Goal: Task Accomplishment & Management: Use online tool/utility

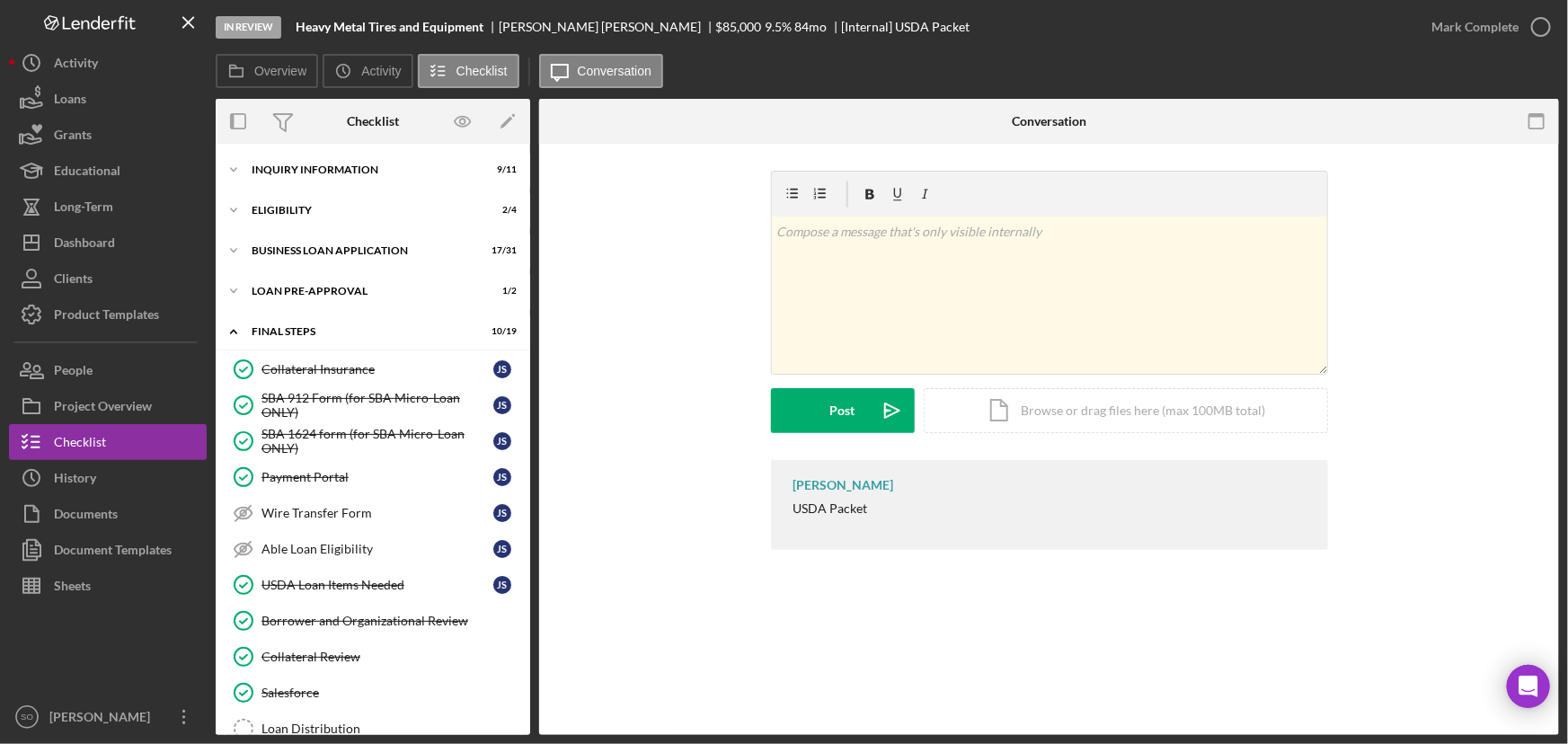
scroll to position [354, 0]
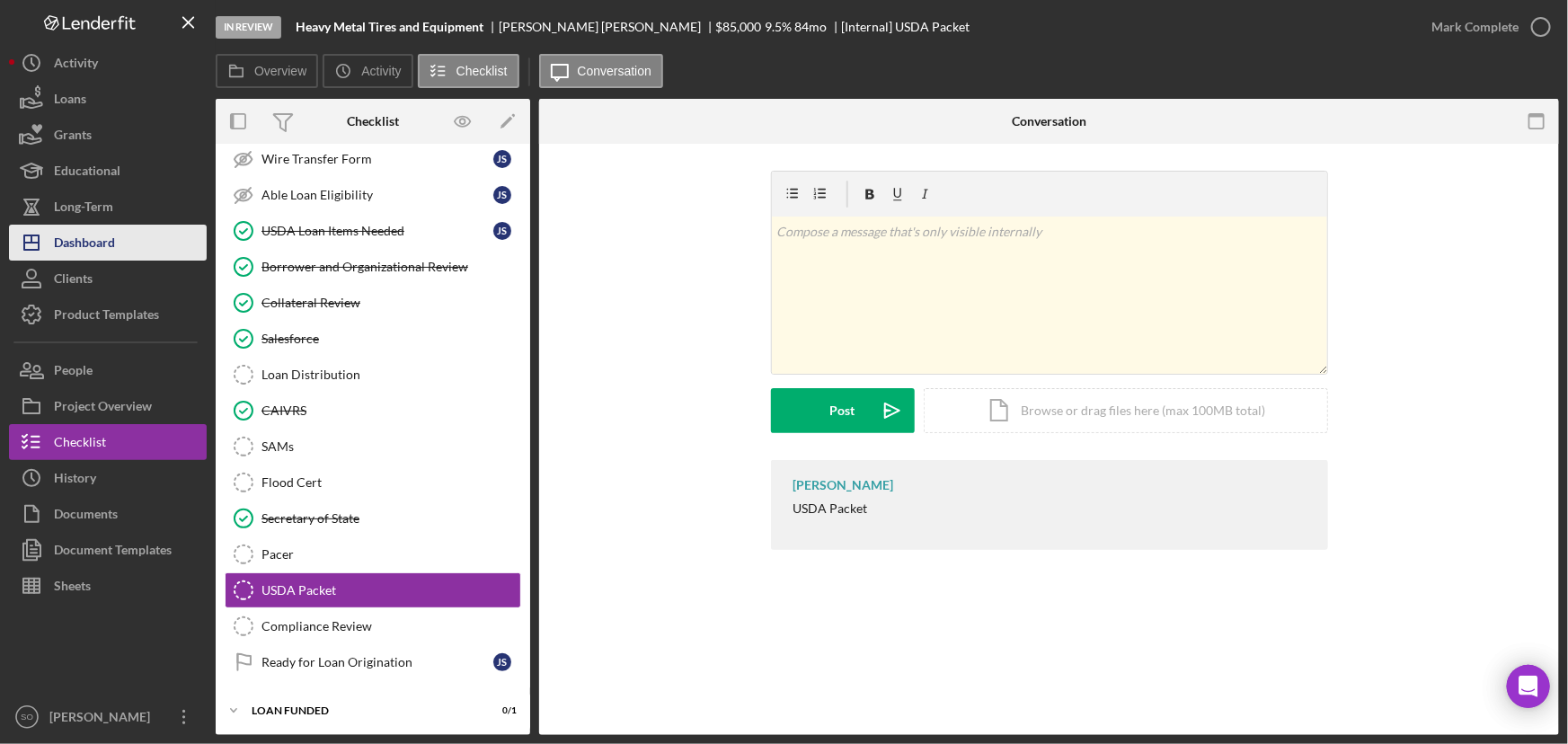
click at [93, 250] on div "Dashboard" at bounding box center [85, 244] width 61 height 41
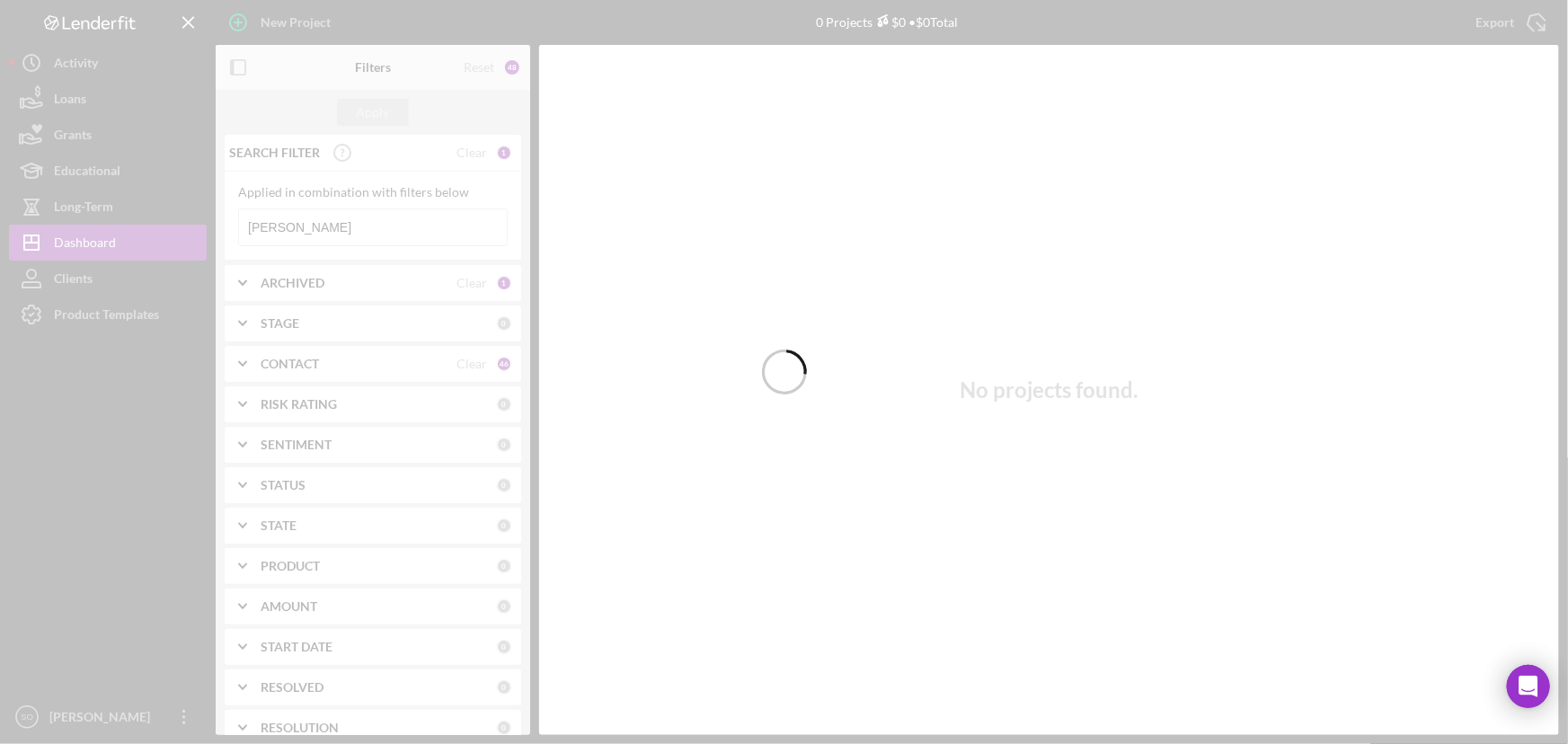
click at [335, 225] on div at bounding box center [784, 372] width 1568 height 744
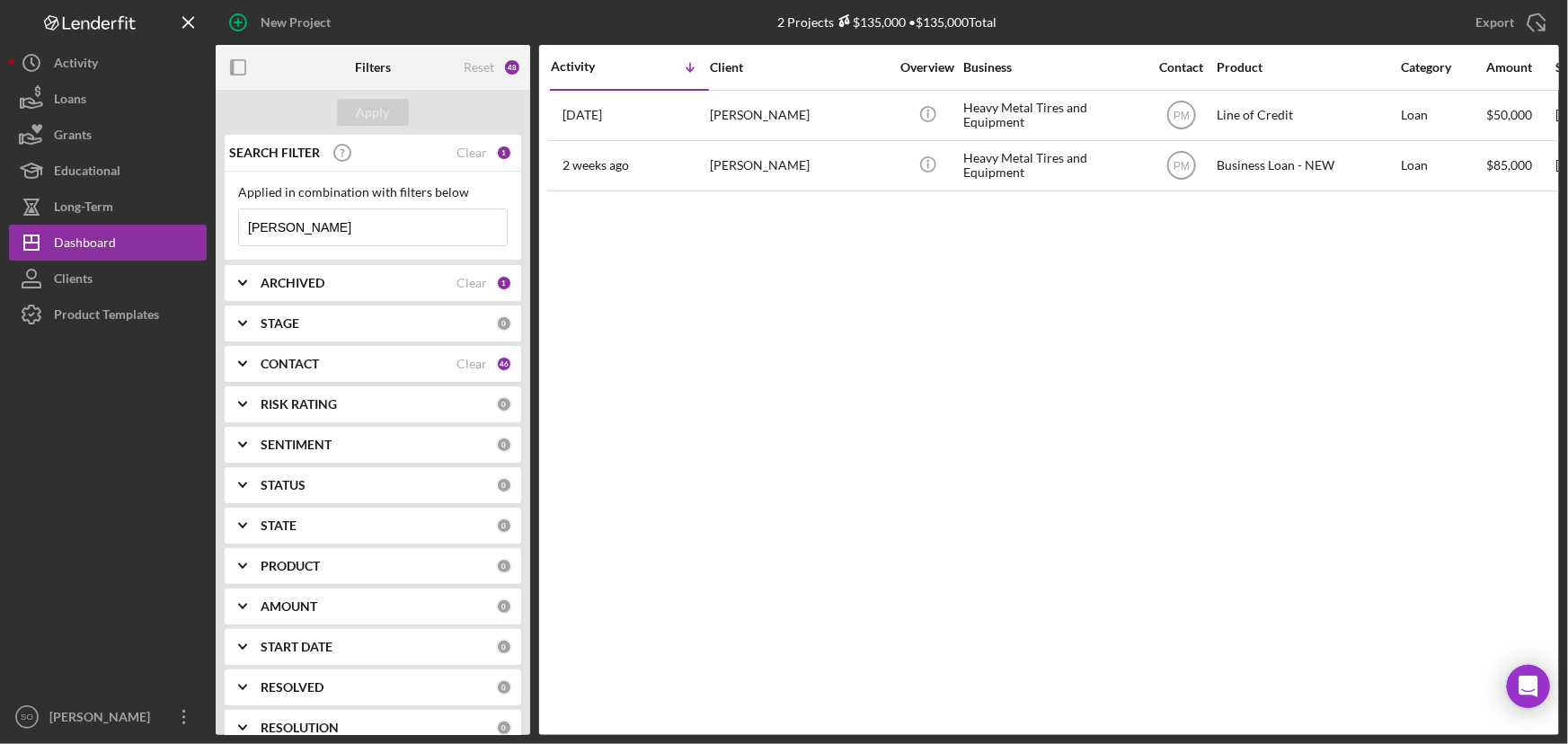
drag, startPoint x: 305, startPoint y: 224, endPoint x: 342, endPoint y: 223, distance: 37.0
click at [315, 224] on input "[PERSON_NAME]" at bounding box center [373, 227] width 268 height 36
drag, startPoint x: 342, startPoint y: 223, endPoint x: 221, endPoint y: 211, distance: 121.6
click at [221, 224] on div "SEARCH FILTER Clear 1 Applied in combination with filters below [PERSON_NAME] I…" at bounding box center [373, 434] width 315 height 600
type input "[PERSON_NAME]"
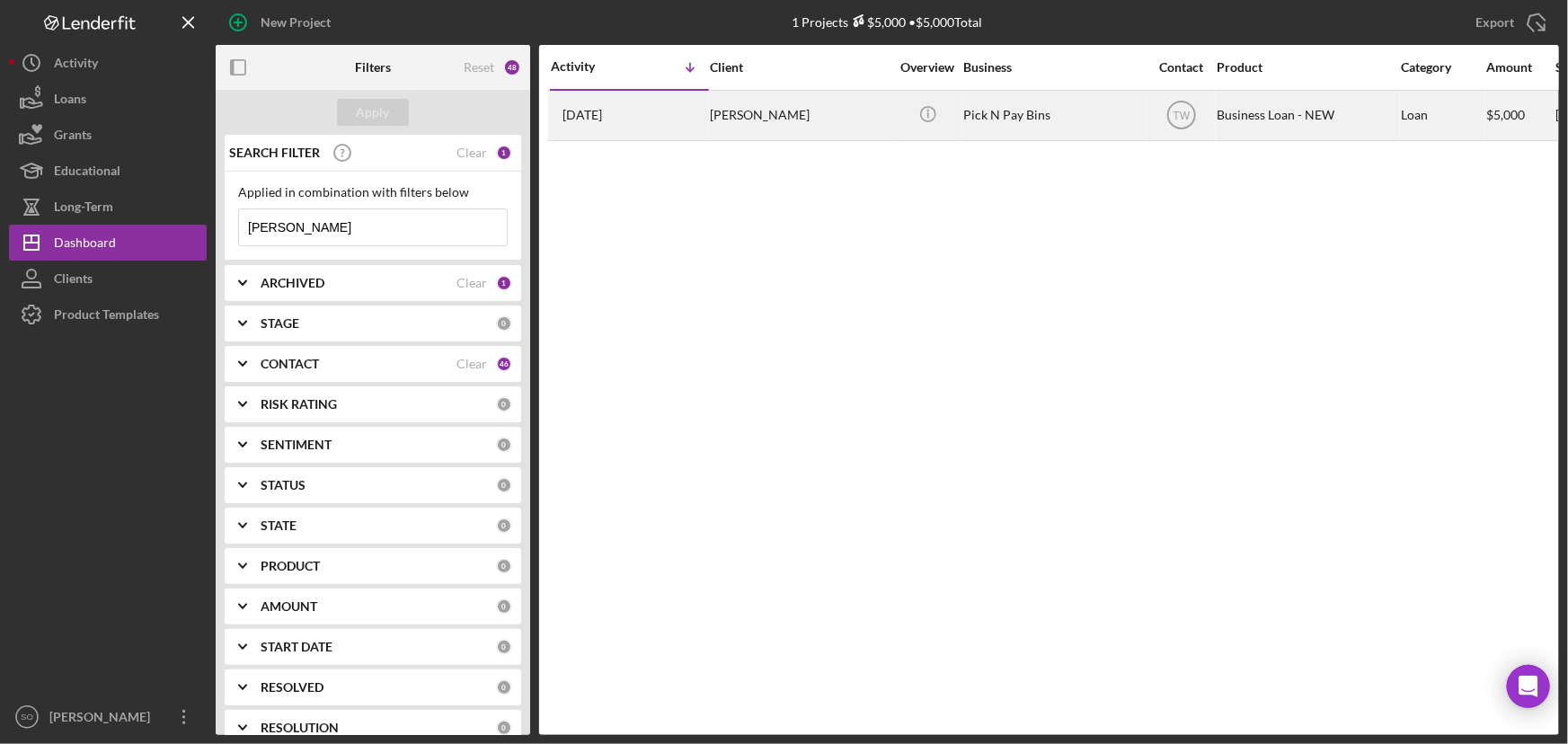
click at [746, 120] on div "[PERSON_NAME]" at bounding box center [799, 115] width 180 height 48
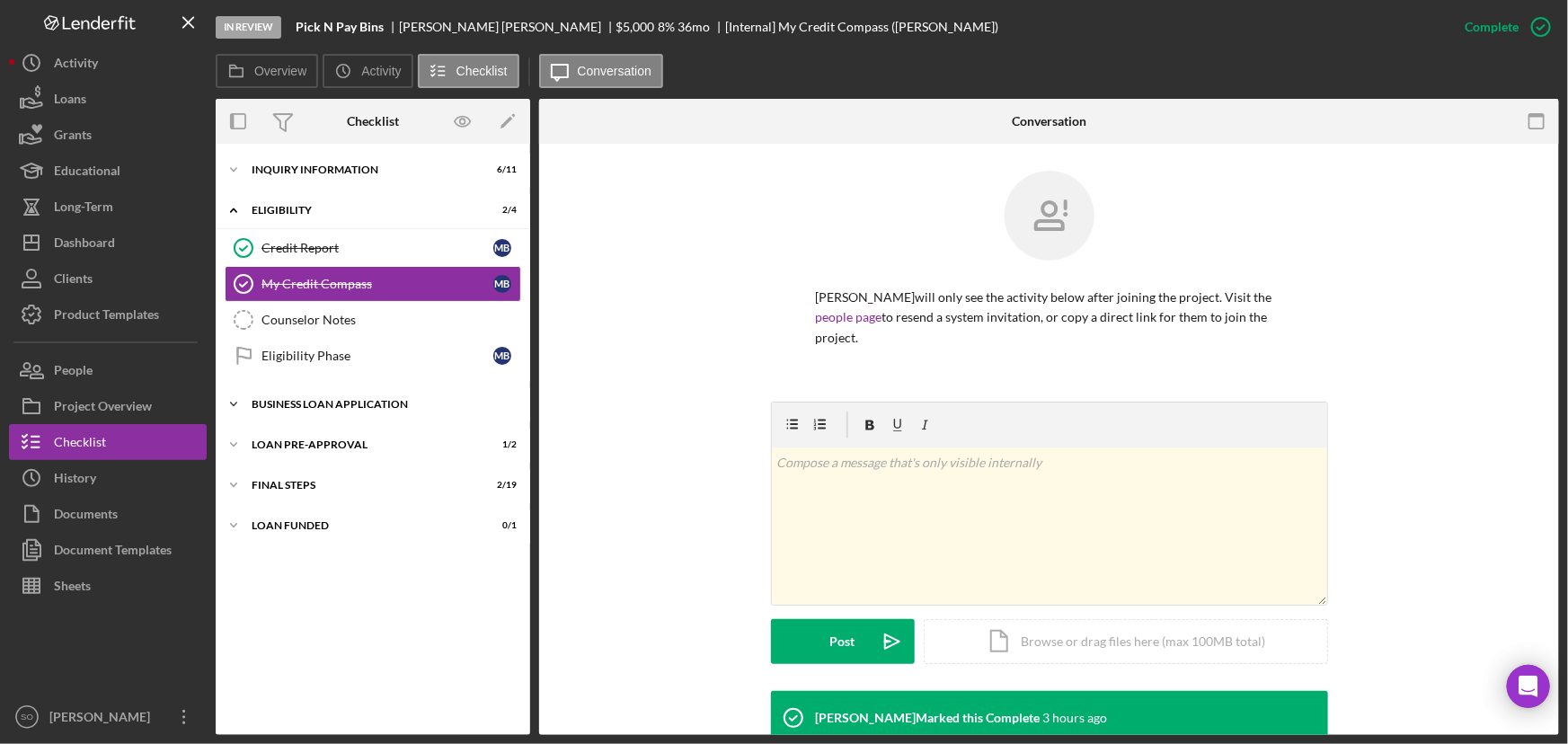
drag, startPoint x: 323, startPoint y: 401, endPoint x: 333, endPoint y: 400, distance: 10.0
click at [323, 401] on div "BUSINESS LOAN APPLICATION" at bounding box center [380, 404] width 256 height 11
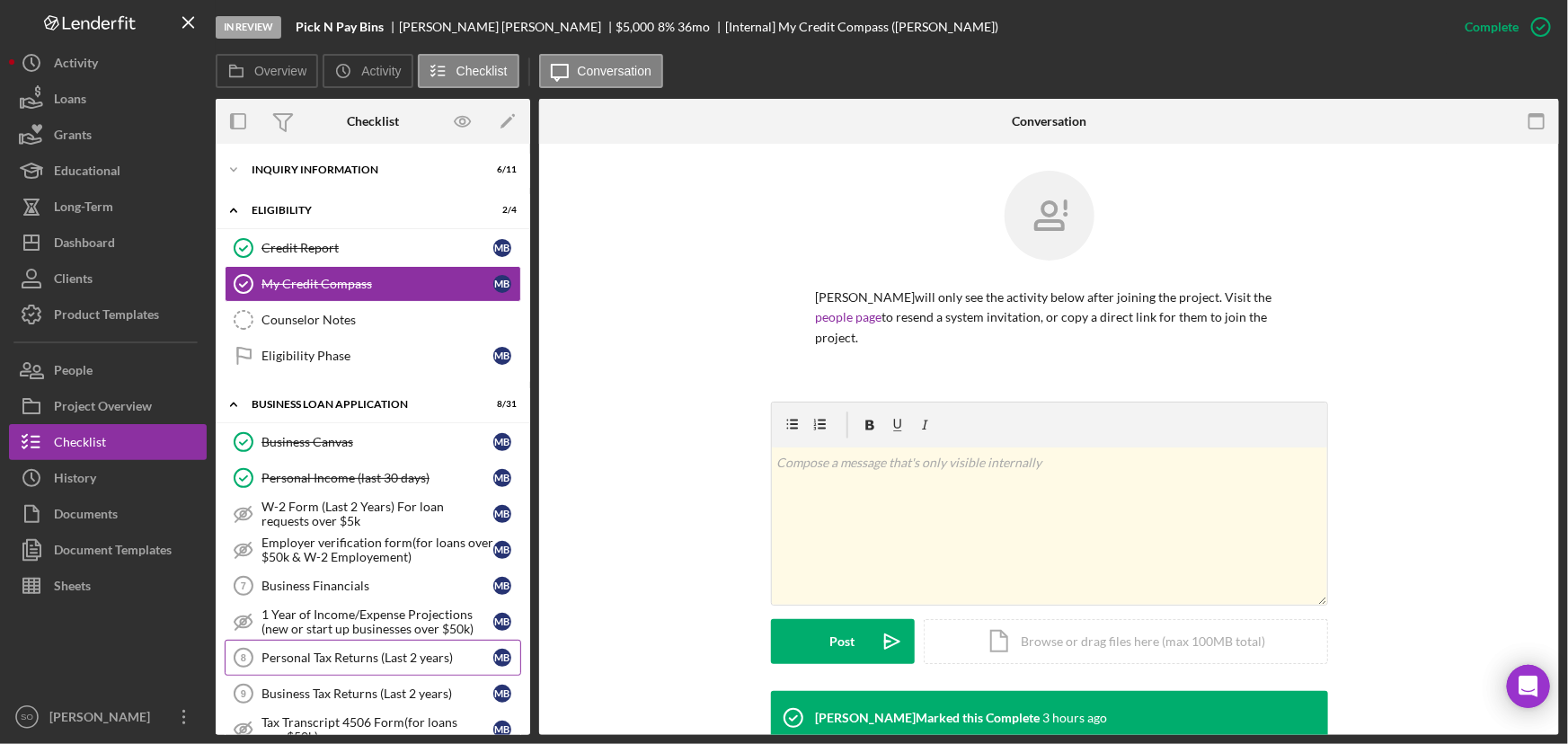
scroll to position [162, 0]
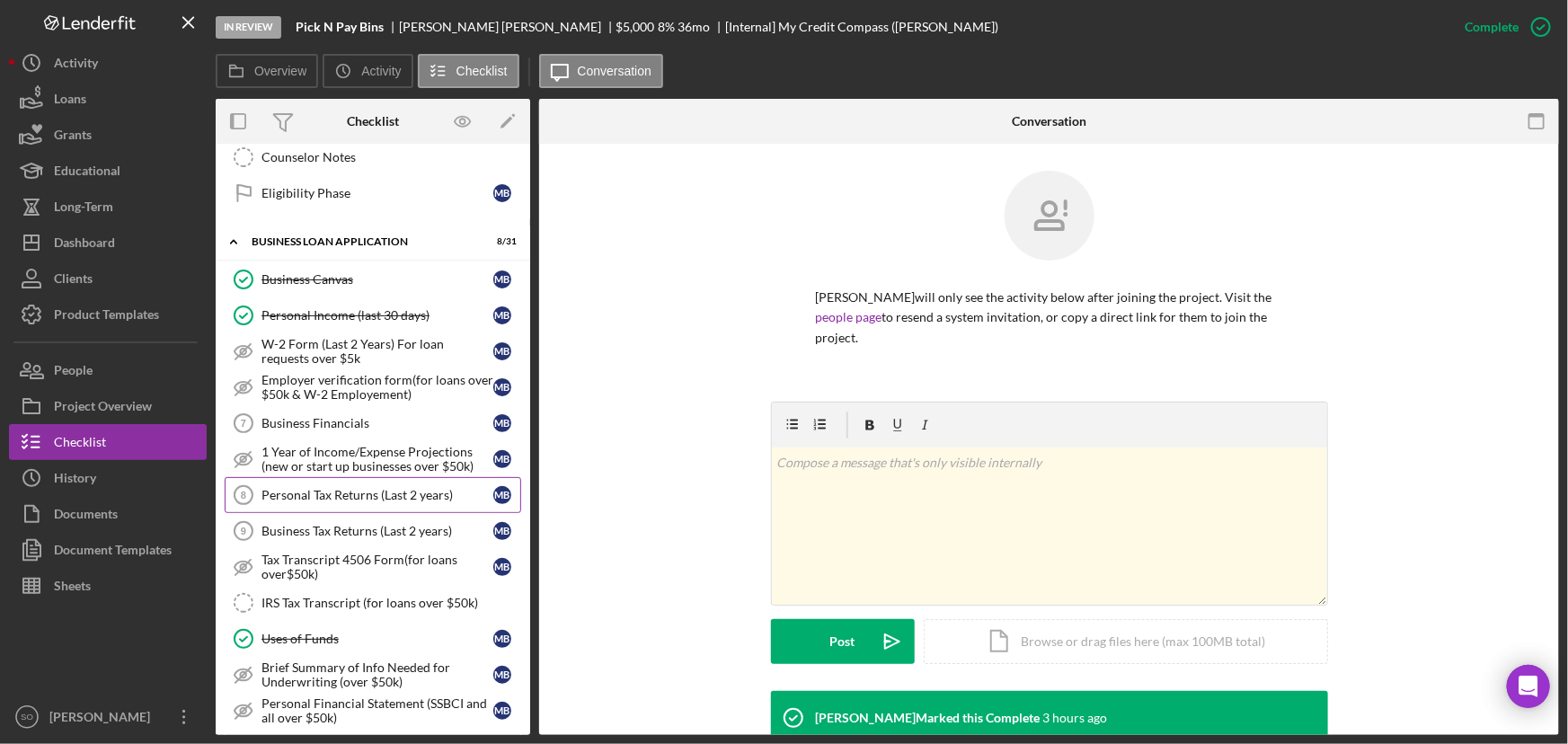
click at [353, 494] on div "Personal Tax Returns (Last 2 years)" at bounding box center [377, 495] width 232 height 14
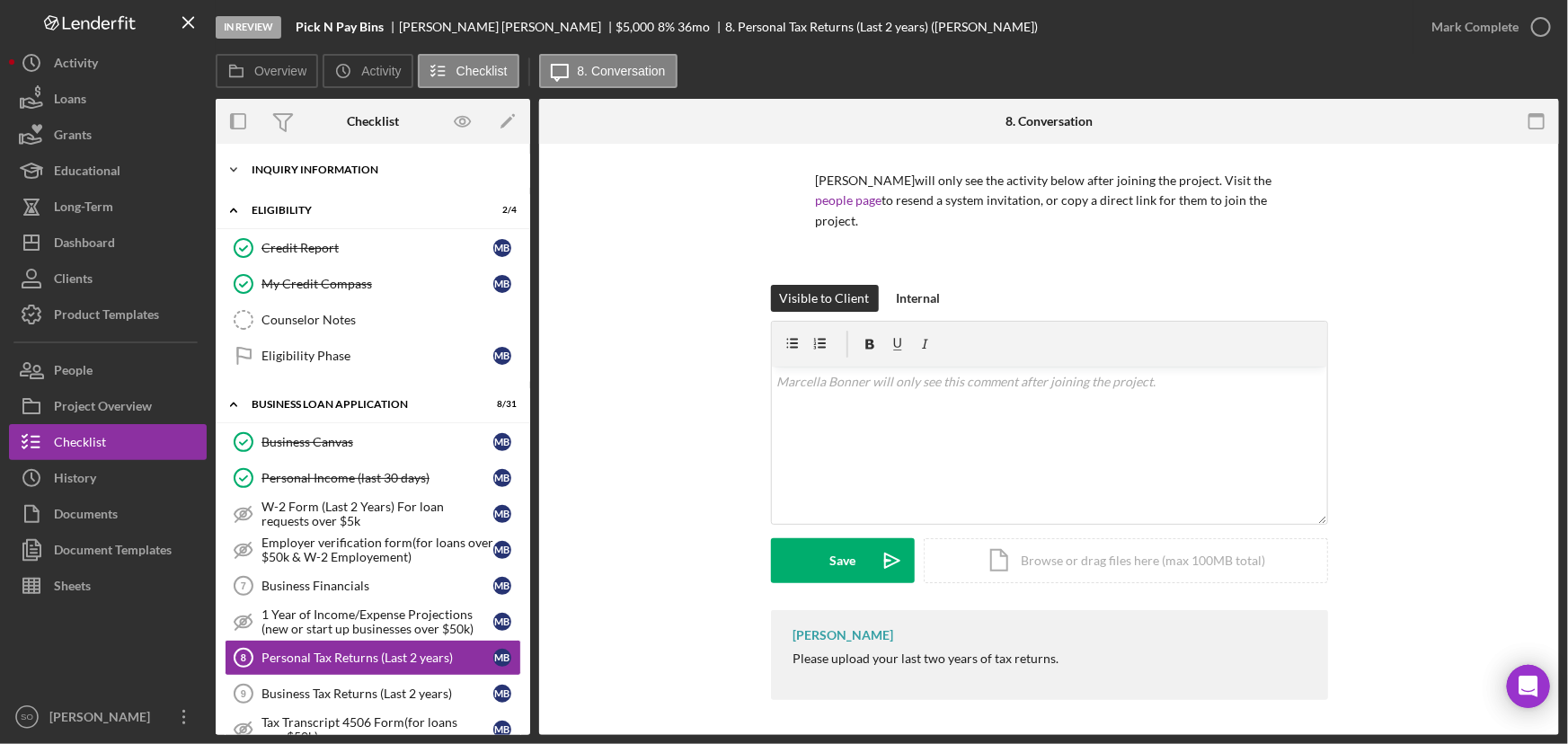
click at [318, 165] on div "INQUIRY INFORMATION" at bounding box center [380, 170] width 256 height 11
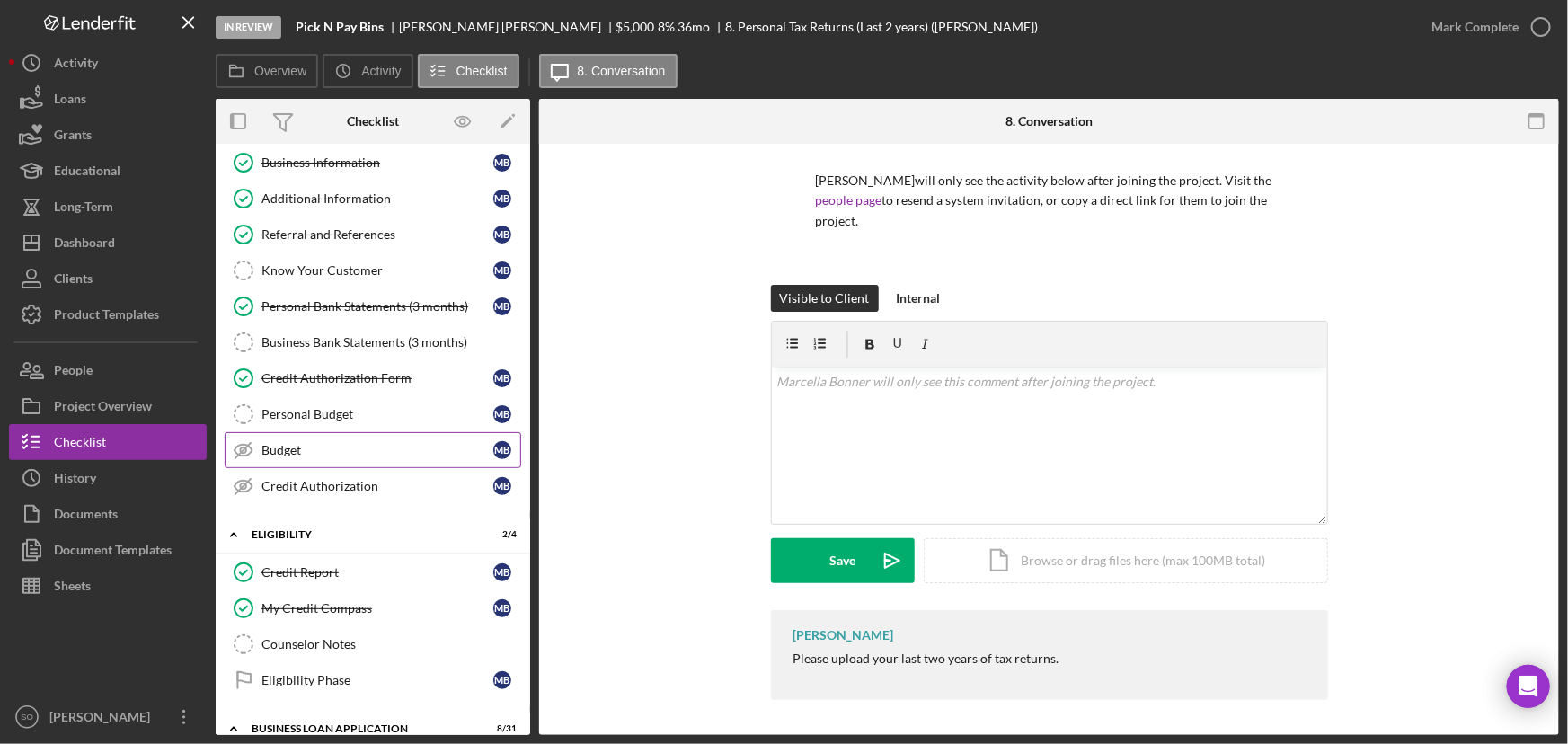
scroll to position [244, 0]
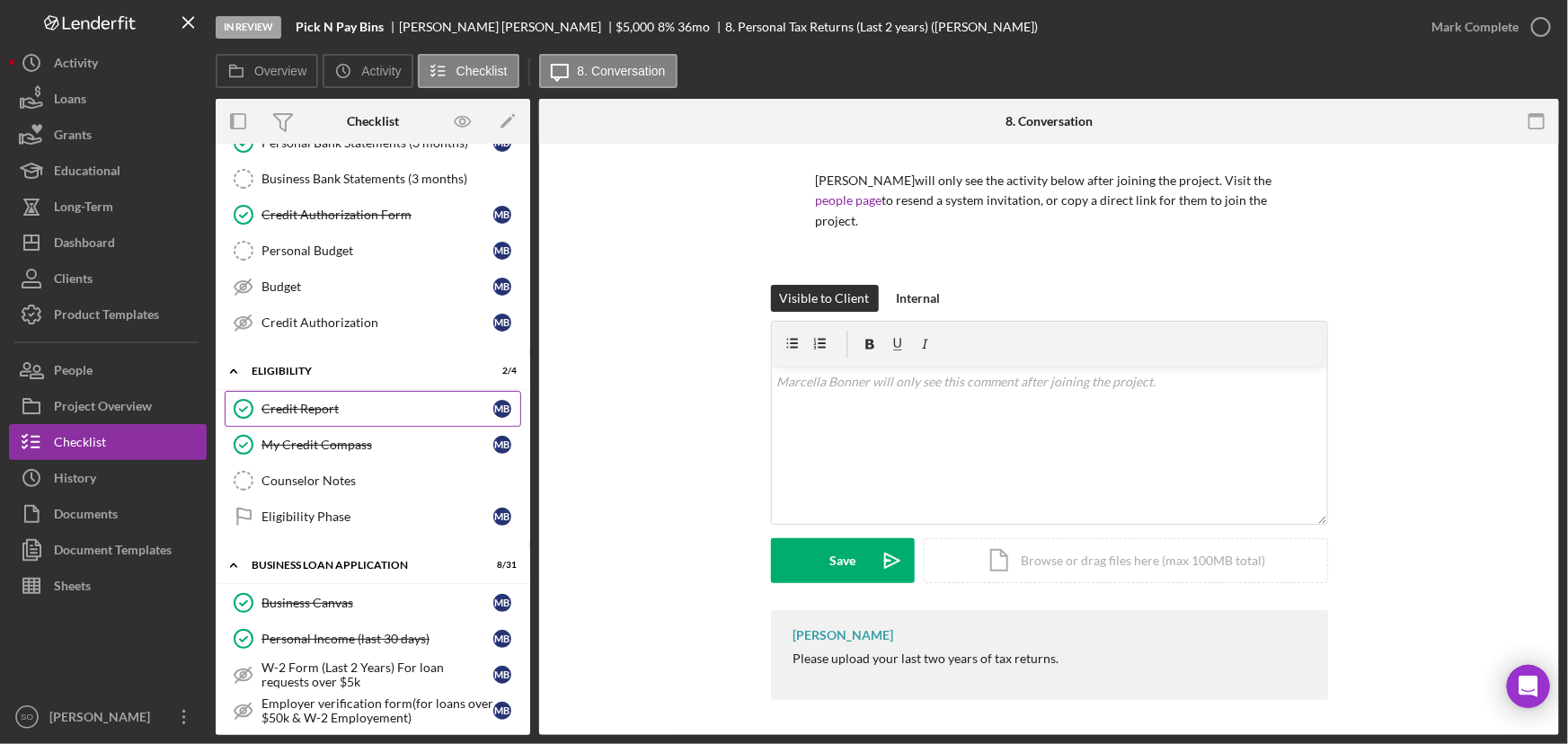
click at [317, 405] on div "Credit Report" at bounding box center [377, 409] width 232 height 14
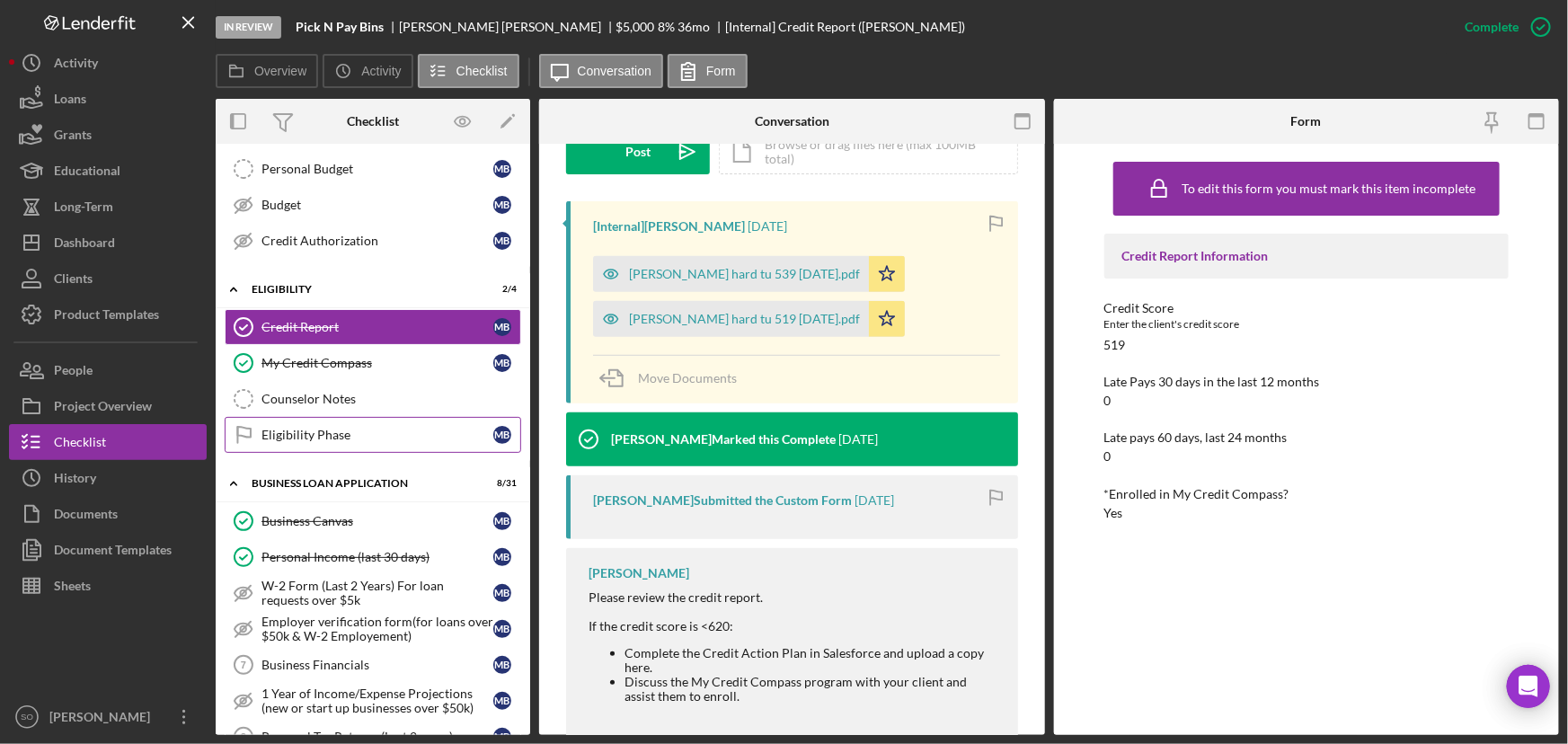
scroll to position [408, 0]
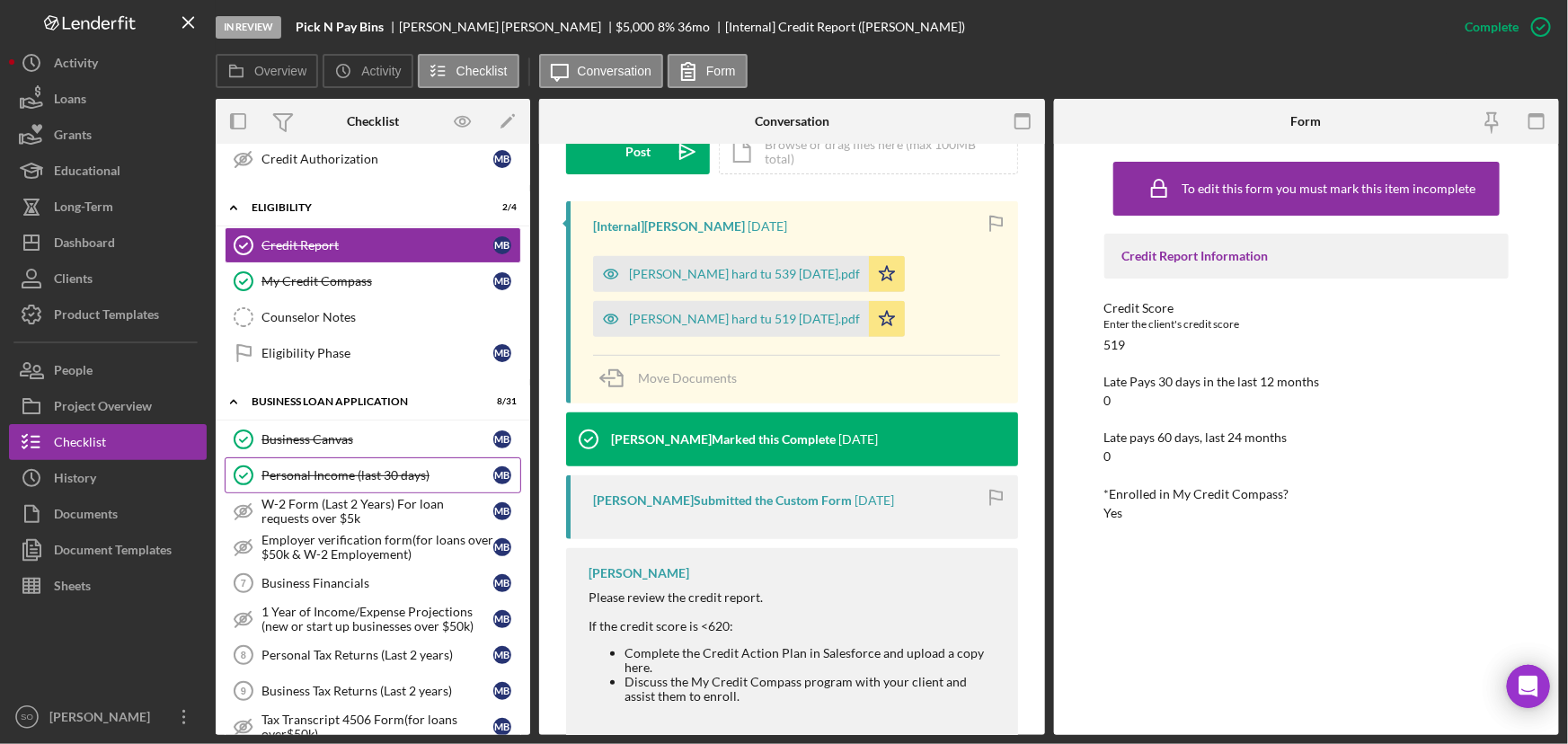
drag, startPoint x: 348, startPoint y: 475, endPoint x: 374, endPoint y: 475, distance: 26.0
click at [348, 475] on div "Personal Income (last 30 days)" at bounding box center [377, 475] width 232 height 14
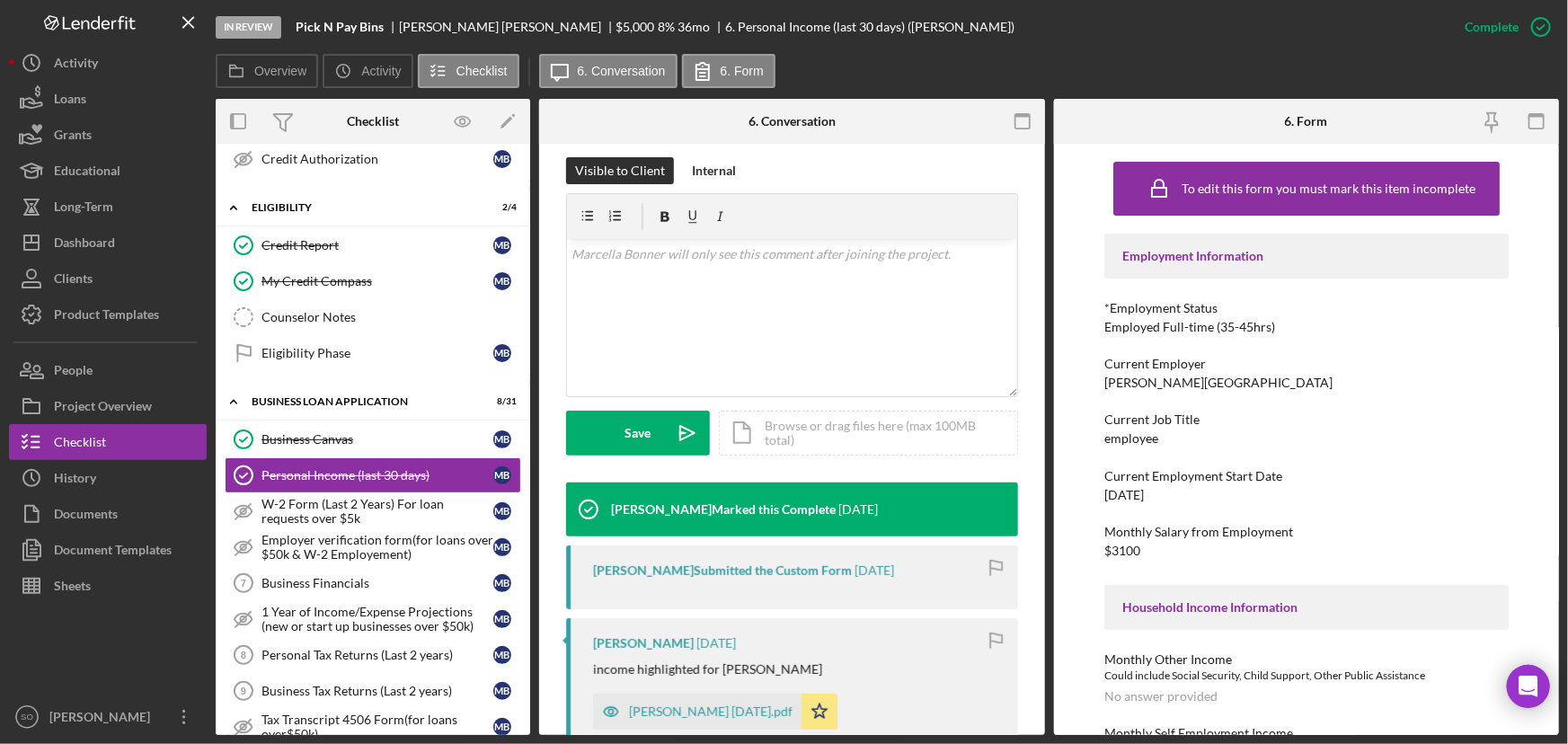
scroll to position [490, 0]
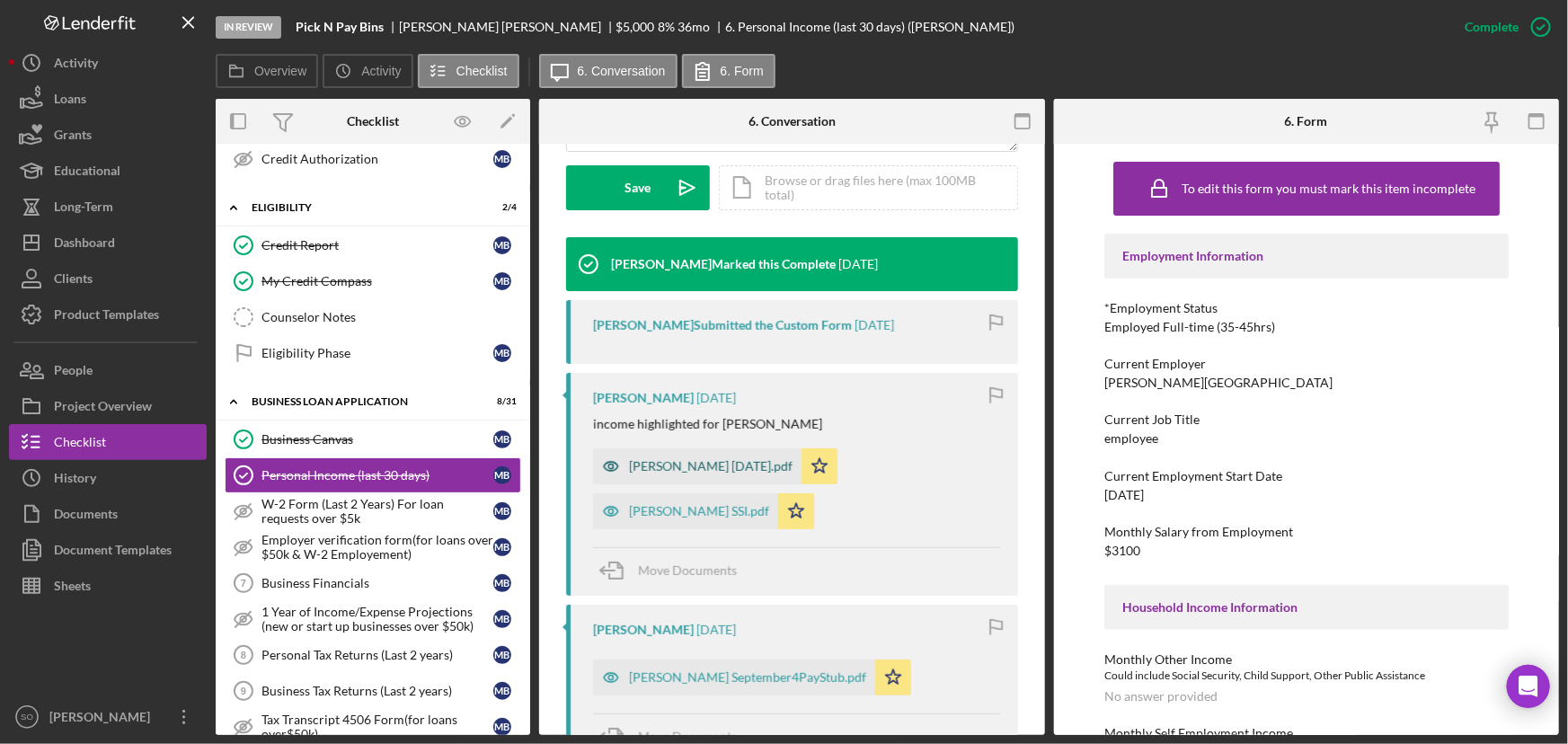
click at [678, 462] on div "[PERSON_NAME] [DATE].pdf" at bounding box center [710, 466] width 163 height 14
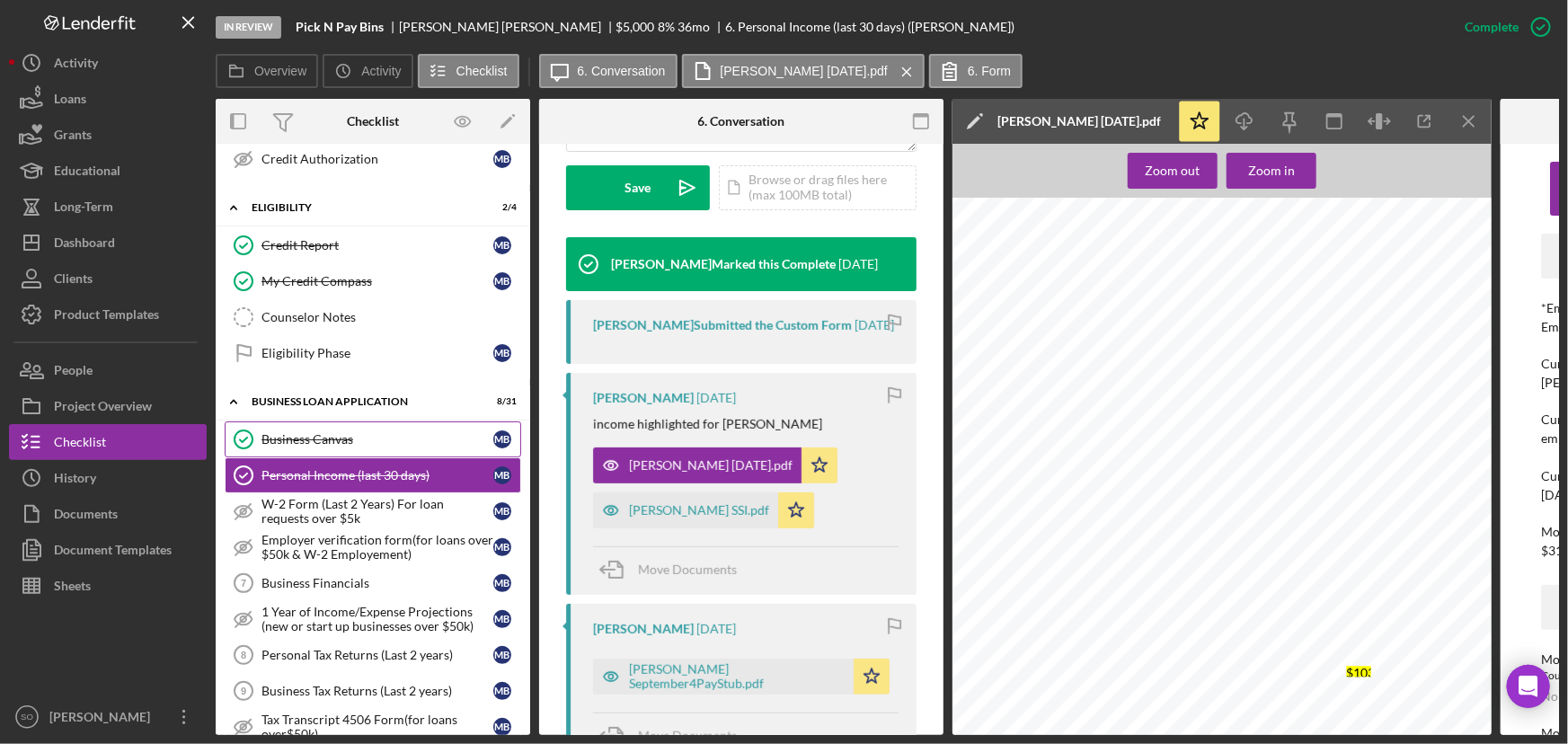
scroll to position [81, 0]
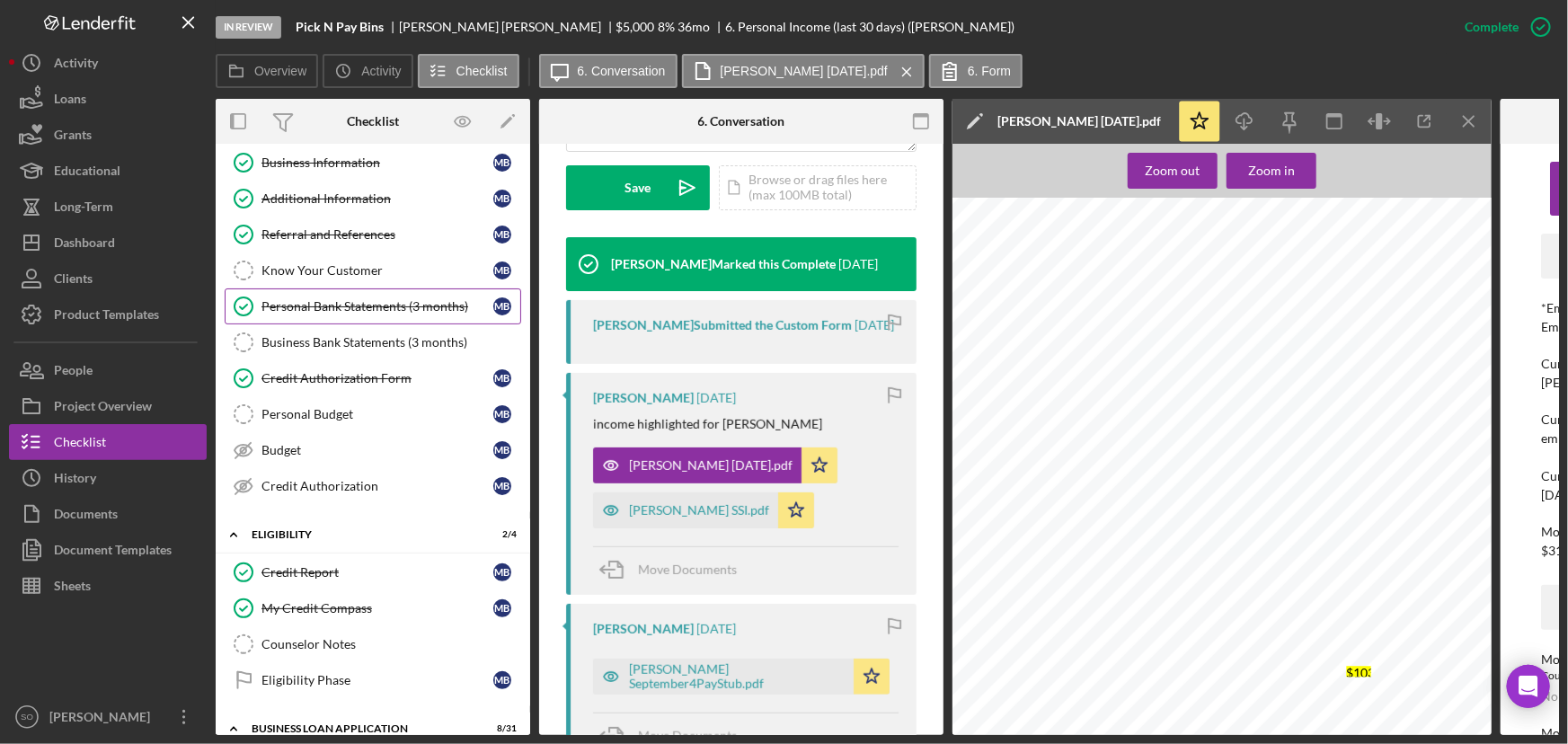
drag, startPoint x: 323, startPoint y: 291, endPoint x: 597, endPoint y: 302, distance: 274.2
click at [323, 291] on link "Personal Bank Statements (3 months) Personal Bank Statements (3 months) M B" at bounding box center [373, 307] width 297 height 36
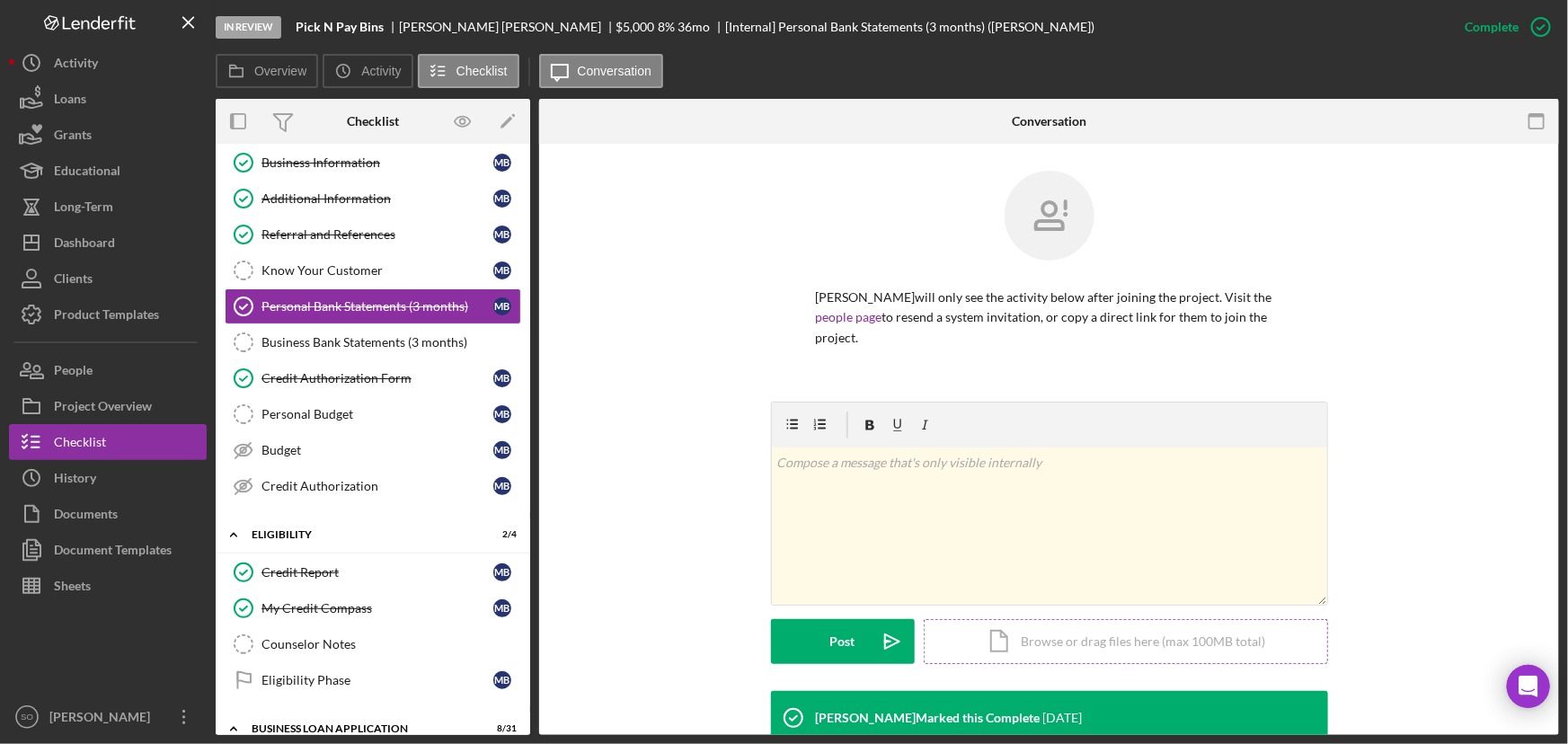
scroll to position [326, 0]
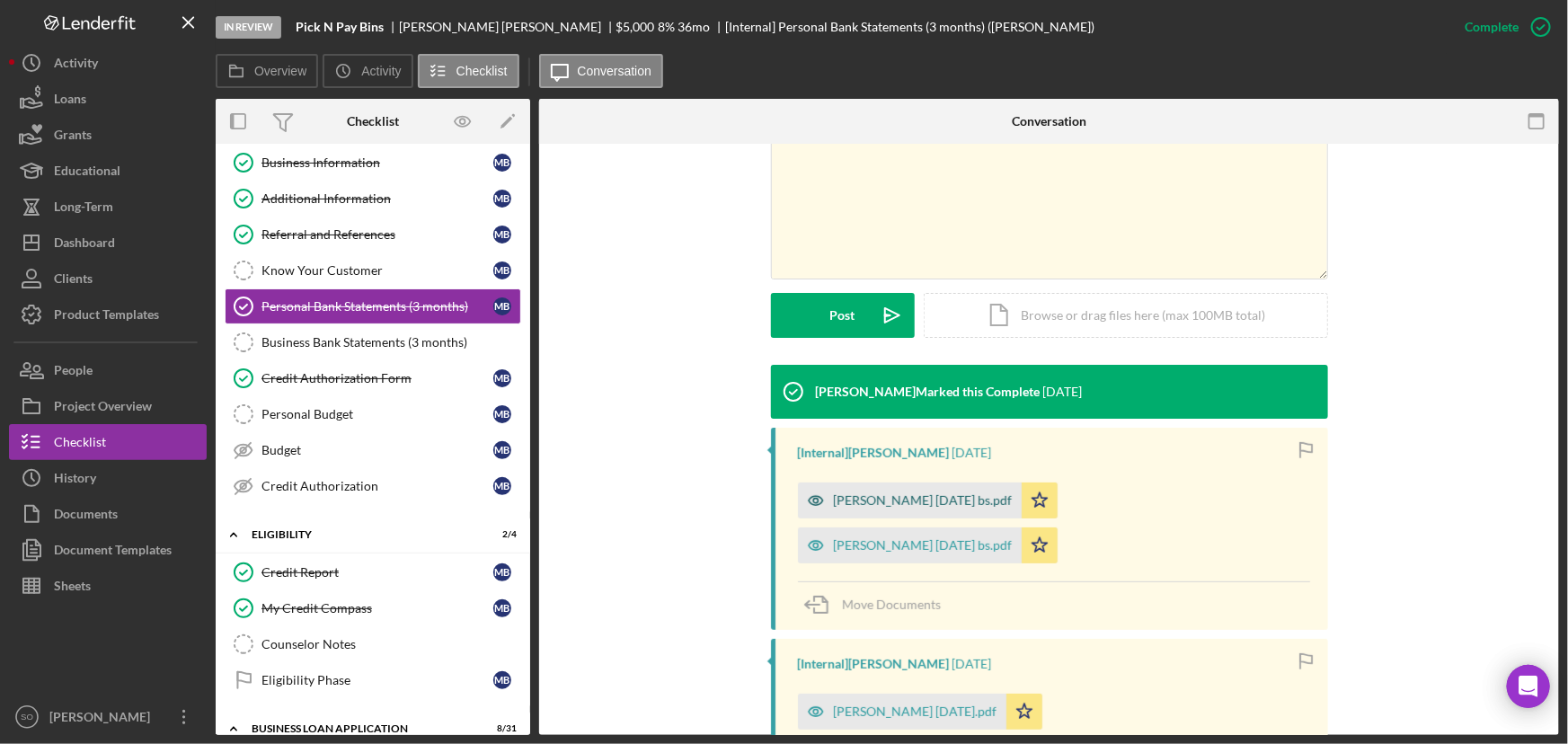
click at [881, 503] on div "[PERSON_NAME] [DATE] bs.pdf" at bounding box center [924, 501] width 179 height 14
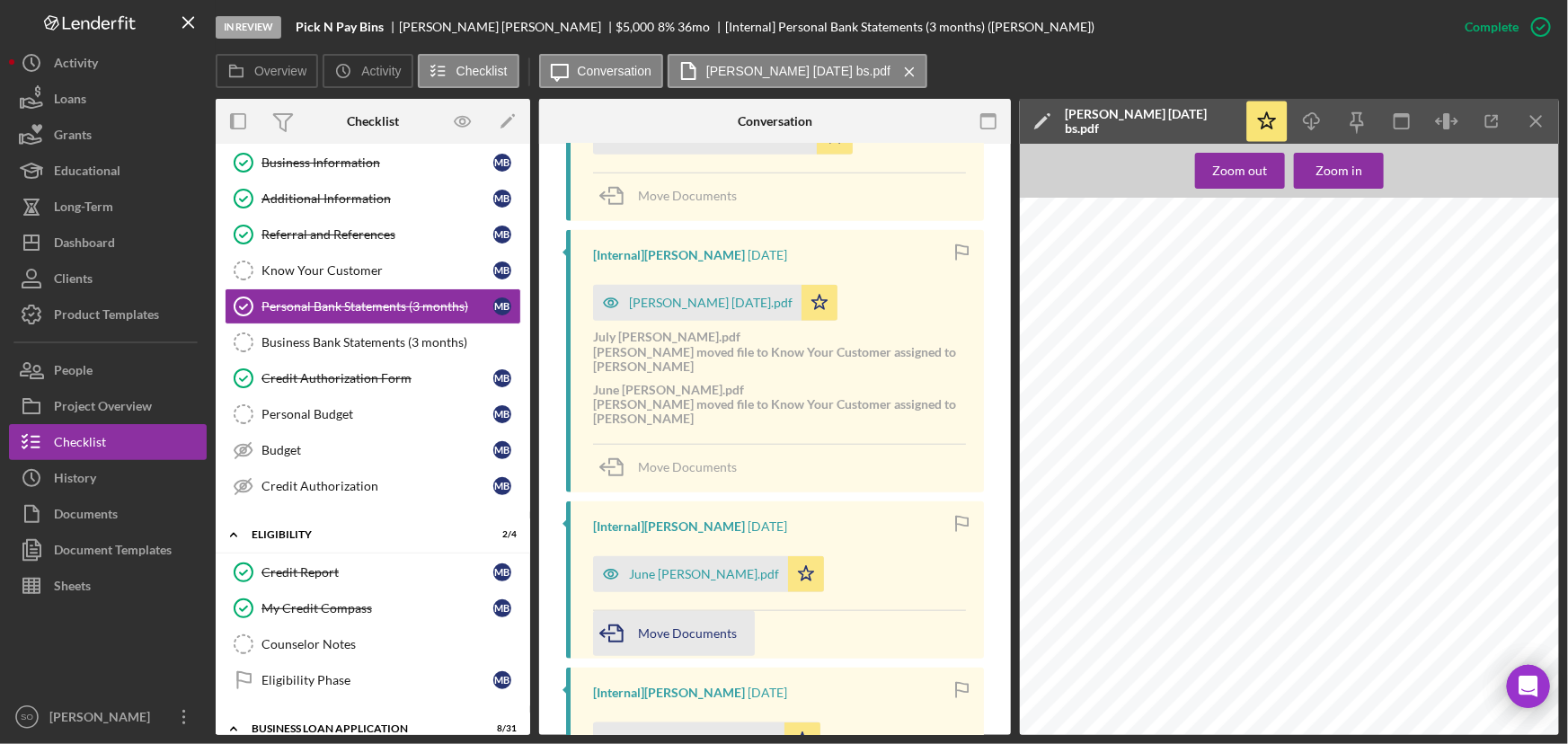
scroll to position [817, 0]
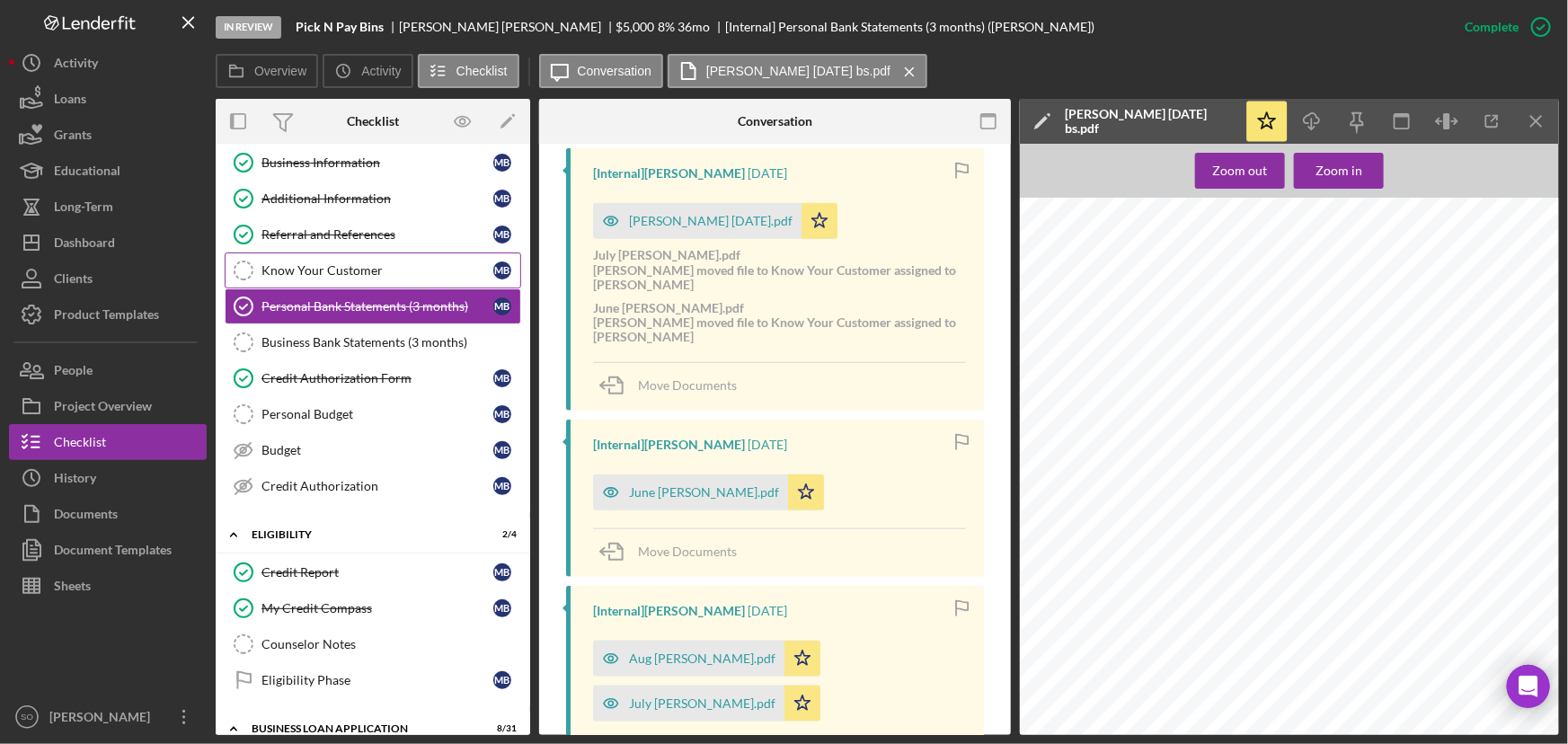
click at [365, 272] on div "Know Your Customer" at bounding box center [377, 271] width 232 height 14
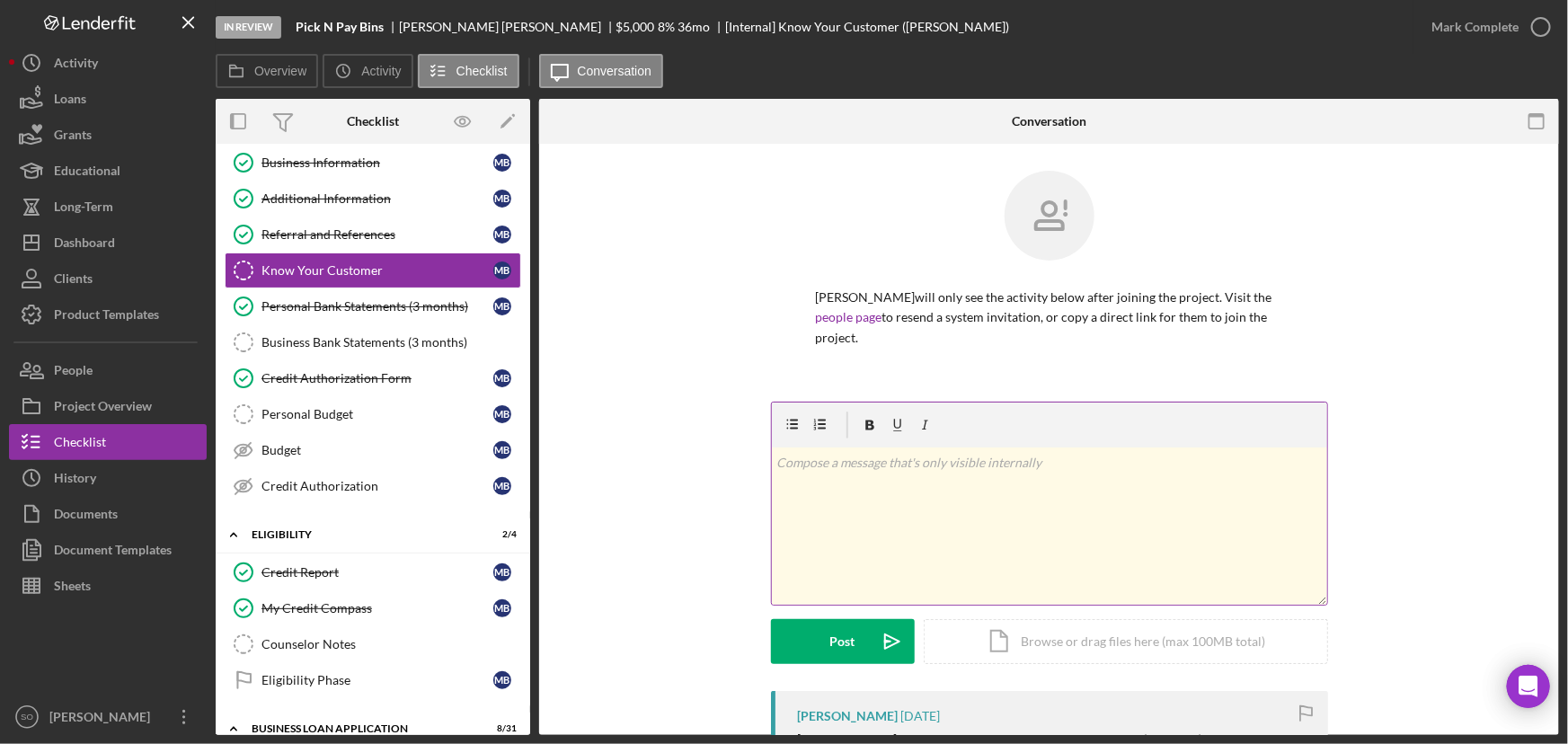
scroll to position [244, 0]
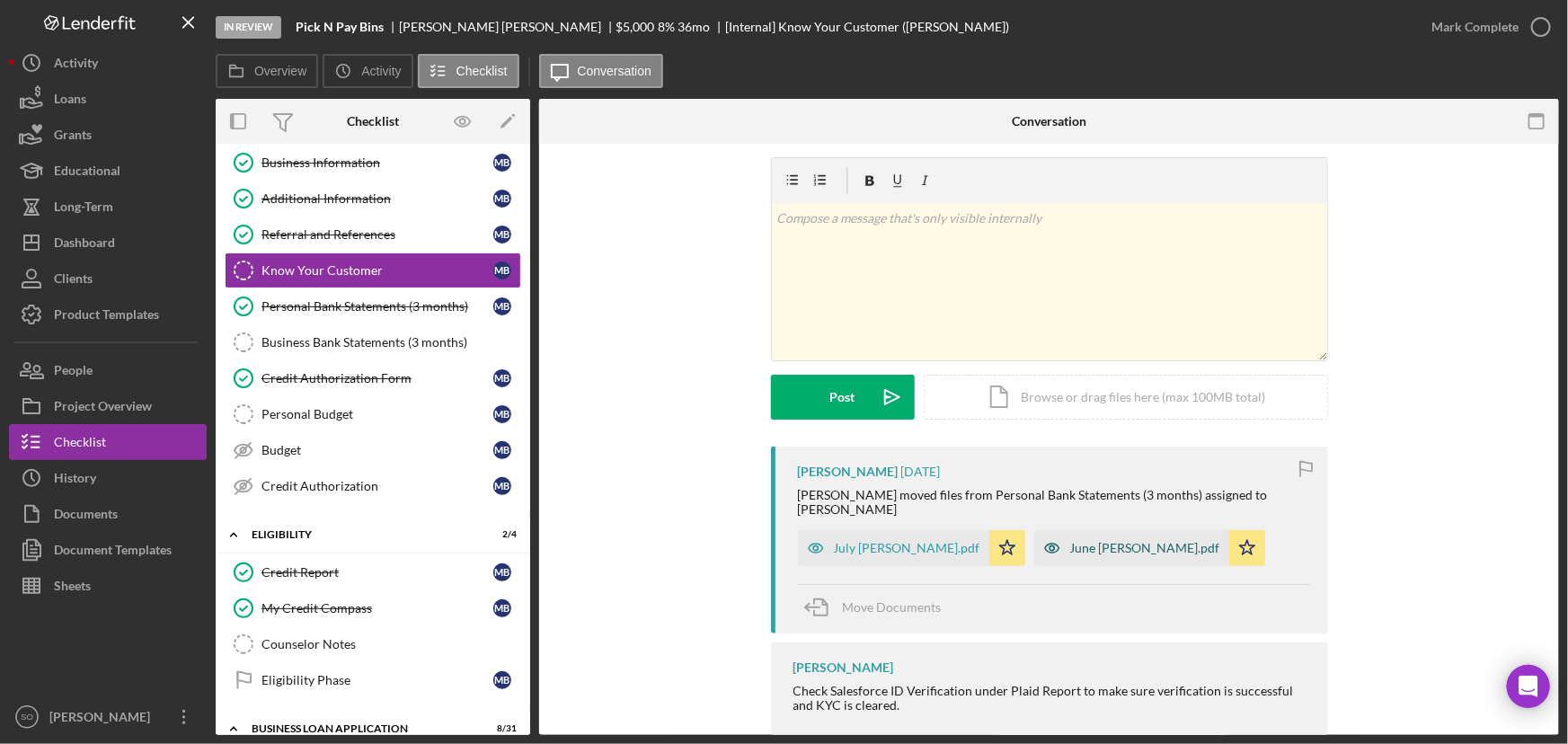
click at [1092, 540] on div "June [PERSON_NAME].pdf" at bounding box center [1132, 548] width 195 height 36
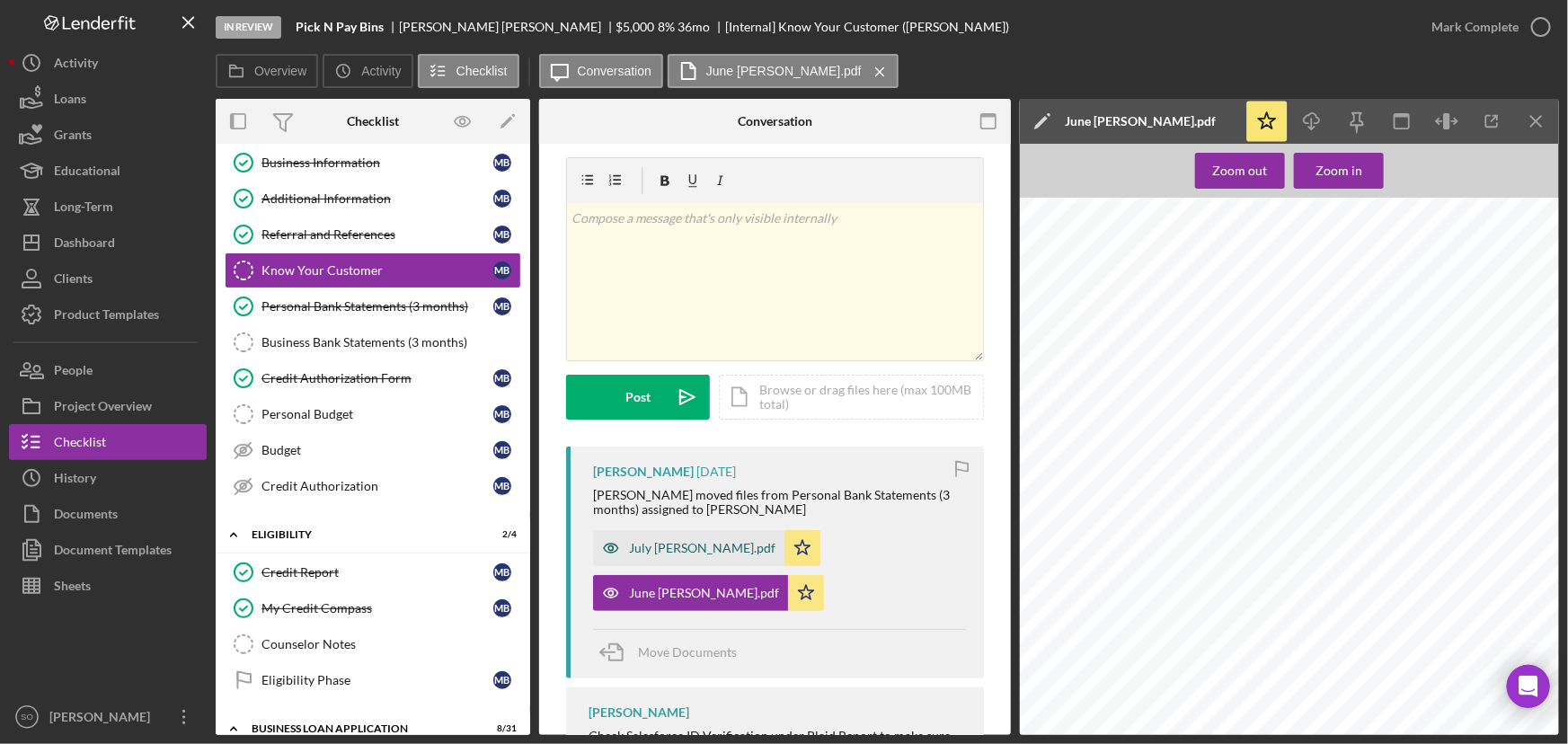
click at [678, 555] on div "July [PERSON_NAME].pdf" at bounding box center [702, 548] width 146 height 14
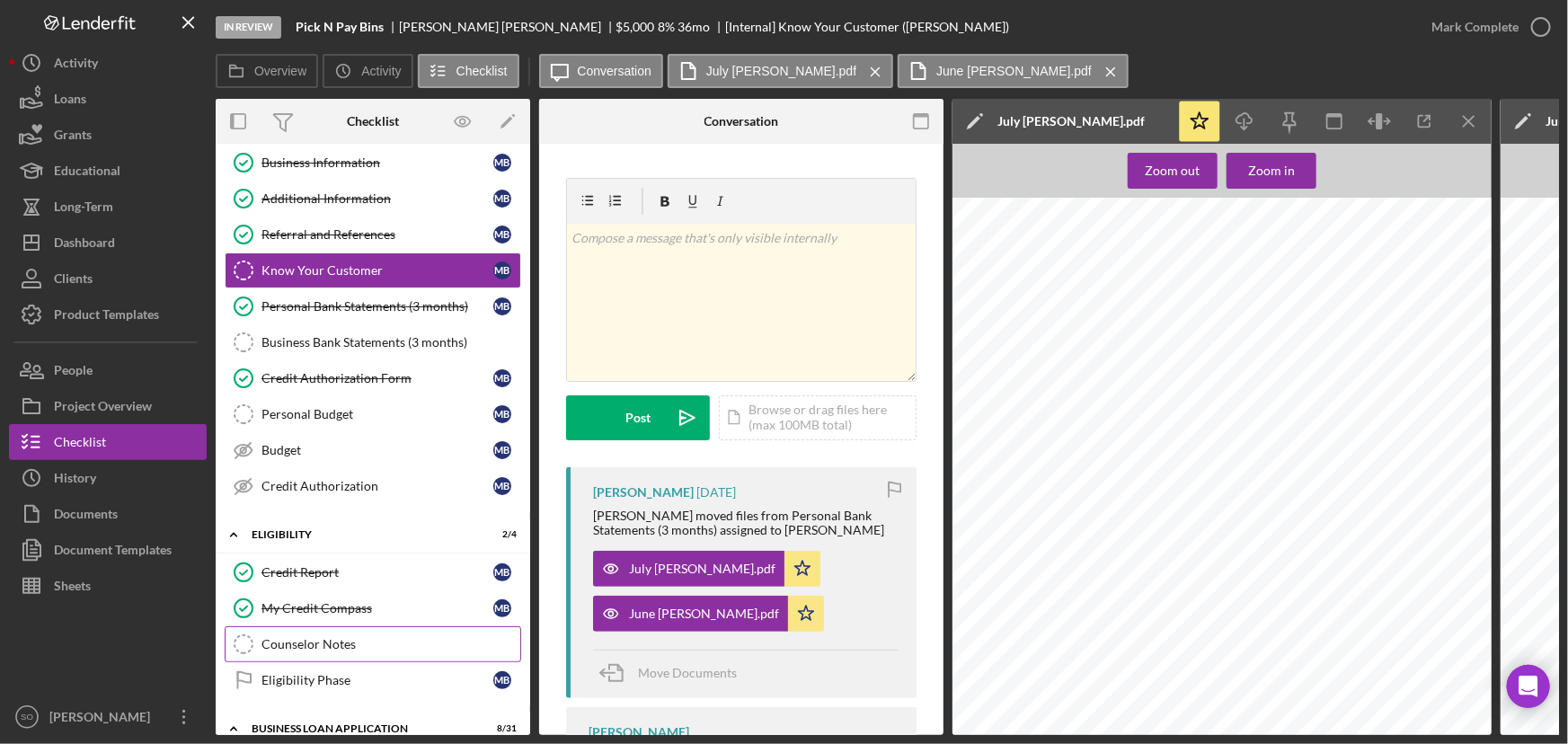
scroll to position [408, 0]
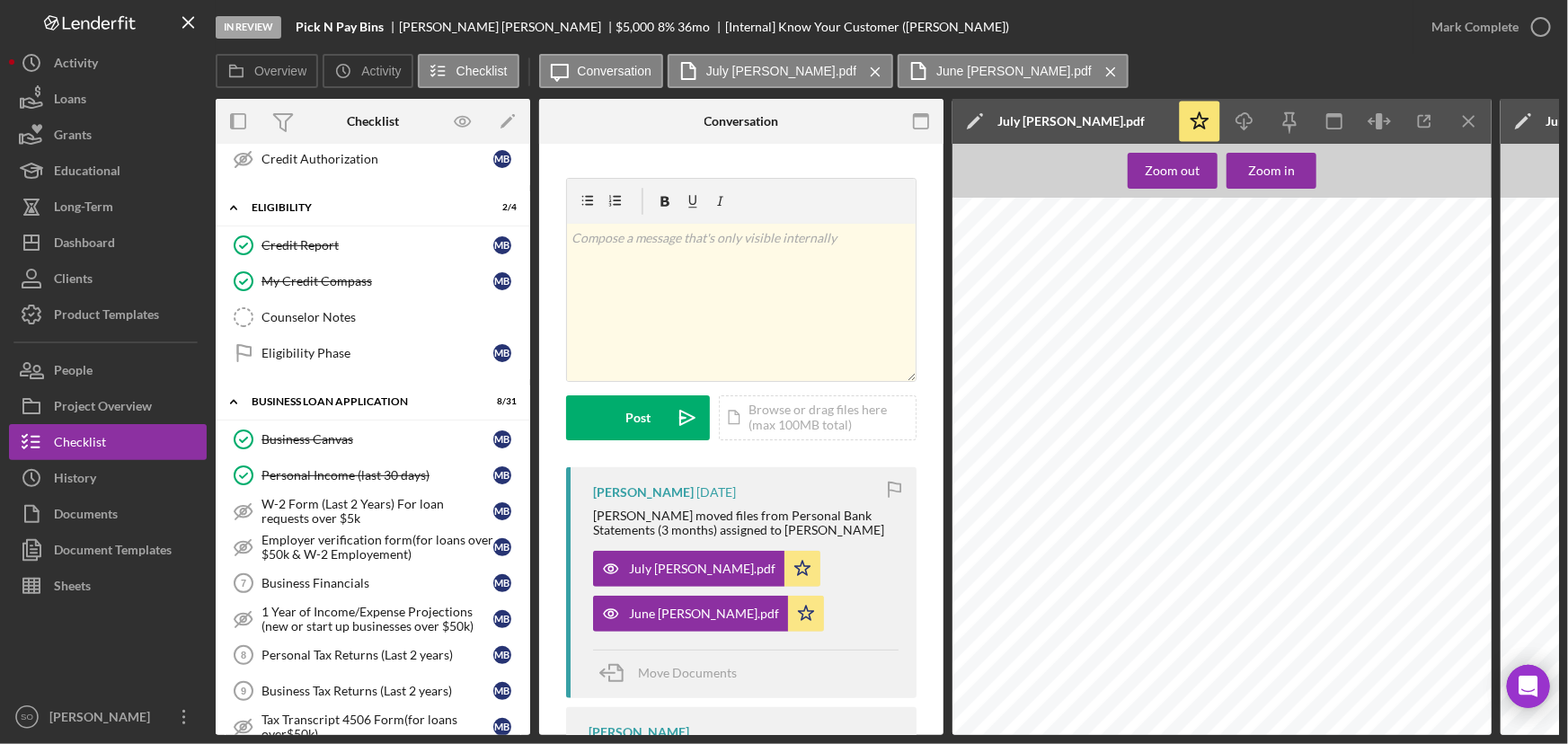
drag, startPoint x: 329, startPoint y: 458, endPoint x: 560, endPoint y: 460, distance: 231.0
click at [329, 458] on link "Personal Income (last 30 days) Personal Income (last 30 days) M B" at bounding box center [373, 475] width 297 height 36
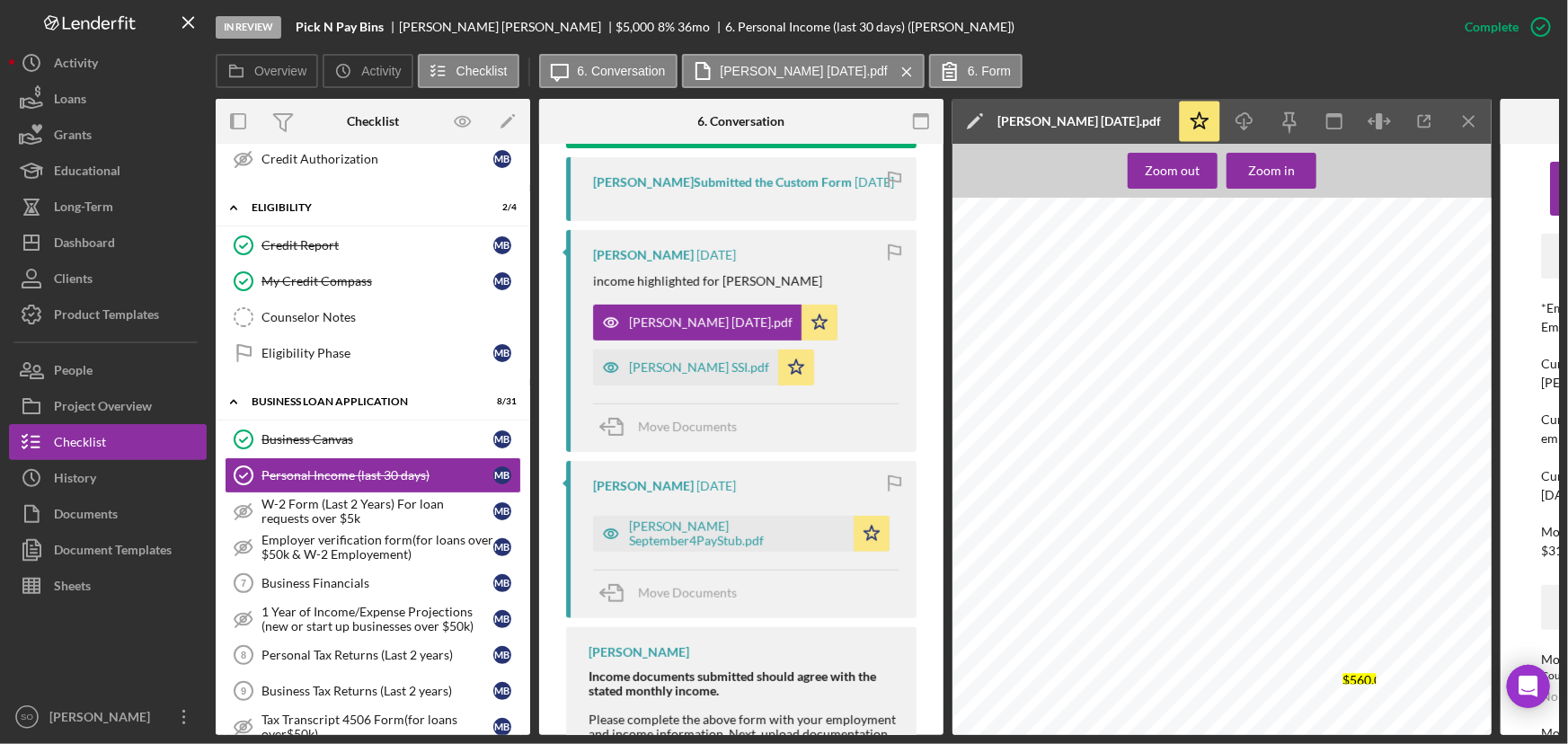
scroll to position [817, 0]
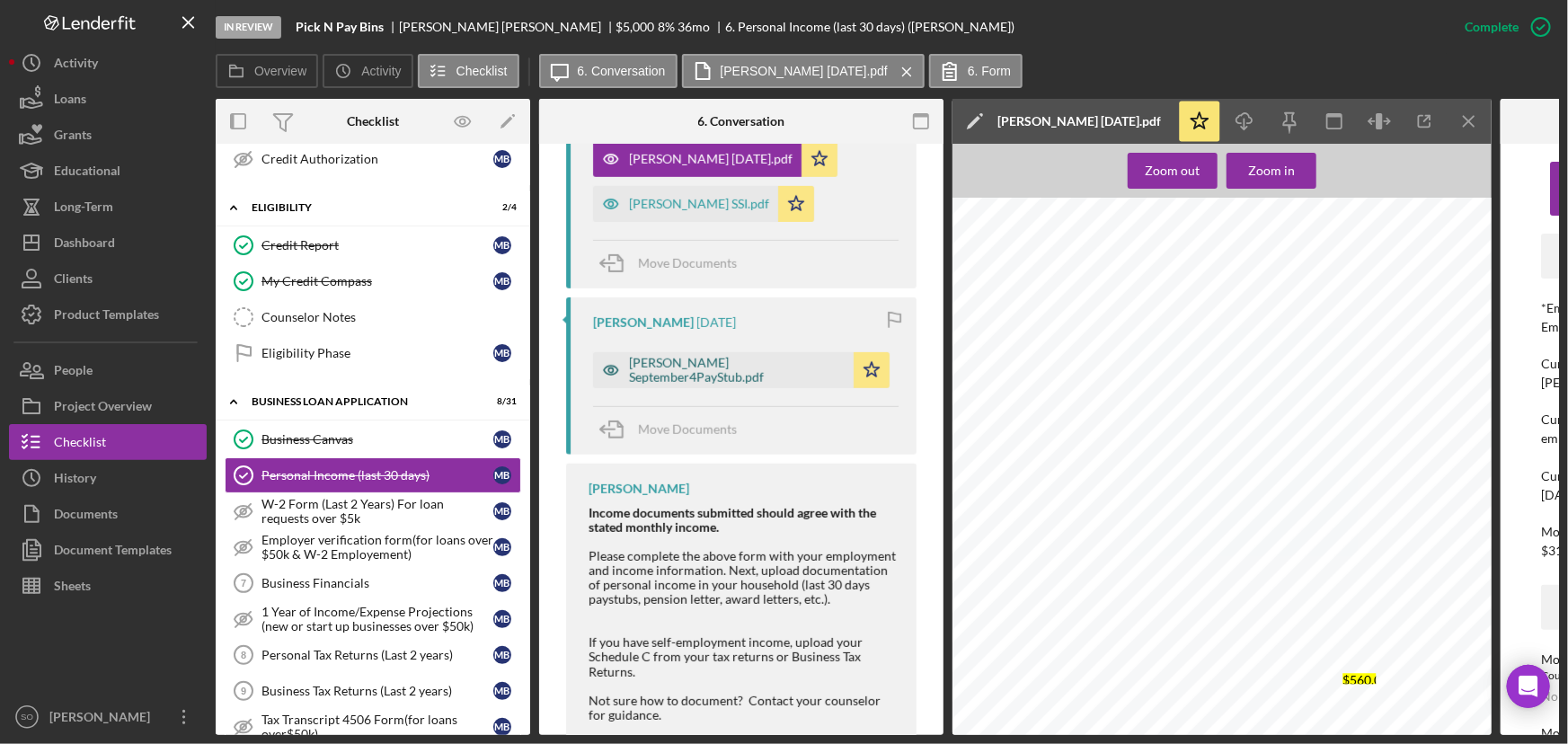
click at [701, 379] on div "[PERSON_NAME] September4PayStub.pdf" at bounding box center [736, 371] width 216 height 29
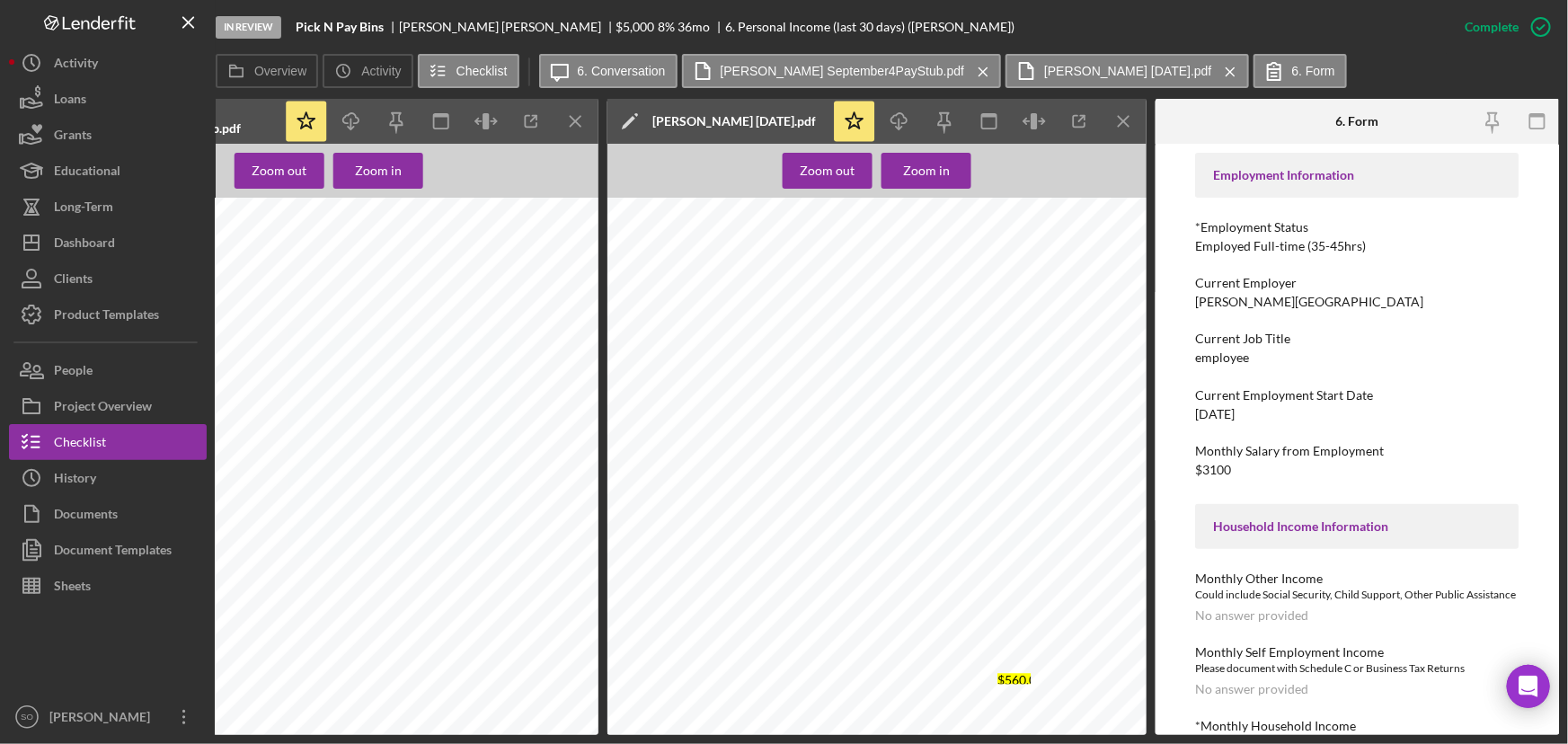
scroll to position [162, 0]
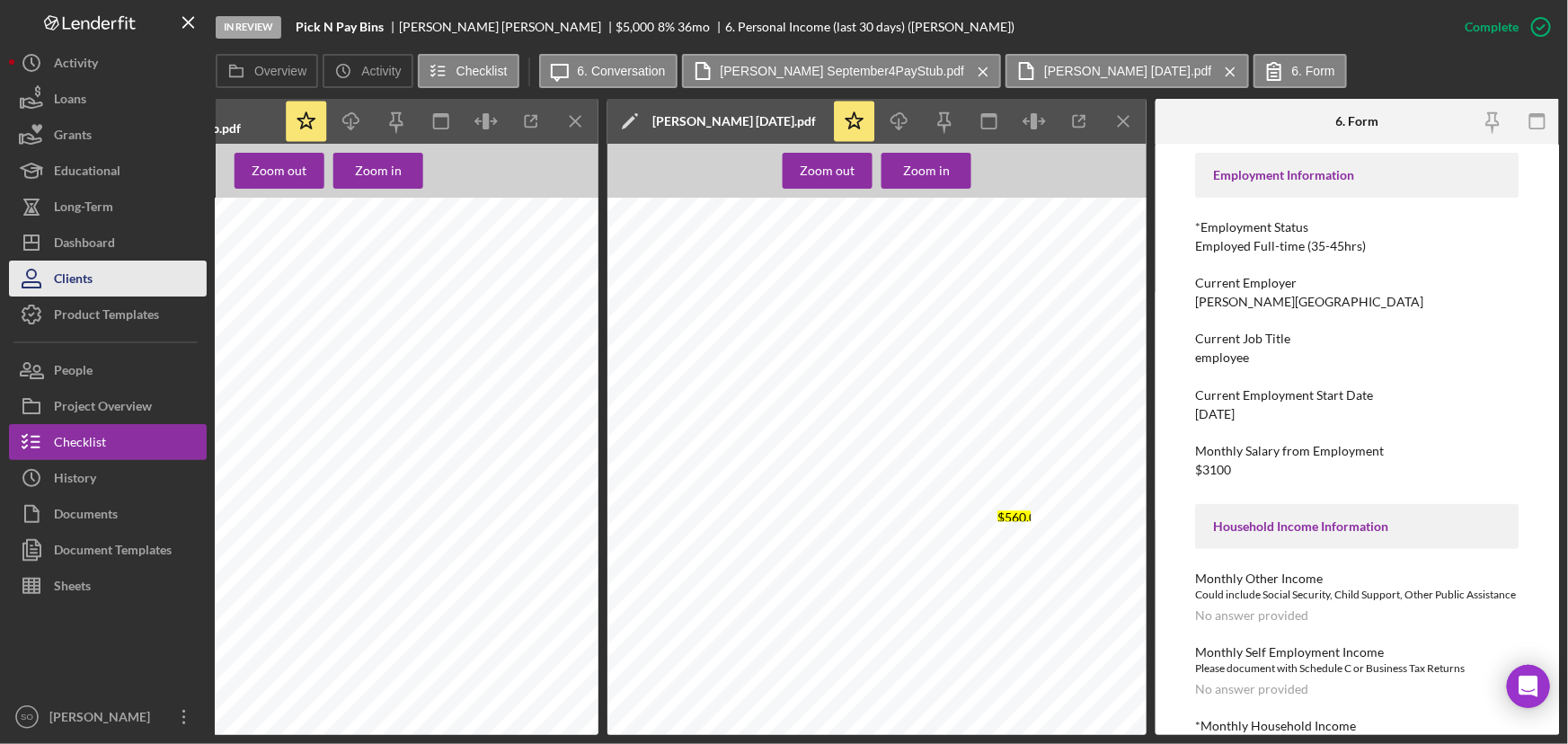
drag, startPoint x: 79, startPoint y: 307, endPoint x: 140, endPoint y: 283, distance: 65.6
click at [79, 307] on div "Product Templates" at bounding box center [106, 317] width 106 height 41
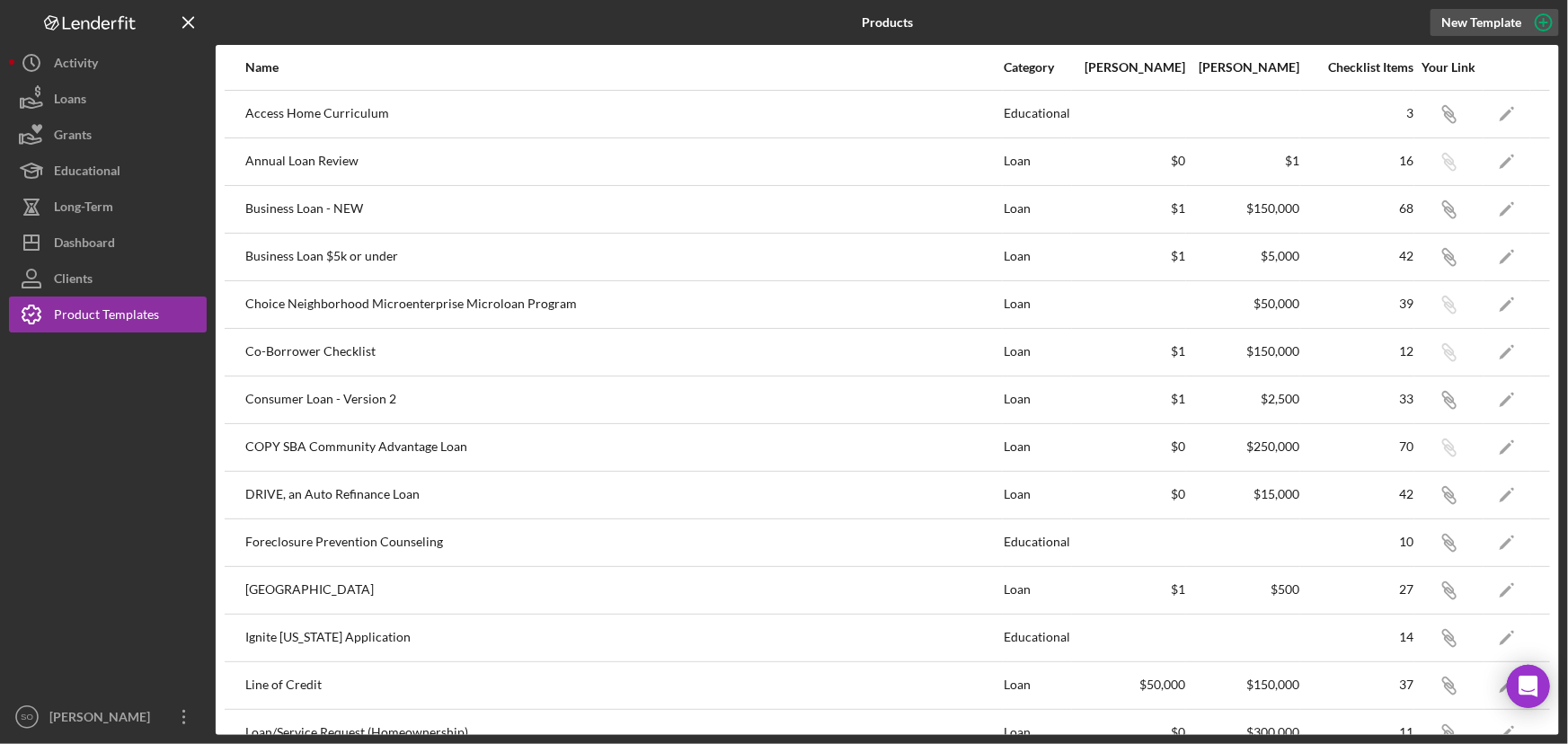
click at [1490, 22] on div "New Template" at bounding box center [1481, 23] width 80 height 27
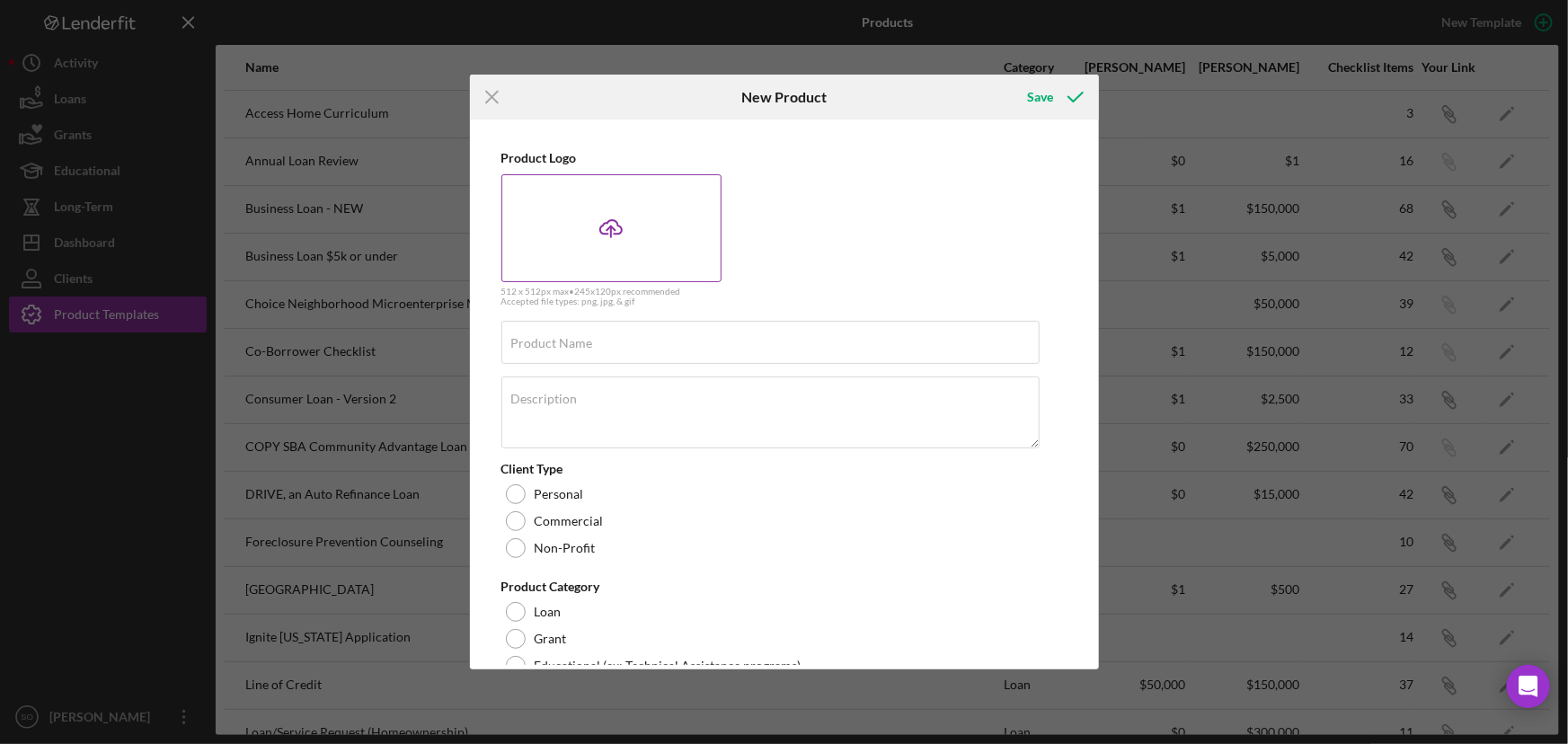
click at [604, 247] on icon "Icon/Upload" at bounding box center [612, 228] width 45 height 45
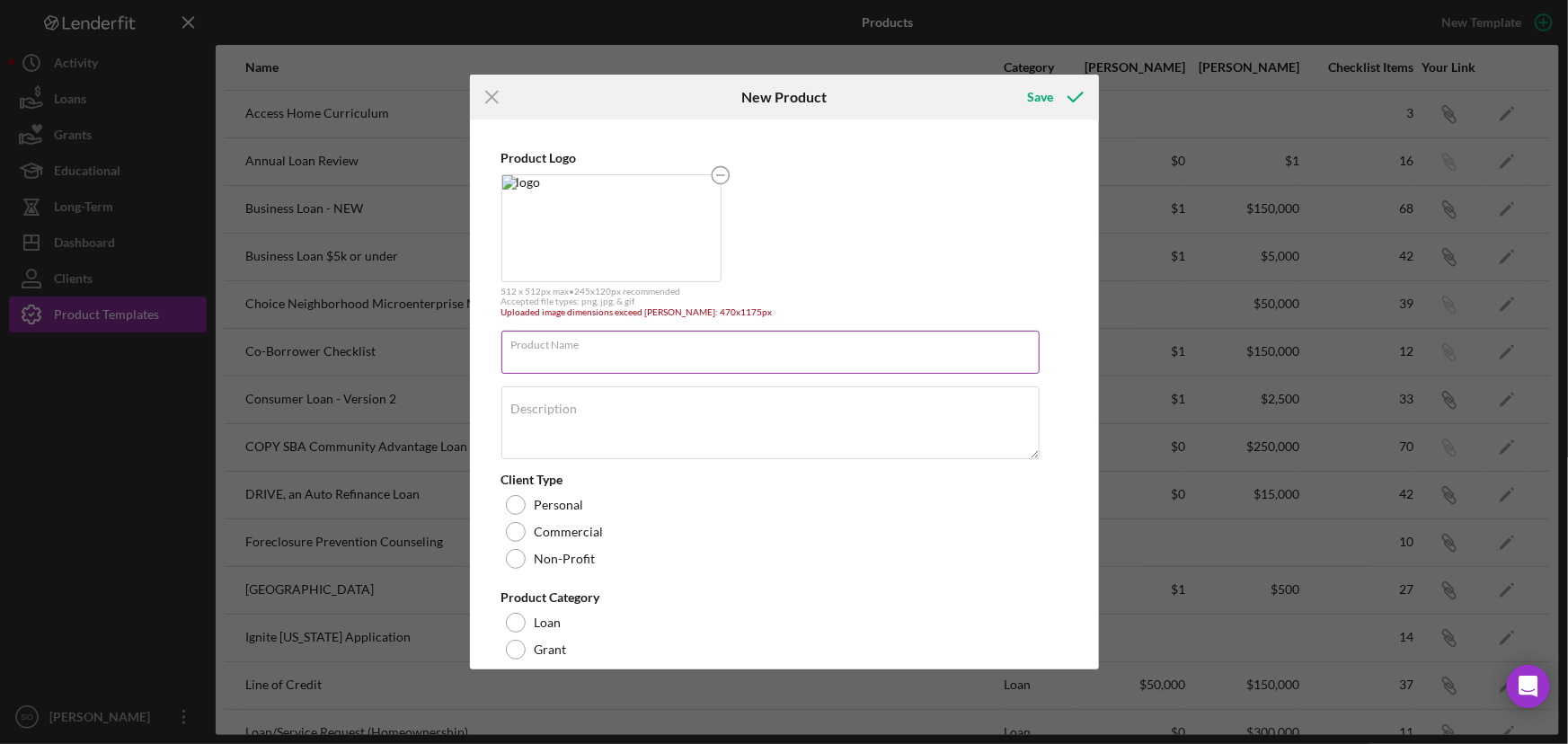
click at [816, 334] on div "Product Name Required" at bounding box center [771, 354] width 540 height 45
click at [719, 175] on rect at bounding box center [721, 175] width 9 height 2
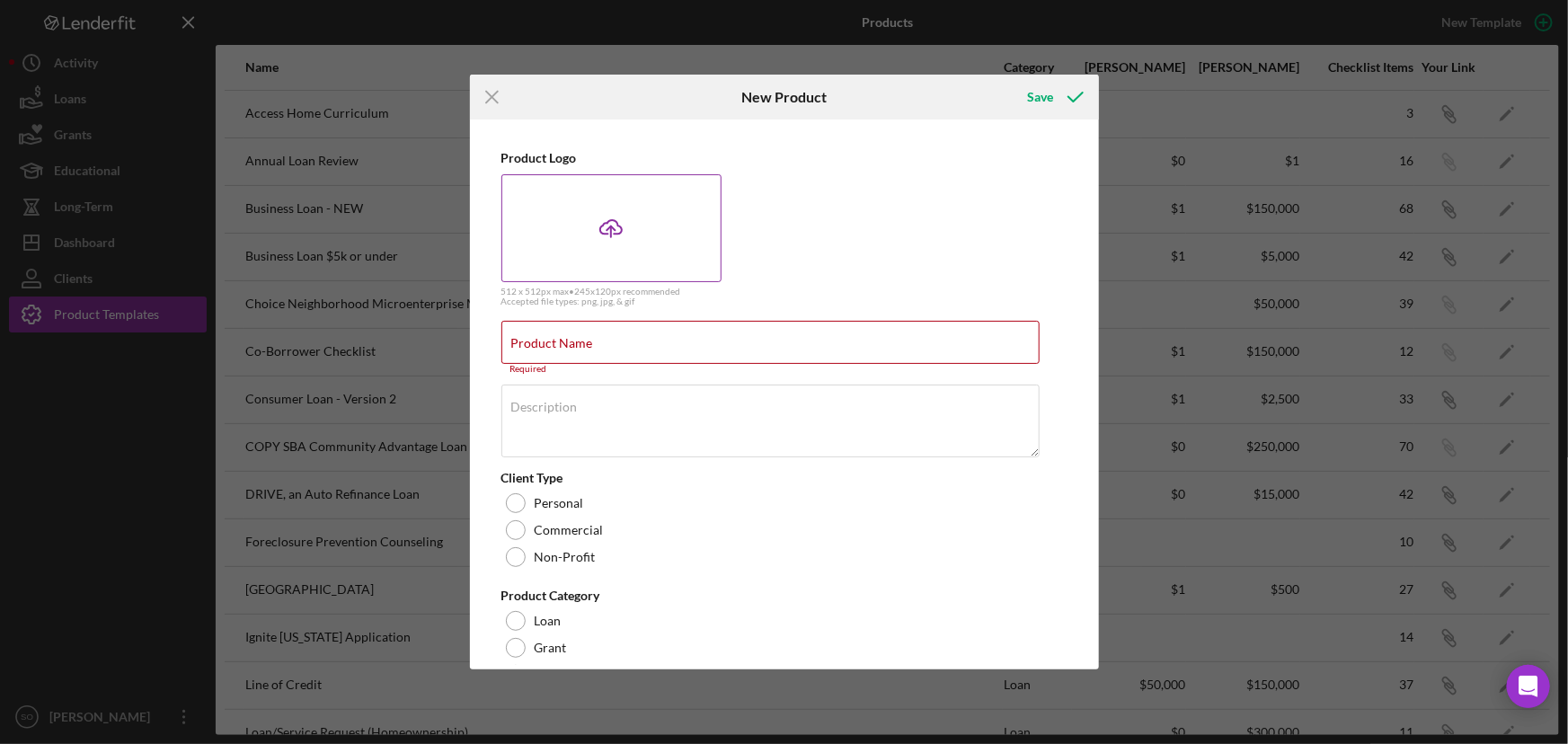
click at [622, 231] on icon at bounding box center [611, 226] width 22 height 14
click at [608, 346] on input "Product Name" at bounding box center [770, 343] width 539 height 43
click at [688, 339] on label "Product Name" at bounding box center [776, 332] width 529 height 20
click at [688, 339] on input "Product Name" at bounding box center [770, 343] width 539 height 43
paste input "Access Home Community Application"
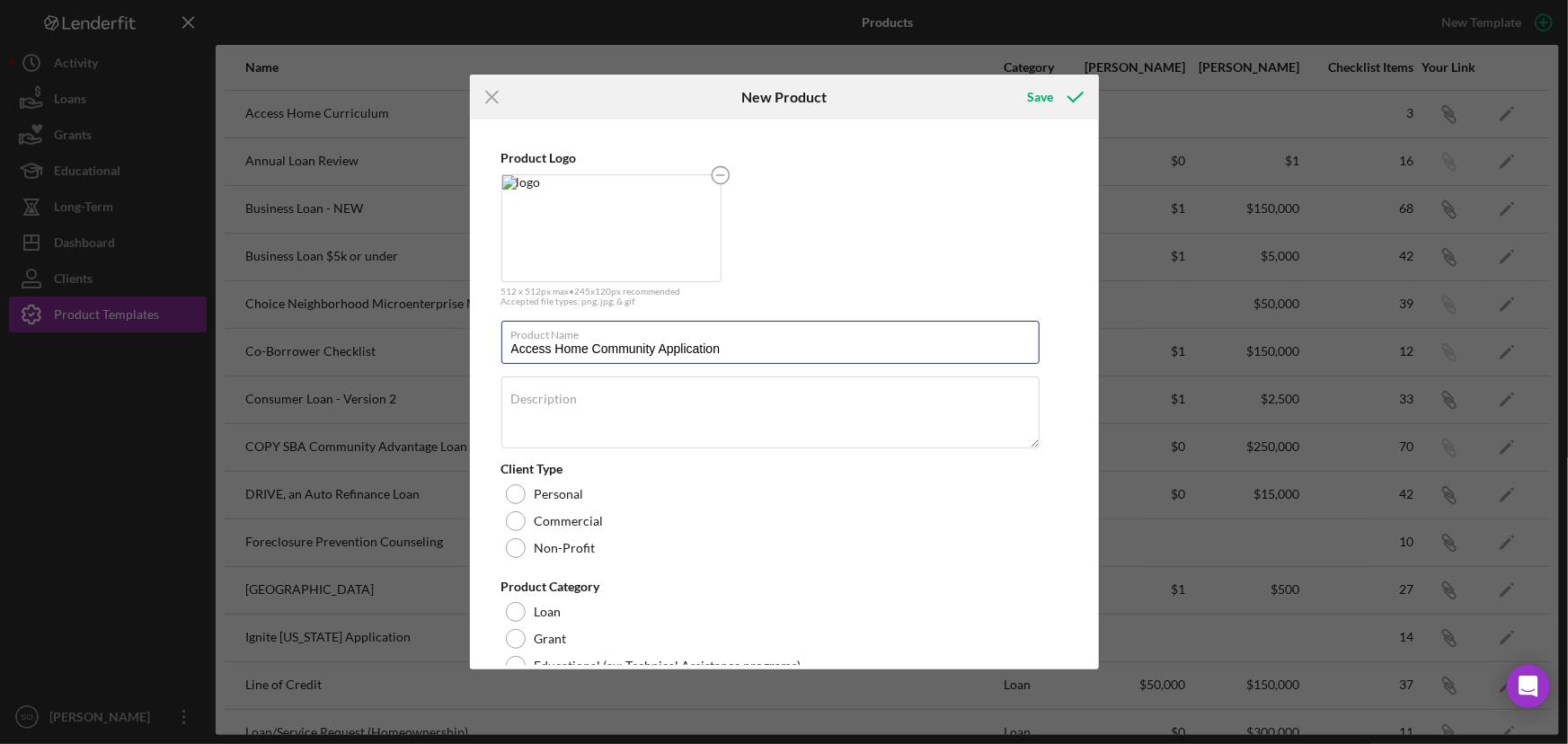
type input "Access Home Community Application"
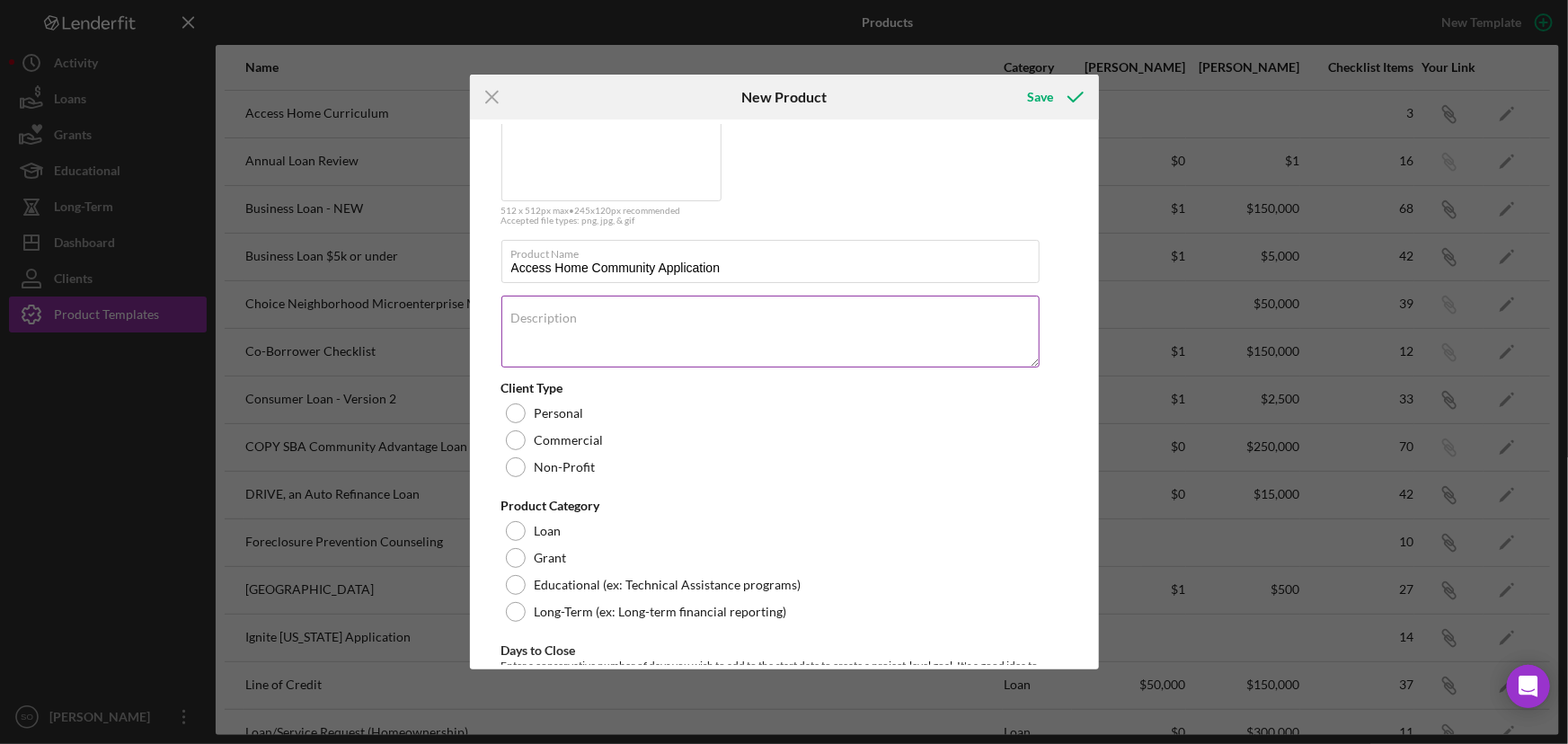
scroll to position [162, 0]
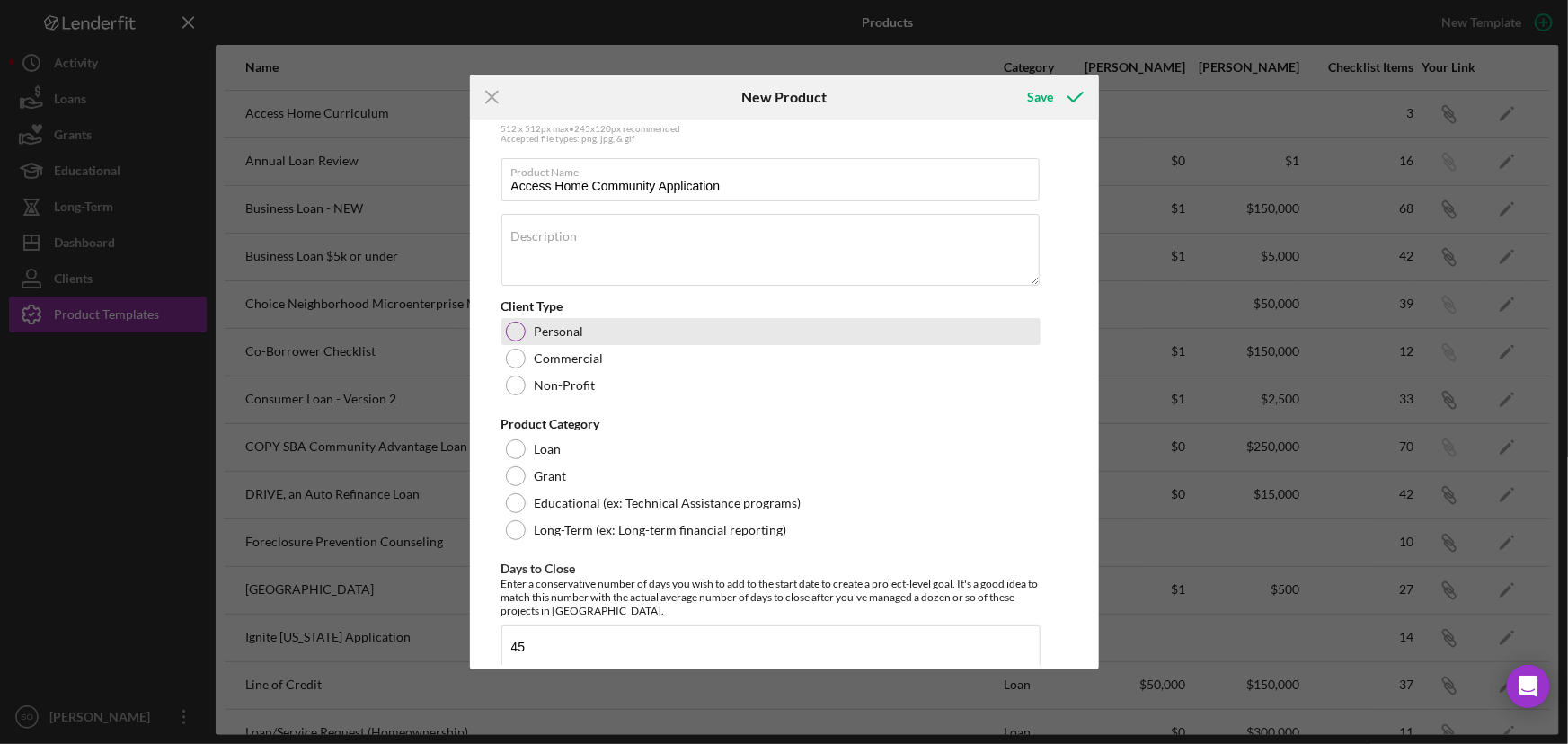
click at [514, 330] on div at bounding box center [516, 332] width 20 height 20
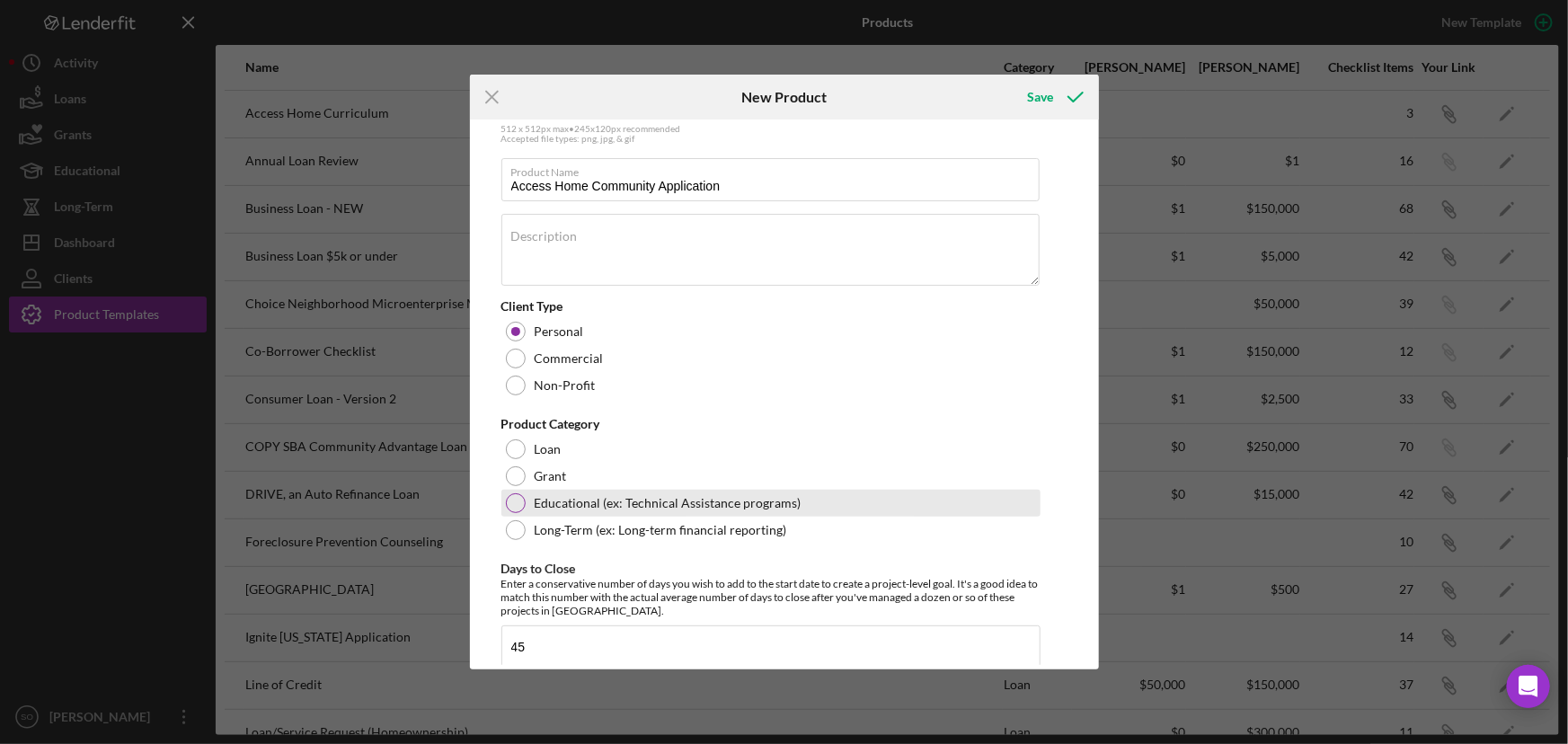
click at [521, 500] on div at bounding box center [516, 503] width 20 height 20
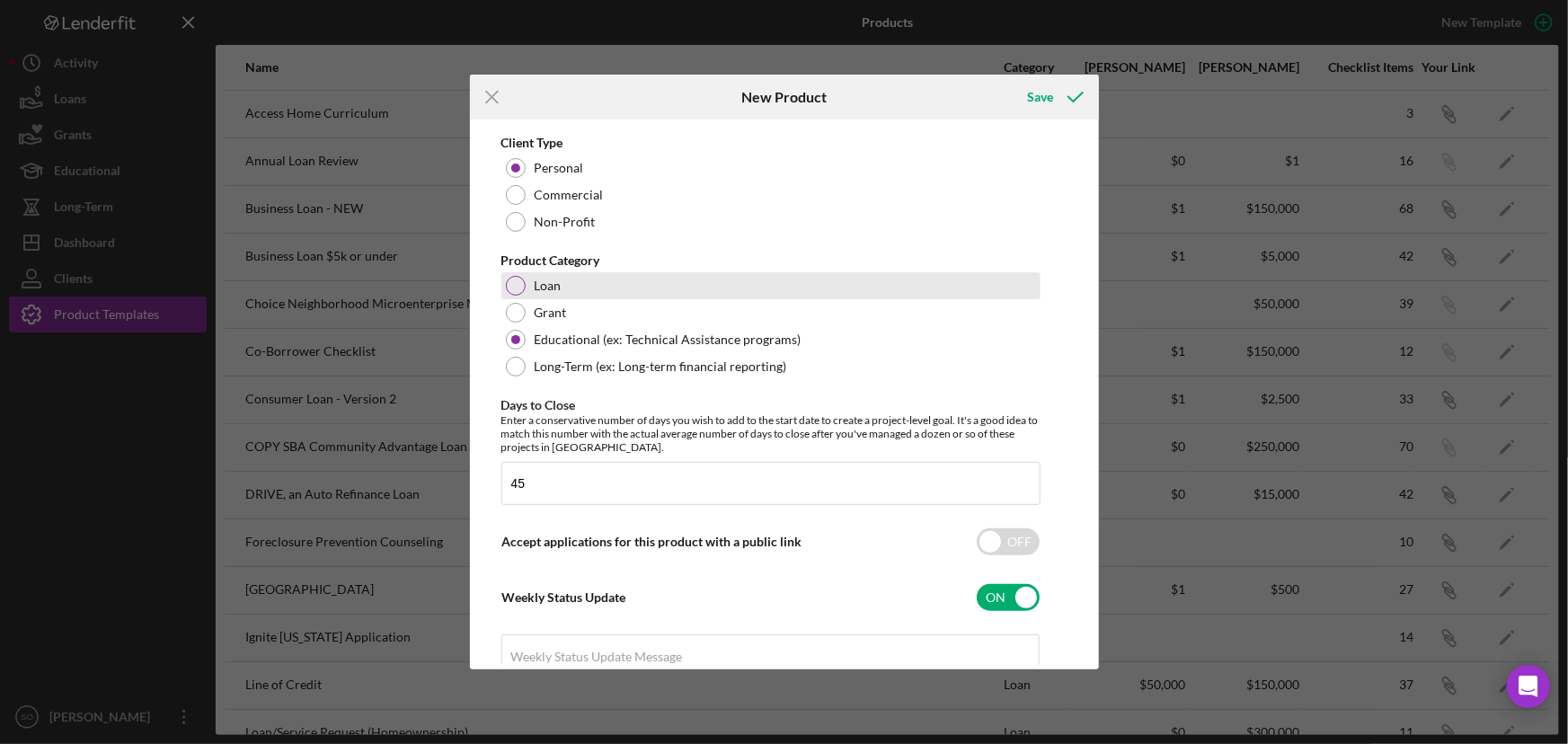
scroll to position [408, 0]
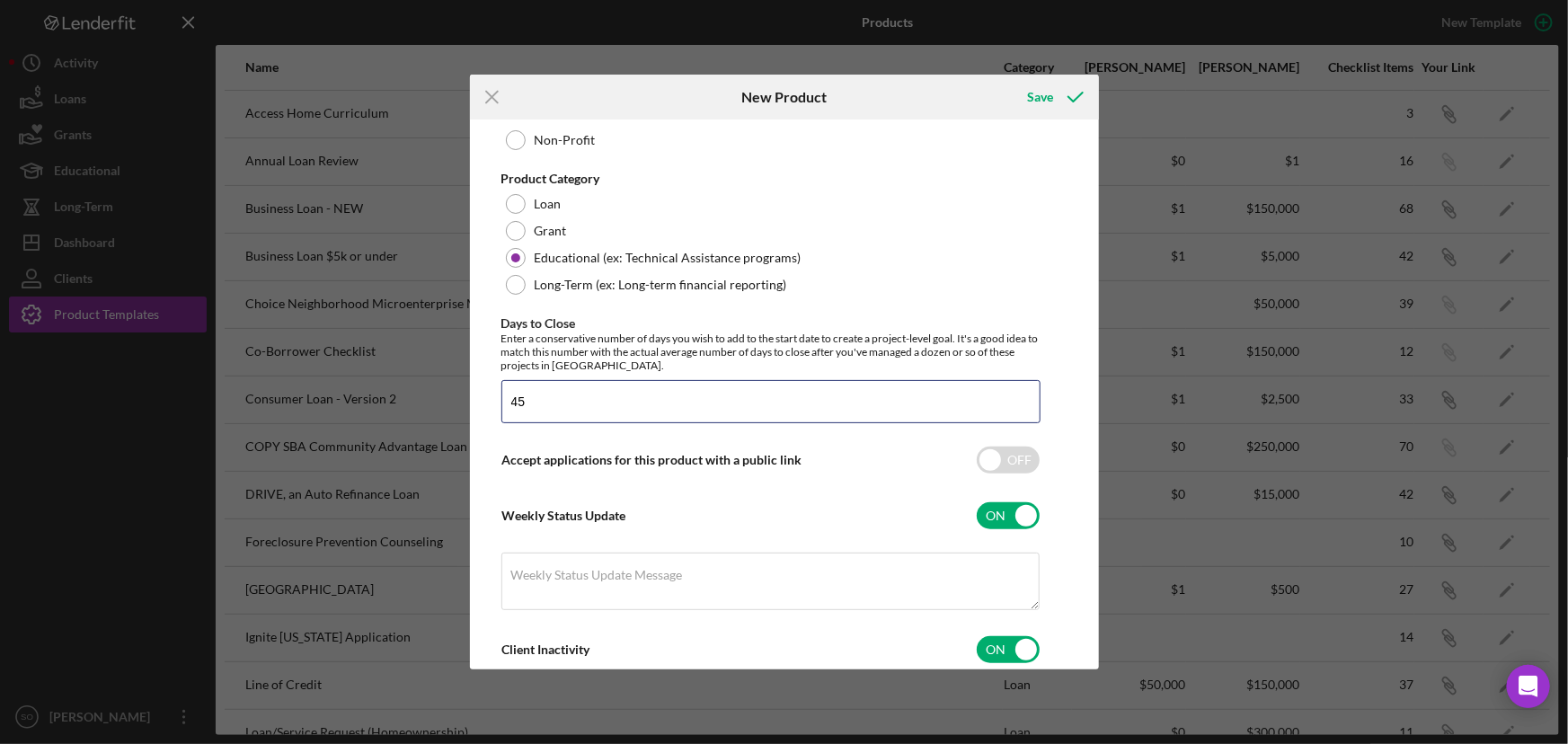
drag, startPoint x: 537, startPoint y: 403, endPoint x: 484, endPoint y: 402, distance: 53.0
click at [484, 402] on div "Product Logo 512 x 512px max • 245 x 120 px recommended Accepted file types: pn…" at bounding box center [784, 394] width 620 height 541
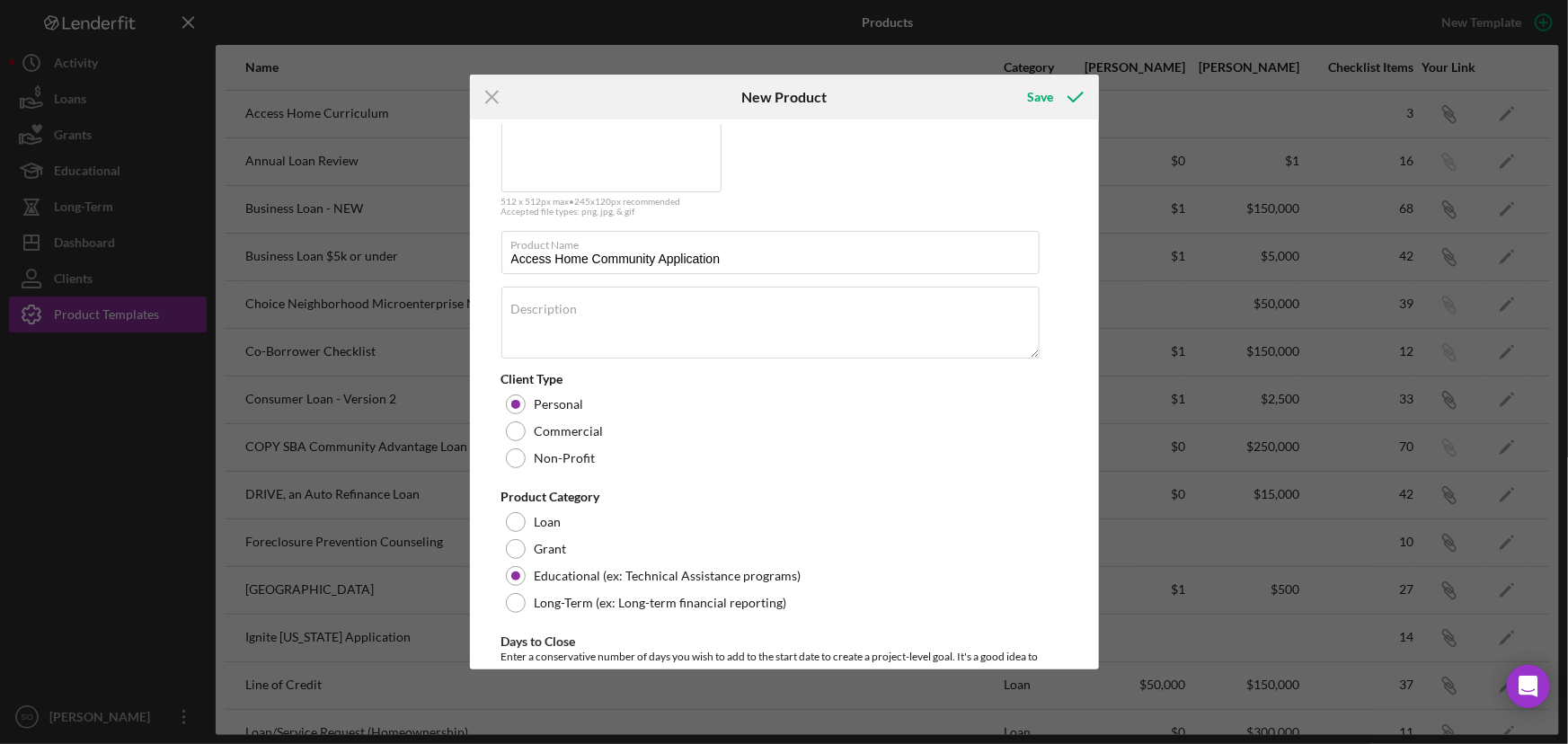
scroll to position [0, 0]
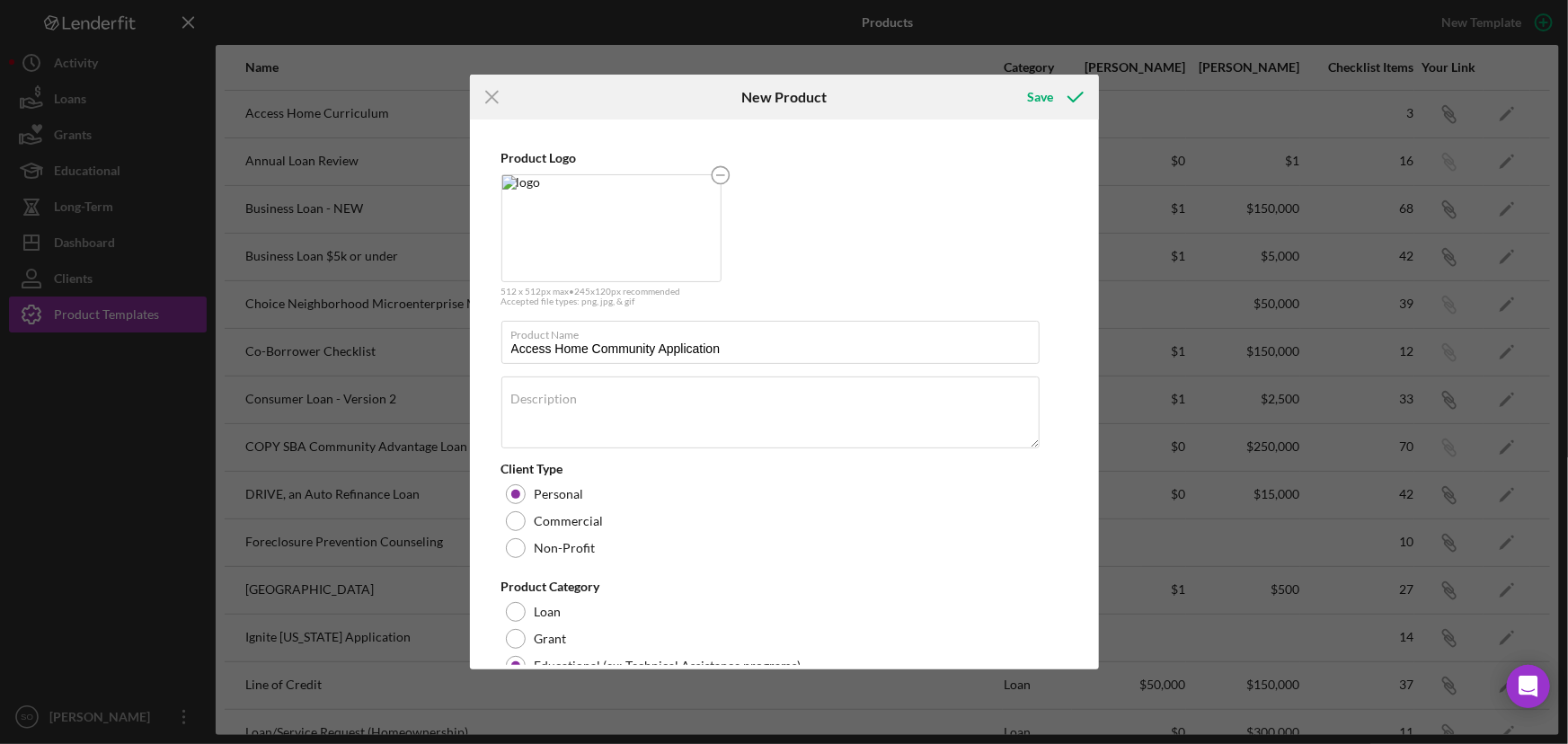
type input "100"
click at [521, 519] on div at bounding box center [516, 521] width 20 height 20
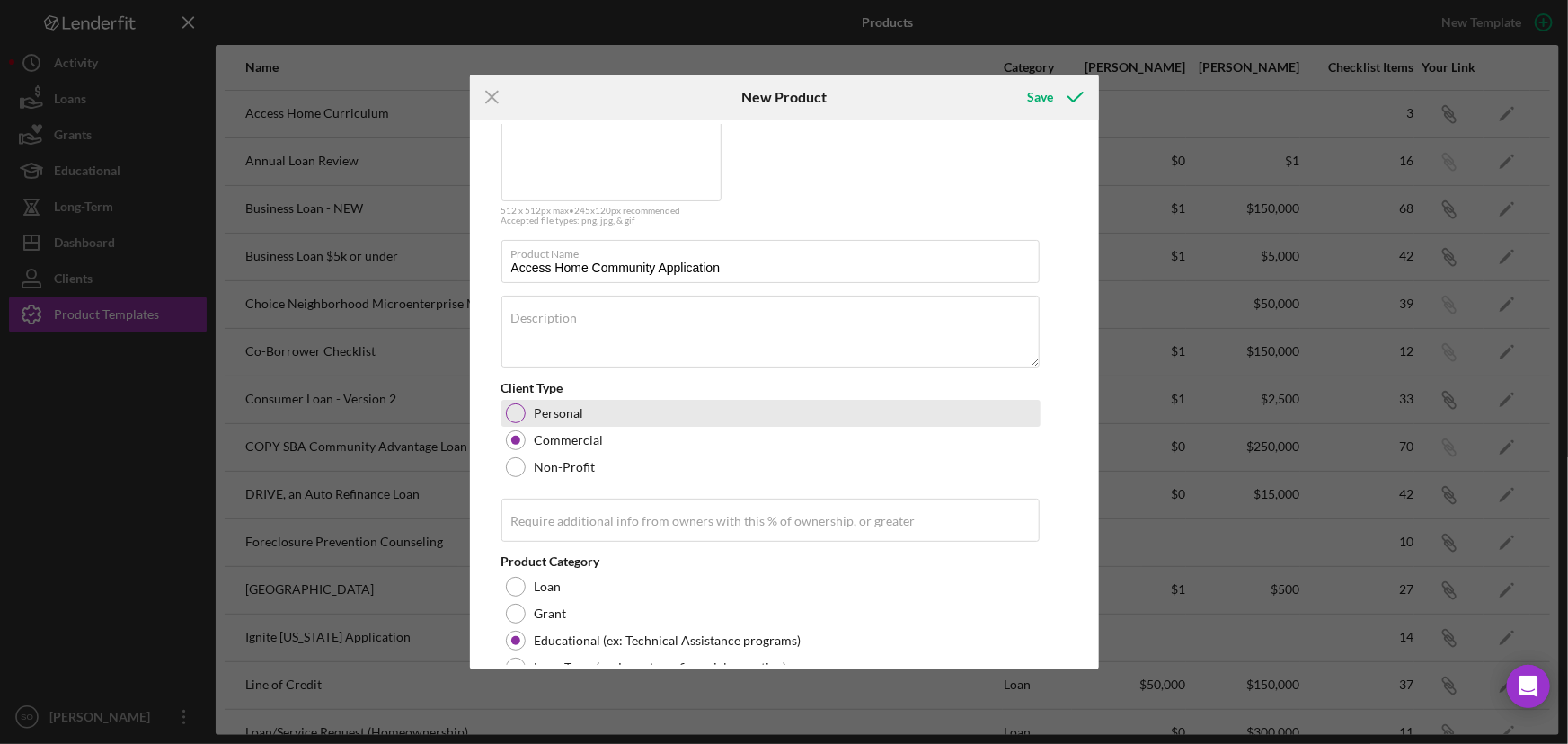
scroll to position [162, 0]
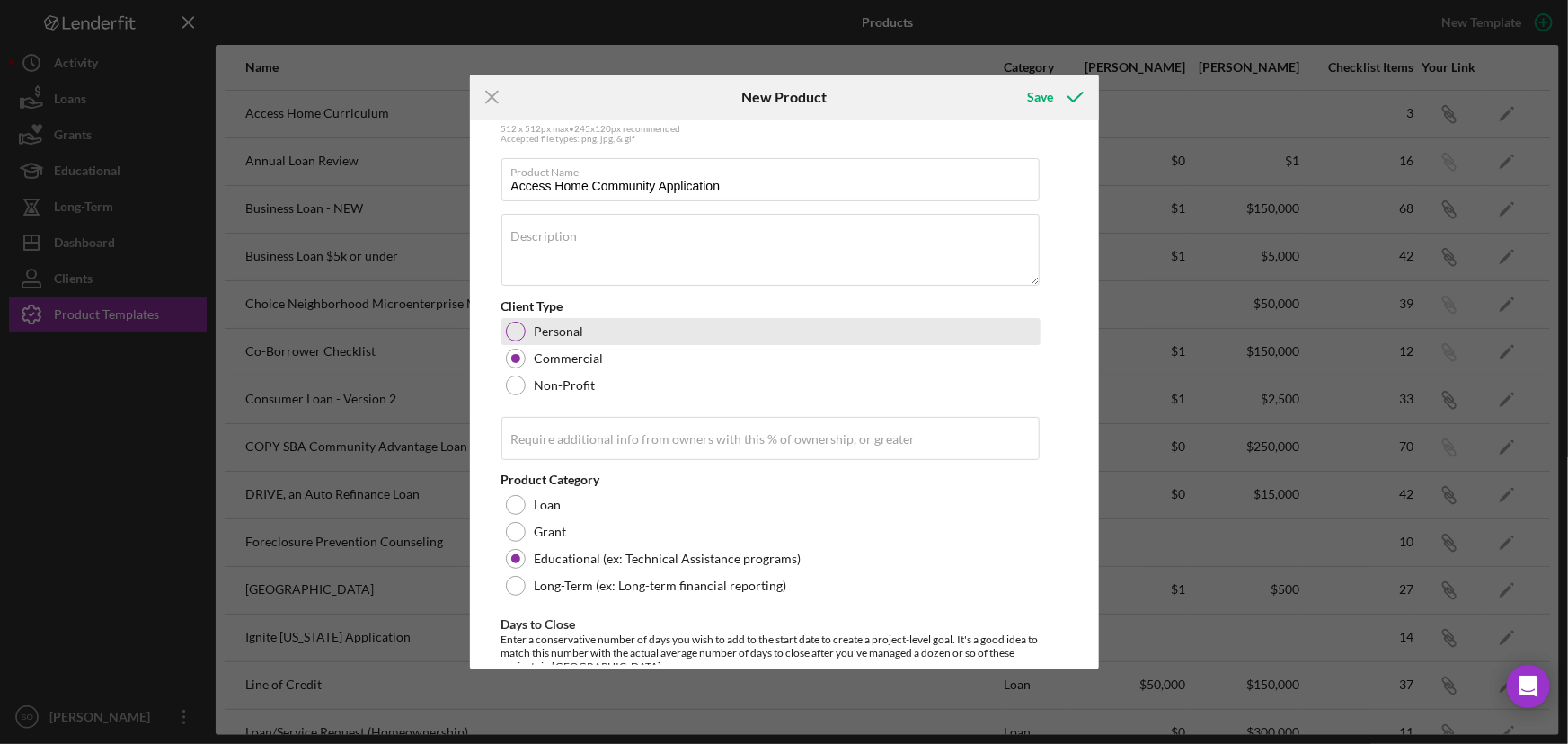
click at [518, 328] on div at bounding box center [516, 332] width 20 height 20
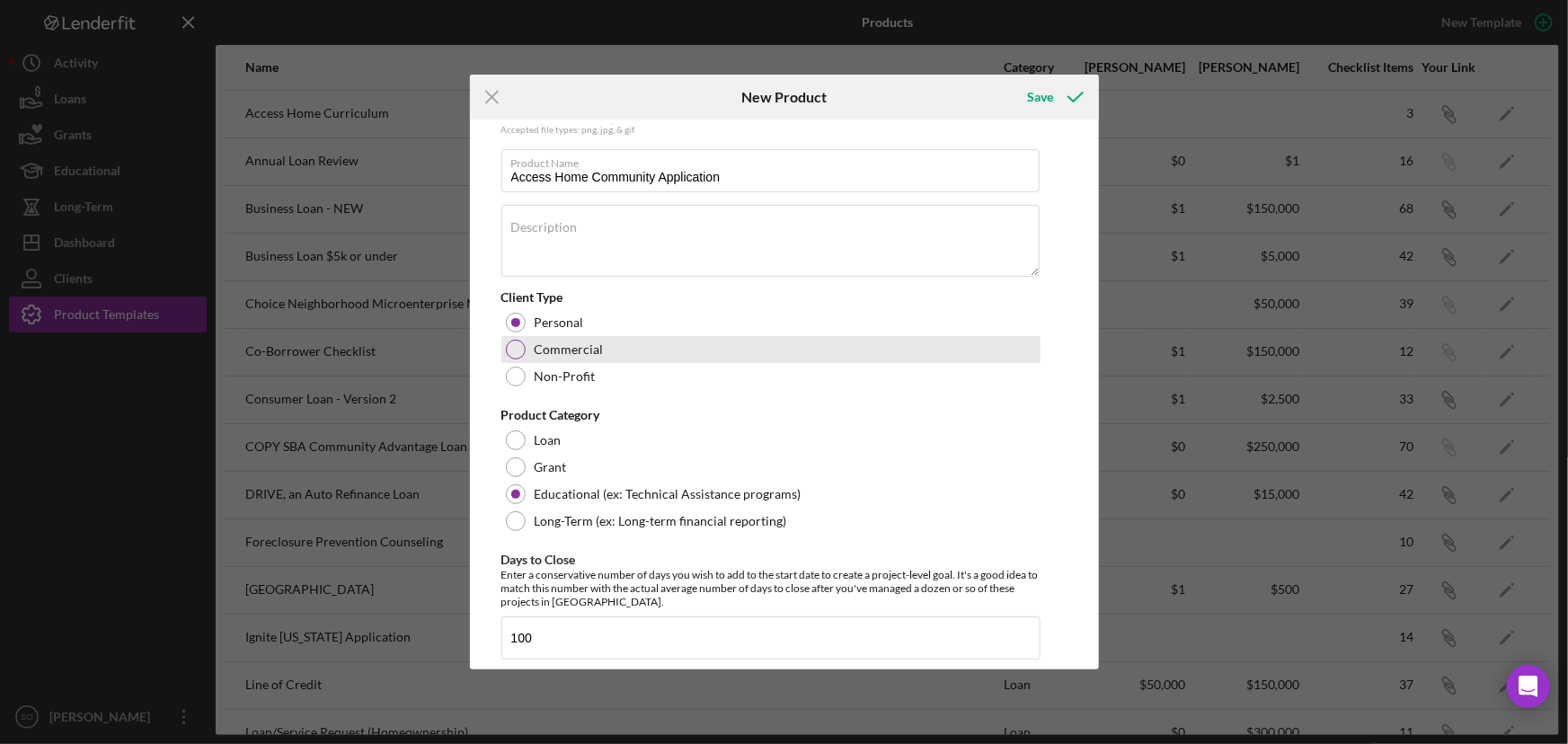
scroll to position [0, 0]
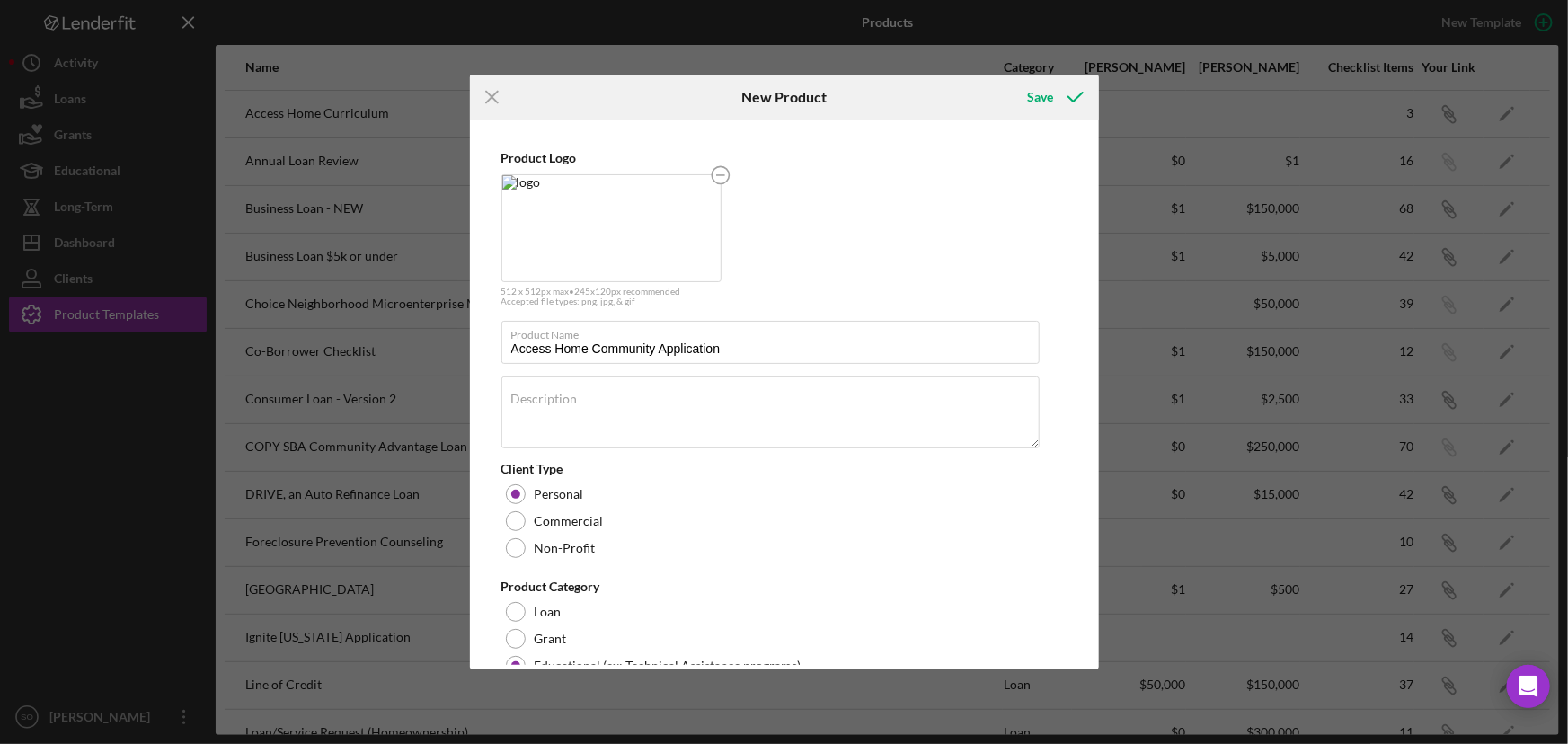
click at [491, 96] on line at bounding box center [492, 96] width 12 height 12
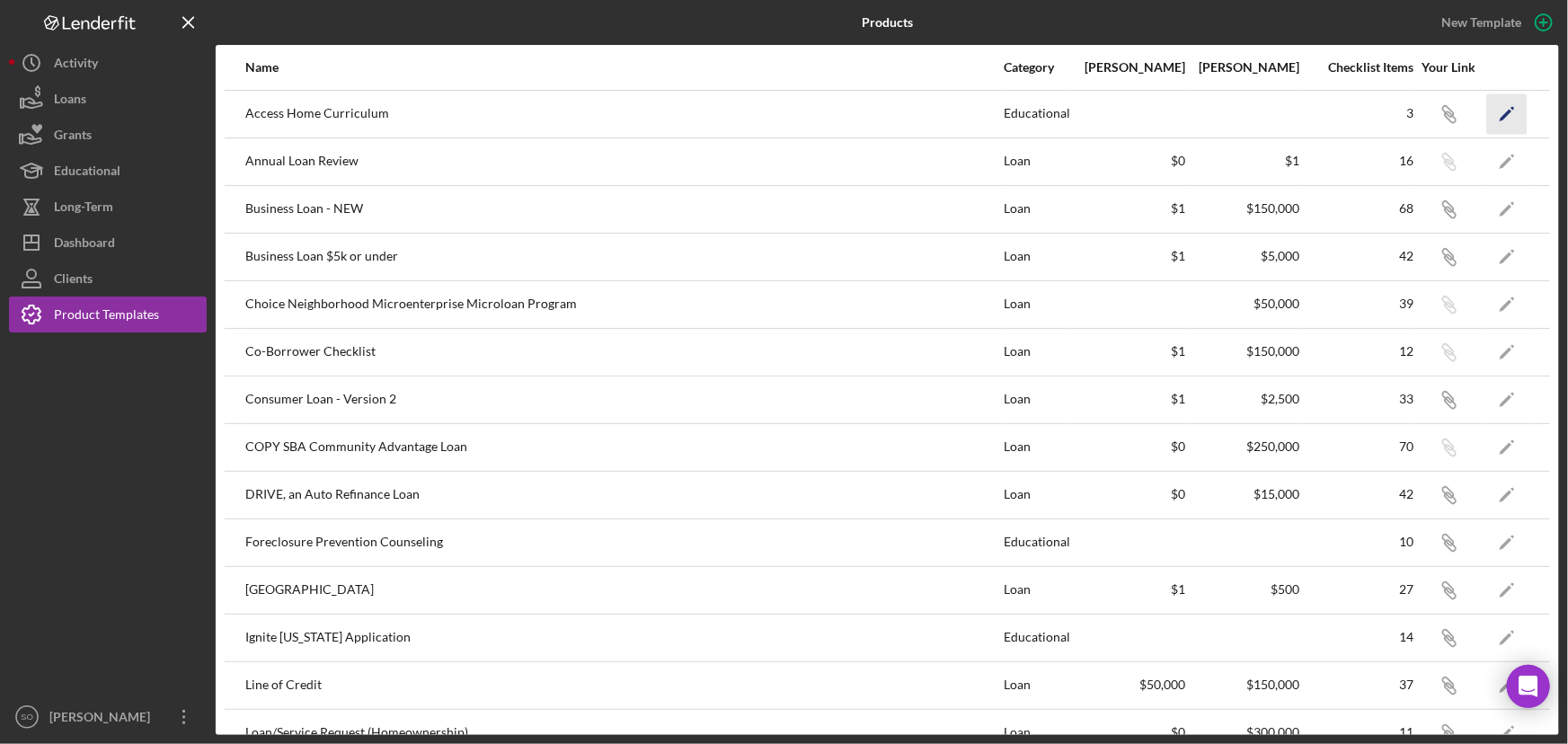
click at [1500, 115] on polygon "button" at bounding box center [1507, 115] width 13 height 13
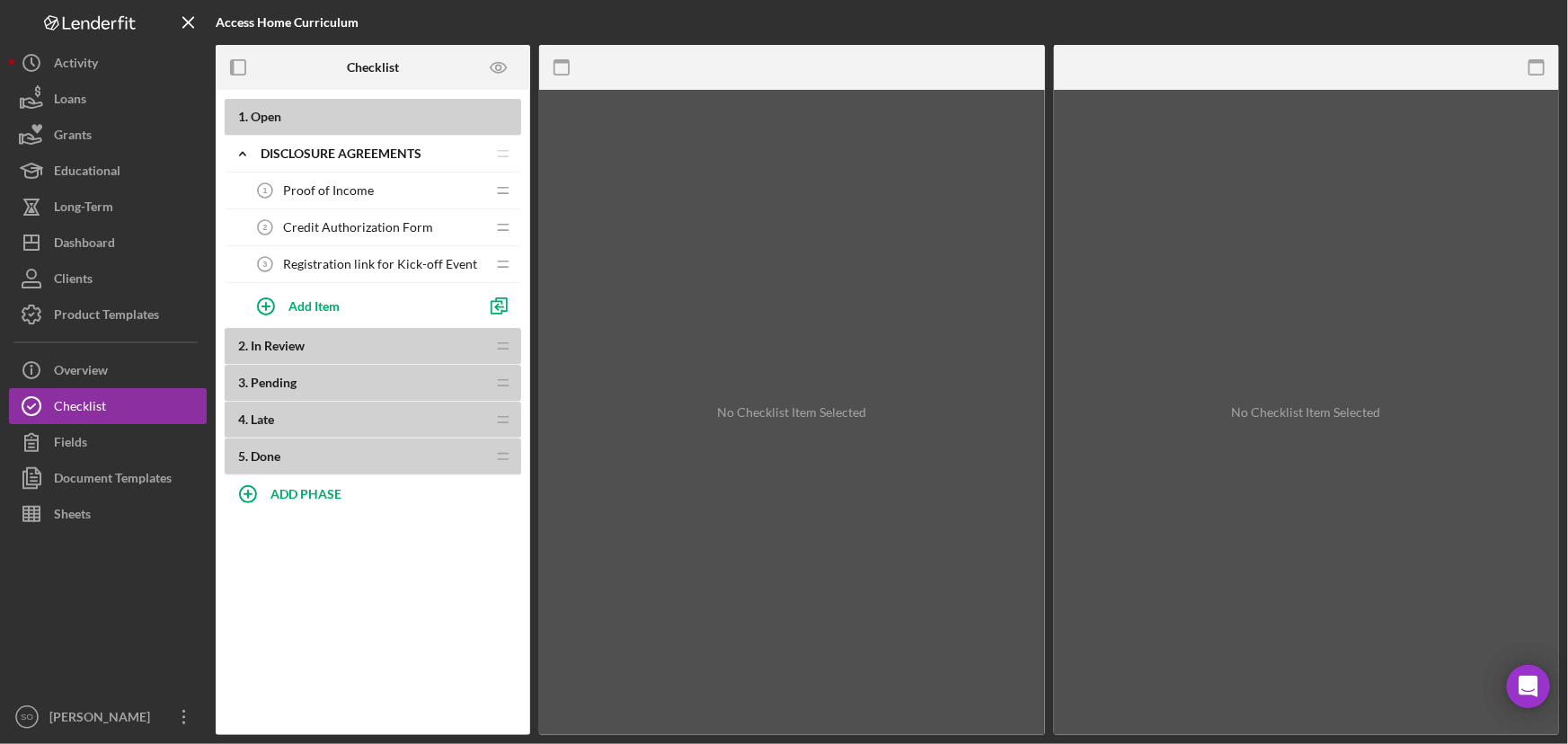
click at [374, 233] on span "Credit Authorization Form" at bounding box center [358, 227] width 150 height 14
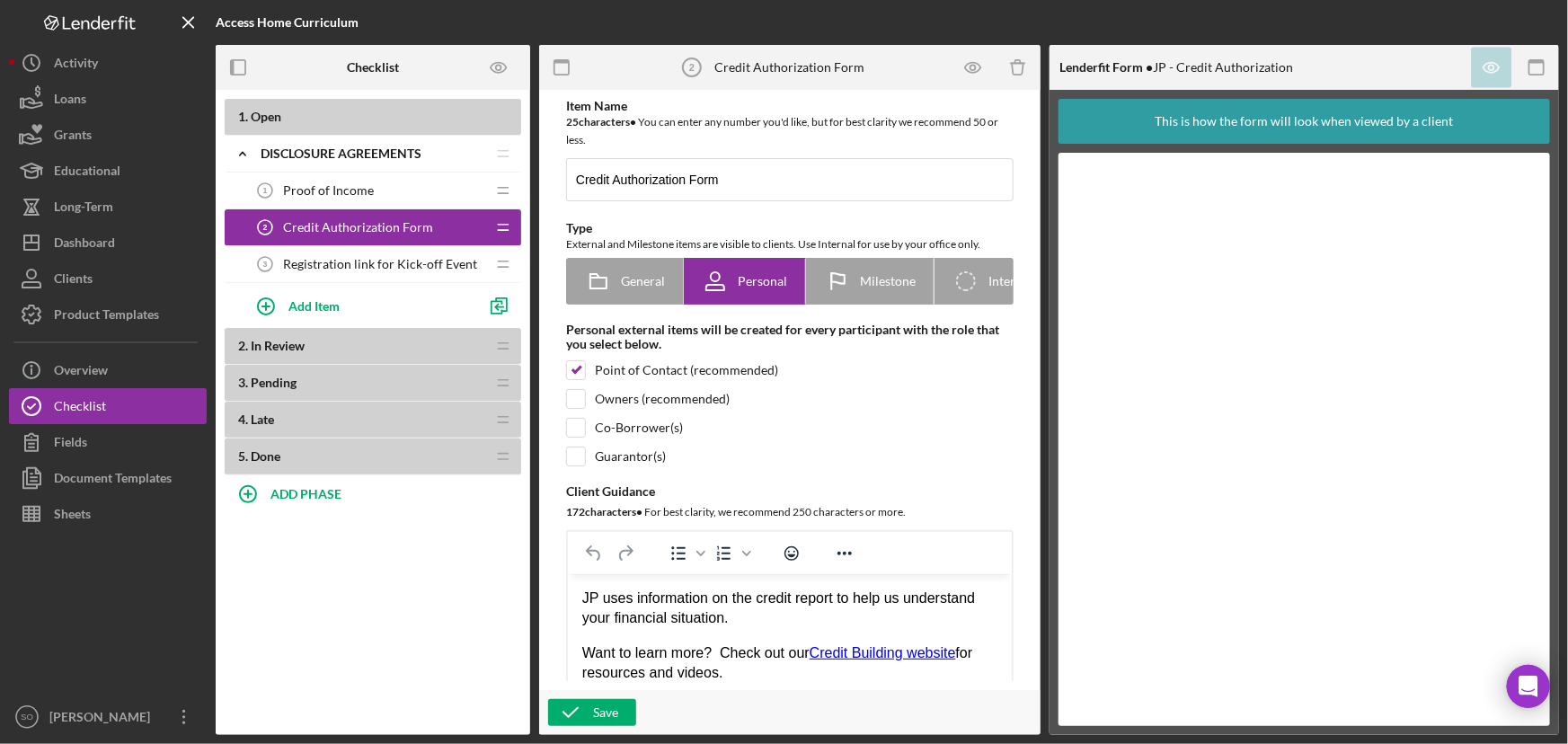
scroll to position [244, 0]
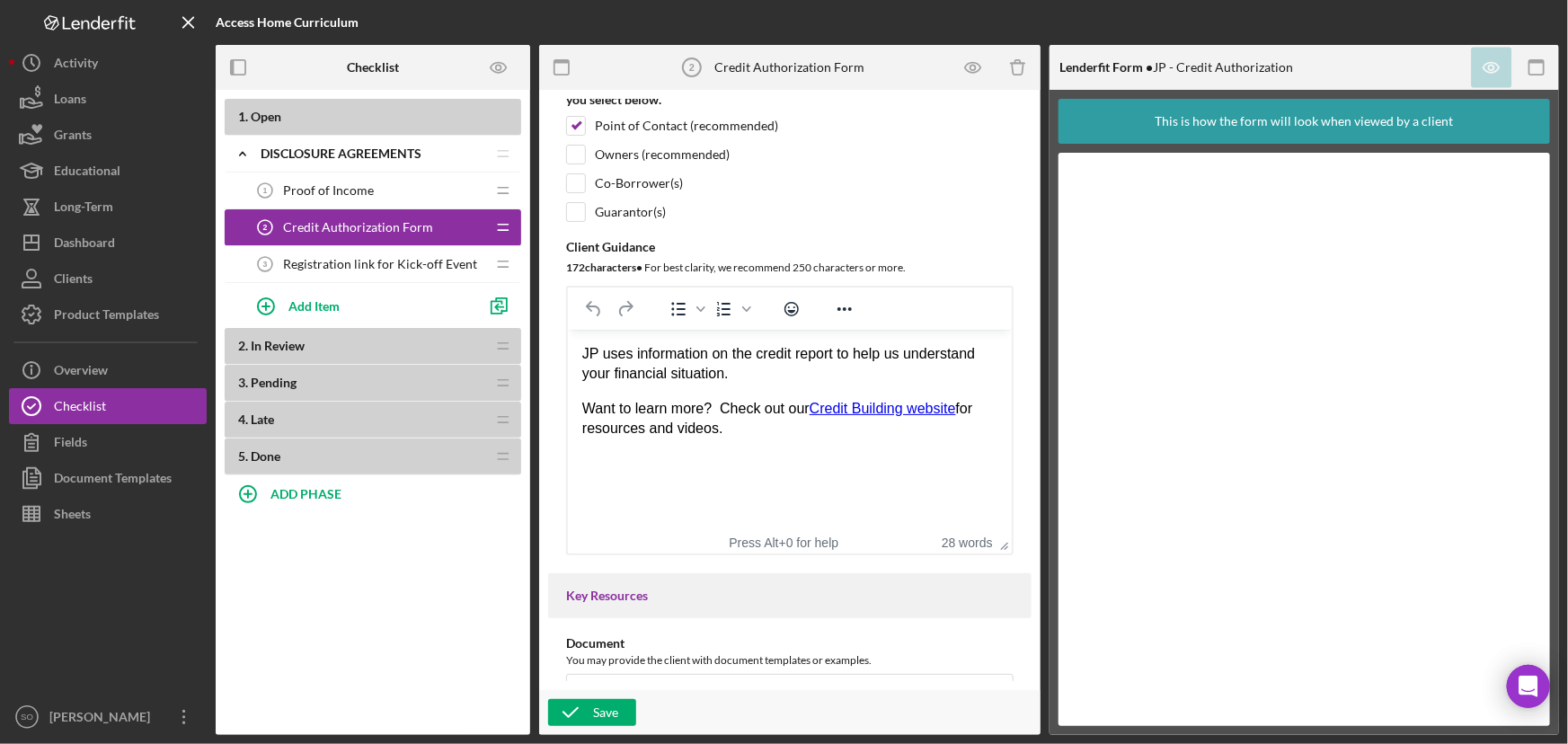
click at [360, 265] on span "Registration link for Kick-off Event" at bounding box center [380, 264] width 194 height 14
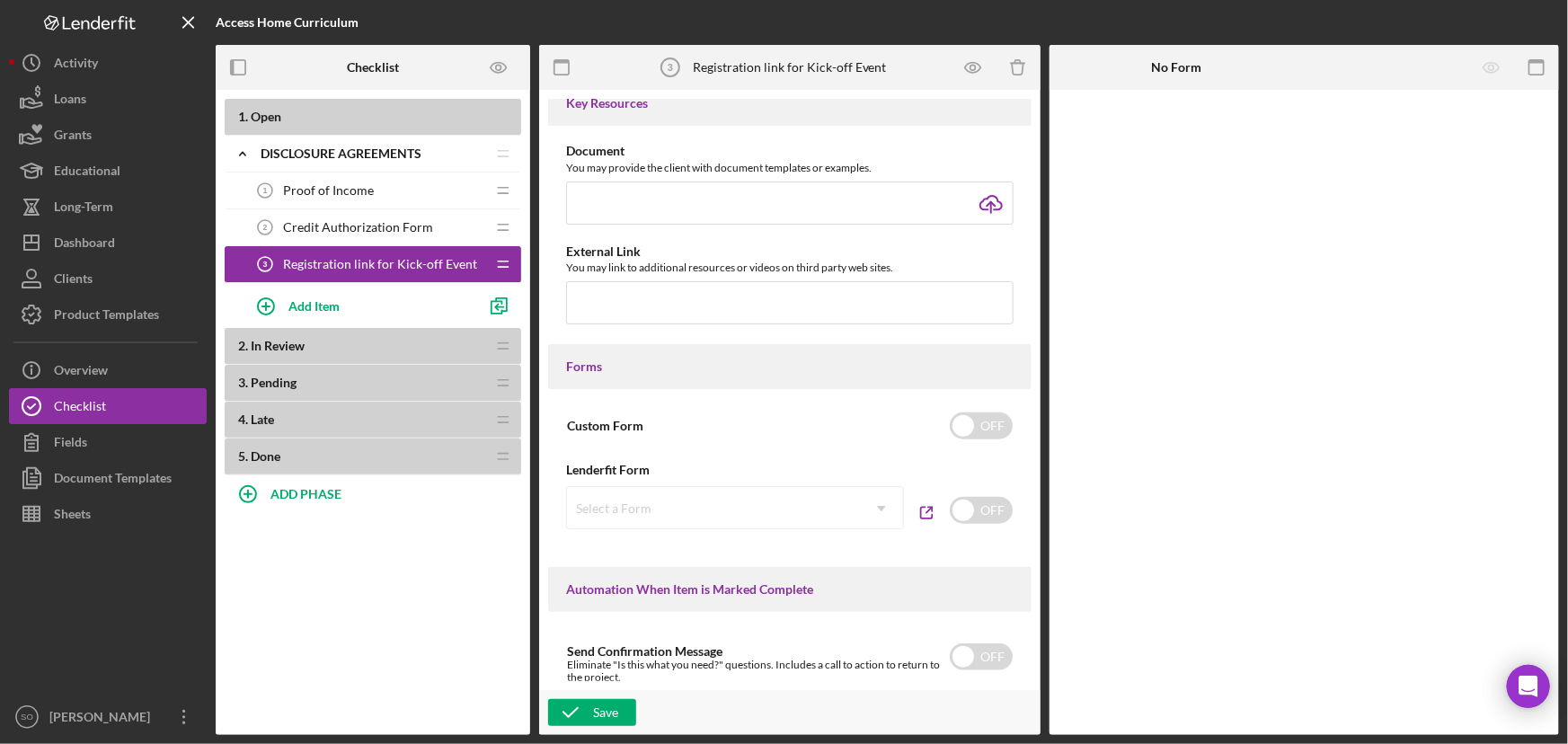
scroll to position [572, 0]
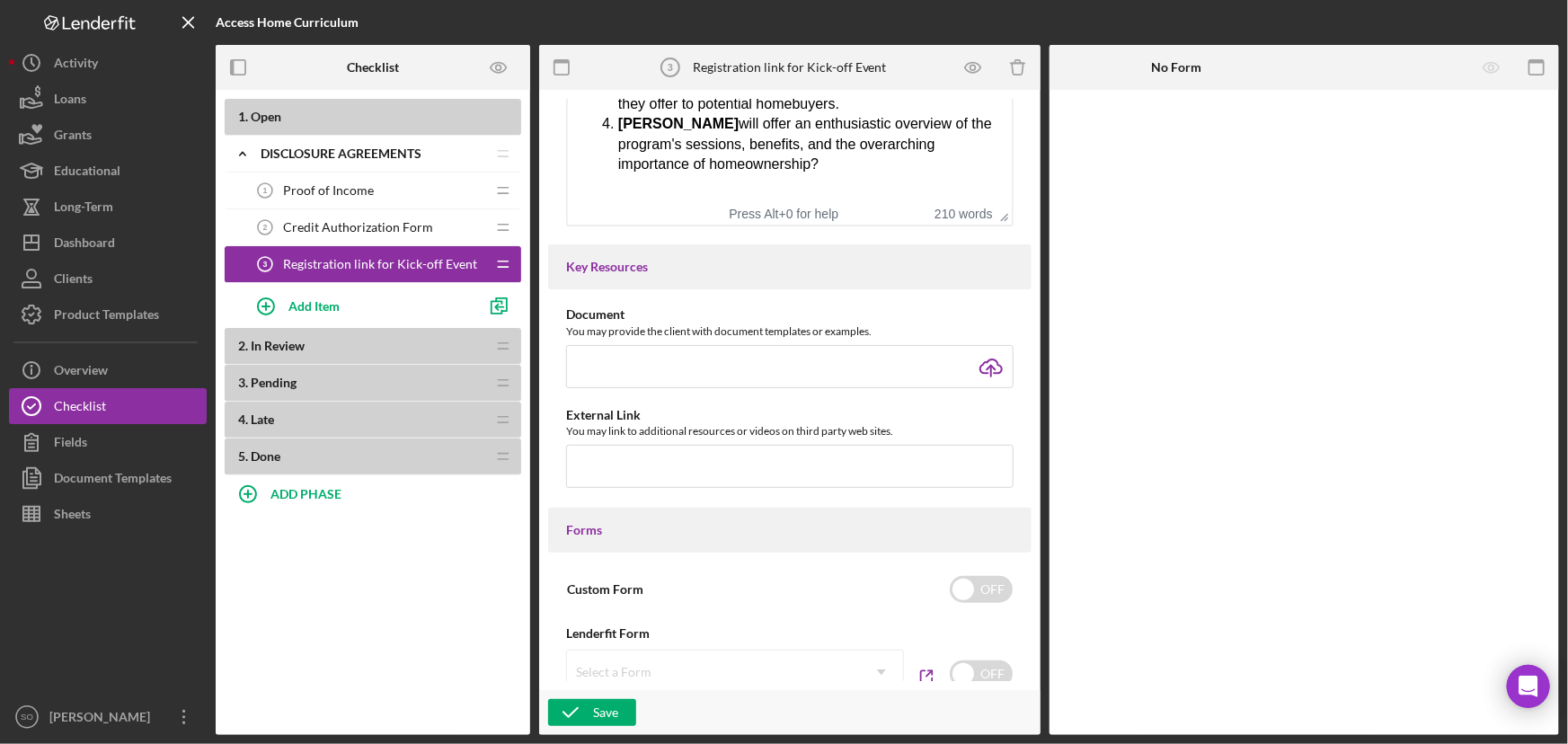
click at [631, 211] on link "Registration Link" at bounding box center [635, 218] width 107 height 15
click at [630, 211] on link "Registration Link" at bounding box center [635, 218] width 107 height 15
click at [91, 323] on div "Product Templates" at bounding box center [106, 317] width 106 height 41
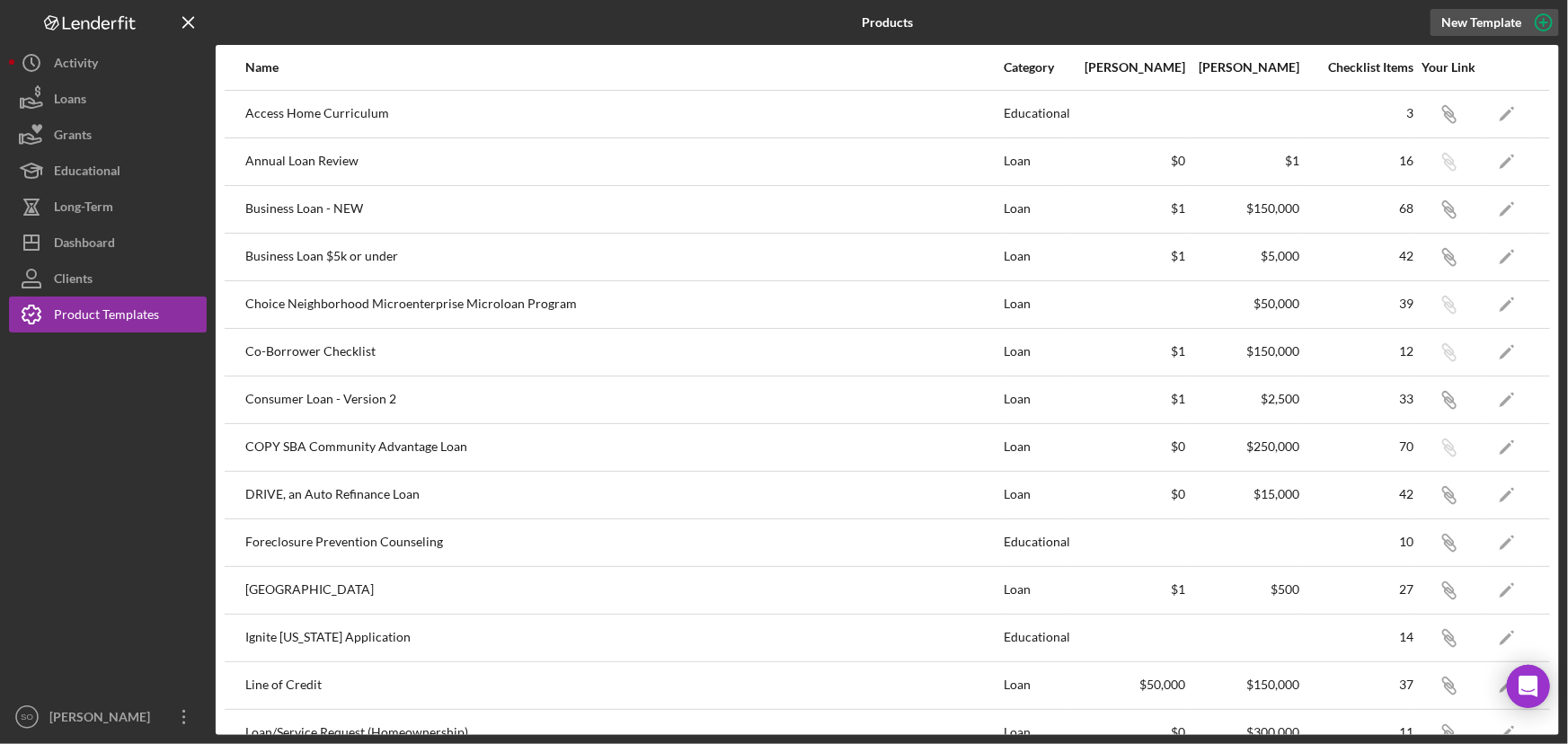
click at [1508, 23] on div "New Template" at bounding box center [1481, 23] width 80 height 27
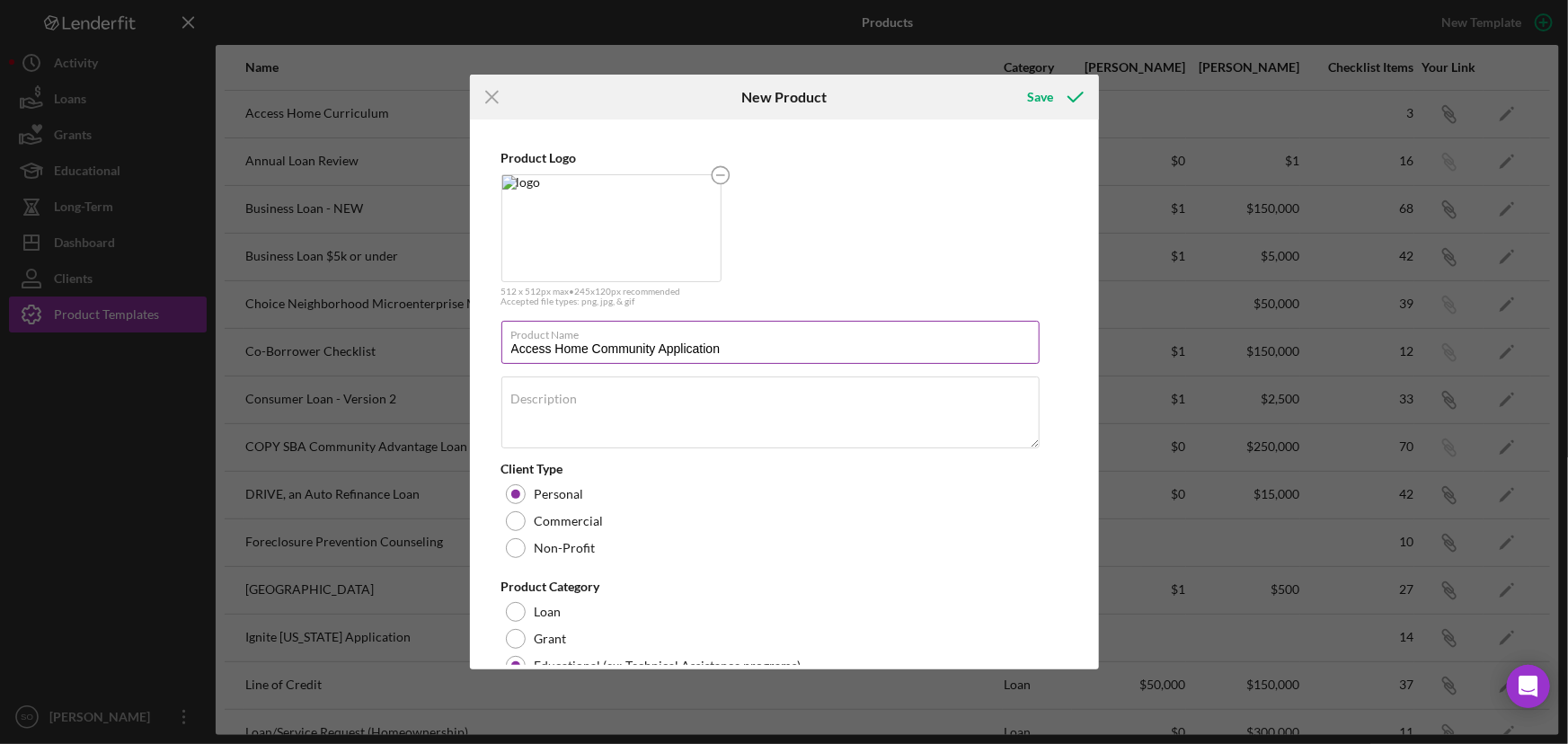
click at [729, 351] on input "Access Home Community Application" at bounding box center [770, 343] width 539 height 43
click at [706, 392] on div "Description" at bounding box center [771, 413] width 540 height 75
click at [559, 402] on textarea "Paternership with US BANK" at bounding box center [770, 412] width 539 height 72
drag, startPoint x: 580, startPoint y: 405, endPoint x: 502, endPoint y: 403, distance: 78.0
click at [502, 403] on textarea "Paternership with US BANK" at bounding box center [770, 412] width 539 height 72
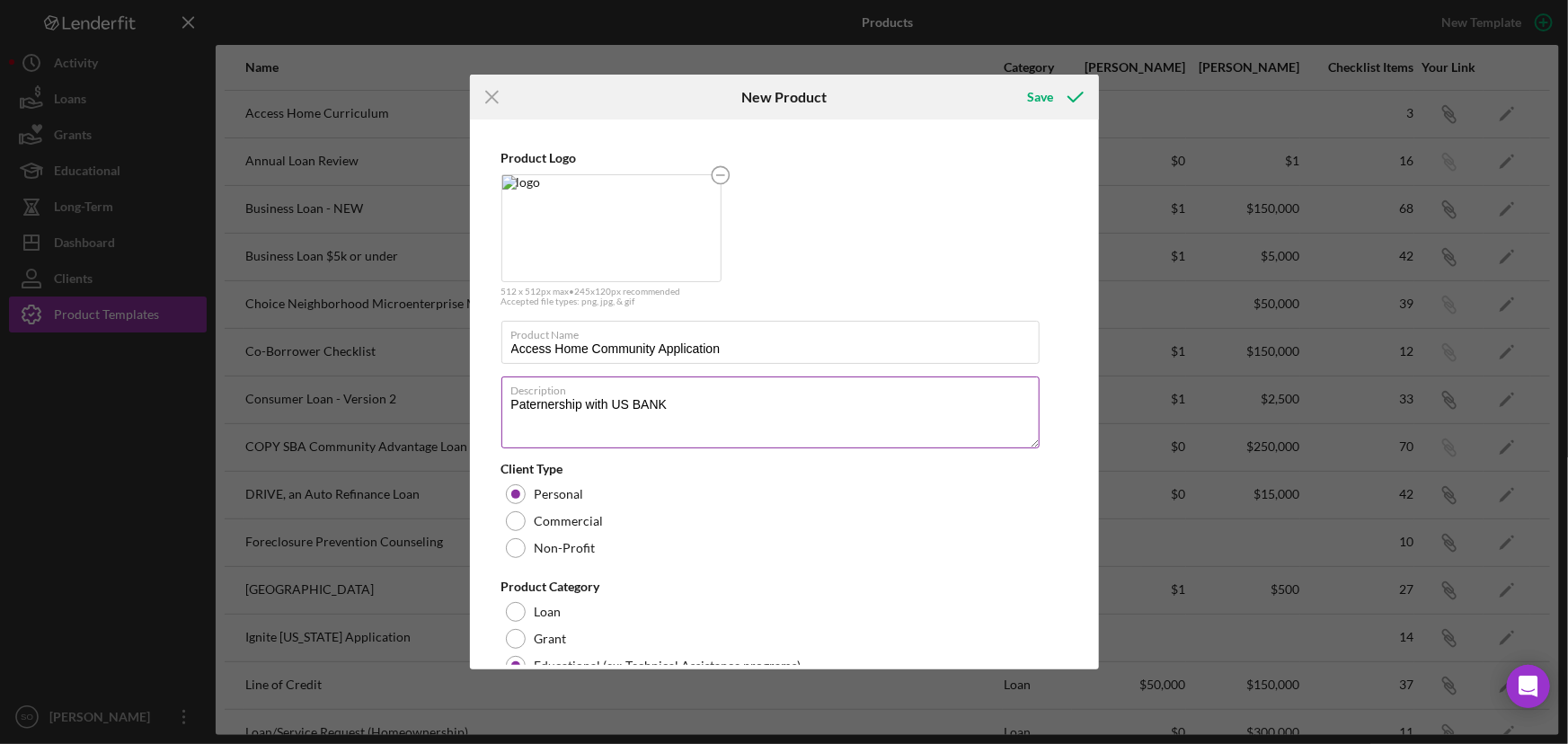
click at [549, 401] on textarea "Paternership with US BANK" at bounding box center [770, 412] width 539 height 72
drag, startPoint x: 682, startPoint y: 404, endPoint x: 466, endPoint y: 397, distance: 216.1
click at [466, 397] on div "Icon/Menu Close New Product Save Product Logo 512 x 512px max • 245 x 120 px re…" at bounding box center [784, 372] width 1568 height 744
paste textarea "U.S. Bank Partnership"
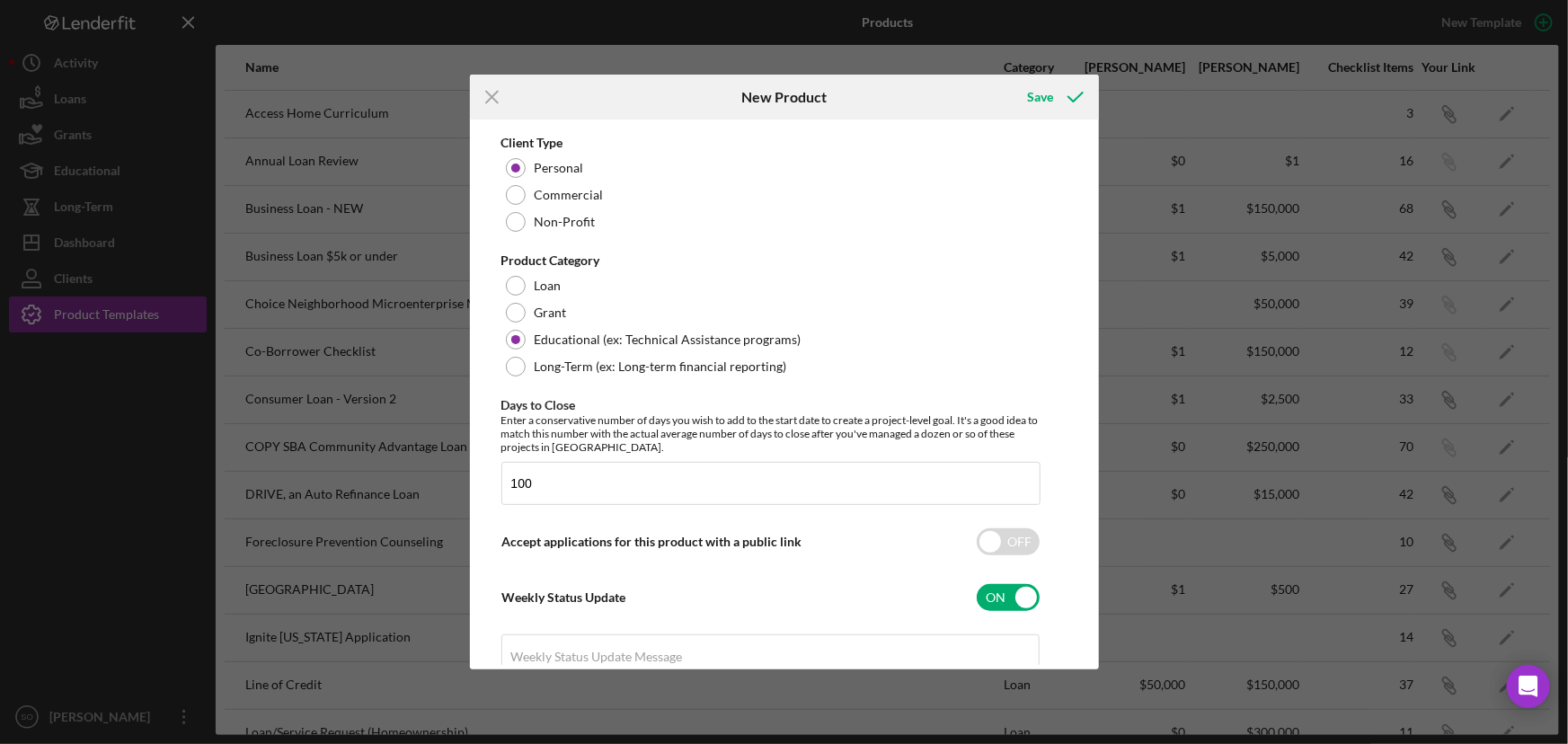
scroll to position [580, 0]
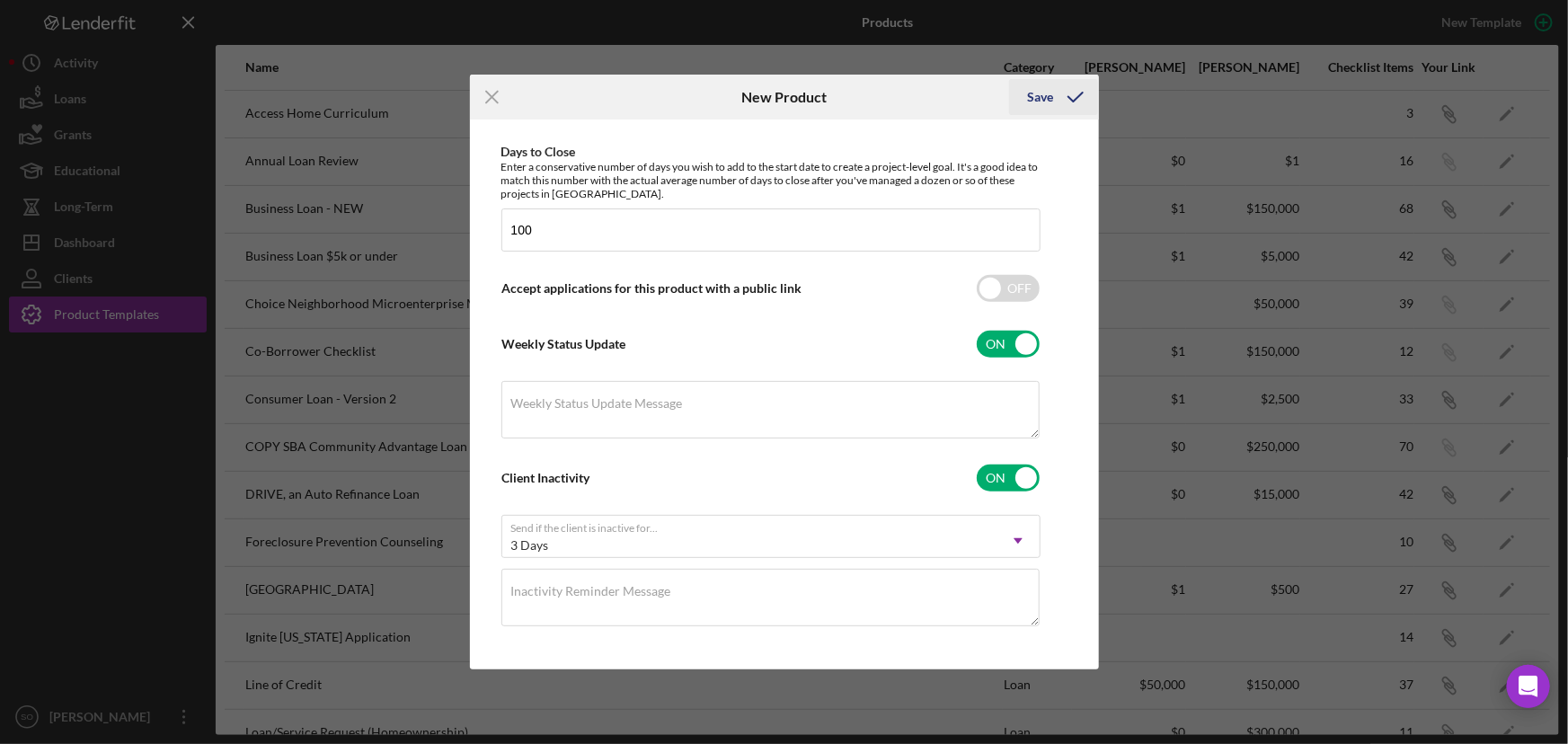
type textarea "U.S. Bank Partnership"
click at [1051, 99] on div "Save" at bounding box center [1040, 97] width 26 height 36
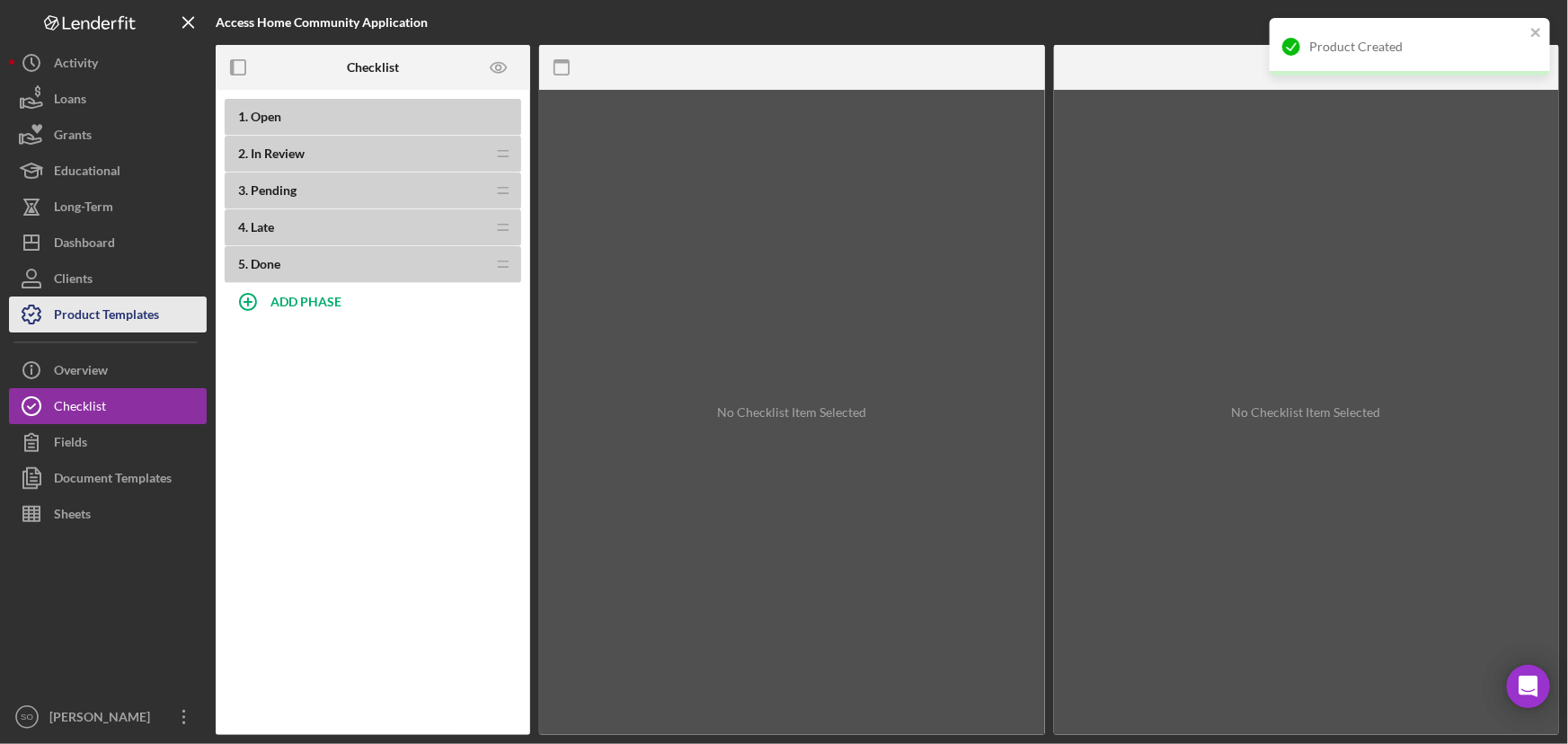
drag, startPoint x: 154, startPoint y: 312, endPoint x: 175, endPoint y: 306, distance: 21.8
click at [154, 312] on div "Product Templates" at bounding box center [106, 317] width 106 height 41
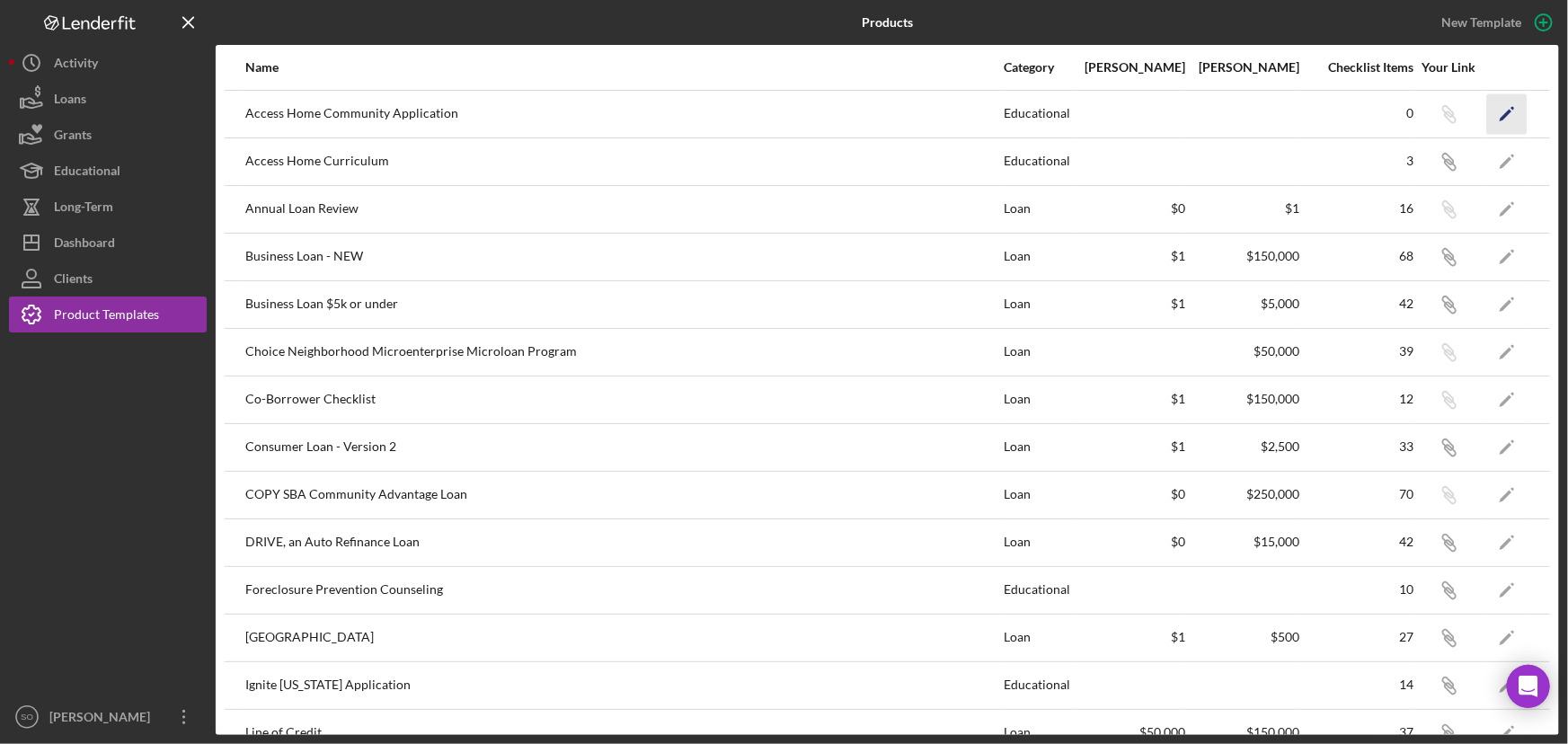
click at [1492, 115] on icon "Icon/Edit" at bounding box center [1508, 114] width 41 height 41
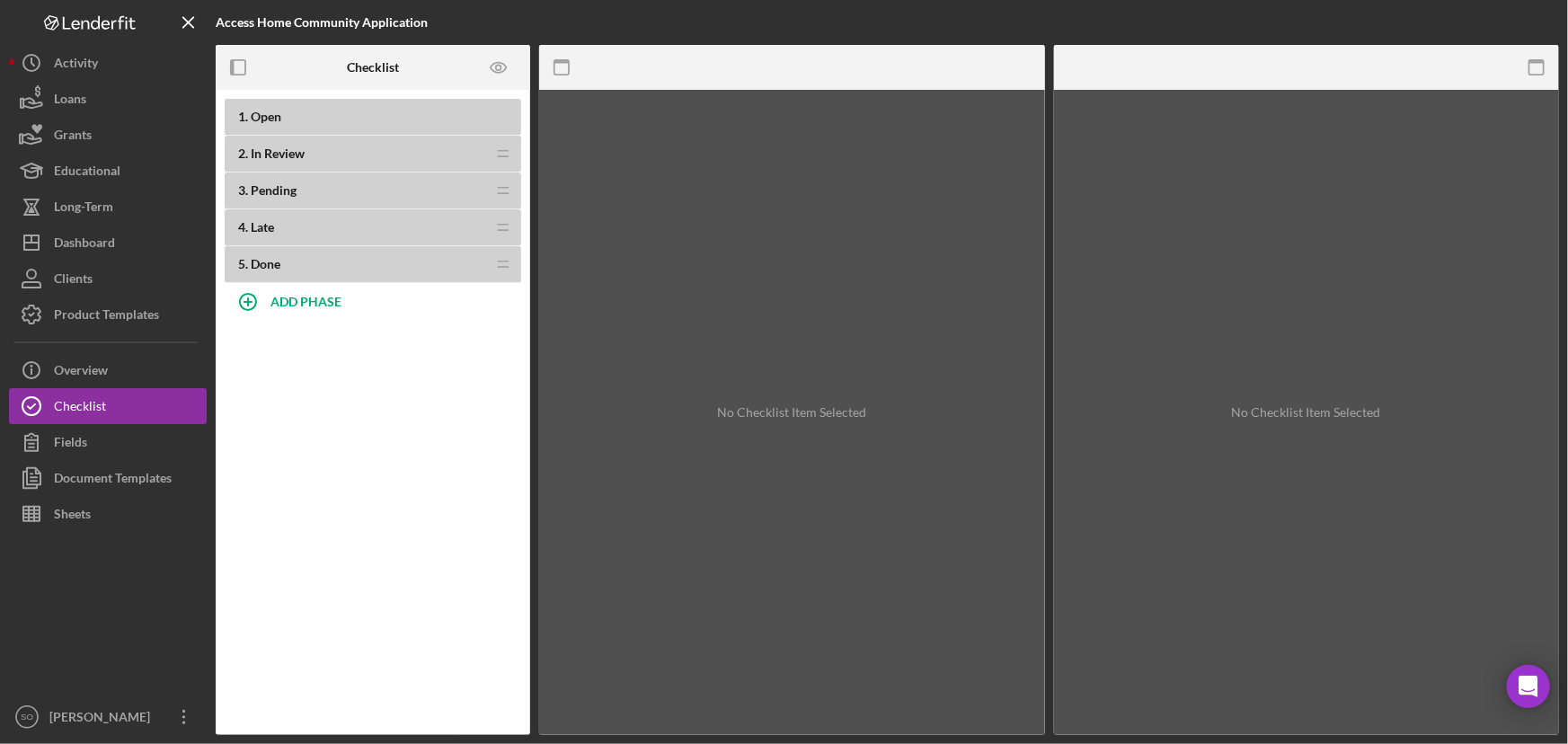
click at [324, 118] on b "1 . Open" at bounding box center [380, 117] width 283 height 14
click at [309, 297] on b "ADD PHASE" at bounding box center [306, 301] width 71 height 15
click at [293, 313] on label "Phase Title" at bounding box center [265, 315] width 61 height 14
click at [293, 313] on input "Phase Title" at bounding box center [373, 314] width 296 height 43
paste input "Access Home Community Application"
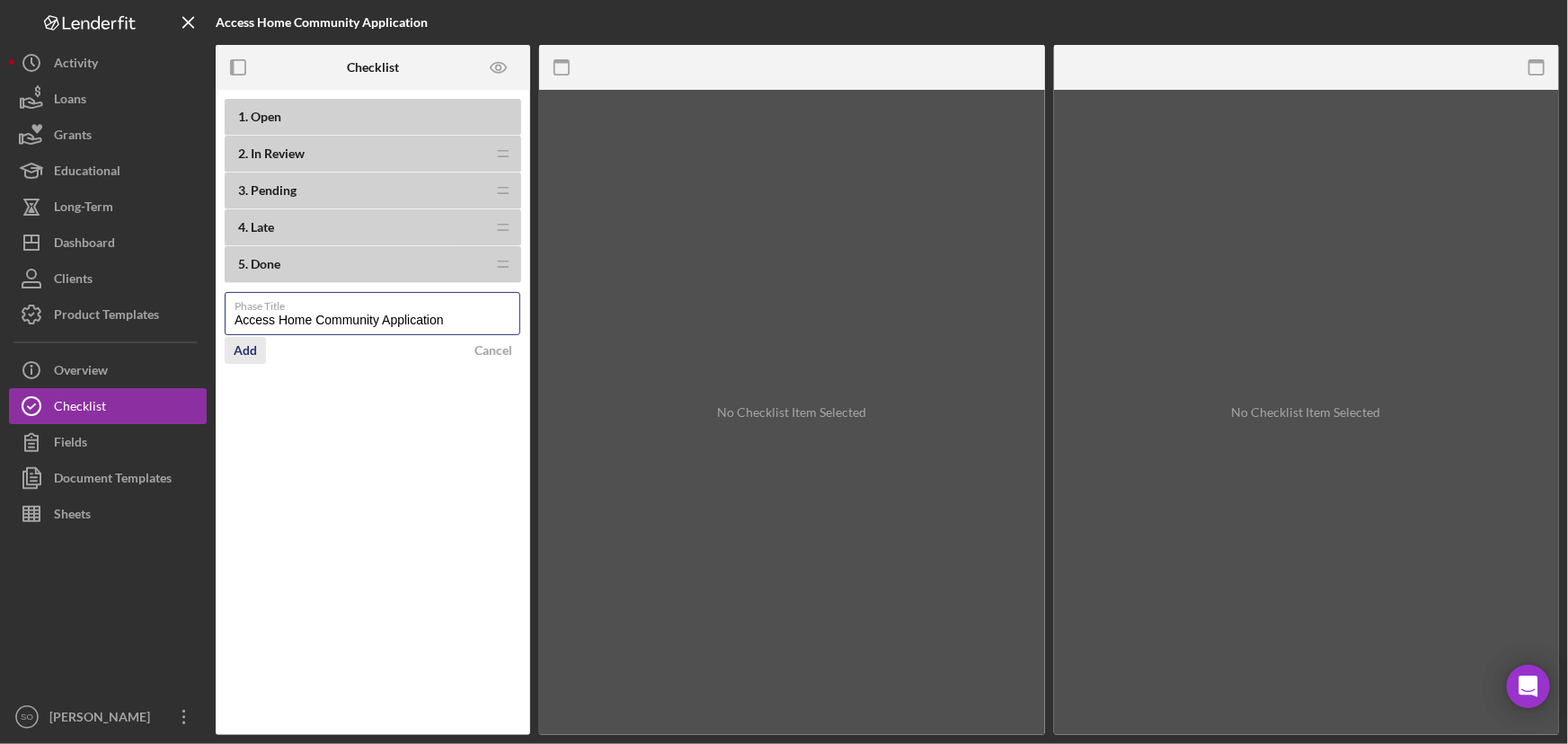
type input "Access Home Community Application"
click at [253, 346] on div "Add" at bounding box center [245, 351] width 23 height 27
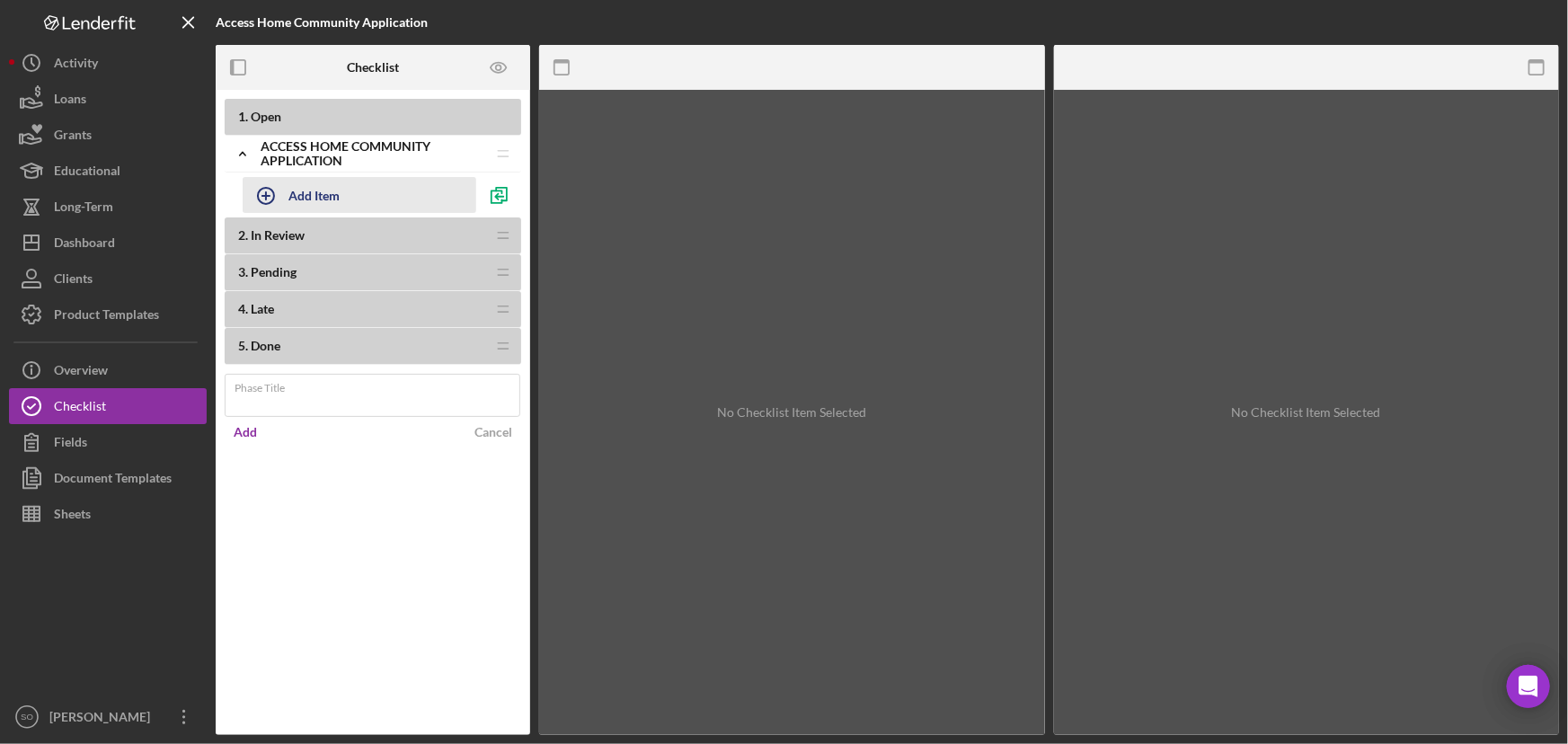
click at [328, 192] on div "Add Item" at bounding box center [314, 195] width 51 height 34
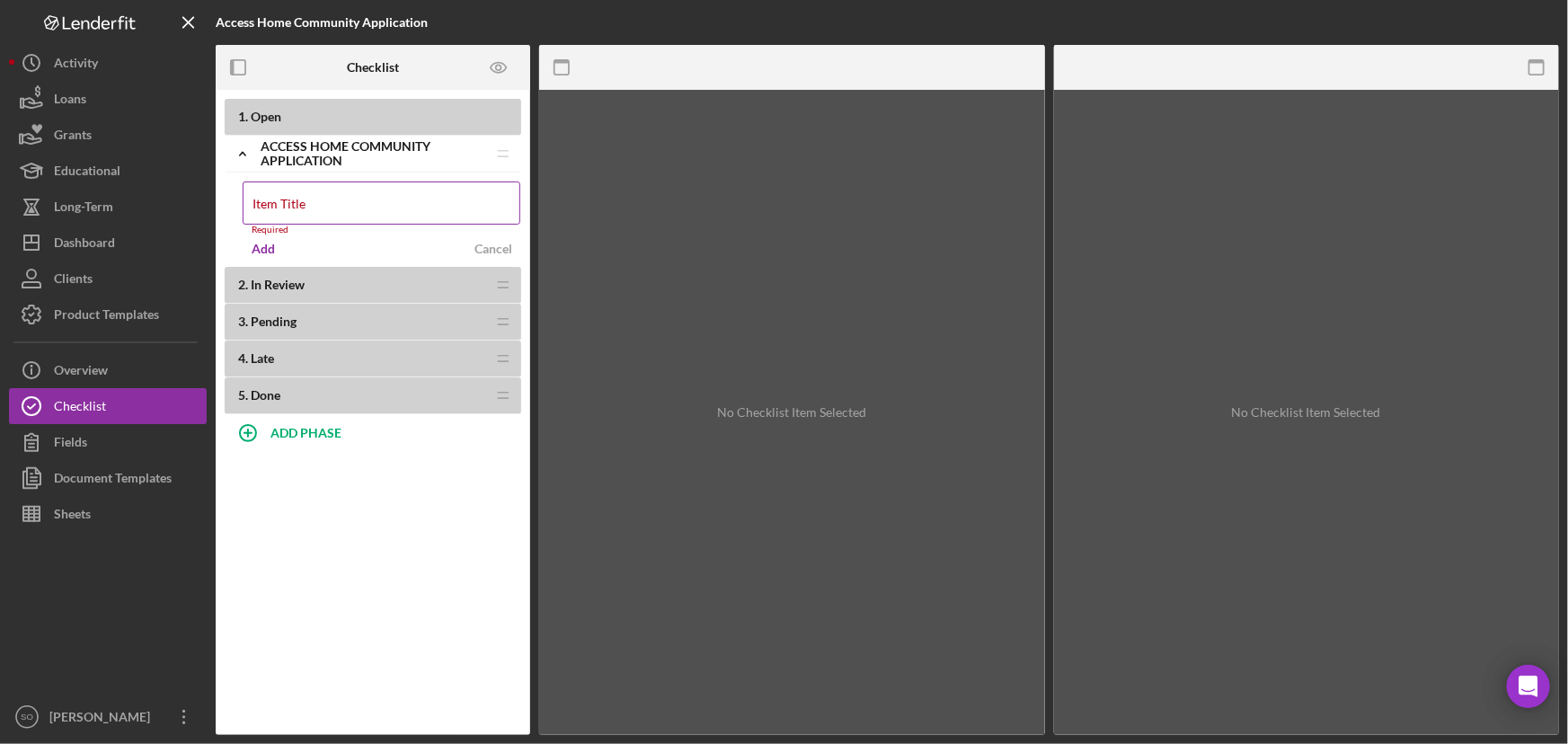
click at [306, 206] on label "Item Title" at bounding box center [279, 204] width 53 height 14
click at [480, 206] on input "Item Title" at bounding box center [382, 203] width 278 height 43
click at [503, 149] on icon "Icon/Drag" at bounding box center [503, 153] width 36 height 36
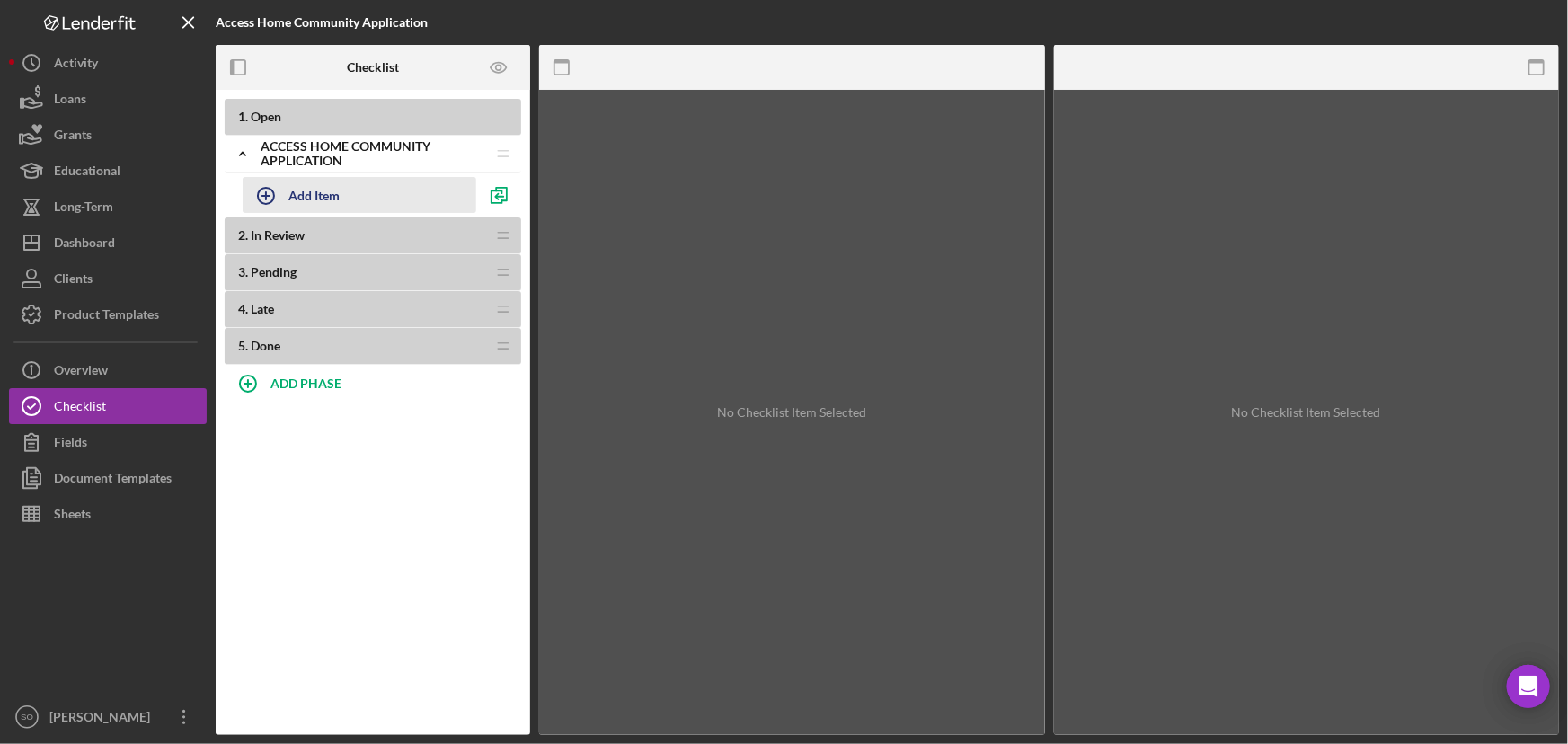
click at [402, 197] on button "Add Item" at bounding box center [359, 195] width 234 height 36
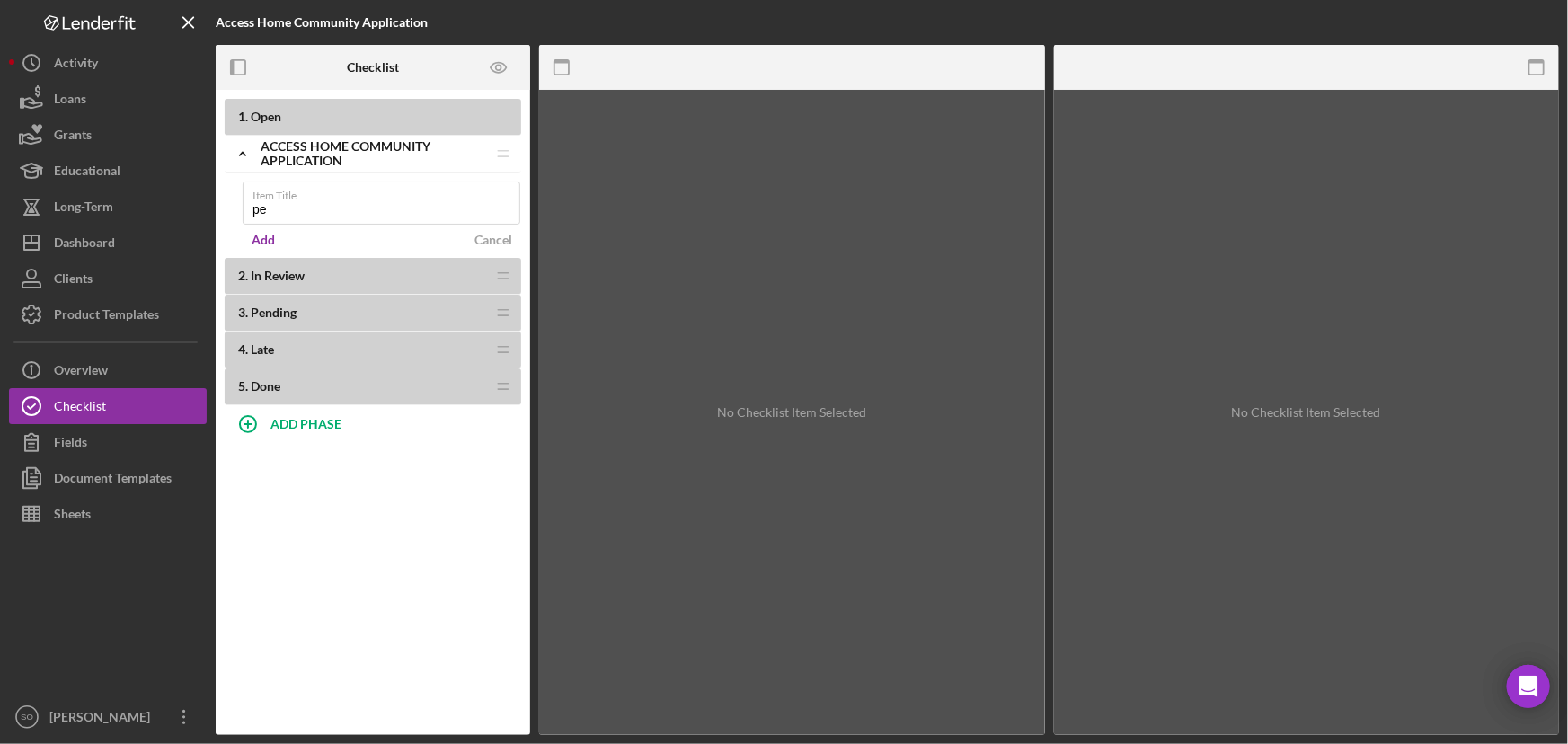
type input "p"
type input "Personal Information"
click at [262, 239] on div "Add" at bounding box center [263, 240] width 23 height 27
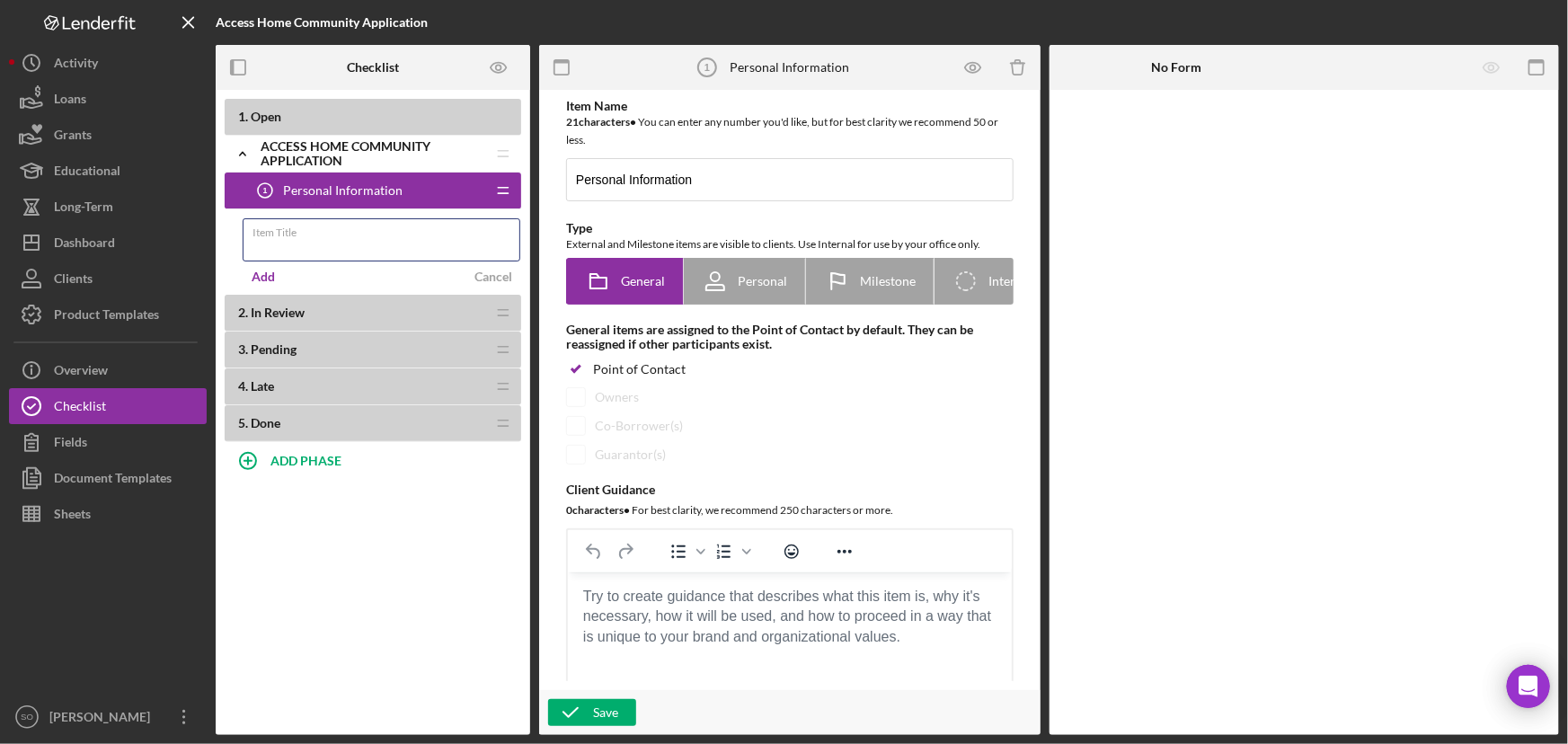
scroll to position [81, 0]
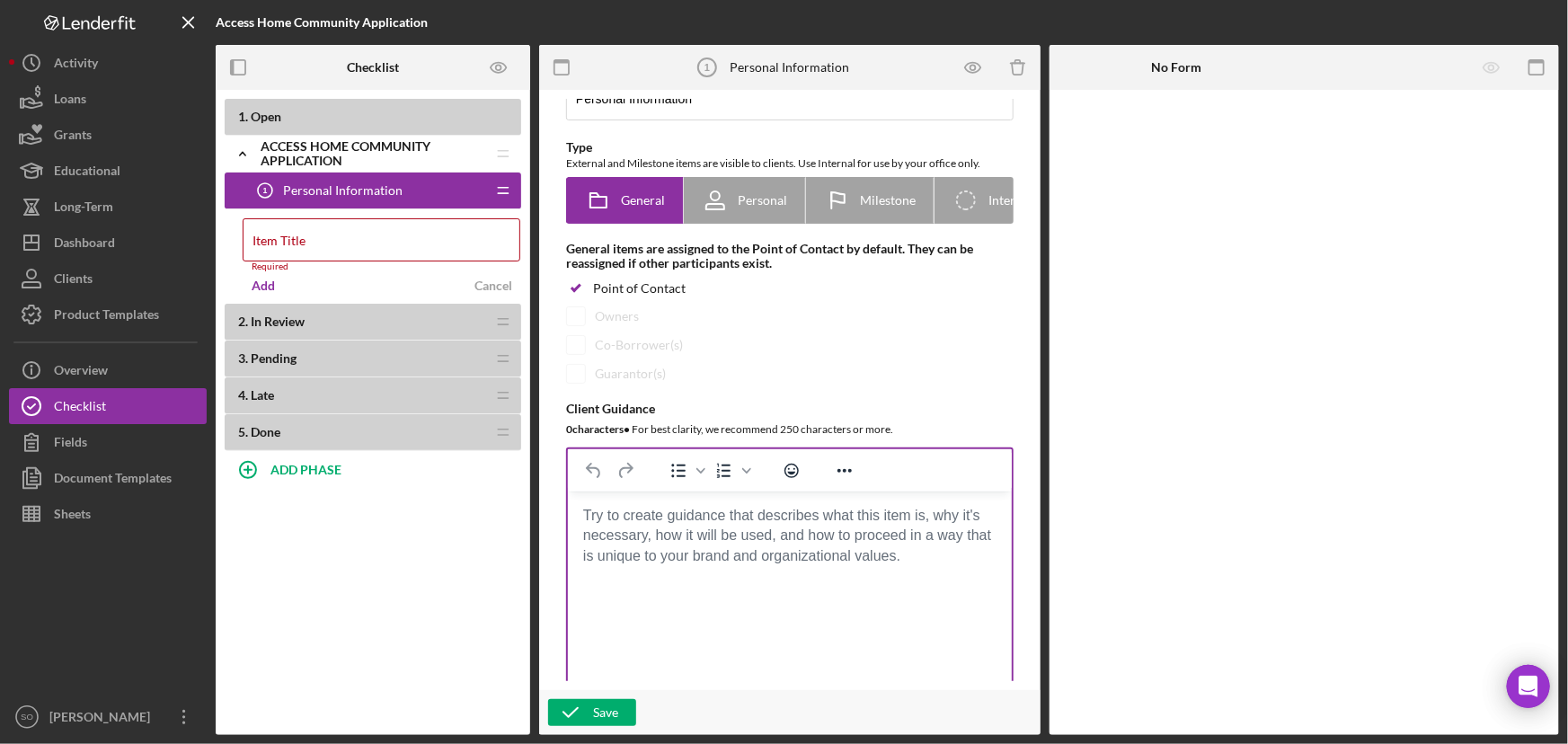
click at [732, 526] on body "Rich Text Area. Press ALT-0 for help." at bounding box center [789, 516] width 415 height 20
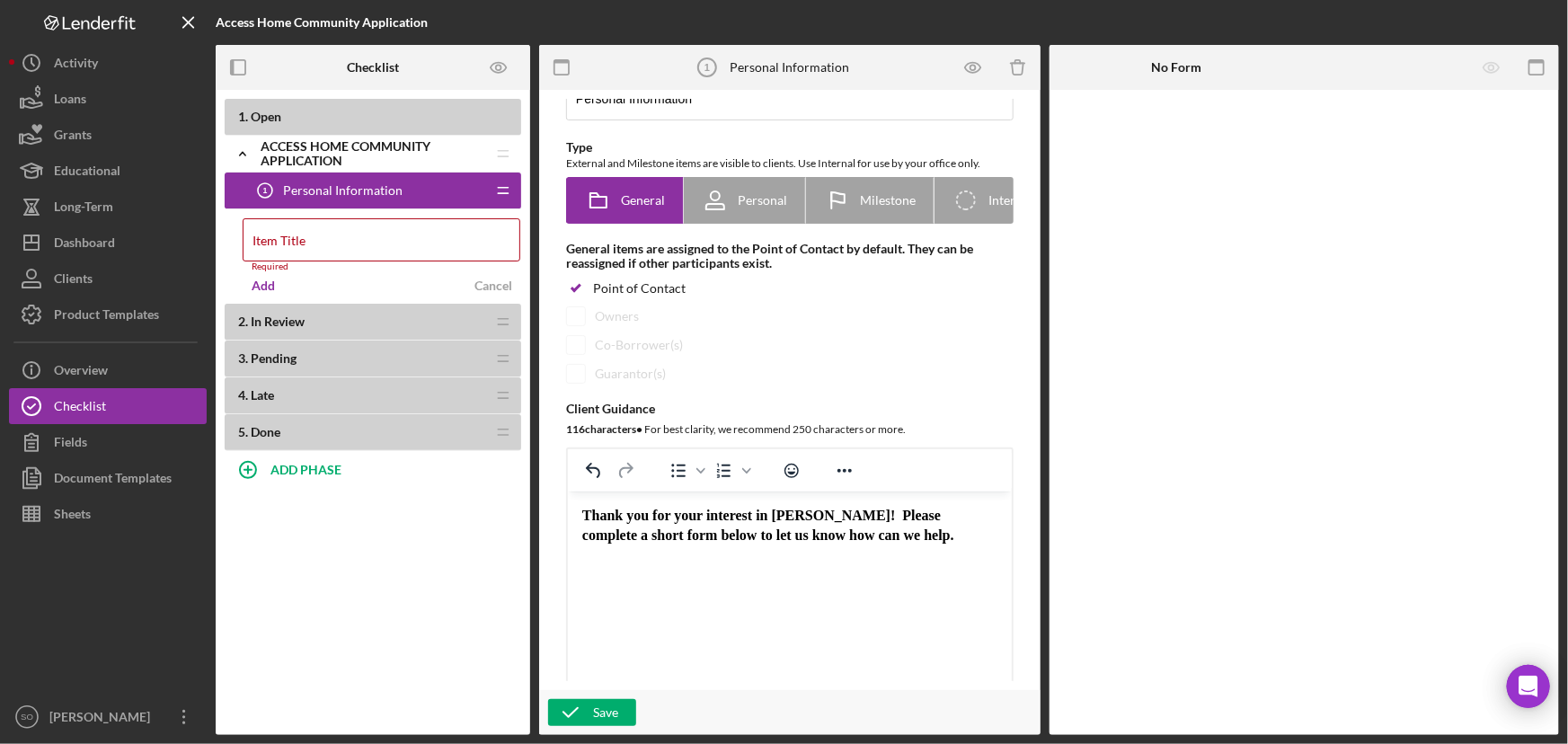
drag, startPoint x: 905, startPoint y: 516, endPoint x: 960, endPoint y: 563, distance: 72.3
click at [960, 561] on html "Thank you for your interest in [PERSON_NAME]! Please complete a short form belo…" at bounding box center [789, 526] width 444 height 69
click at [946, 561] on html "Thank you for your interest in [PERSON_NAME]! Please complete a short form belo…" at bounding box center [789, 526] width 444 height 69
click at [738, 203] on span "Personal" at bounding box center [762, 200] width 50 height 14
radio input "false"
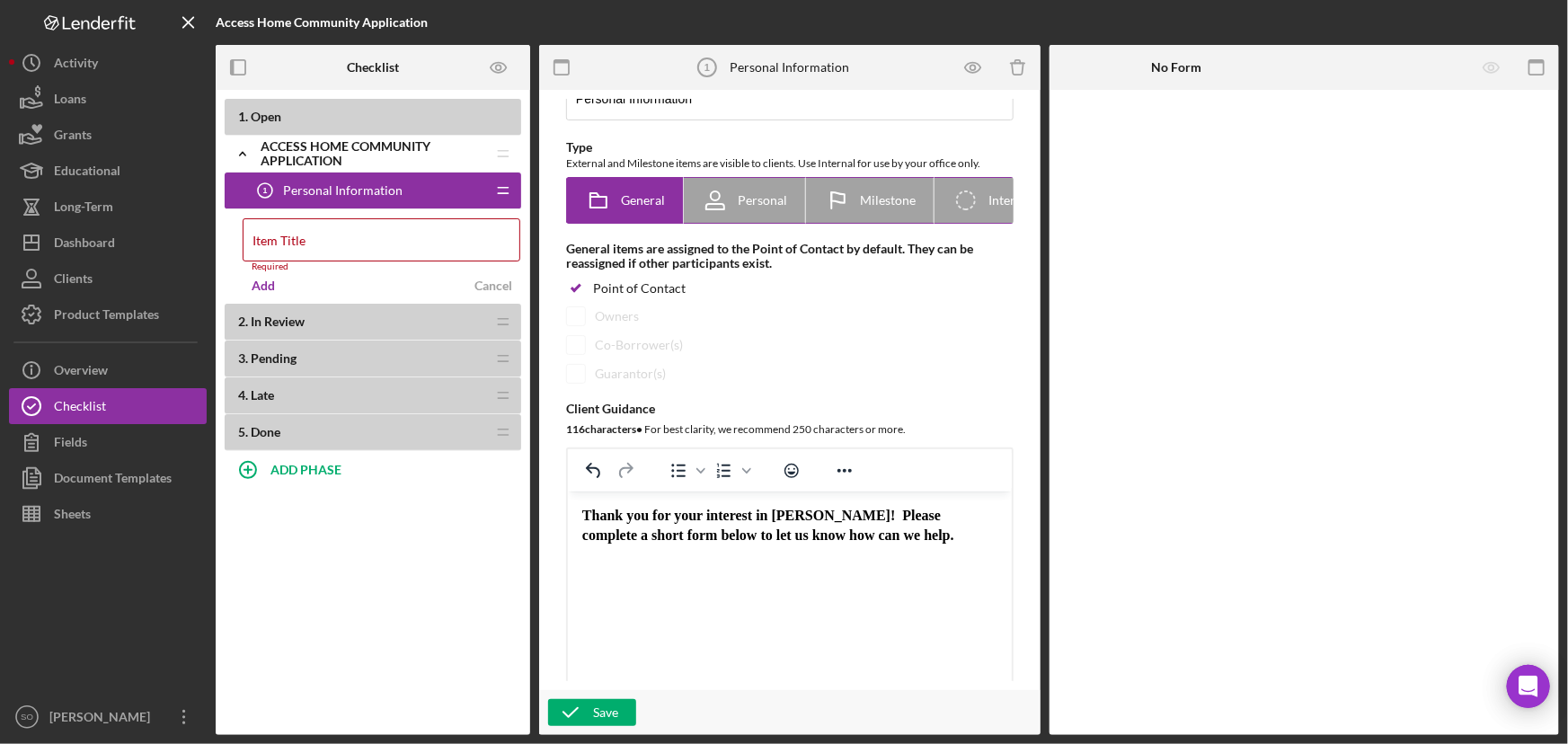
radio input "true"
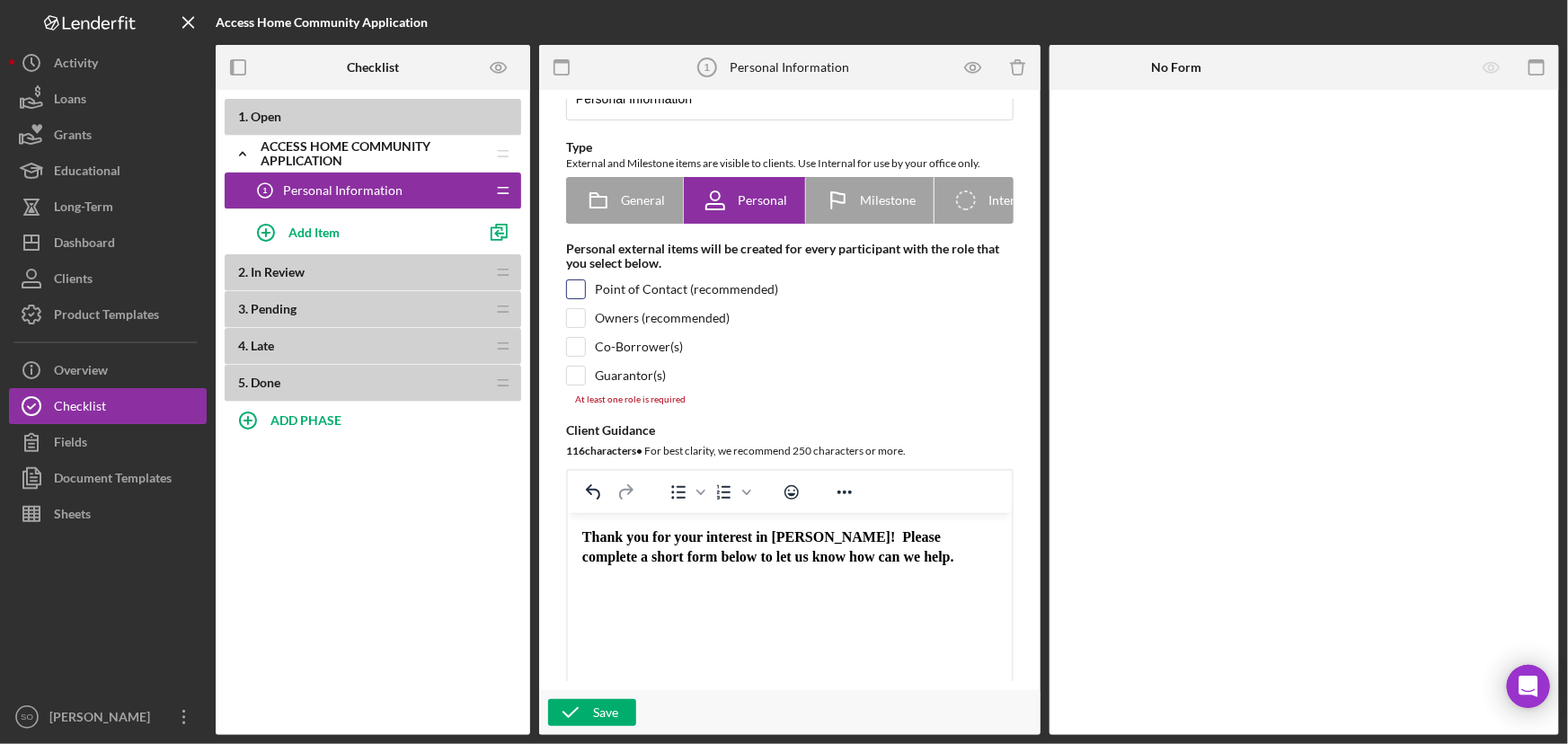
click at [580, 294] on input "checkbox" at bounding box center [576, 289] width 18 height 18
checkbox input "true"
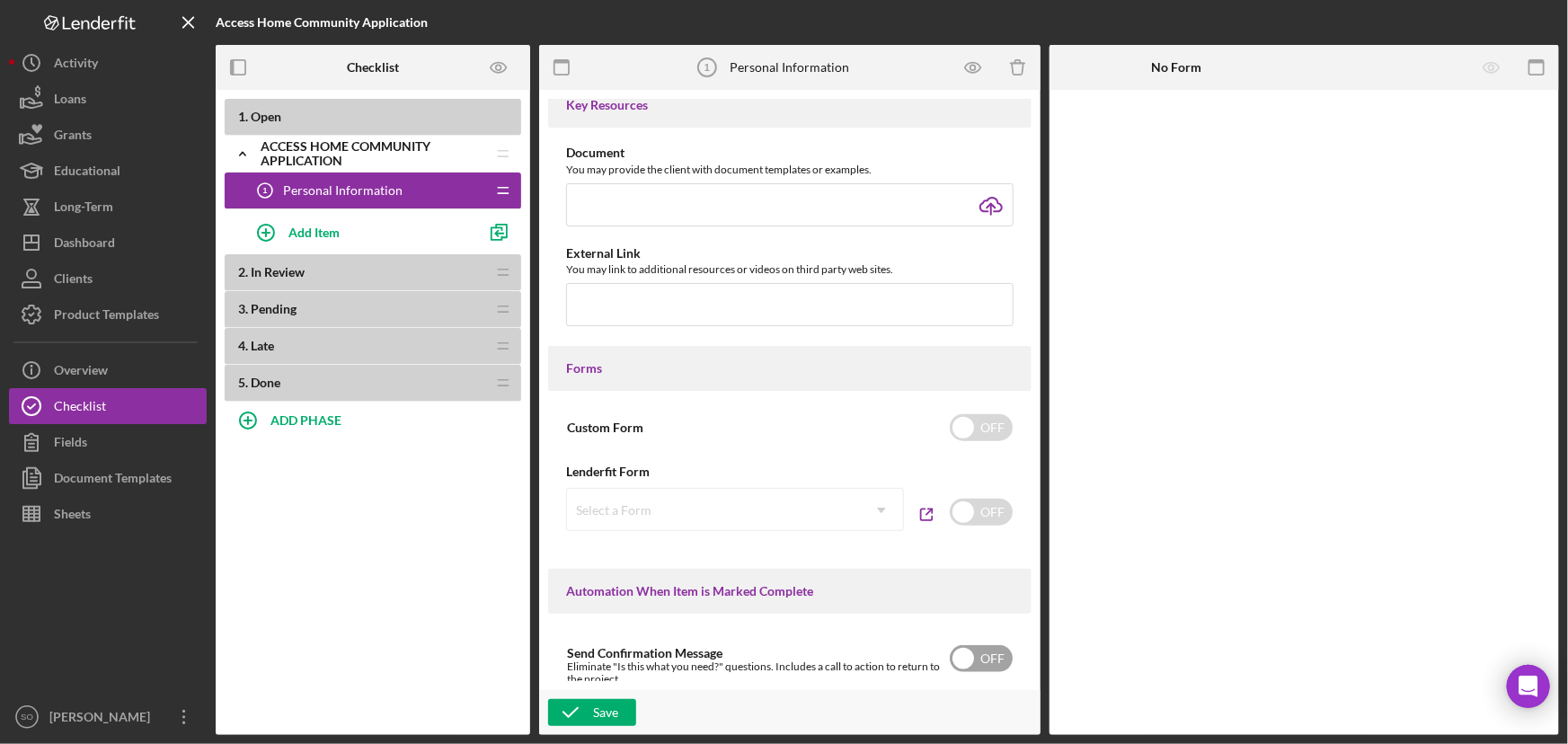
scroll to position [979, 0]
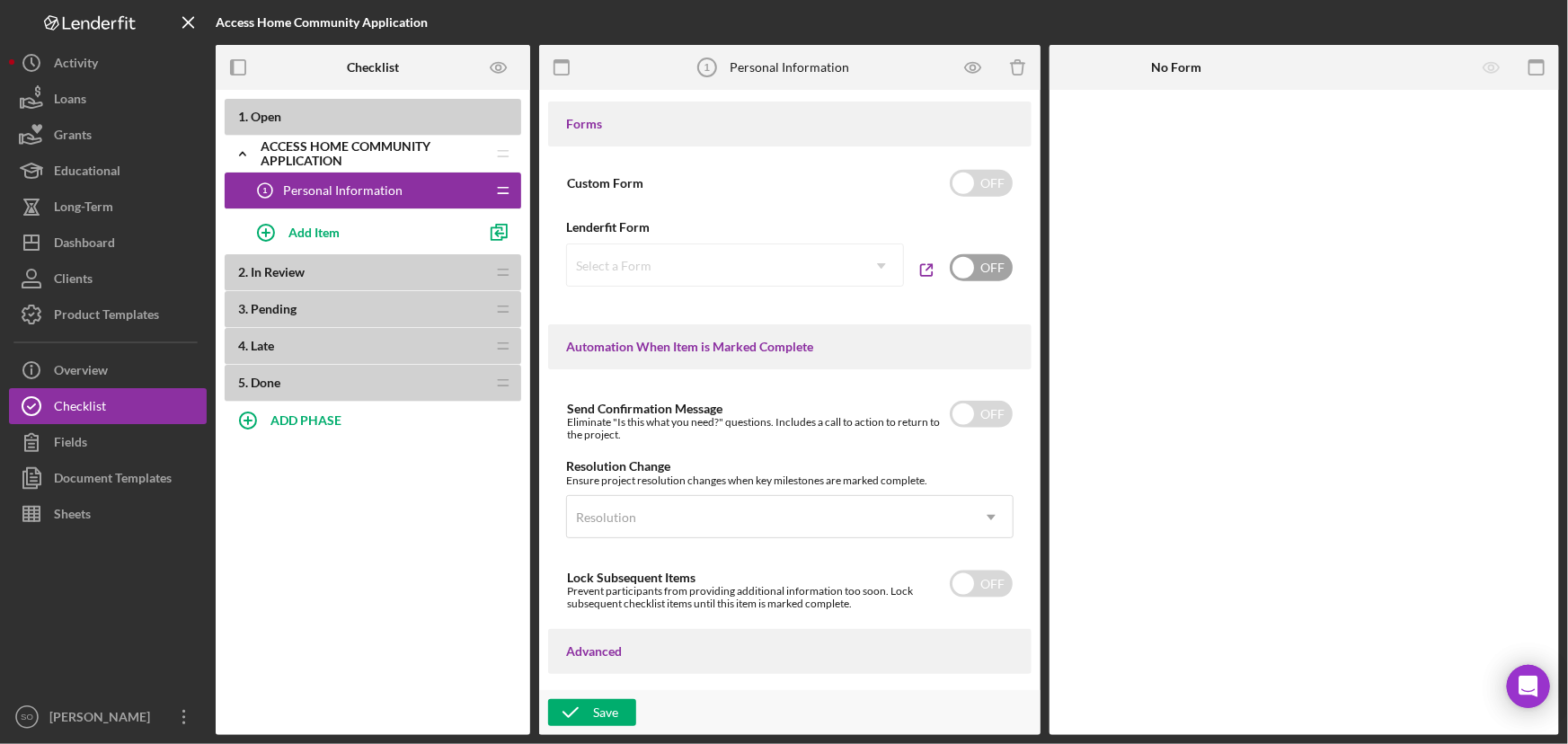
click at [975, 271] on input "checkbox" at bounding box center [982, 268] width 63 height 27
checkbox input "true"
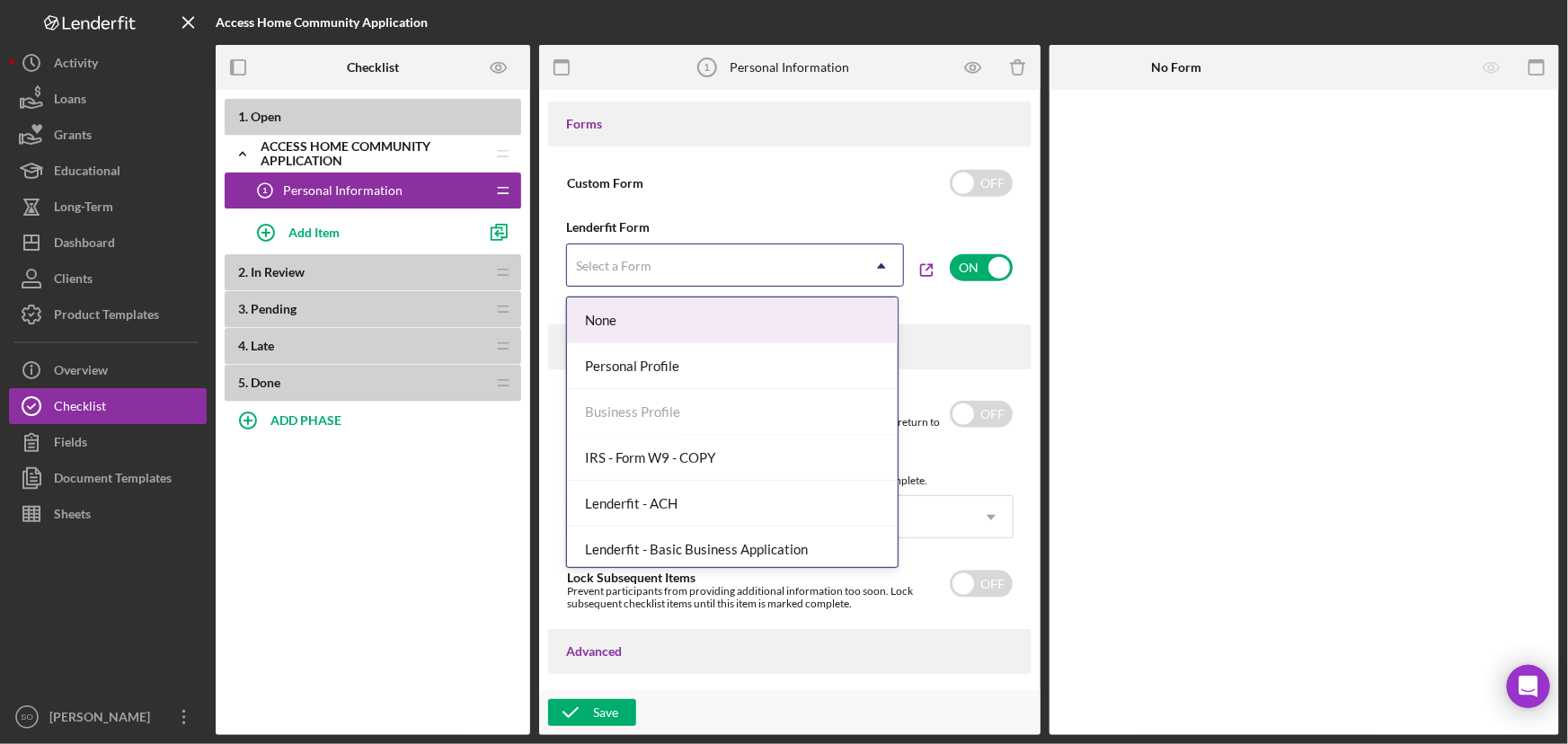
click at [669, 271] on div "Select a Form" at bounding box center [714, 266] width 293 height 41
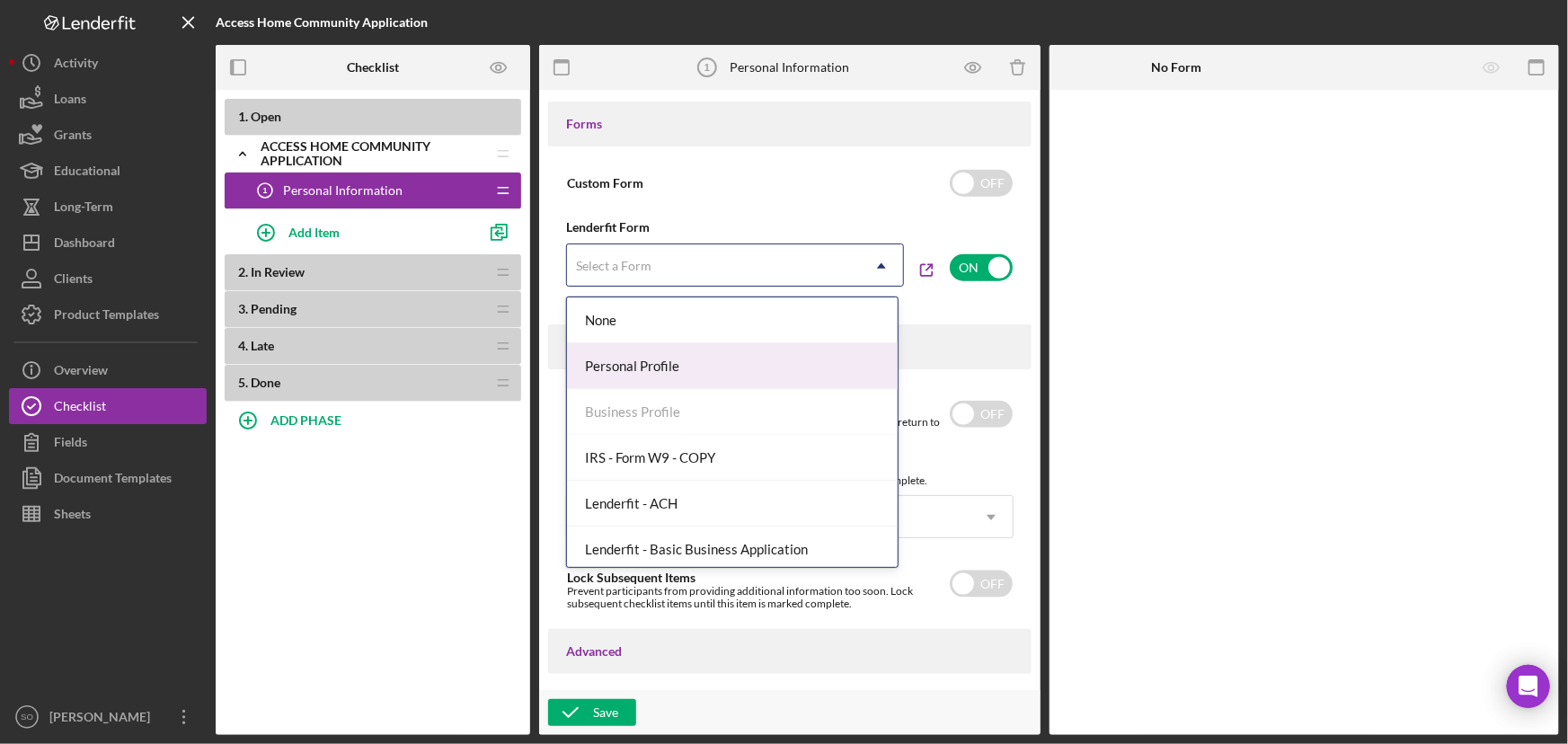
click at [669, 366] on div "Personal Profile" at bounding box center [733, 366] width 331 height 46
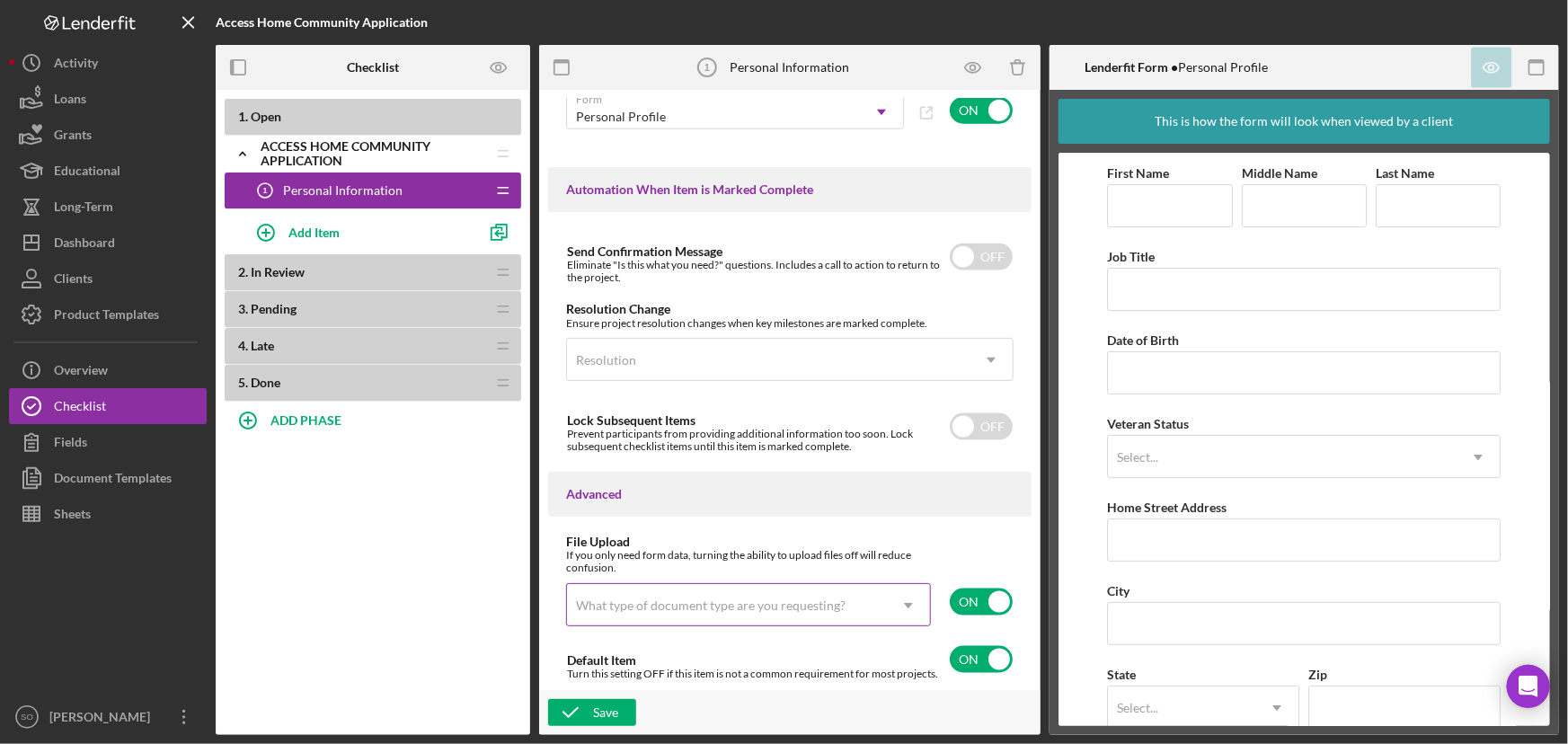
scroll to position [976, 0]
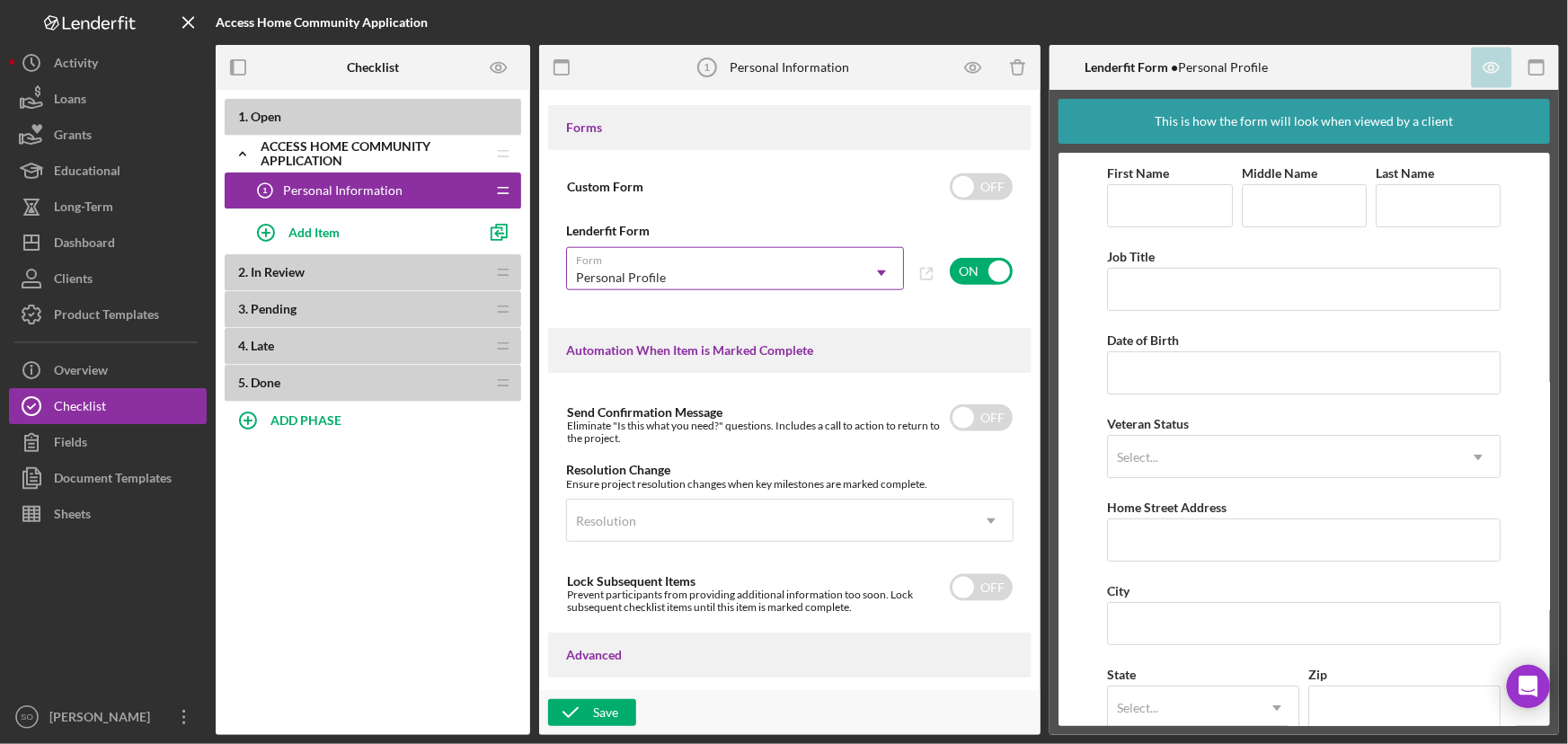
click at [728, 267] on div "Personal Profile" at bounding box center [714, 278] width 293 height 41
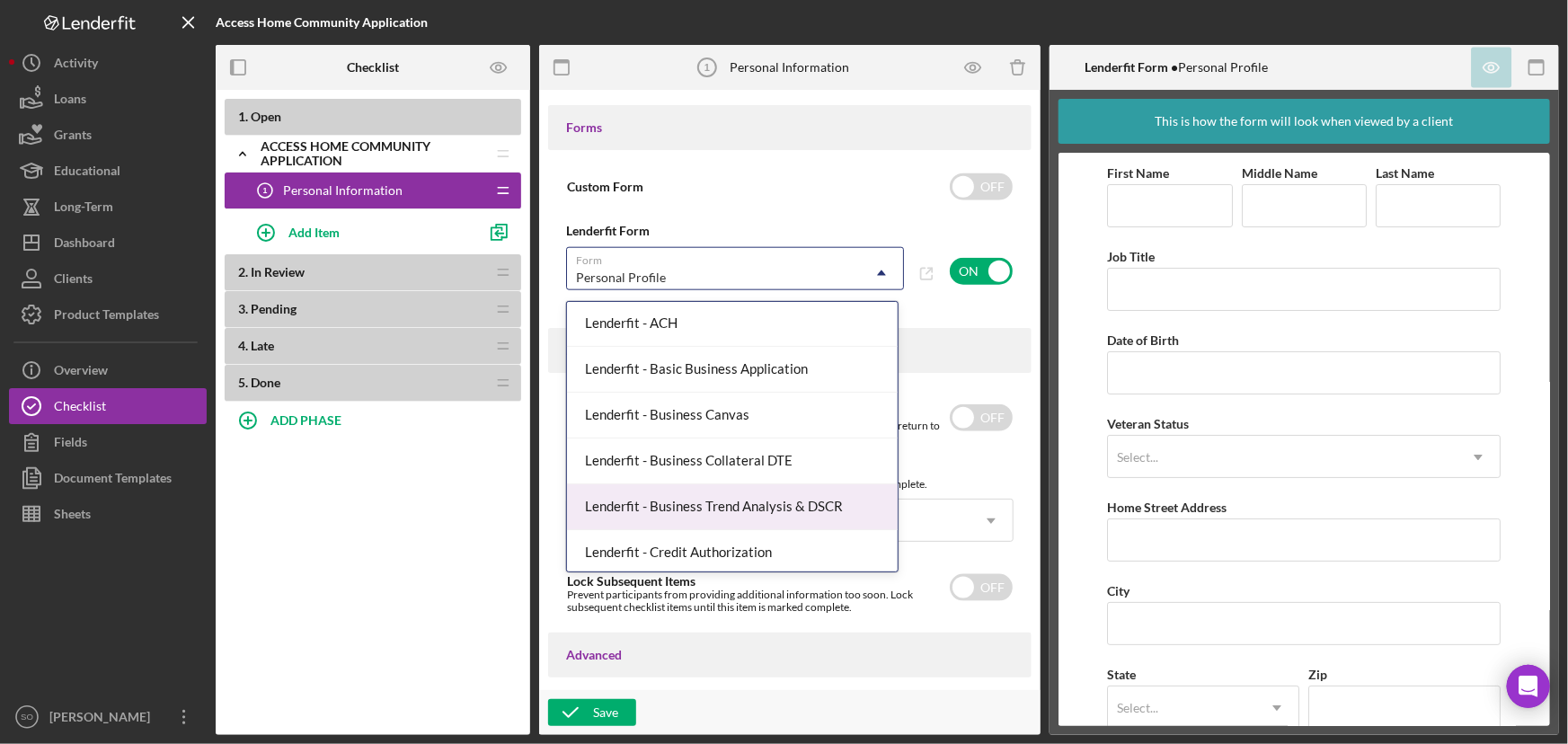
scroll to position [0, 0]
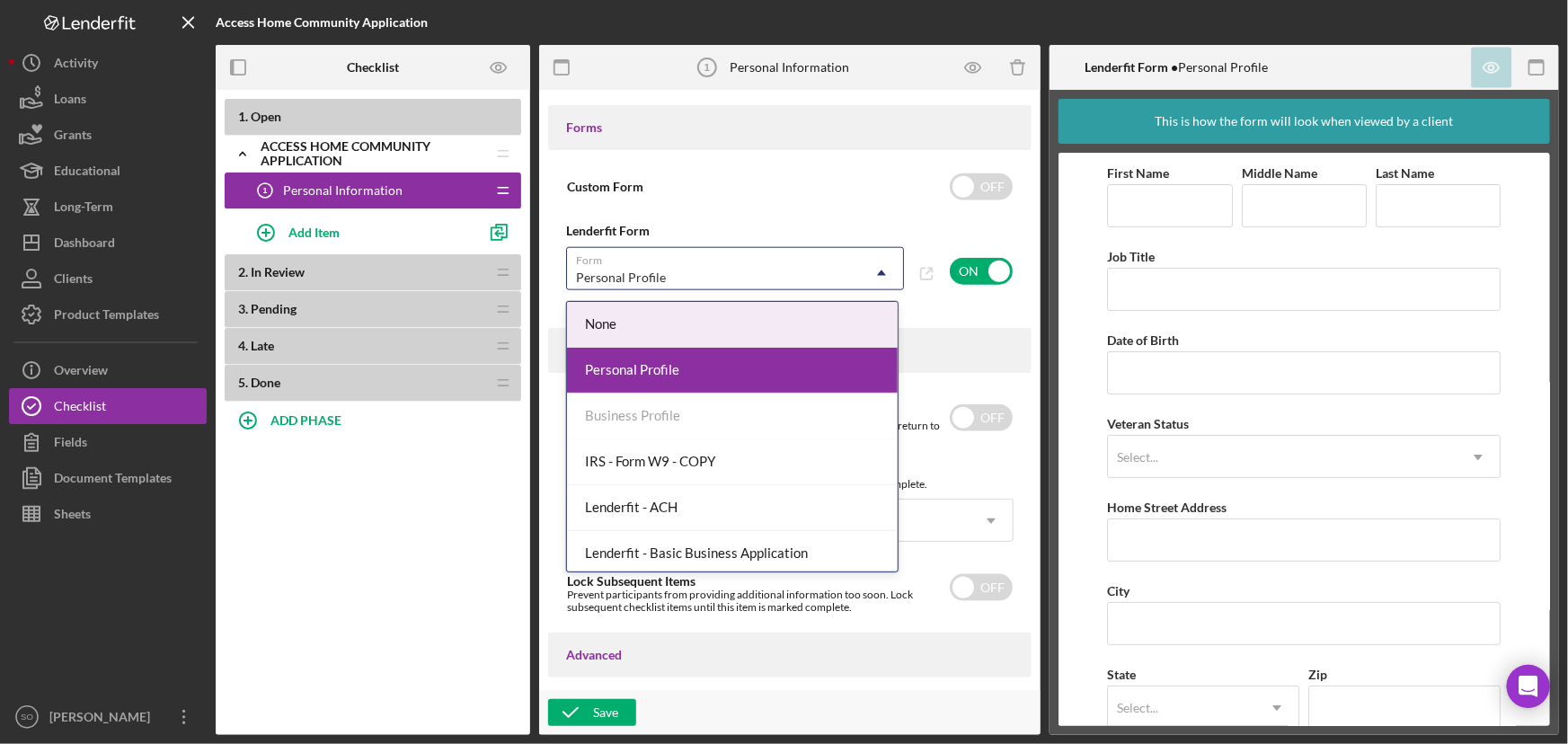
click at [417, 557] on div "1 . Open Icon/Expander Access Home Community Application Icon/Edit Icon/Drag Pe…" at bounding box center [373, 412] width 315 height 645
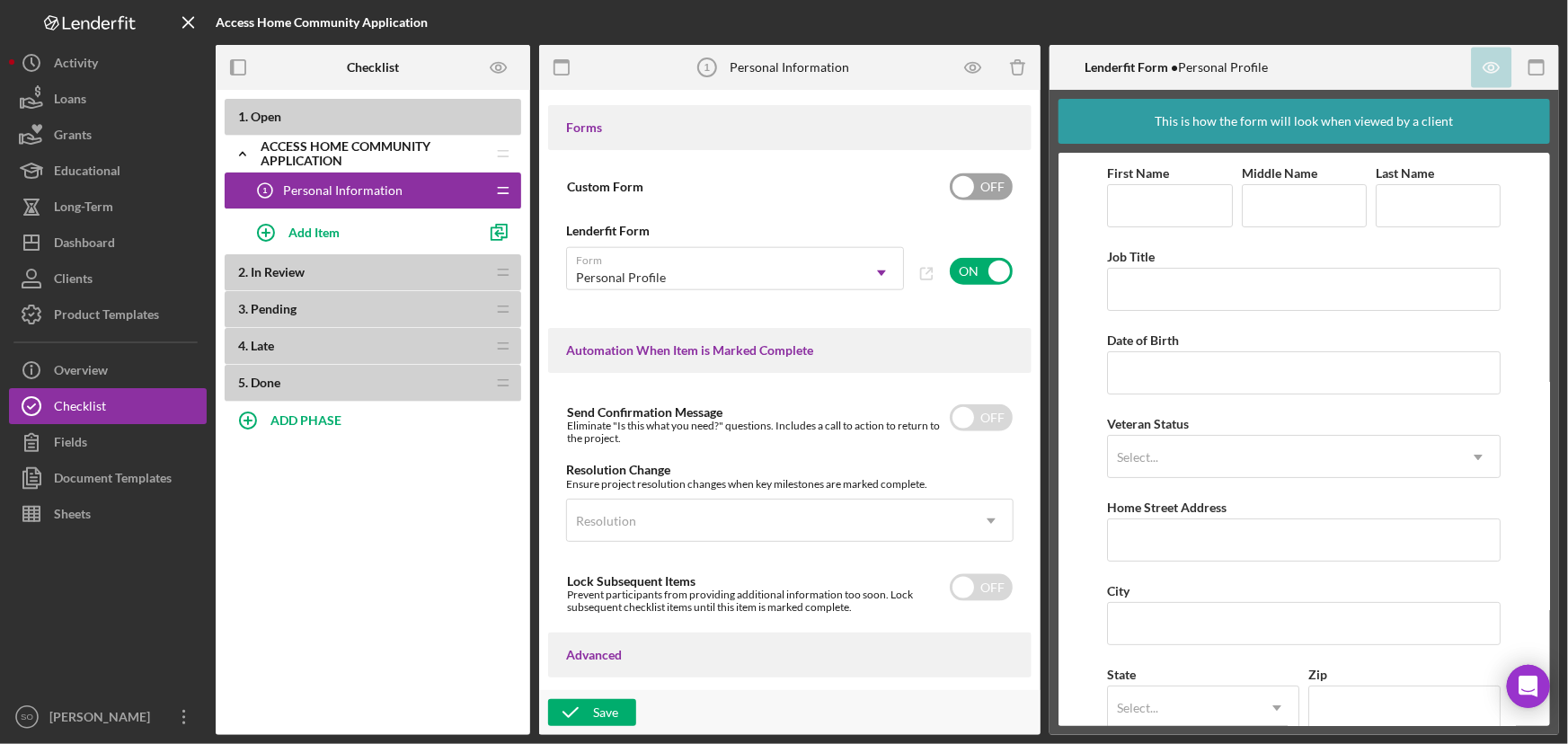
click at [958, 188] on input "checkbox" at bounding box center [982, 187] width 63 height 27
checkbox input "true"
checkbox input "false"
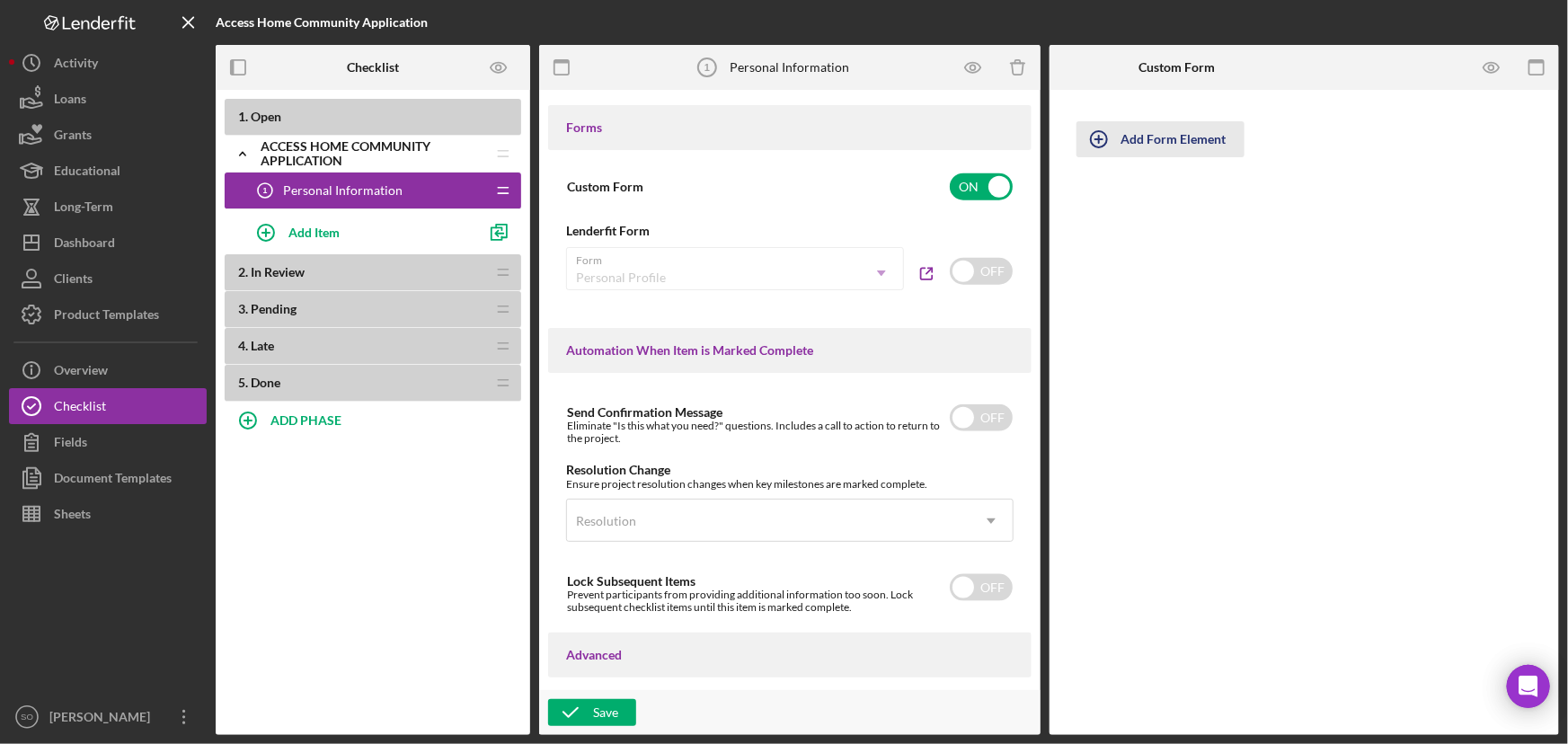
click at [1169, 140] on div "Add Form Element" at bounding box center [1174, 139] width 106 height 36
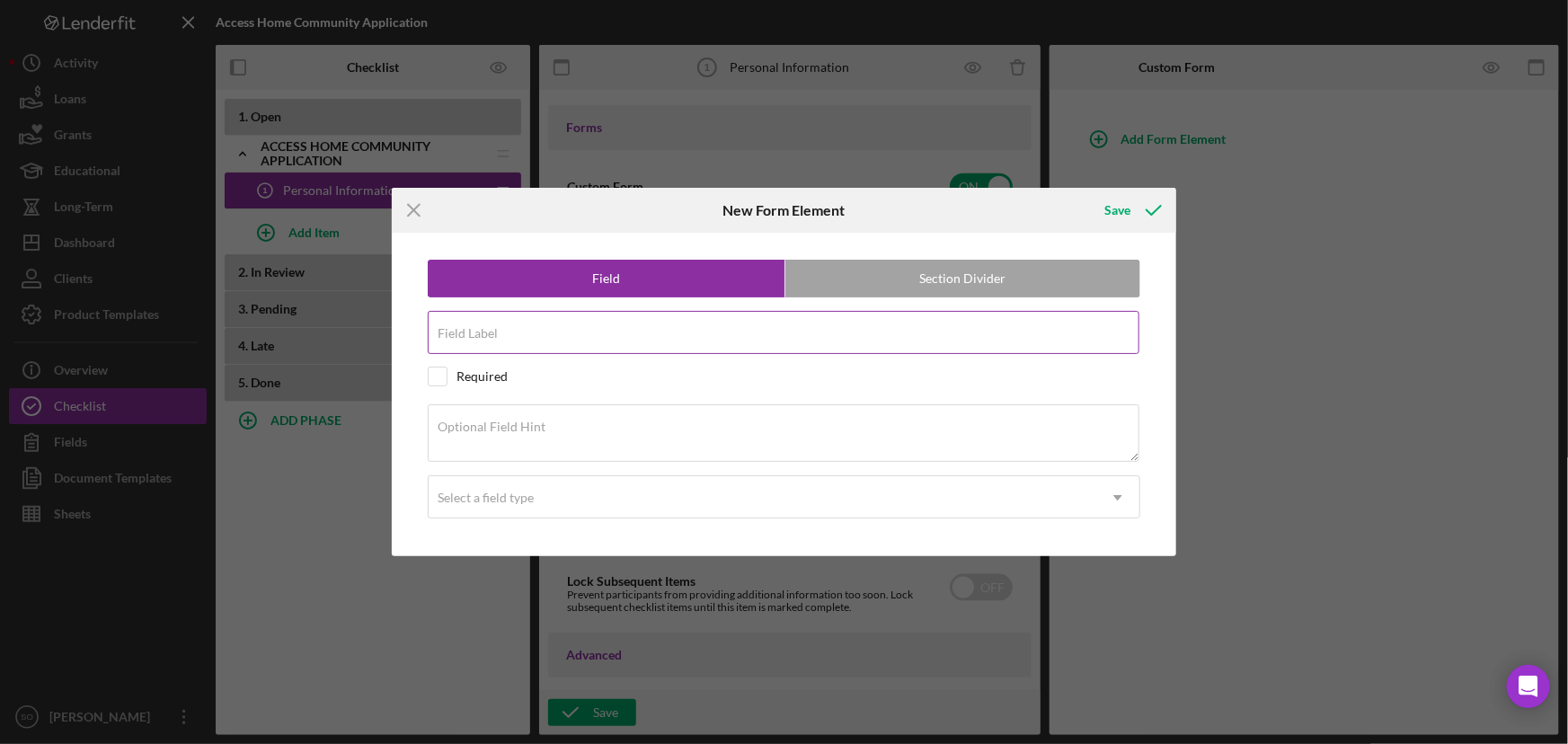
click at [546, 335] on input "Field Label" at bounding box center [783, 333] width 712 height 43
type input "Personal Information"
click at [434, 375] on input "checkbox" at bounding box center [438, 376] width 18 height 18
checkbox input "true"
click at [493, 455] on textarea "Optional Field Hint" at bounding box center [783, 433] width 712 height 58
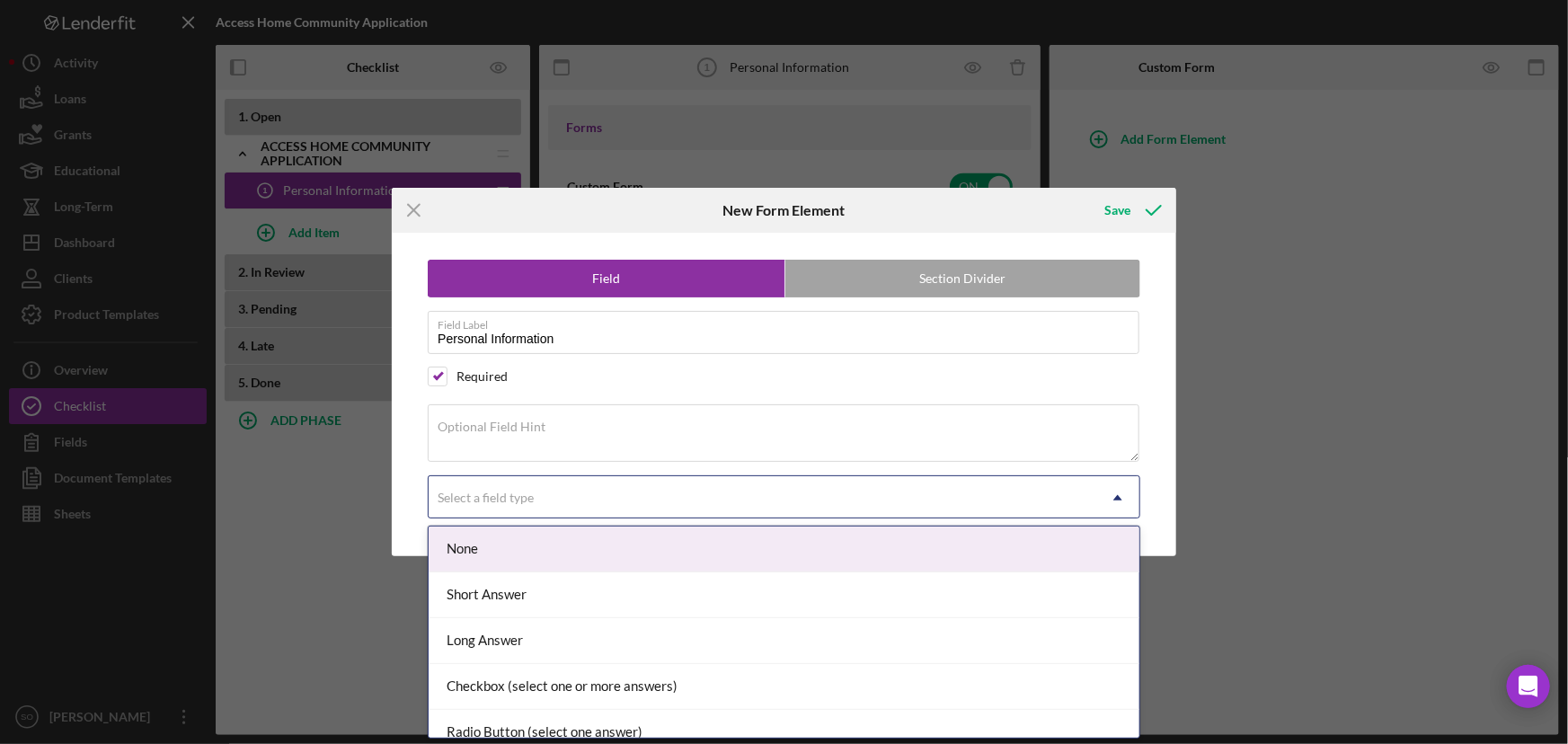
click at [530, 503] on div "Select a field type" at bounding box center [485, 498] width 97 height 14
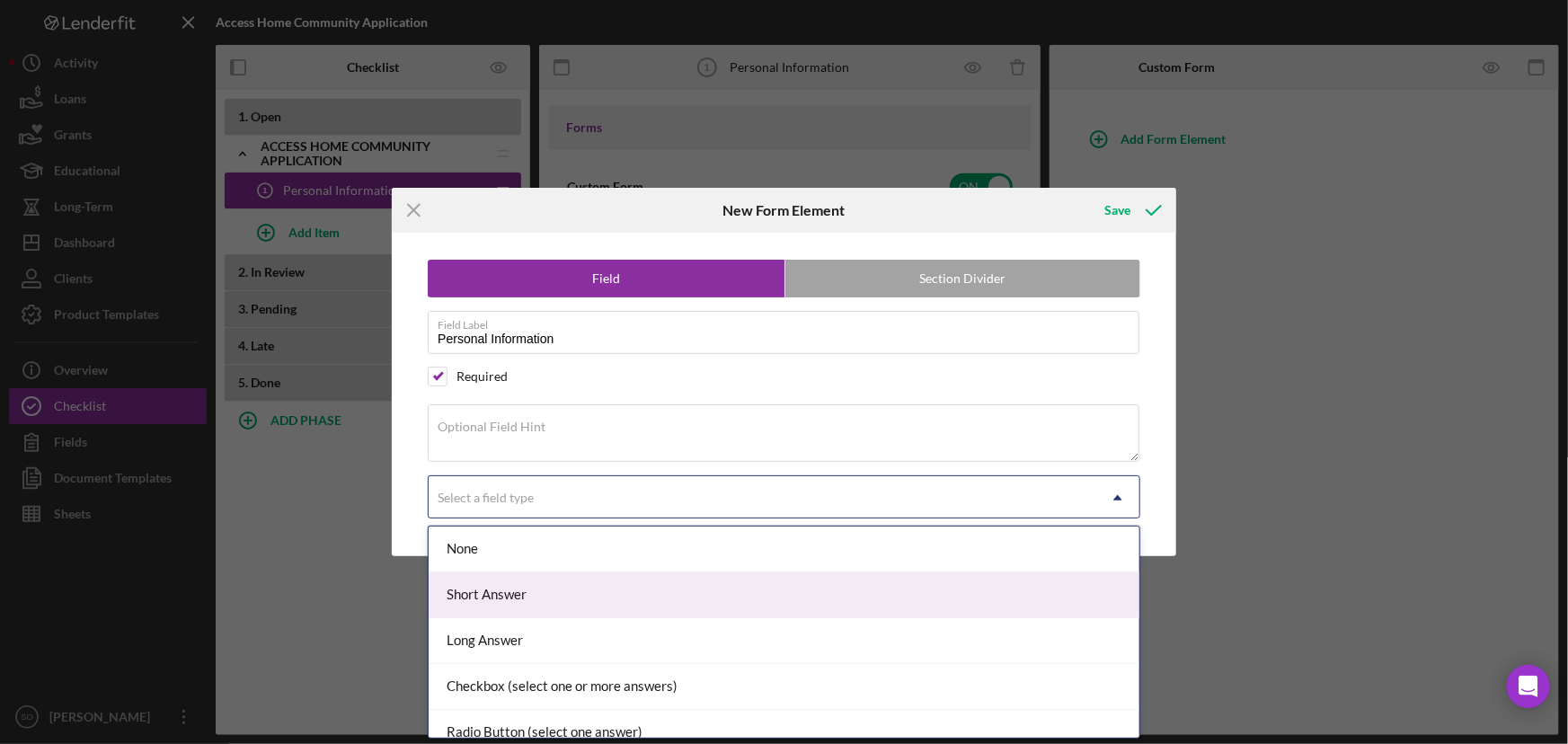
click at [602, 602] on div "Short Answer" at bounding box center [784, 595] width 711 height 46
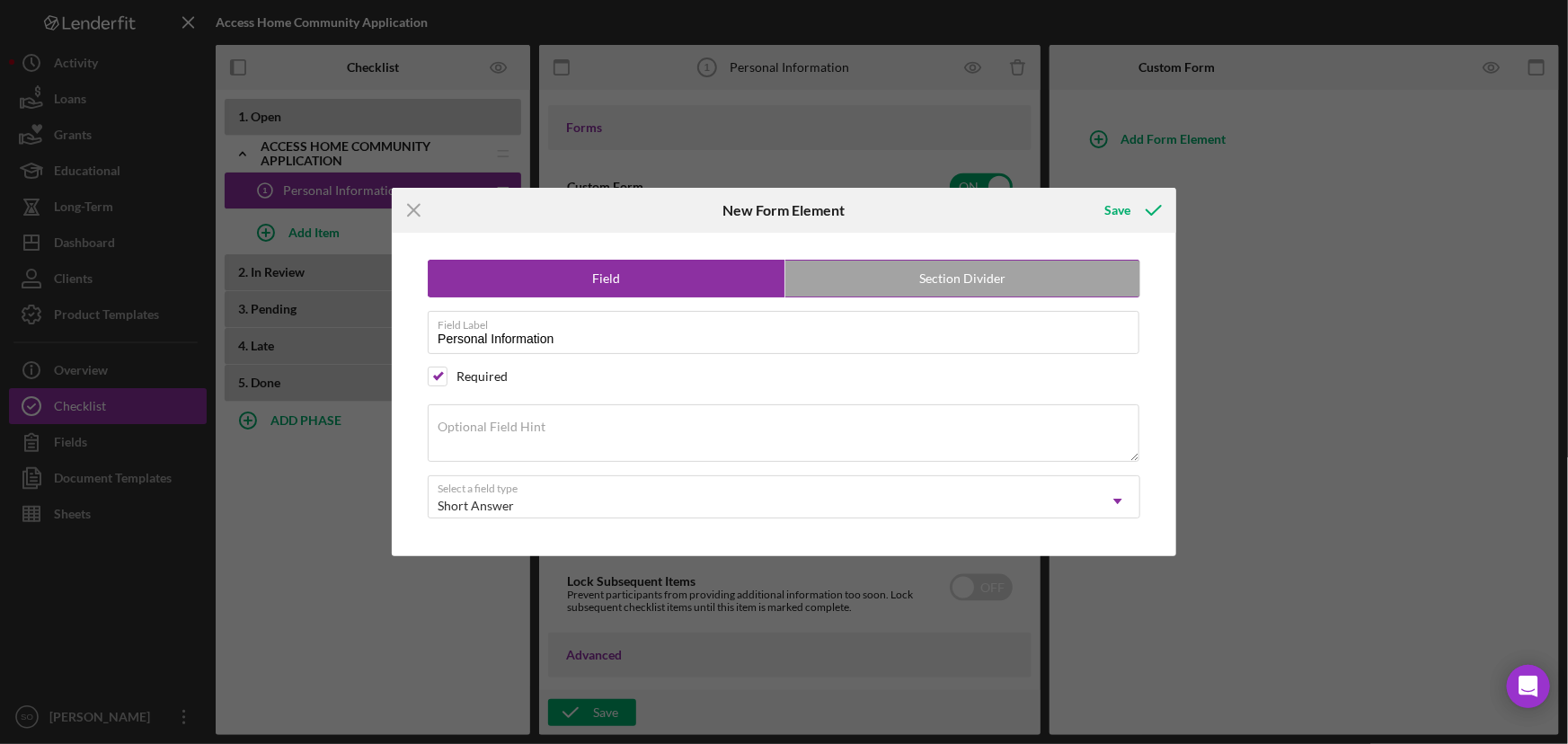
click at [982, 274] on label "Section Divider" at bounding box center [964, 279] width 355 height 36
radio input "false"
radio input "true"
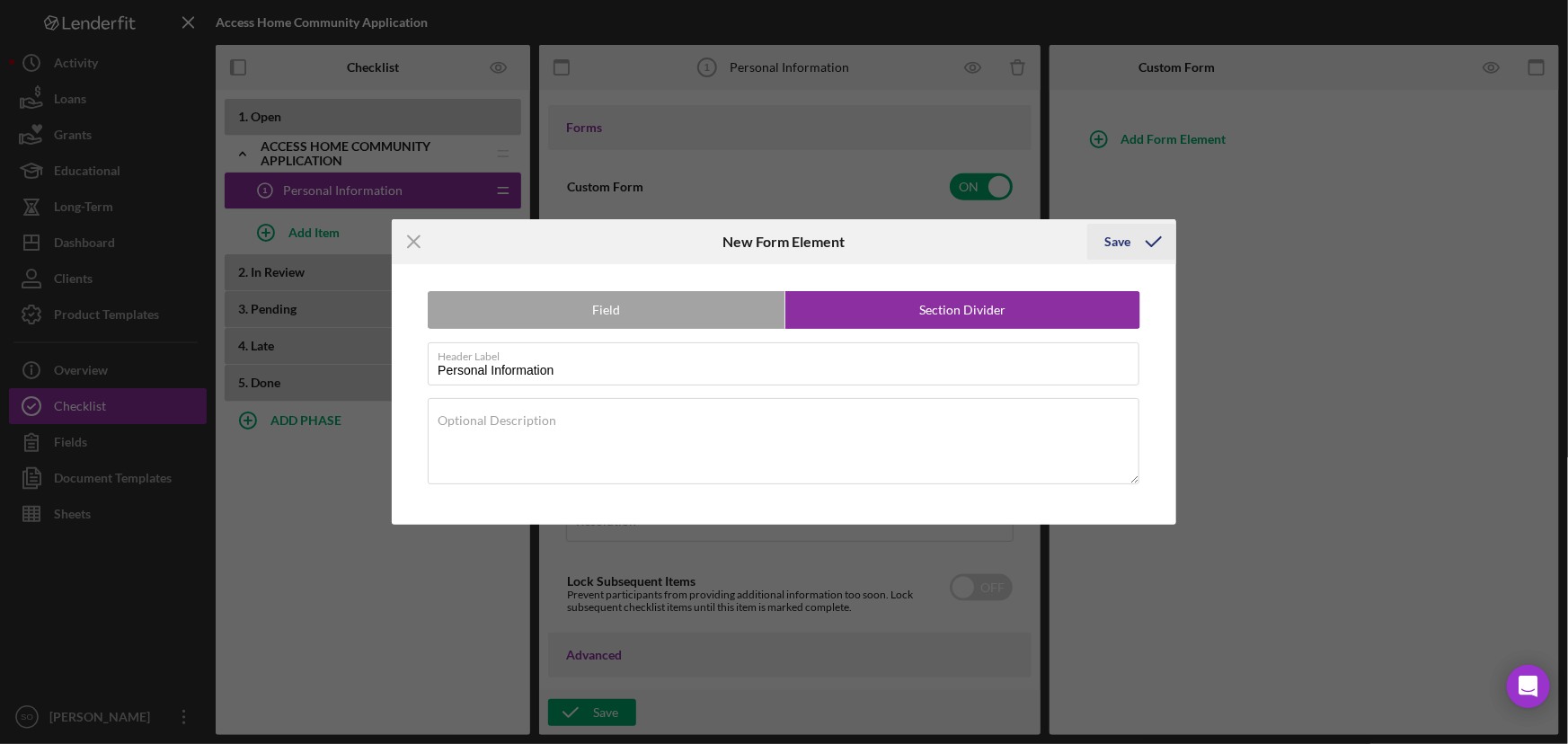
click at [1103, 252] on button "Save" at bounding box center [1131, 242] width 89 height 36
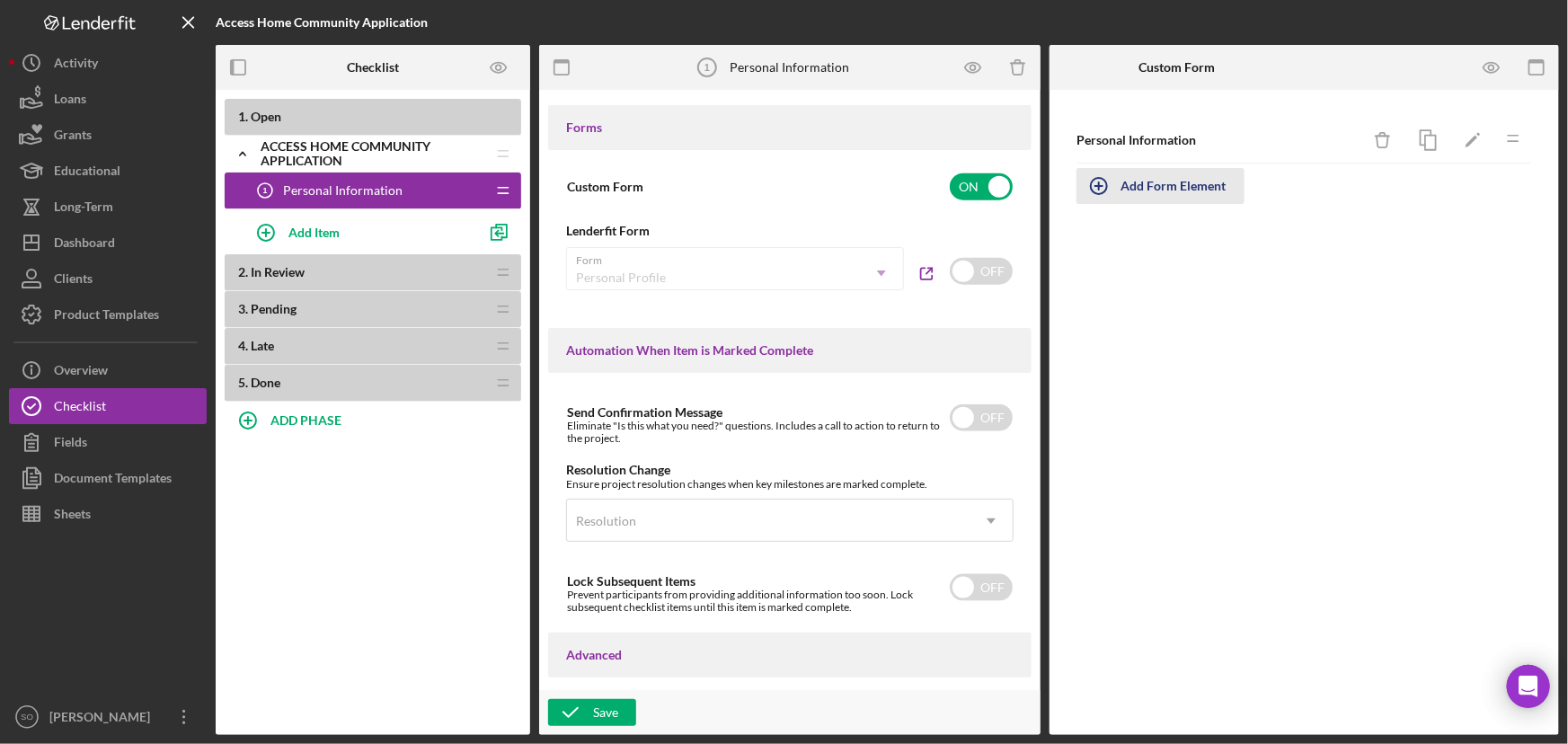
click at [1165, 181] on div "Add Form Element" at bounding box center [1174, 186] width 106 height 36
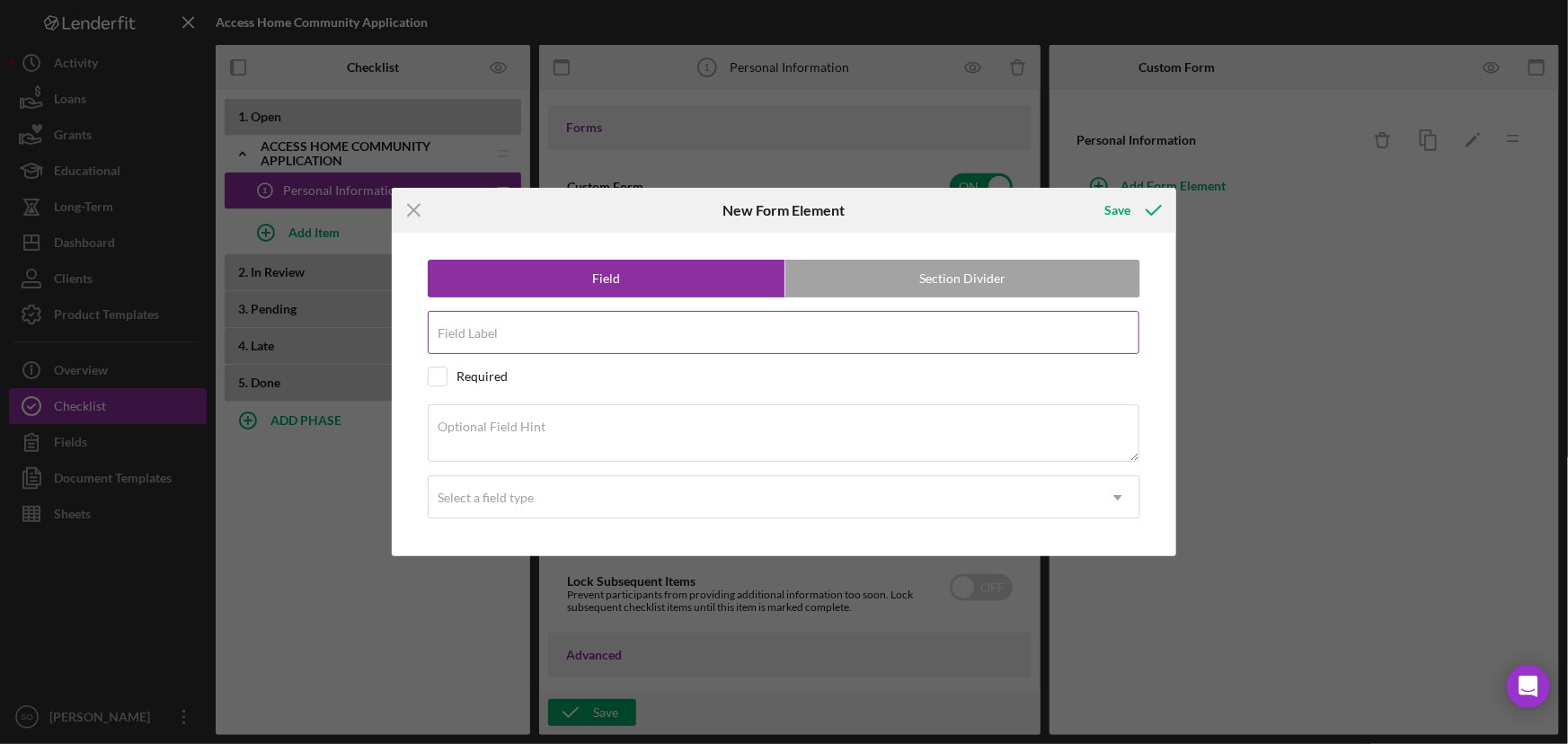
click at [585, 323] on div "Field Label" at bounding box center [784, 334] width 713 height 45
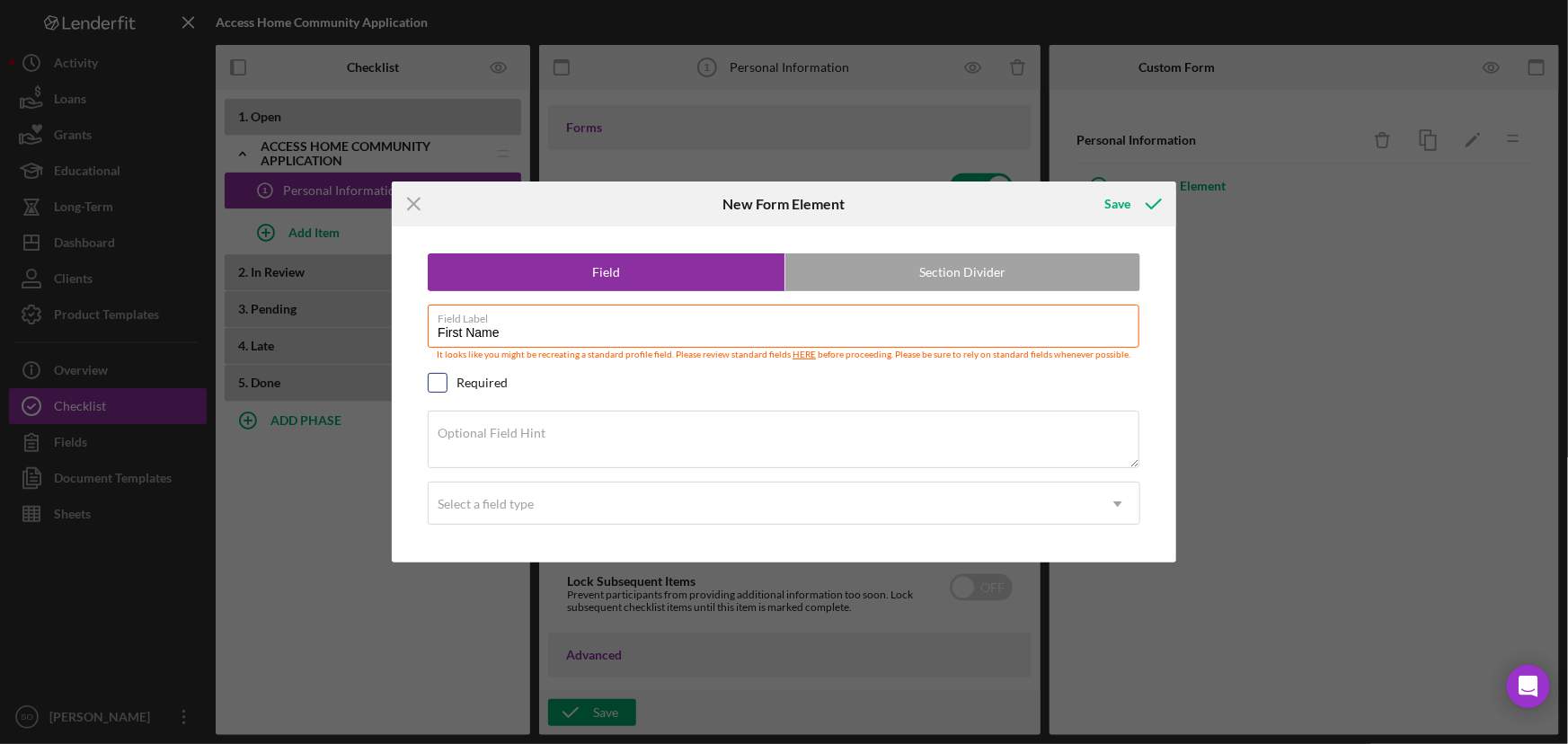
type input "First Name"
click at [430, 380] on input "checkbox" at bounding box center [438, 382] width 18 height 18
checkbox input "true"
click at [485, 510] on div "Select a field type" at bounding box center [485, 504] width 97 height 14
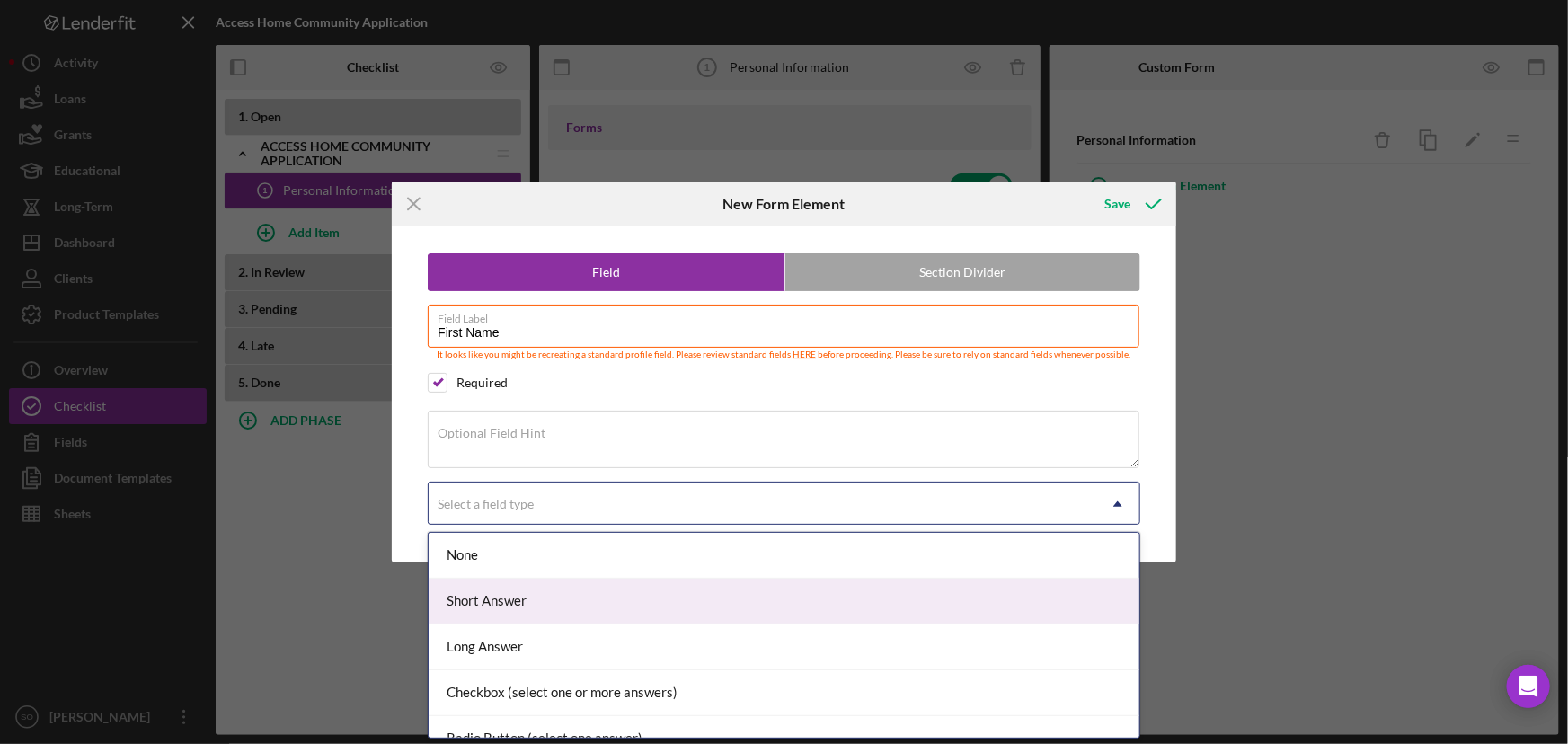
click at [490, 608] on div "Short Answer" at bounding box center [784, 602] width 711 height 46
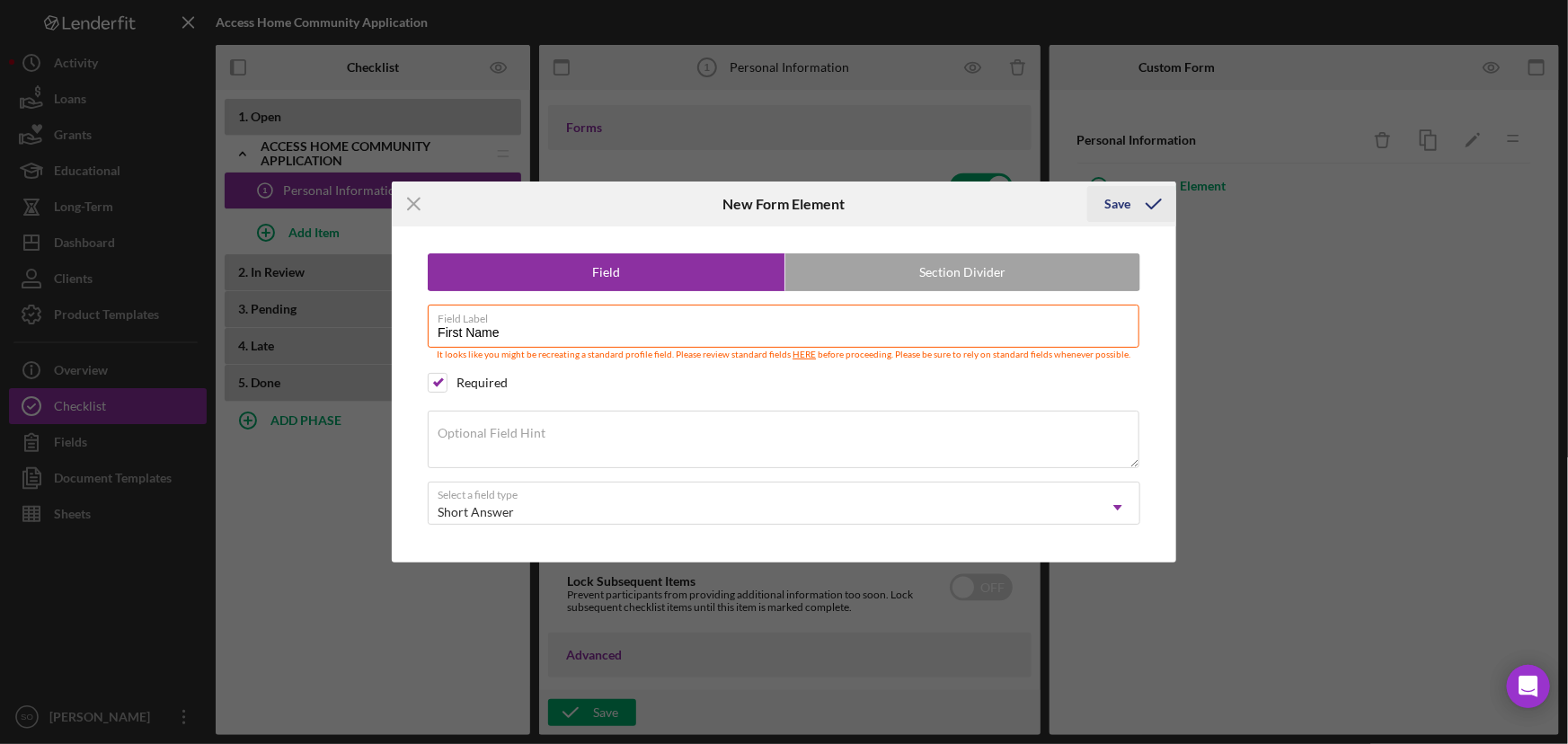
click at [1121, 203] on div "Save" at bounding box center [1118, 204] width 26 height 36
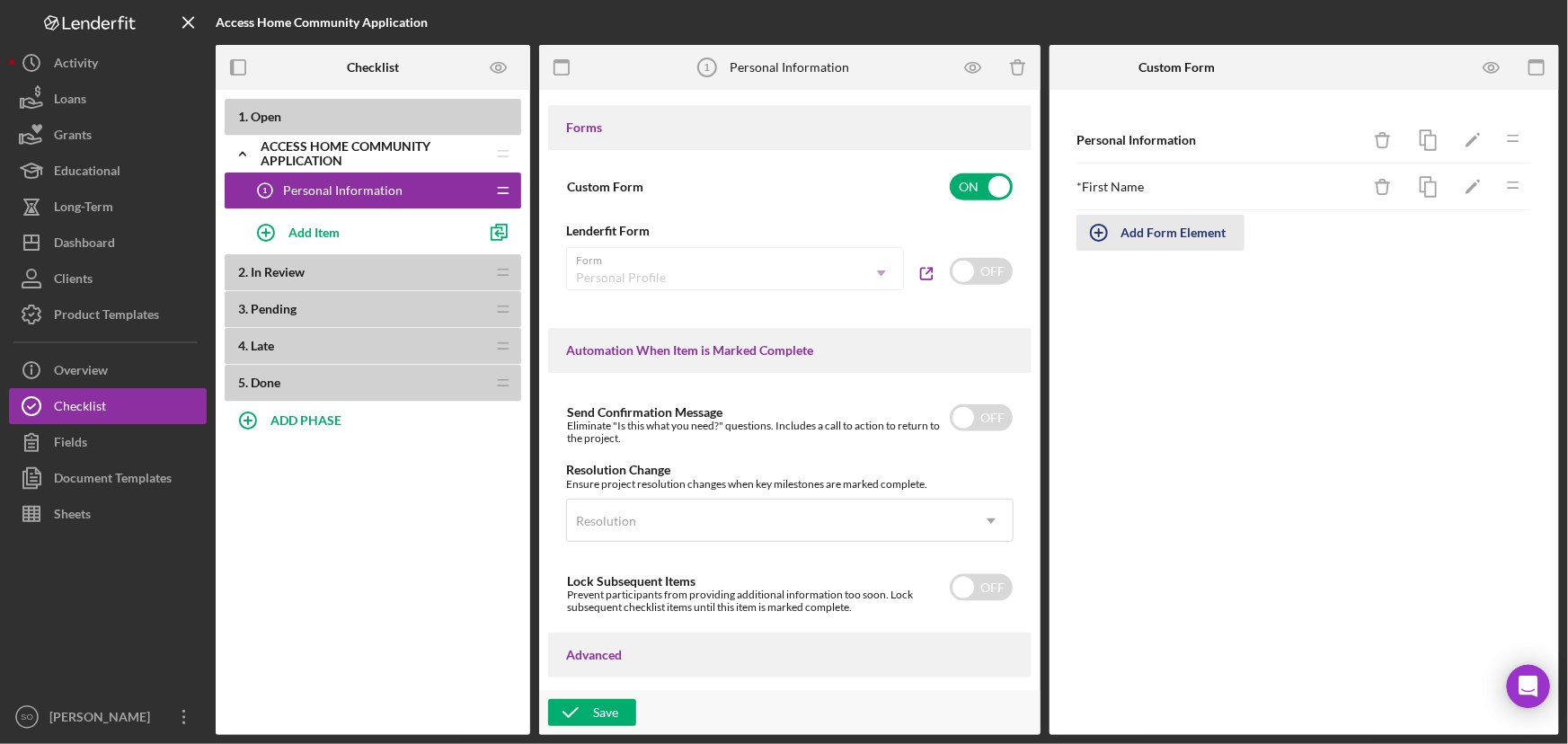
click at [1165, 223] on div "Add Form Element" at bounding box center [1174, 233] width 106 height 36
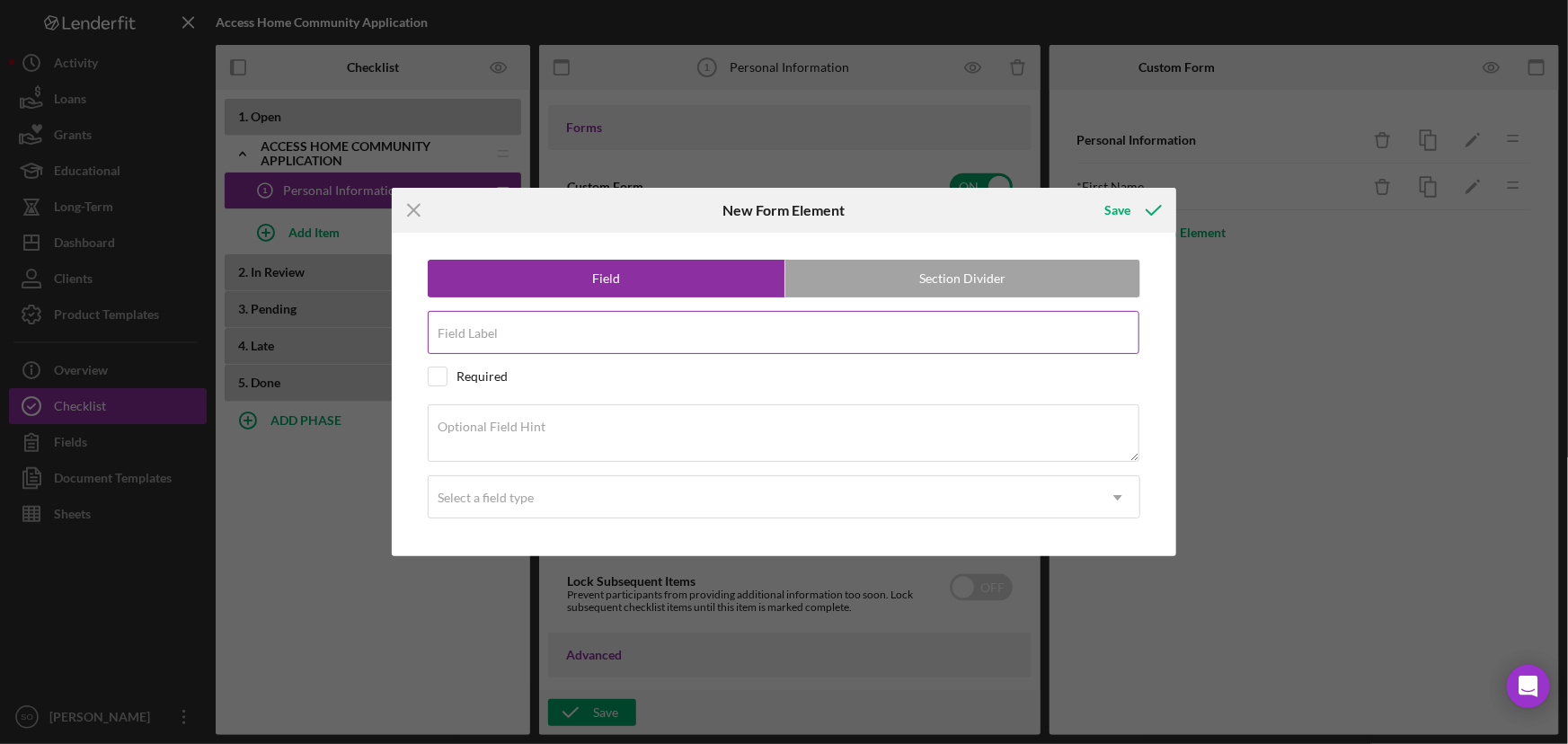
click at [549, 328] on div "Field Label" at bounding box center [784, 334] width 713 height 45
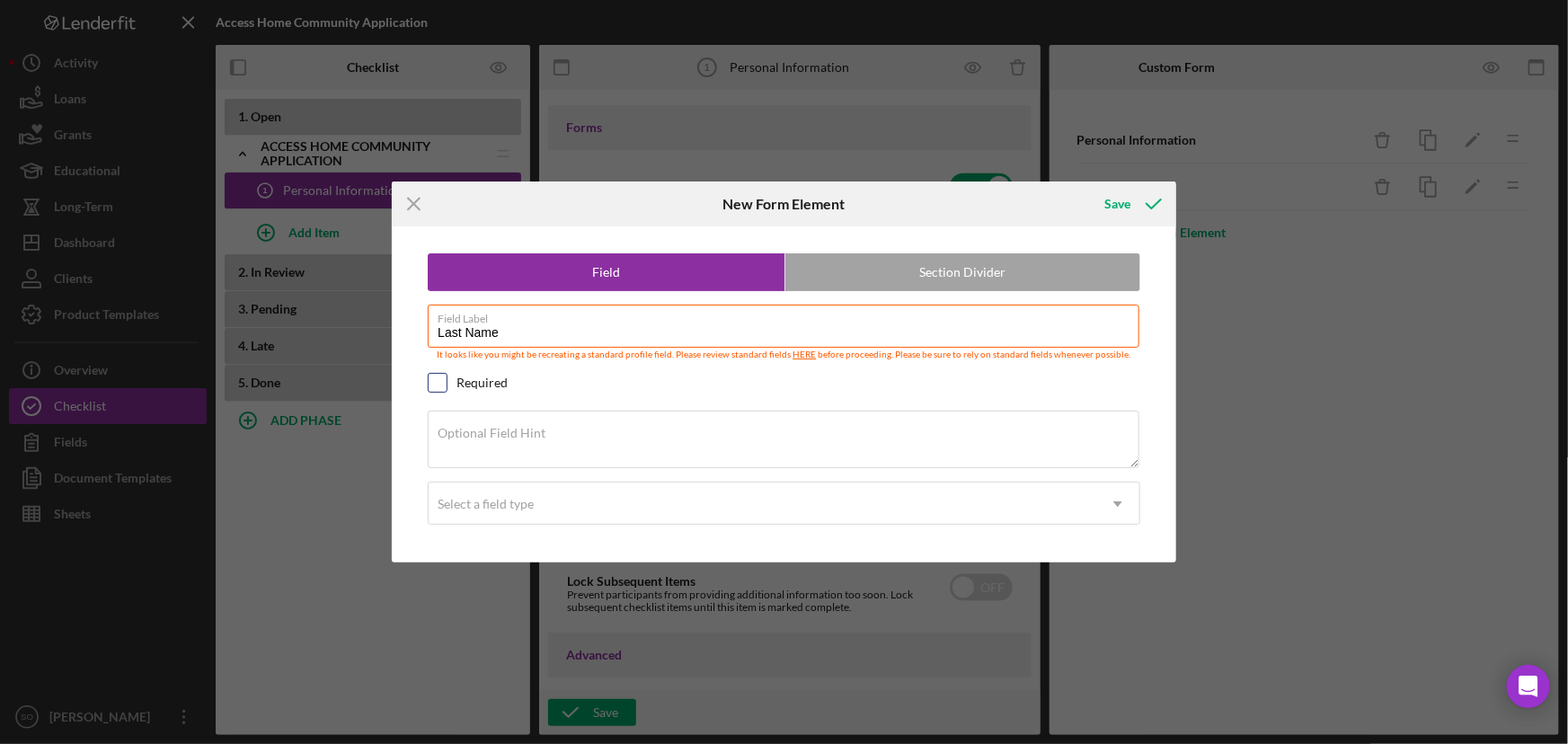
type input "Last Name"
click at [439, 383] on input "checkbox" at bounding box center [438, 382] width 18 height 18
checkbox input "true"
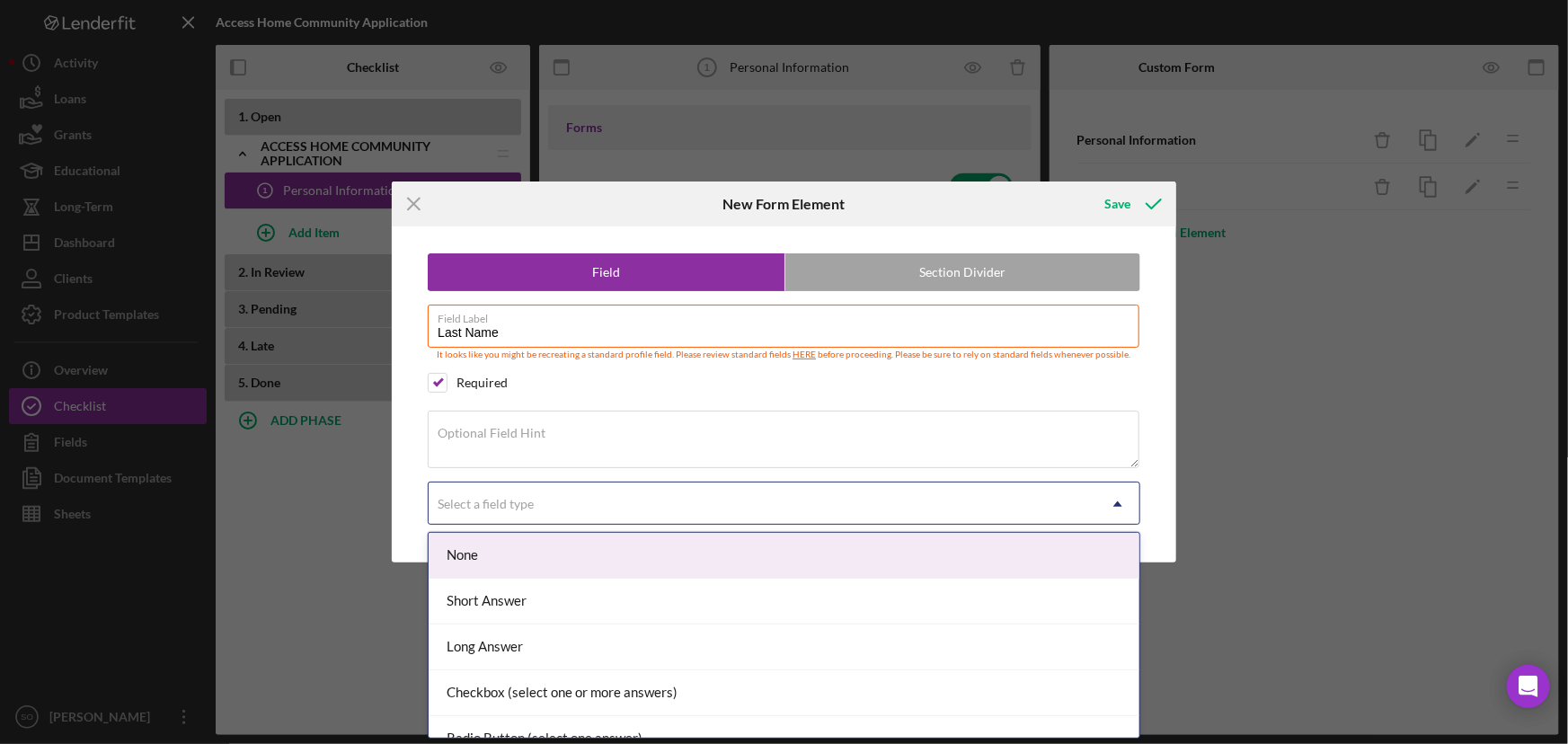
click at [479, 504] on div "Select a field type" at bounding box center [485, 504] width 97 height 14
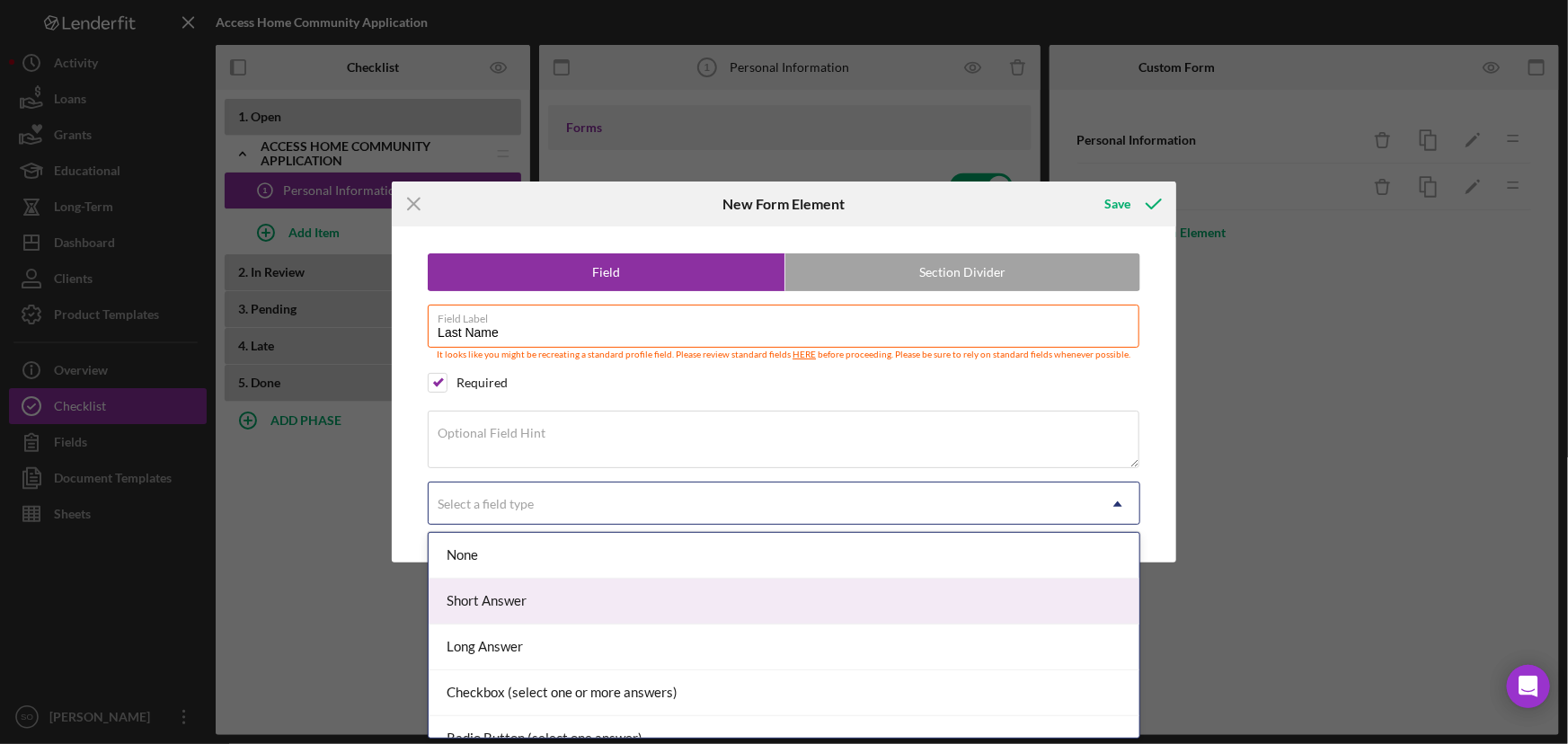
click at [489, 602] on div "Short Answer" at bounding box center [784, 602] width 711 height 46
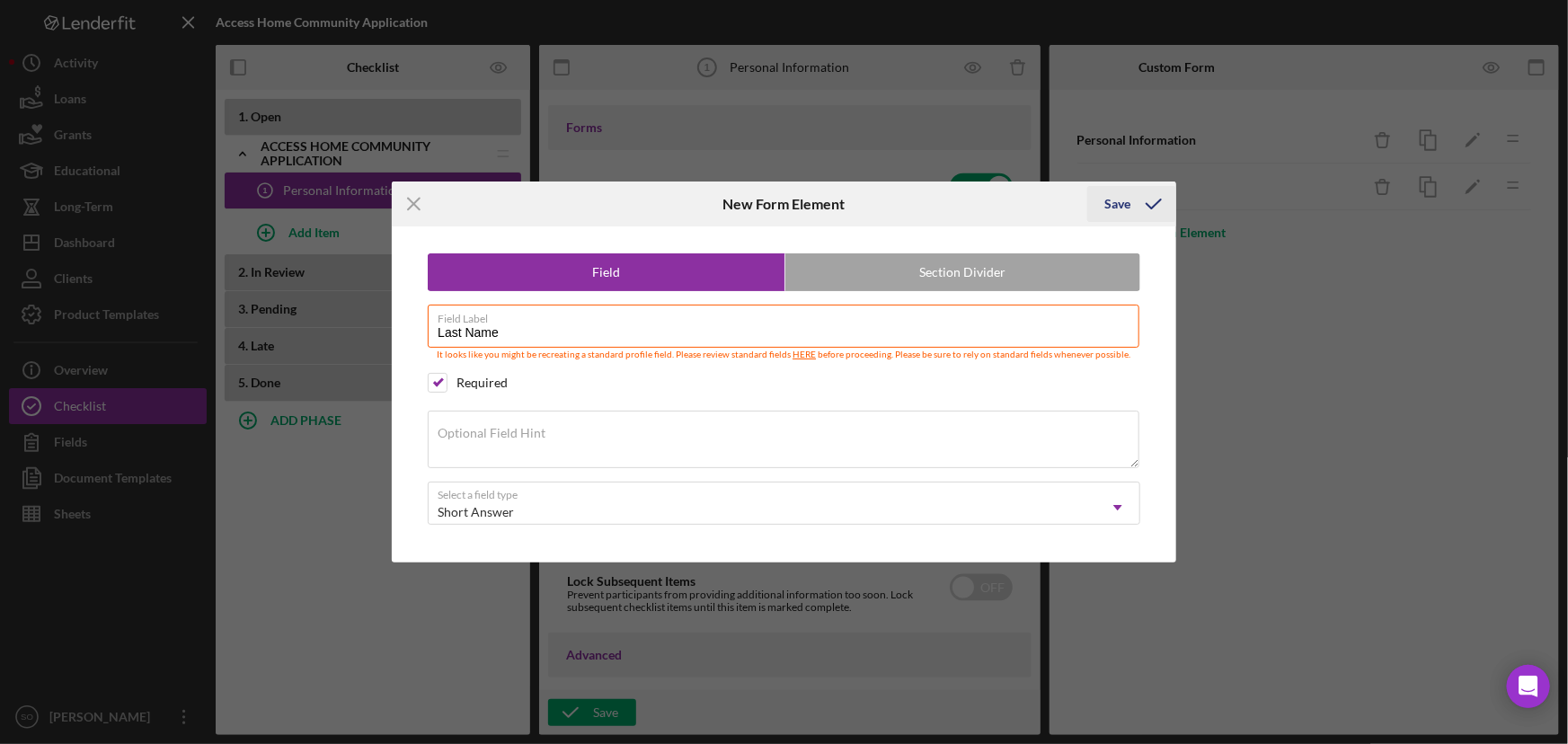
click at [1129, 206] on div "Save" at bounding box center [1118, 204] width 26 height 36
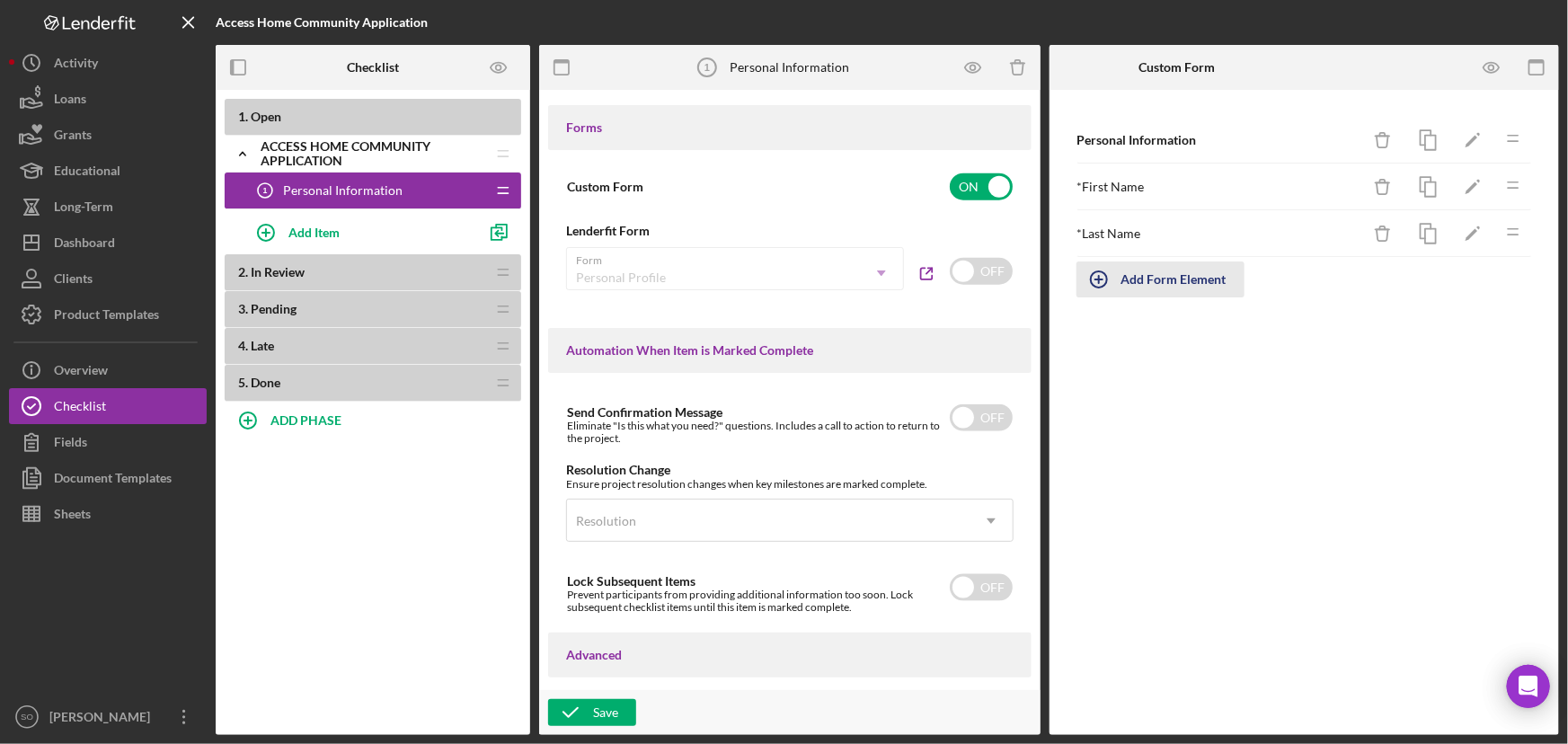
click at [1138, 275] on div "Add Form Element" at bounding box center [1174, 280] width 106 height 36
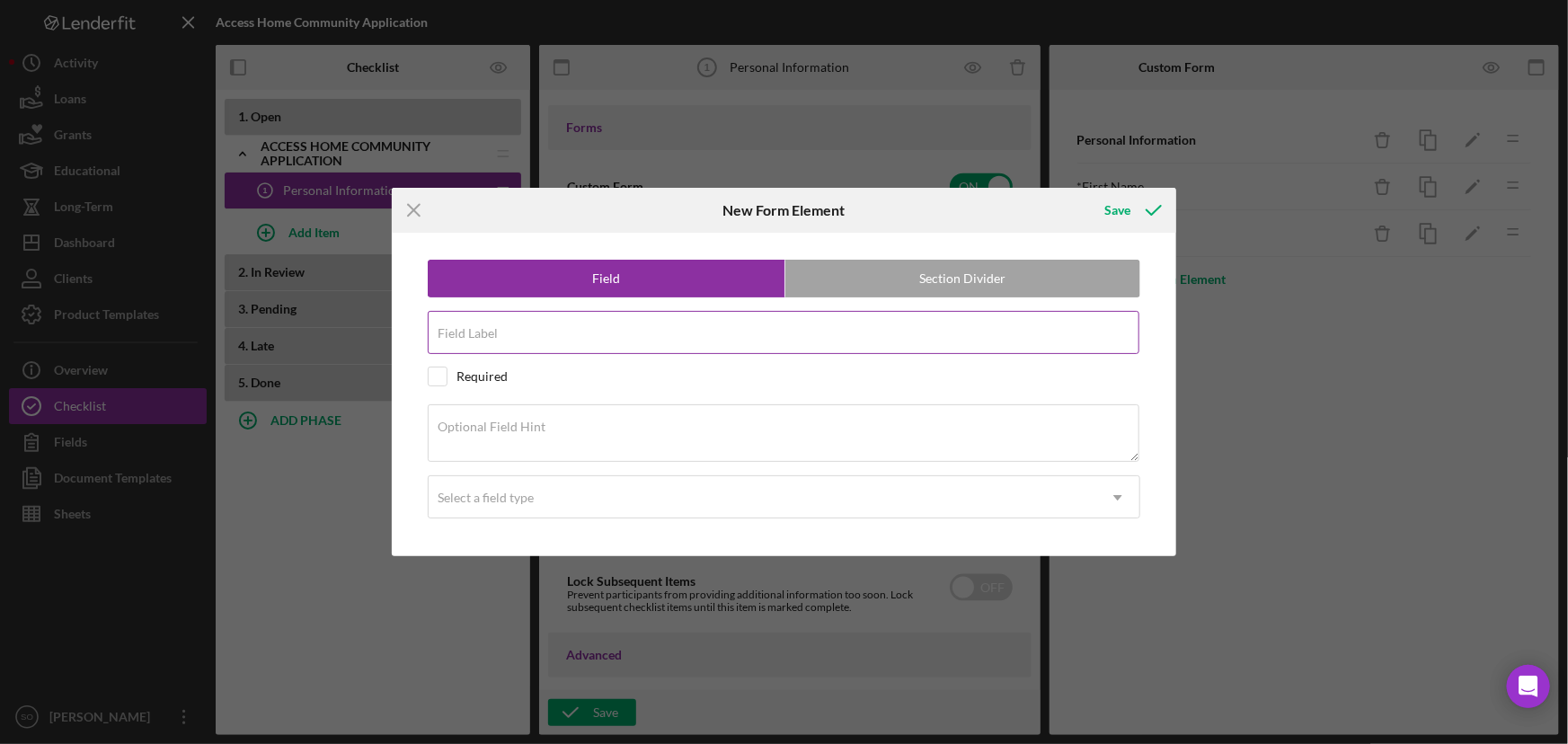
click at [485, 323] on div "Field Label" at bounding box center [784, 334] width 713 height 45
paste input "Personal Statement"
type input "Personal Statement"
click at [437, 381] on input "checkbox" at bounding box center [438, 376] width 18 height 18
checkbox input "true"
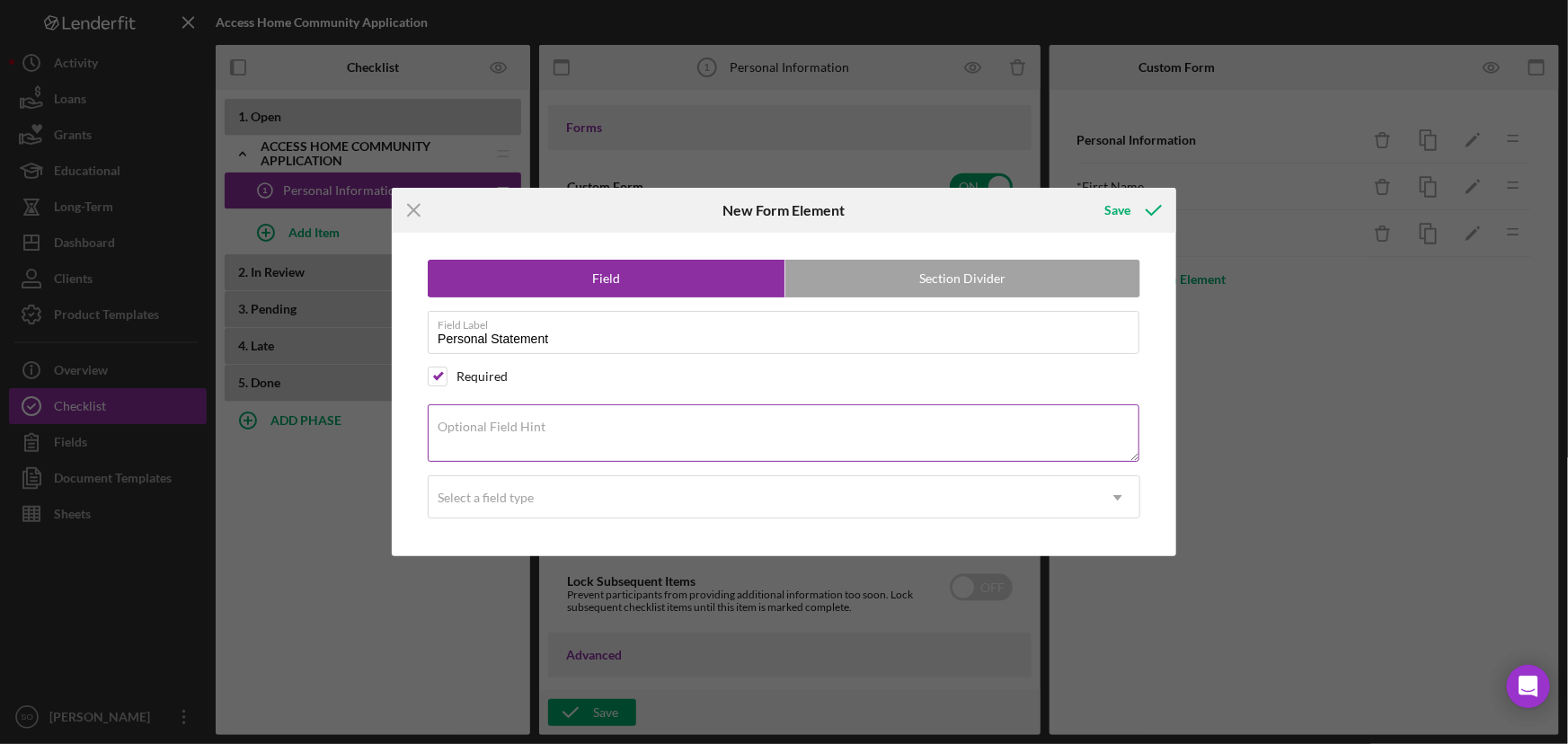
click at [558, 429] on div "Optional Field Hint" at bounding box center [784, 434] width 713 height 60
paste textarea "Tell us why you are interested in joining the Access Home Community."
type textarea "Tell us why you are interested in joining the Access Home Community."
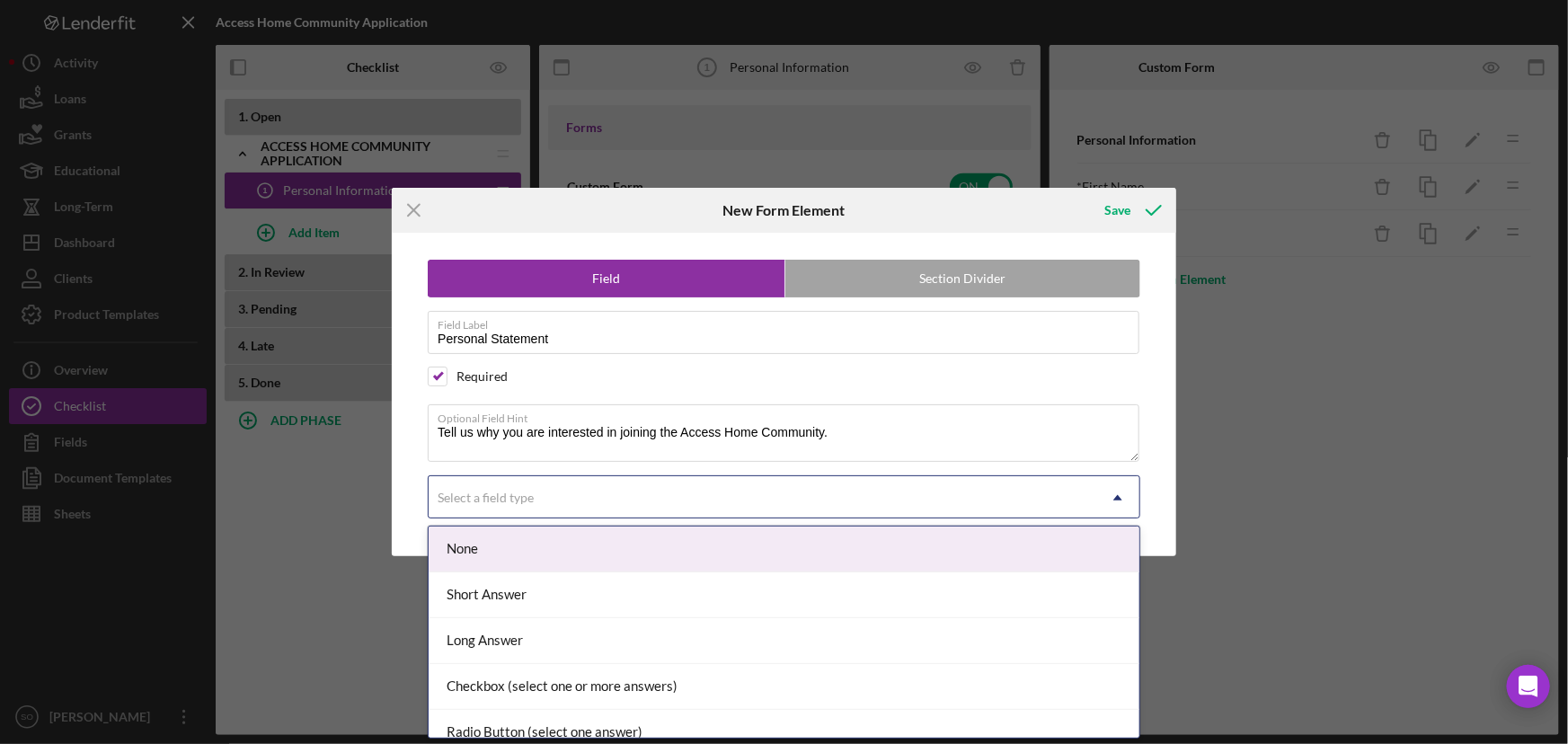
click at [512, 506] on div "Select a field type" at bounding box center [762, 498] width 668 height 41
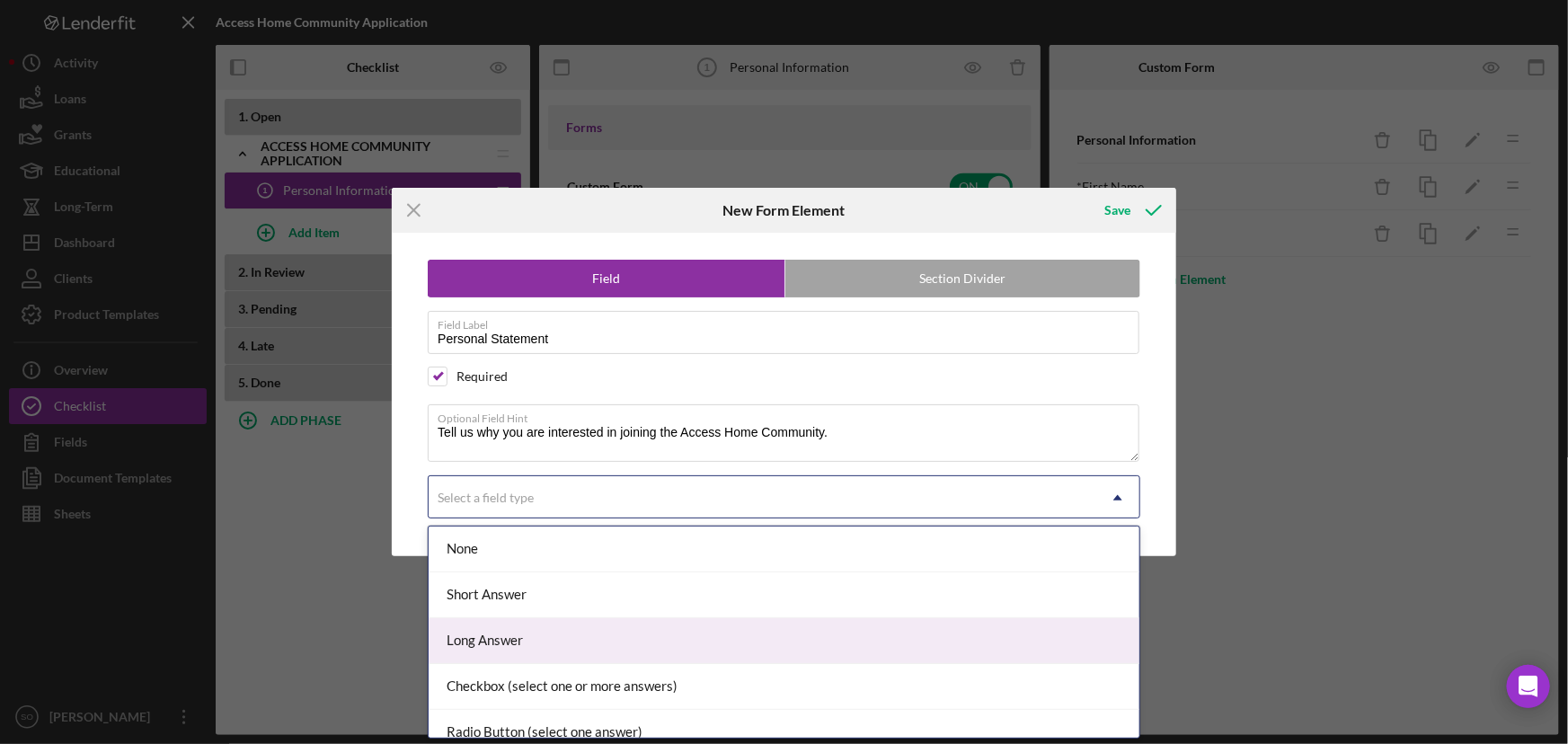
click at [611, 648] on div "Long Answer" at bounding box center [784, 640] width 711 height 46
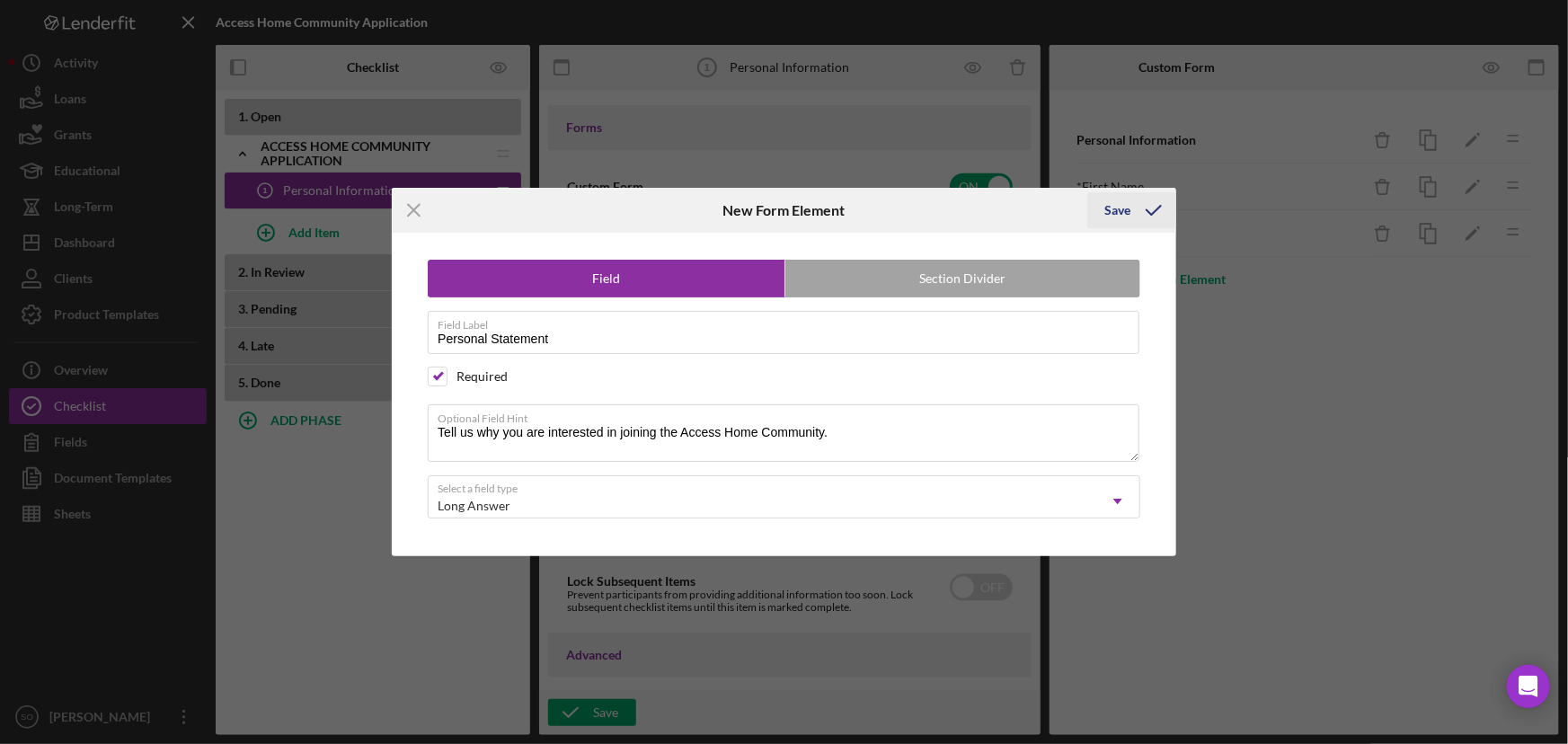
click at [1121, 216] on div "Save" at bounding box center [1118, 210] width 26 height 36
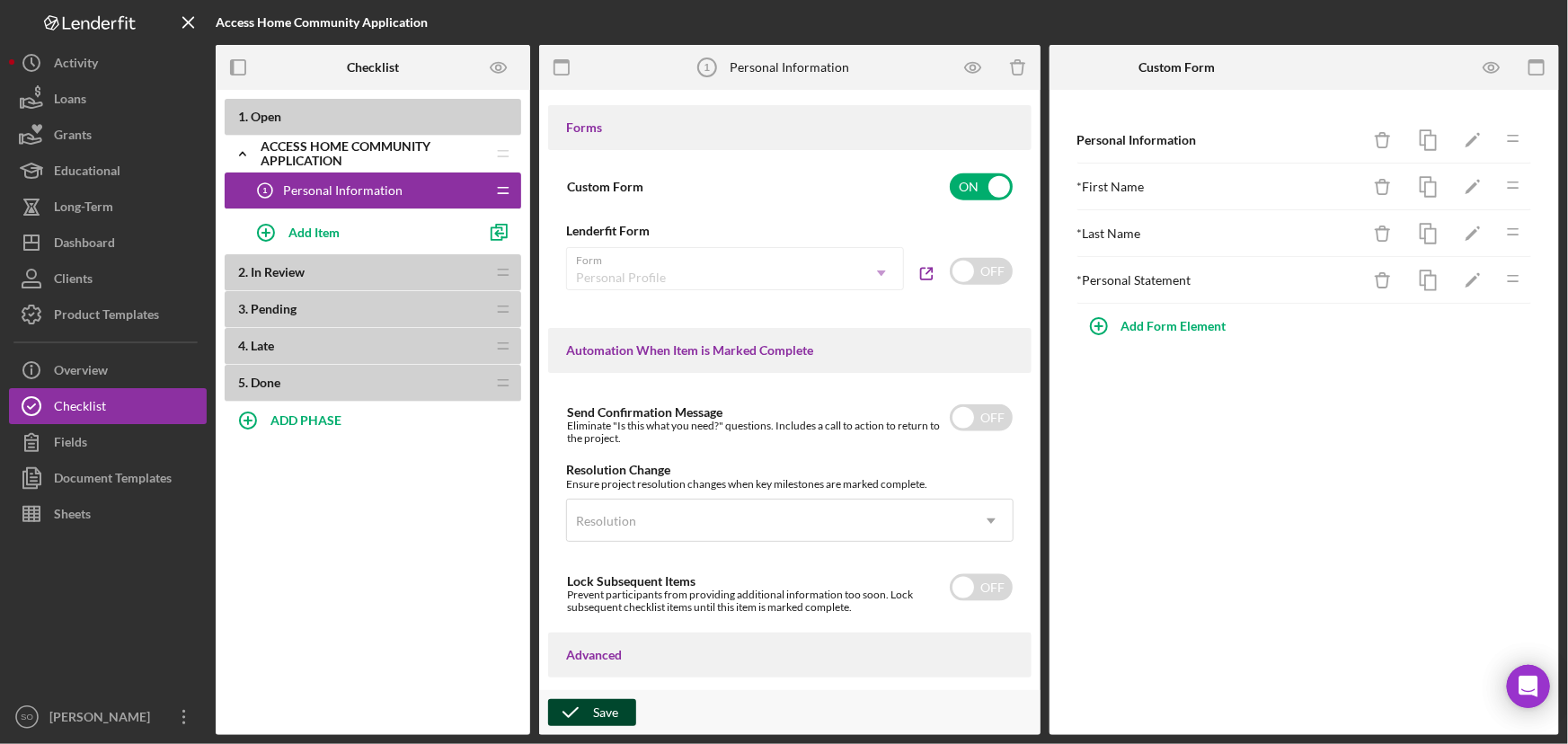
click at [615, 711] on div "Save" at bounding box center [606, 712] width 25 height 27
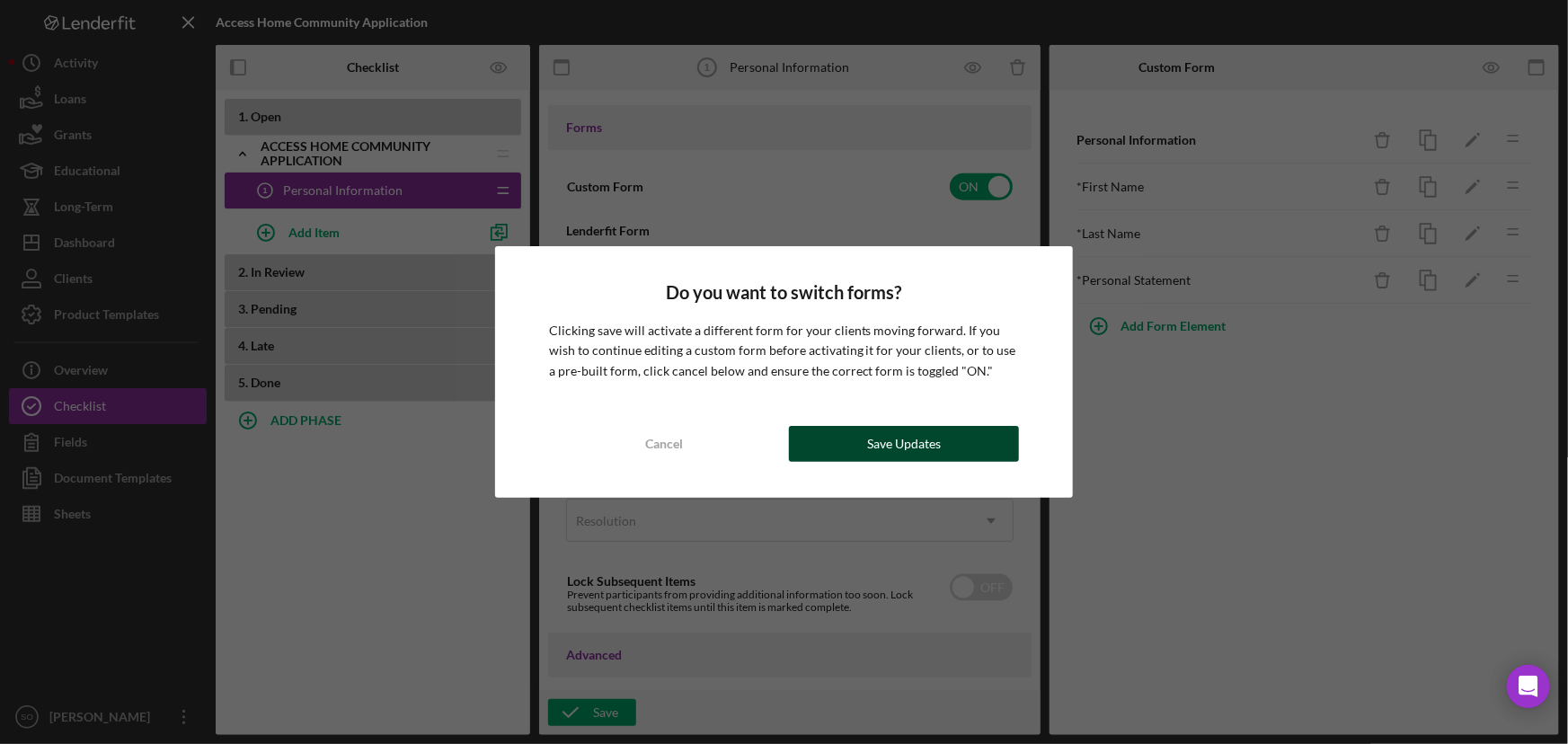
click at [849, 439] on button "Save Updates" at bounding box center [905, 444] width 231 height 36
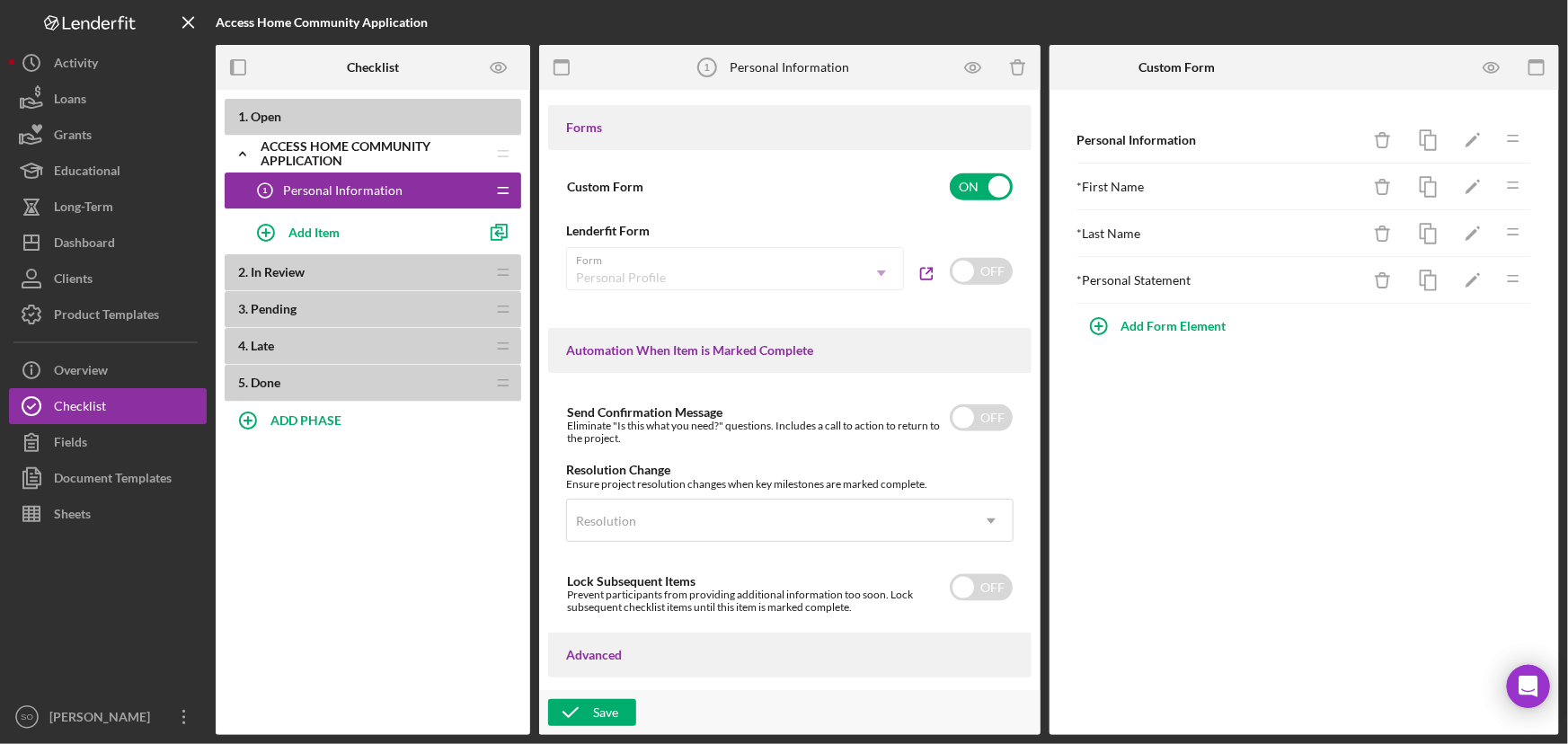
scroll to position [1147, 0]
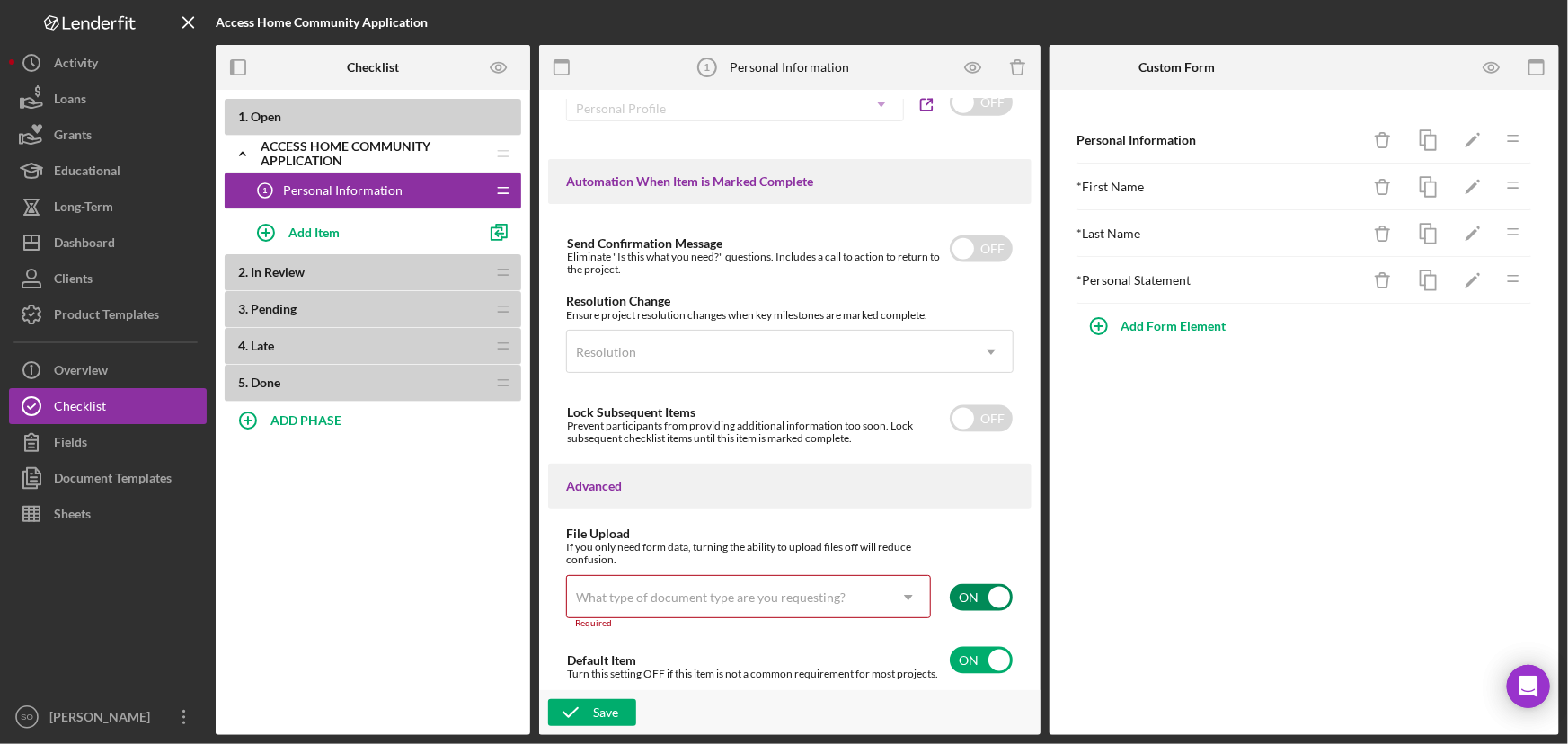
click at [986, 595] on input "checkbox" at bounding box center [982, 598] width 63 height 27
checkbox input "false"
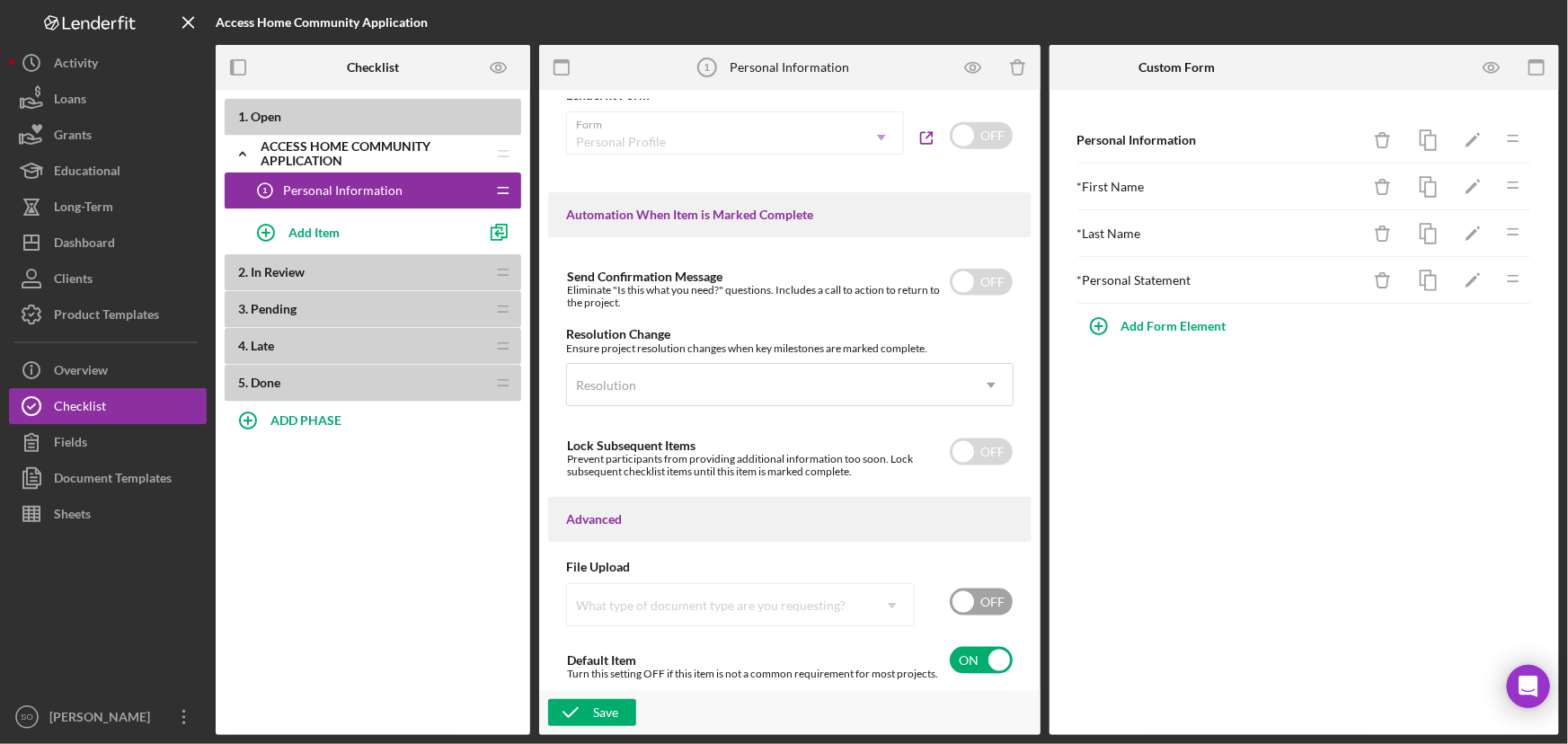
scroll to position [1114, 0]
click at [586, 712] on icon "button" at bounding box center [571, 712] width 45 height 45
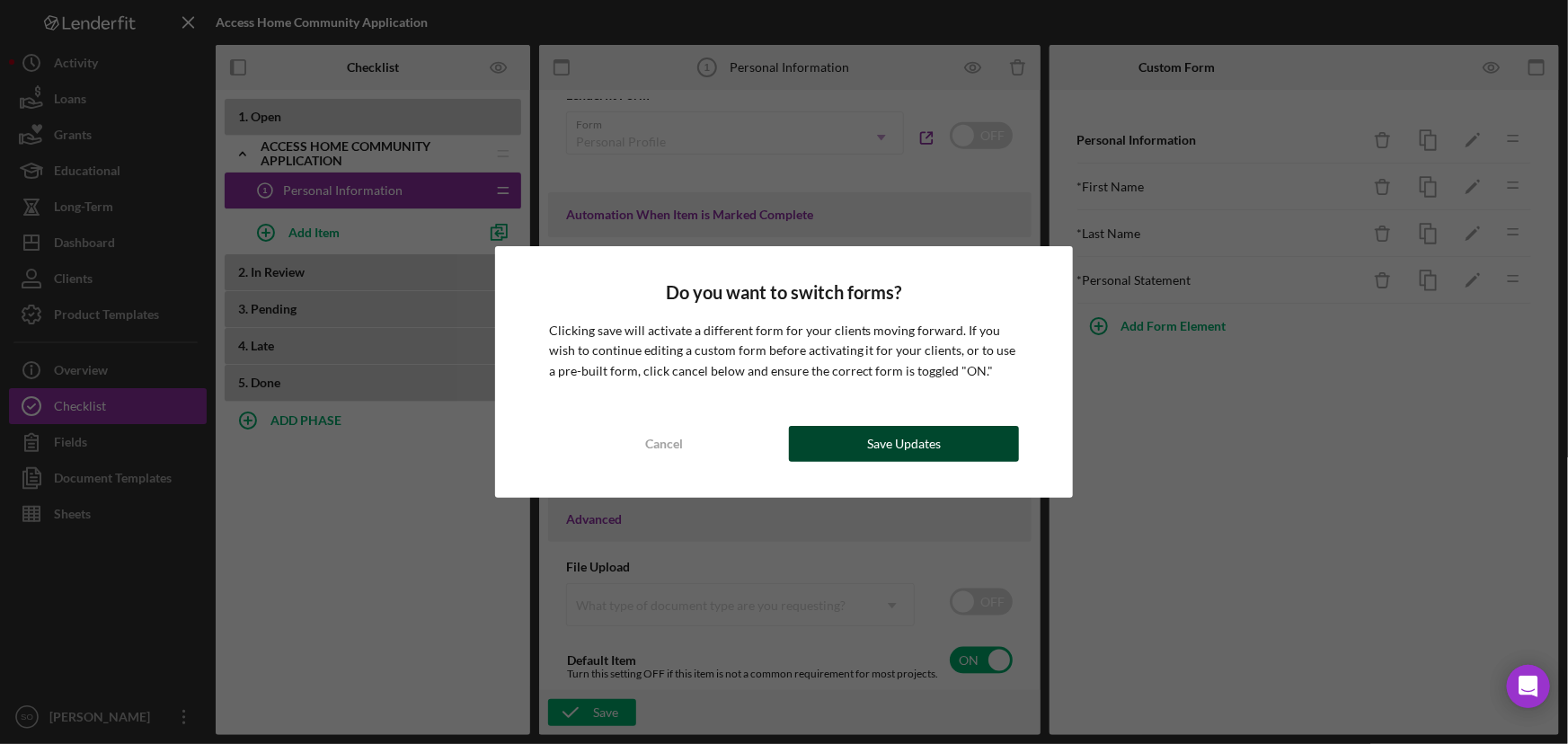
click at [839, 446] on button "Save Updates" at bounding box center [905, 444] width 231 height 36
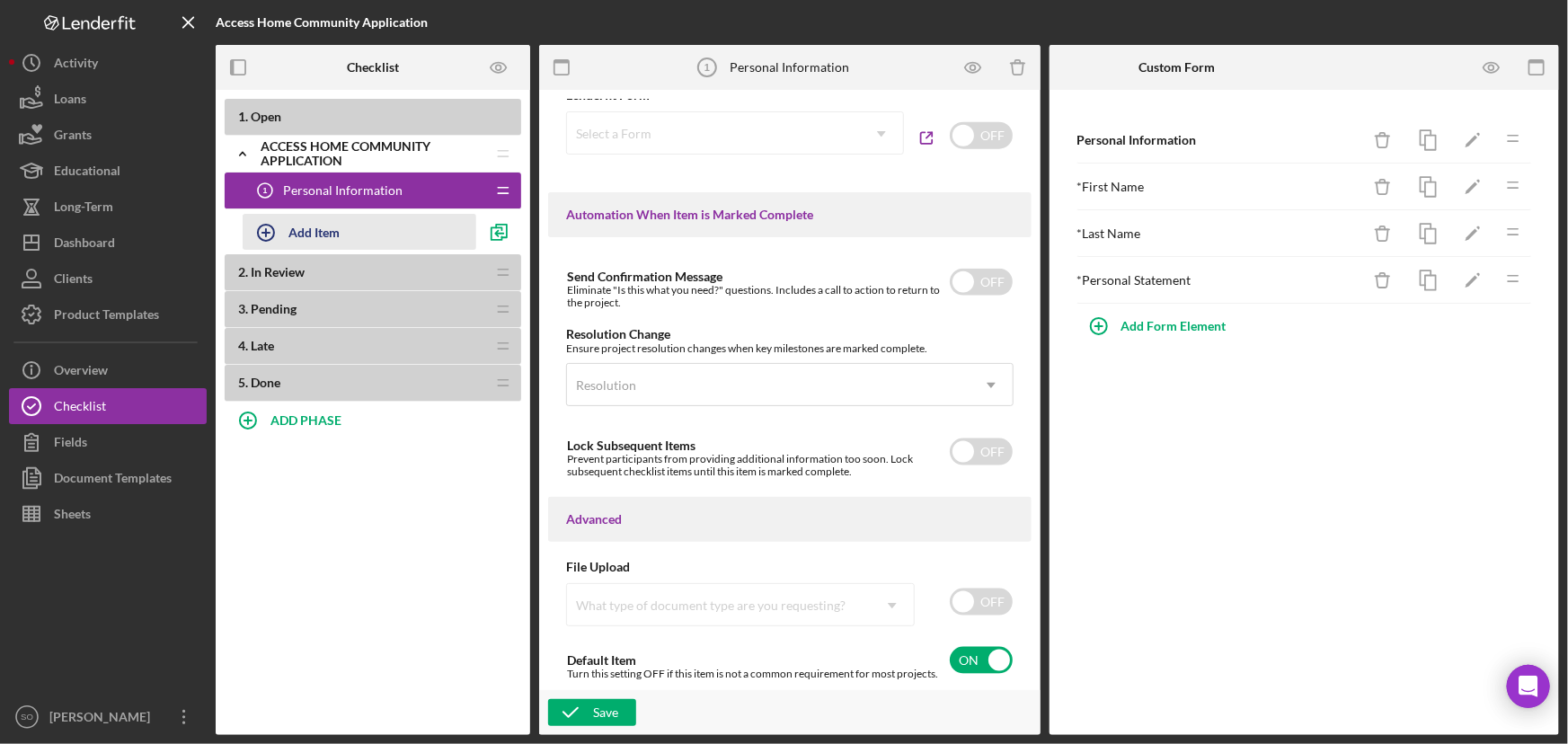
click at [335, 234] on div "Add Item" at bounding box center [314, 232] width 51 height 34
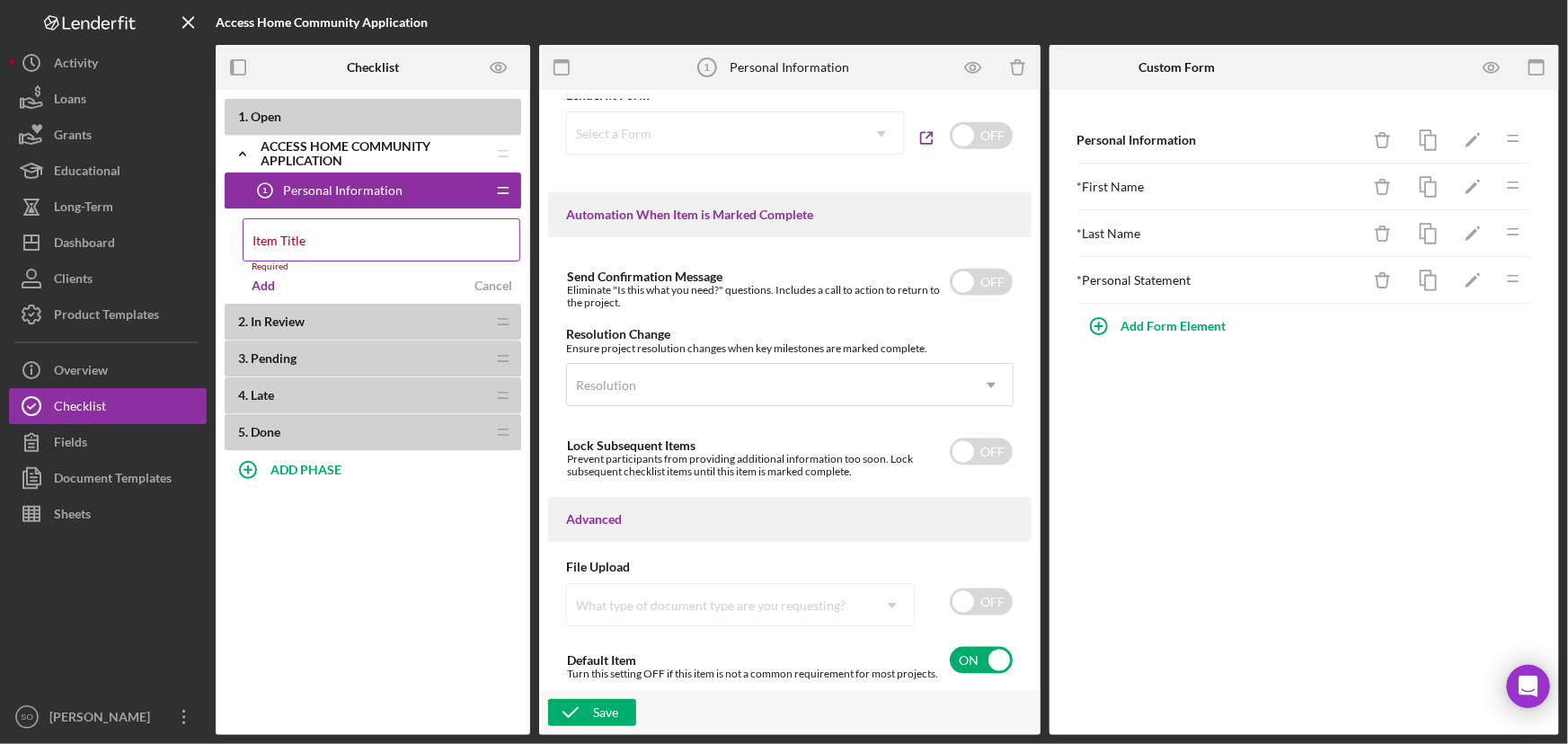
click at [309, 247] on div "Item Title Required" at bounding box center [382, 245] width 279 height 54
paste input "Access Home Community Application Questionnaire"
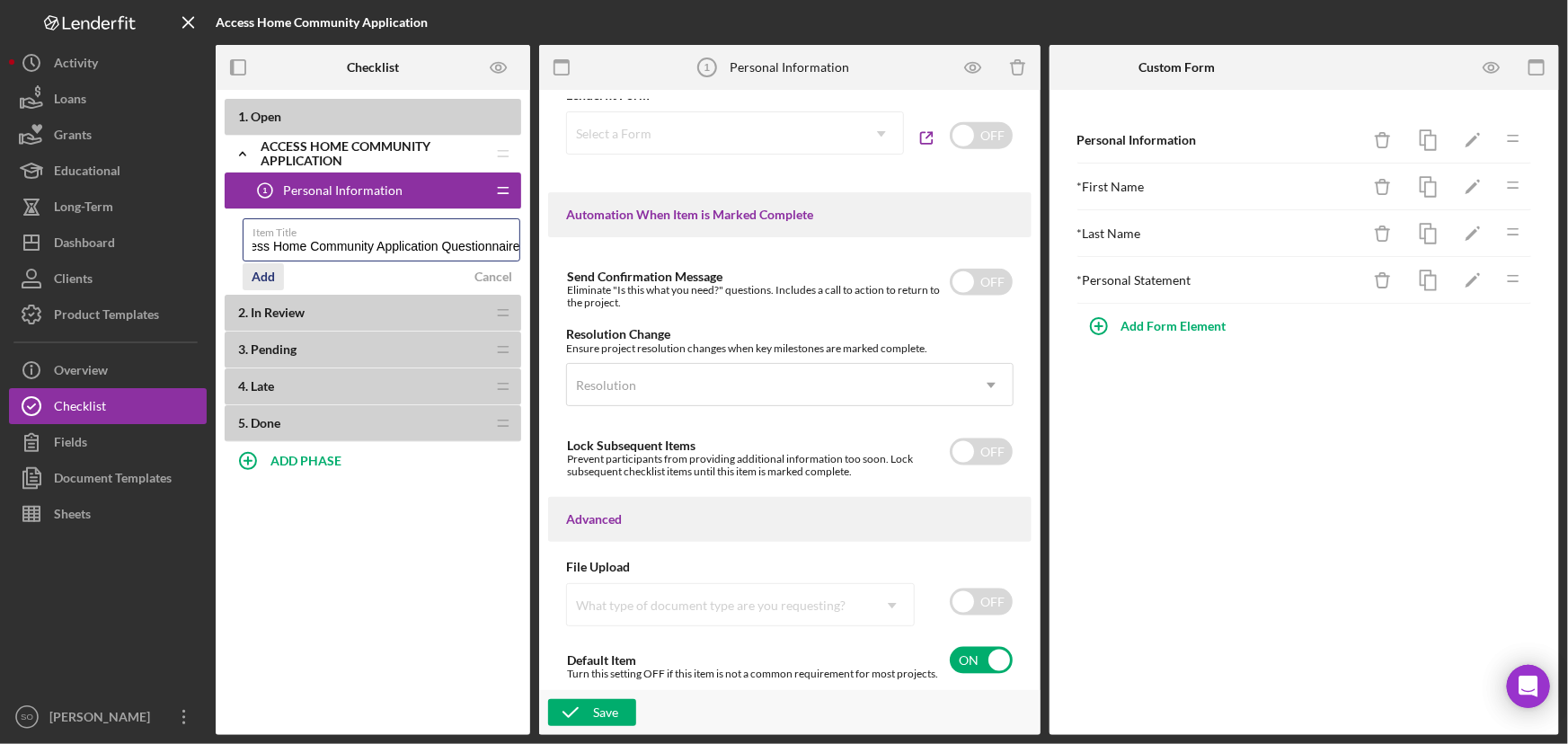
type input "Access Home Community Application Questionnaire"
click at [270, 278] on div "Add" at bounding box center [263, 277] width 23 height 27
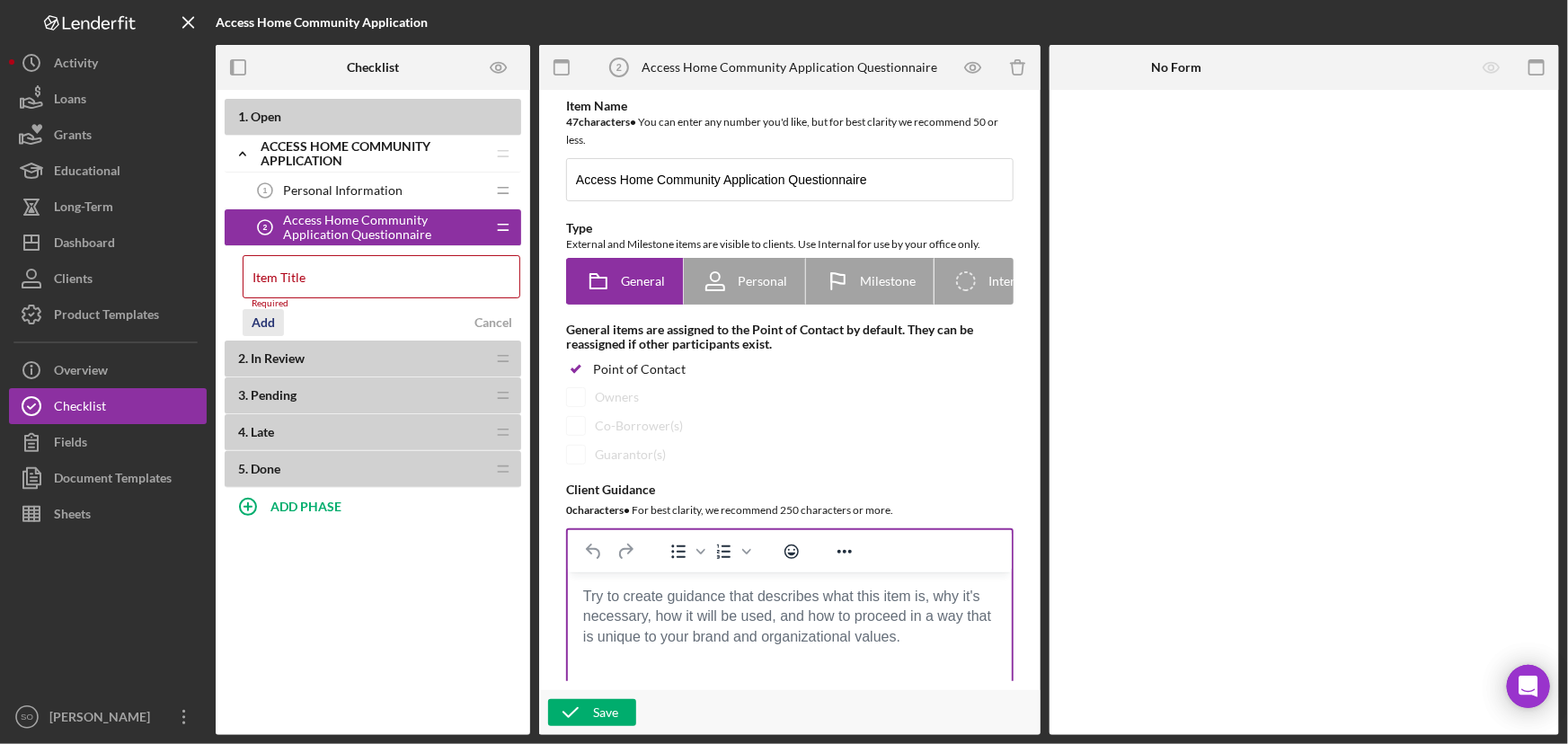
click at [606, 606] on body "Rich Text Area. Press ALT-0 for help." at bounding box center [789, 597] width 415 height 20
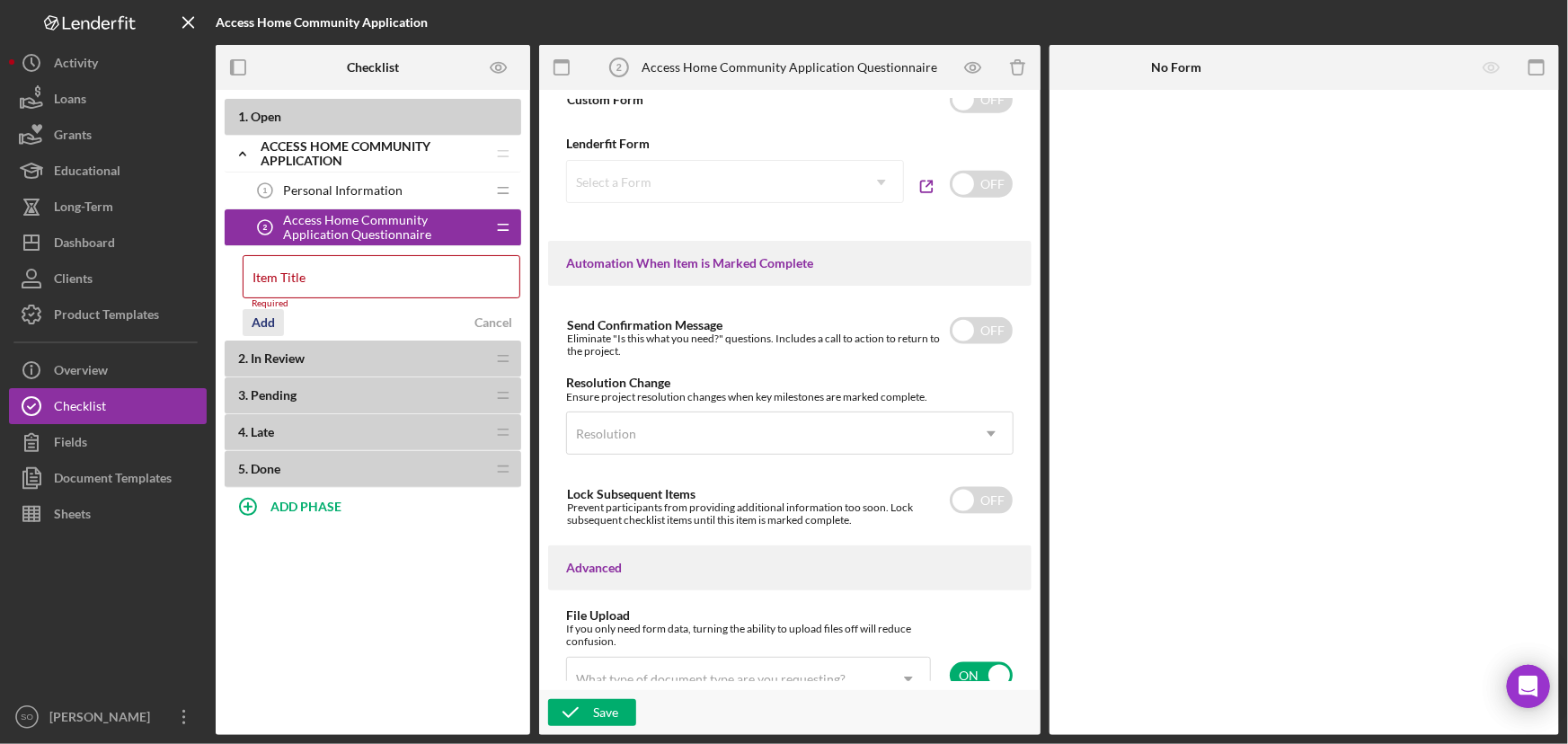
scroll to position [1137, 0]
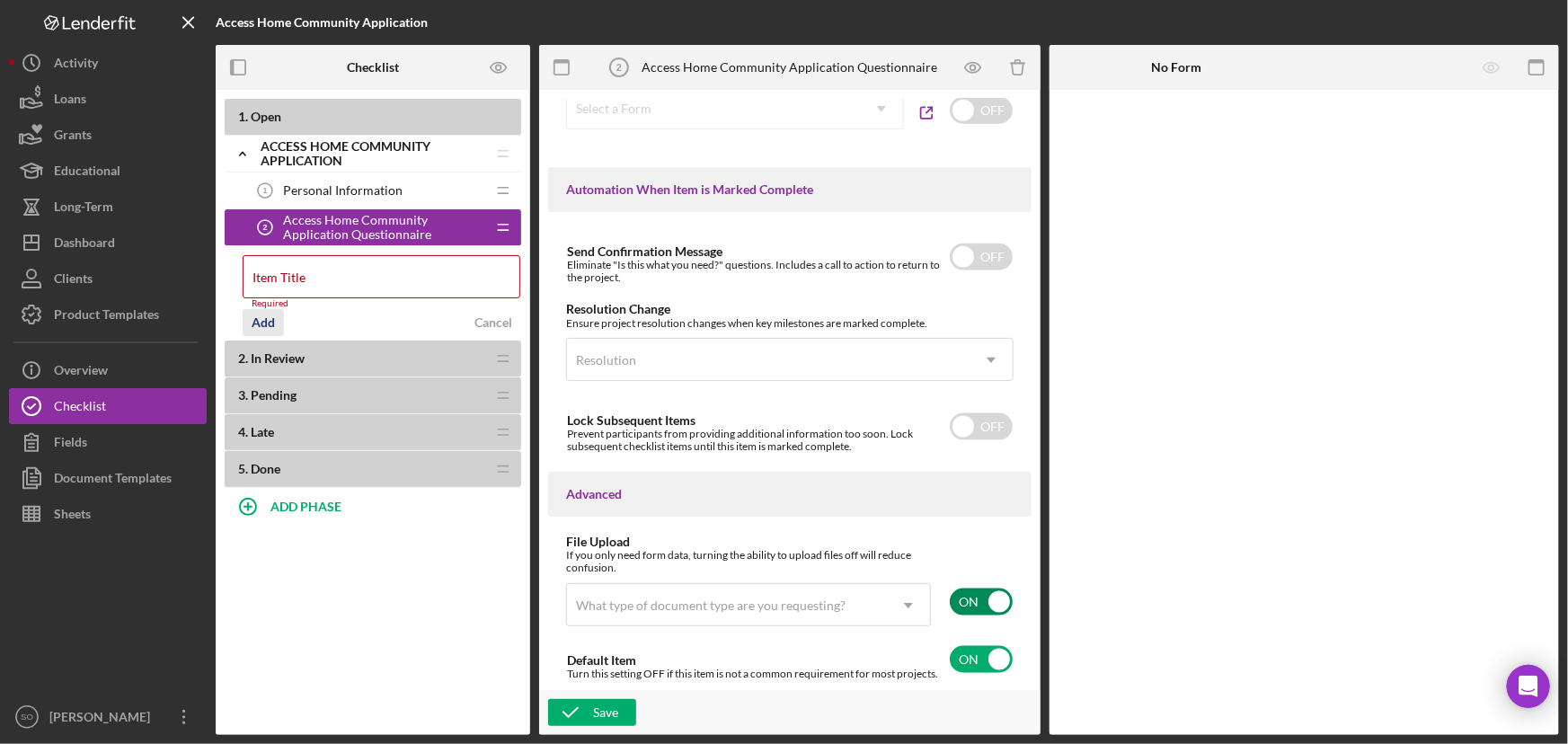
click at [971, 599] on input "checkbox" at bounding box center [982, 602] width 63 height 27
checkbox input "false"
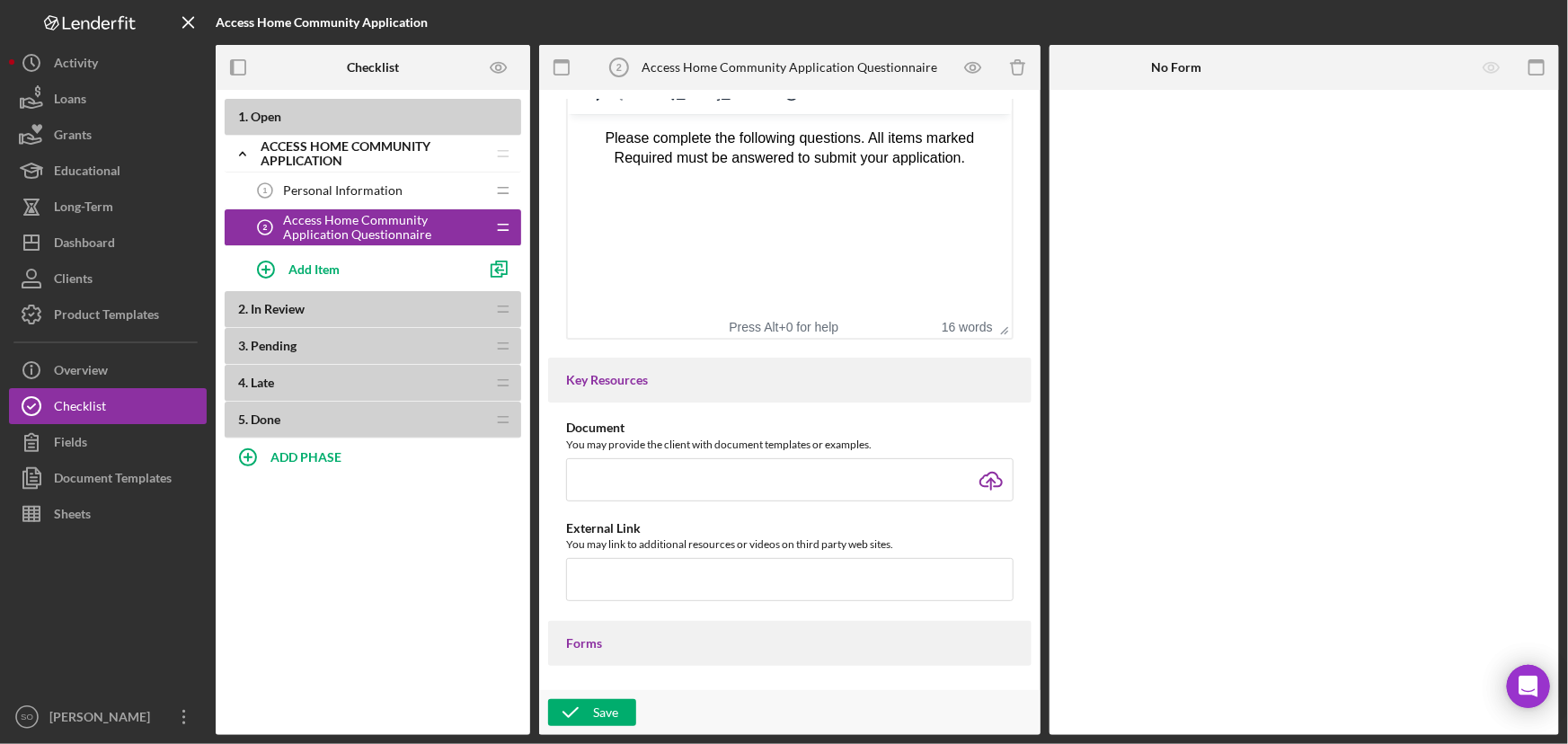
scroll to position [785, 0]
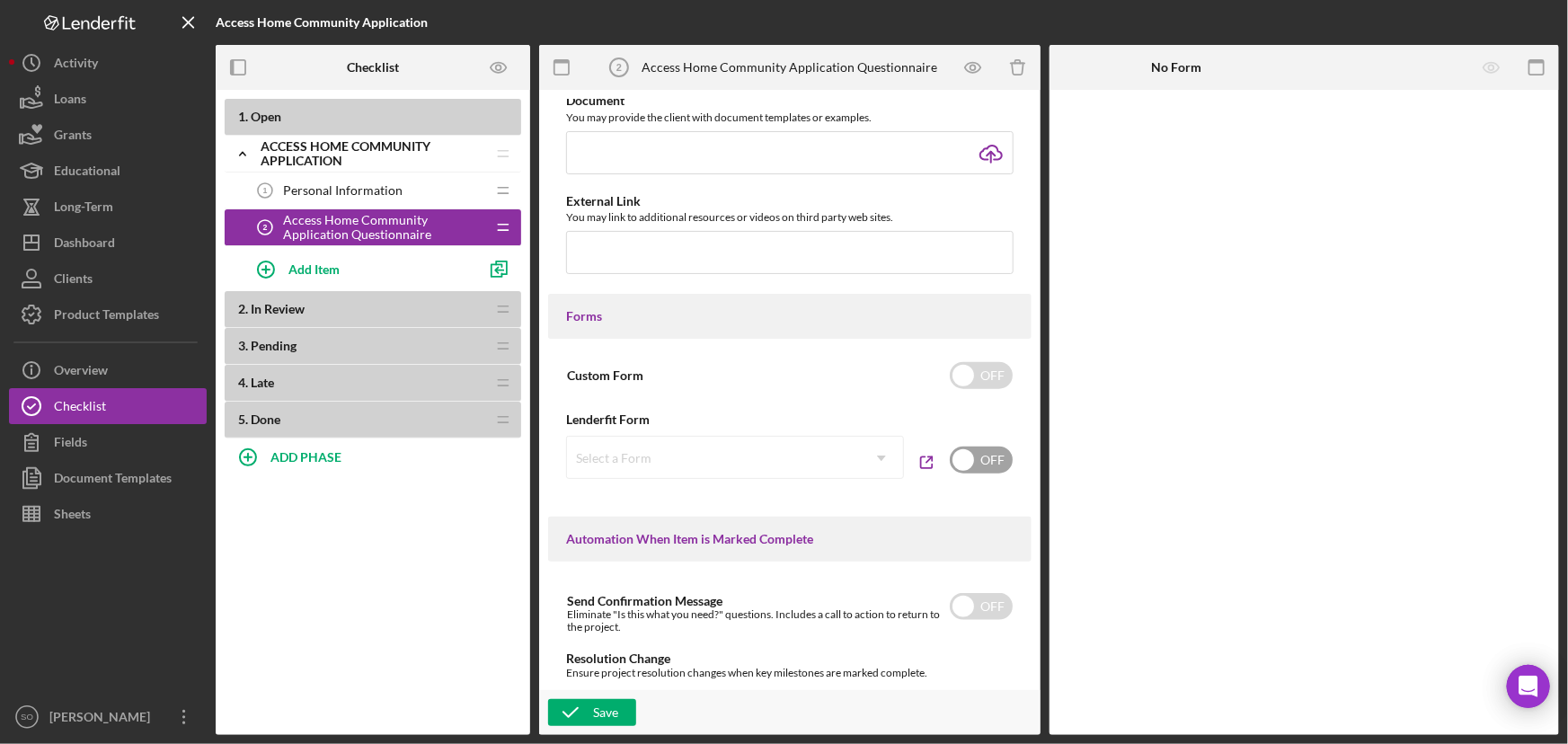
click at [955, 466] on input "checkbox" at bounding box center [982, 460] width 63 height 27
click at [967, 465] on input "checkbox" at bounding box center [982, 460] width 63 height 27
checkbox input "false"
click at [956, 376] on input "checkbox" at bounding box center [982, 375] width 63 height 27
checkbox input "true"
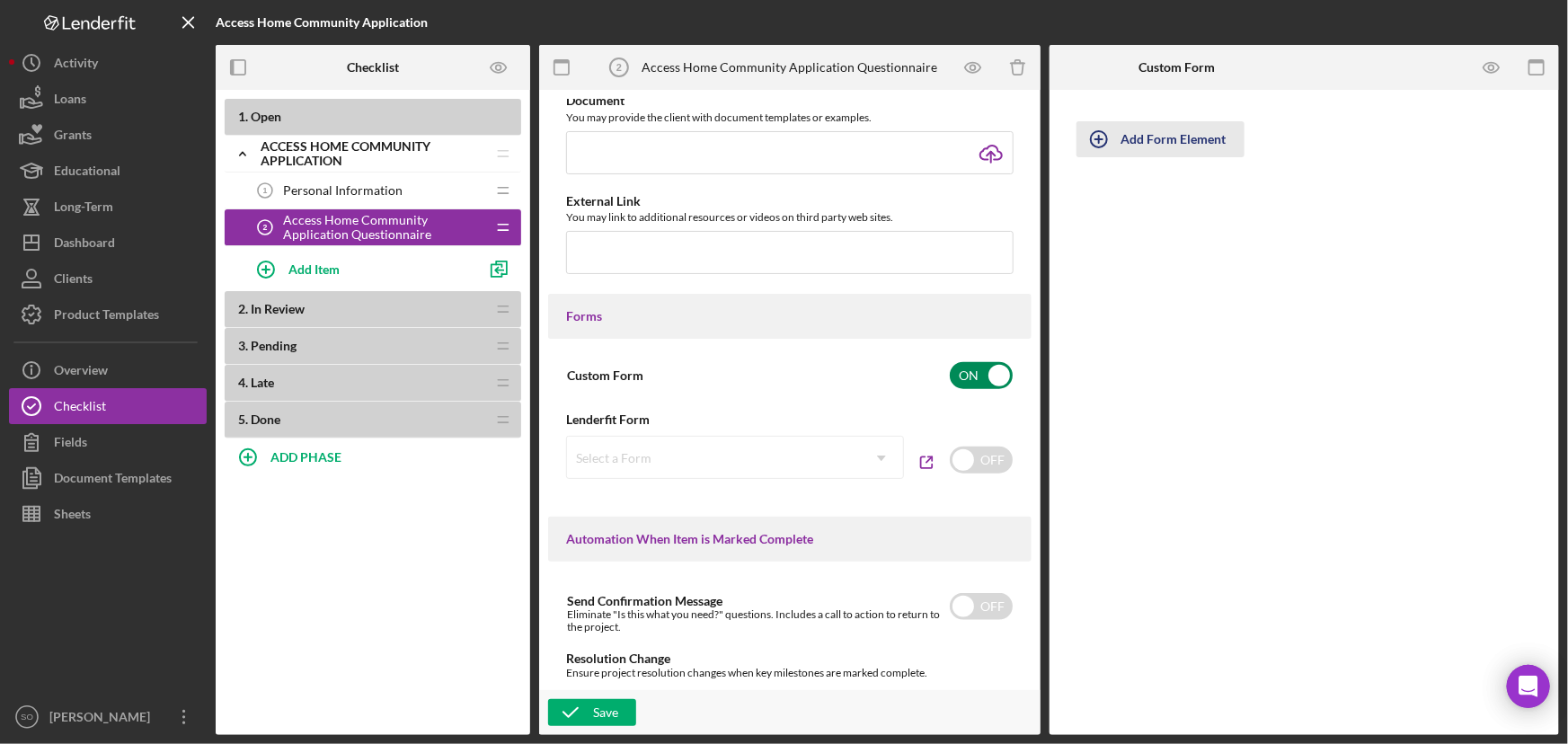
click at [1175, 136] on div "Add Form Element" at bounding box center [1174, 139] width 106 height 36
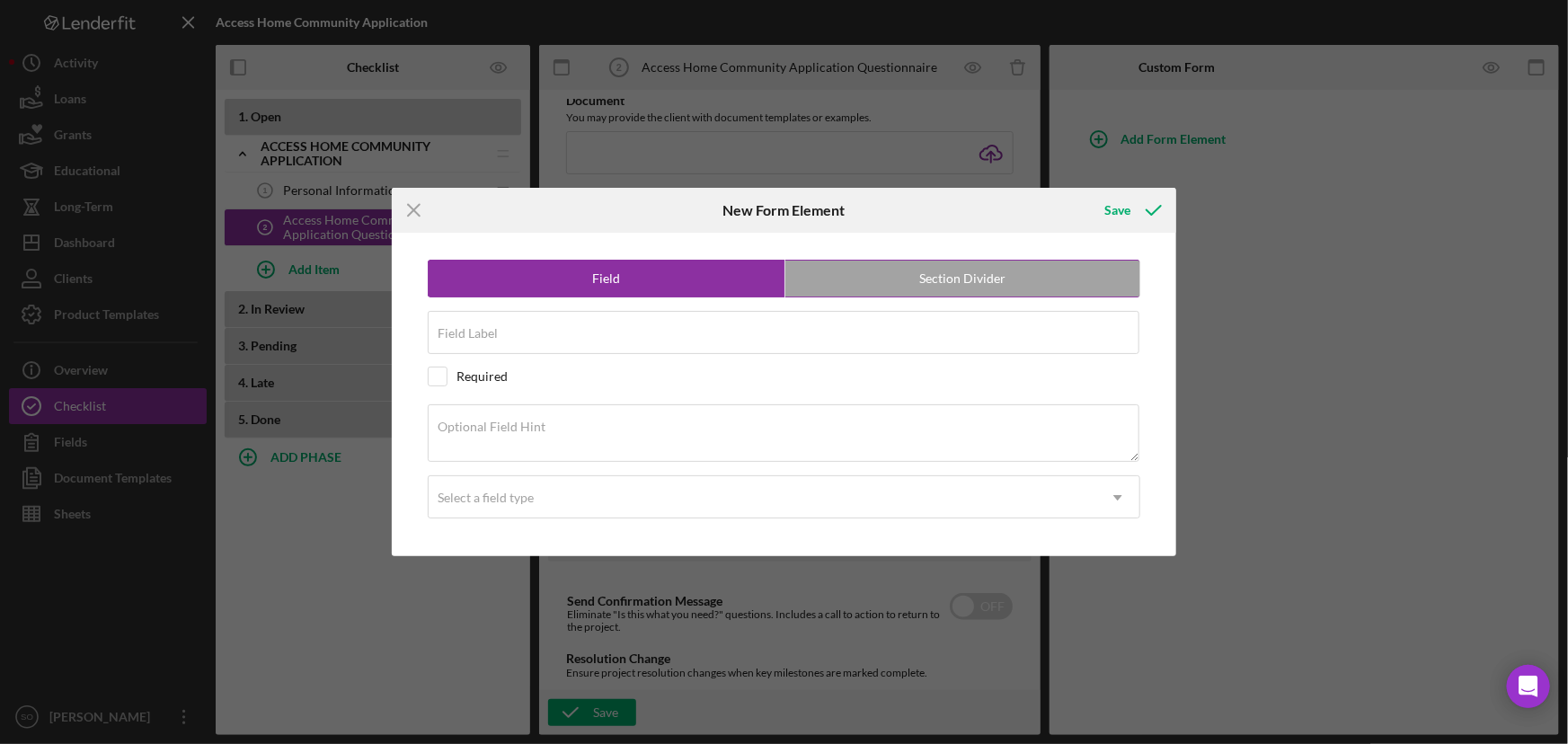
click at [848, 287] on label "Section Divider" at bounding box center [964, 279] width 355 height 36
radio input "false"
radio input "true"
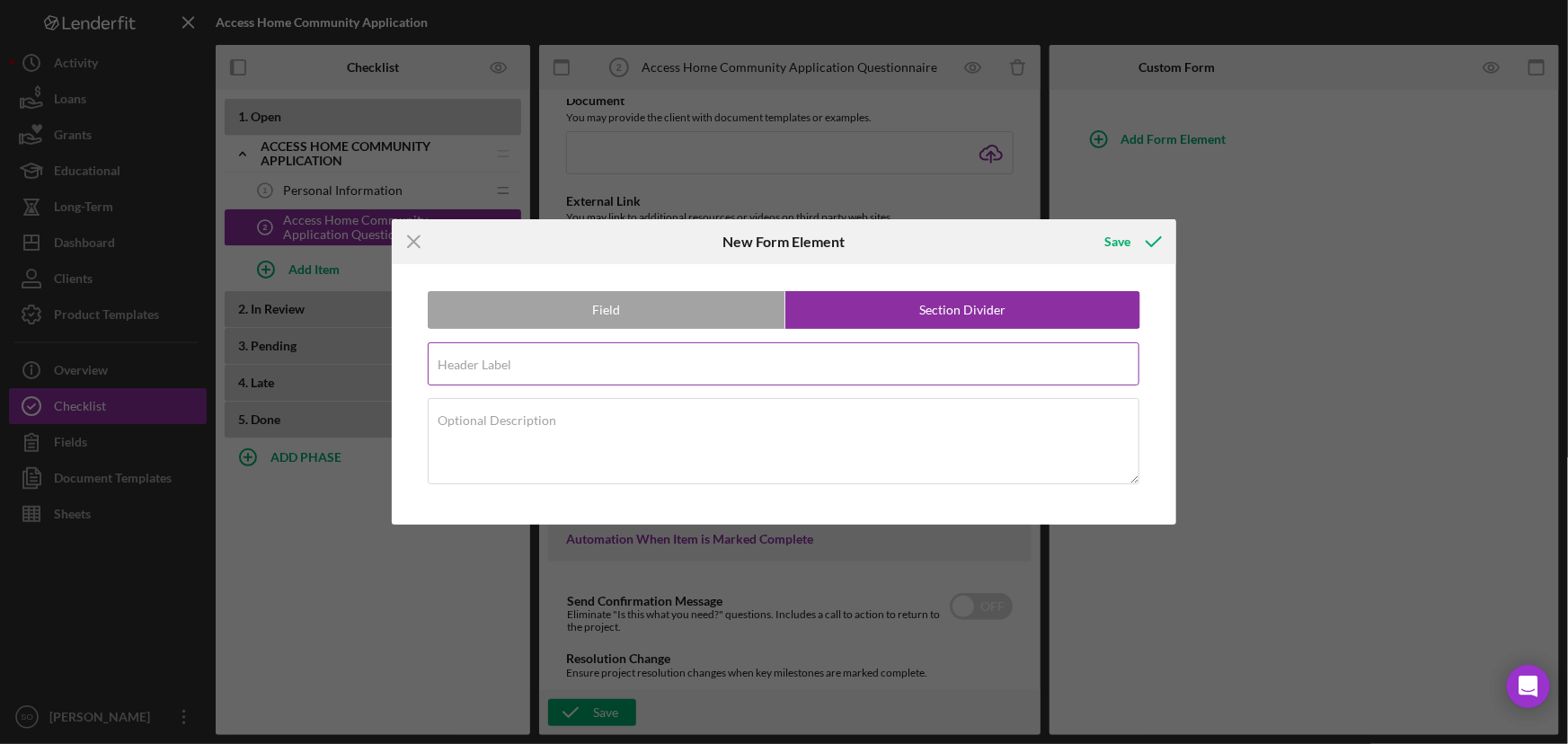
click at [498, 375] on input "Header Label" at bounding box center [783, 364] width 712 height 43
paste input "Application Questionnaire"
type input "Application Questionnaire"
click at [1112, 243] on div "Save" at bounding box center [1118, 242] width 26 height 36
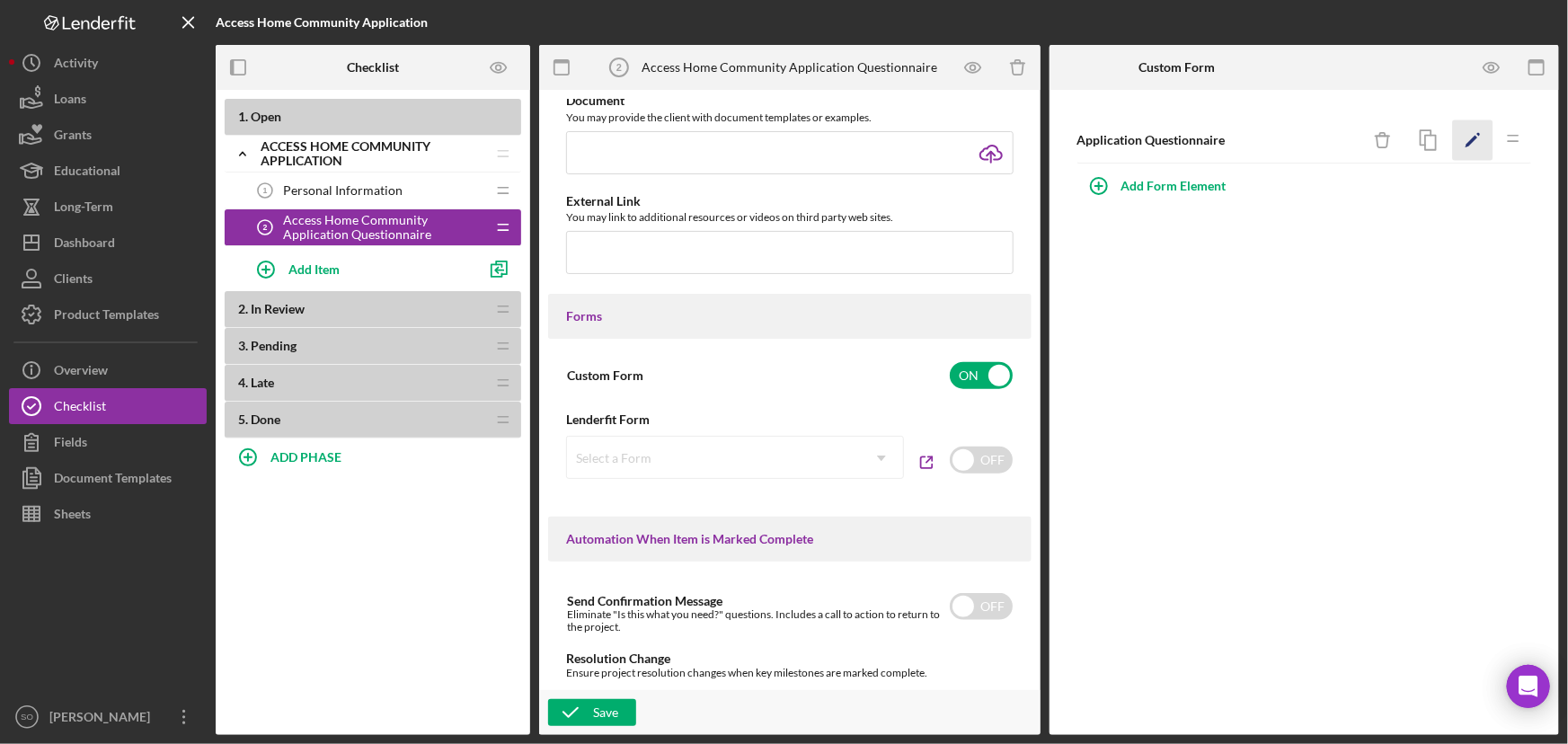
click at [1472, 133] on icon "Icon/Edit" at bounding box center [1473, 140] width 41 height 41
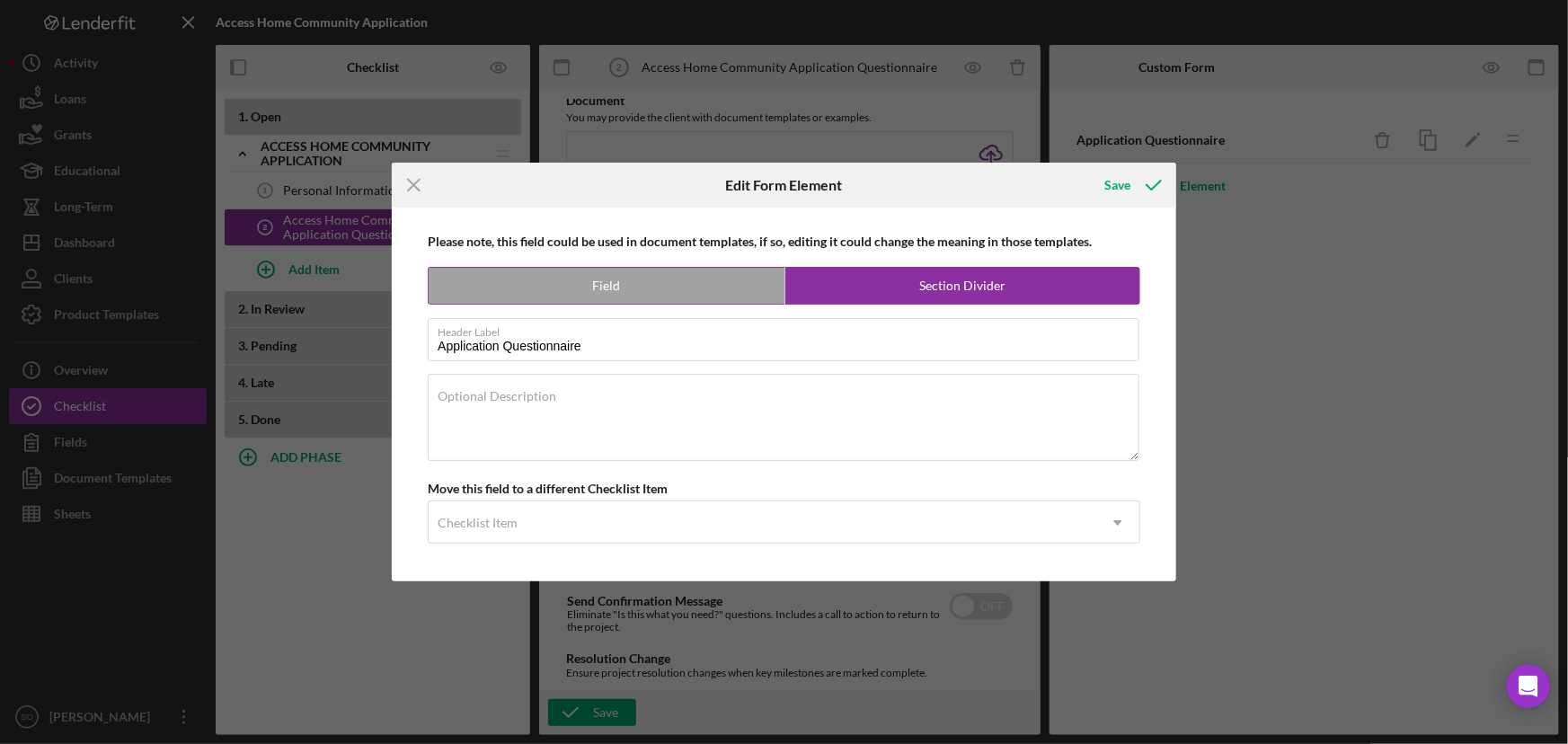
click at [853, 293] on label "Section Divider" at bounding box center [964, 286] width 355 height 36
click at [635, 520] on div "Checklist Item" at bounding box center [762, 523] width 668 height 41
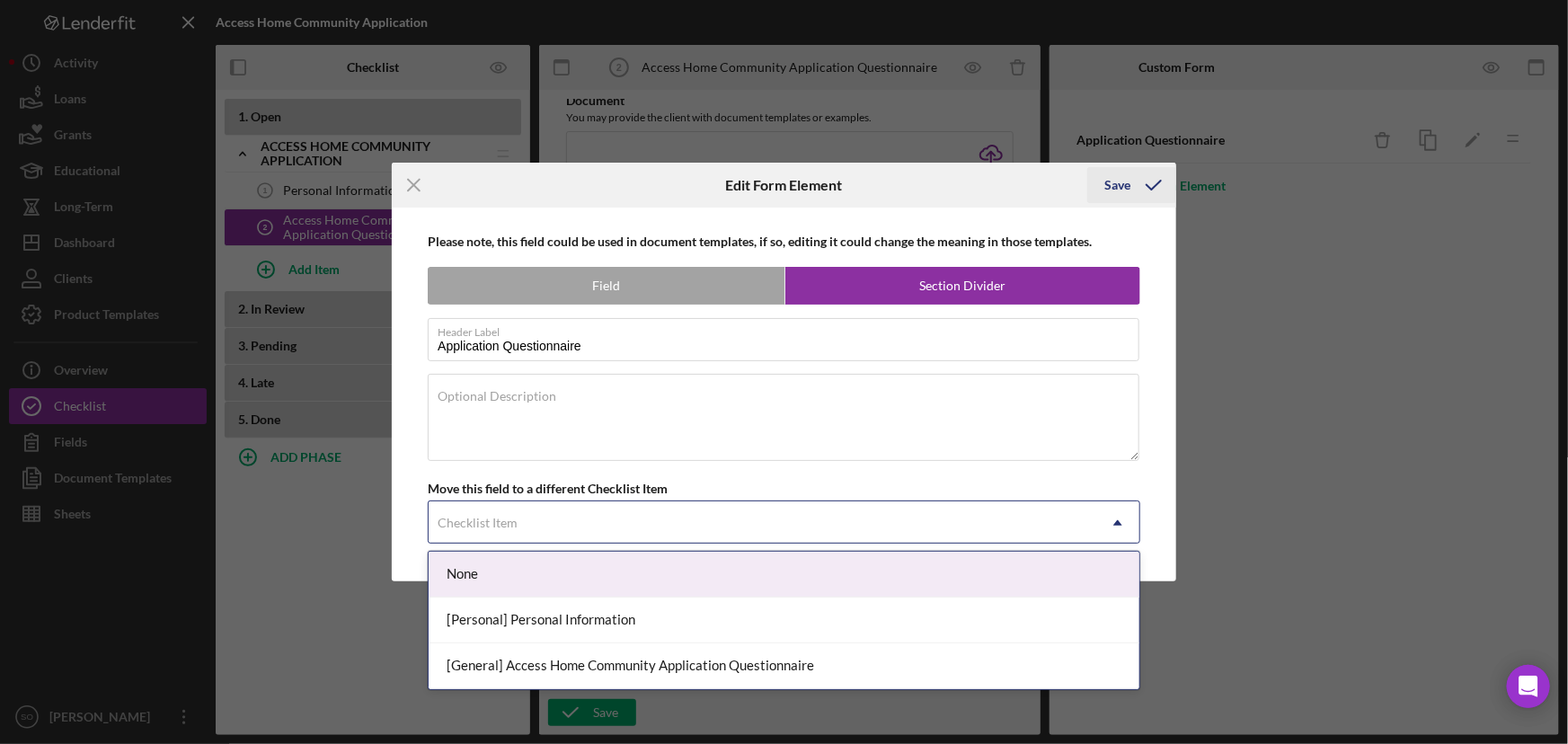
click at [1127, 179] on div "Save" at bounding box center [1118, 185] width 26 height 36
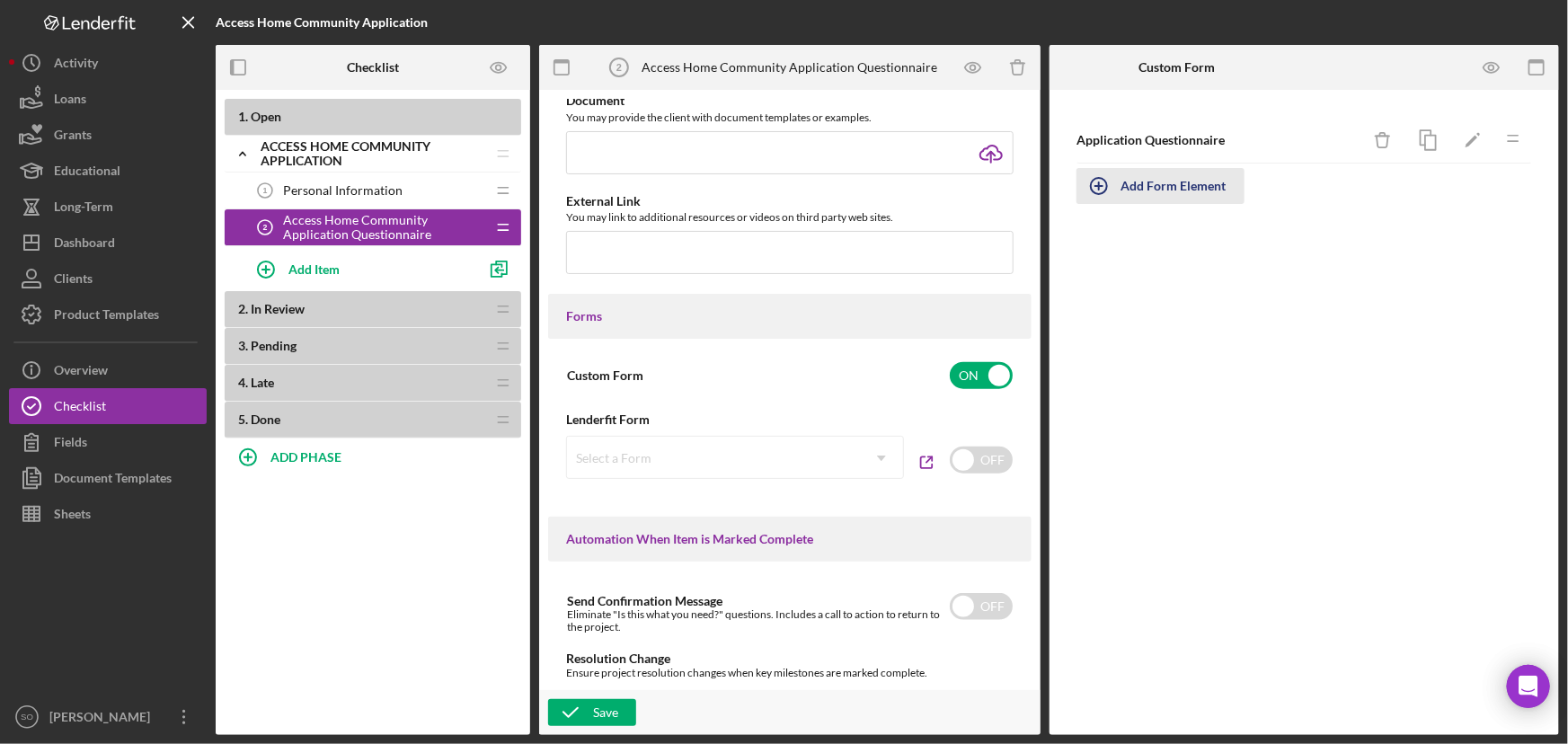
click at [1194, 183] on div "Add Form Element" at bounding box center [1174, 186] width 106 height 36
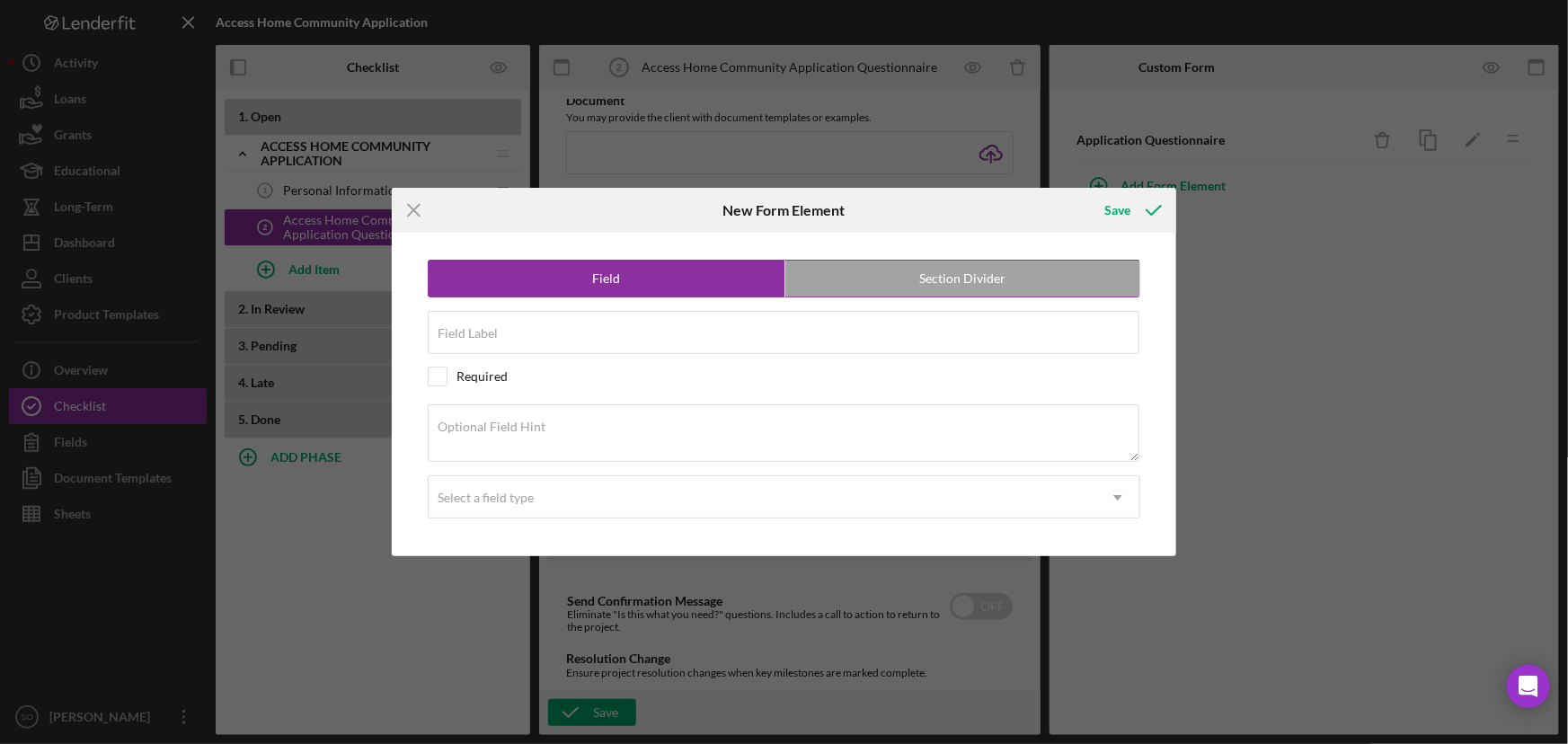
click at [866, 285] on label "Section Divider" at bounding box center [964, 279] width 355 height 36
radio input "false"
radio input "true"
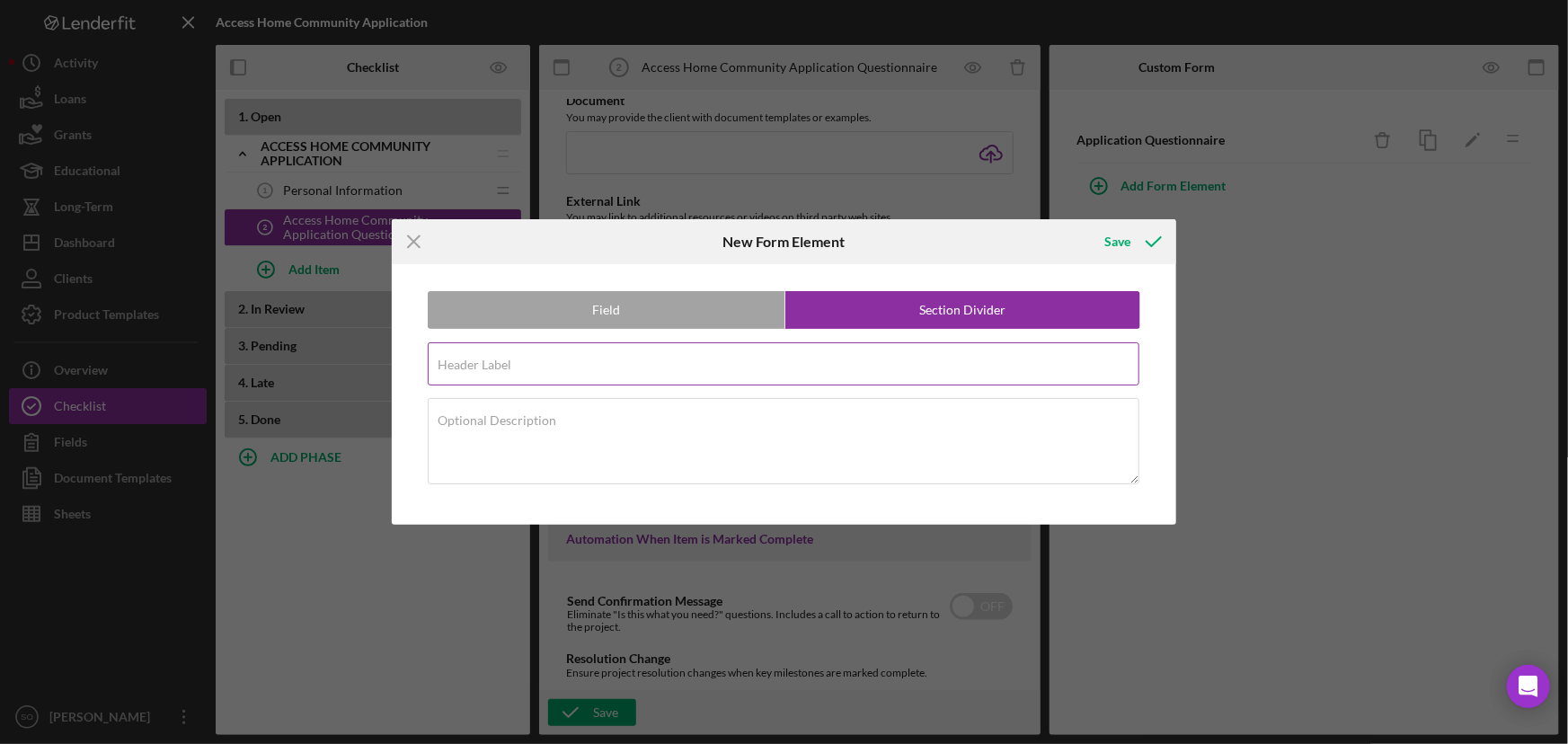
click at [651, 372] on input "Header Label" at bounding box center [783, 364] width 712 height 43
paste input "Employment History"
type input "Employment History"
click at [1126, 245] on div "Save" at bounding box center [1118, 242] width 26 height 36
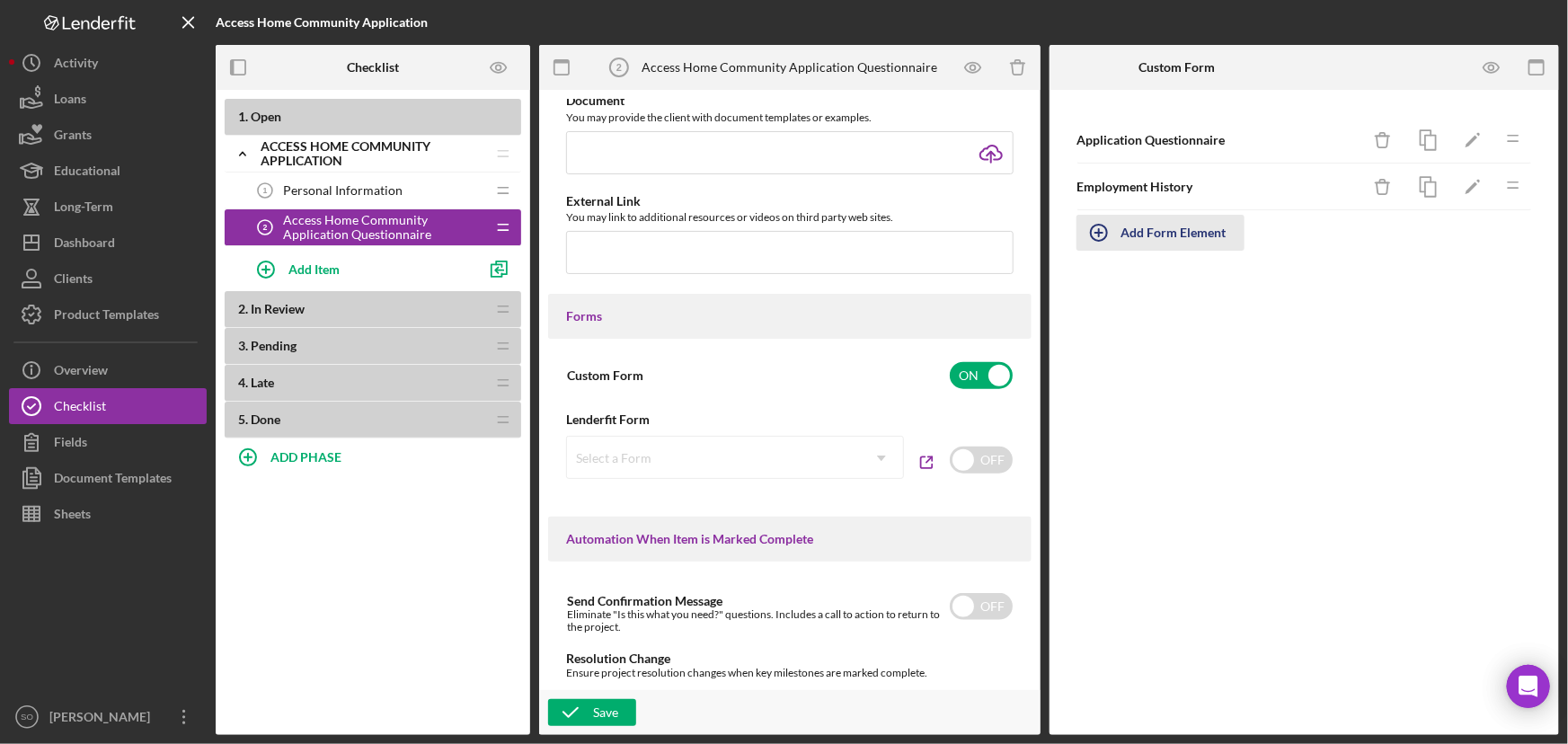
click at [1189, 234] on div "Add Form Element" at bounding box center [1174, 233] width 106 height 36
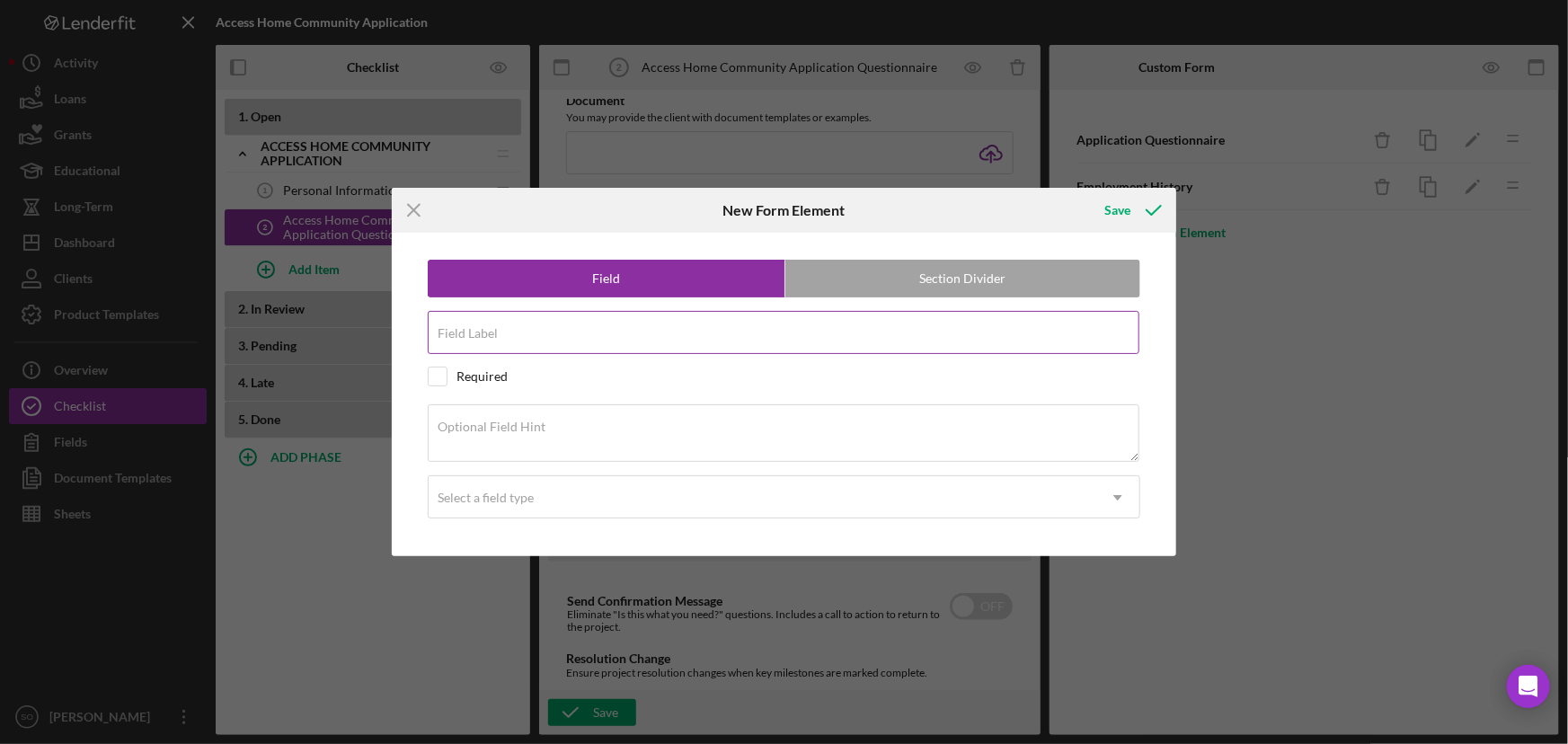
click at [532, 328] on div "Field Label" at bounding box center [784, 334] width 713 height 45
paste input "Have you maintained steady employment for the past 24 months?"
type input "Have you maintained steady employment for the past 24 months?"
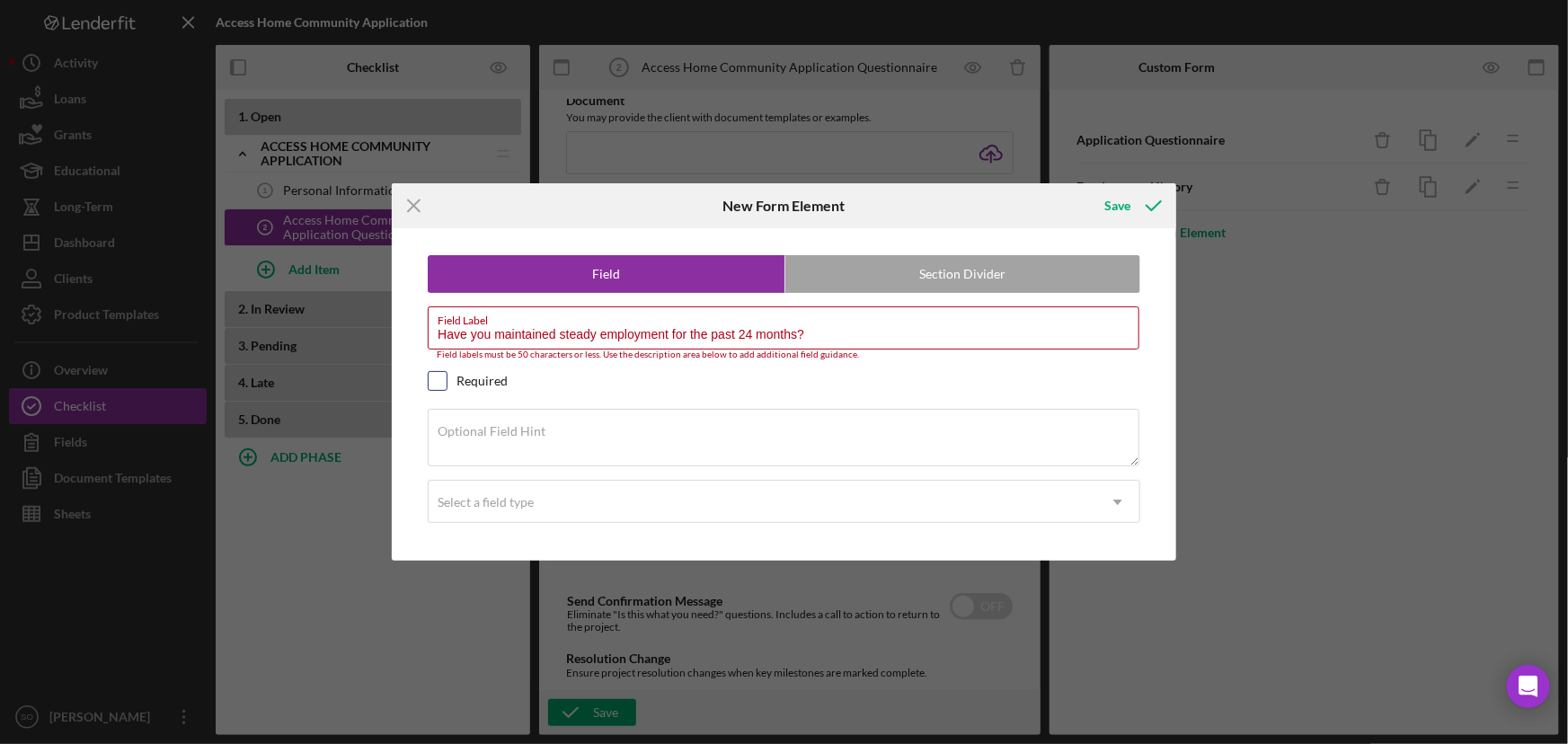
click at [438, 378] on input "checkbox" at bounding box center [438, 381] width 18 height 18
checkbox input "true"
click at [455, 501] on div "Select a field type" at bounding box center [485, 502] width 97 height 14
click at [413, 206] on icon "Icon/Menu Close" at bounding box center [414, 206] width 45 height 45
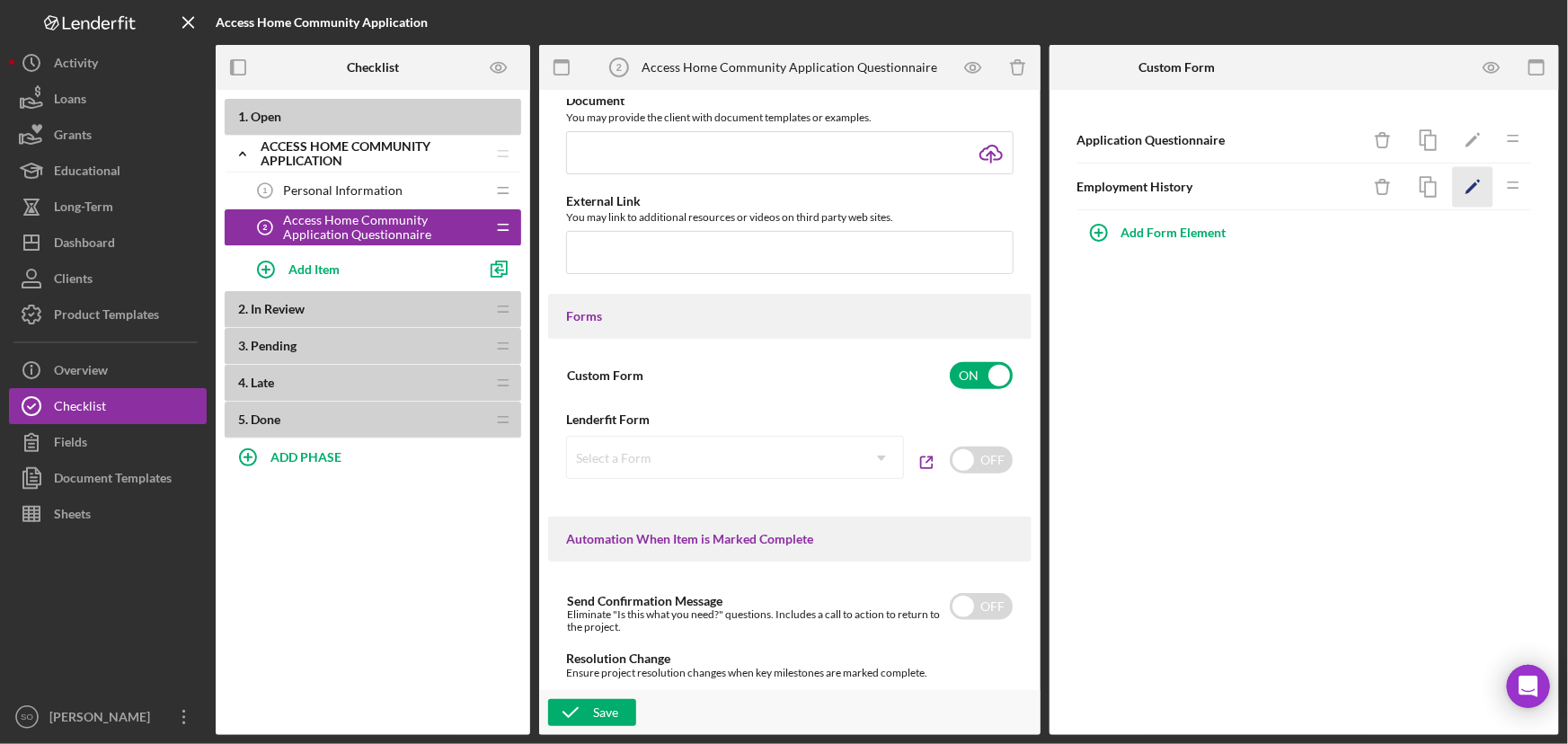
click at [1465, 188] on icon "Icon/Edit" at bounding box center [1473, 187] width 41 height 41
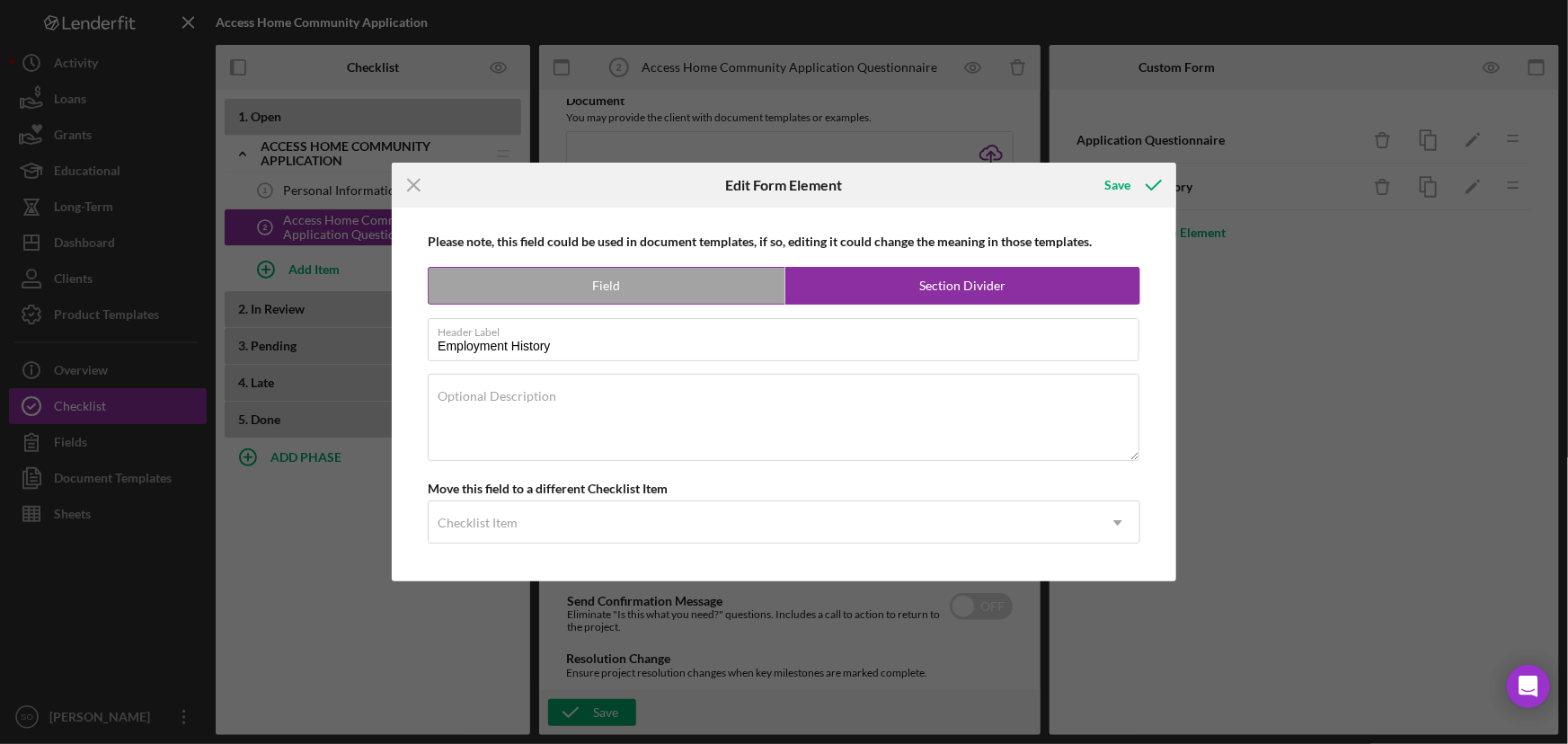
click at [581, 279] on label "Field" at bounding box center [606, 286] width 355 height 36
radio input "true"
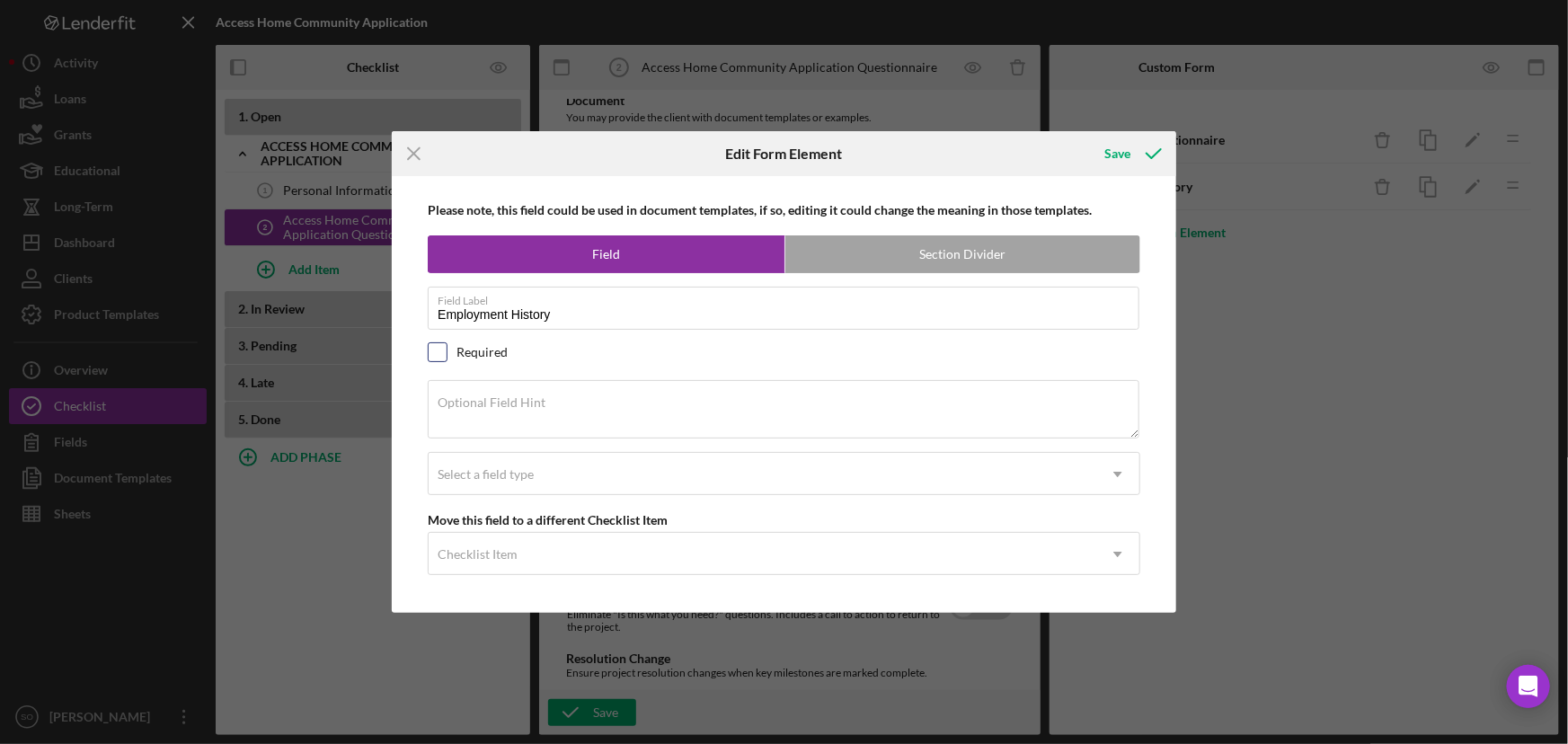
click at [443, 357] on input "checkbox" at bounding box center [438, 353] width 18 height 18
checkbox input "true"
click at [512, 412] on textarea "Optional Field Hint" at bounding box center [783, 409] width 712 height 58
click at [536, 470] on div "Select a field type" at bounding box center [486, 474] width 101 height 14
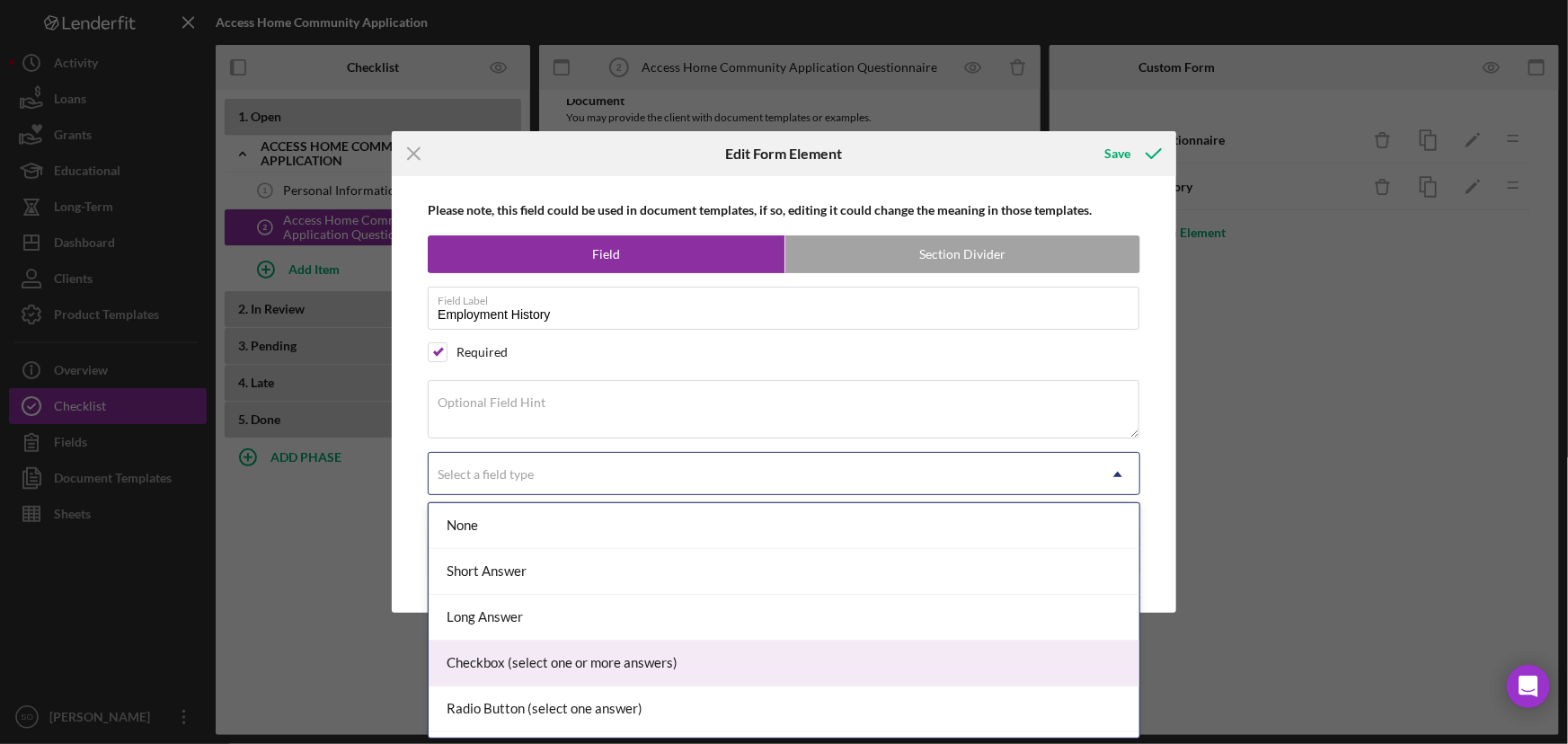
click at [530, 657] on div "Checkbox (select one or more answers)" at bounding box center [784, 663] width 711 height 46
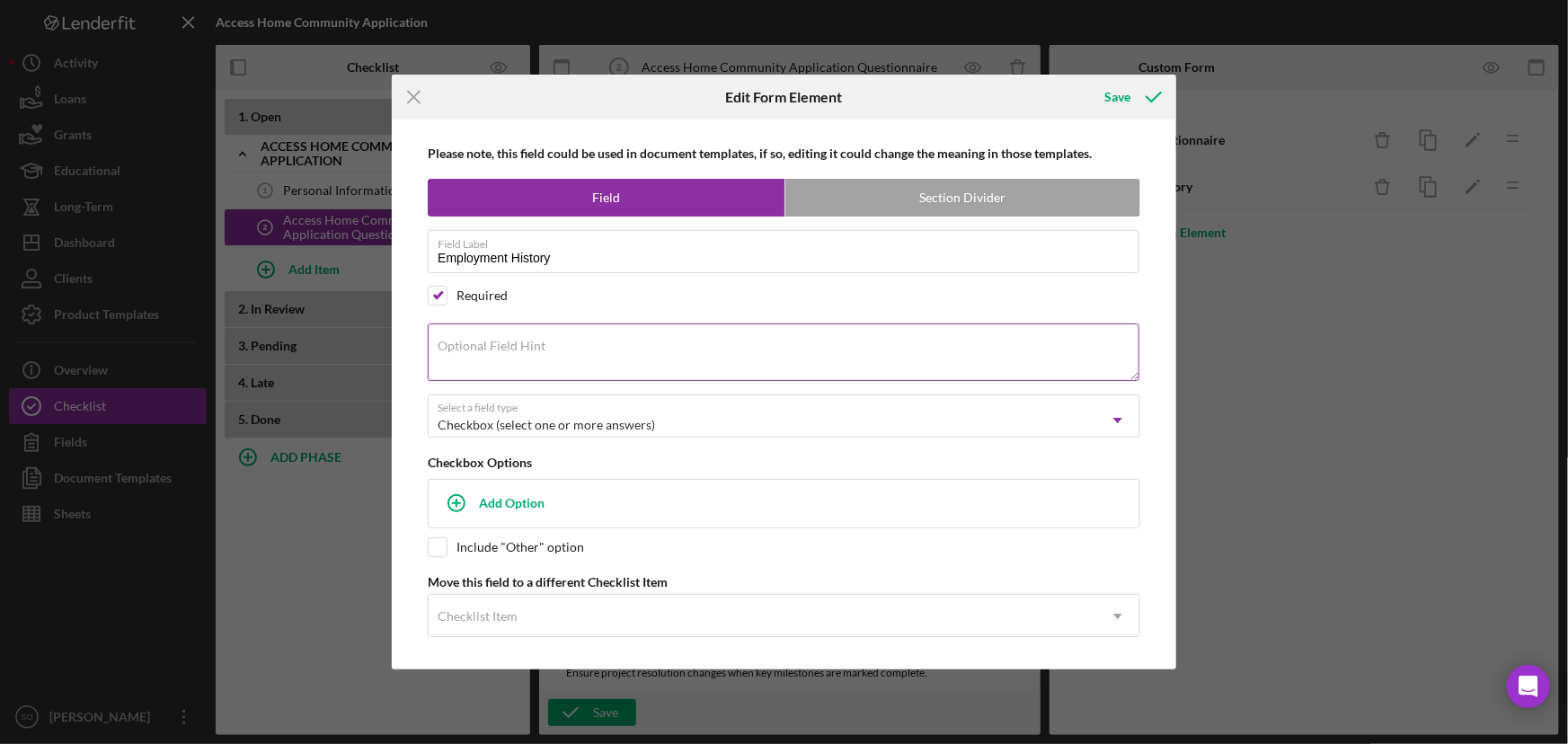
click at [521, 347] on label "Optional Field Hint" at bounding box center [492, 346] width 108 height 14
click at [521, 347] on textarea "Optional Field Hint" at bounding box center [783, 353] width 712 height 58
paste textarea "Have you maintained steady employment for the past 24 months?"
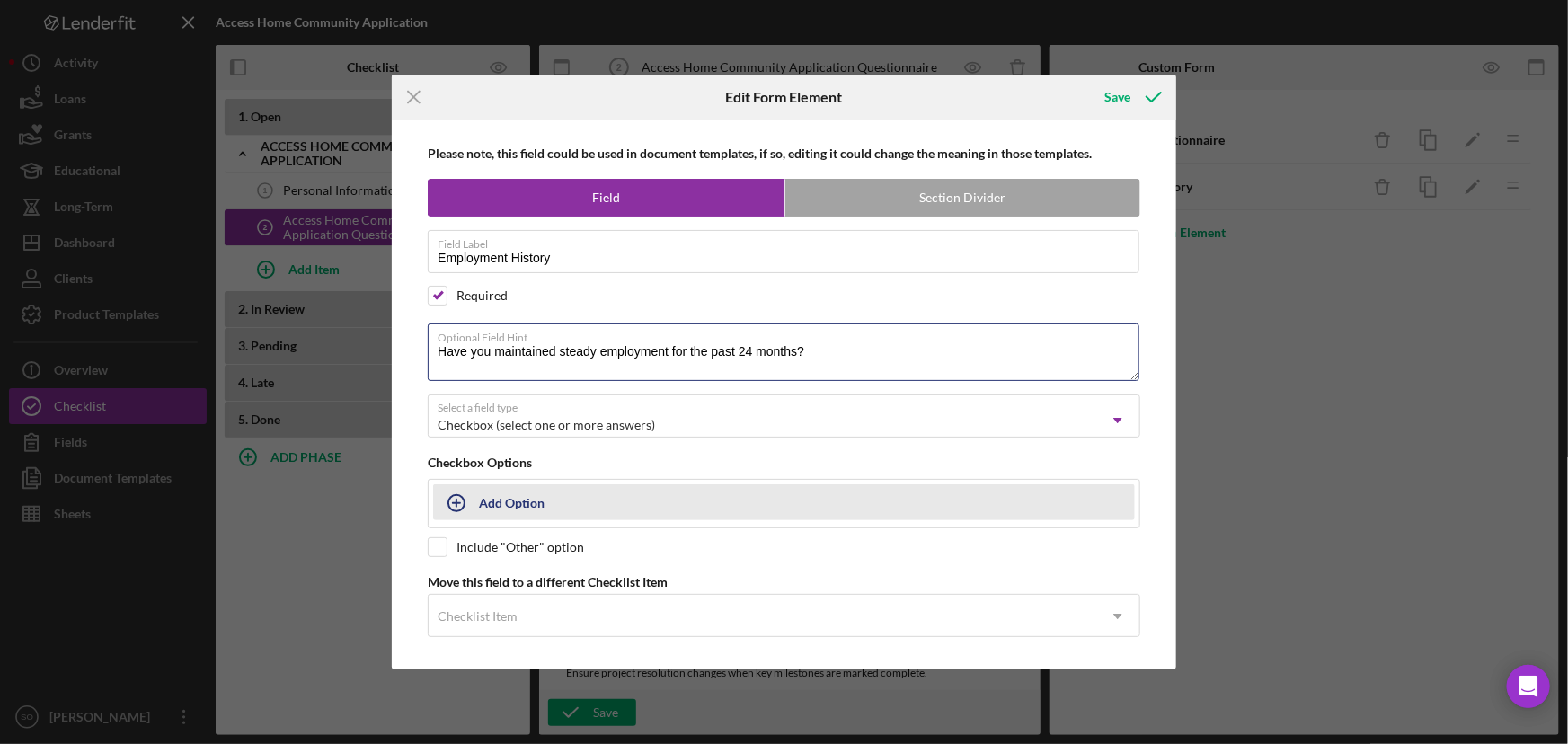
type textarea "Have you maintained steady employment for the past 24 months?"
click at [547, 510] on button "Add Option" at bounding box center [784, 502] width 702 height 36
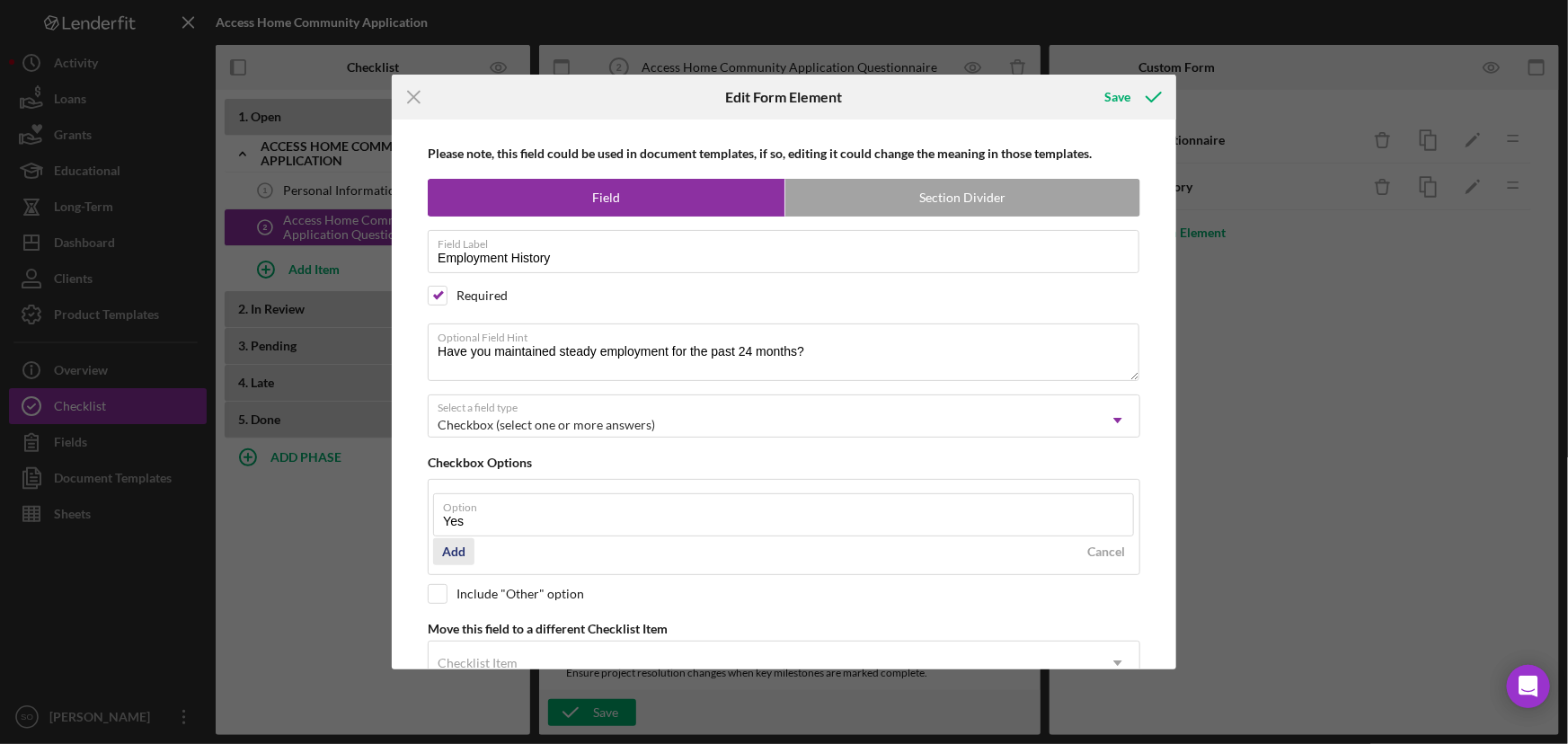
type input "Yes"
click at [452, 555] on div "Add" at bounding box center [454, 552] width 23 height 27
type input "No"
click at [466, 595] on button "Add" at bounding box center [454, 599] width 42 height 27
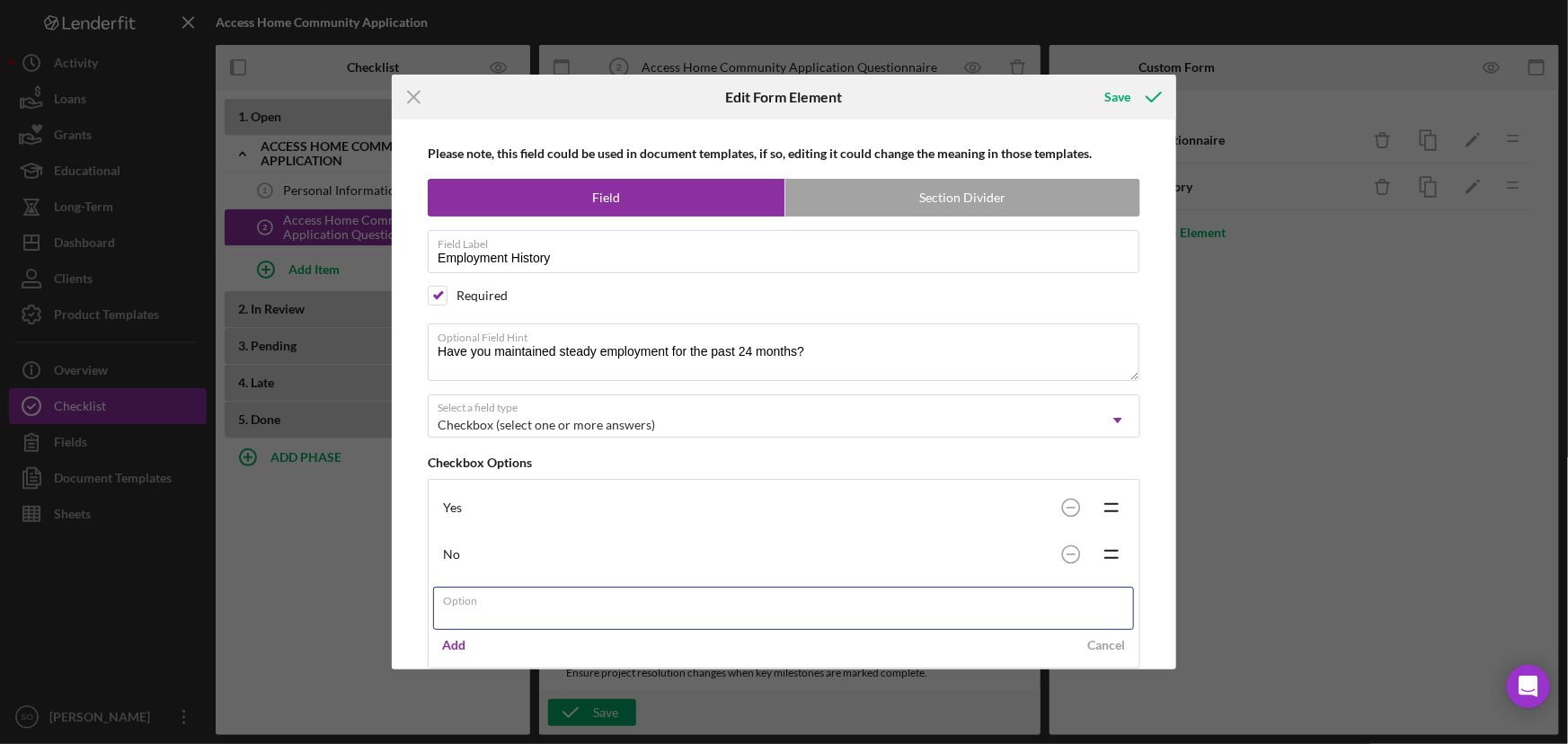
scroll to position [143, 0]
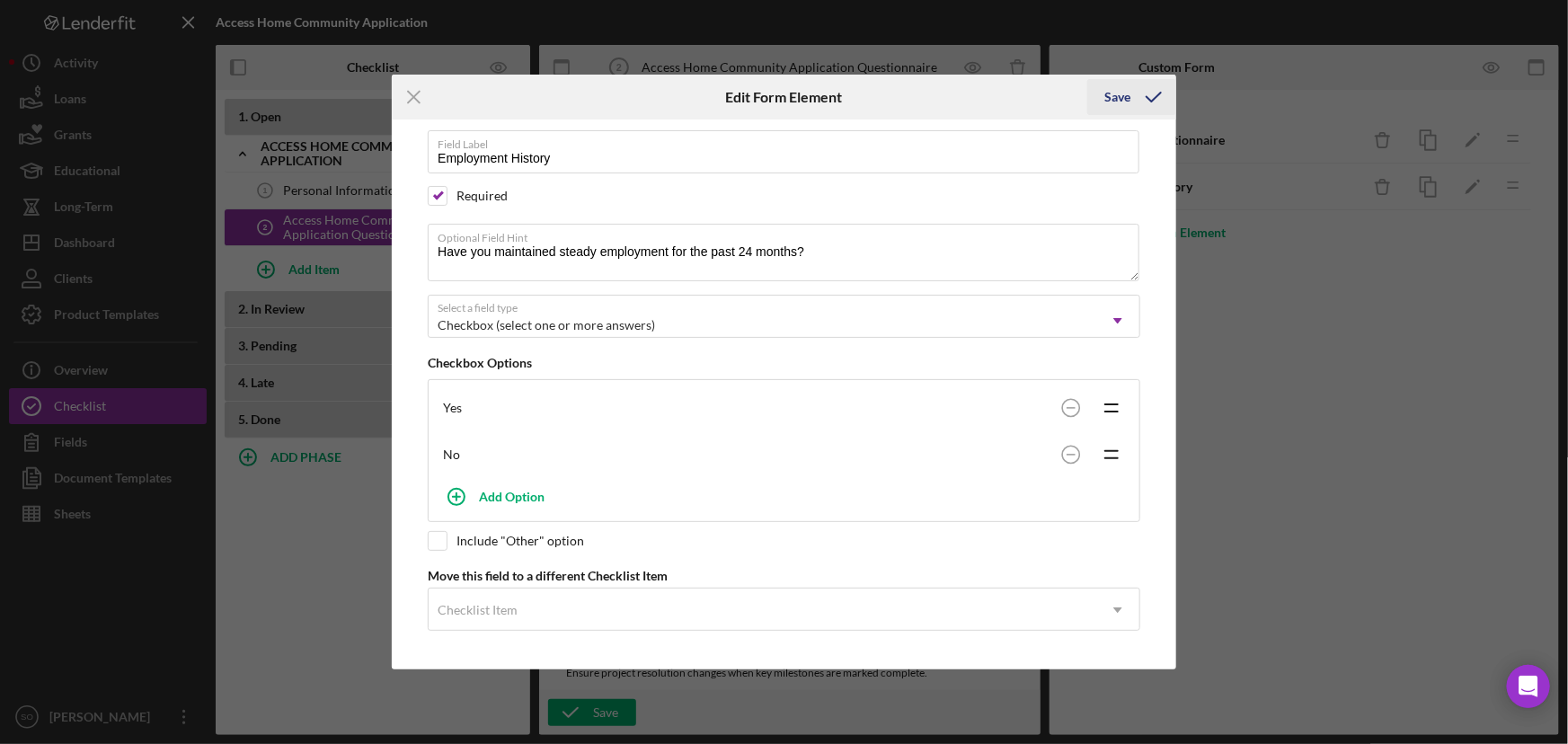
click at [1127, 108] on div "Save" at bounding box center [1118, 97] width 26 height 36
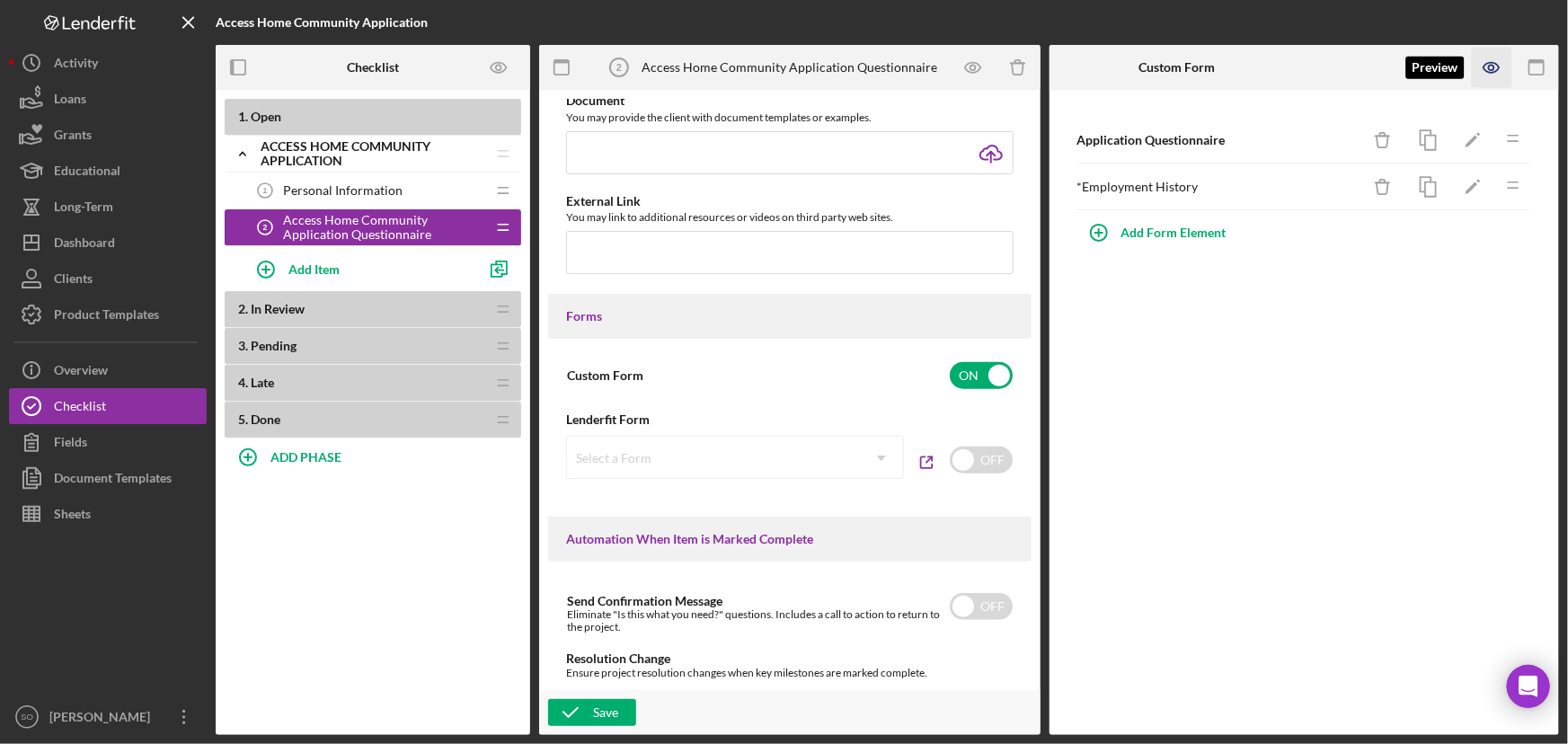
click at [1499, 71] on icon "button" at bounding box center [1492, 68] width 41 height 41
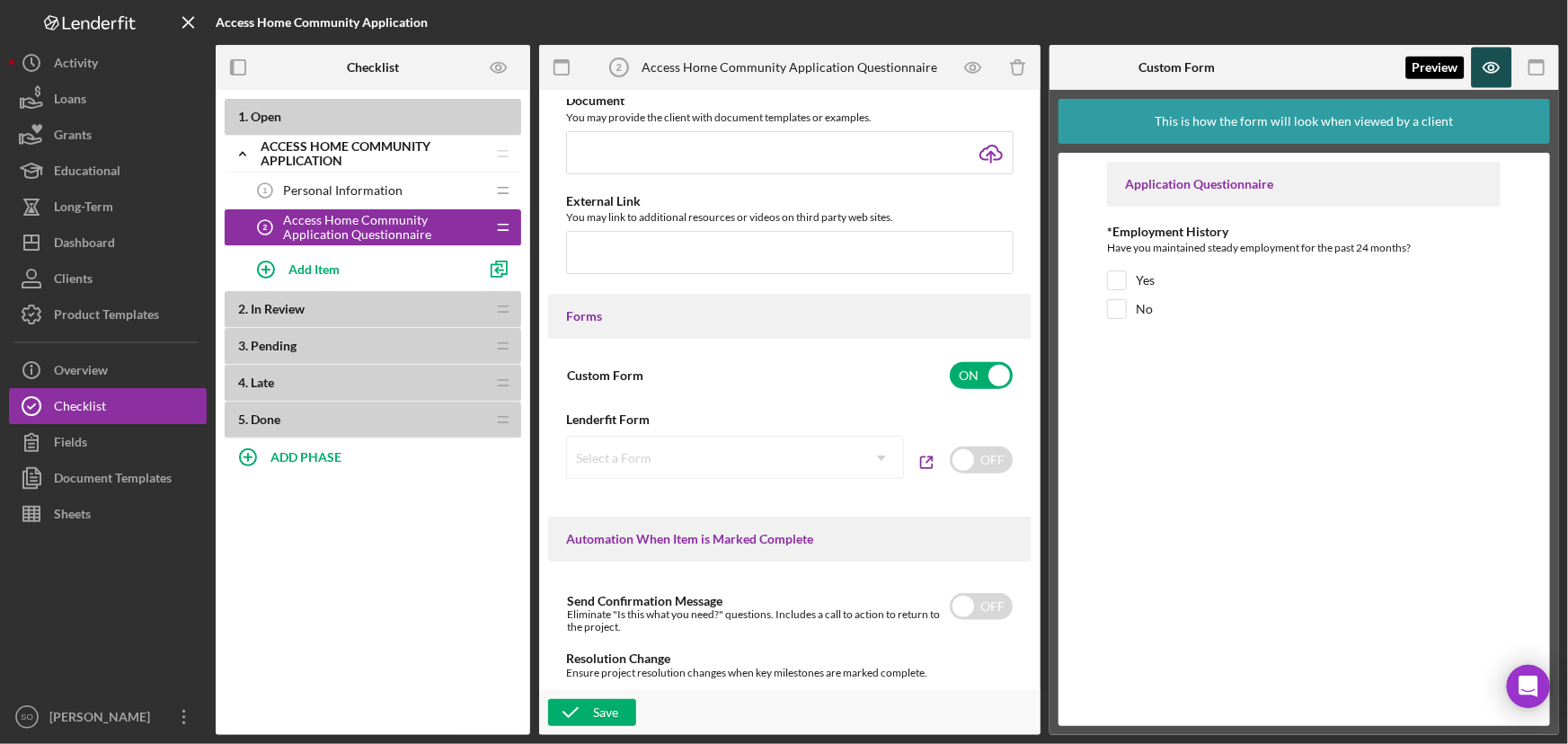
click at [1480, 68] on icon "button" at bounding box center [1492, 68] width 41 height 41
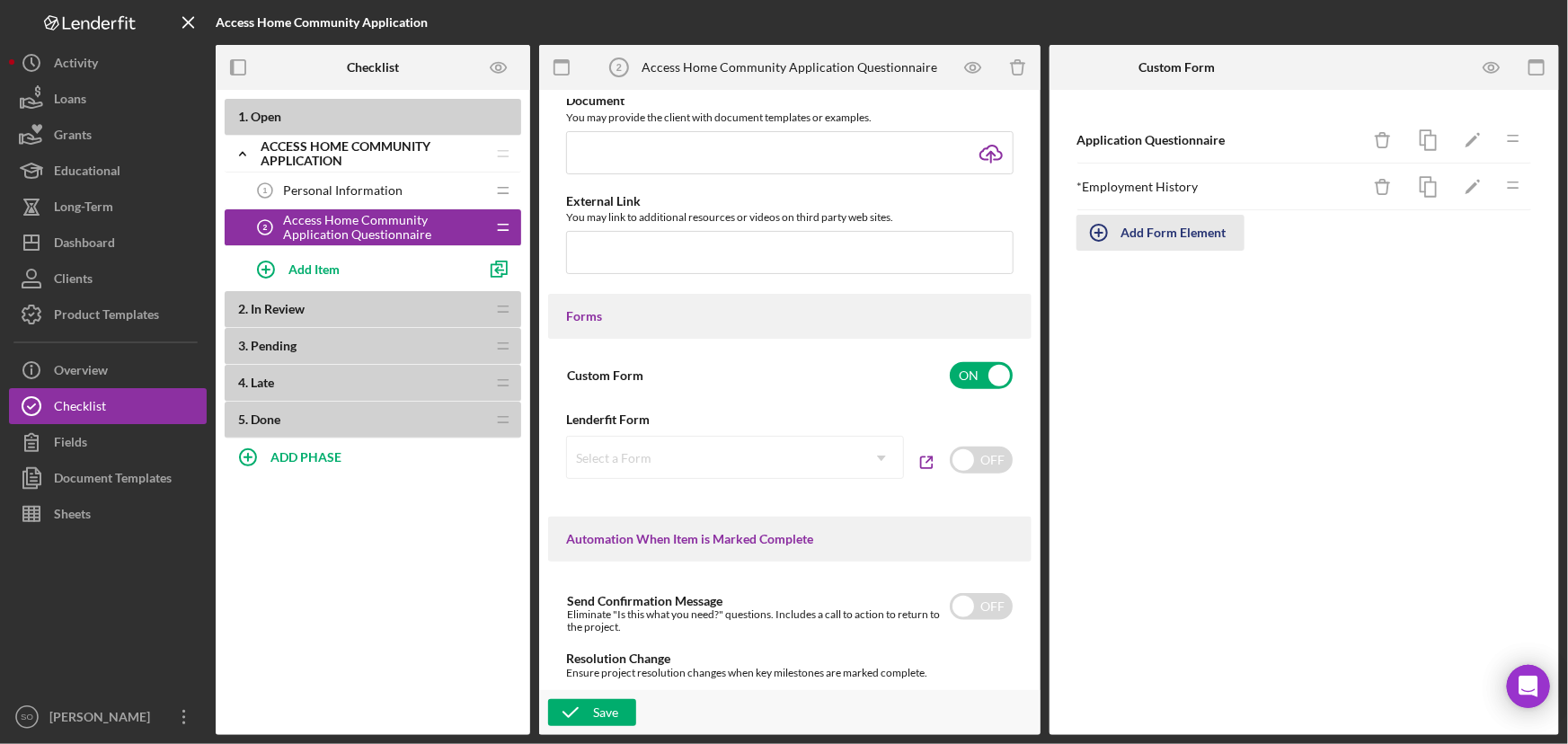
click at [1190, 228] on div "Add Form Element" at bounding box center [1174, 233] width 106 height 36
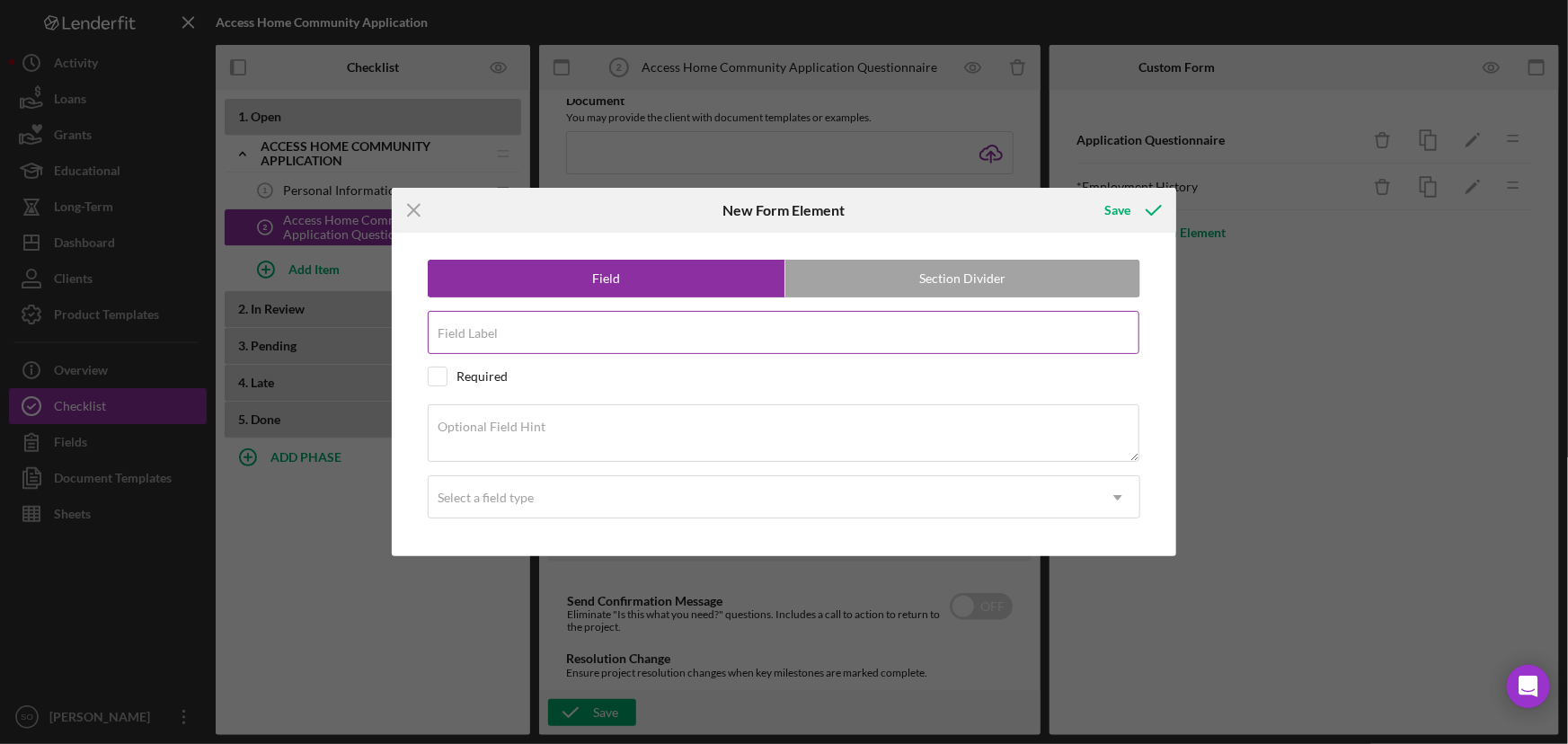
drag, startPoint x: 602, startPoint y: 326, endPoint x: 511, endPoint y: 350, distance: 94.1
click at [602, 326] on div "Field Label" at bounding box center [784, 334] width 713 height 45
paste input "Purchase Commitment"
type input "Purchase Commitment"
click at [521, 429] on label "Optional Field Hint" at bounding box center [492, 427] width 108 height 14
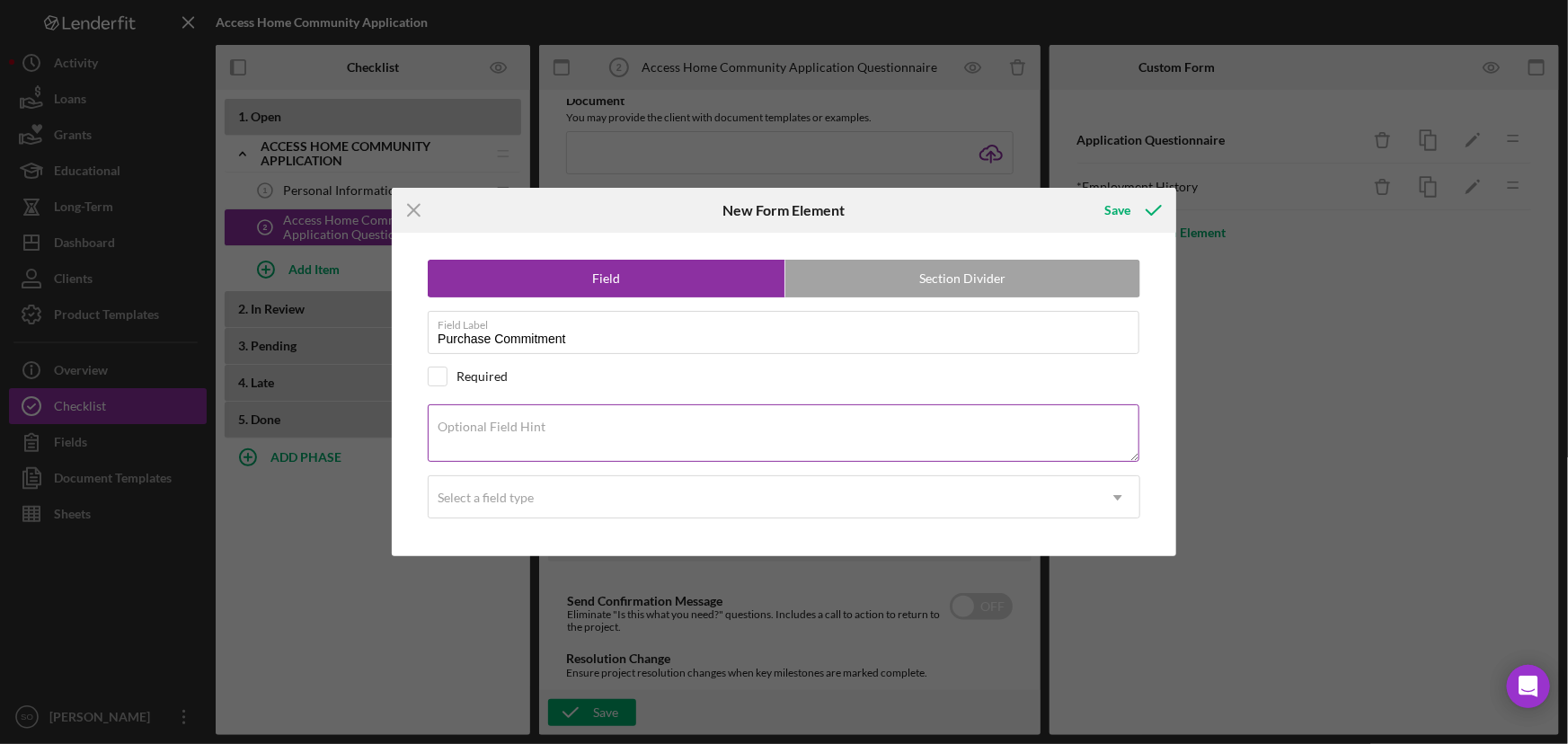
click at [521, 429] on textarea "Optional Field Hint" at bounding box center [783, 433] width 712 height 58
paste textarea "Are you committed to purchasing a home within the next 12 months?"
type textarea "Are you committed to purchasing a home within the next 12 months?"
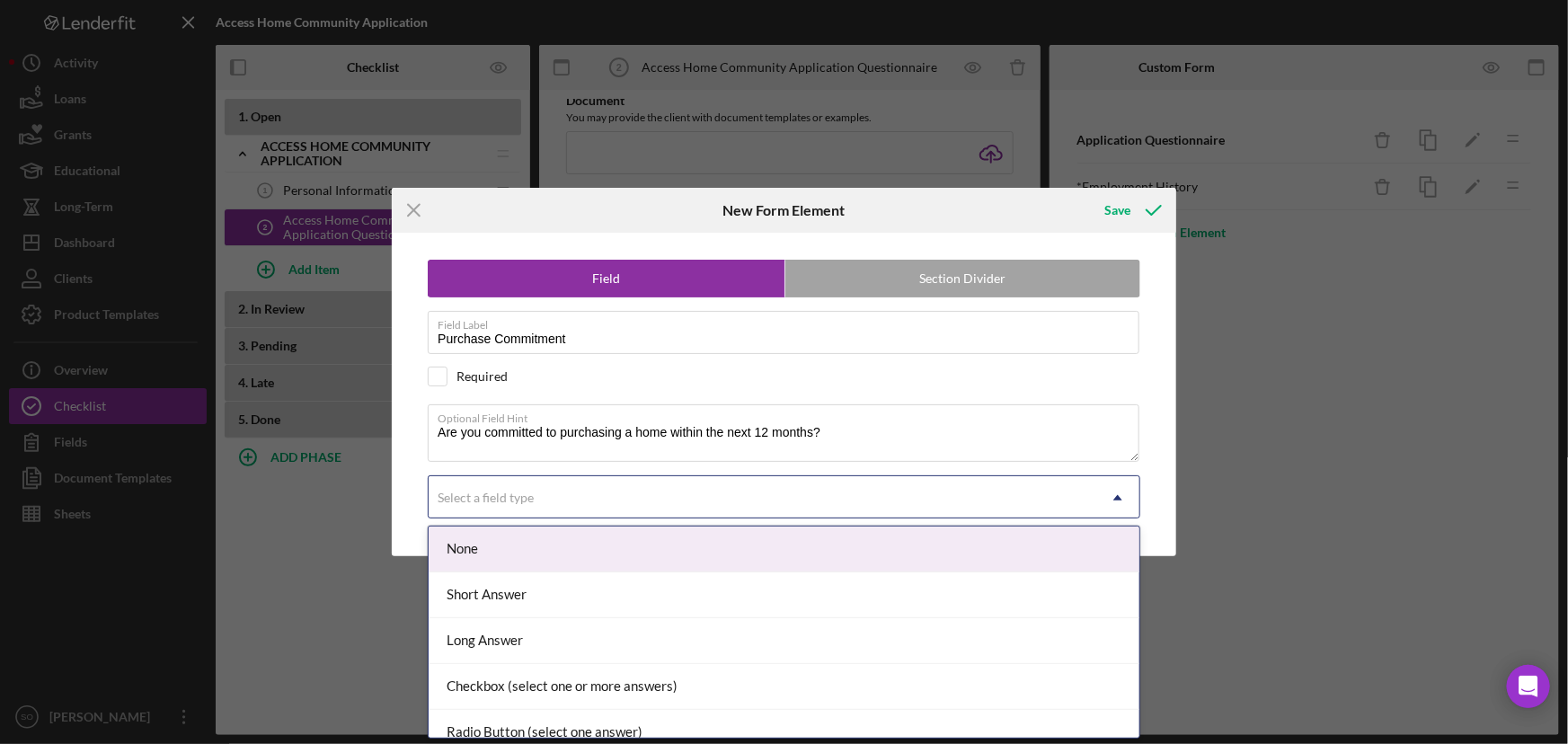
click at [507, 492] on div "Select a field type" at bounding box center [485, 498] width 97 height 14
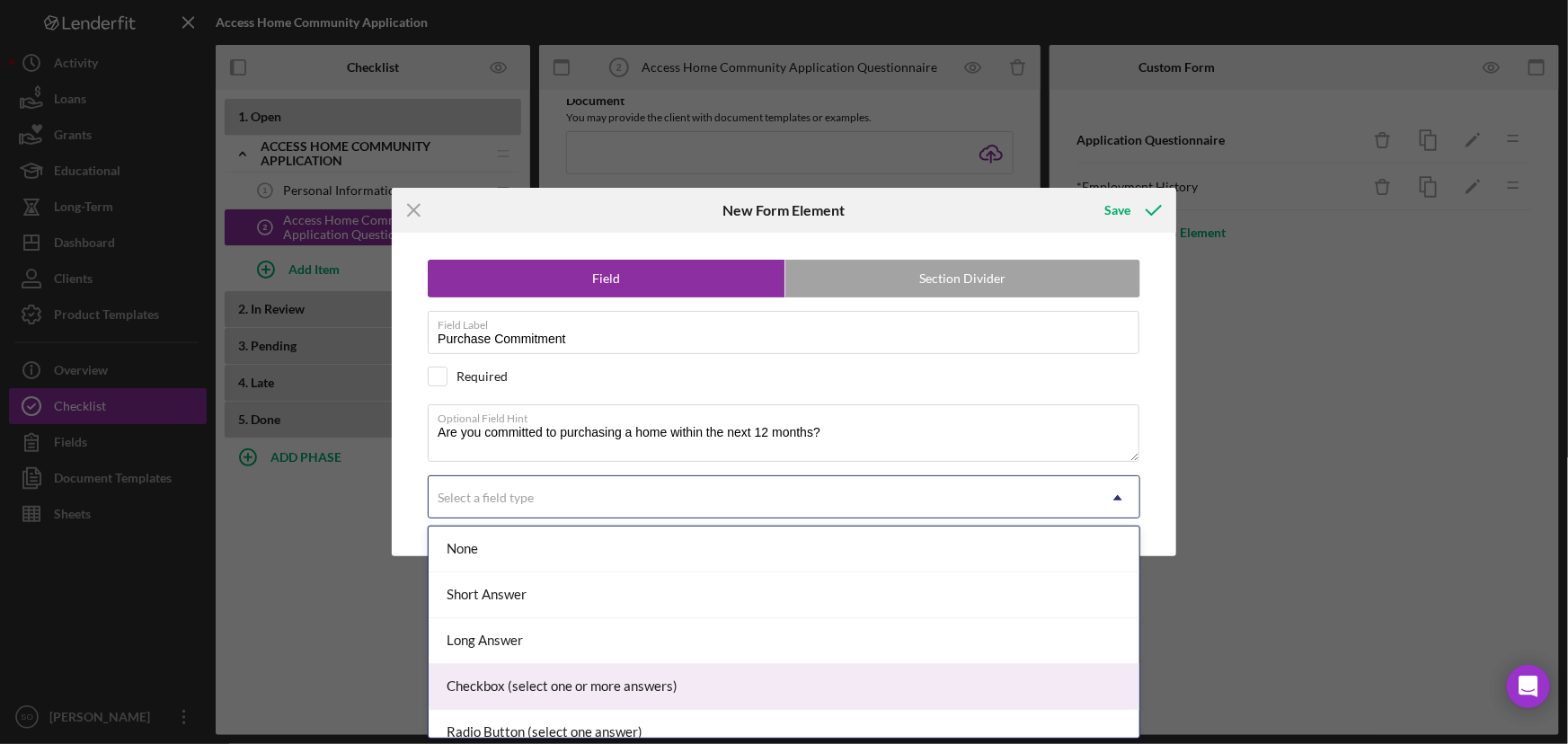
click at [501, 681] on div "Checkbox (select one or more answers)" at bounding box center [784, 686] width 711 height 46
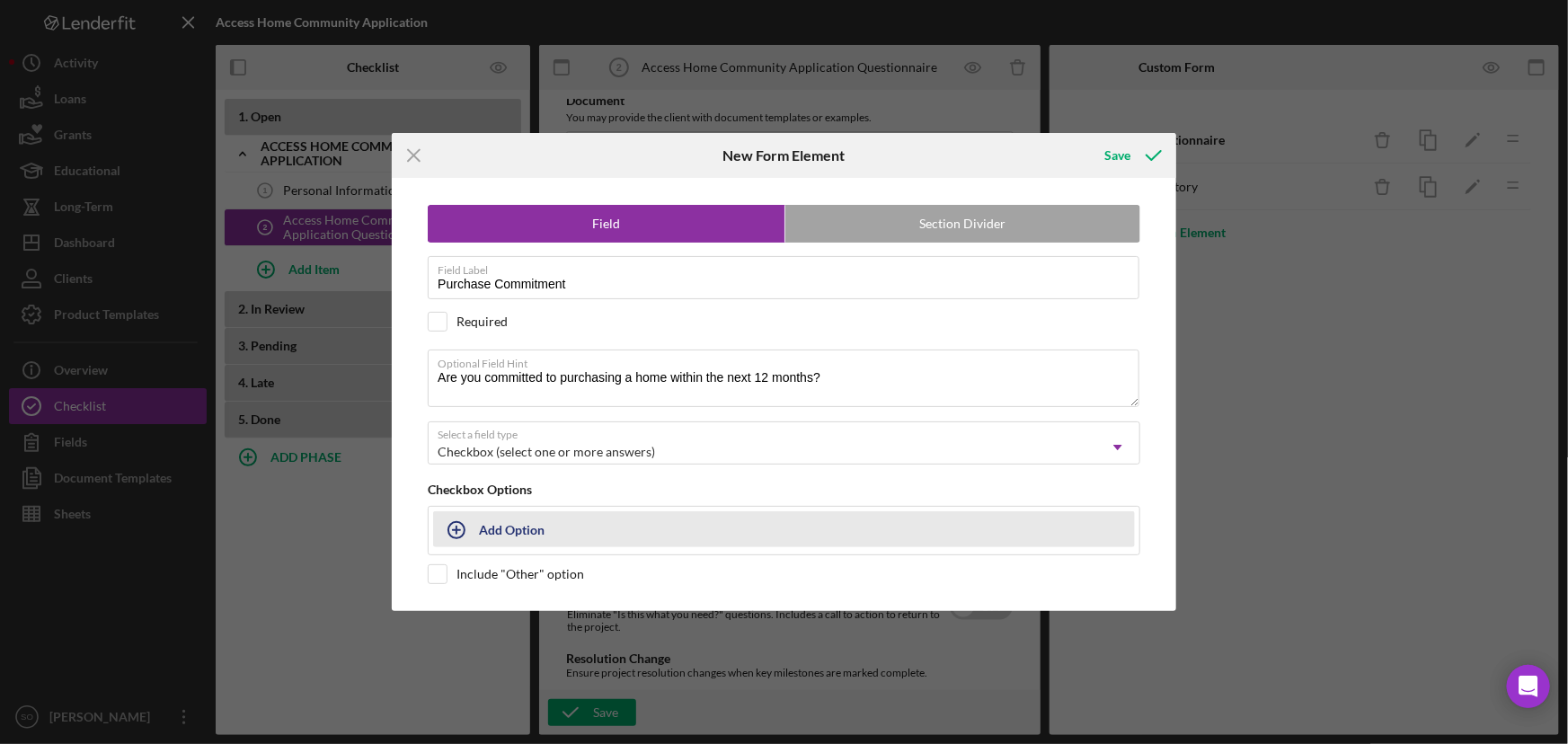
click at [558, 539] on button "Add Option" at bounding box center [784, 529] width 702 height 36
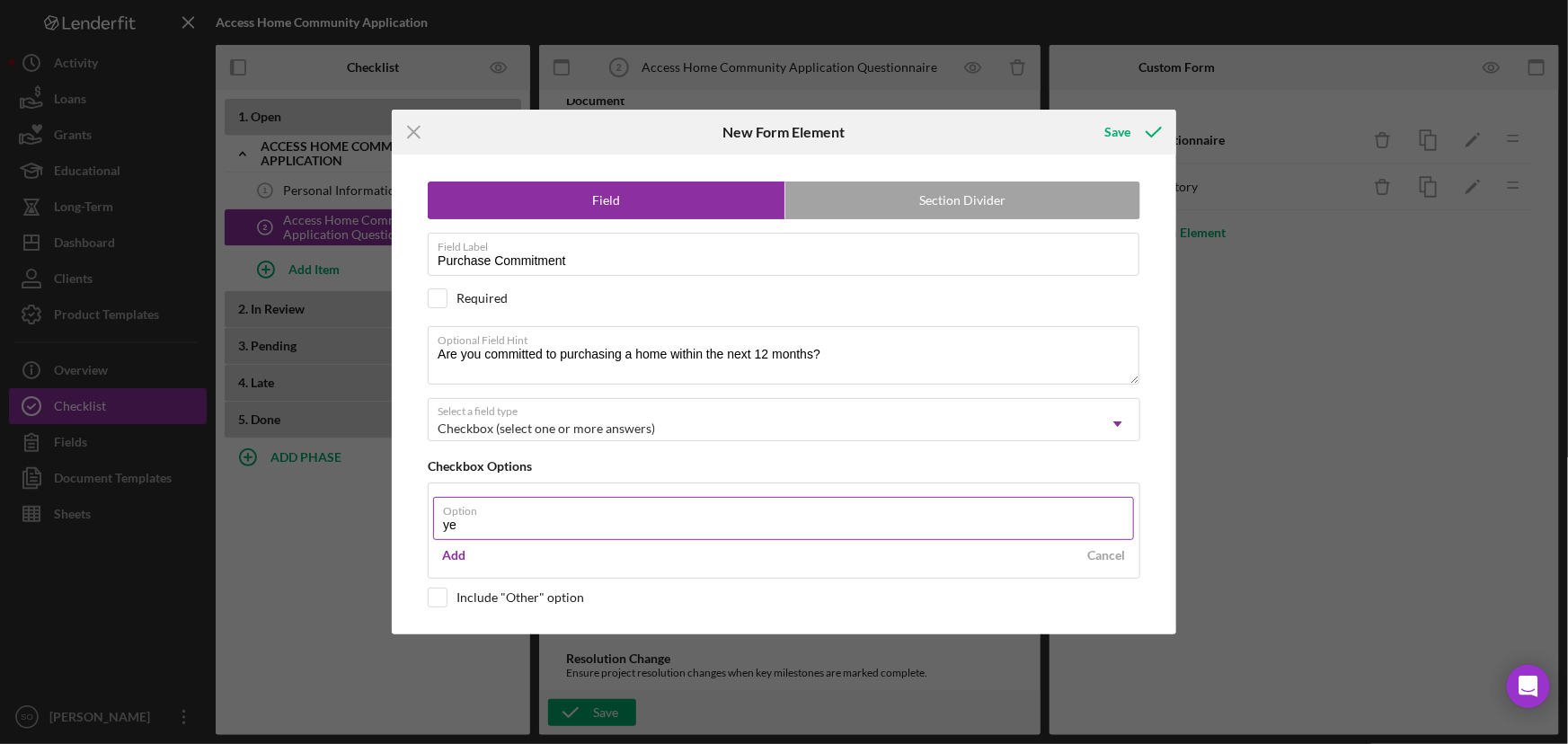
type input "y"
type input "Yes"
click at [458, 551] on div "Add" at bounding box center [454, 556] width 23 height 27
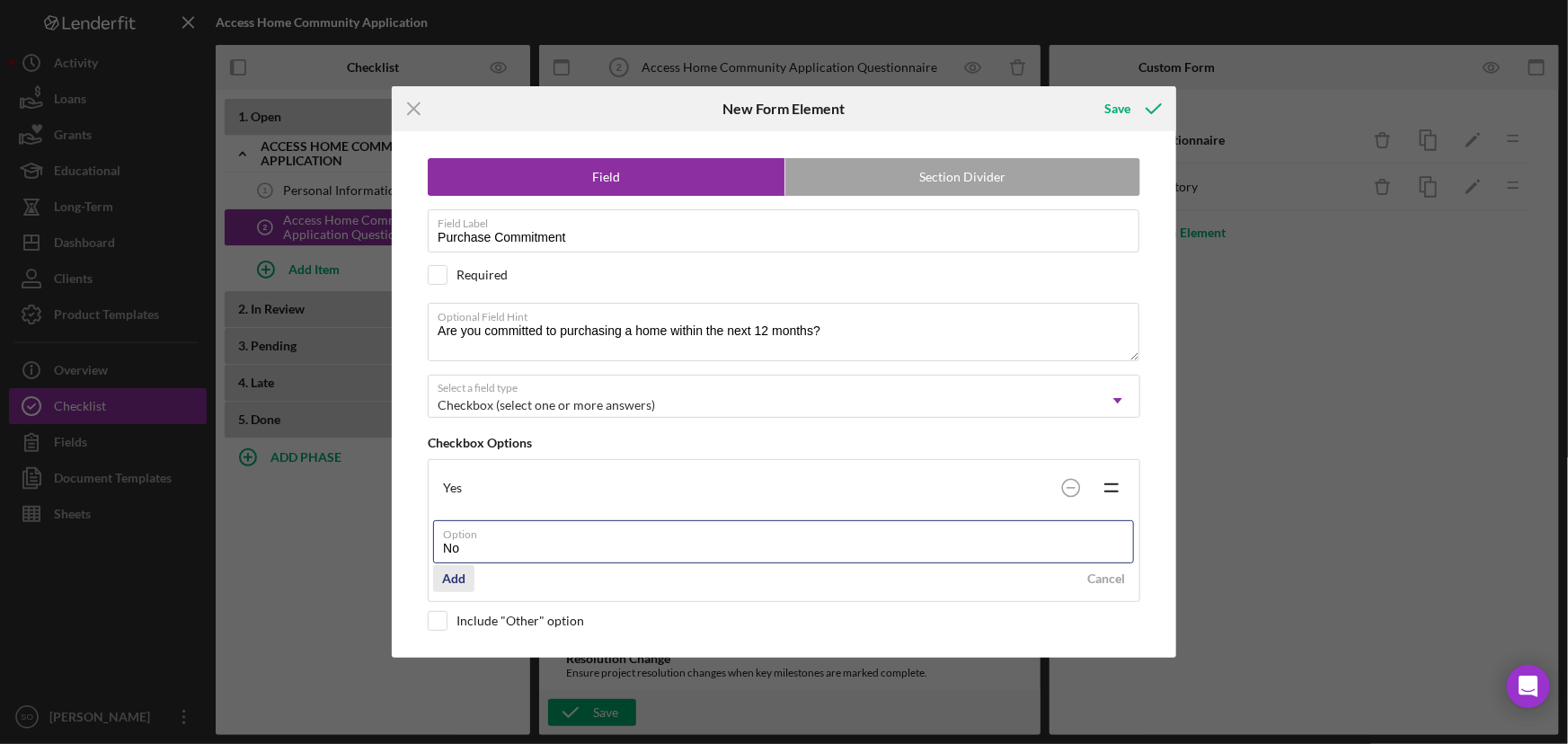
type input "No"
click at [457, 580] on div "Add" at bounding box center [454, 579] width 23 height 27
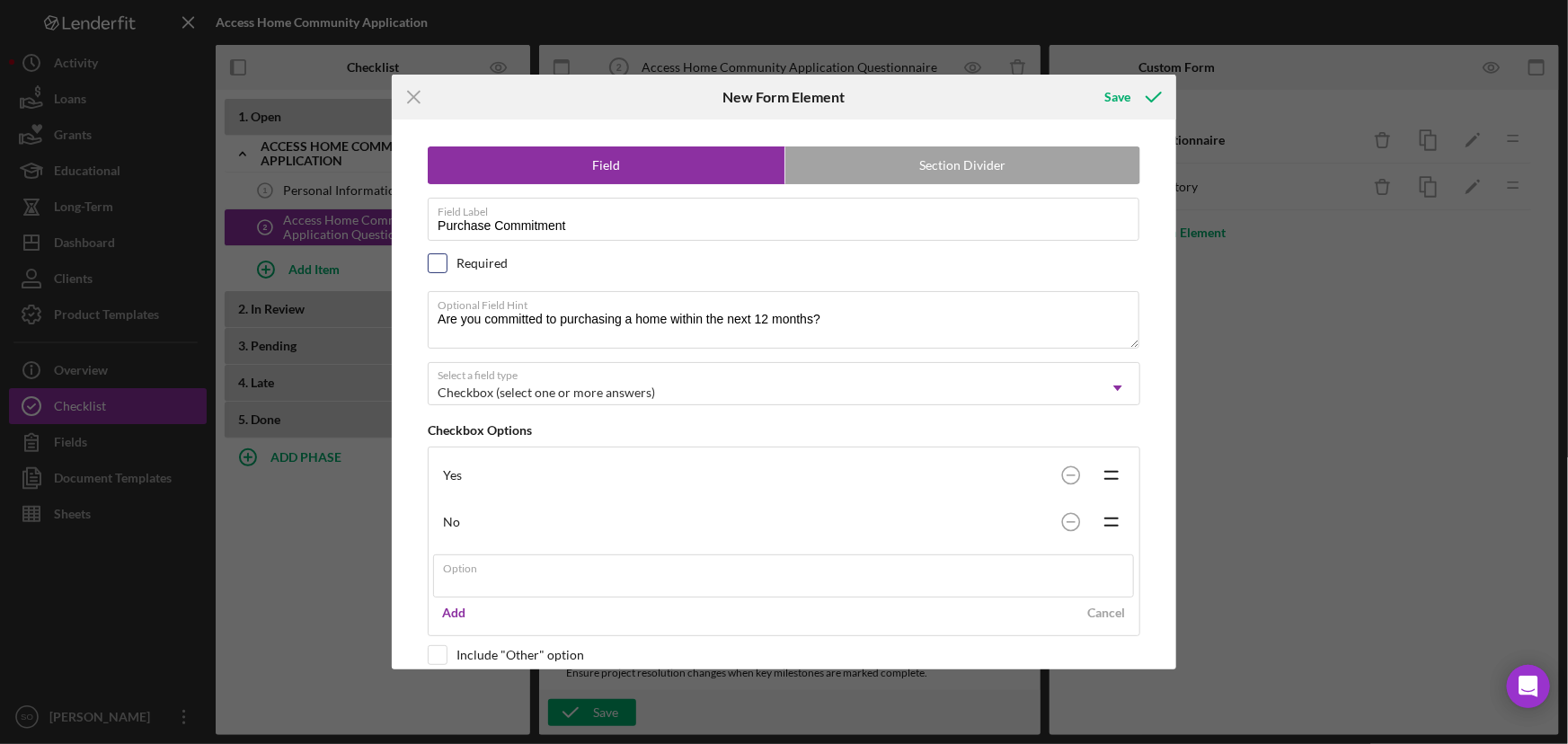
click at [440, 265] on div at bounding box center [438, 263] width 20 height 20
checkbox input "true"
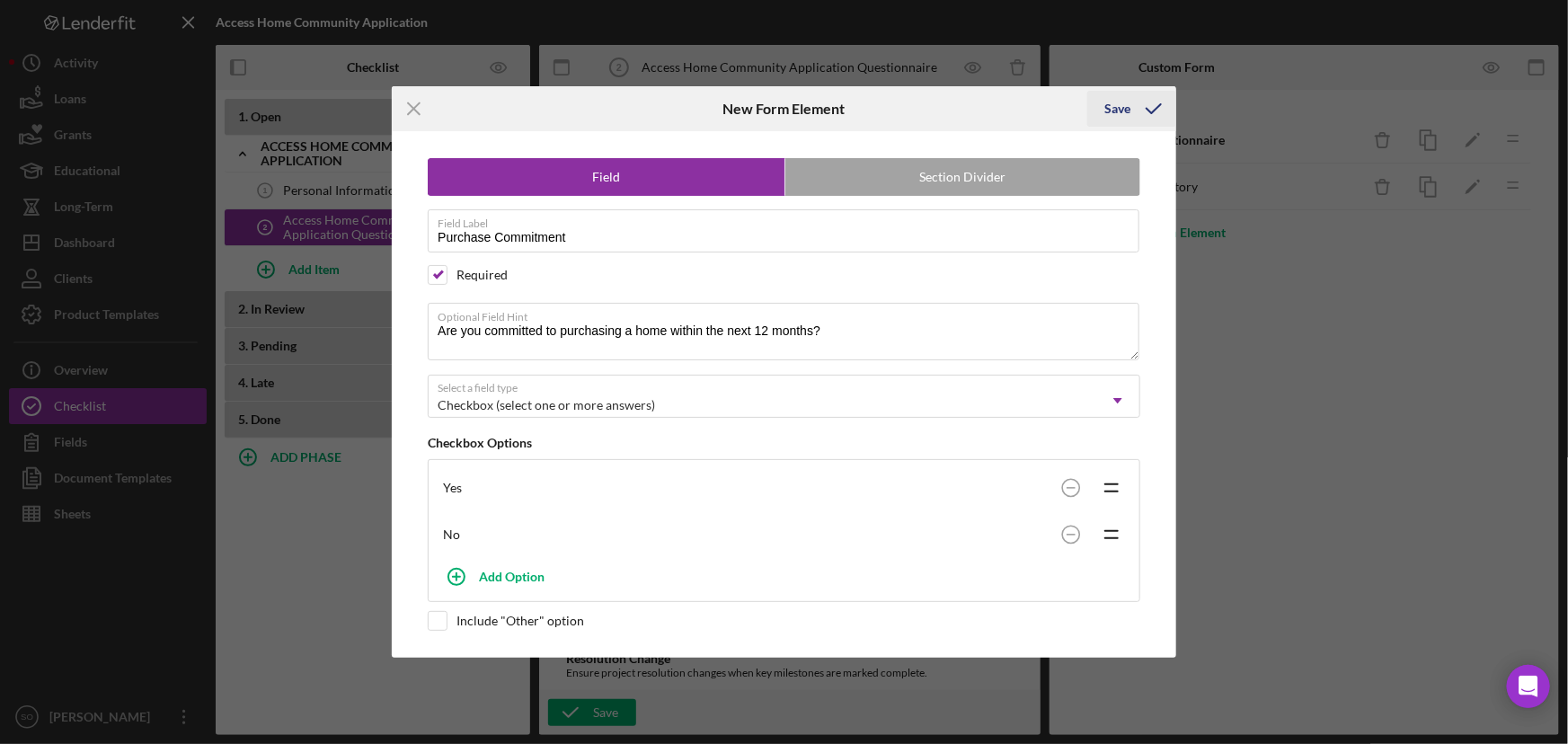
click at [1117, 107] on div "Save" at bounding box center [1118, 109] width 26 height 36
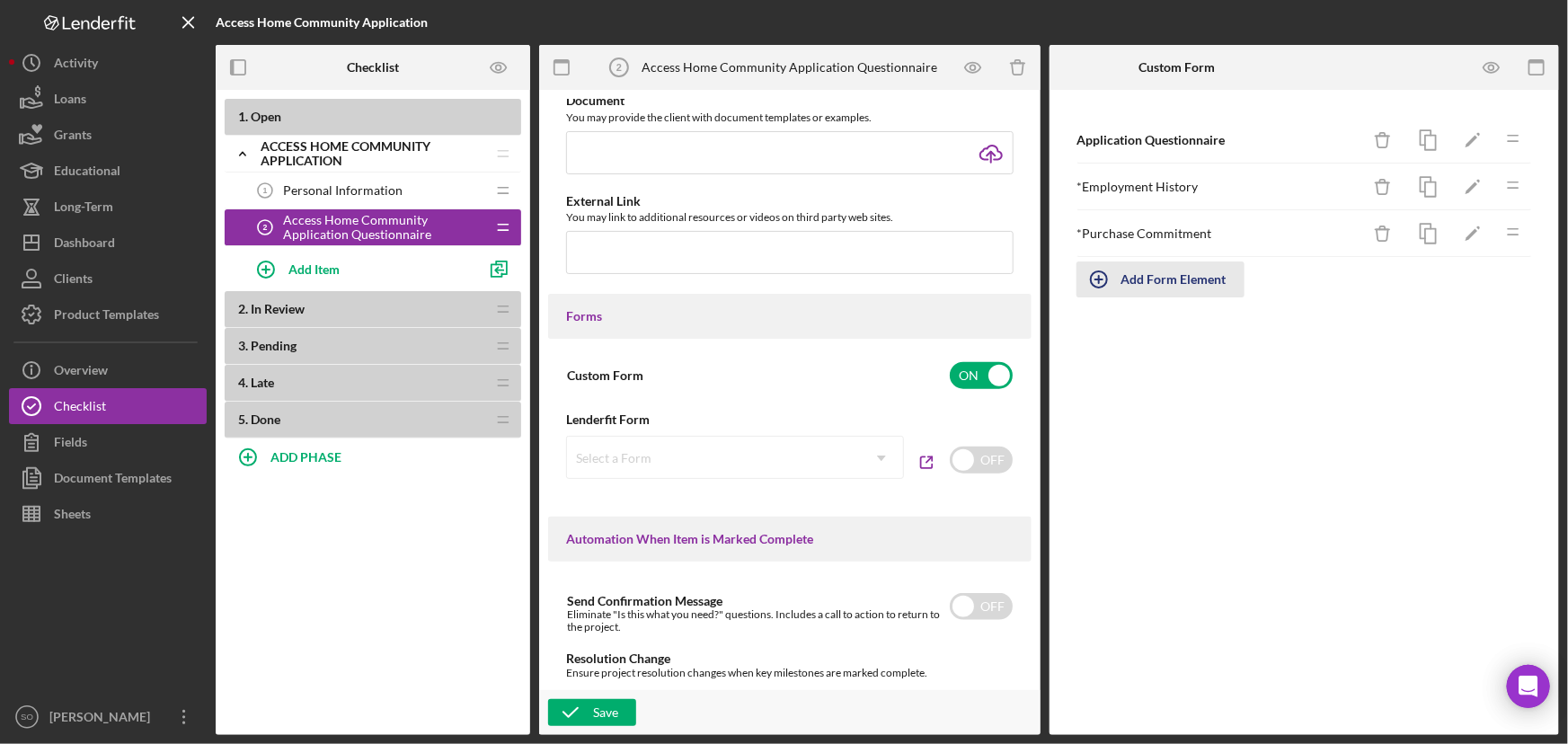
click at [1155, 276] on div "Add Form Element" at bounding box center [1174, 280] width 106 height 36
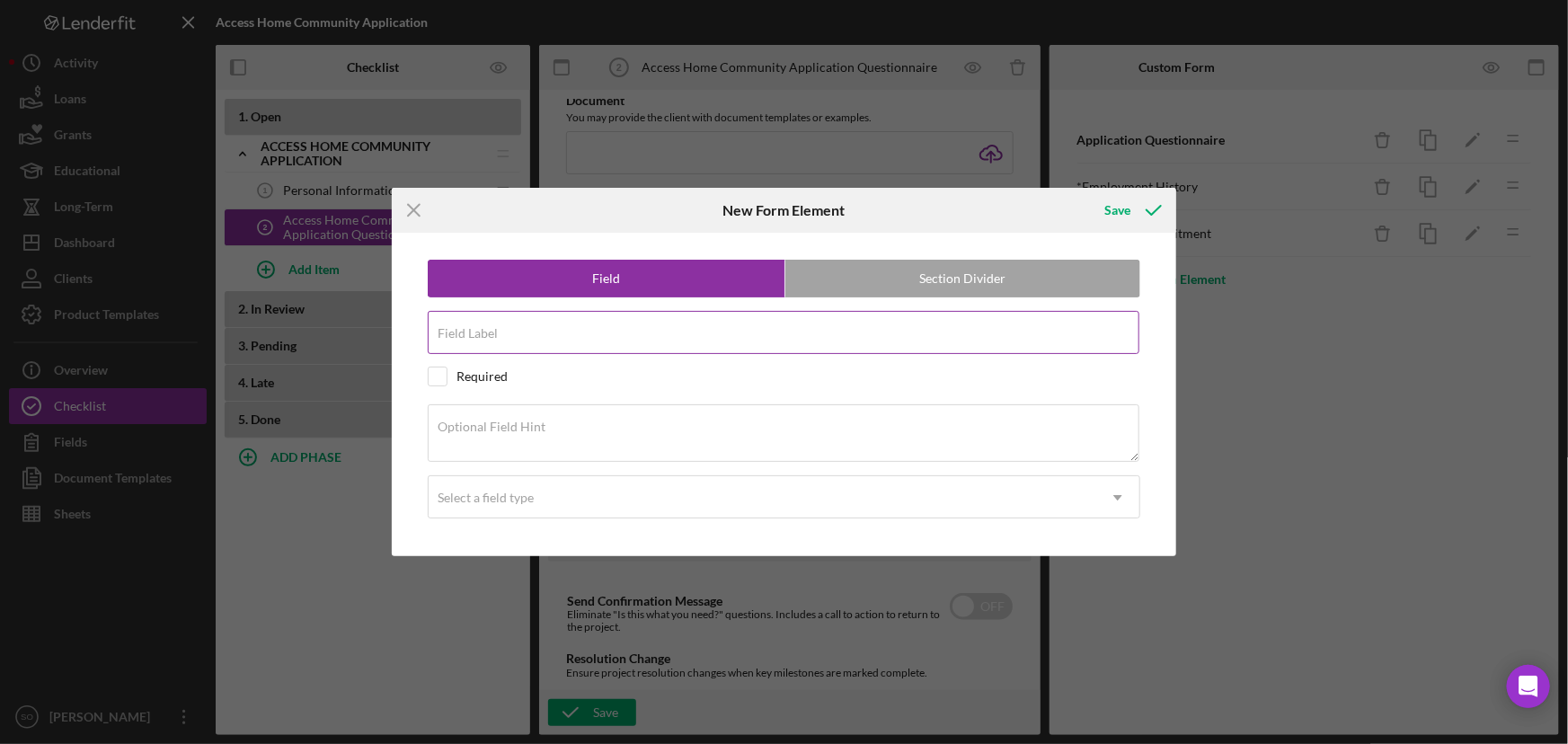
click at [503, 324] on div "Field Label" at bounding box center [784, 334] width 713 height 45
paste input "Program Affiliation"
type input "Program Affiliation"
click at [435, 383] on input "checkbox" at bounding box center [438, 376] width 18 height 18
checkbox input "true"
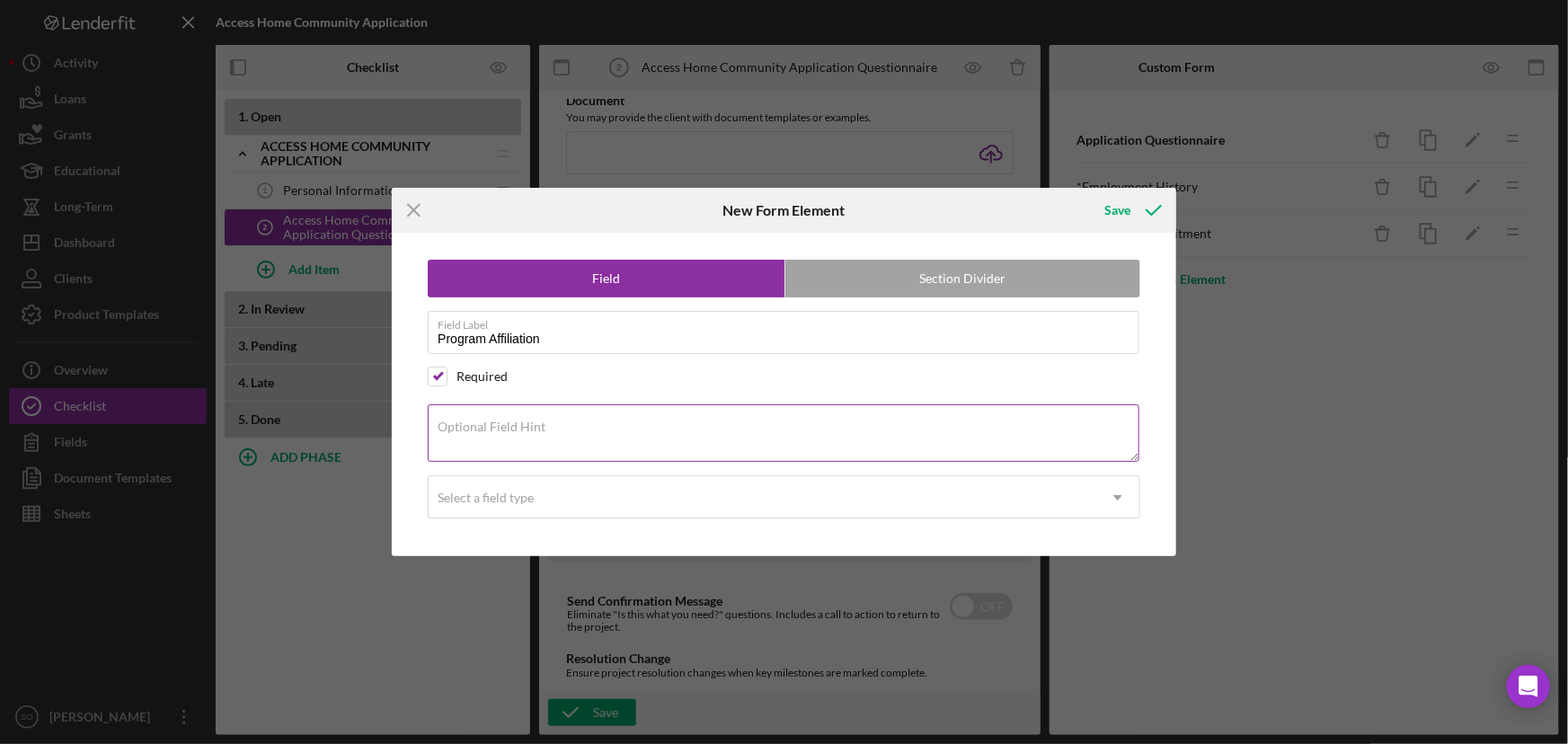
click at [601, 436] on textarea "Optional Field Hint" at bounding box center [783, 433] width 712 height 58
paste textarea "Have you previously or are you currently working with JPHRC?"
type textarea "Have you previously or are you currently working with JPHRC?"
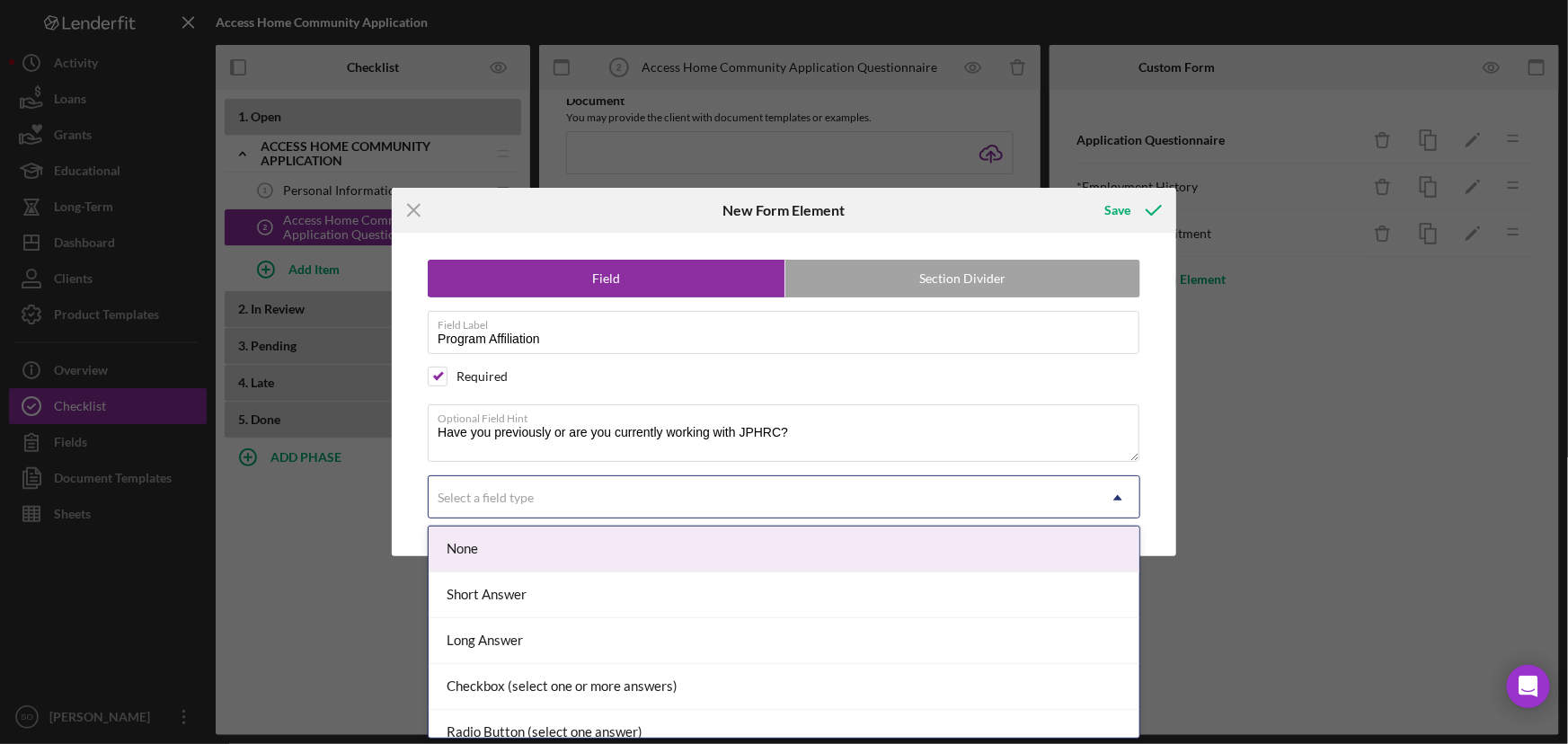
click at [548, 497] on div "Select a field type" at bounding box center [762, 498] width 668 height 41
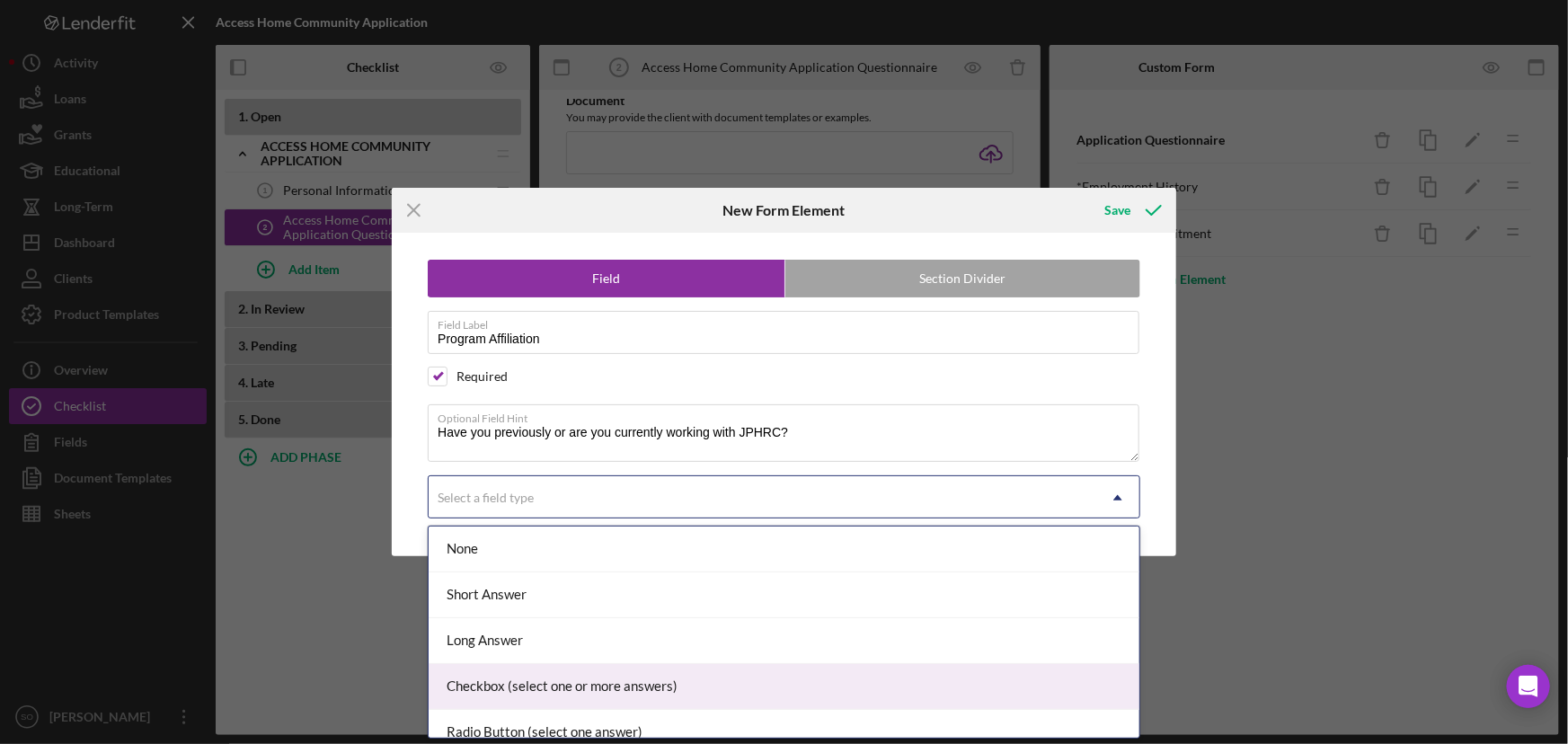
click at [500, 684] on div "Checkbox (select one or more answers)" at bounding box center [784, 686] width 711 height 46
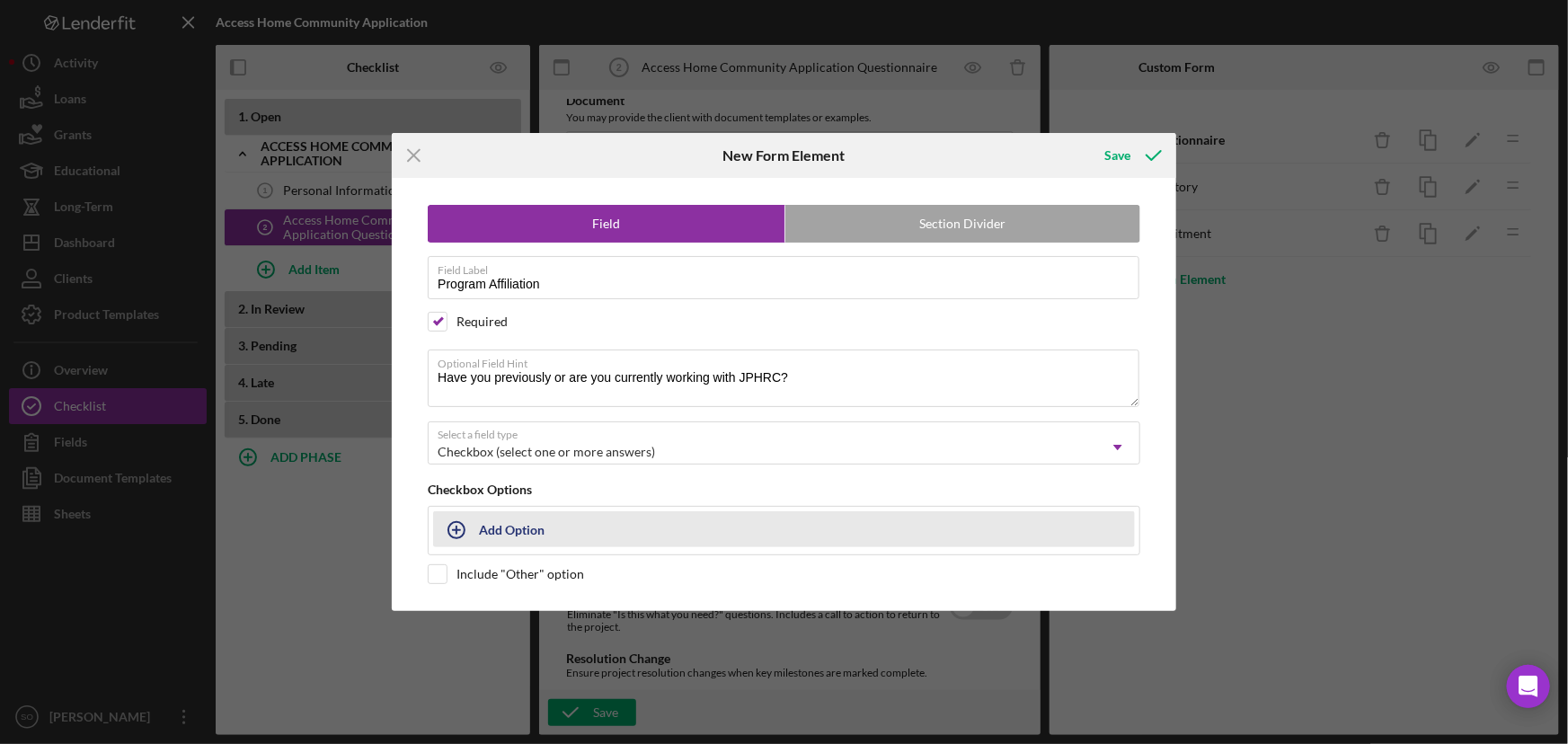
click at [525, 527] on div "Add Option" at bounding box center [512, 529] width 66 height 34
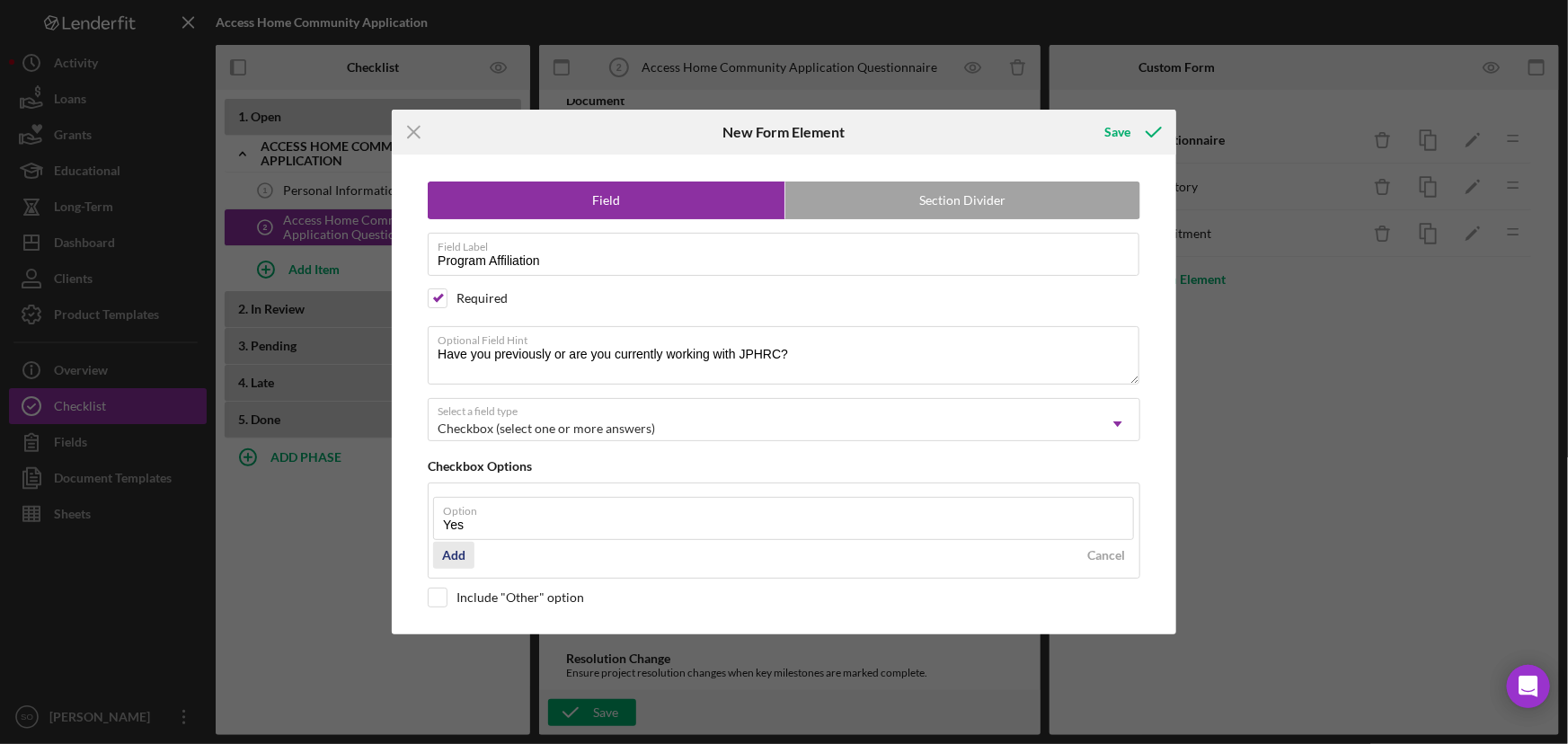
type input "Yes"
click at [451, 553] on div "Add" at bounding box center [454, 556] width 23 height 27
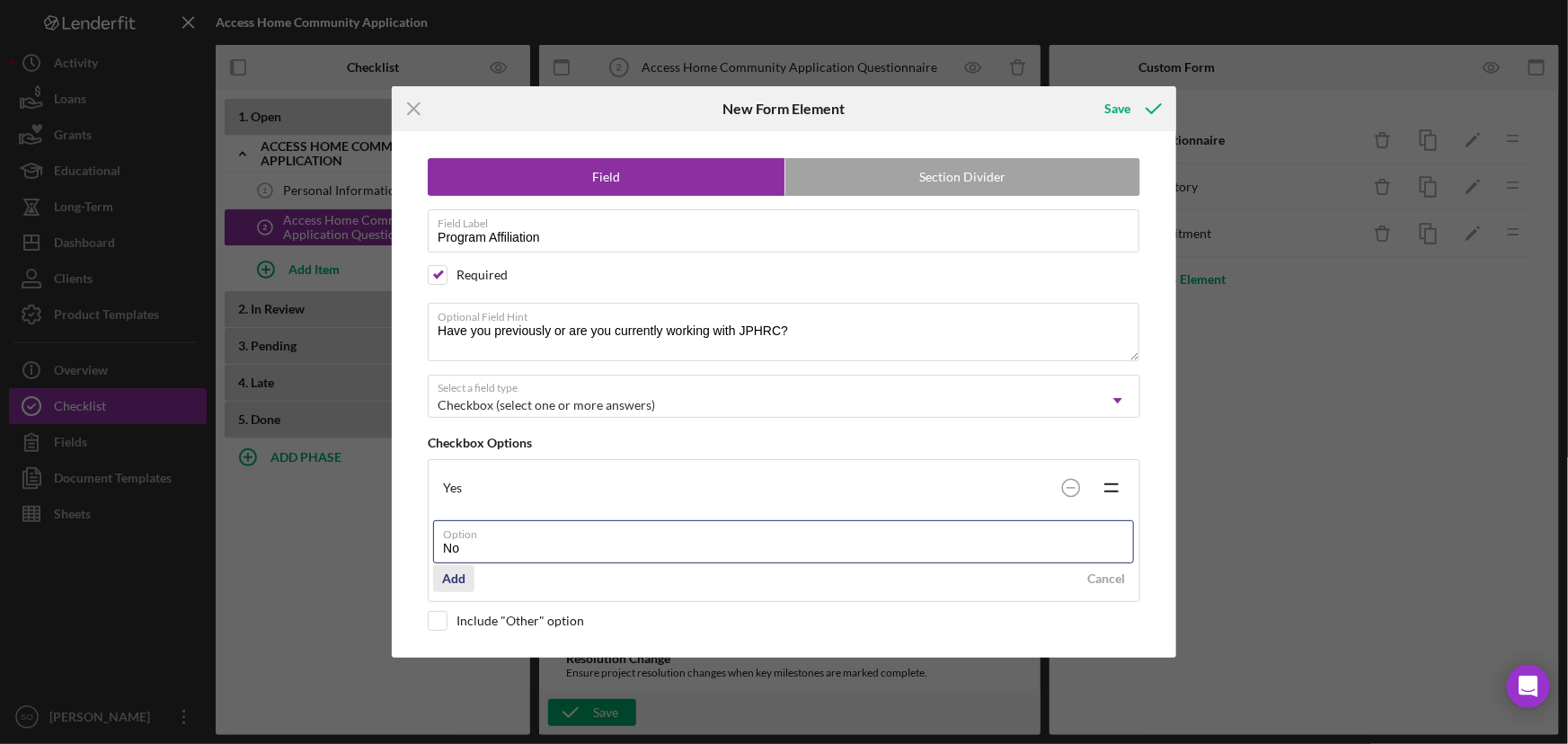
type input "No"
click at [466, 578] on button "Add" at bounding box center [454, 579] width 42 height 27
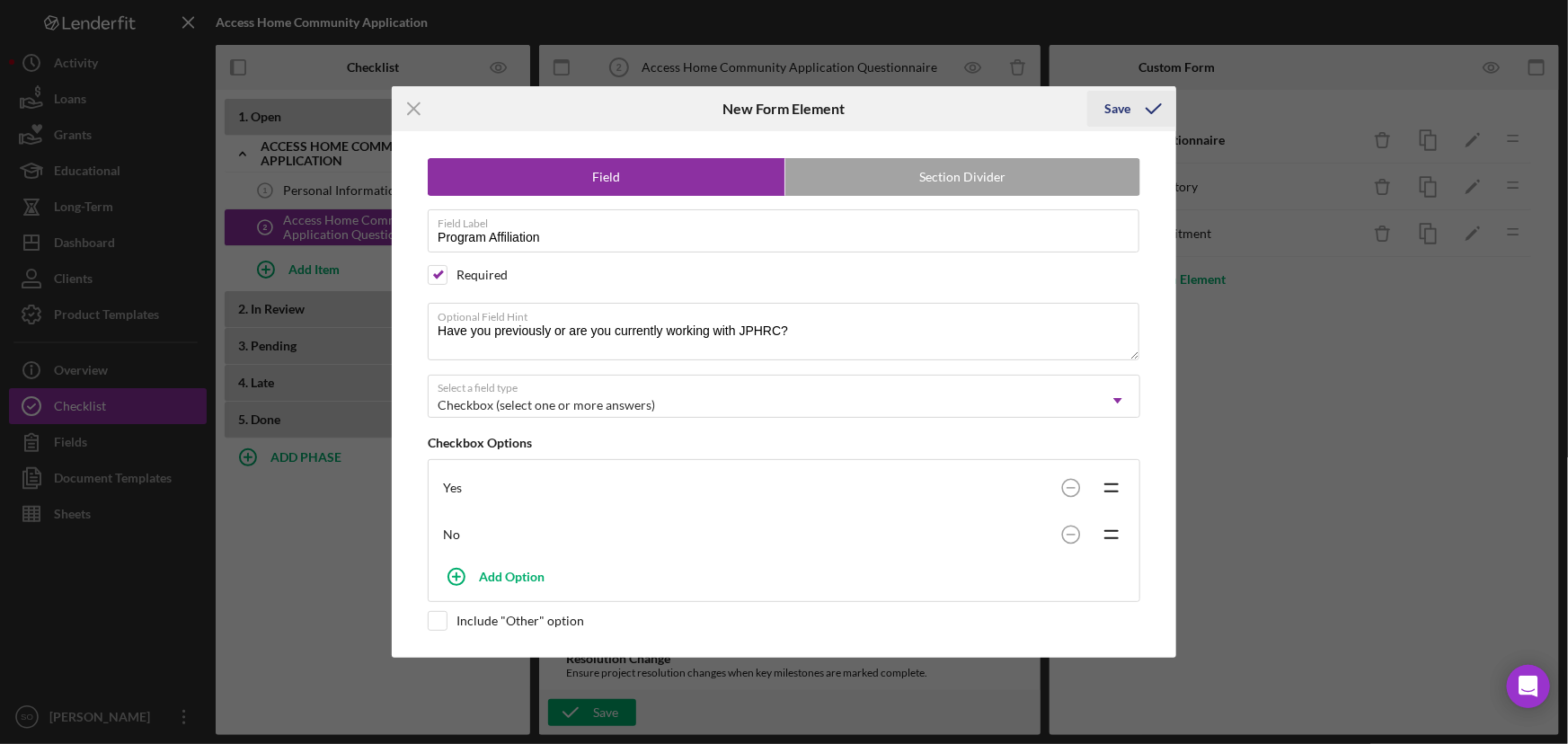
click at [1122, 111] on div "Save" at bounding box center [1118, 109] width 26 height 36
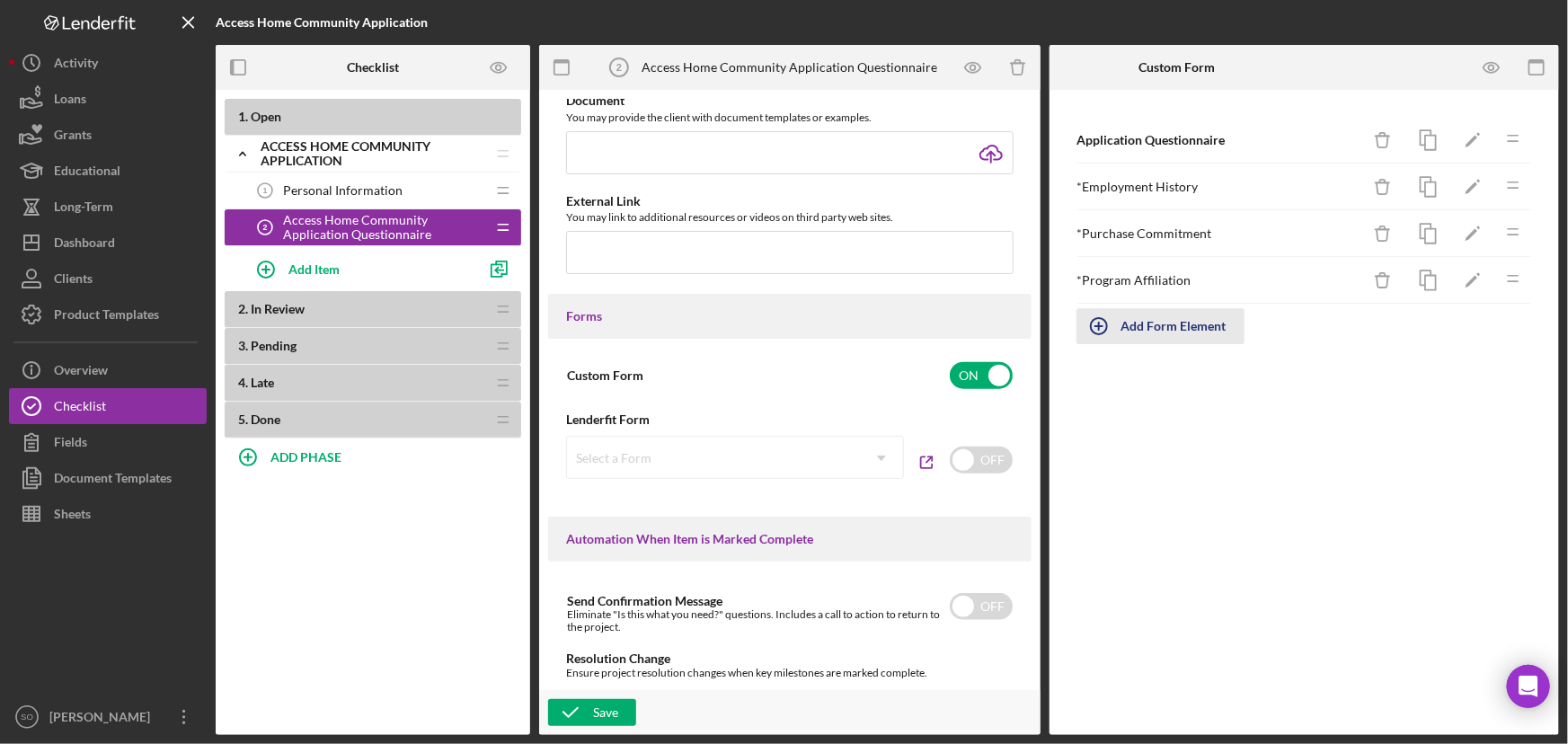
click at [1216, 329] on div "Add Form Element" at bounding box center [1174, 326] width 106 height 36
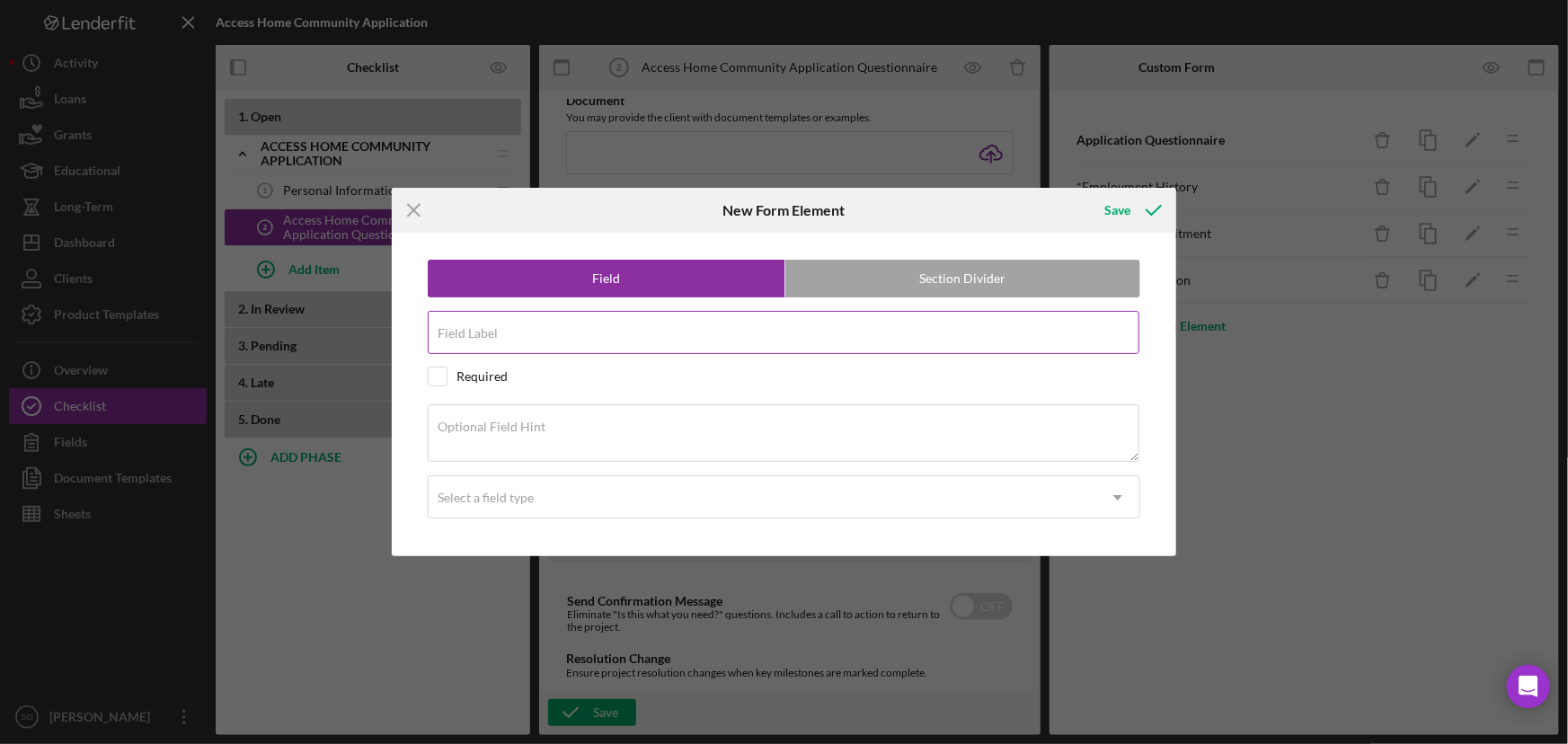
click at [495, 329] on label "Field Label" at bounding box center [467, 334] width 60 height 14
click at [495, 329] on input "Field Label" at bounding box center [783, 333] width 712 height 43
paste input "Credit Readiness"
type input "Credit Readiness"
click at [443, 379] on input "checkbox" at bounding box center [438, 376] width 18 height 18
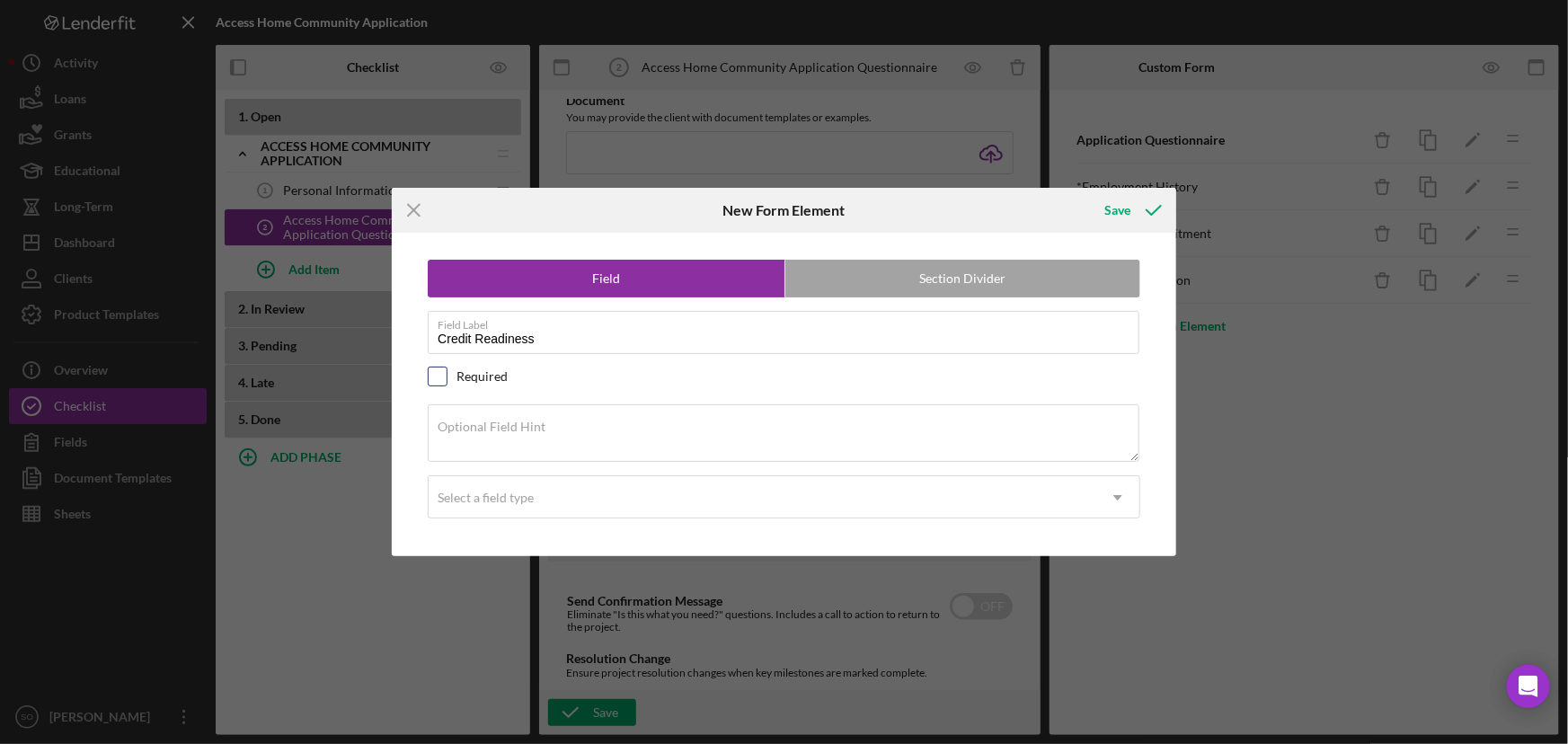
checkbox input "true"
click at [512, 428] on label "Optional Field Hint" at bounding box center [492, 427] width 108 height 14
click at [512, 428] on textarea "Optional Field Hint" at bounding box center [783, 433] width 712 height 58
paste textarea "Are you willing to follow a credit action plan and work with credit counselors?"
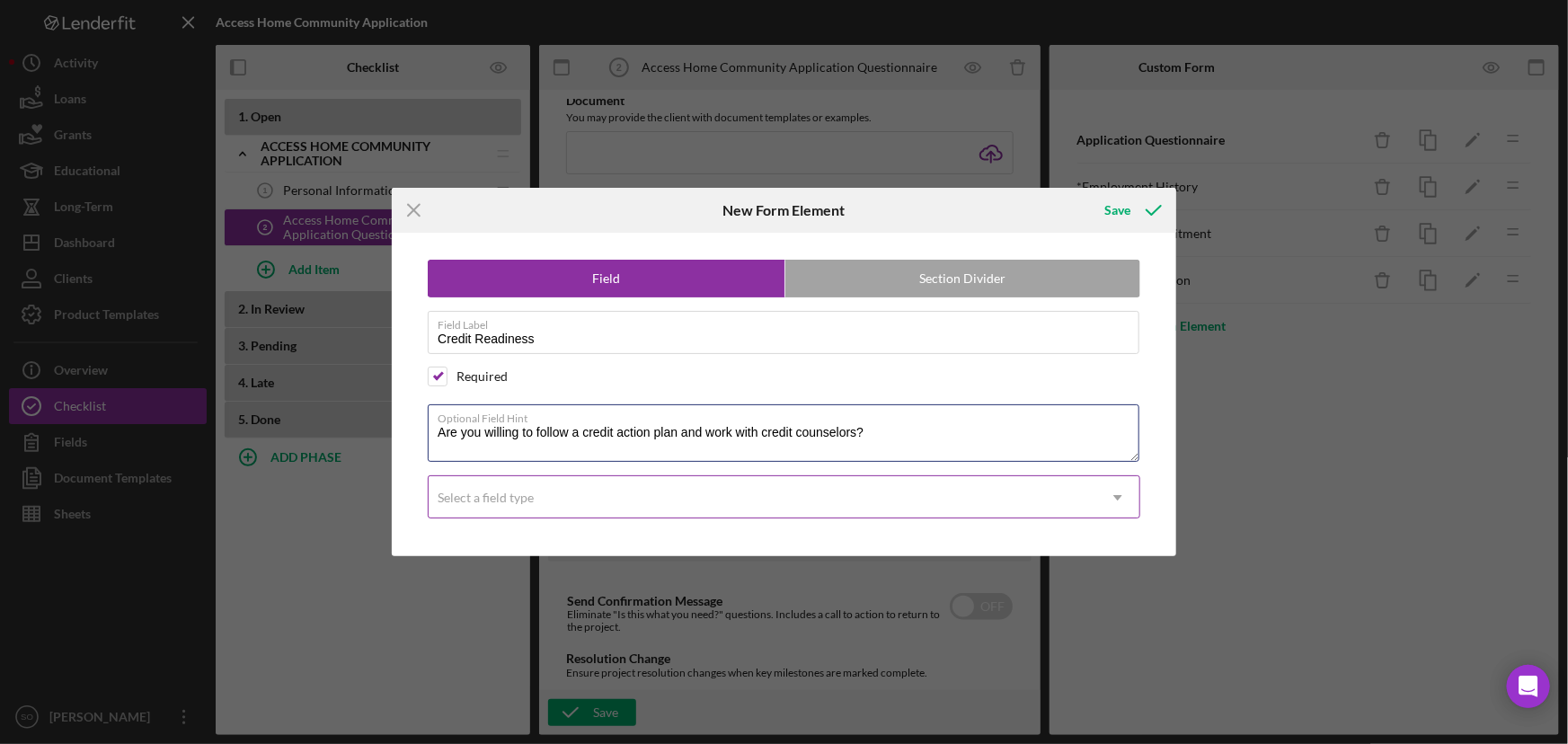
type textarea "Are you willing to follow a credit action plan and work with credit counselors?"
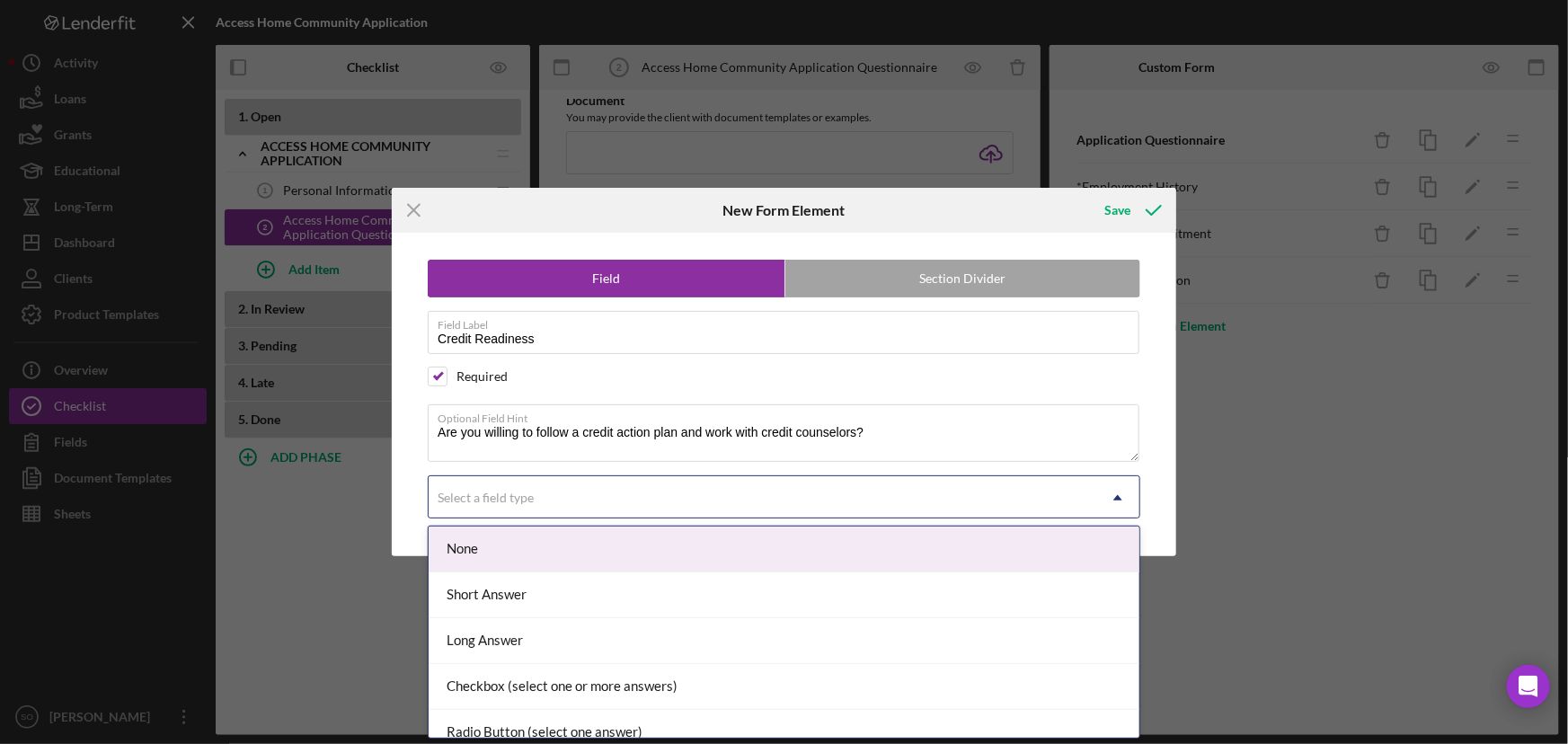
click at [513, 493] on div "Select a field type" at bounding box center [485, 498] width 97 height 14
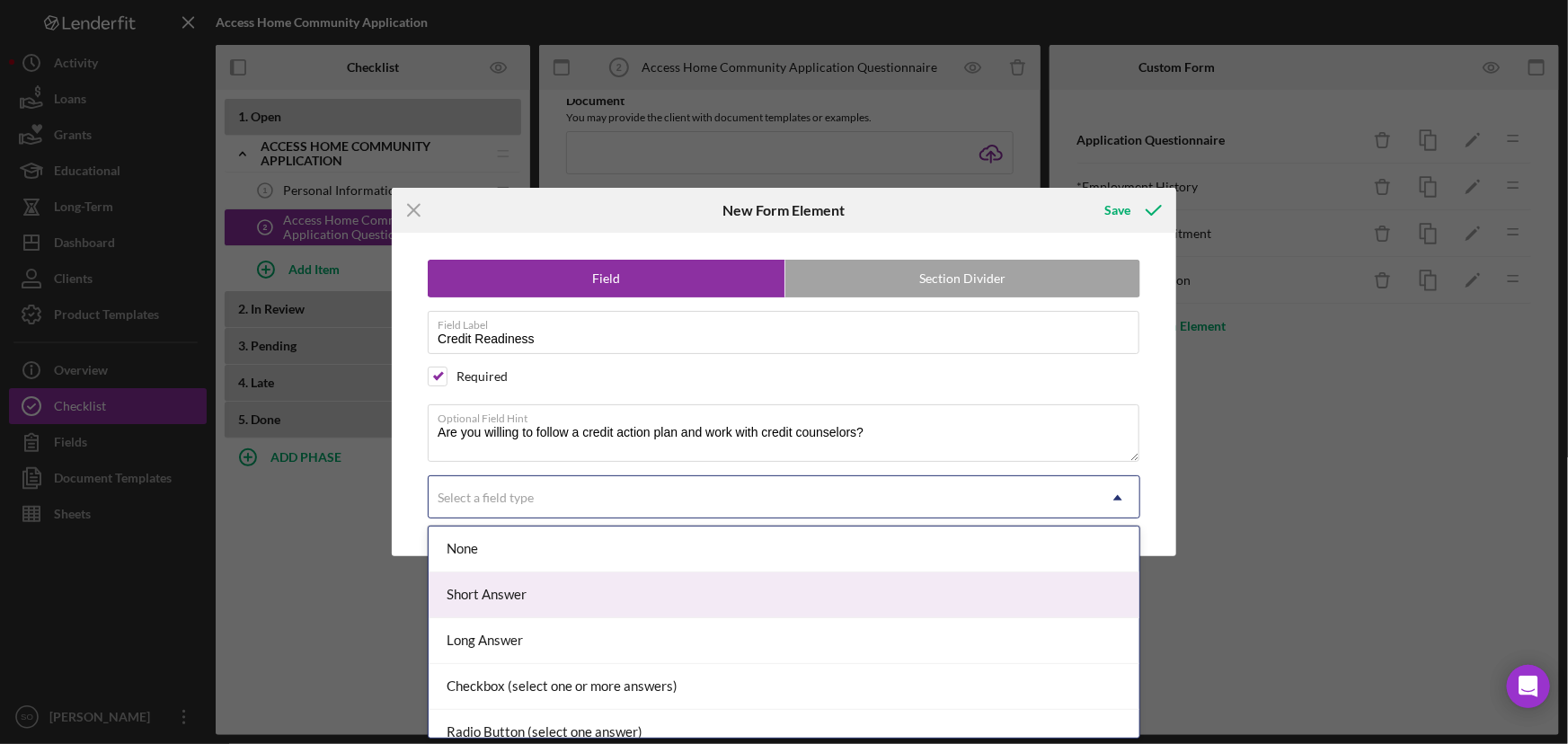
click at [524, 595] on div "Short Answer" at bounding box center [784, 595] width 711 height 46
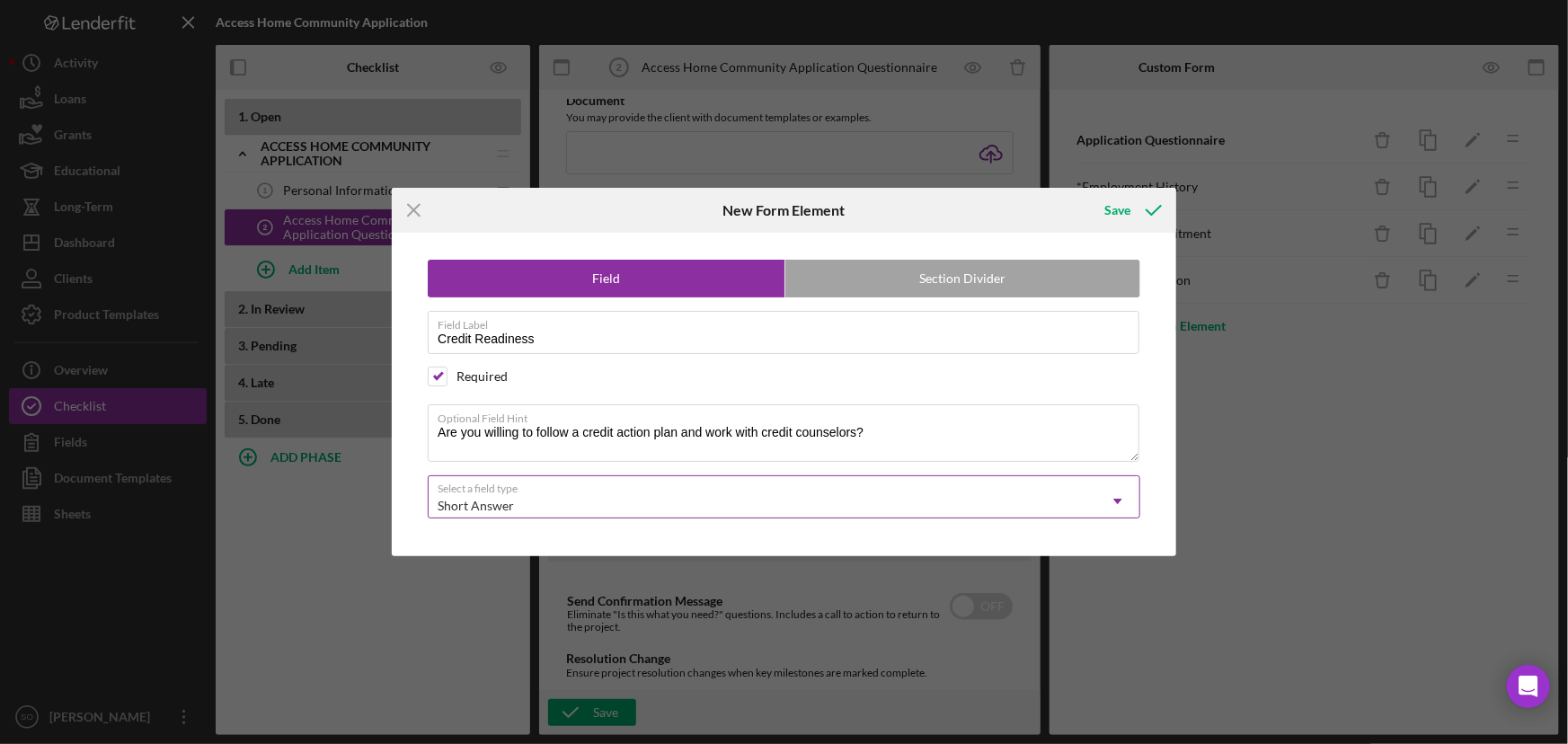
click at [546, 510] on div "Short Answer" at bounding box center [762, 506] width 668 height 41
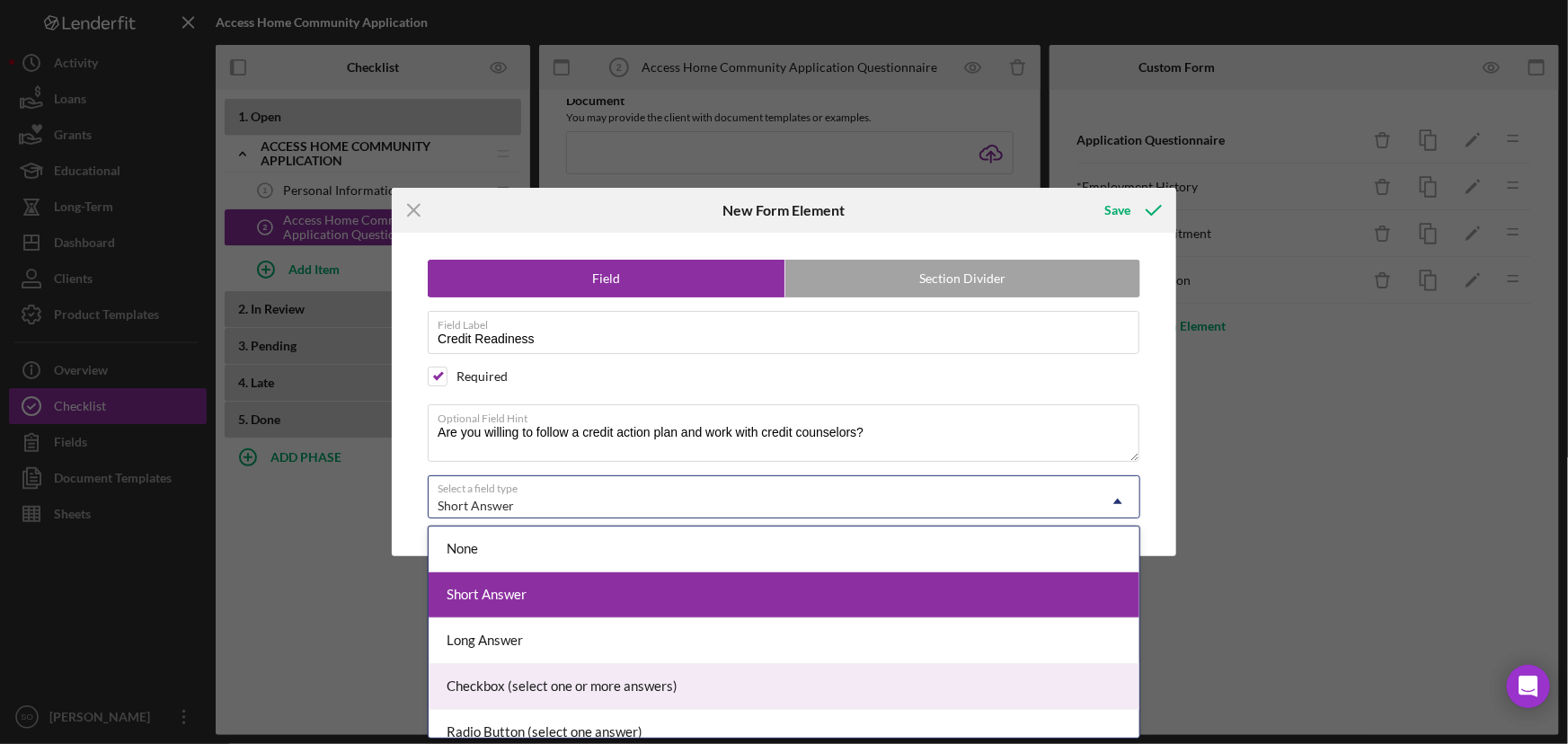
click at [509, 698] on div "Checkbox (select one or more answers)" at bounding box center [784, 686] width 711 height 46
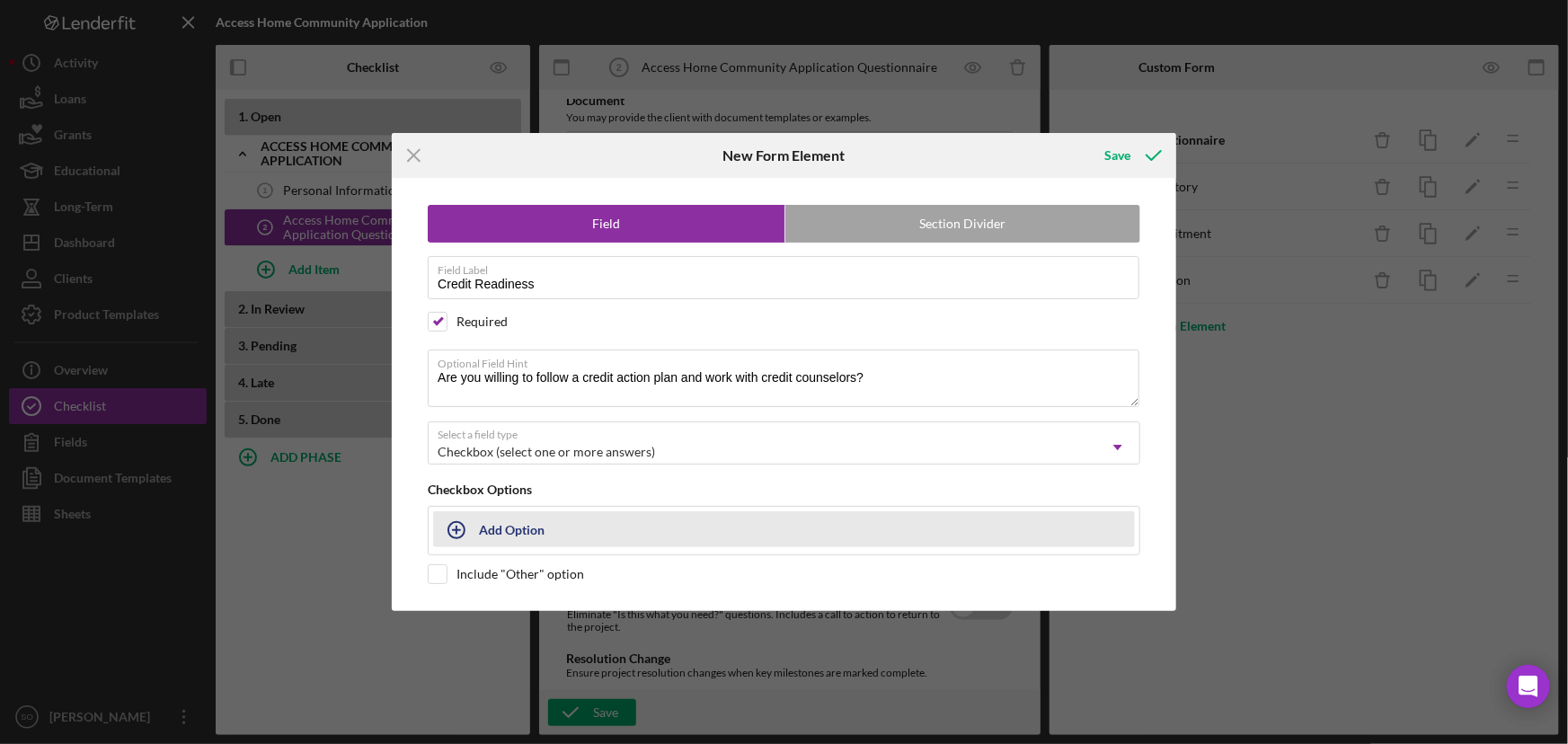
click at [532, 515] on div "Add Option" at bounding box center [512, 529] width 66 height 34
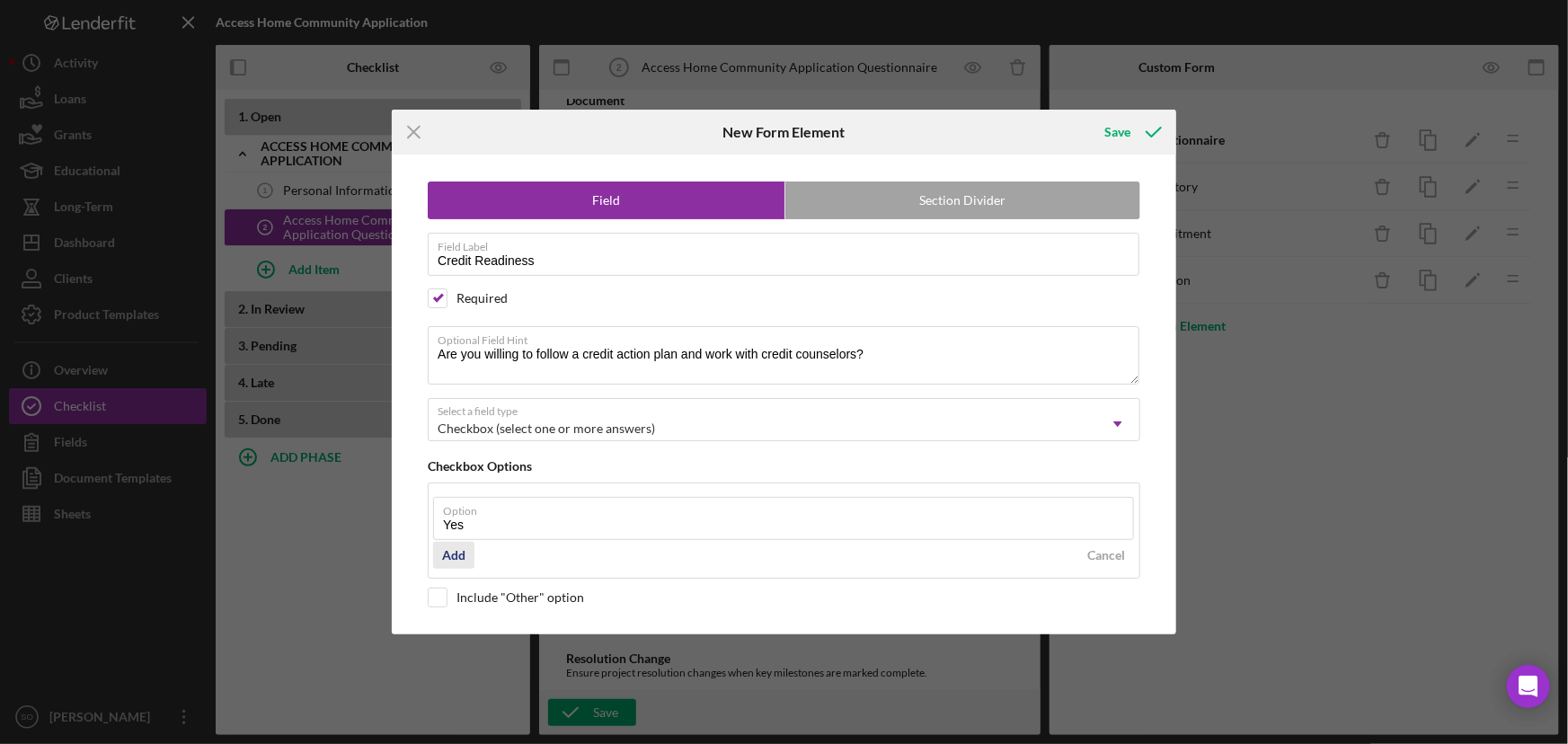
type input "Yes"
click at [457, 556] on div "Add" at bounding box center [454, 556] width 23 height 27
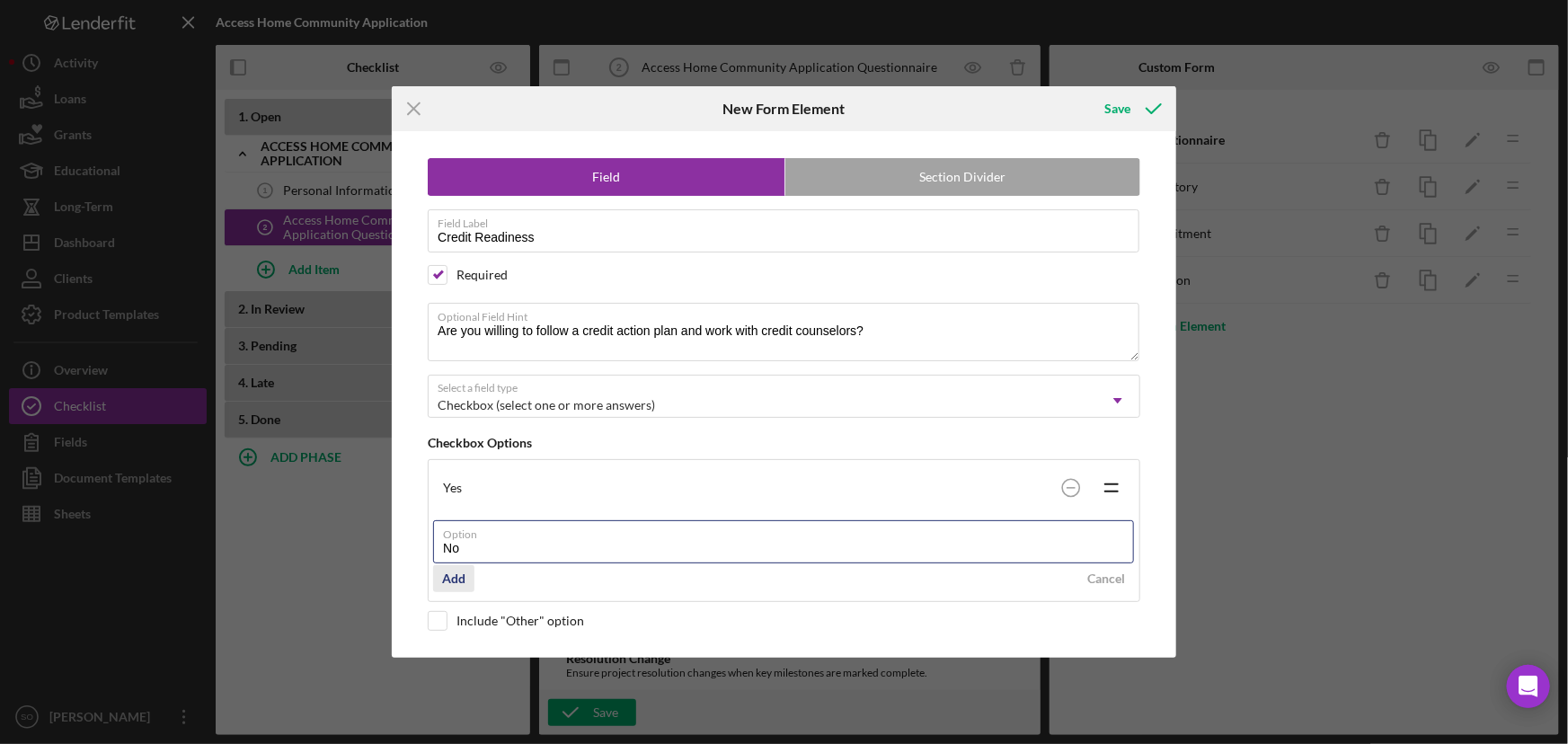
type input "No"
click at [457, 575] on div "Add" at bounding box center [454, 579] width 23 height 27
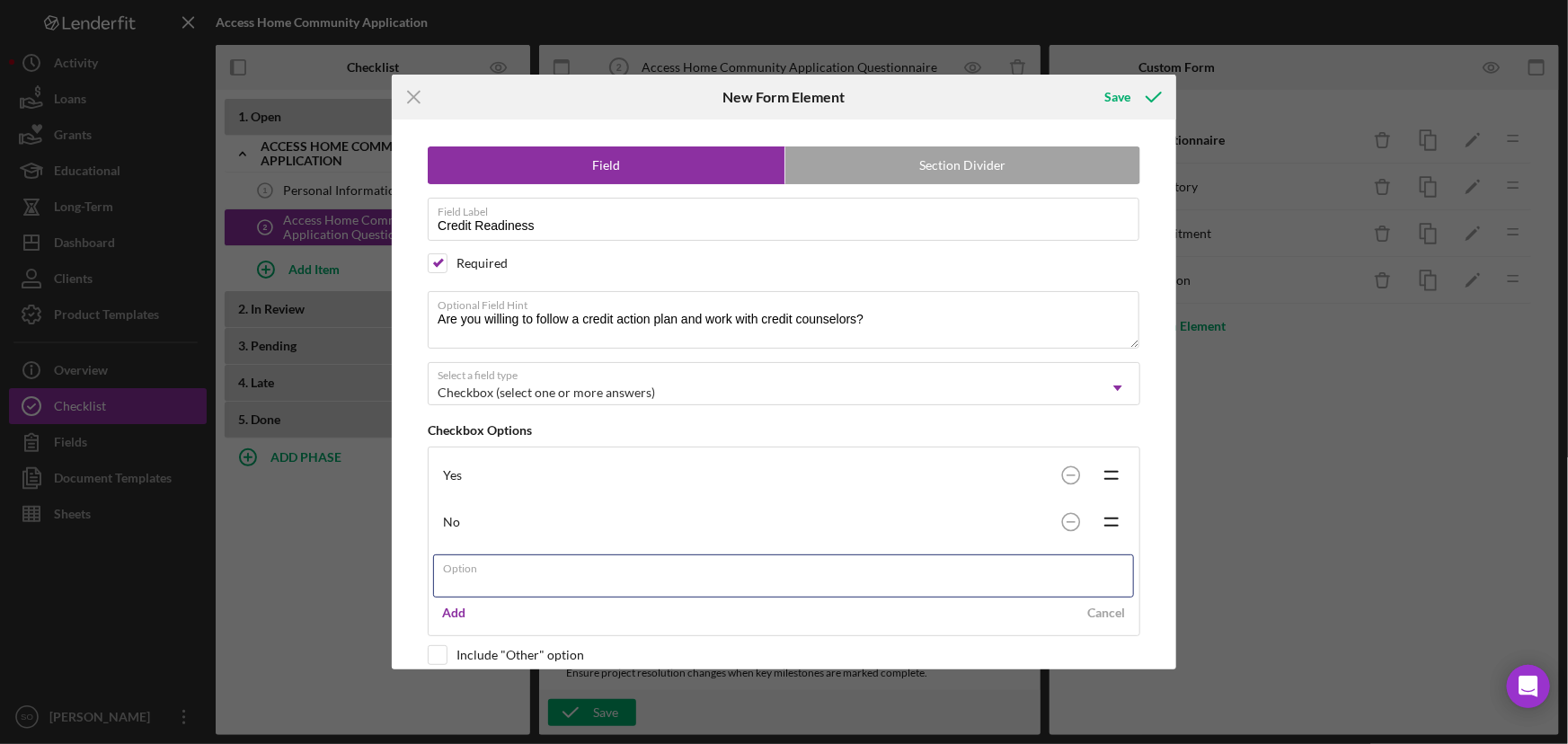
scroll to position [21, 0]
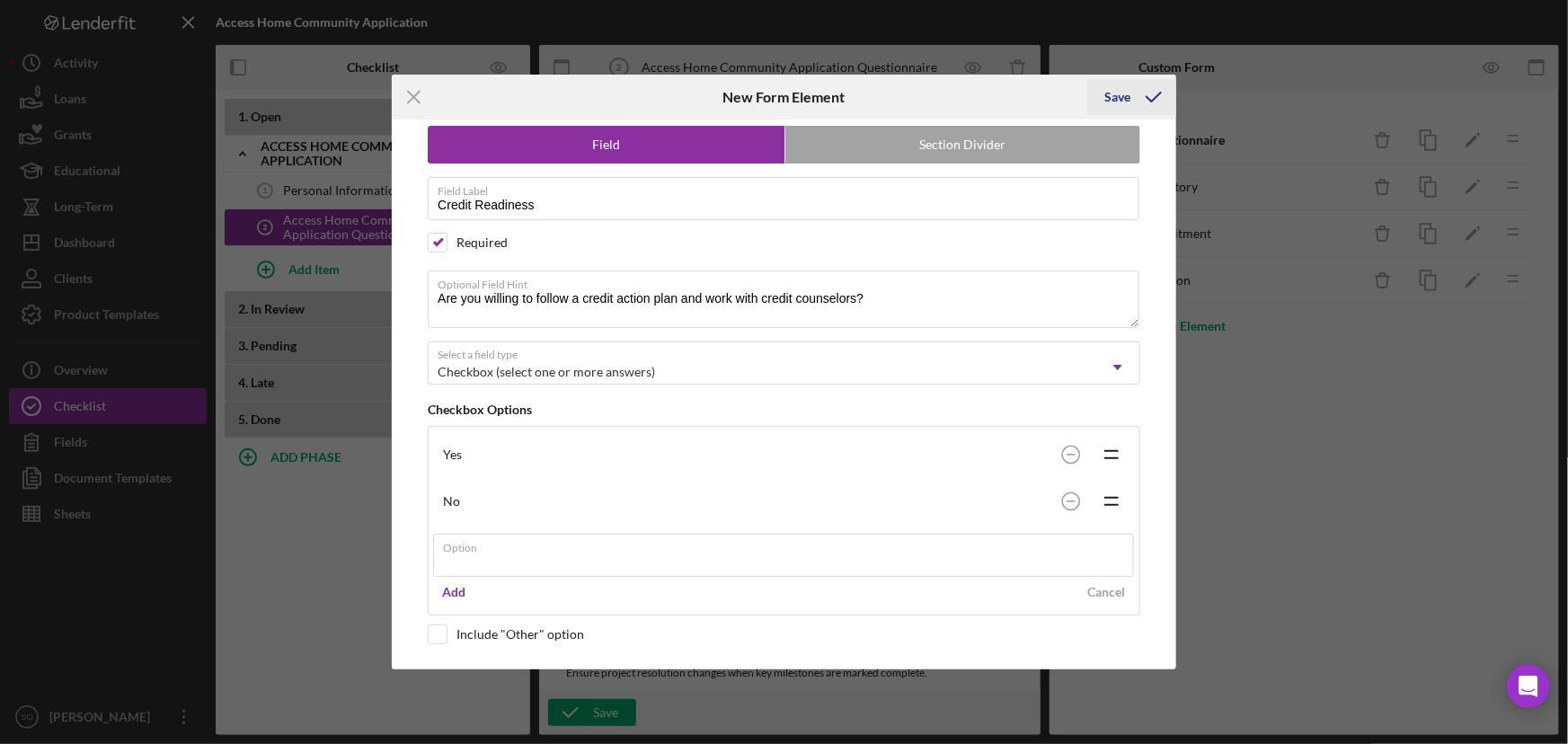
click at [1119, 95] on div "Save" at bounding box center [1118, 97] width 26 height 36
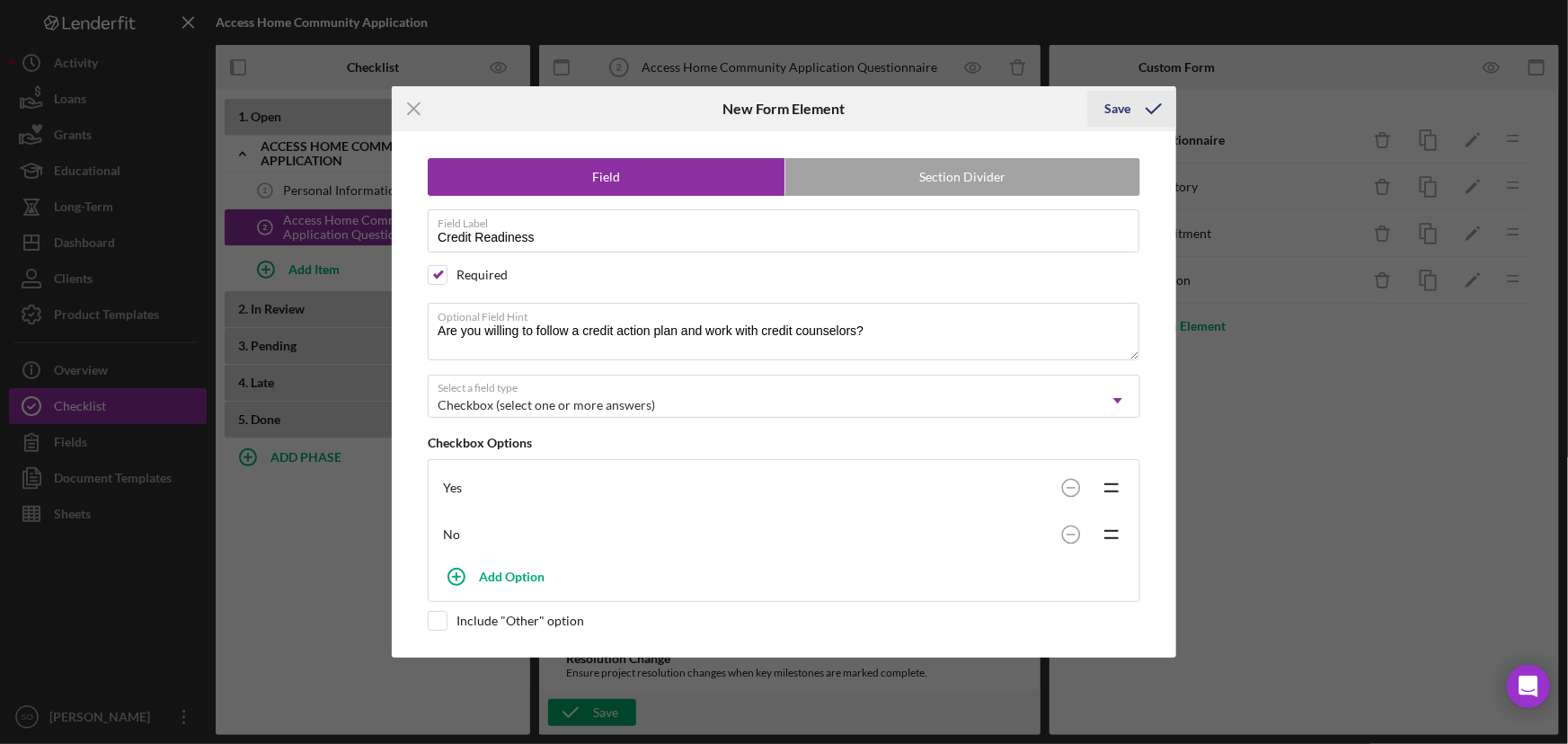
scroll to position [0, 0]
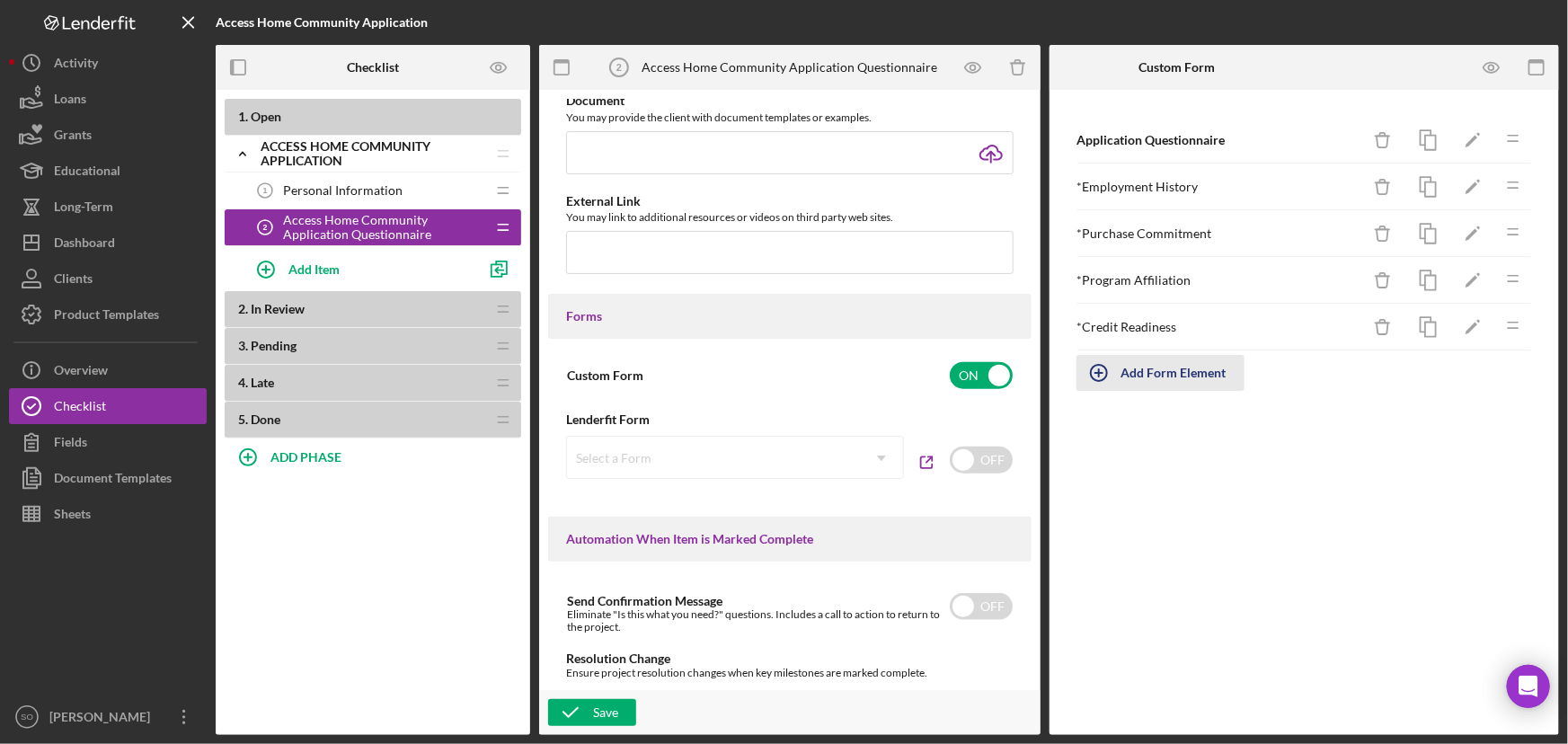
click at [1168, 363] on div "Add Form Element" at bounding box center [1174, 373] width 106 height 36
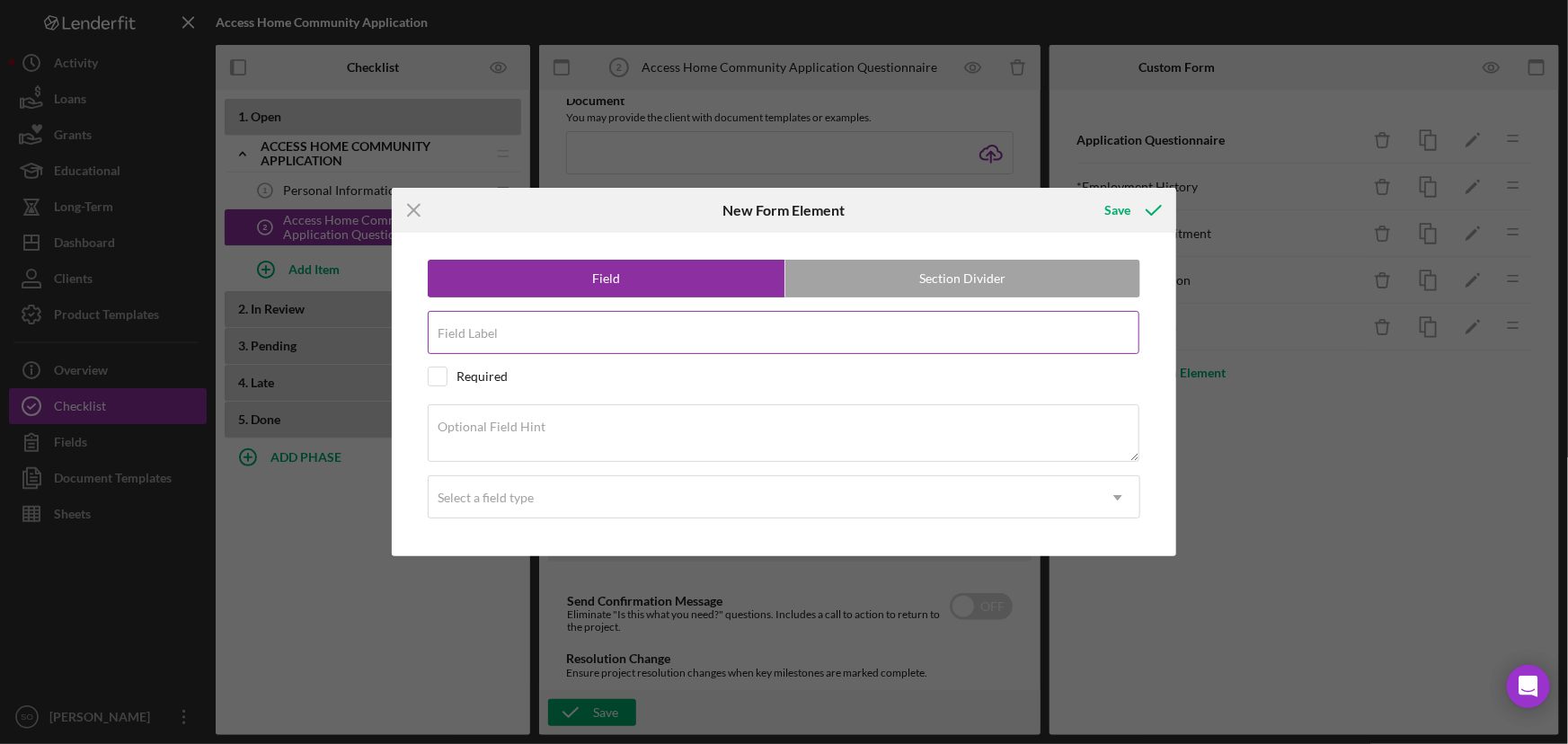
click at [619, 328] on div "Field Label" at bounding box center [784, 334] width 713 height 45
paste input "Program Participation"
type input "Program Participation"
click at [443, 377] on input "checkbox" at bounding box center [438, 376] width 18 height 18
checkbox input "true"
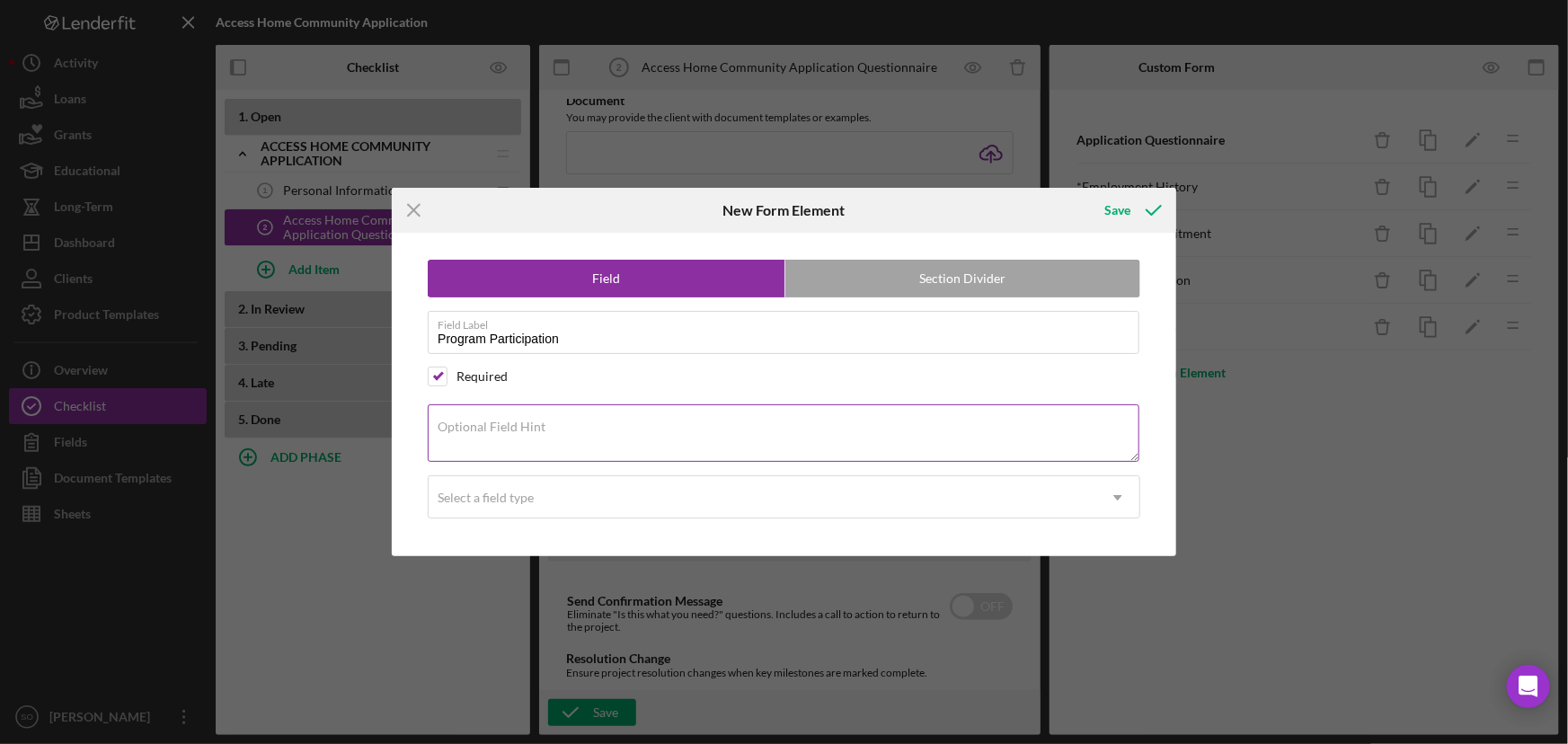
click at [516, 445] on textarea "Optional Field Hint" at bounding box center [783, 433] width 712 height 58
paste textarea "Do you commit to attending all 3 in-person sessions and all 6 virtual sessions …"
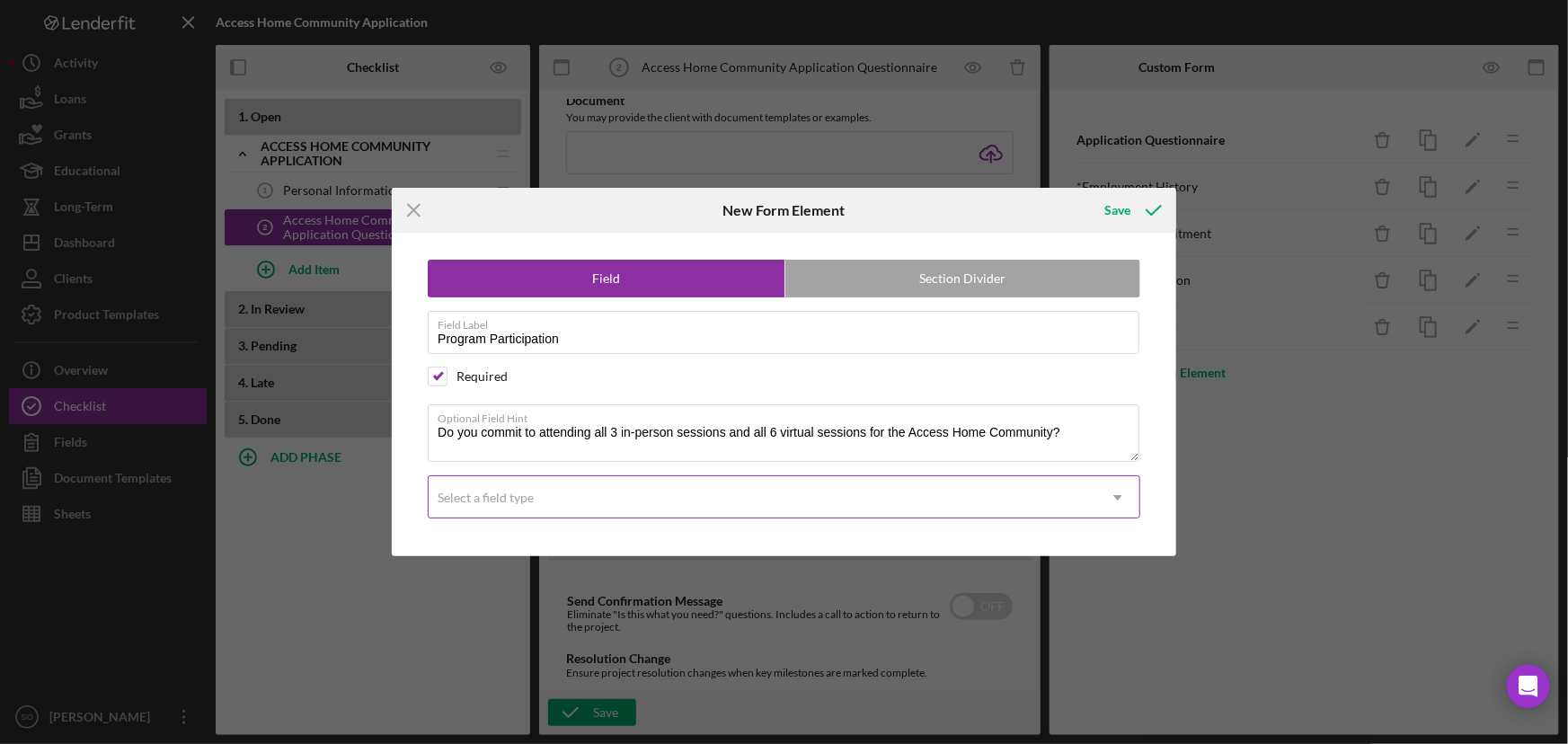
click at [511, 500] on div "Select a field type" at bounding box center [485, 498] width 97 height 14
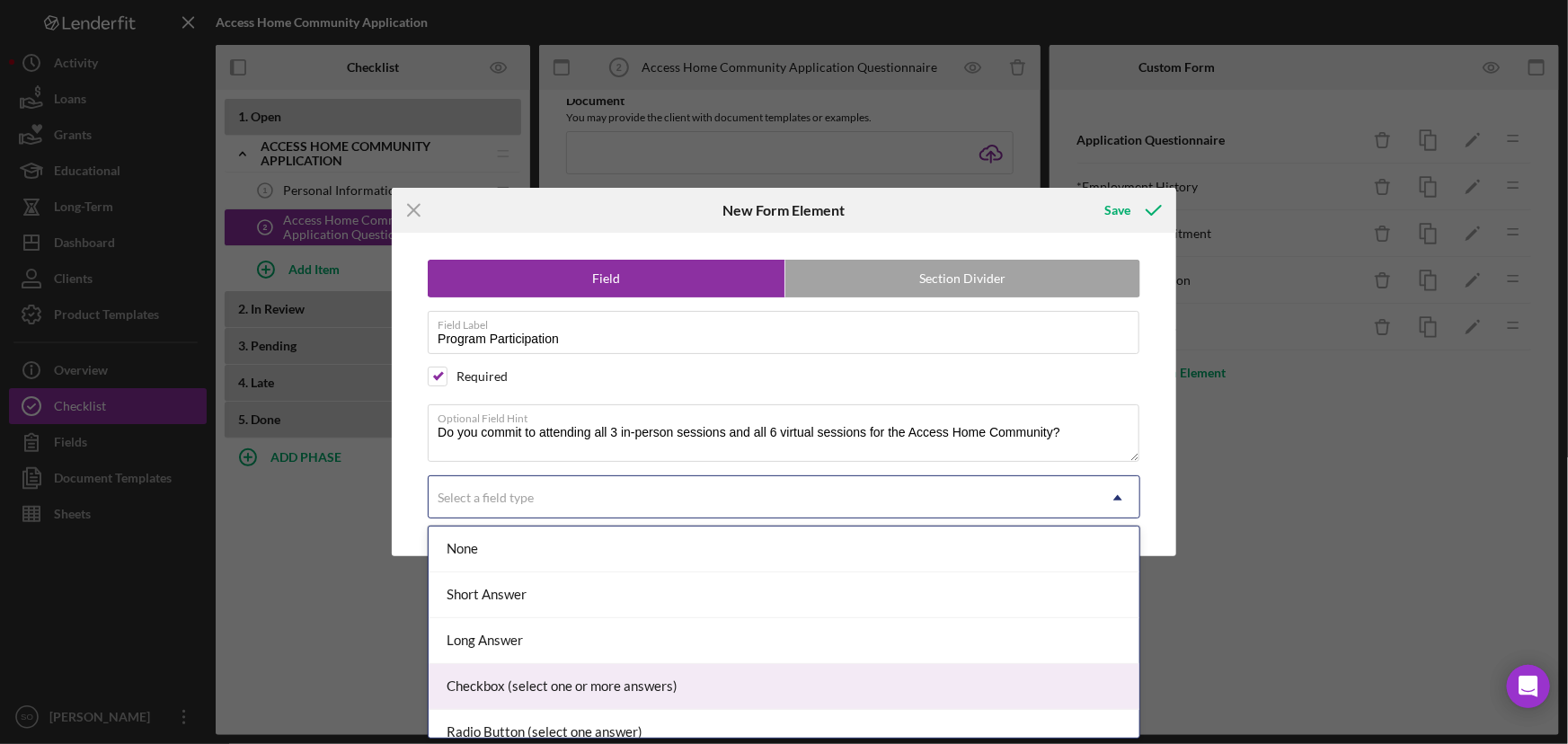
scroll to position [81, 0]
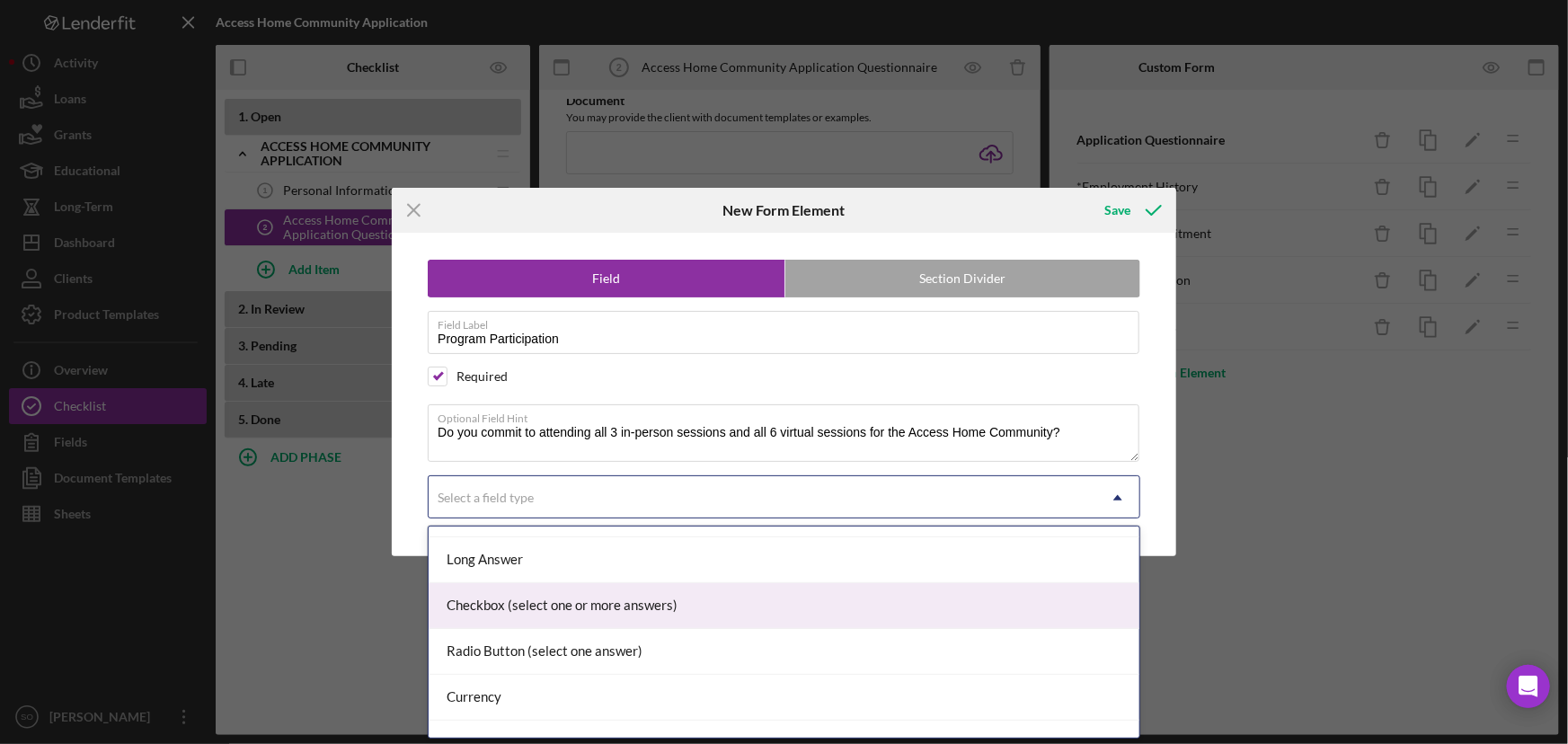
click at [534, 609] on div "Checkbox (select one or more answers)" at bounding box center [784, 606] width 711 height 46
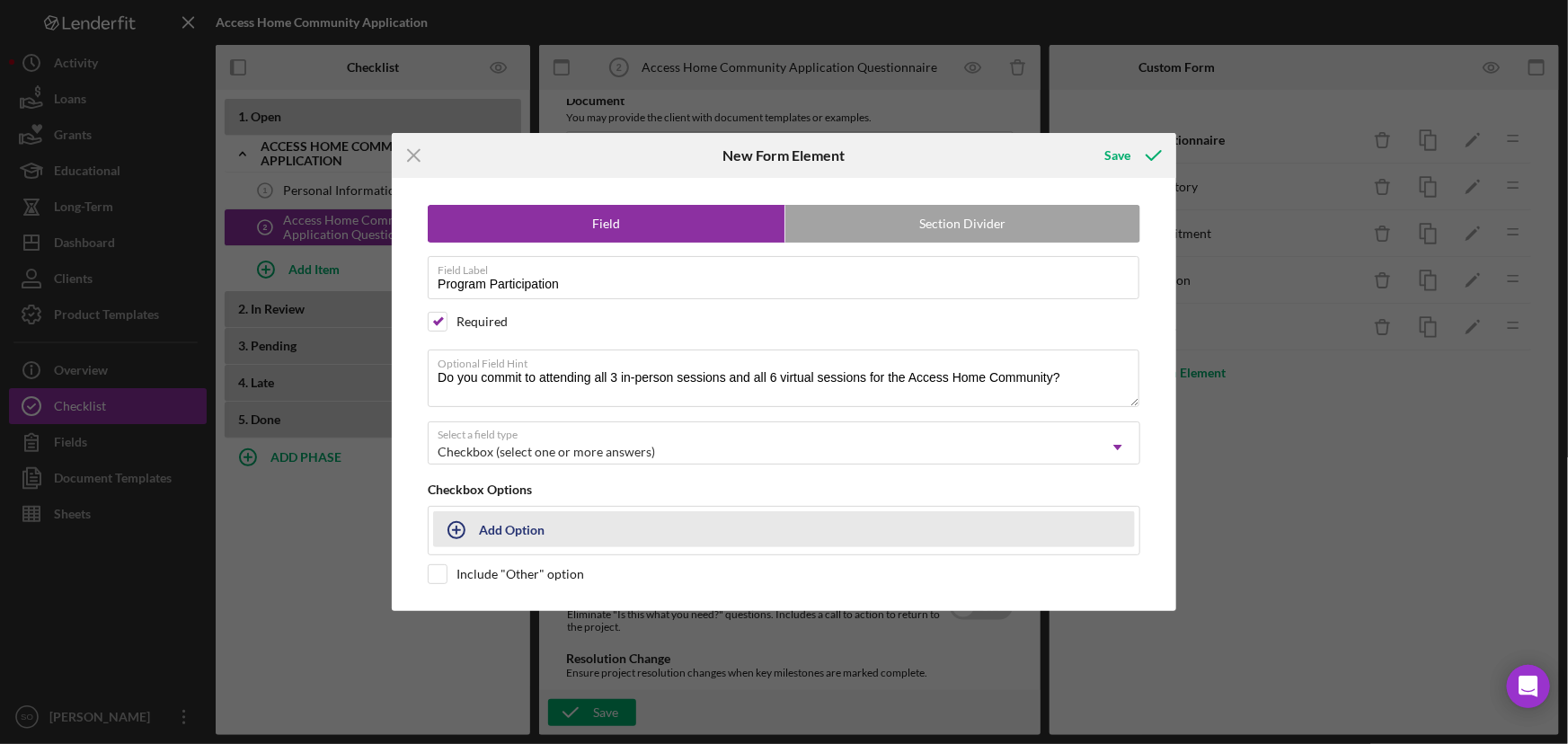
click at [508, 524] on div "Add Option" at bounding box center [512, 529] width 66 height 34
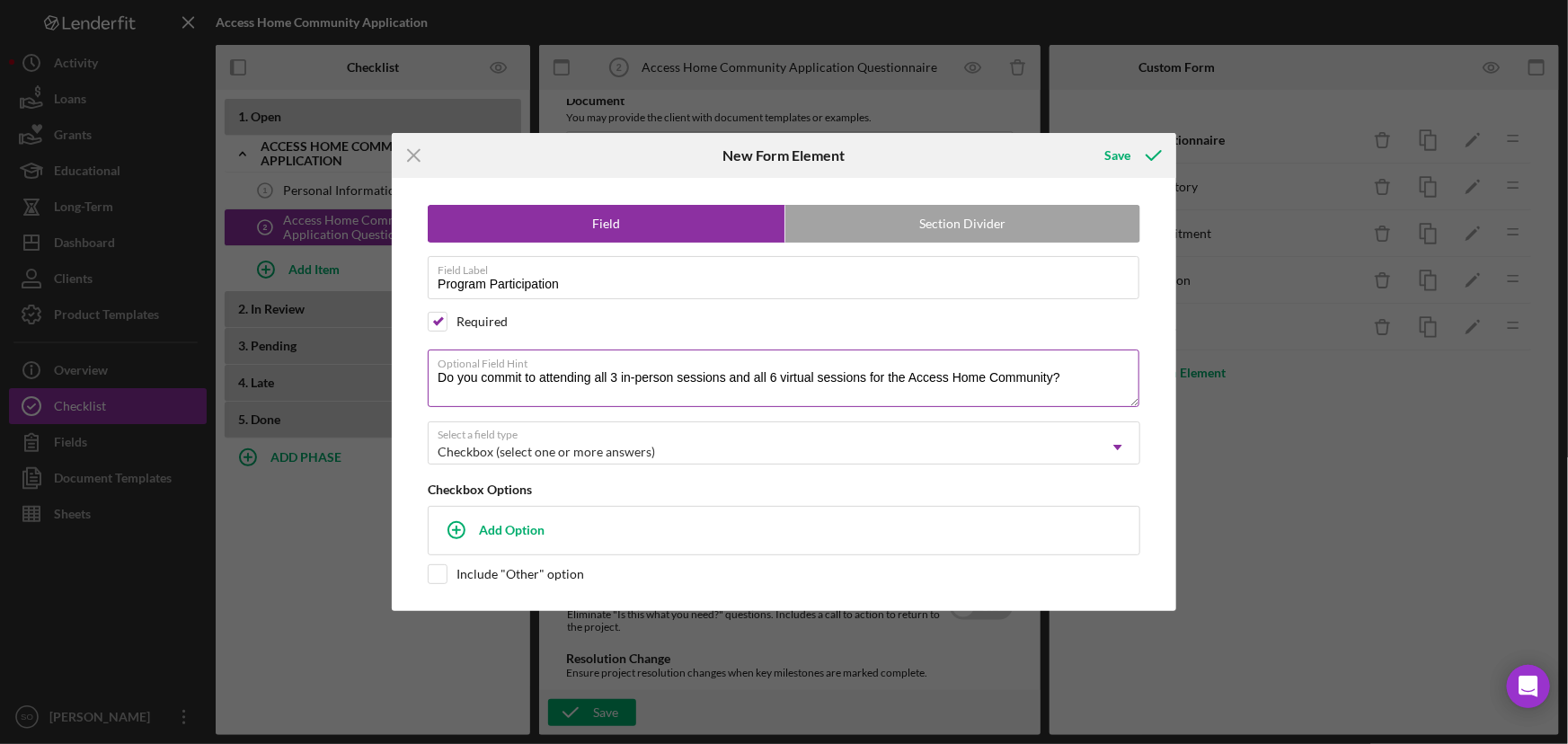
click at [1062, 360] on div "Optional Field Hint Do you commit to attending all 3 in-person sessions and all…" at bounding box center [784, 380] width 713 height 60
paste textarea "Virtual Session Dates (via Zoom)"
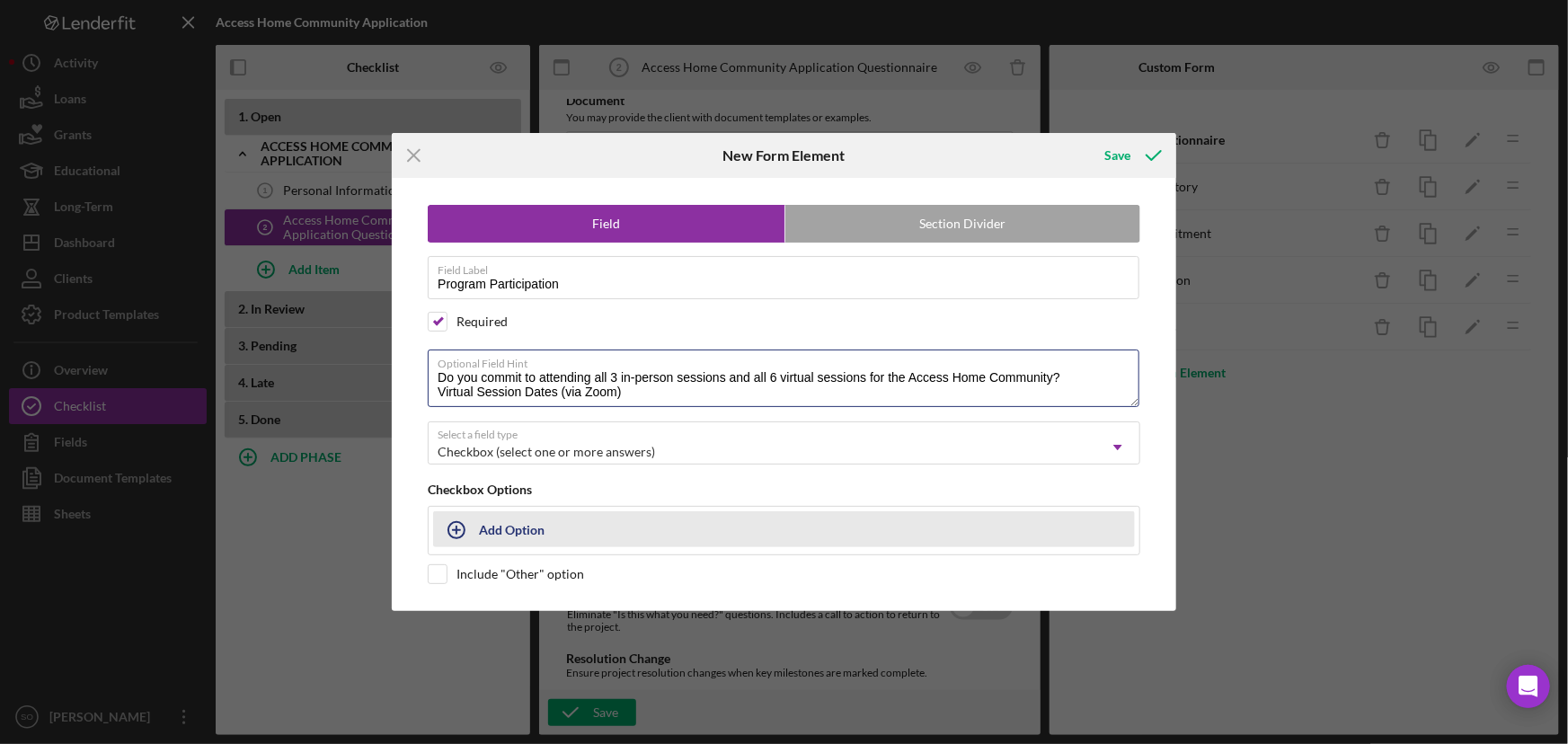
type textarea "Do you commit to attending all 3 in-person sessions and all 6 virtual sessions …"
click at [510, 533] on div "Add Option" at bounding box center [512, 529] width 66 height 34
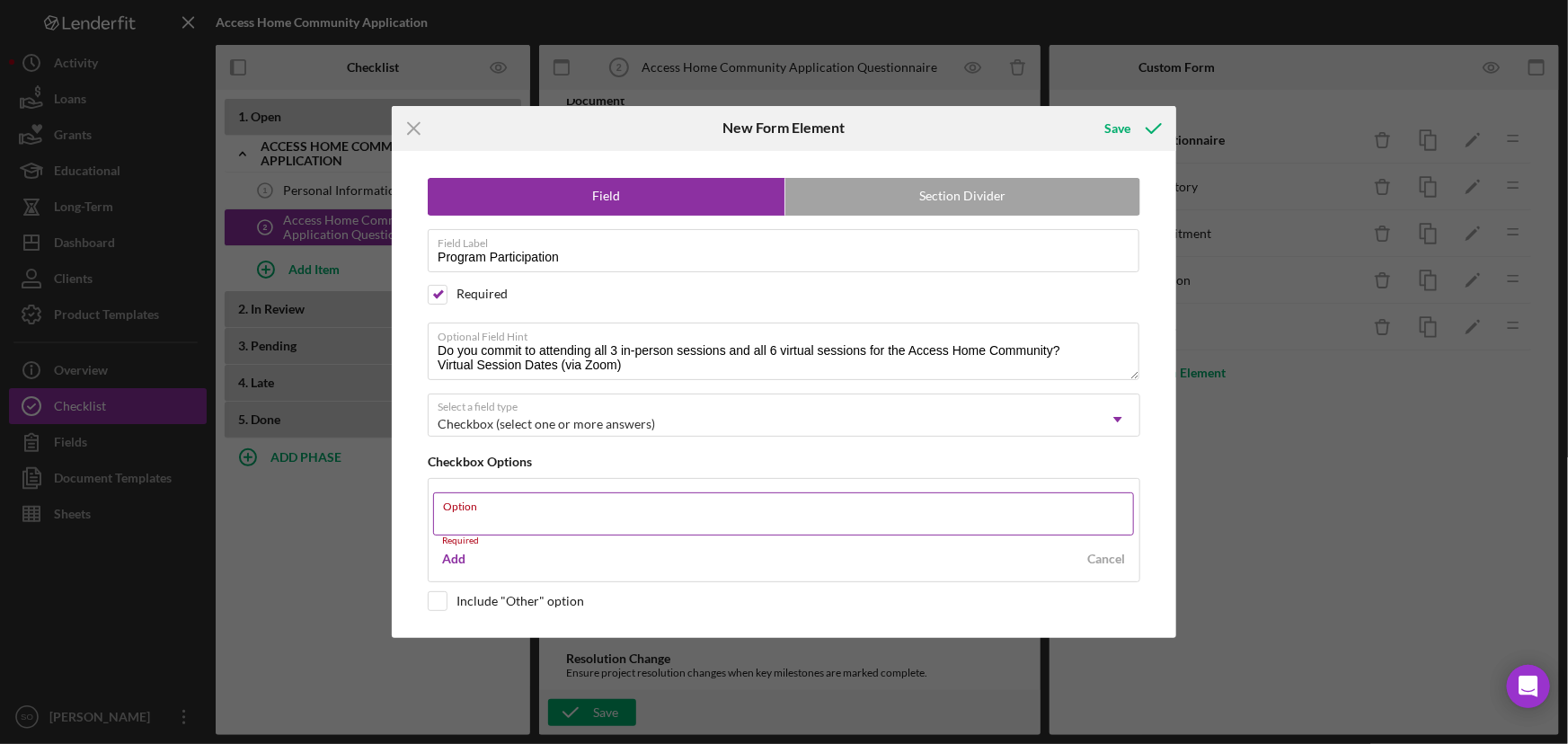
click at [518, 521] on div "Option Required" at bounding box center [784, 519] width 702 height 54
paste input "[DATE] 6:30 PM – 8:00 PM"
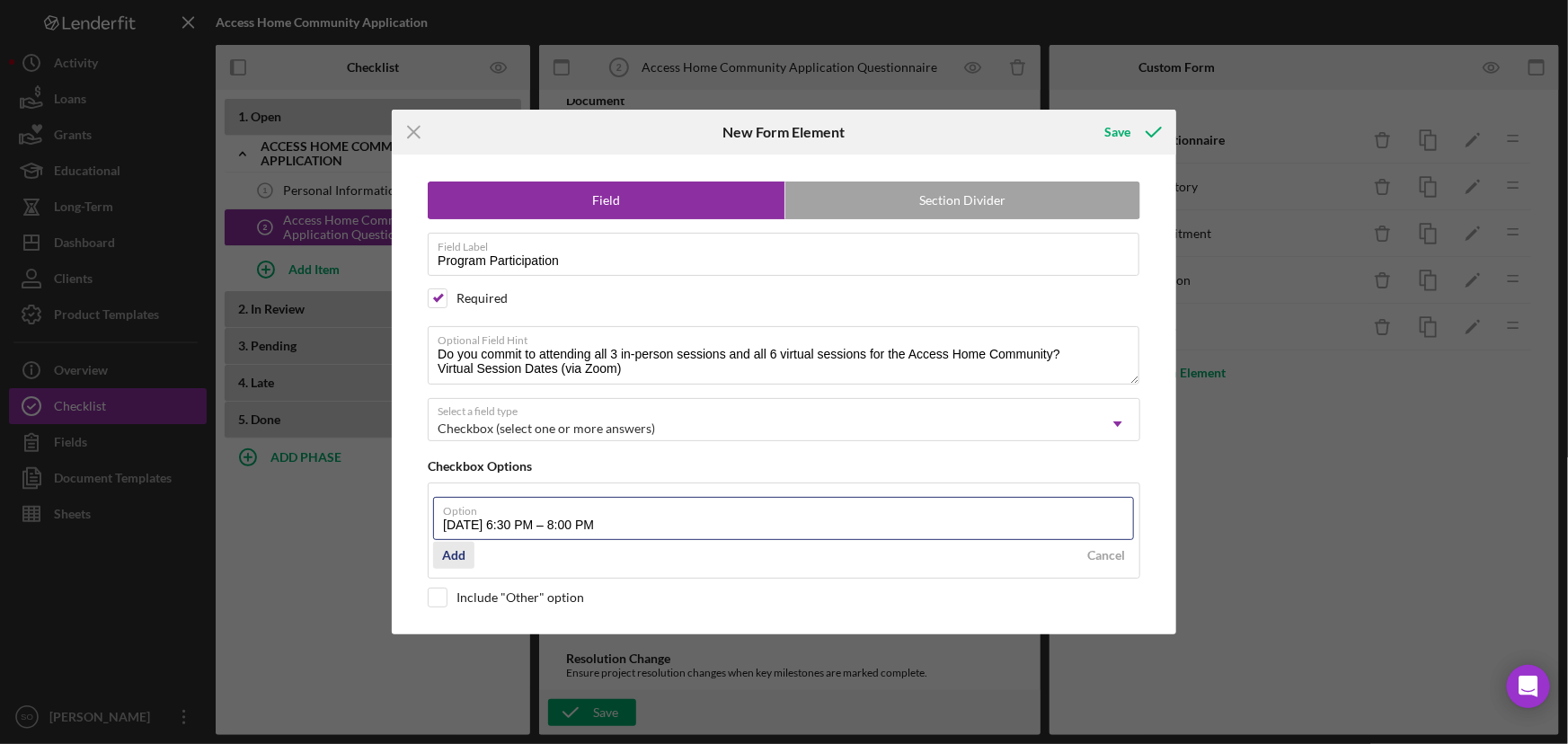
type input "[DATE] 6:30 PM – 8:00 PM"
click at [450, 557] on div "Add" at bounding box center [454, 556] width 23 height 27
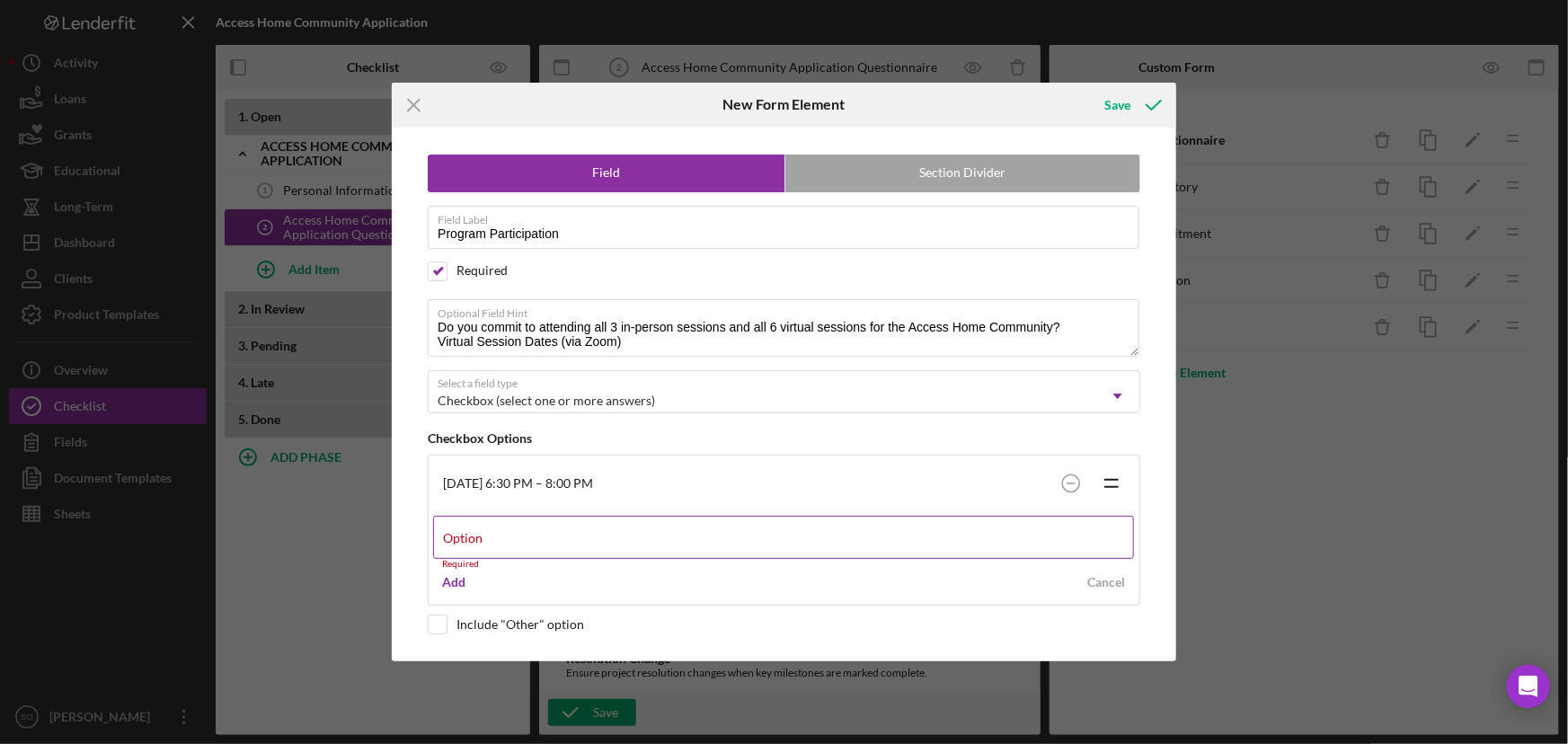
click at [478, 533] on label "Option" at bounding box center [463, 538] width 40 height 14
click at [478, 533] on input "Option" at bounding box center [783, 537] width 701 height 43
paste input "[DATE] 6:30 PM – 8:00 PM"
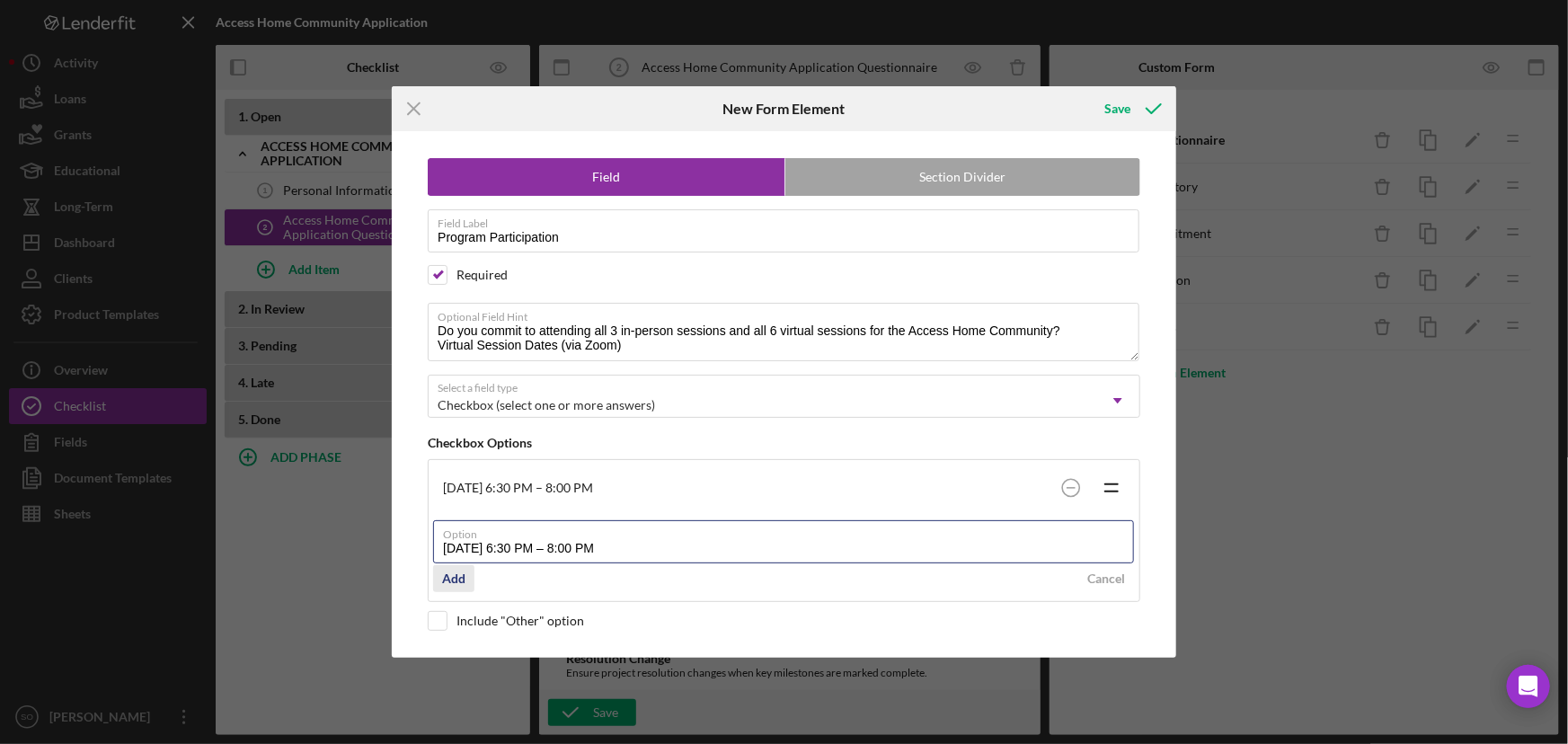
type input "[DATE] 6:30 PM – 8:00 PM"
click at [459, 575] on div "Add" at bounding box center [454, 579] width 23 height 27
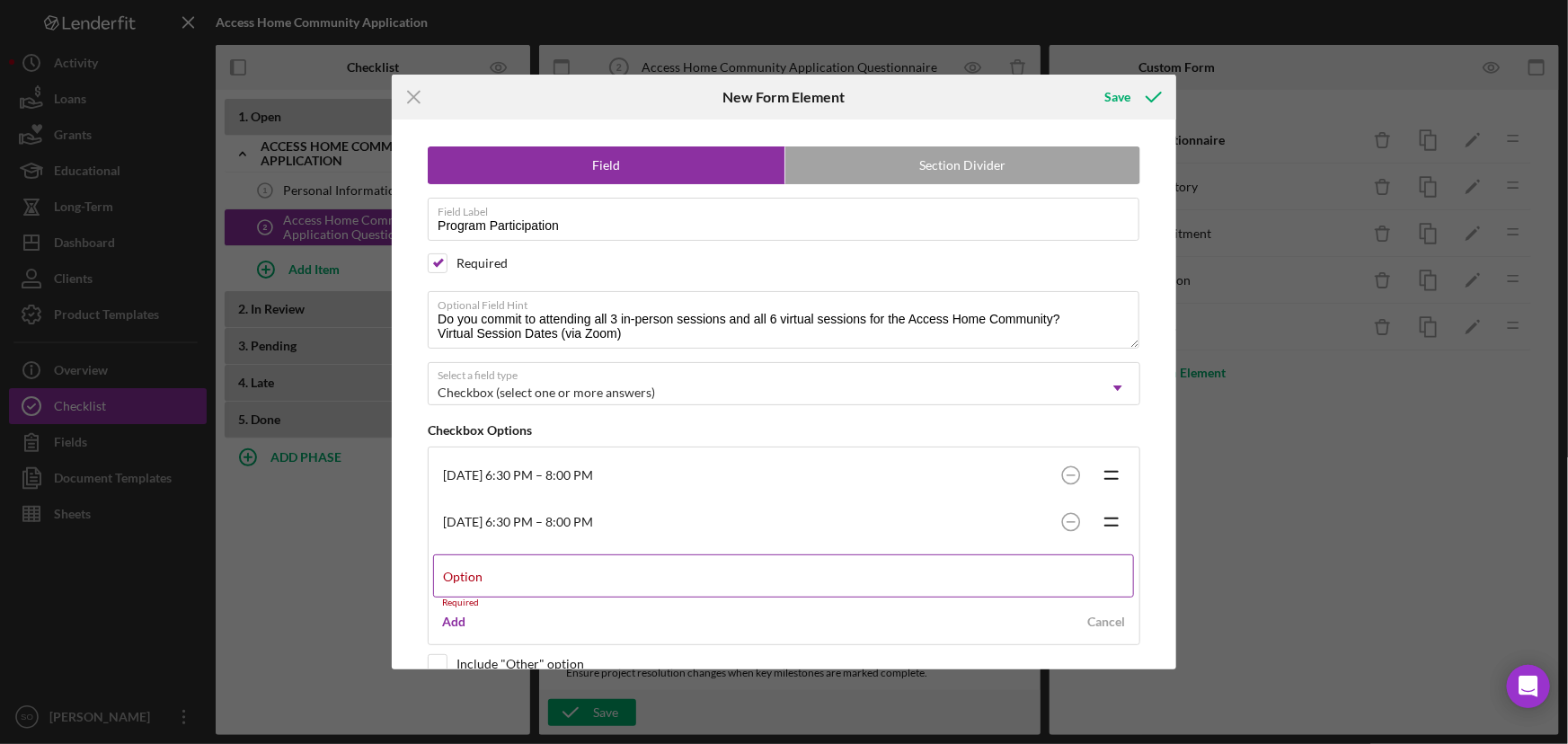
click at [457, 583] on label "Option" at bounding box center [463, 577] width 40 height 14
click at [457, 583] on input "Option" at bounding box center [783, 576] width 701 height 43
paste input "[DATE] 6:30 PM – 8:00 PM"
type input "[DATE] 6:30 PM – 8:00 PM"
click at [457, 611] on div "Add" at bounding box center [454, 613] width 23 height 27
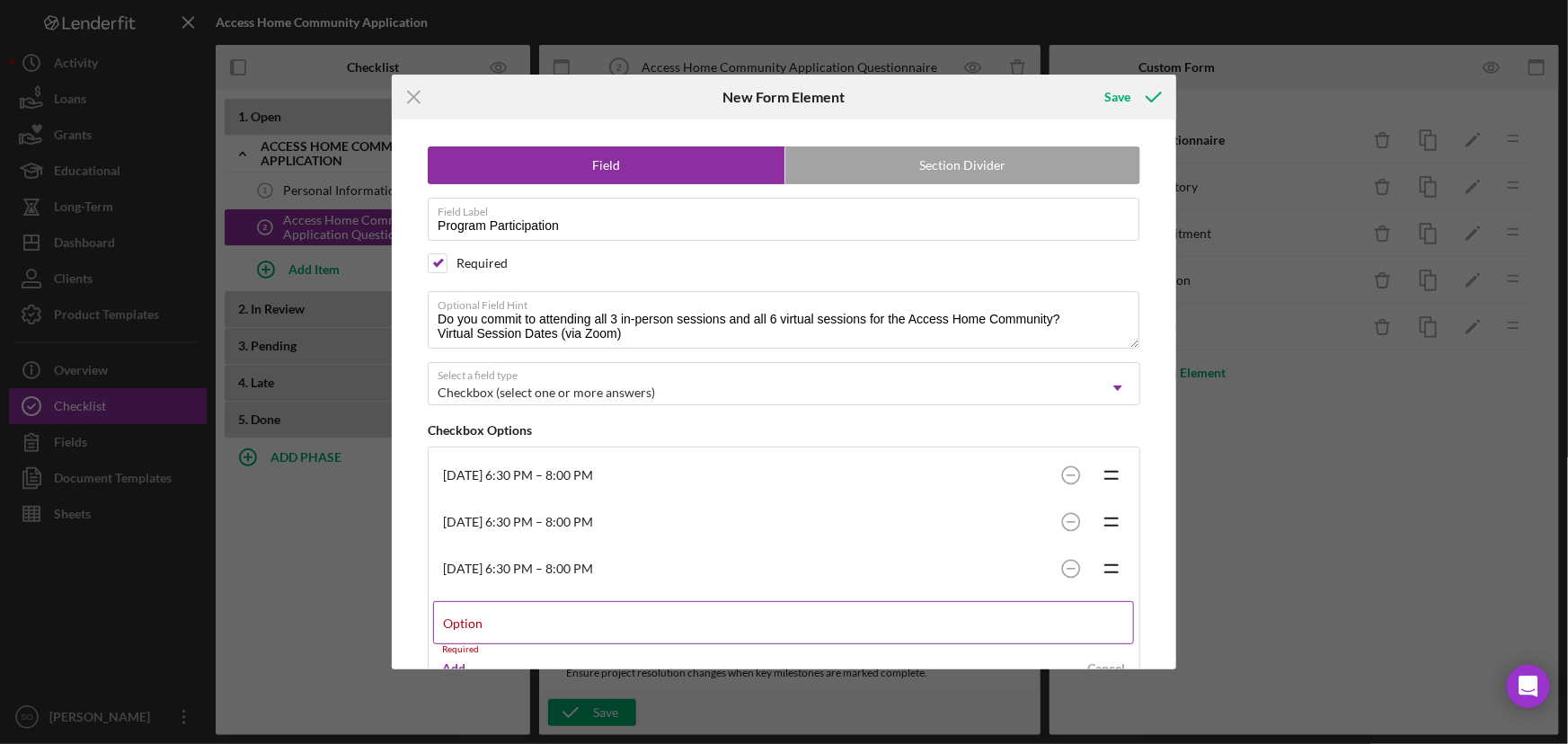
click at [548, 626] on div "Option Required" at bounding box center [784, 628] width 702 height 54
paste input "[DATE] 6:30 PM – 8:00 PM"
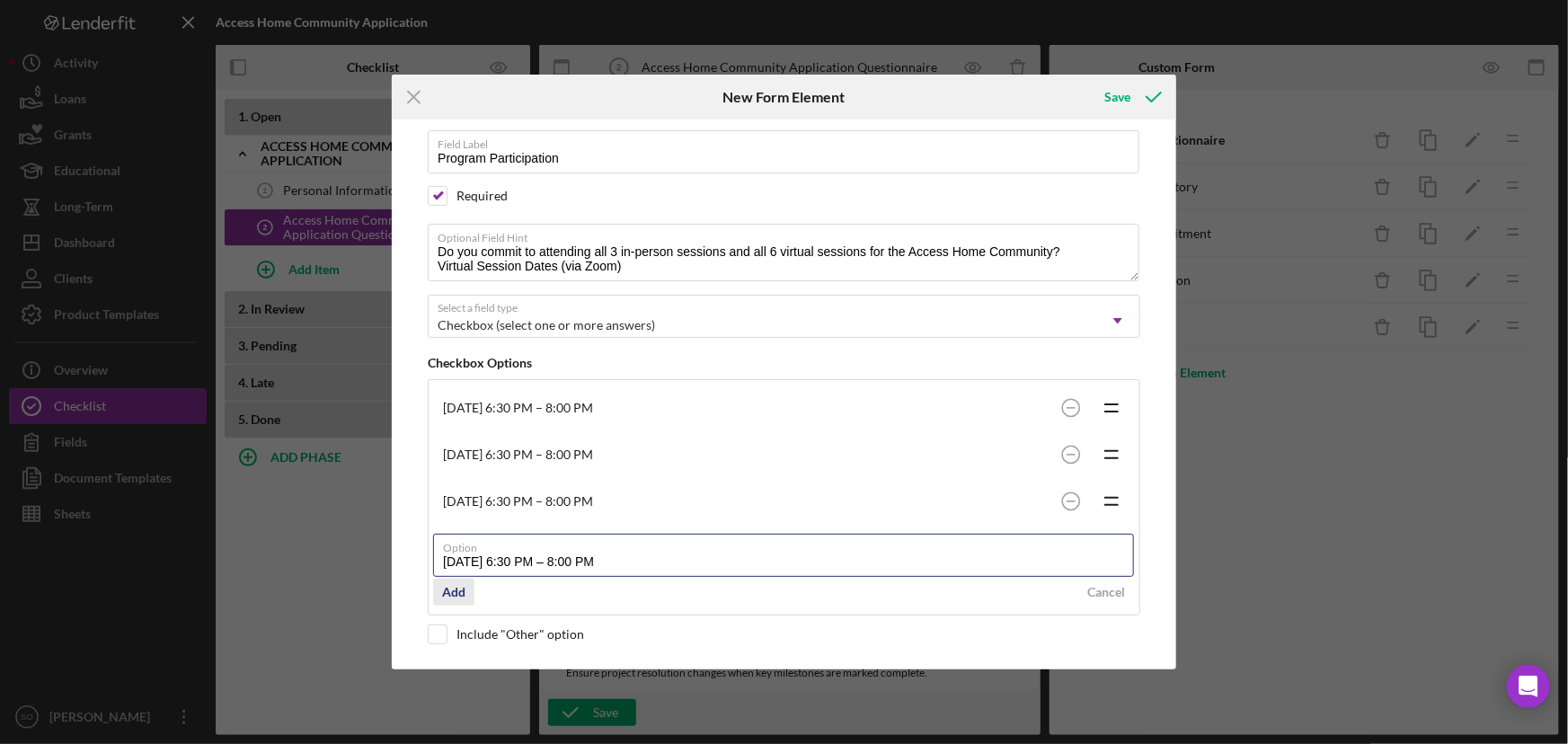
type input "[DATE] 6:30 PM – 8:00 PM"
click at [461, 595] on div "Add" at bounding box center [454, 592] width 23 height 27
click at [475, 596] on label "Option" at bounding box center [463, 603] width 40 height 14
click at [475, 595] on input "Option" at bounding box center [783, 602] width 701 height 43
paste input "[DATE] 6:30 PM – 8:00 PM"
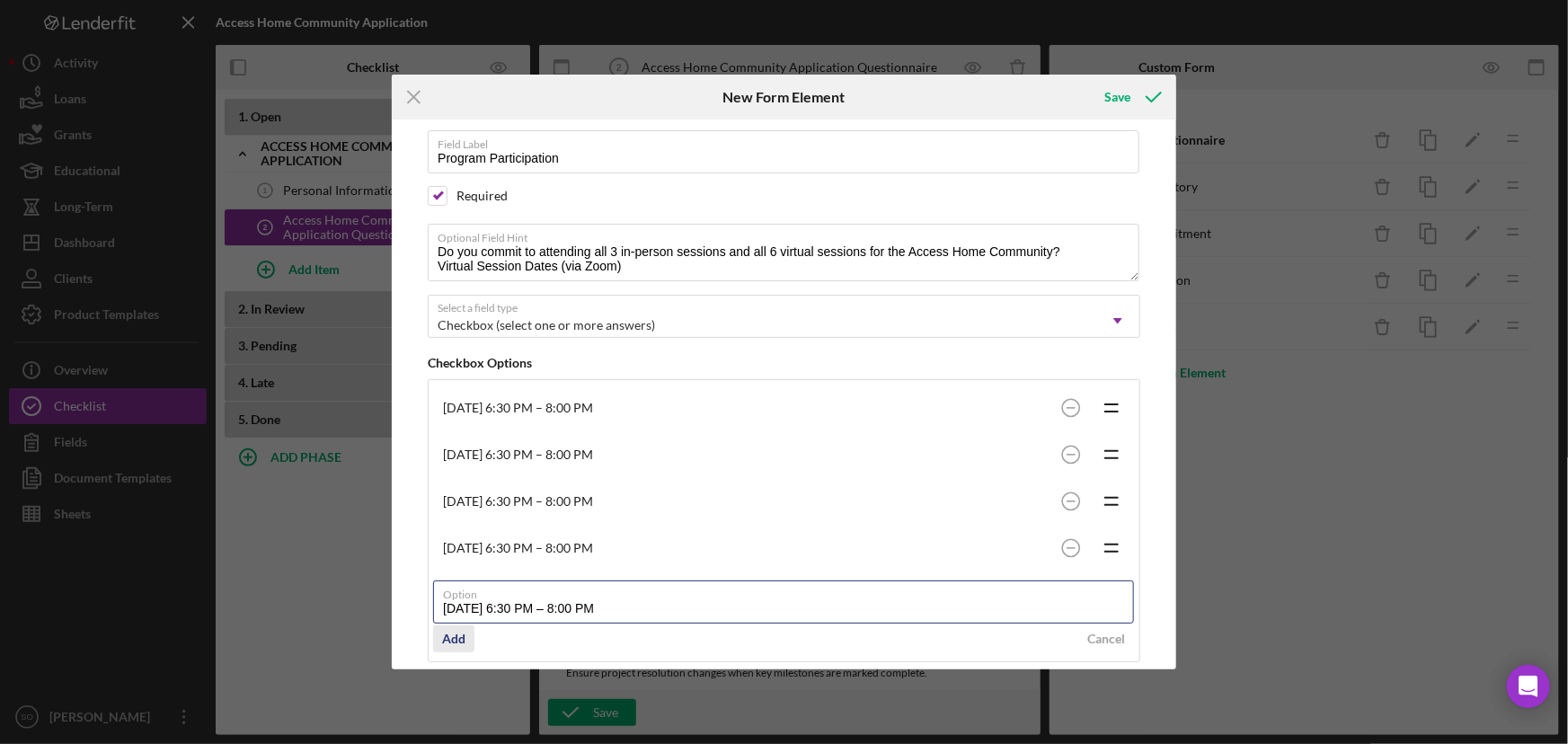
type input "[DATE] 6:30 PM – 8:00 PM"
click at [457, 639] on div "Add" at bounding box center [454, 638] width 23 height 27
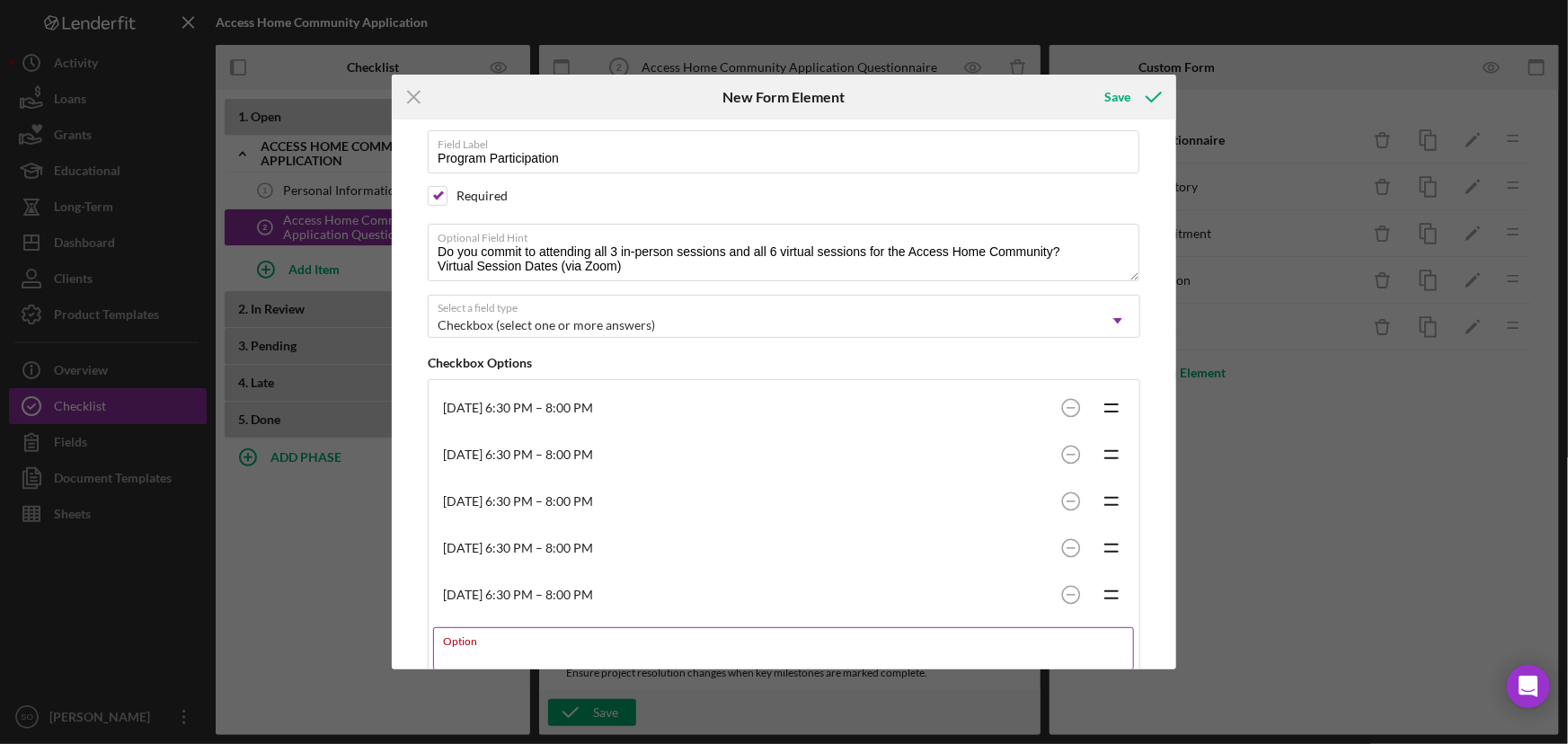
click at [513, 647] on label "Option" at bounding box center [789, 638] width 691 height 20
click at [513, 647] on input "Option" at bounding box center [783, 648] width 701 height 43
paste input "[DATE] 6:30 PM – 8:00 PM"
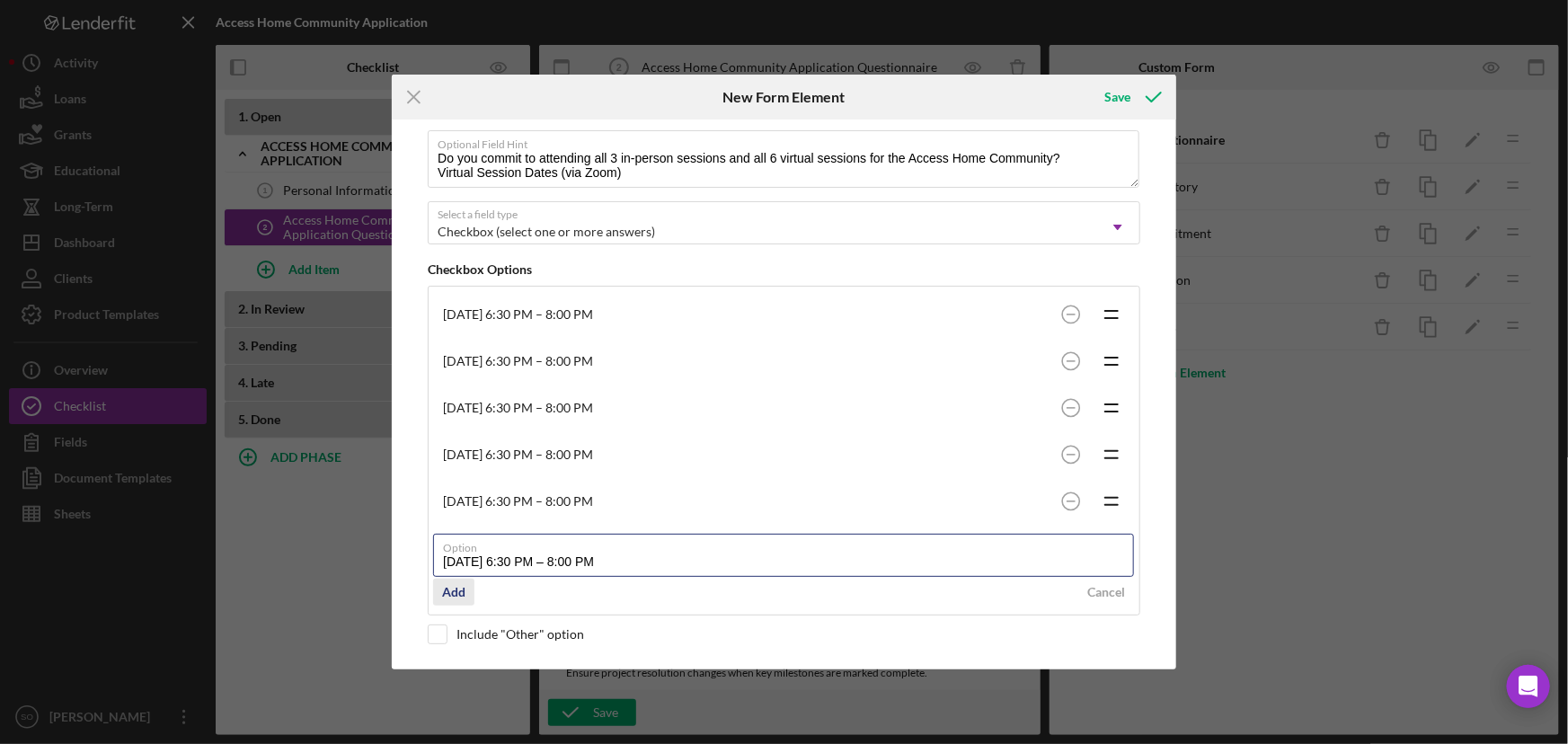
type input "[DATE] 6:30 PM – 8:00 PM"
click at [455, 593] on div "Add" at bounding box center [454, 592] width 23 height 27
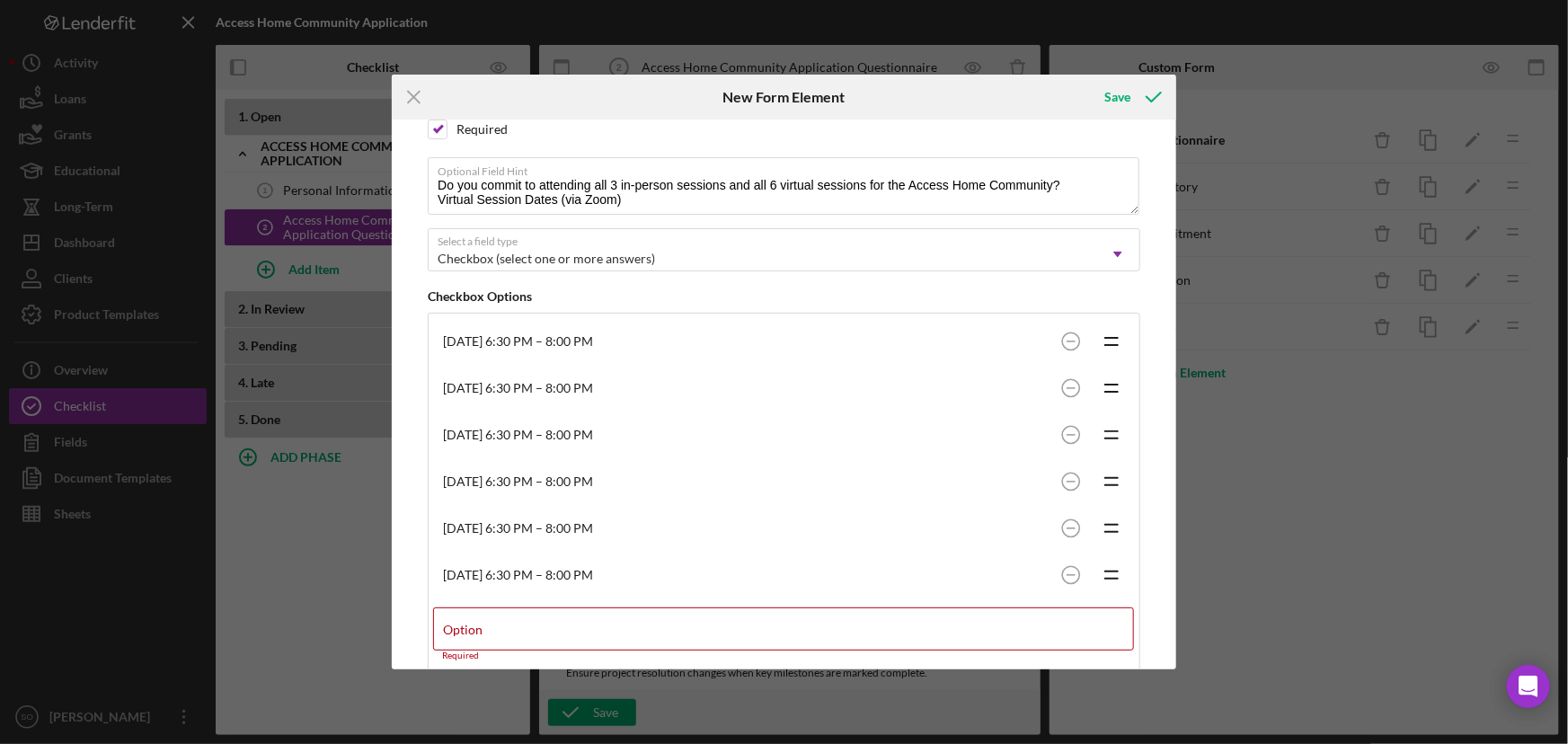
scroll to position [216, 0]
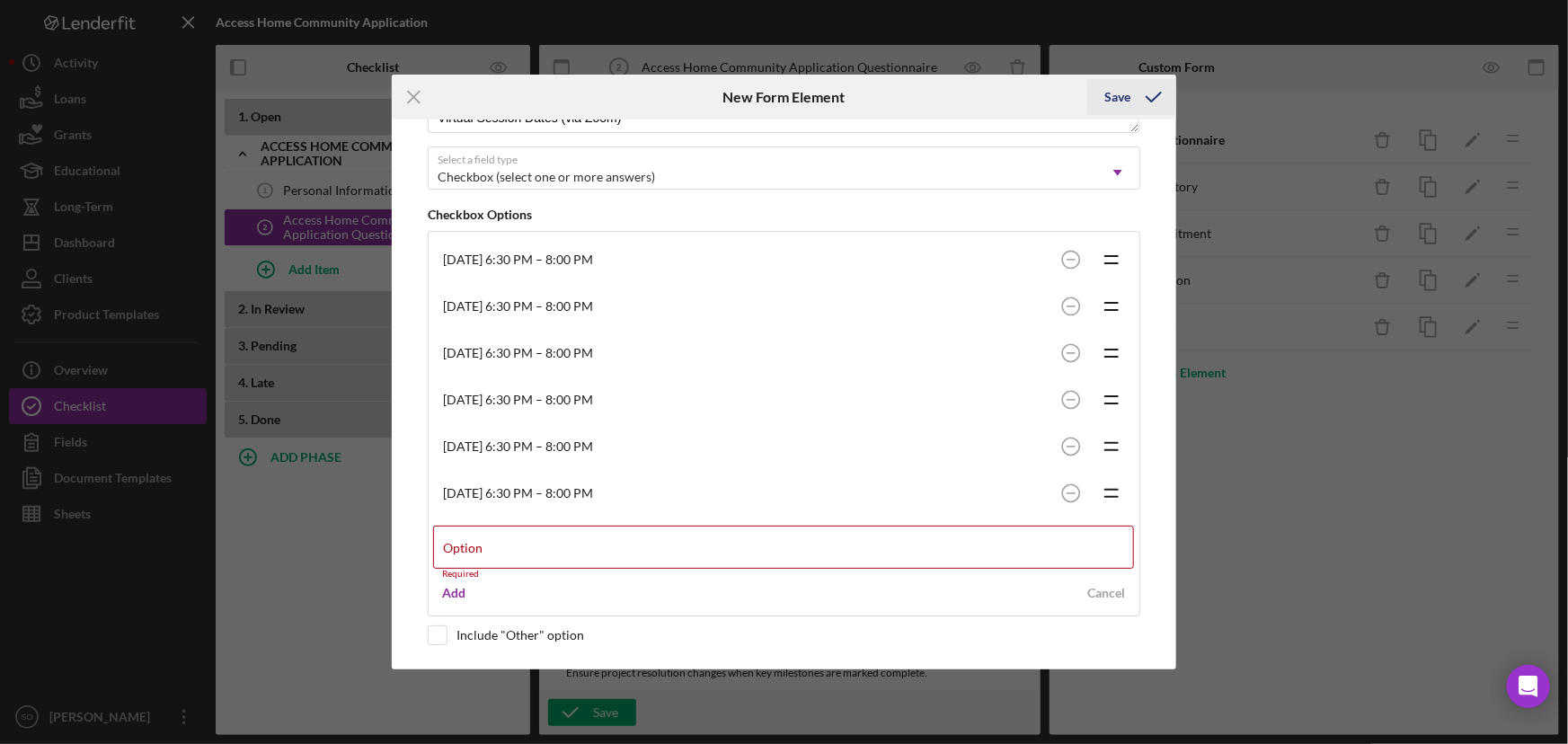
click at [1131, 98] on icon "submit" at bounding box center [1154, 97] width 45 height 45
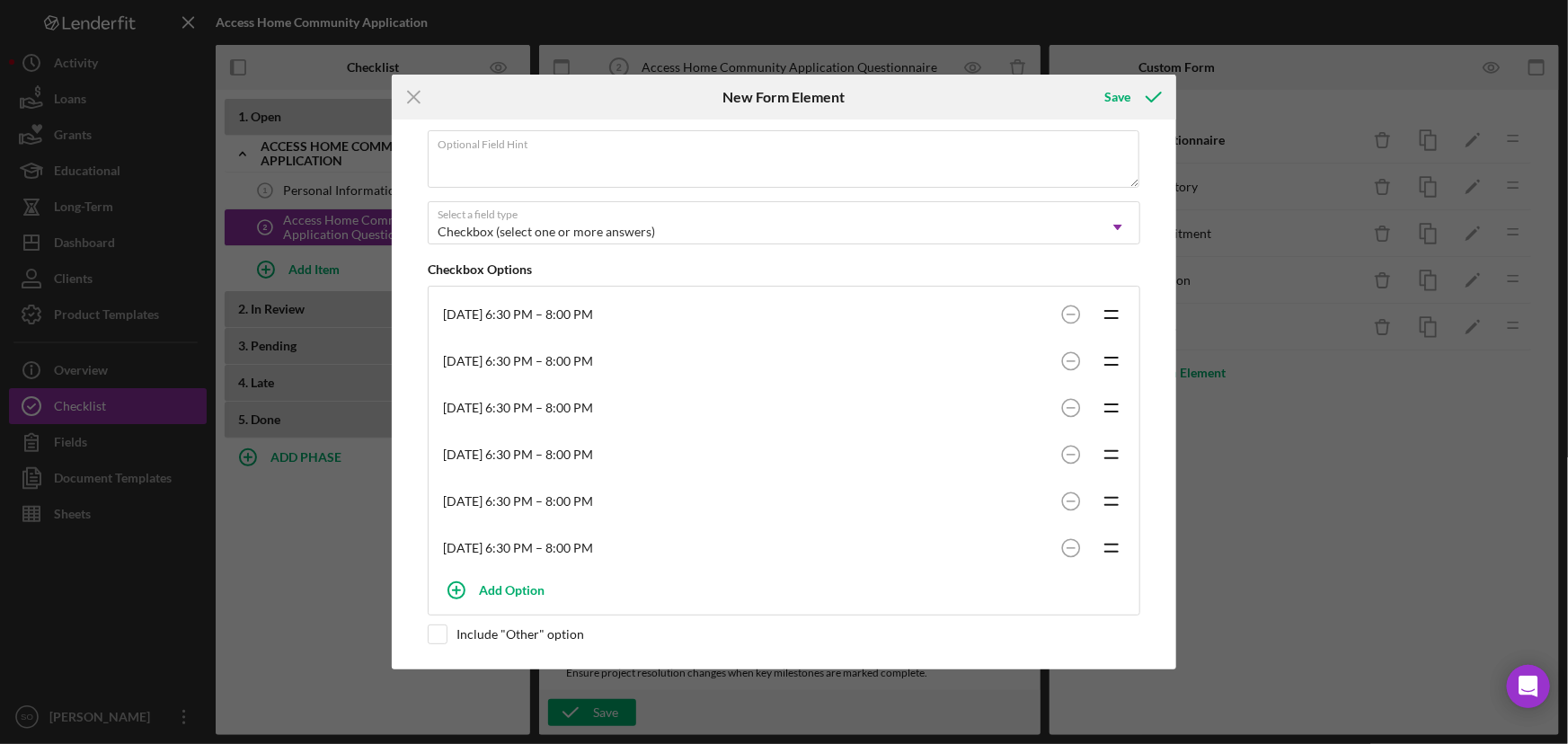
scroll to position [0, 0]
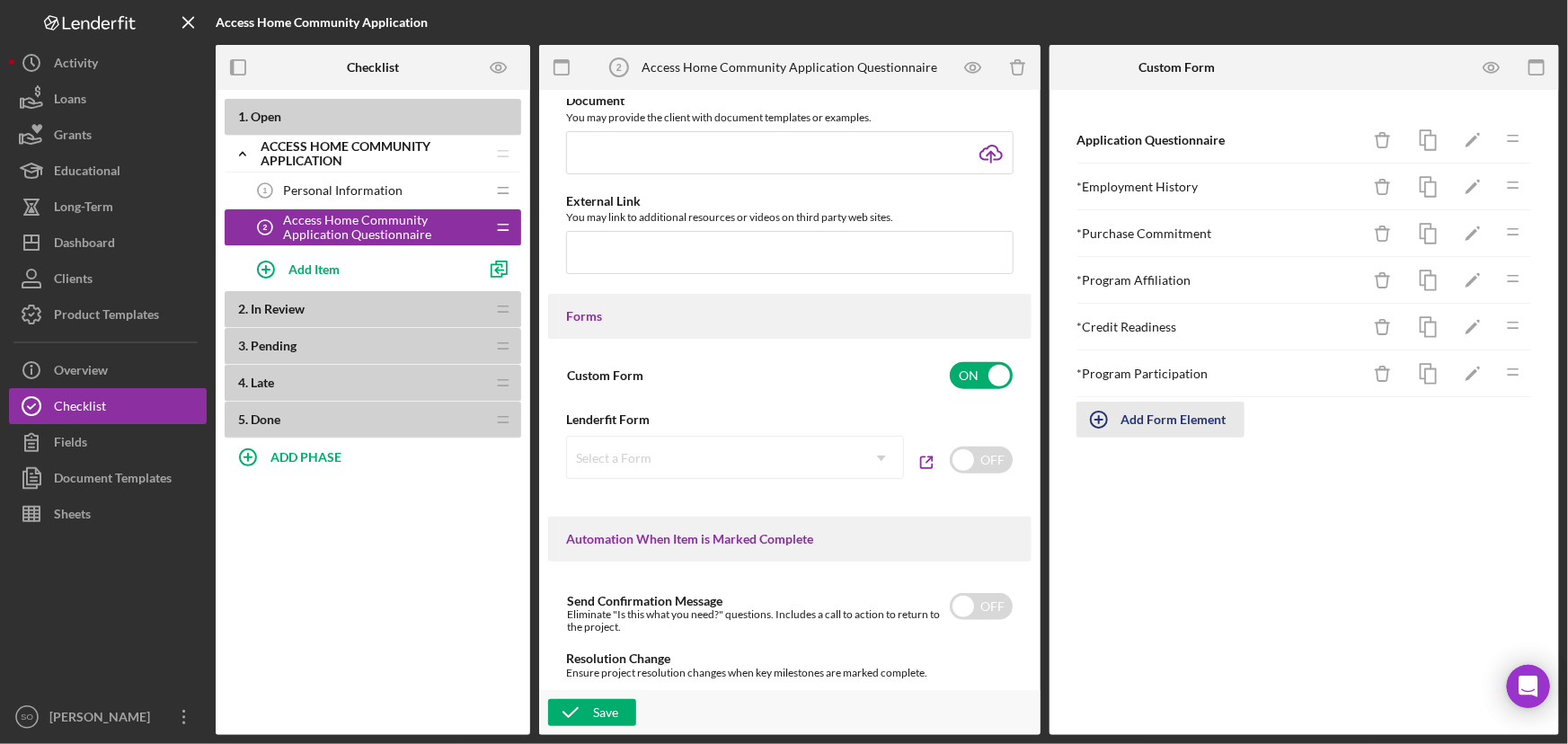
click at [1168, 418] on div "Add Form Element" at bounding box center [1174, 419] width 106 height 36
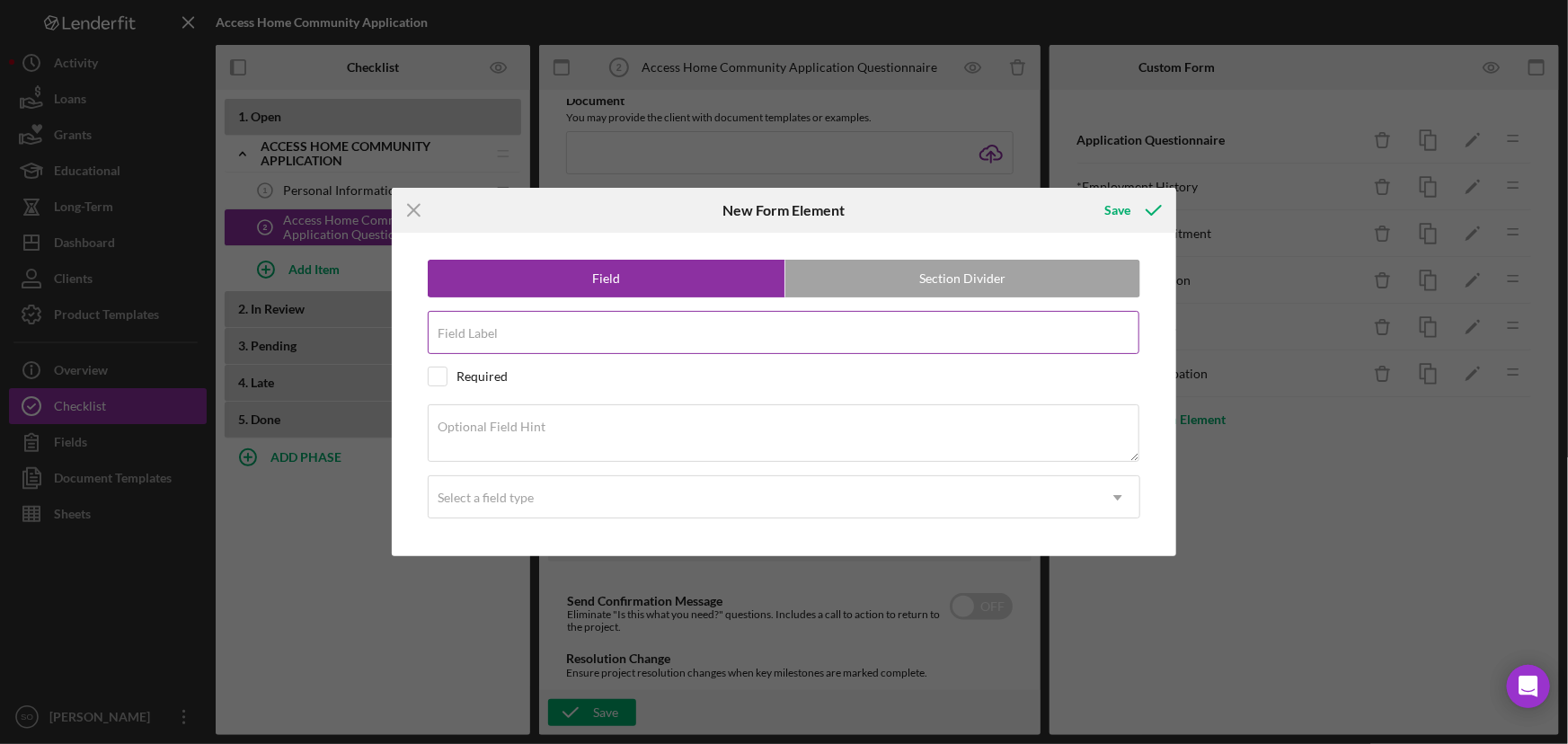
click at [546, 332] on div "Field Label" at bounding box center [784, 334] width 713 height 45
paste input "Program Participation"
type input "Program Participation"
click at [518, 411] on div "Optional Field Hint" at bounding box center [784, 434] width 713 height 60
click at [475, 430] on label "Optional Field Hint" at bounding box center [492, 427] width 108 height 14
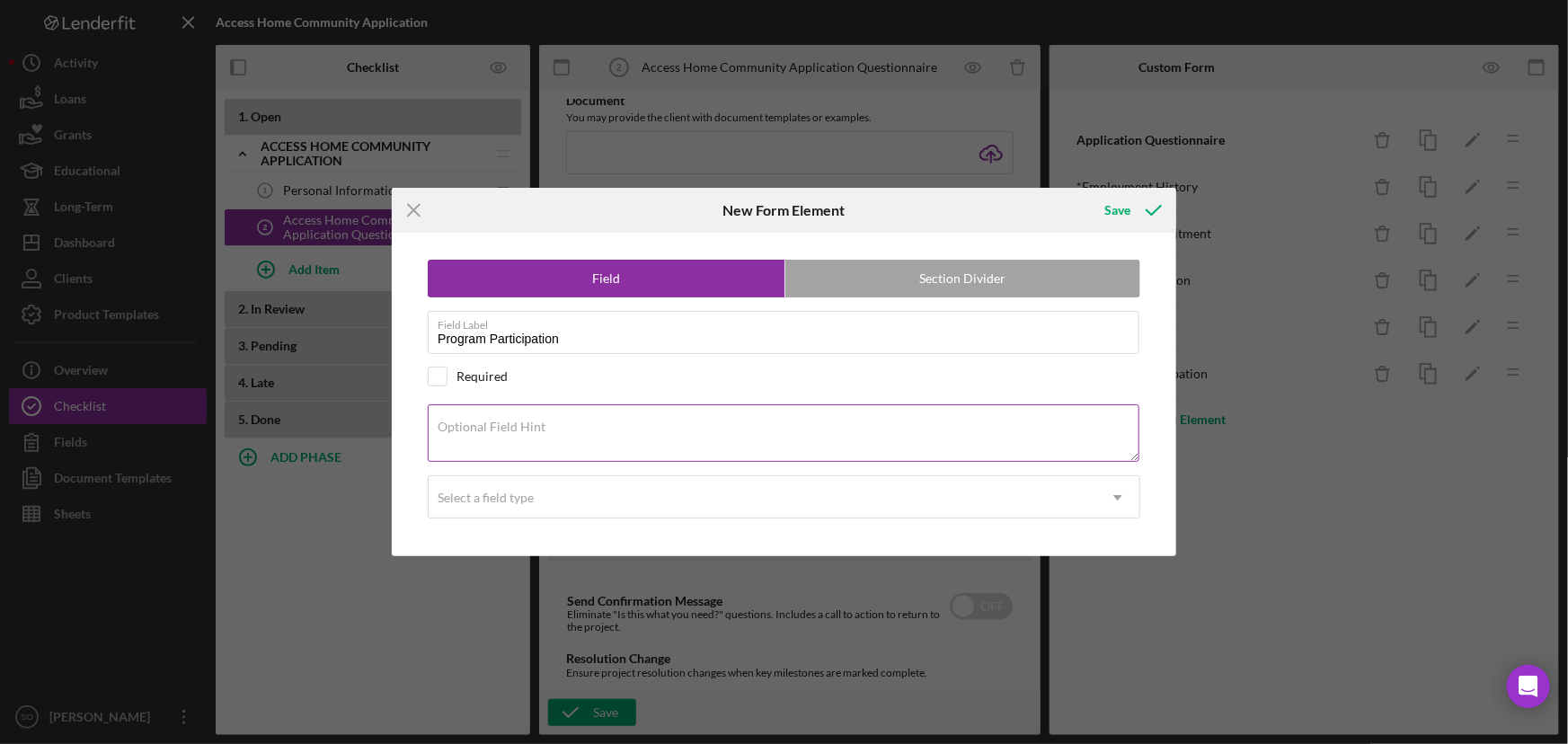
click at [475, 430] on textarea "Optional Field Hint" at bounding box center [783, 433] width 712 height 58
paste textarea "Do you commit to attending all 3 in-person sessions and all 6 virtual sessions …"
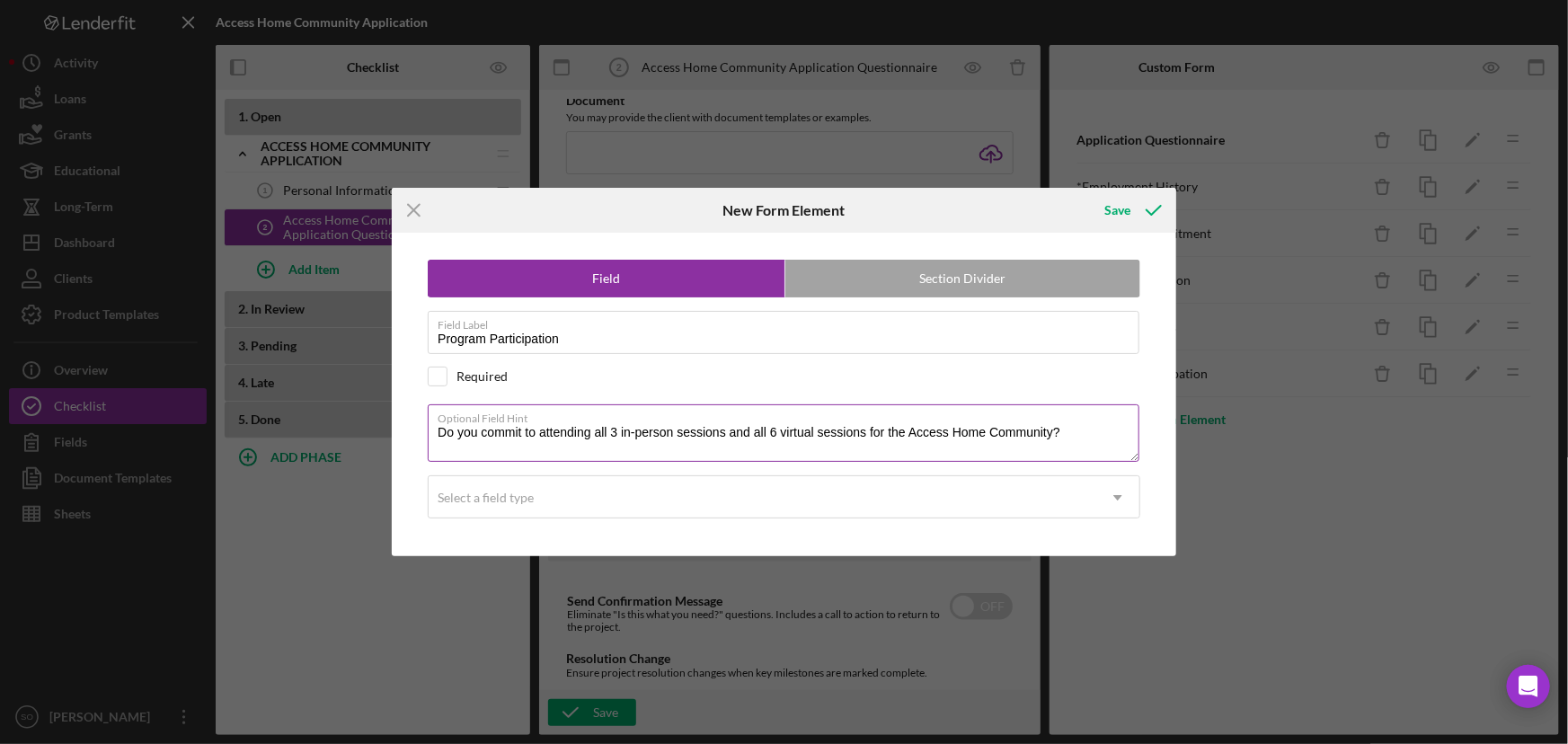
click at [446, 446] on textarea "Do you commit to attending all 3 in-person sessions and all 6 virtual sessions …" at bounding box center [783, 433] width 712 height 58
paste textarea "In-Person Session Dates"
drag, startPoint x: 463, startPoint y: 409, endPoint x: 577, endPoint y: 450, distance: 121.1
click at [577, 450] on textarea "DIn-Person Session Dateso you commit to attending all 3 in-person sessions and …" at bounding box center [783, 433] width 712 height 58
drag, startPoint x: 619, startPoint y: 446, endPoint x: 428, endPoint y: 427, distance: 191.9
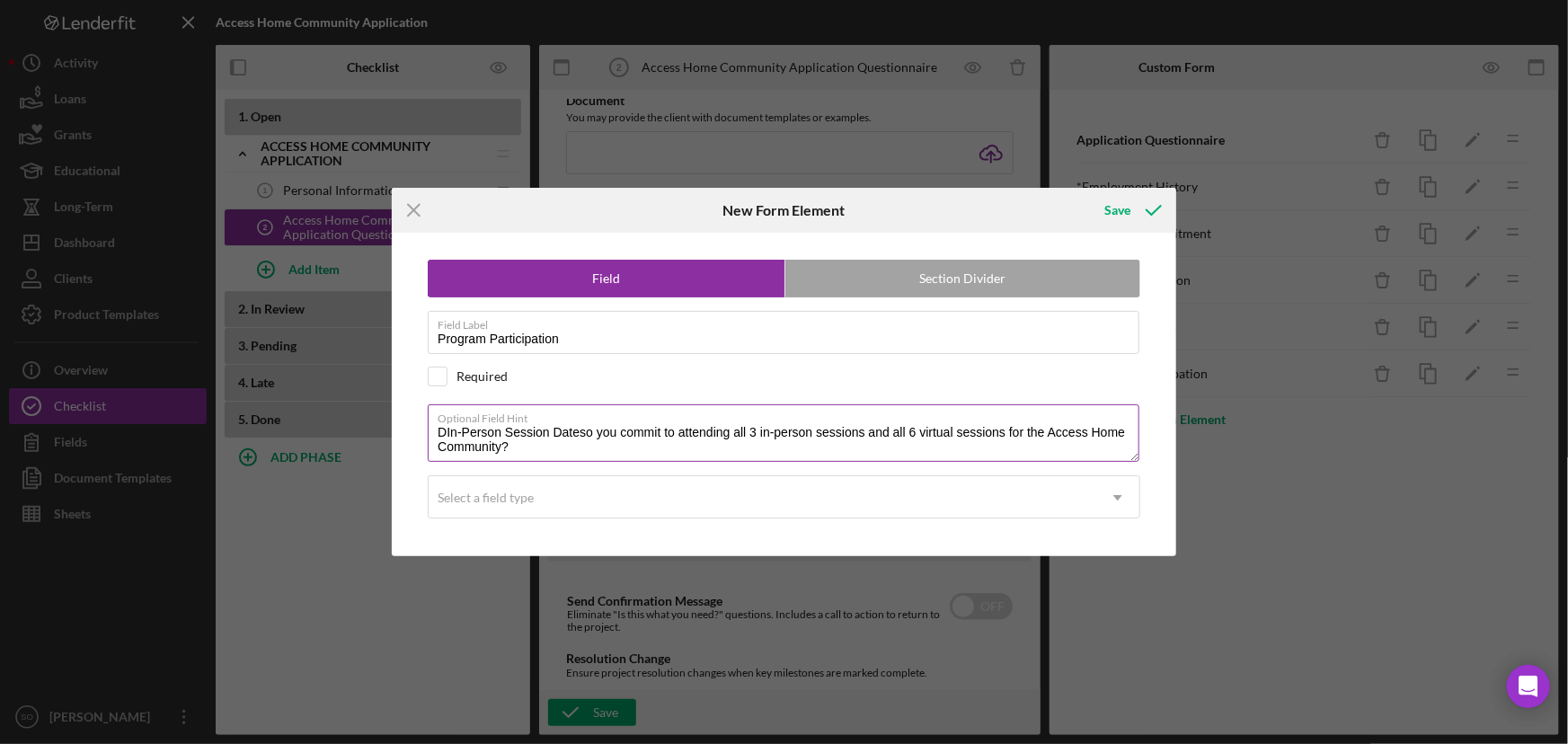
click at [428, 427] on textarea "DIn-Person Session Dateso you commit to attending all 3 in-person sessions and …" at bounding box center [783, 433] width 712 height 58
paste textarea "In-Person Session Dates"
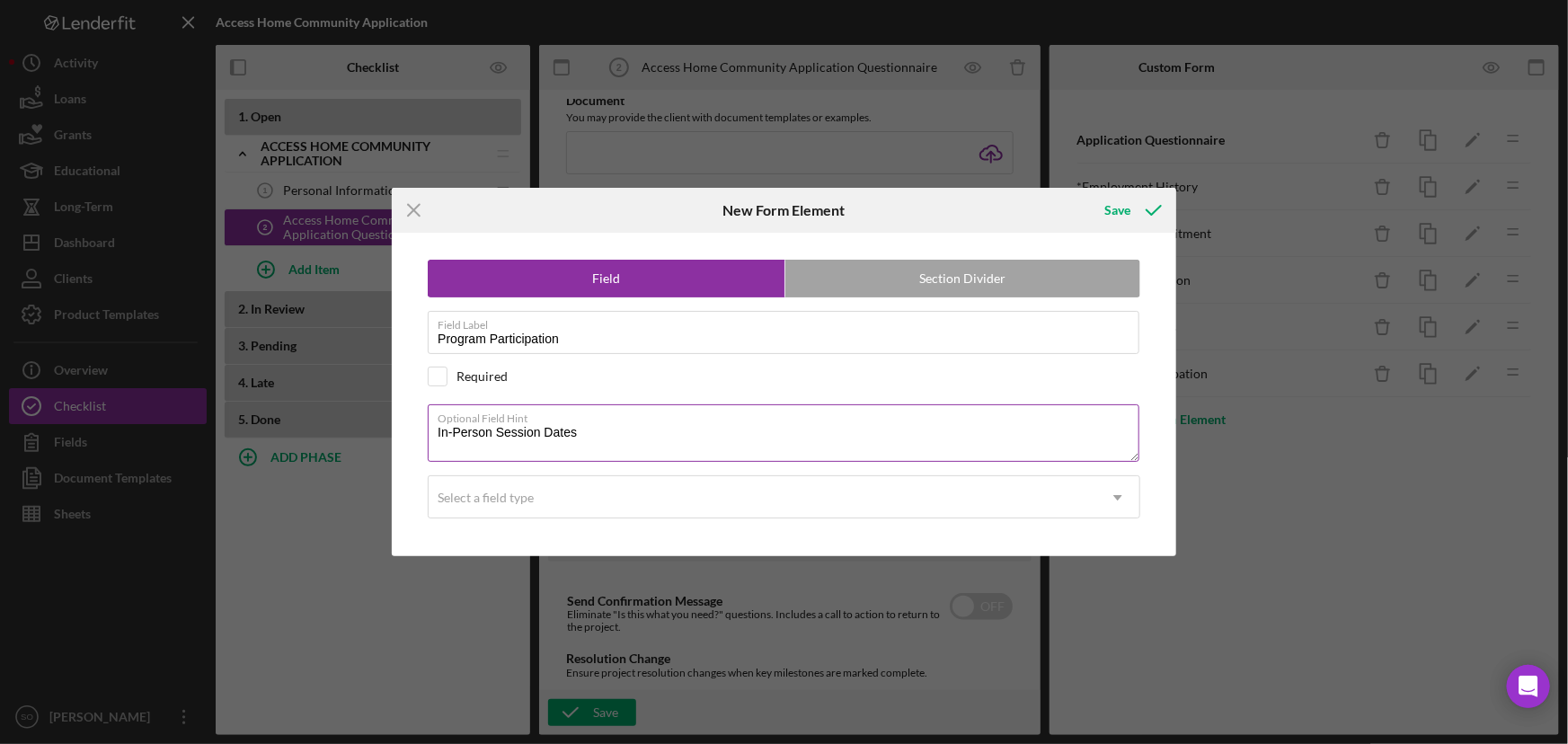
click at [436, 431] on textarea "In-Person Session Dates" at bounding box center [783, 433] width 712 height 58
paste textarea "Do you commit to attending all 3 in-person sessions and all 6 virtual sessions …"
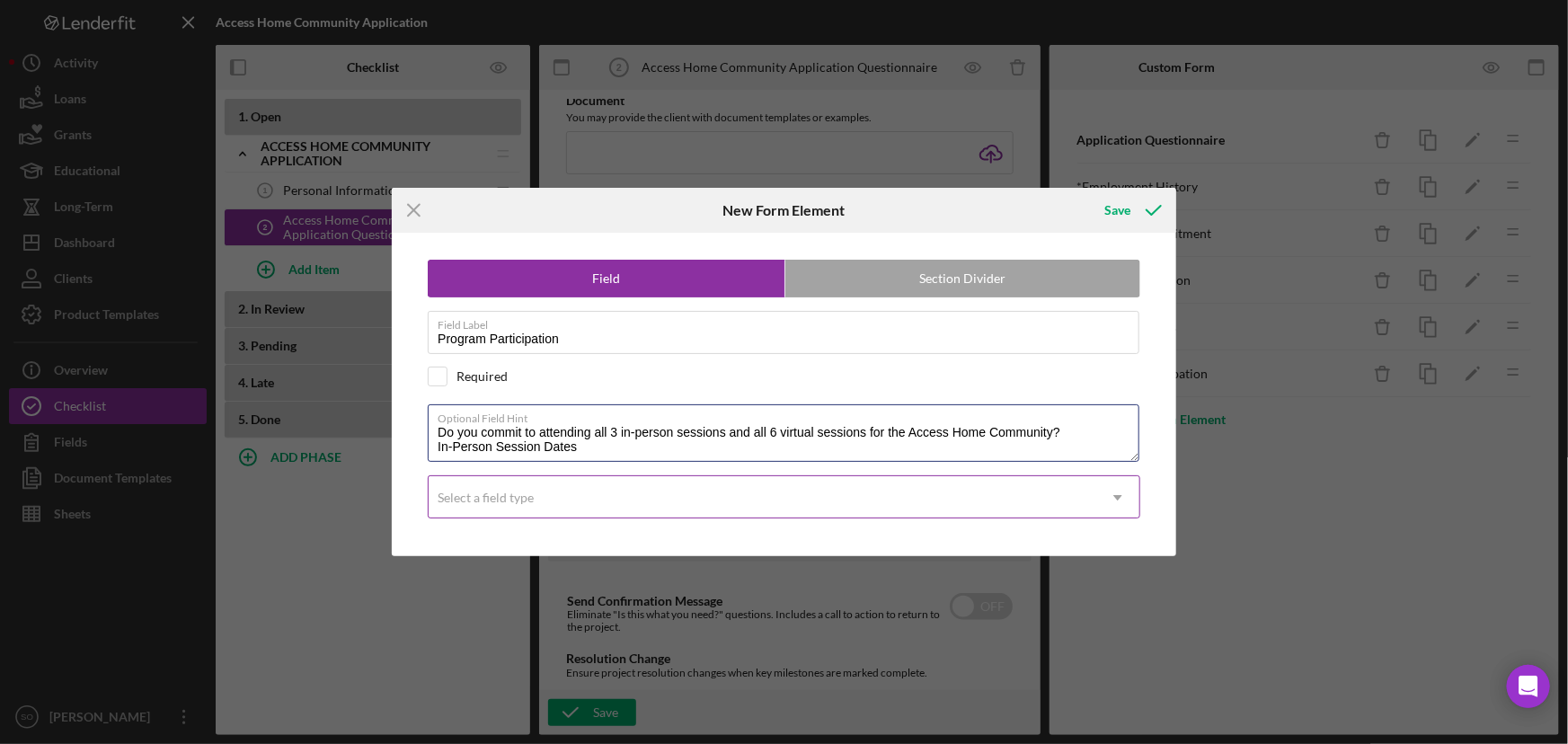
type textarea "Do you commit to attending all 3 in-person sessions and all 6 virtual sessions …"
click at [484, 501] on div "Select a field type" at bounding box center [485, 498] width 97 height 14
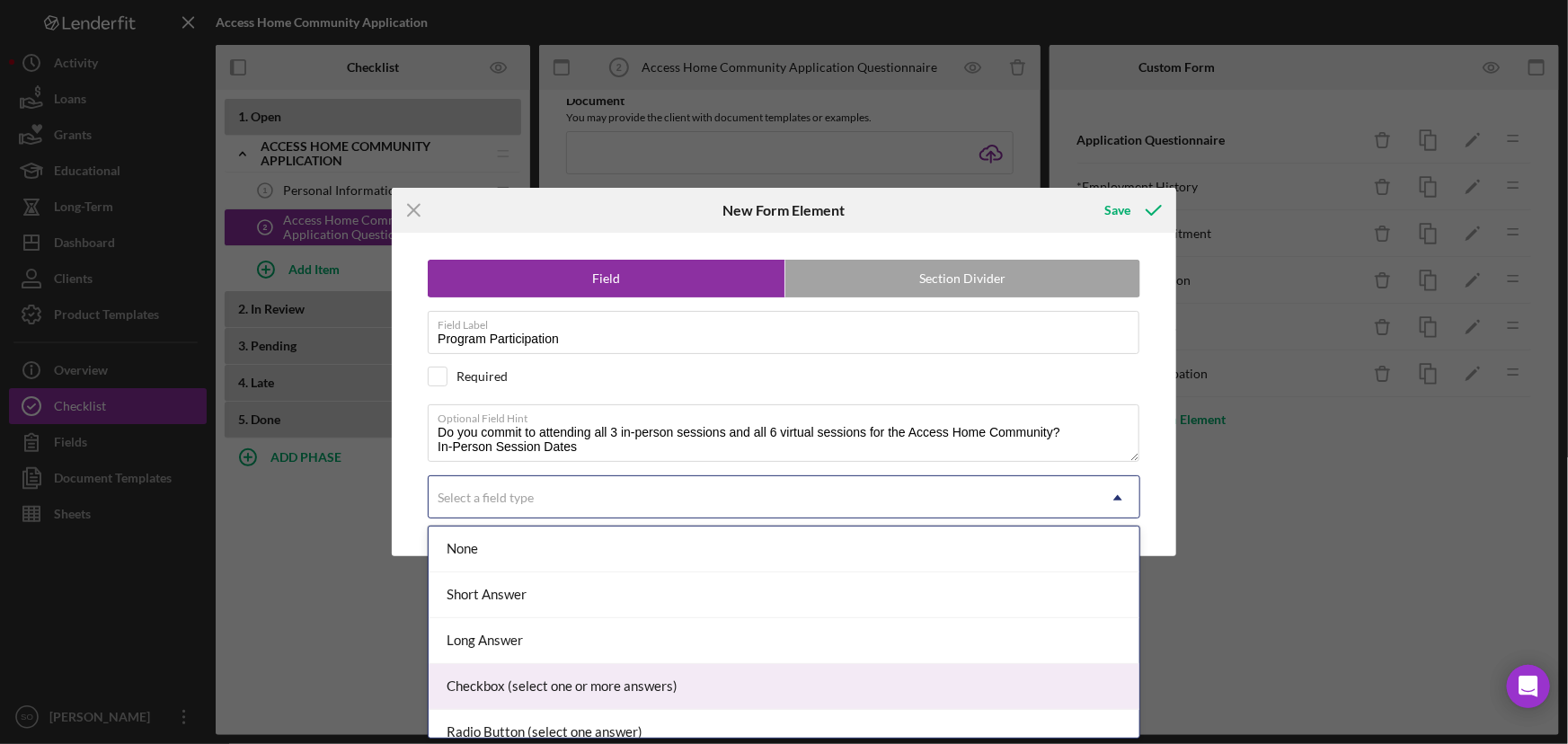
click at [494, 679] on div "Checkbox (select one or more answers)" at bounding box center [784, 686] width 711 height 46
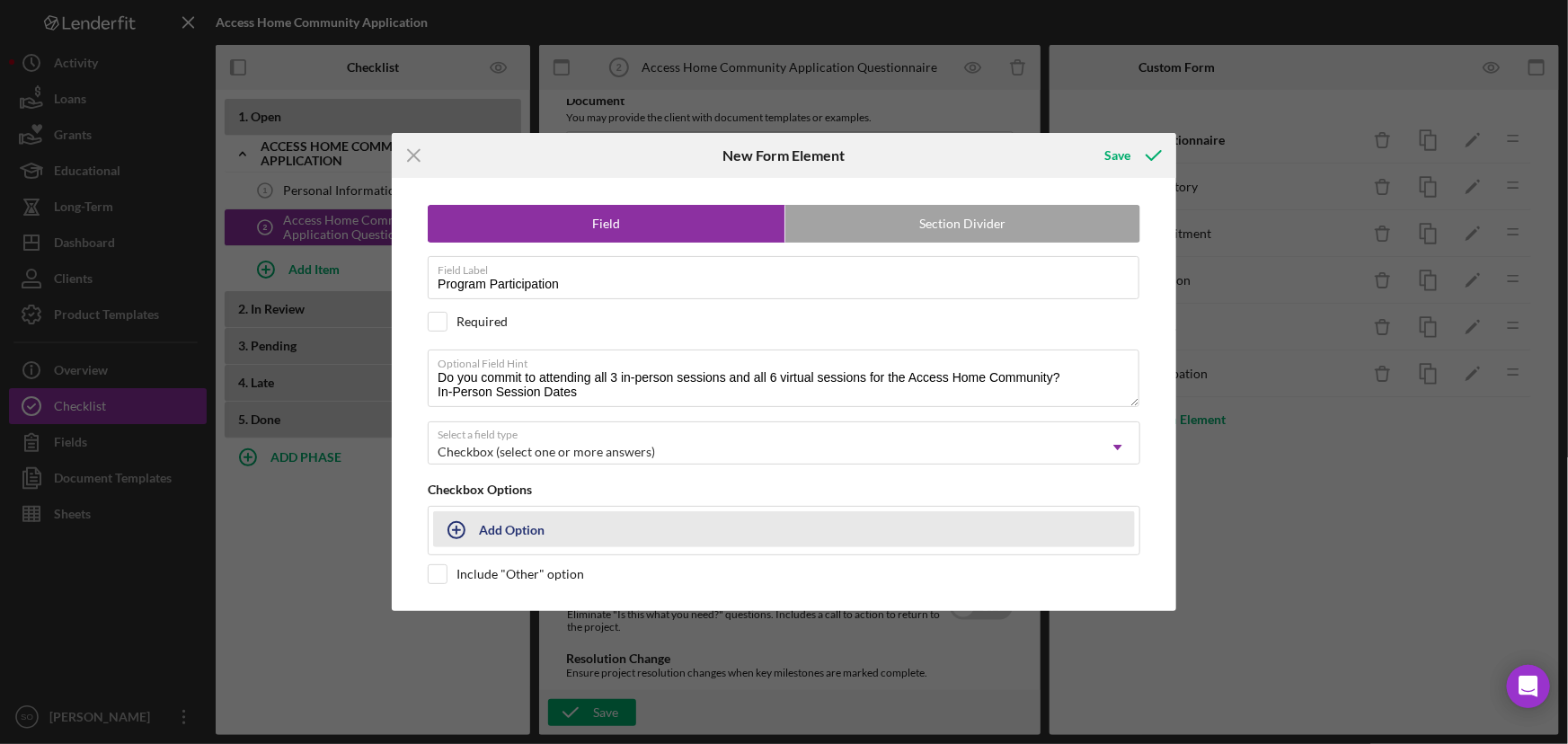
click at [508, 531] on div "Add Option" at bounding box center [512, 529] width 66 height 34
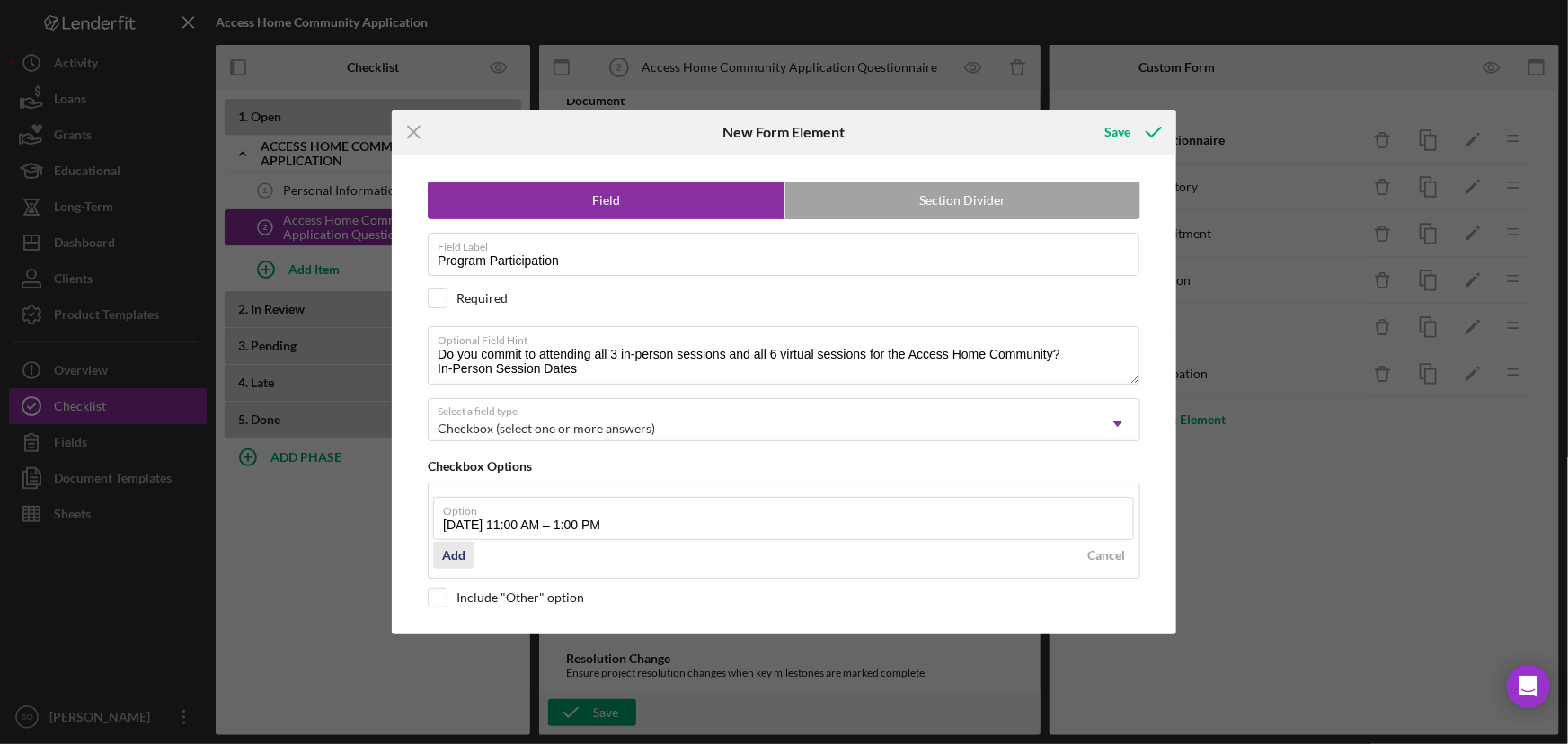
type input "[DATE] 11:00 AM – 1:00 PM"
click at [447, 553] on div "Add" at bounding box center [454, 556] width 23 height 27
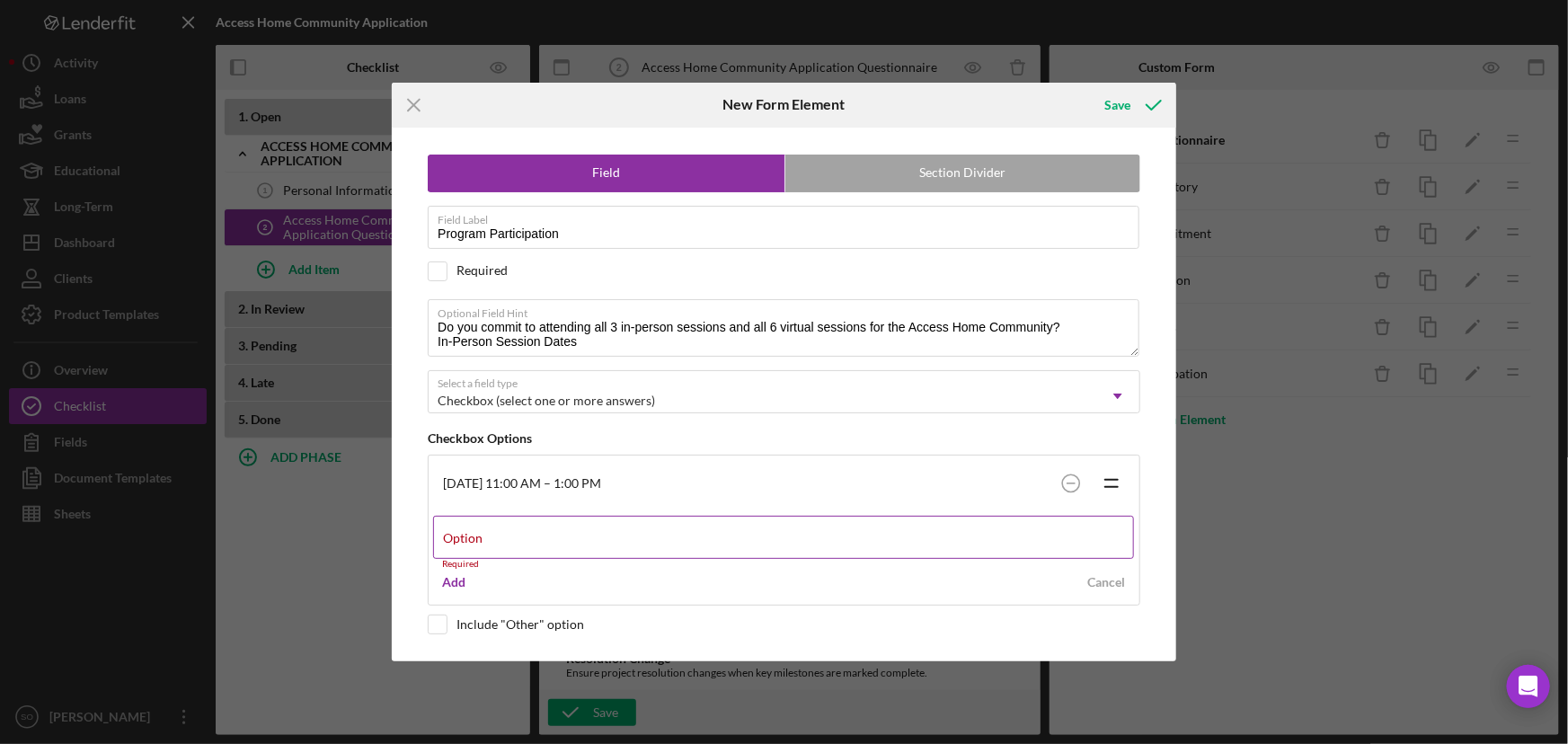
click at [486, 545] on div "Option Required" at bounding box center [784, 543] width 702 height 54
paste input "[DATE] 11:00 AM – 1:00 PM"
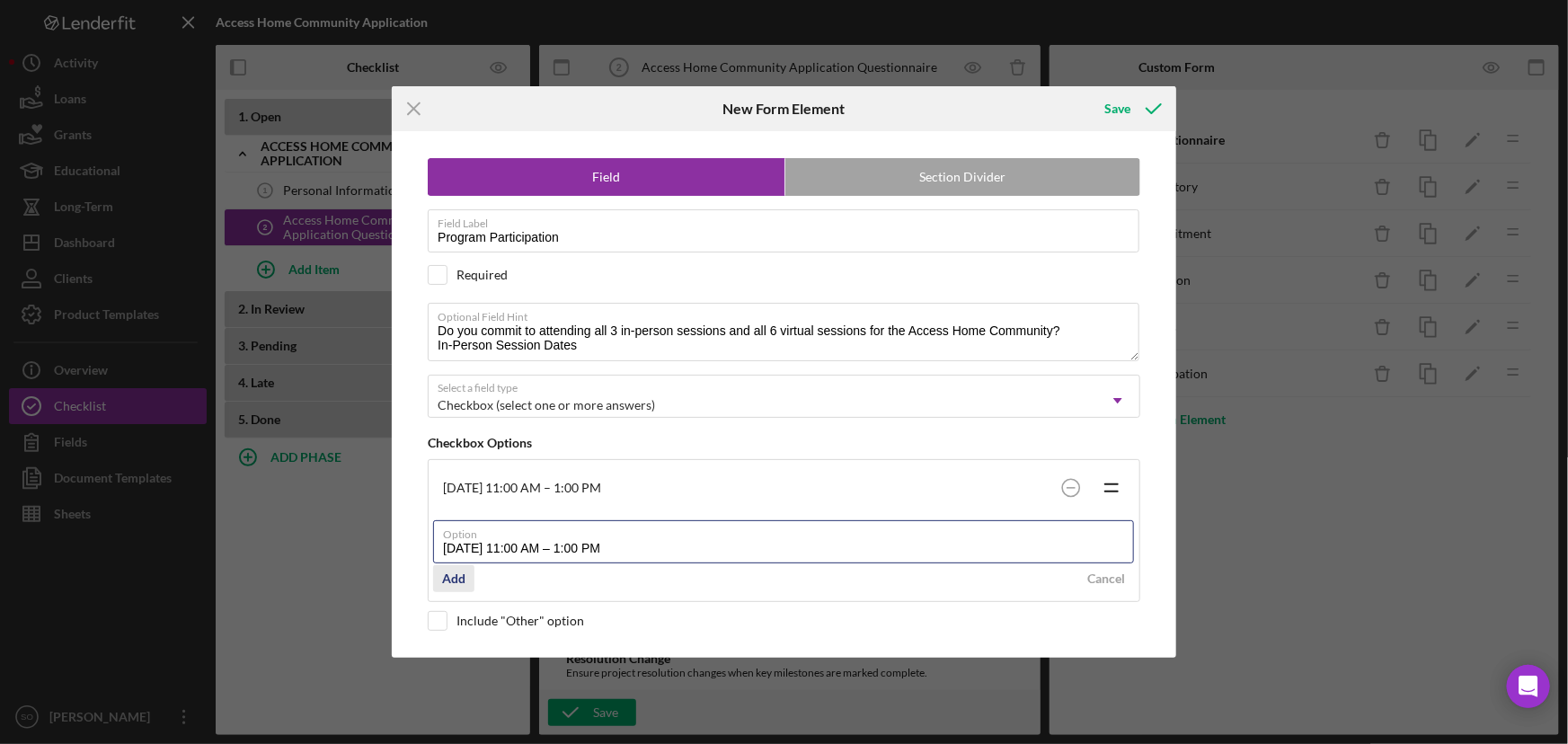
type input "[DATE] 11:00 AM – 1:00 PM"
click at [452, 583] on div "Add" at bounding box center [454, 579] width 23 height 27
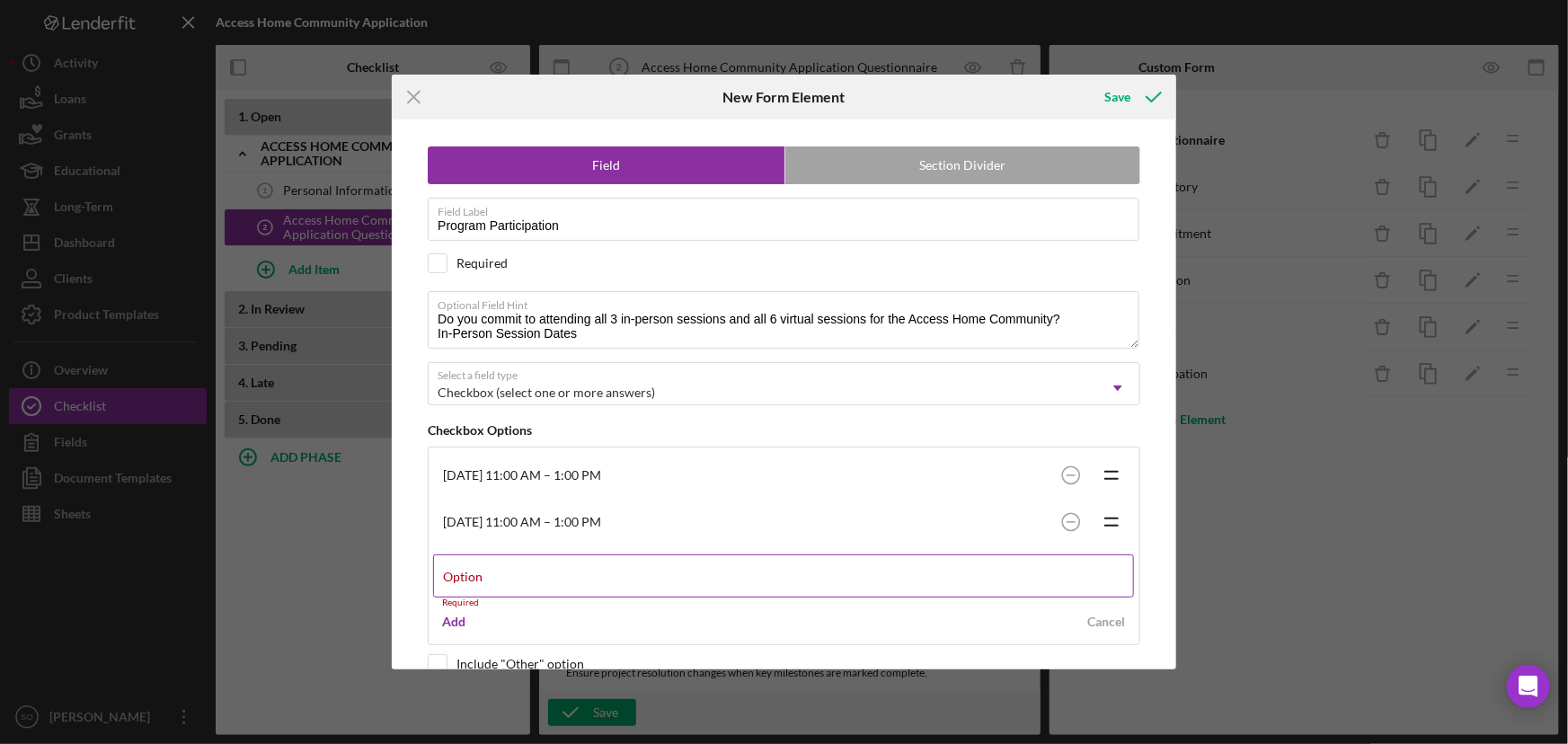
click at [483, 570] on label "Option" at bounding box center [463, 577] width 40 height 14
click at [519, 568] on input "Option" at bounding box center [783, 576] width 701 height 43
paste input "[DATE] 11:00 AM – 1:00 PM"
type input "[DATE] 11:00 AM – 1:00 PM"
click at [452, 609] on div "Add" at bounding box center [454, 613] width 23 height 27
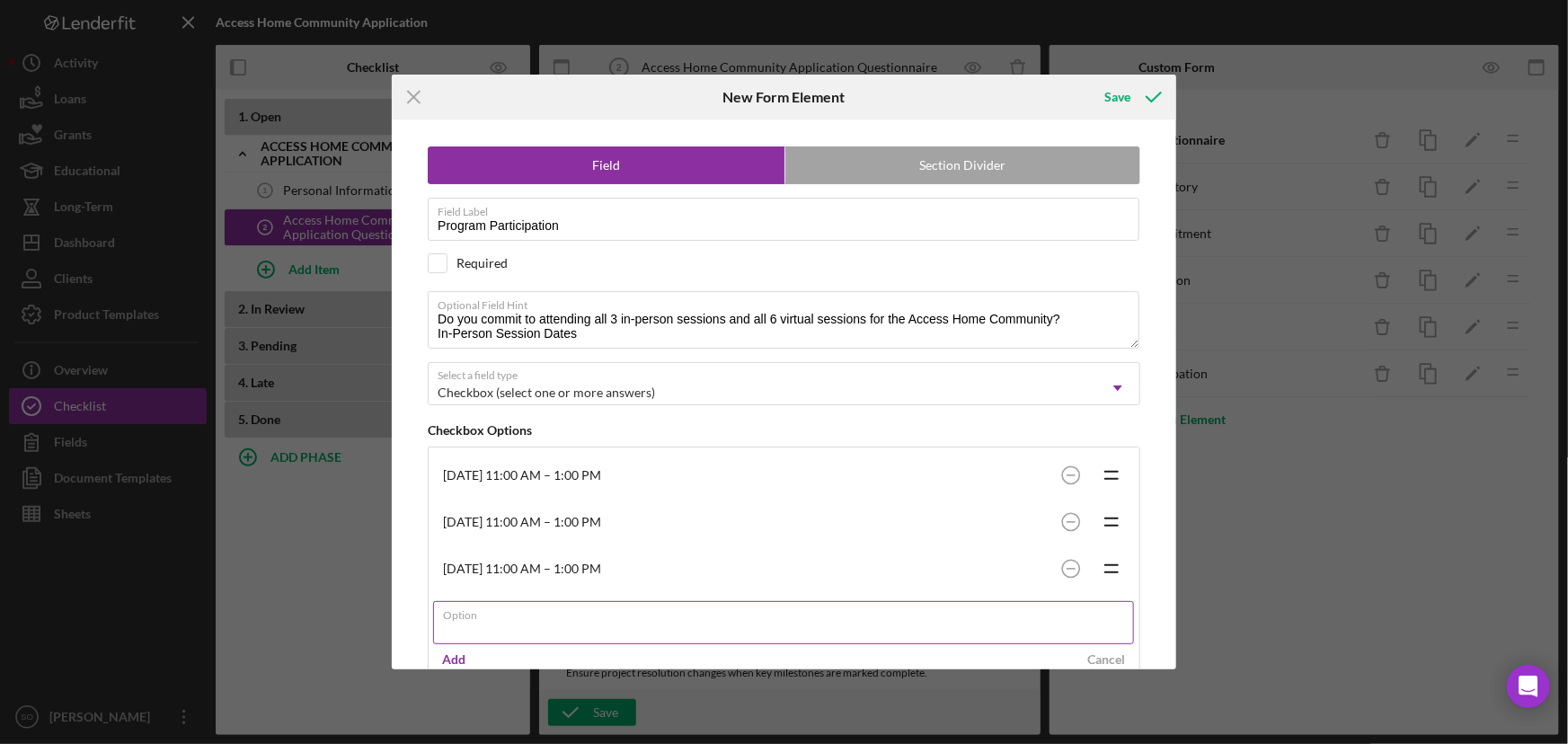
scroll to position [68, 0]
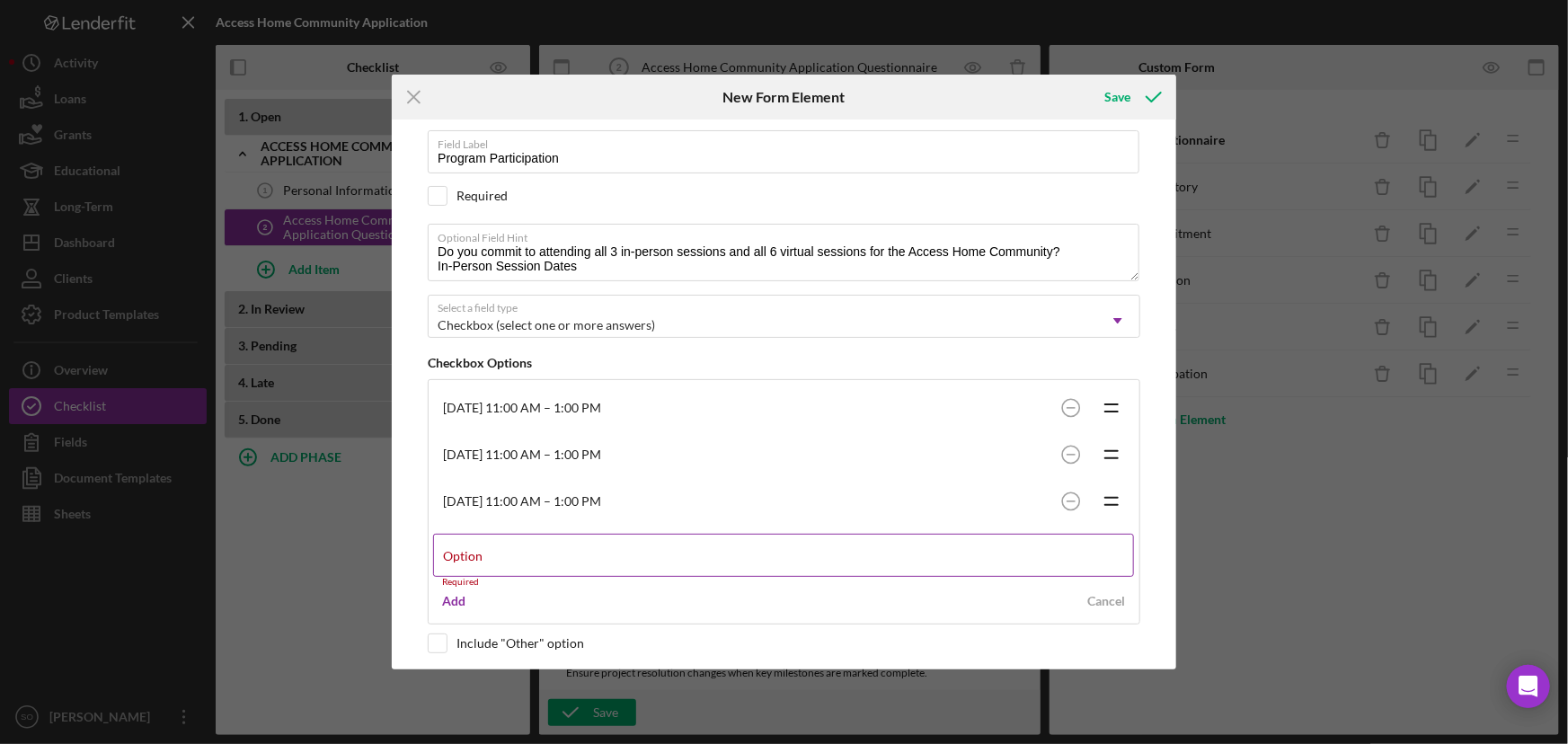
click at [481, 556] on label "Option" at bounding box center [463, 556] width 40 height 14
click at [481, 556] on input "Option" at bounding box center [783, 556] width 701 height 43
paste input "I agree to attend all sessions"
type input "I agree to attend all sessions"
click at [458, 594] on div "Add" at bounding box center [454, 592] width 23 height 27
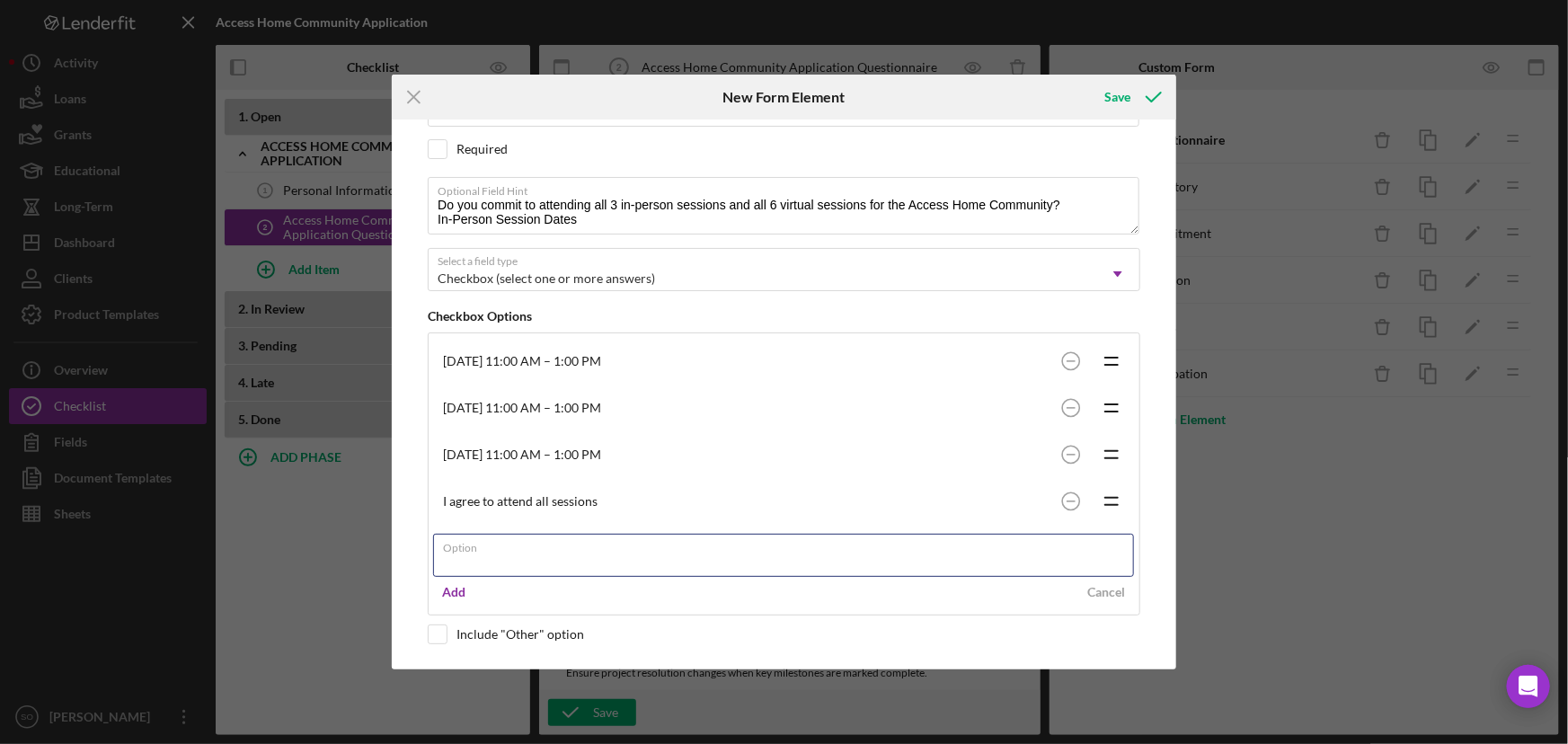
scroll to position [0, 0]
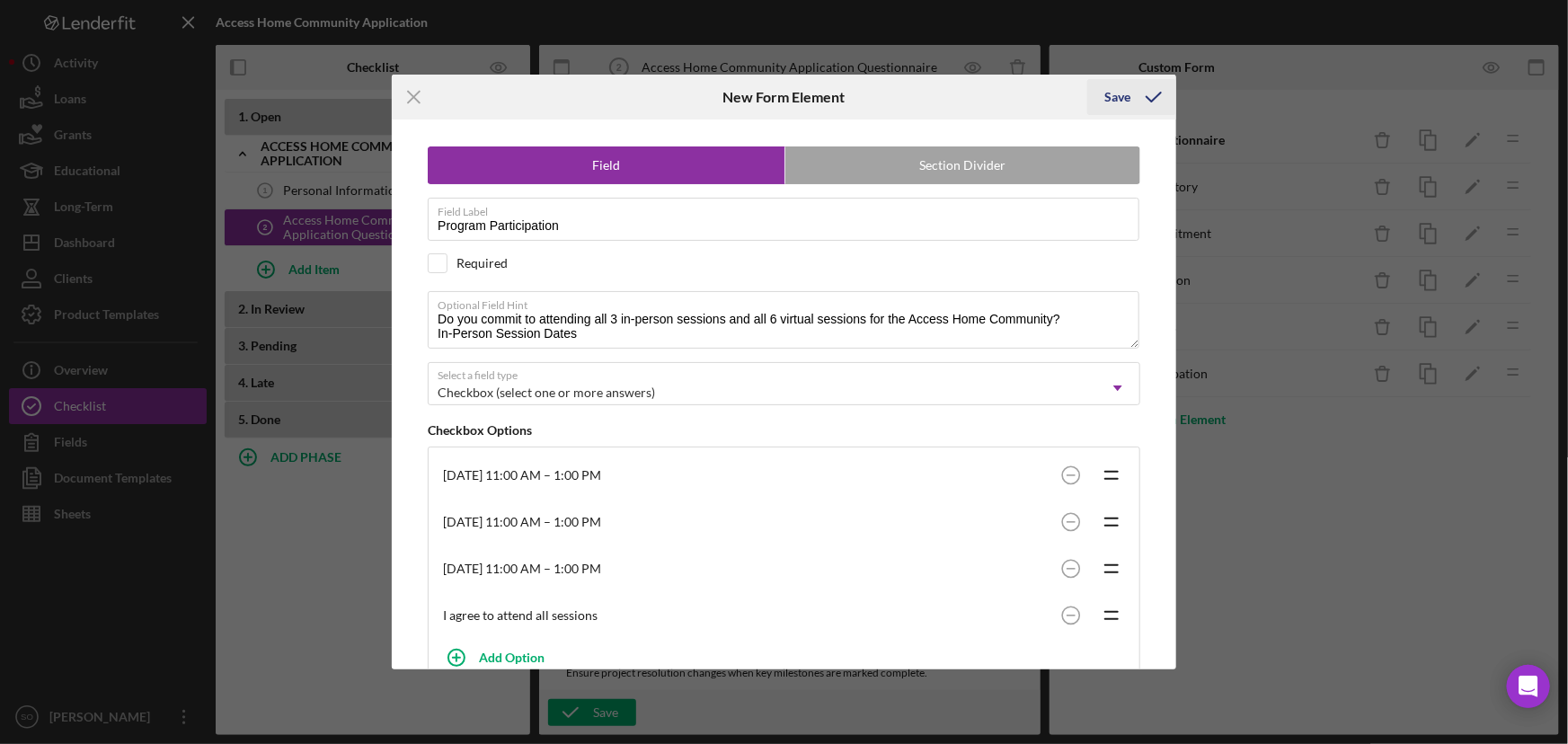
click at [1120, 103] on div "Save" at bounding box center [1118, 97] width 26 height 36
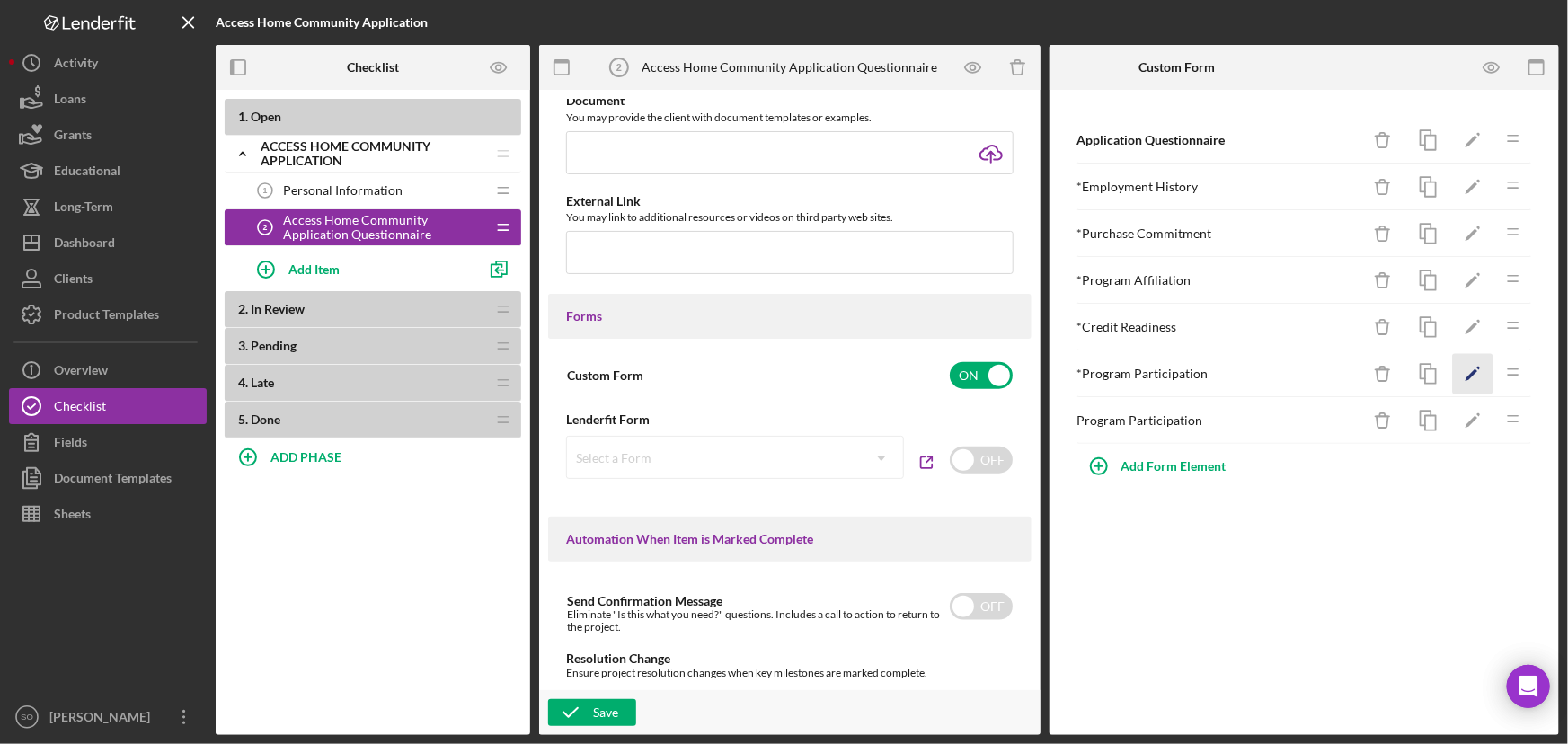
click at [1478, 371] on icon "Icon/Edit" at bounding box center [1473, 374] width 41 height 41
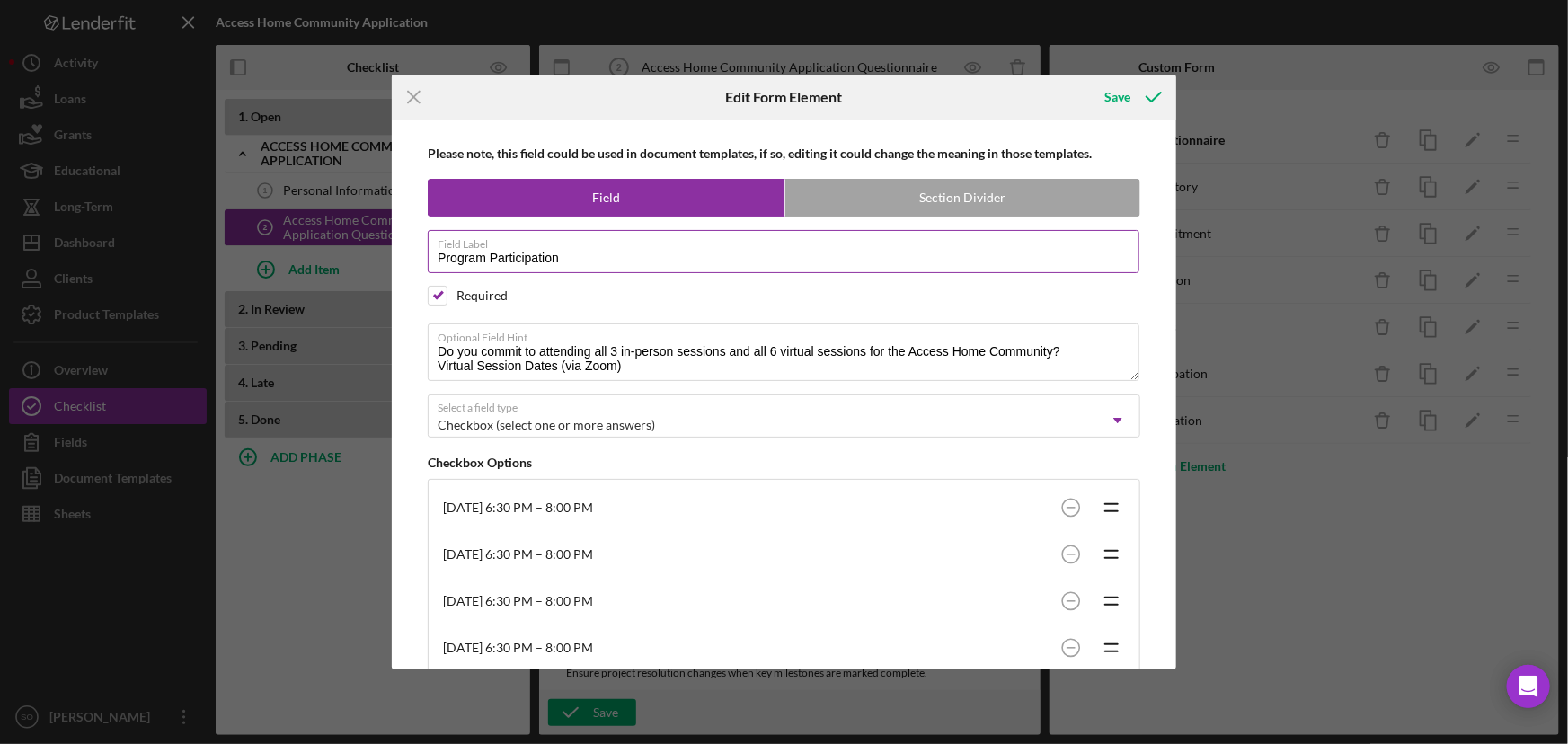
click at [585, 258] on input "Program Participation" at bounding box center [783, 252] width 712 height 43
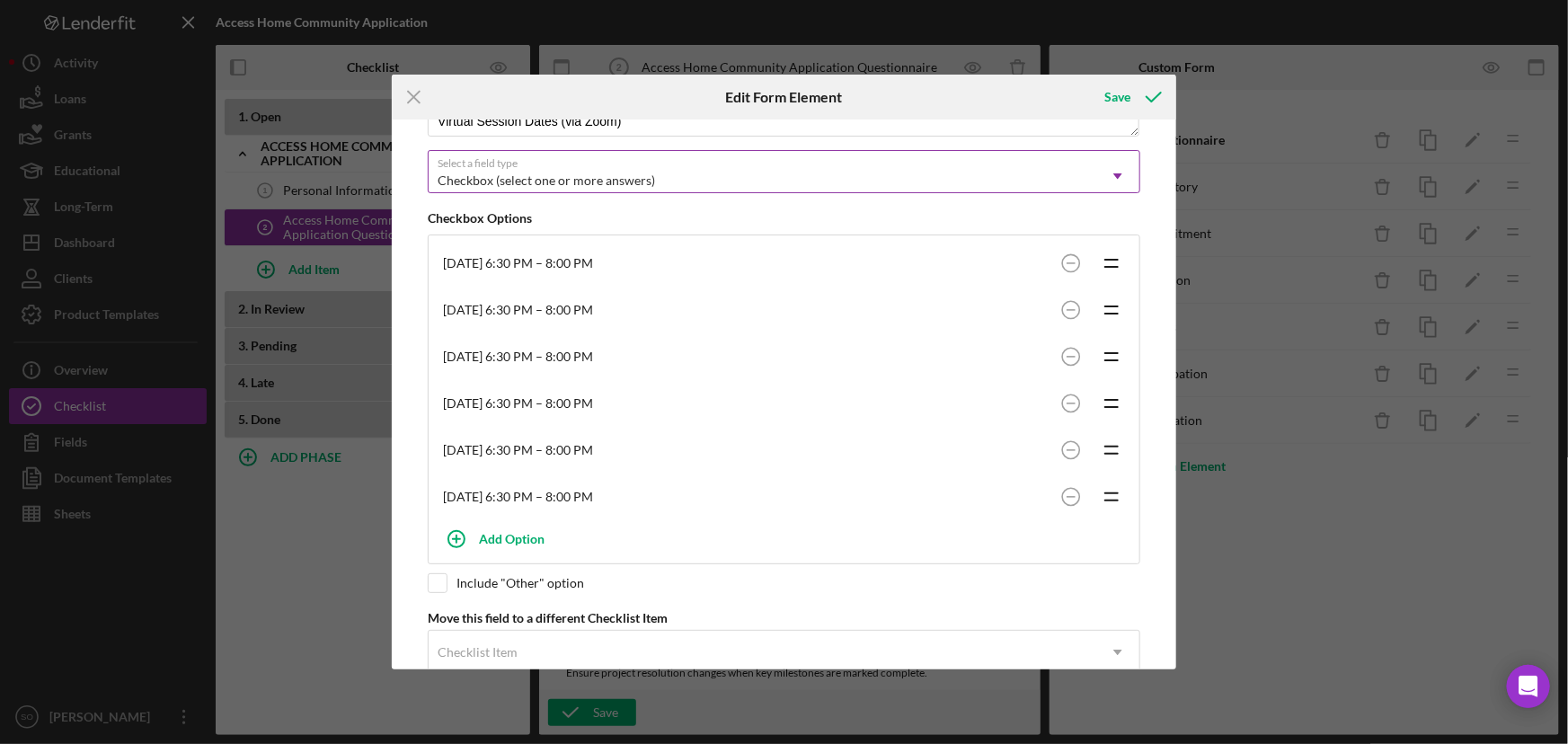
scroll to position [284, 0]
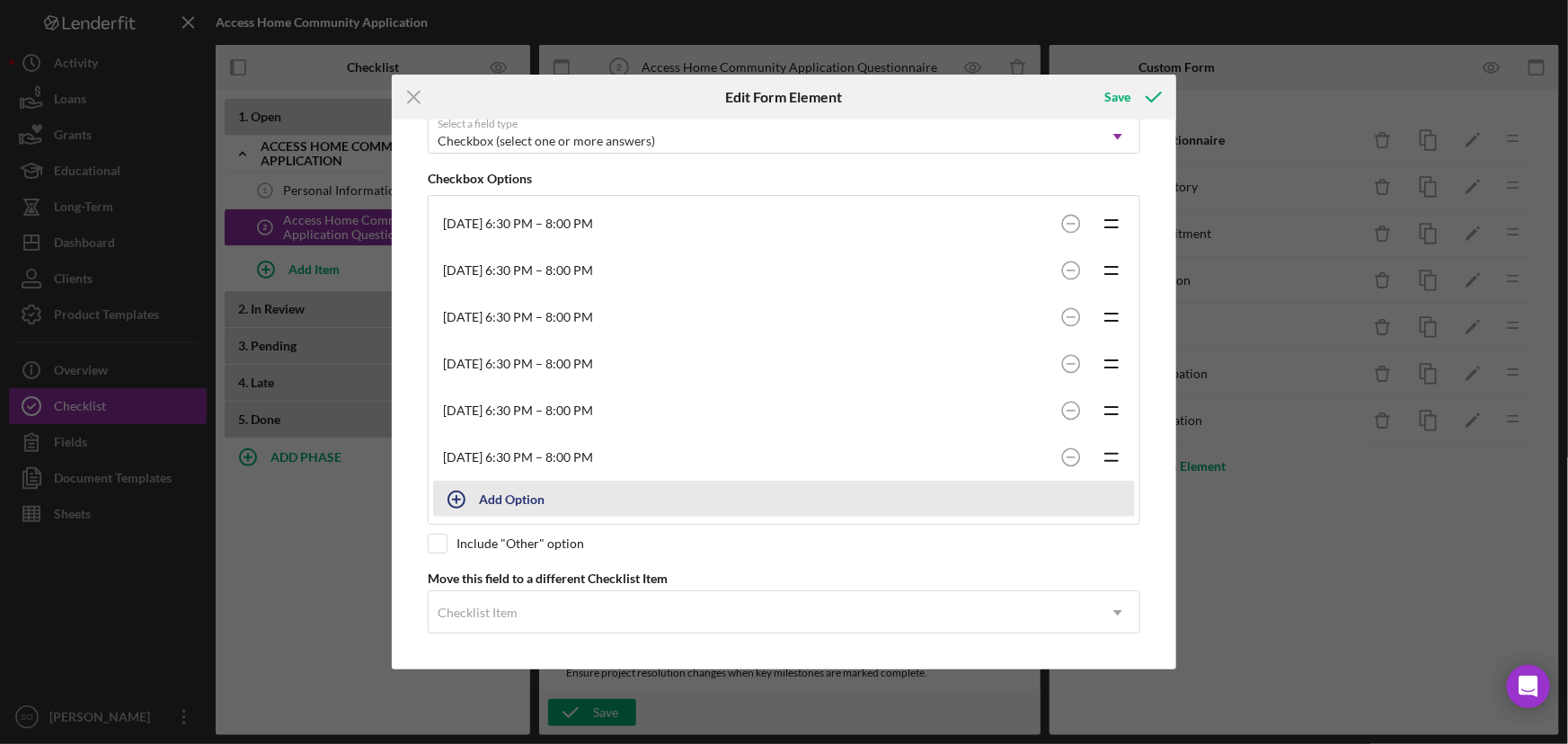
type input "Program Participation- Virtual"
click at [500, 503] on div "Add Option" at bounding box center [512, 499] width 66 height 34
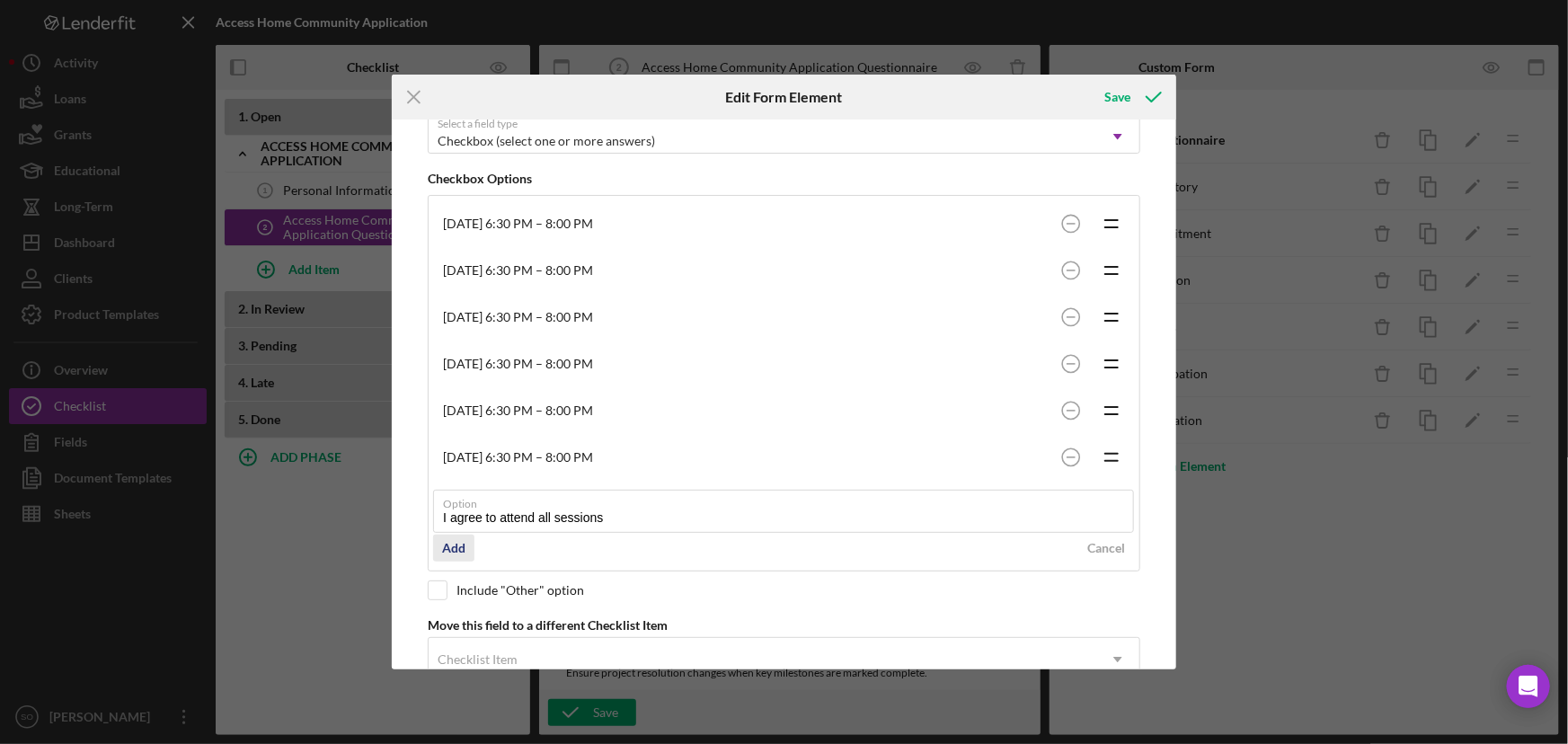
type input "I agree to attend all sessions"
click at [458, 548] on div "Add" at bounding box center [454, 548] width 23 height 27
click at [1108, 97] on div "Save" at bounding box center [1118, 97] width 26 height 36
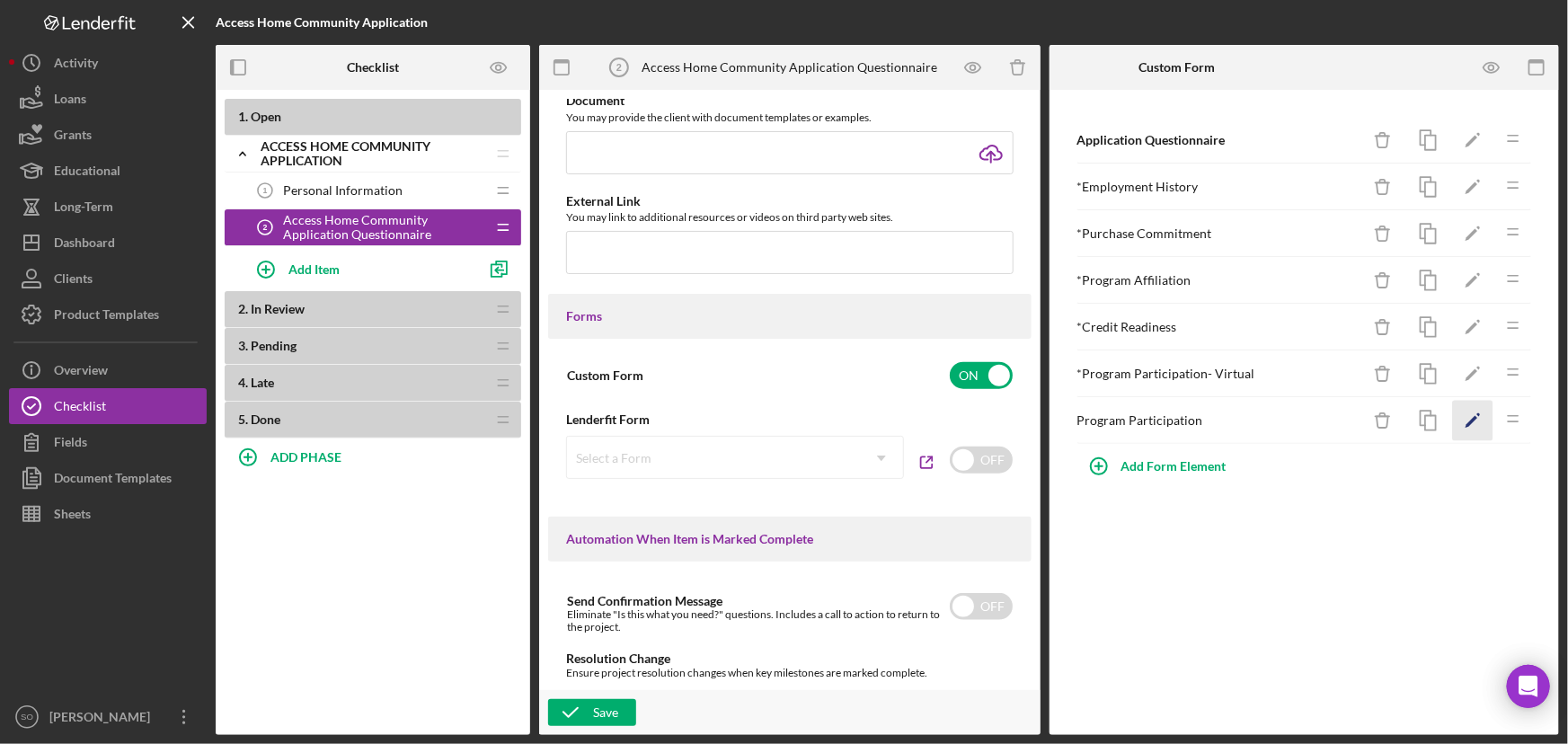
click at [1471, 417] on icon "Icon/Edit" at bounding box center [1473, 420] width 41 height 41
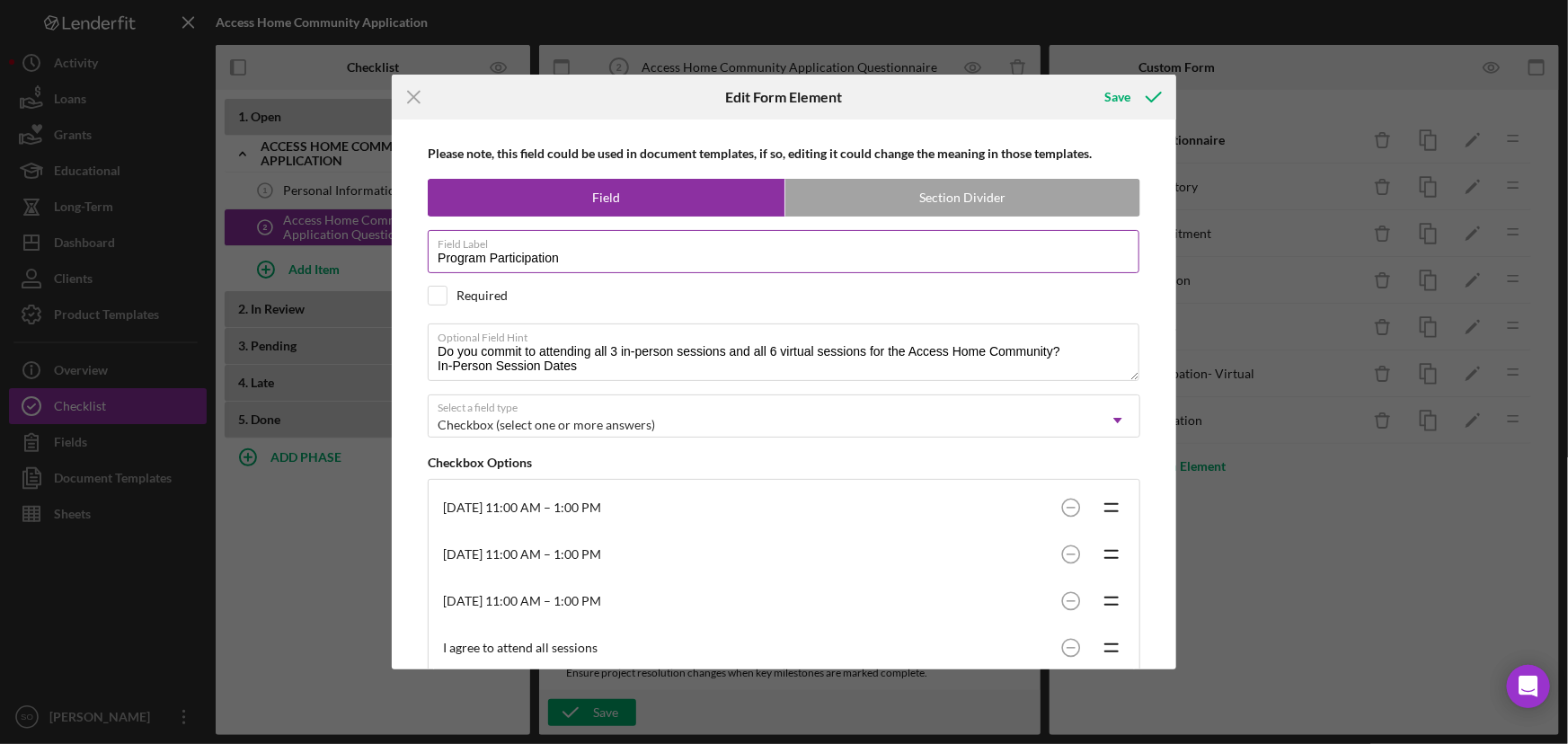
click at [567, 266] on input "Program Participation" at bounding box center [783, 252] width 712 height 43
type input "Program Participation- In Person"
click at [446, 295] on input "checkbox" at bounding box center [438, 296] width 18 height 18
checkbox input "true"
click at [1121, 101] on div "Save" at bounding box center [1118, 97] width 26 height 36
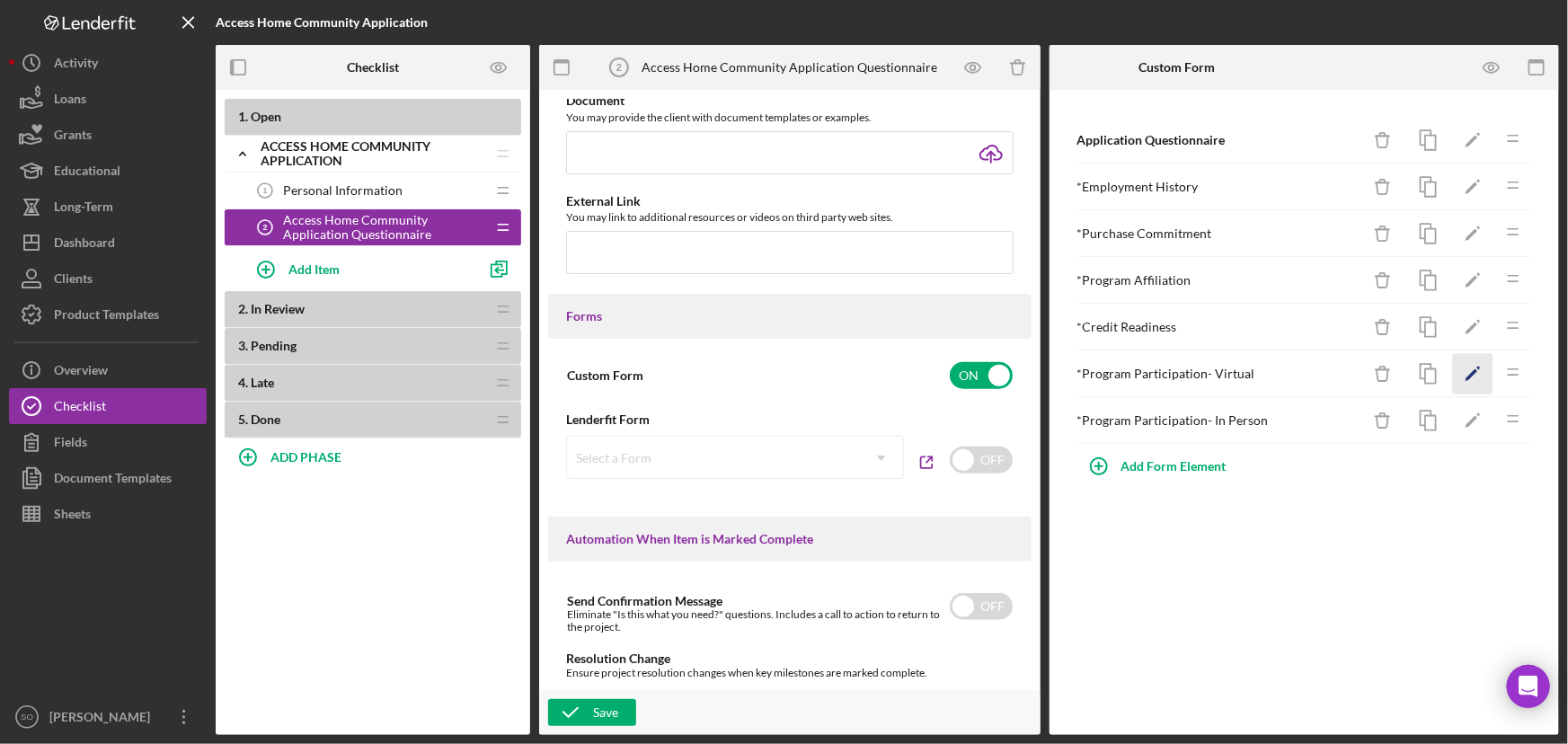
click at [1474, 366] on icon "Icon/Edit" at bounding box center [1473, 374] width 41 height 41
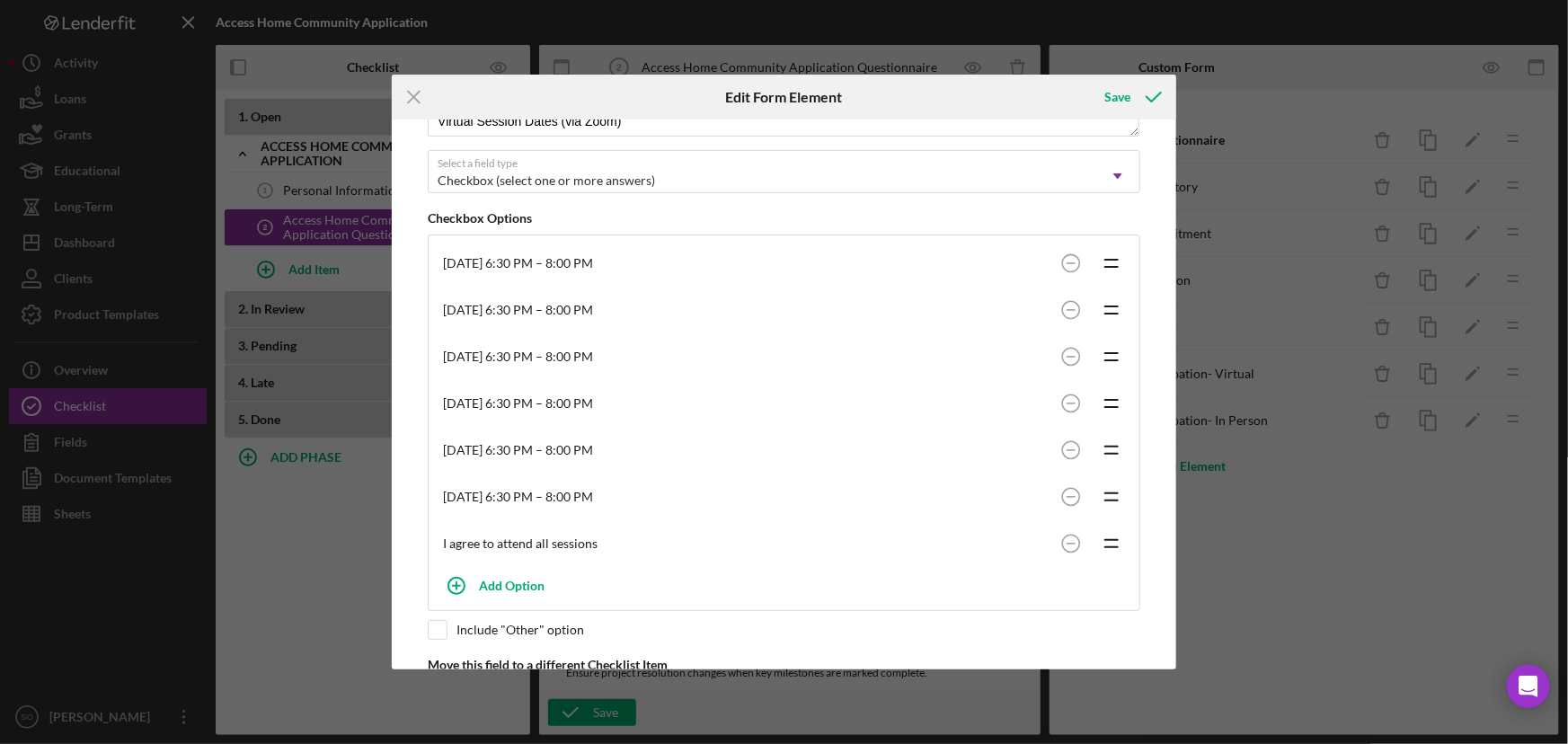
scroll to position [331, 0]
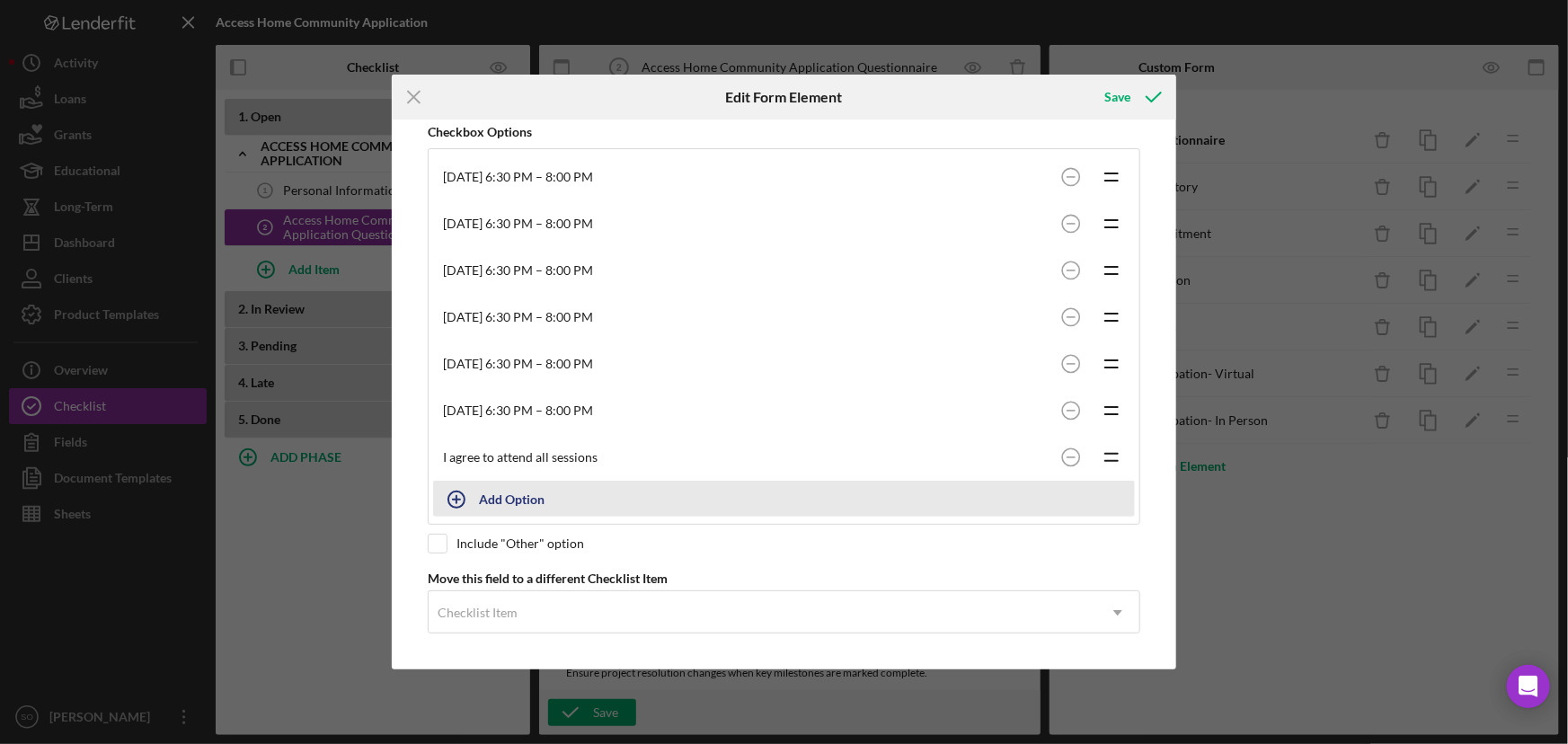
click at [495, 503] on div "Add Option" at bounding box center [512, 499] width 66 height 34
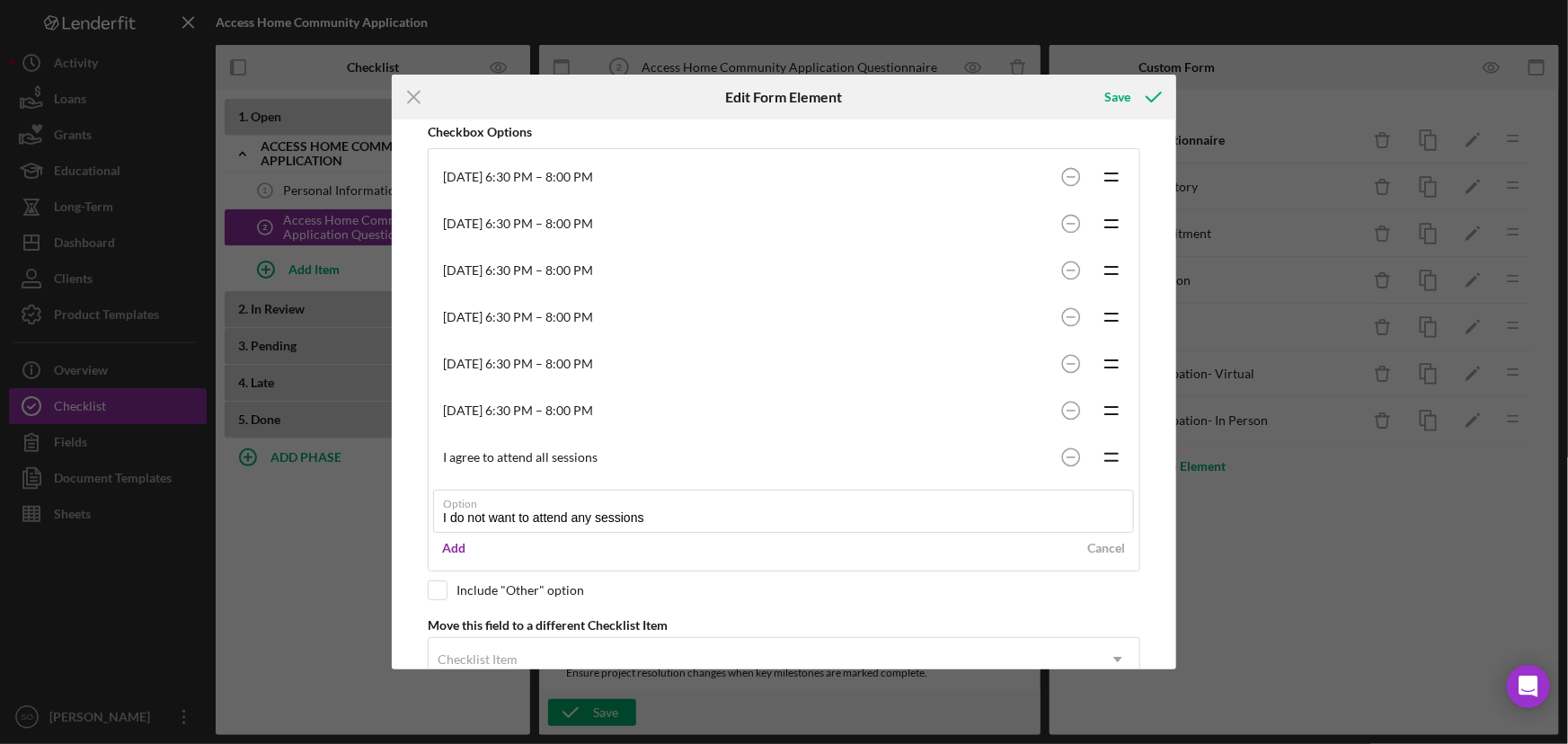
drag, startPoint x: 673, startPoint y: 521, endPoint x: 410, endPoint y: 510, distance: 263.2
click at [410, 510] on div "Please note, this field could be used in document templates, if so, editing it …" at bounding box center [784, 395] width 767 height 550
click at [688, 511] on input "I do not want to attend any sessions" at bounding box center [783, 511] width 701 height 43
drag, startPoint x: 703, startPoint y: 515, endPoint x: 414, endPoint y: 508, distance: 289.1
click at [414, 508] on div "Please note, this field could be used in document templates, if so, editing it …" at bounding box center [784, 395] width 767 height 550
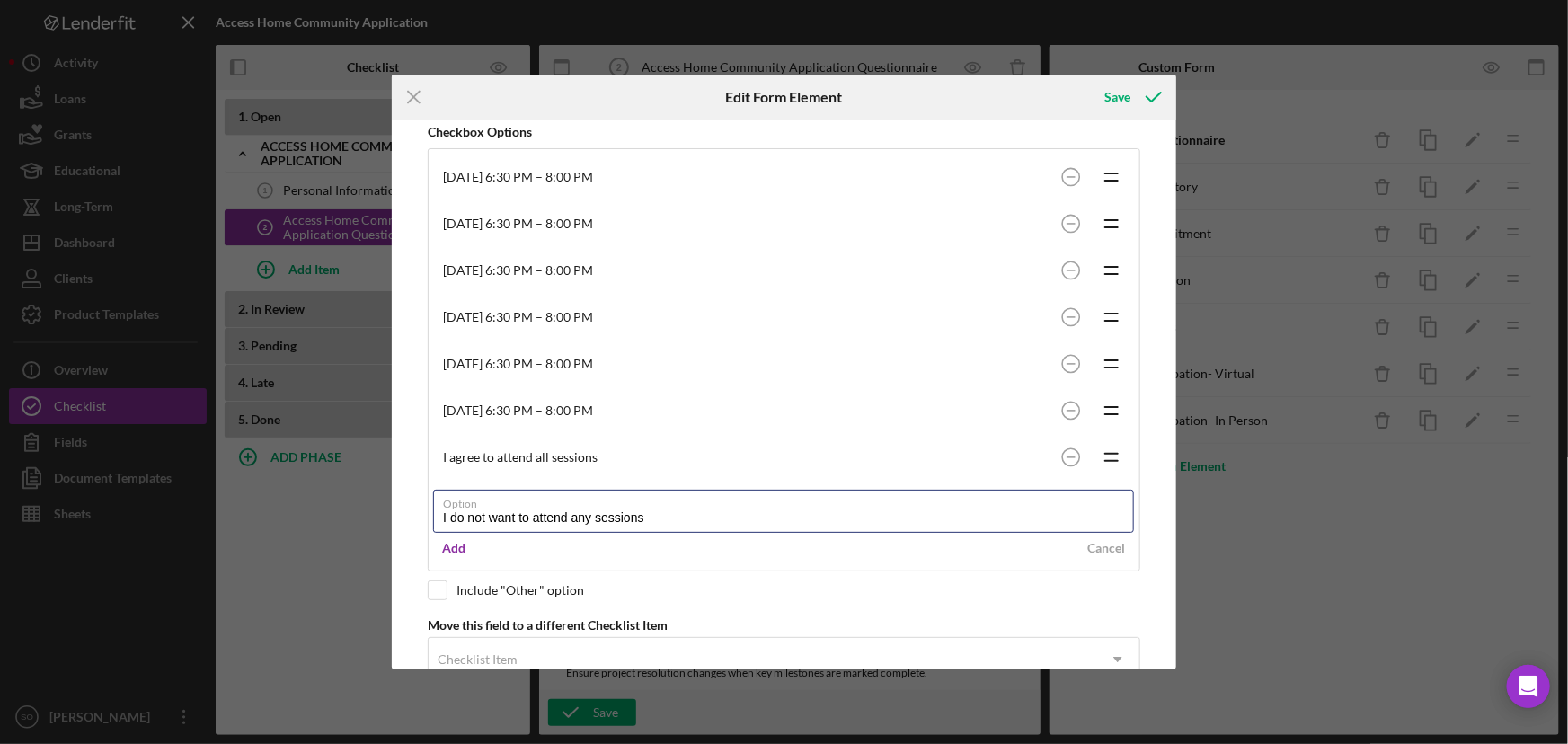
paste input "plan to attend any sessions."
type input "I do not plan to attend any sessions."
click at [456, 548] on div "Add" at bounding box center [454, 548] width 23 height 27
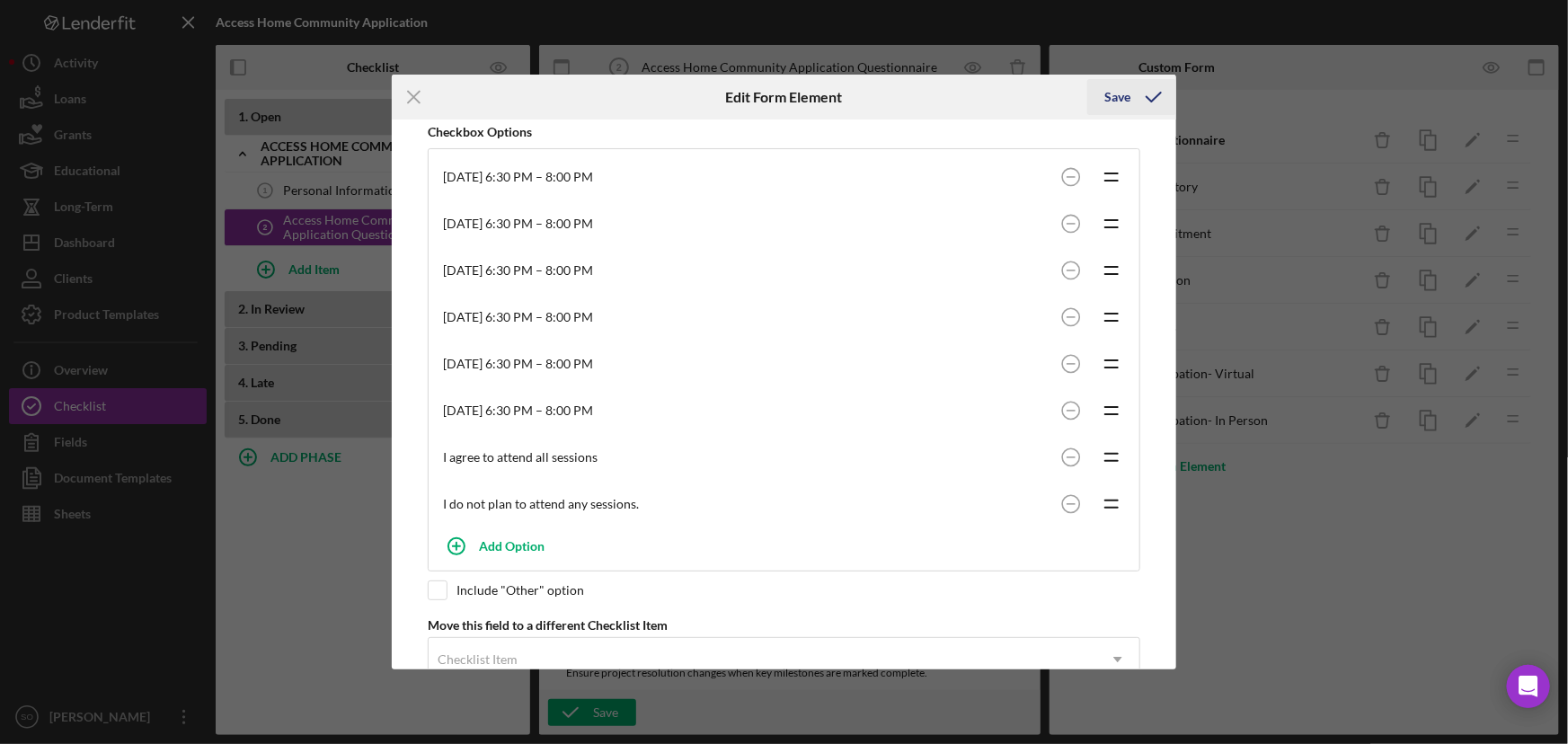
click at [1130, 96] on div "Save" at bounding box center [1118, 97] width 26 height 36
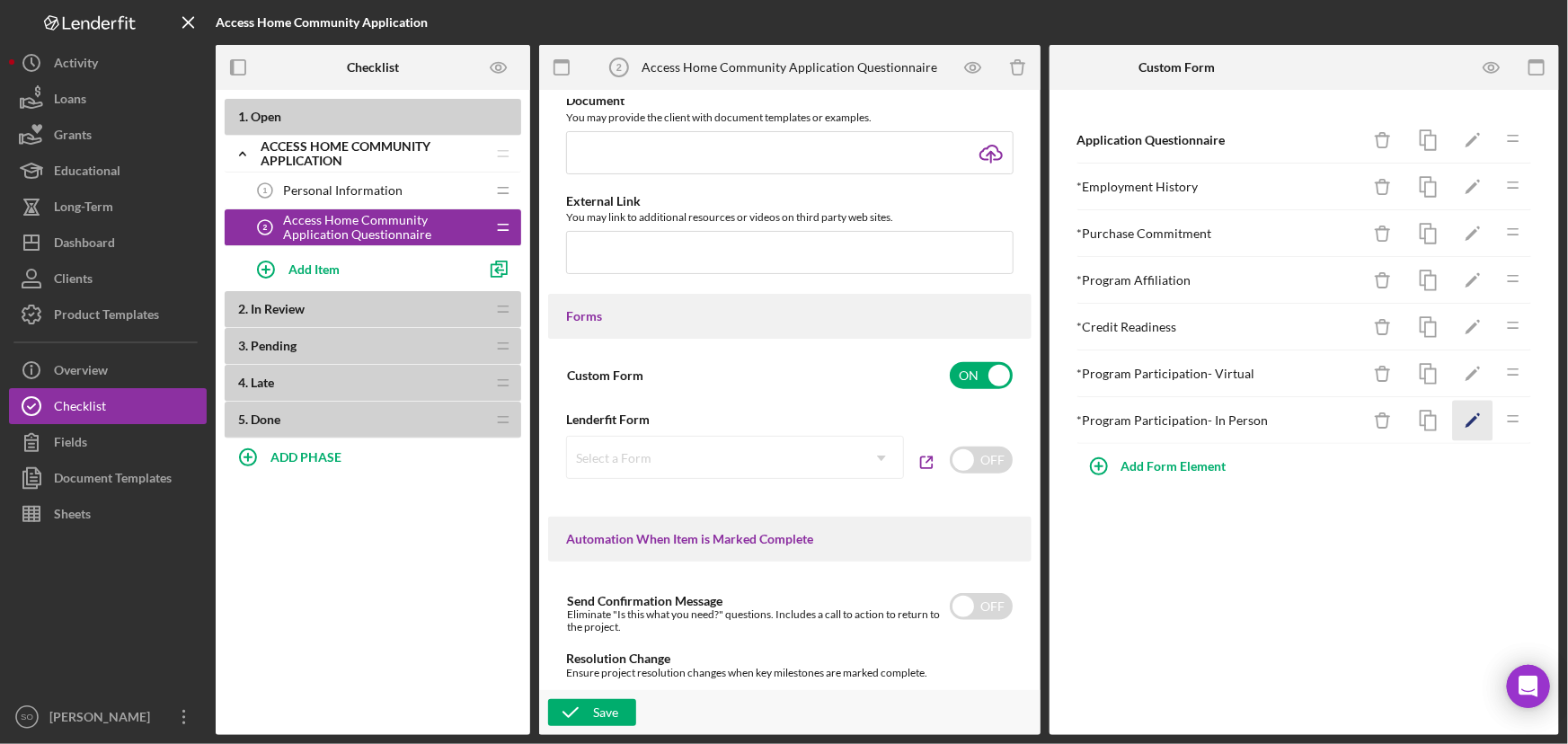
click at [1469, 421] on polygon "button" at bounding box center [1472, 422] width 13 height 13
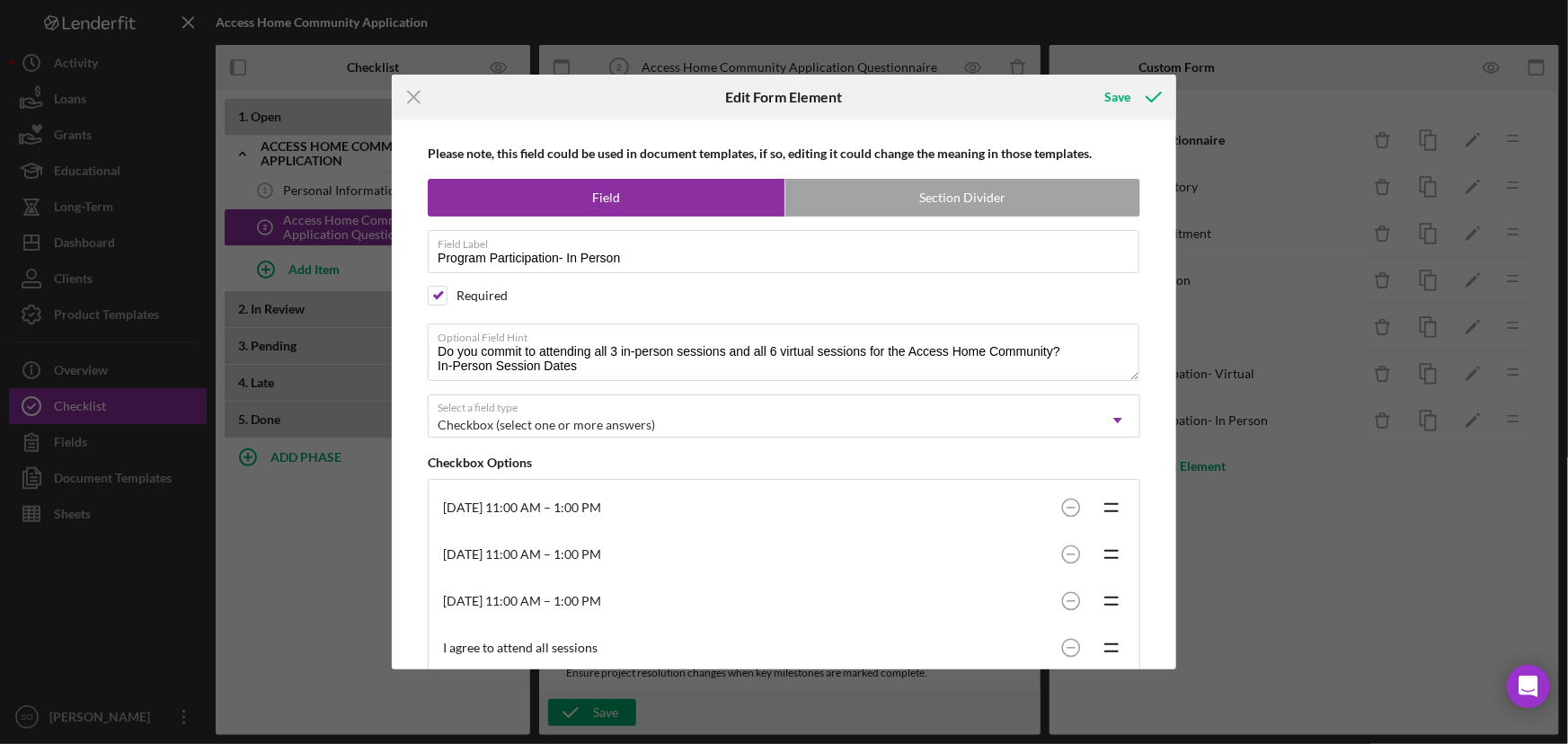
scroll to position [190, 0]
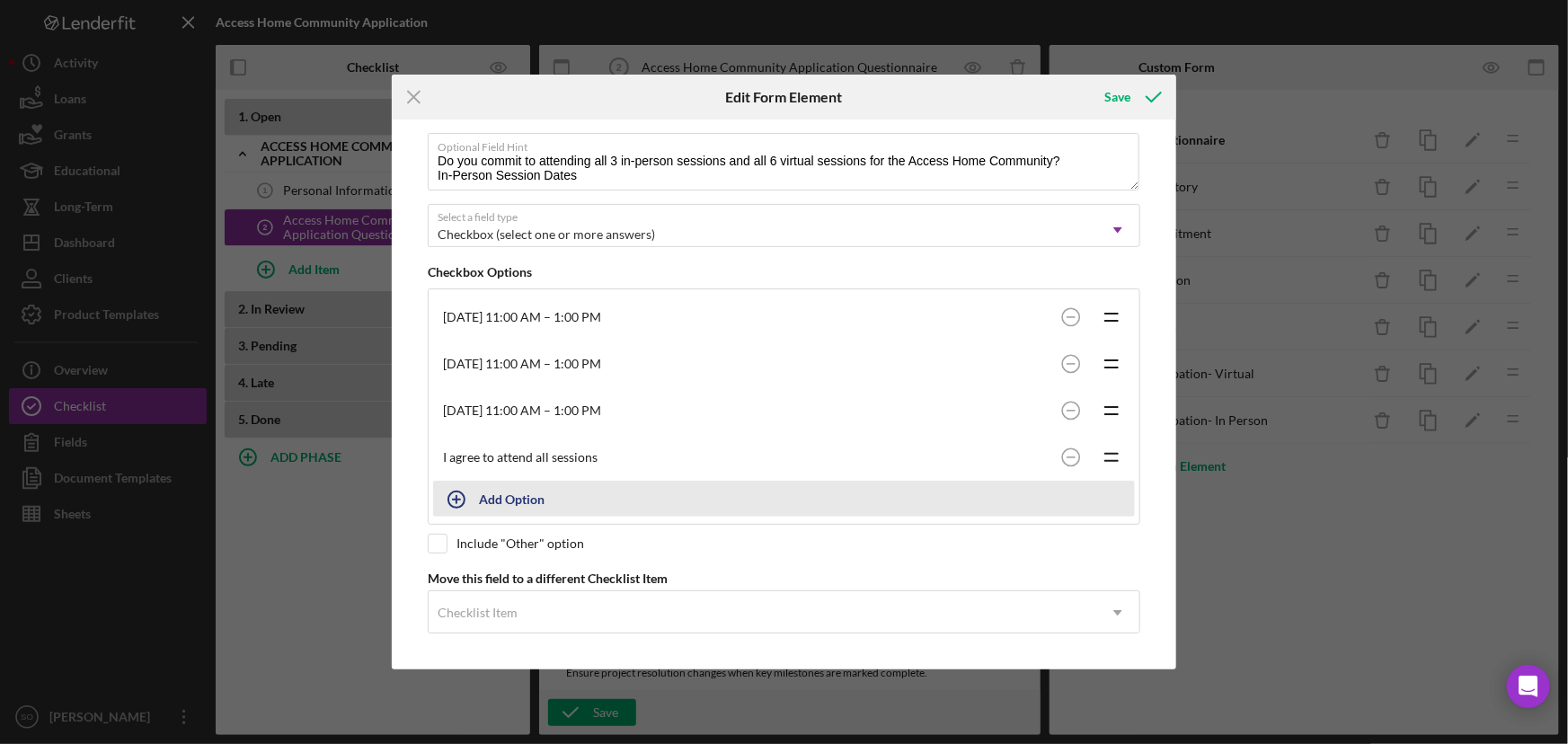
click at [484, 501] on button "Add Option" at bounding box center [784, 499] width 702 height 36
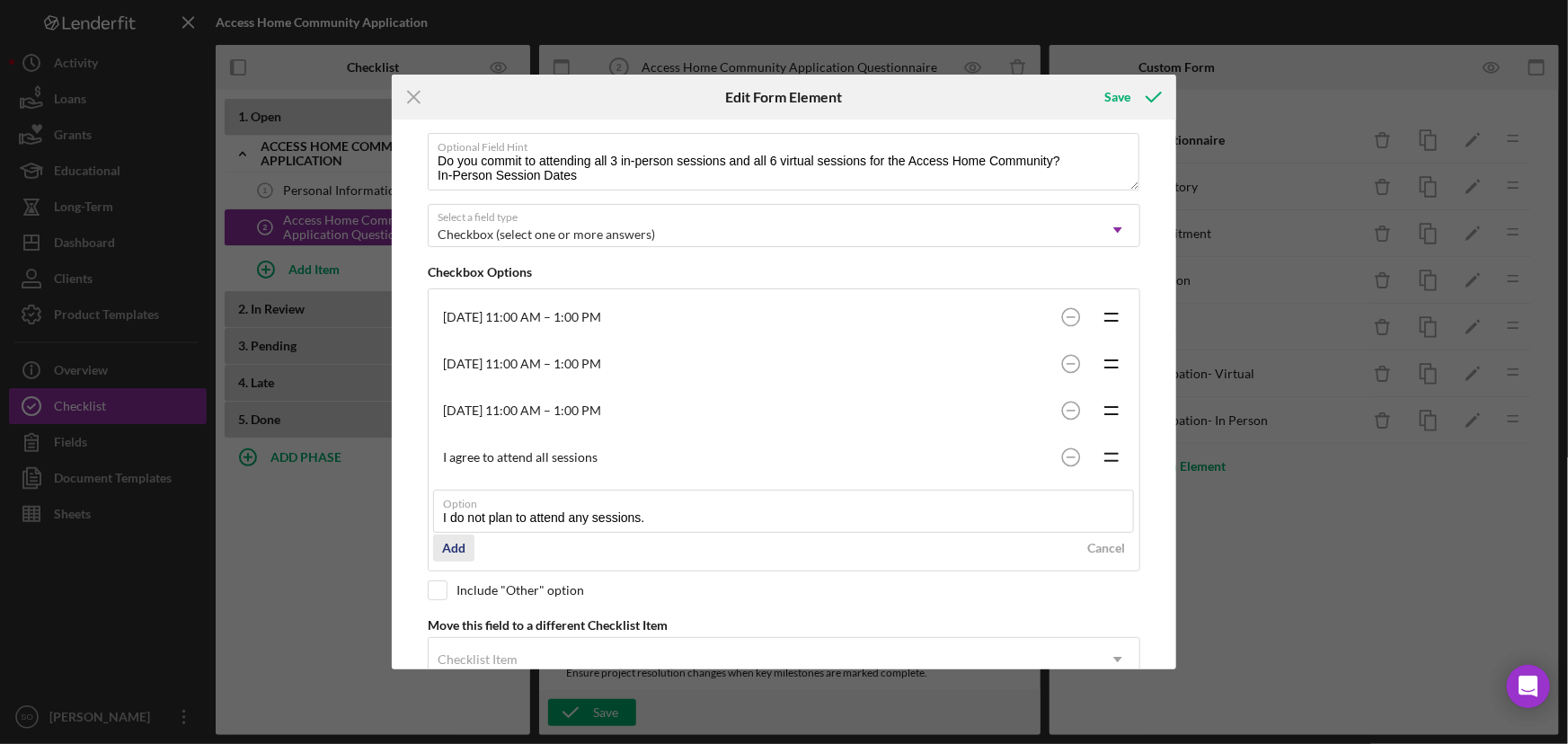
type input "I do not plan to attend any sessions."
click at [453, 543] on div "Add" at bounding box center [454, 548] width 23 height 27
click at [1136, 99] on icon "submit" at bounding box center [1154, 97] width 45 height 45
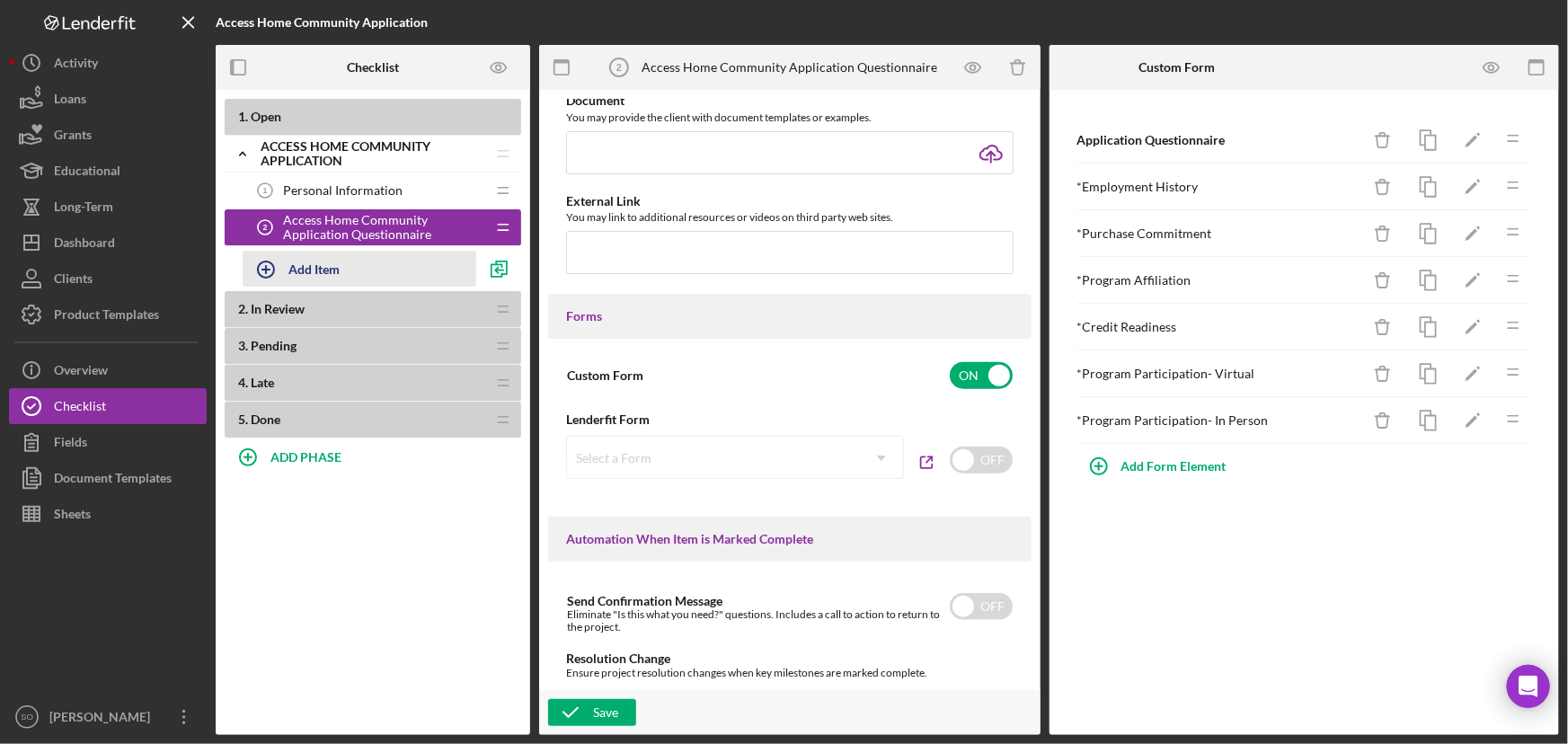
click at [364, 270] on button "Add Item" at bounding box center [359, 269] width 234 height 36
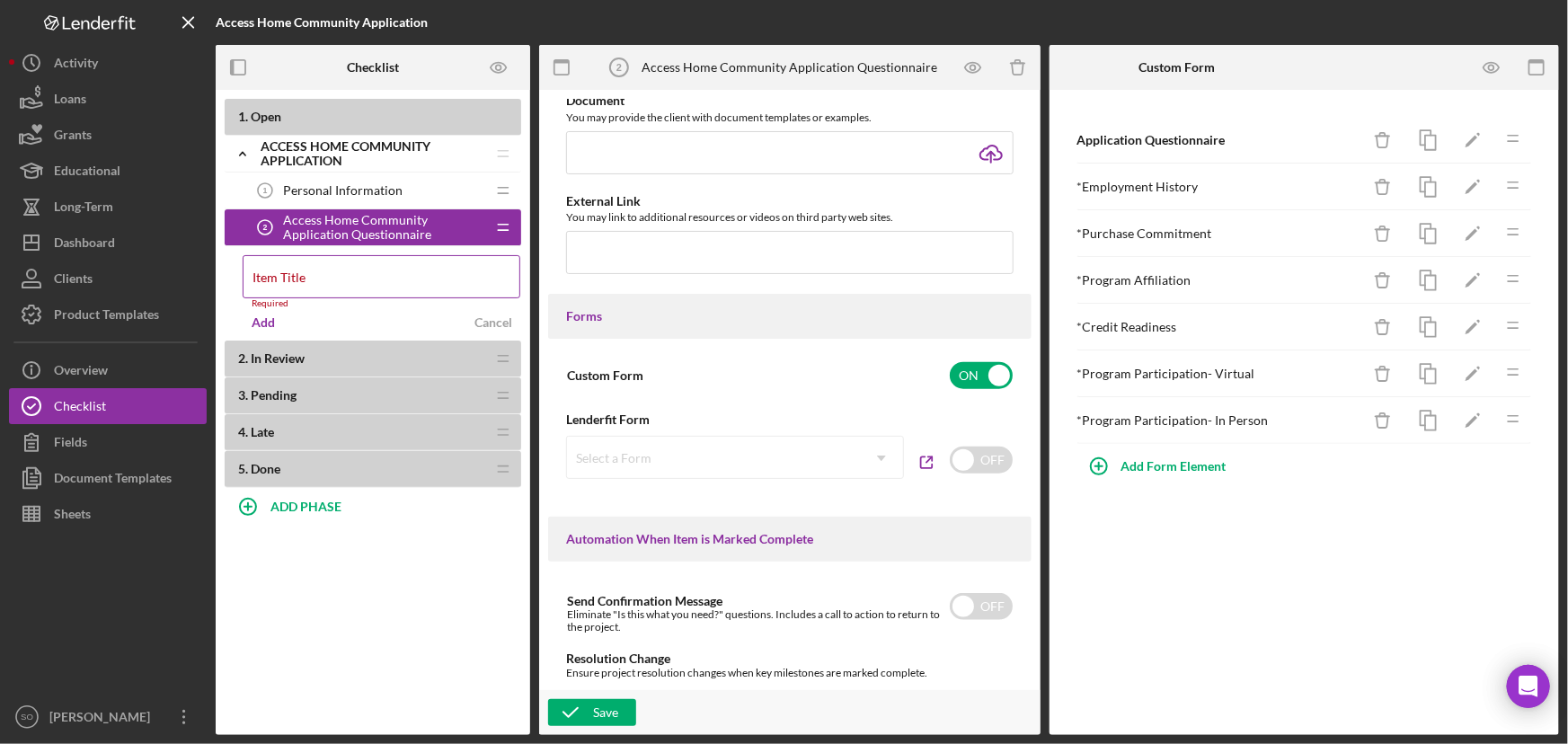
click at [330, 280] on div "Item Title Required" at bounding box center [382, 282] width 279 height 54
paste input "Credit Authorization"
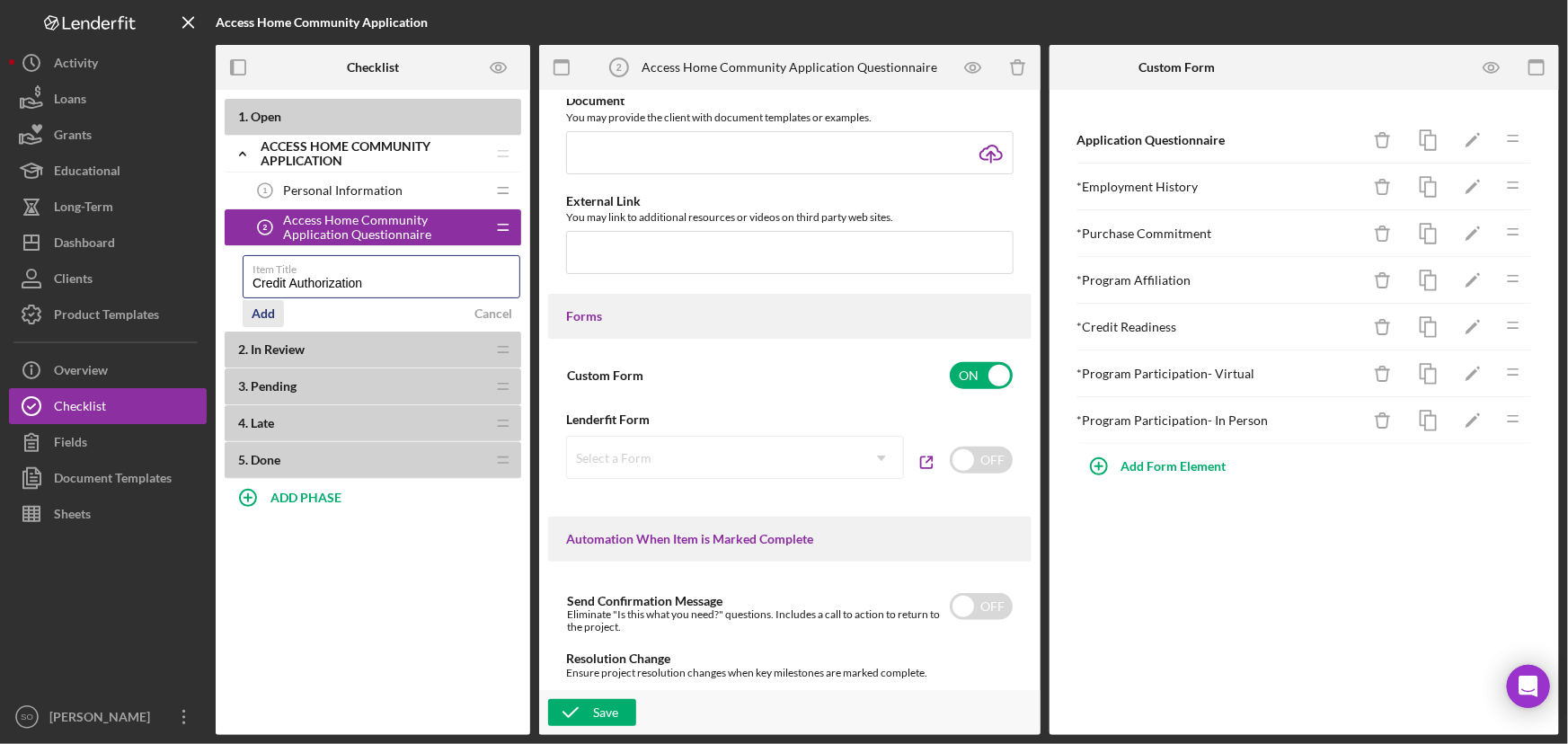
type input "Credit Authorization"
drag, startPoint x: 267, startPoint y: 314, endPoint x: 296, endPoint y: 317, distance: 29.2
click at [267, 314] on div "Add" at bounding box center [263, 314] width 23 height 27
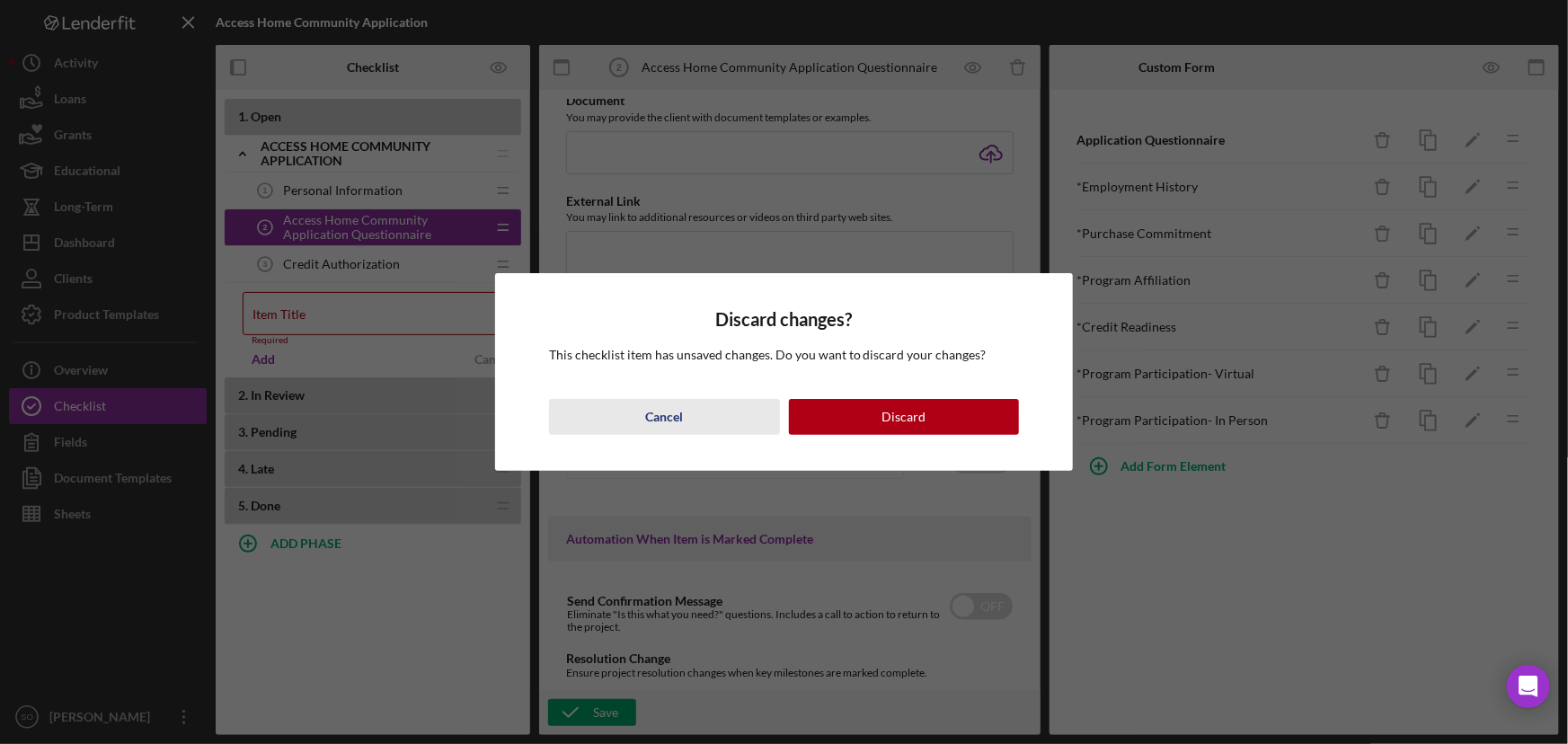
click at [660, 412] on div "Cancel" at bounding box center [664, 417] width 38 height 36
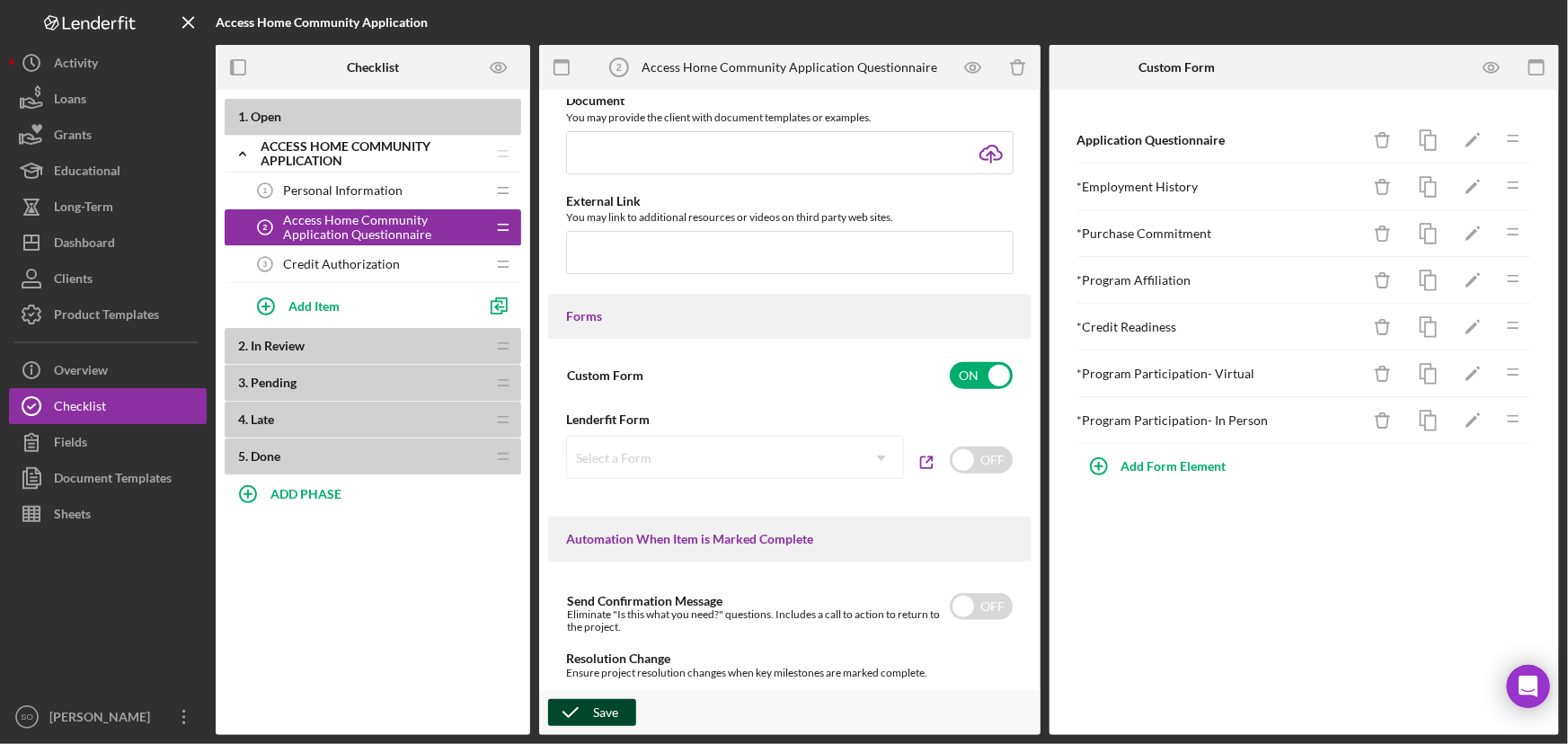
click at [623, 704] on button "Save" at bounding box center [593, 712] width 88 height 27
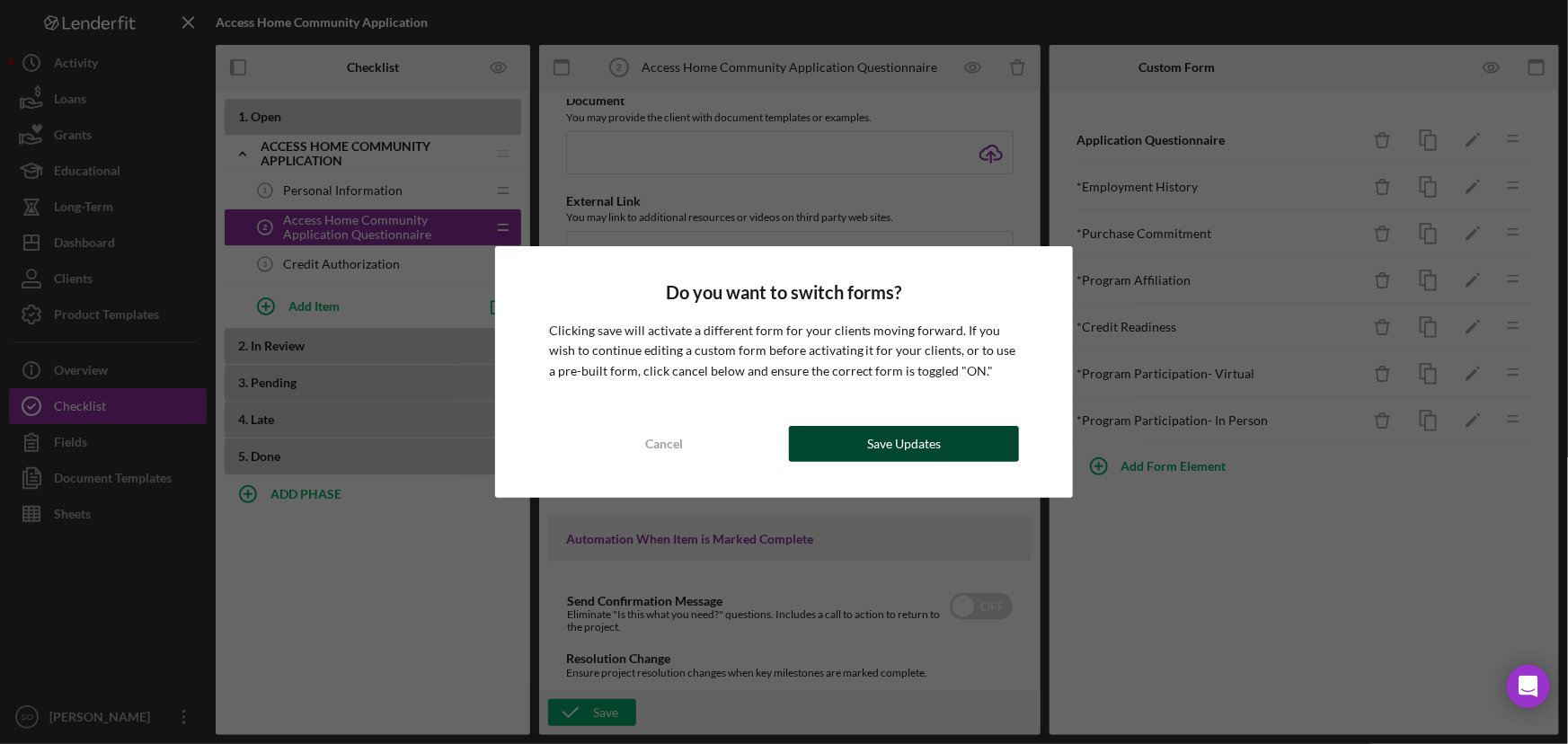
click at [852, 442] on button "Save Updates" at bounding box center [905, 444] width 231 height 36
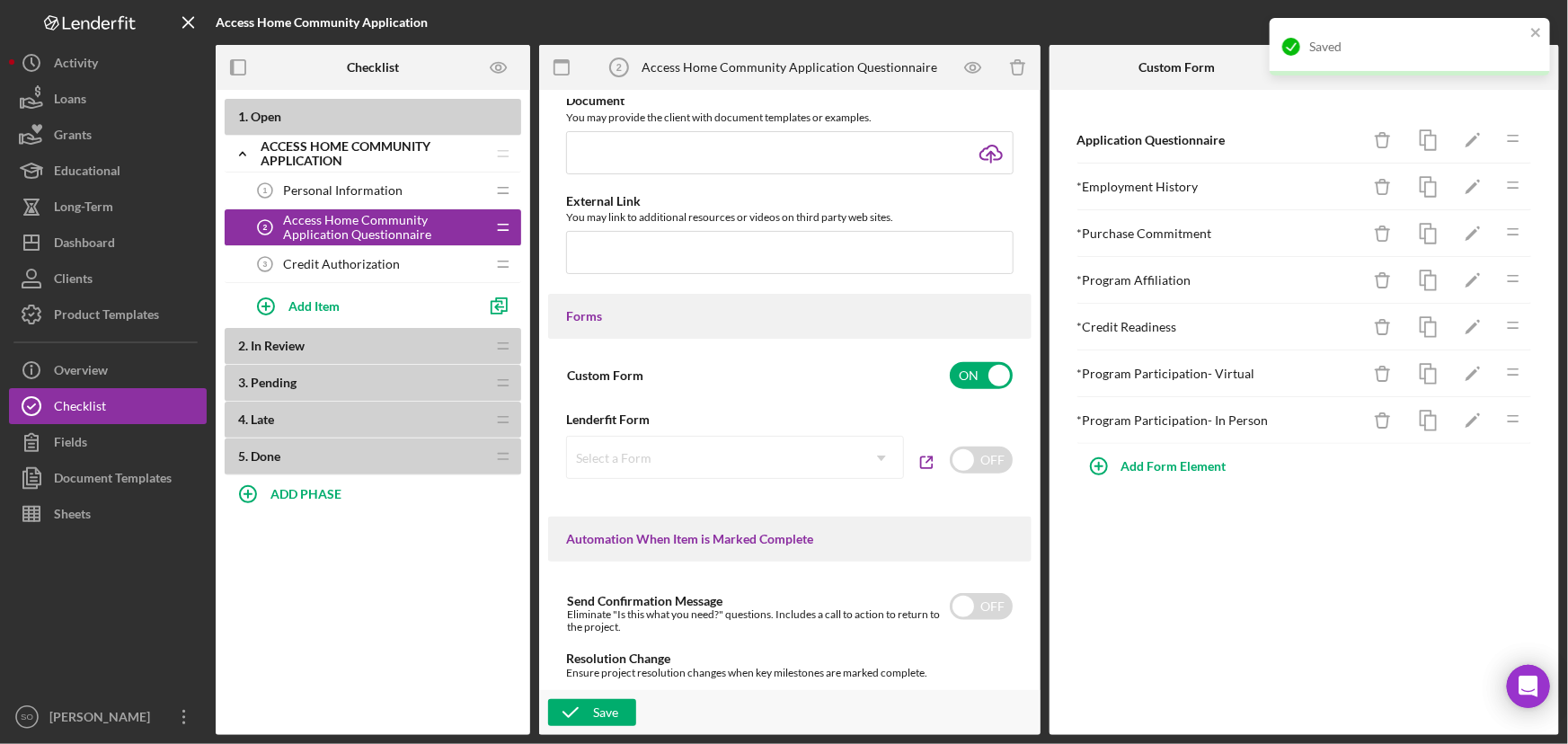
scroll to position [1112, 0]
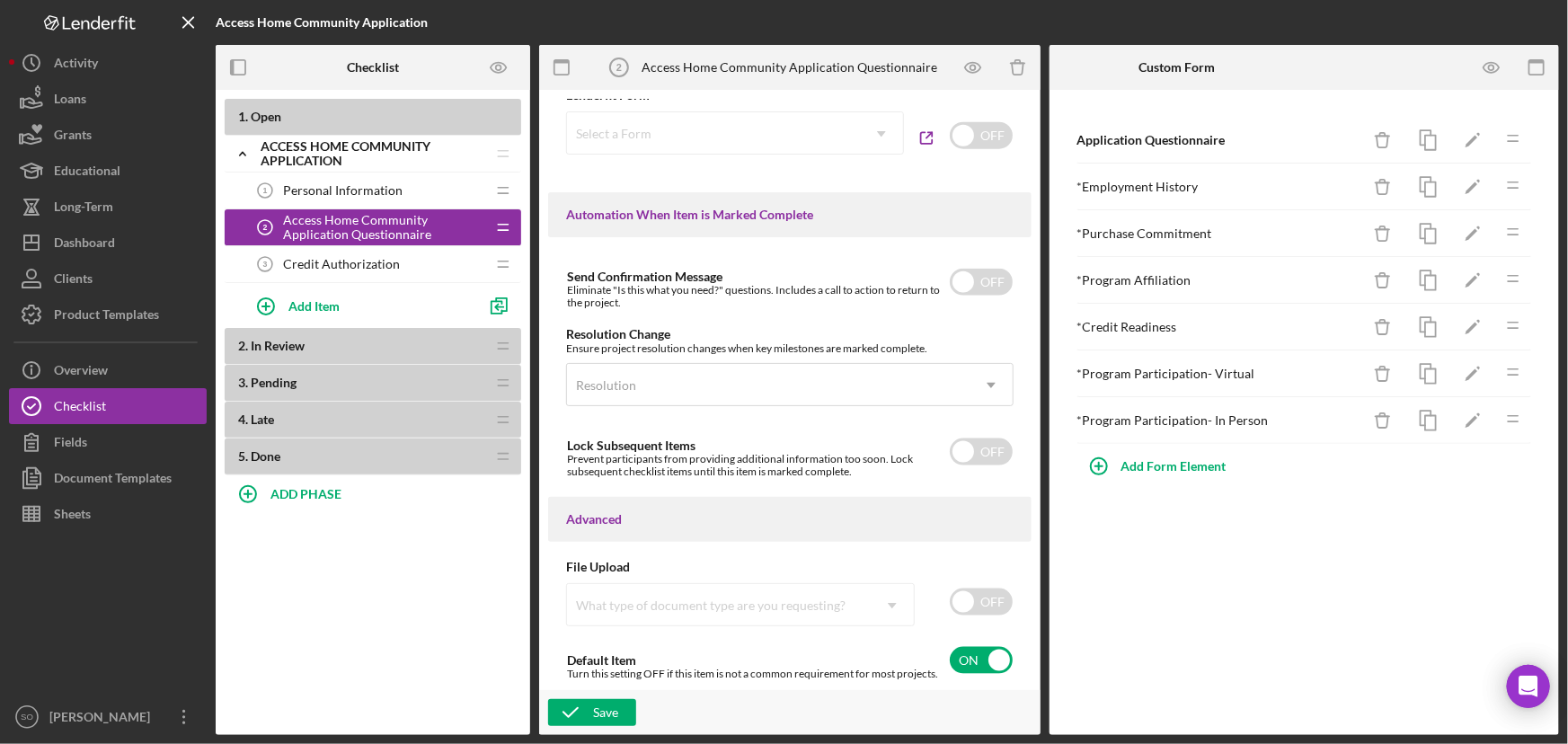
click at [339, 265] on span "Credit Authorization" at bounding box center [342, 264] width 117 height 14
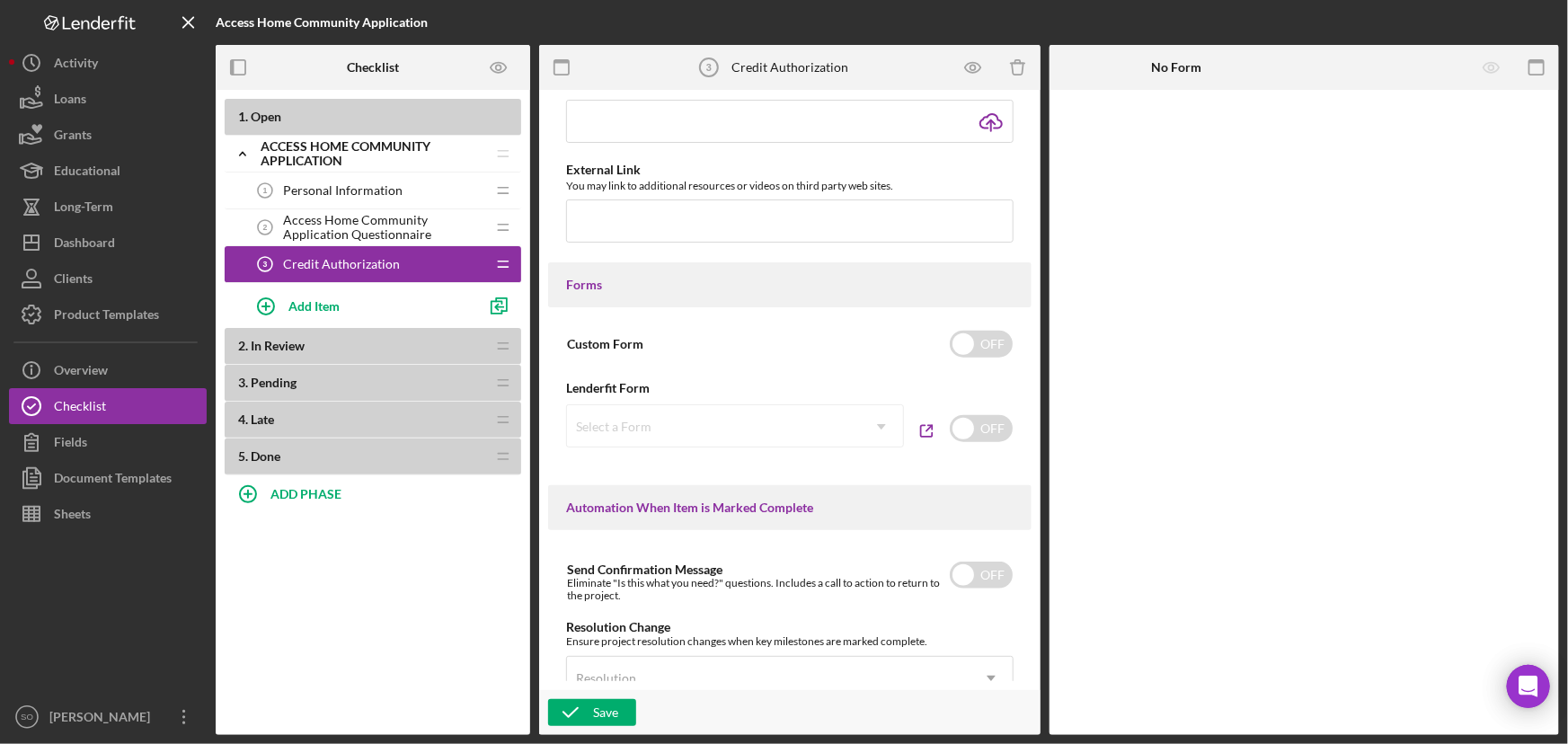
scroll to position [1137, 0]
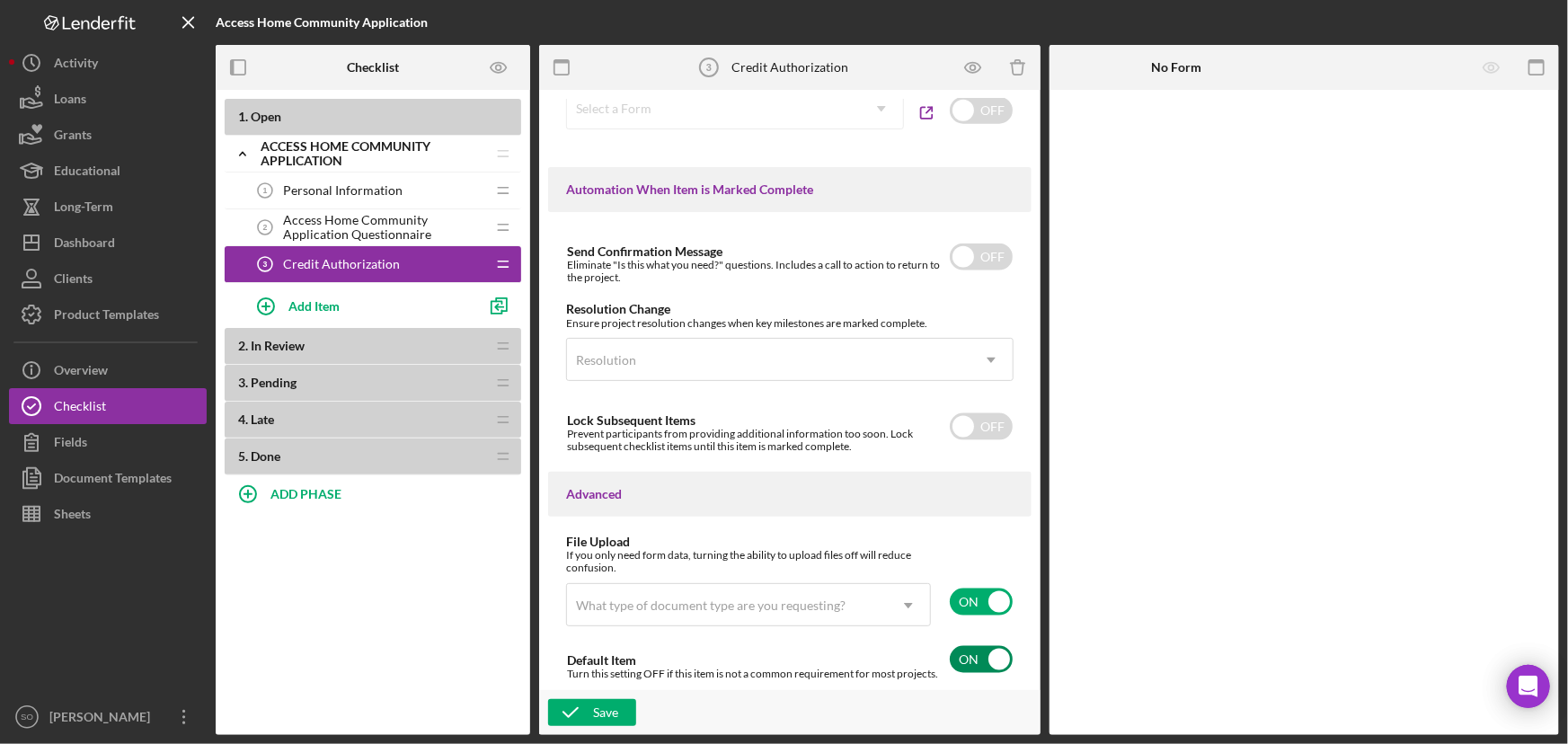
click at [971, 657] on input "checkbox" at bounding box center [982, 659] width 63 height 27
checkbox input "false"
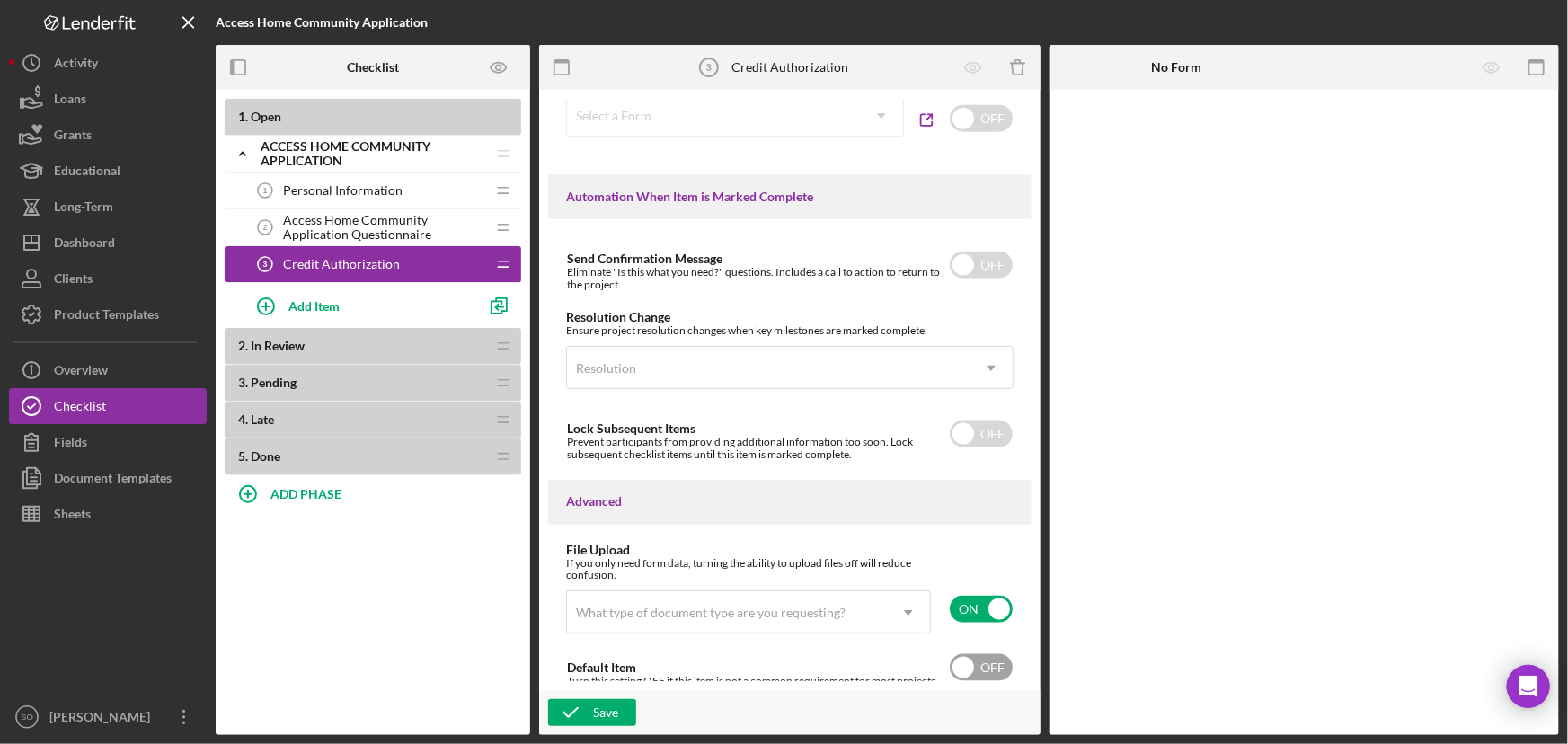
scroll to position [1147, 0]
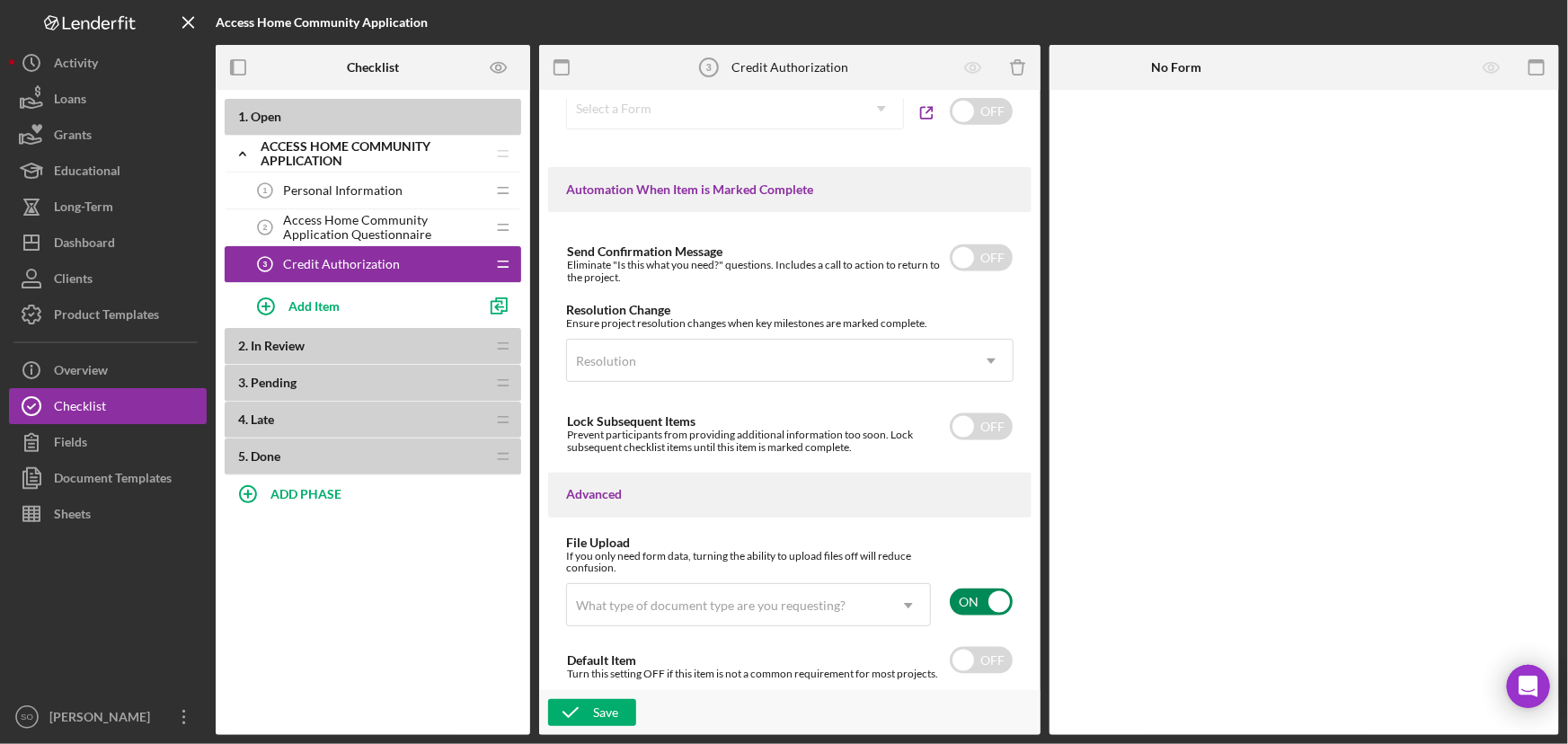
click at [985, 597] on input "checkbox" at bounding box center [982, 602] width 63 height 27
checkbox input "false"
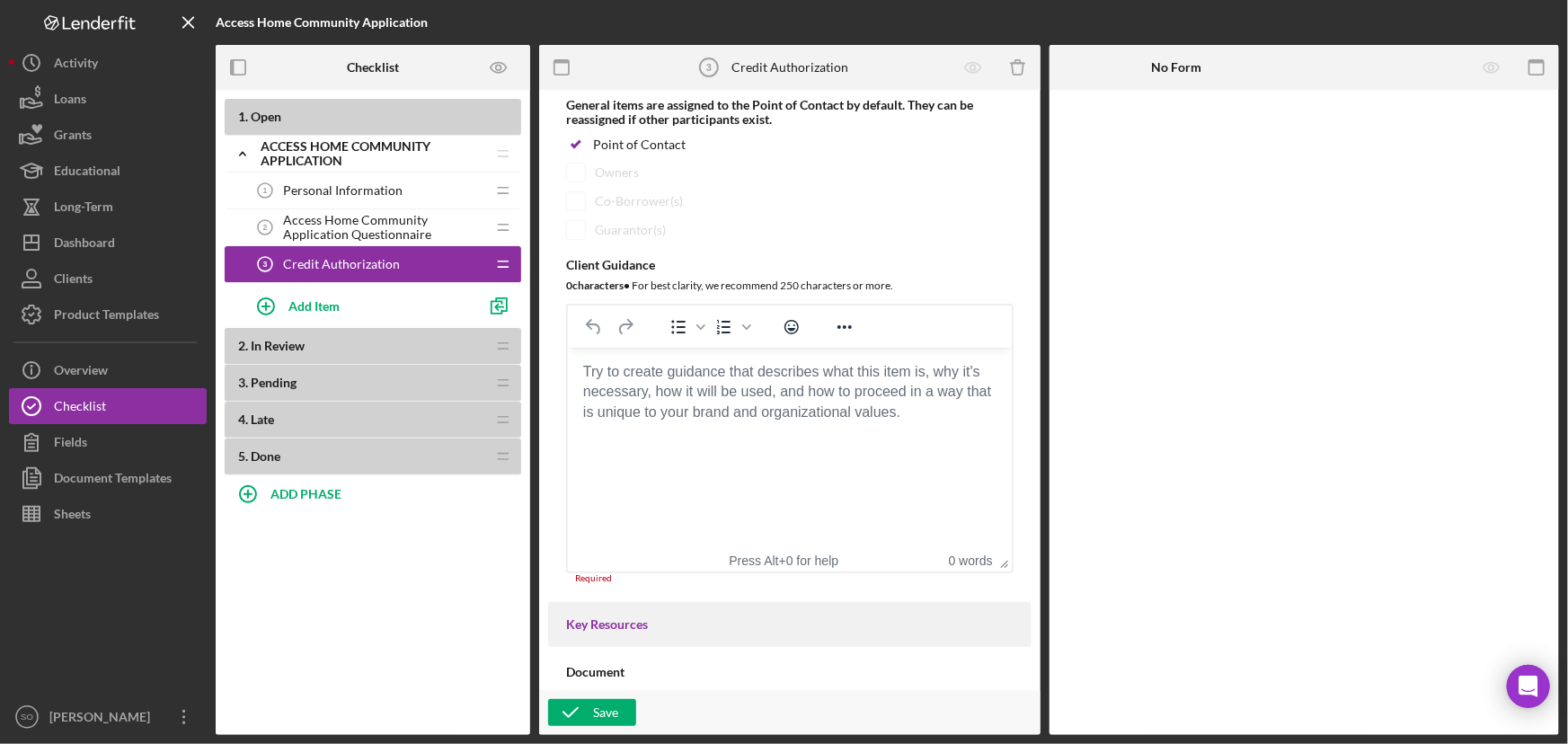
scroll to position [0, 0]
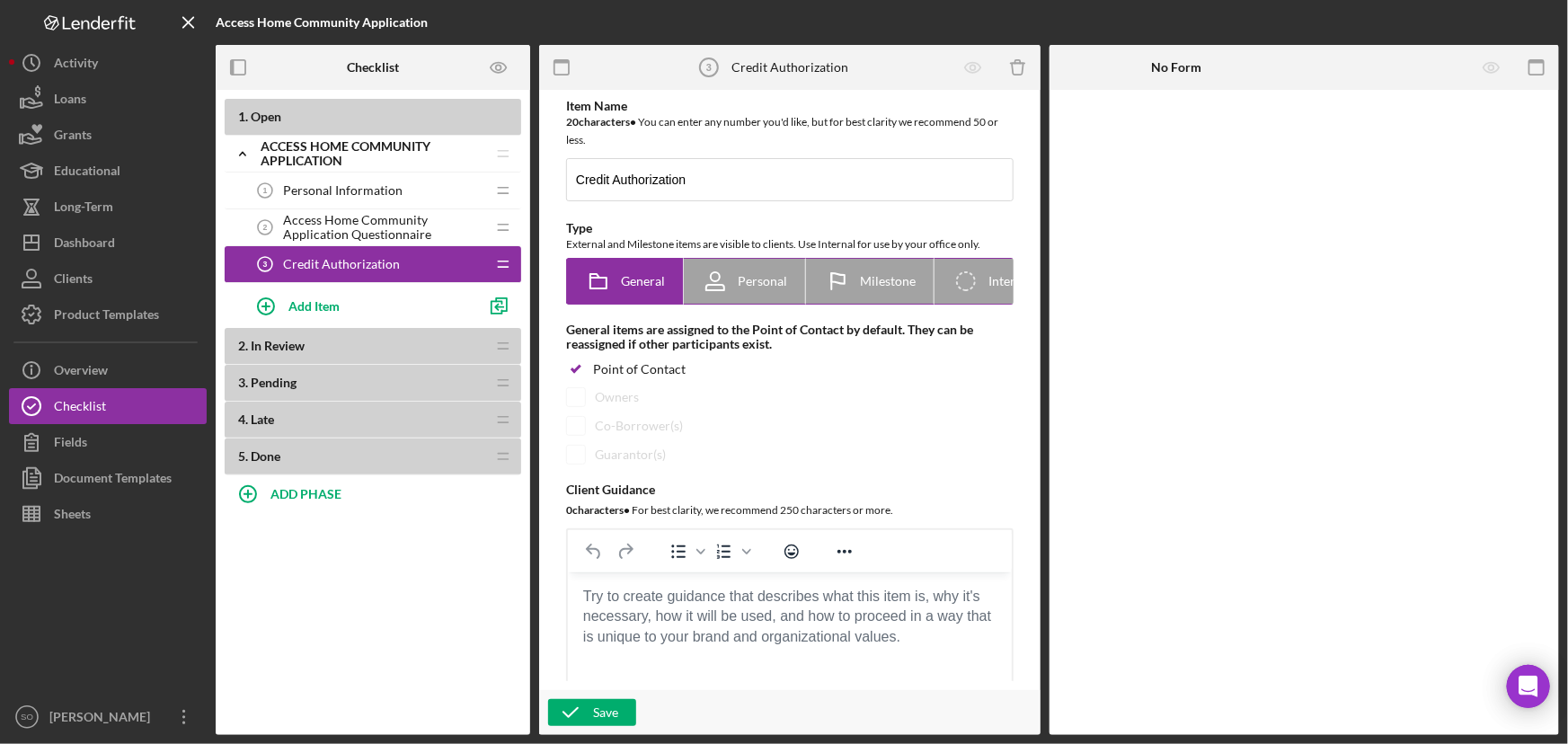
click at [730, 298] on icon at bounding box center [715, 281] width 45 height 45
radio input "false"
radio input "true"
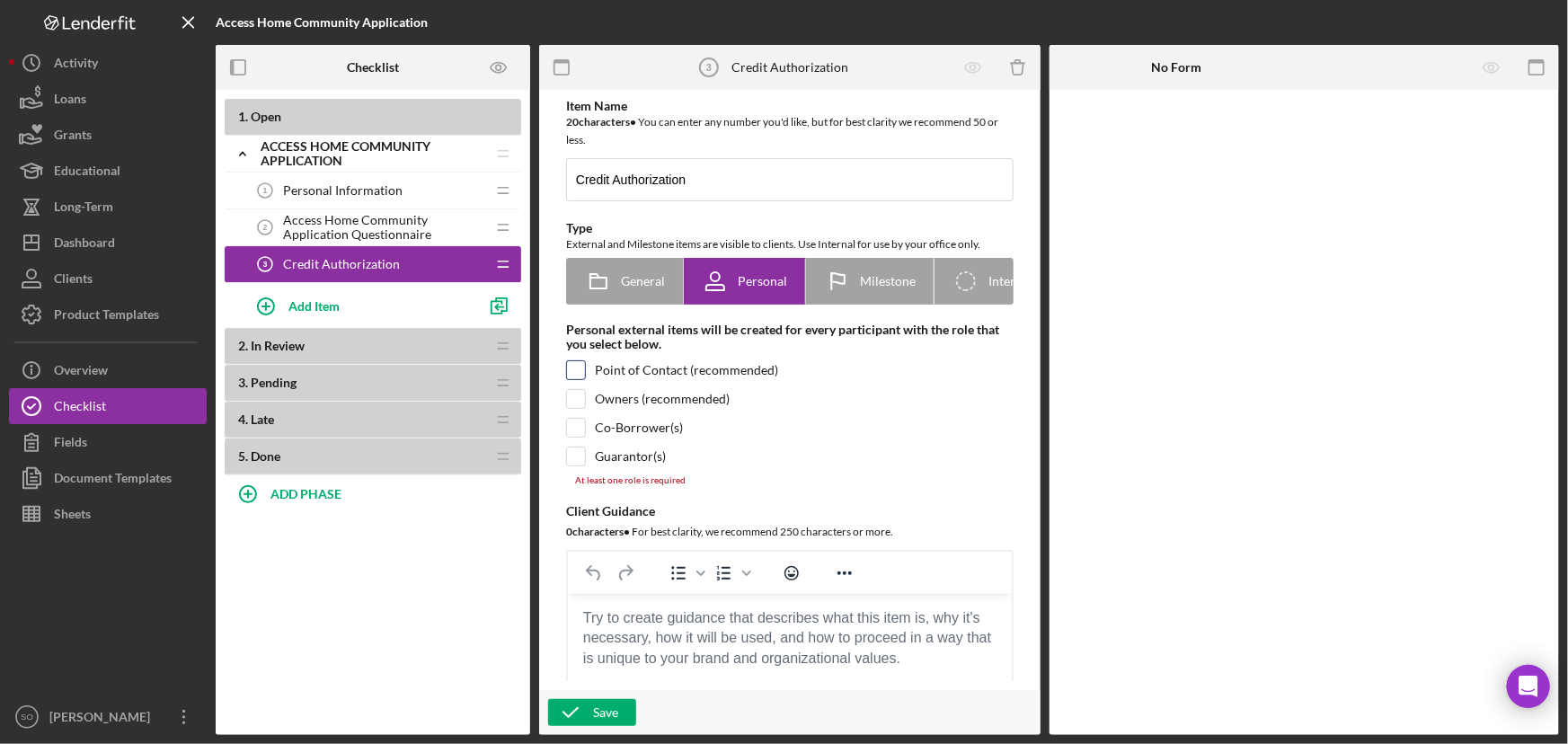
click at [575, 373] on input "checkbox" at bounding box center [576, 370] width 18 height 18
checkbox input "true"
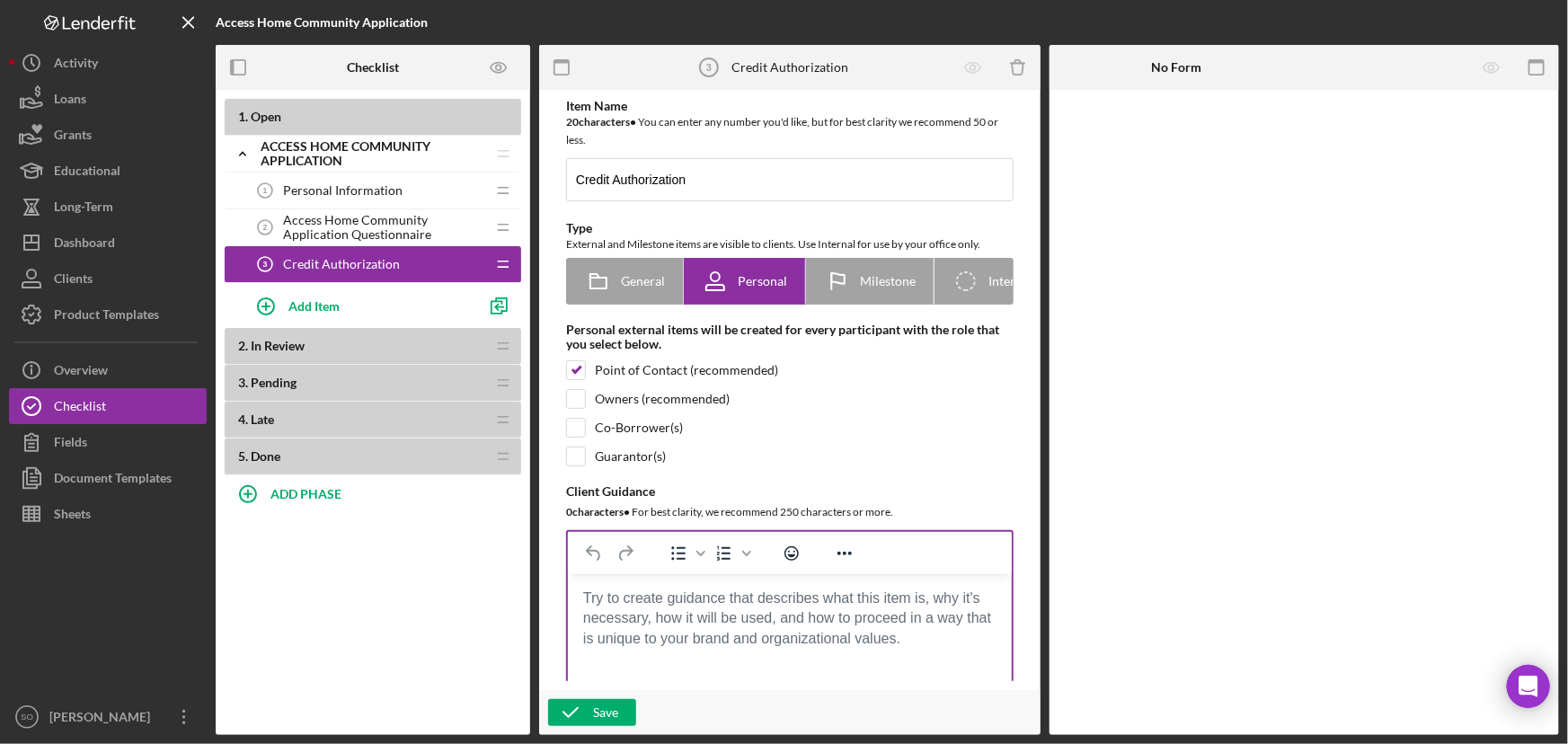
scroll to position [244, 0]
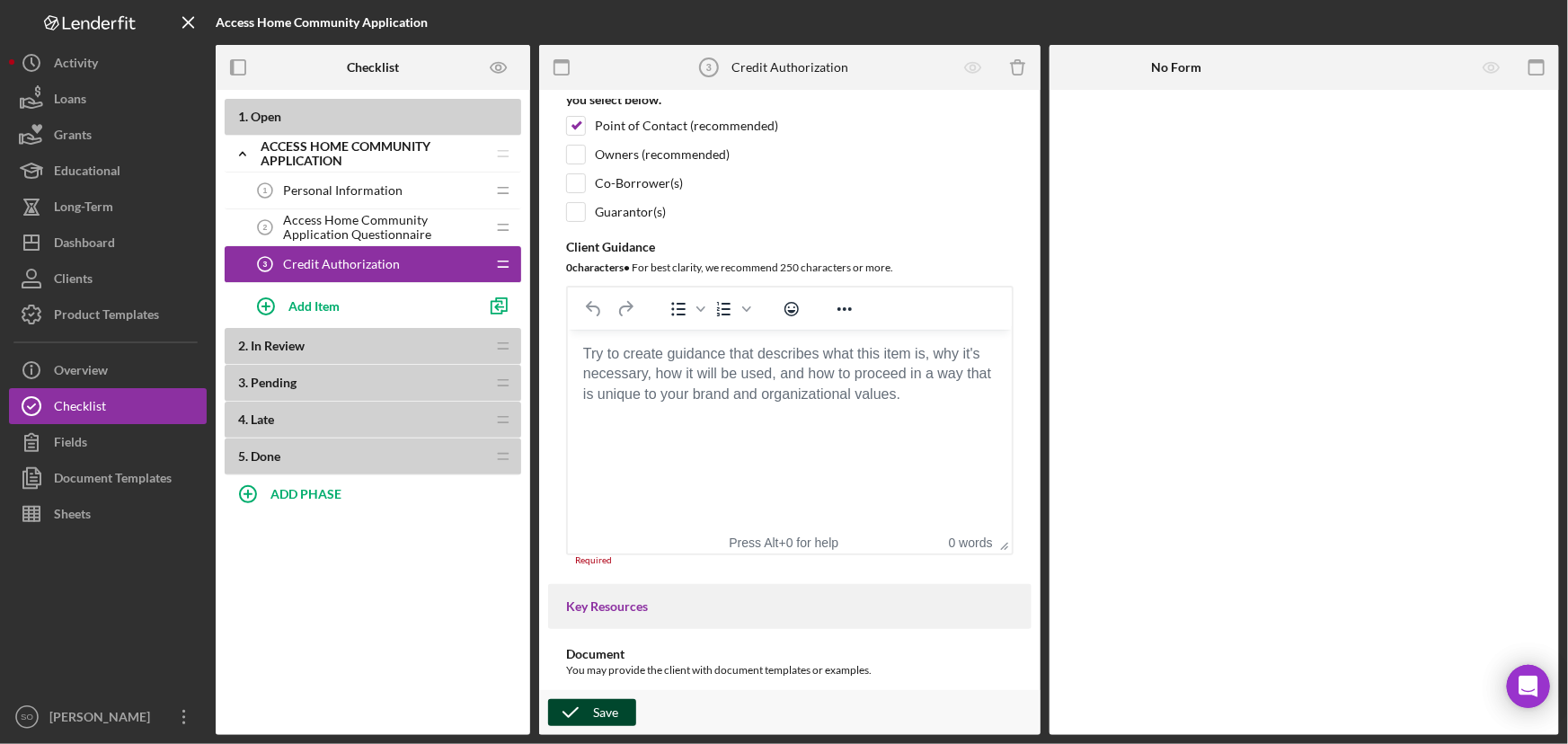
click at [588, 714] on icon "button" at bounding box center [571, 712] width 45 height 45
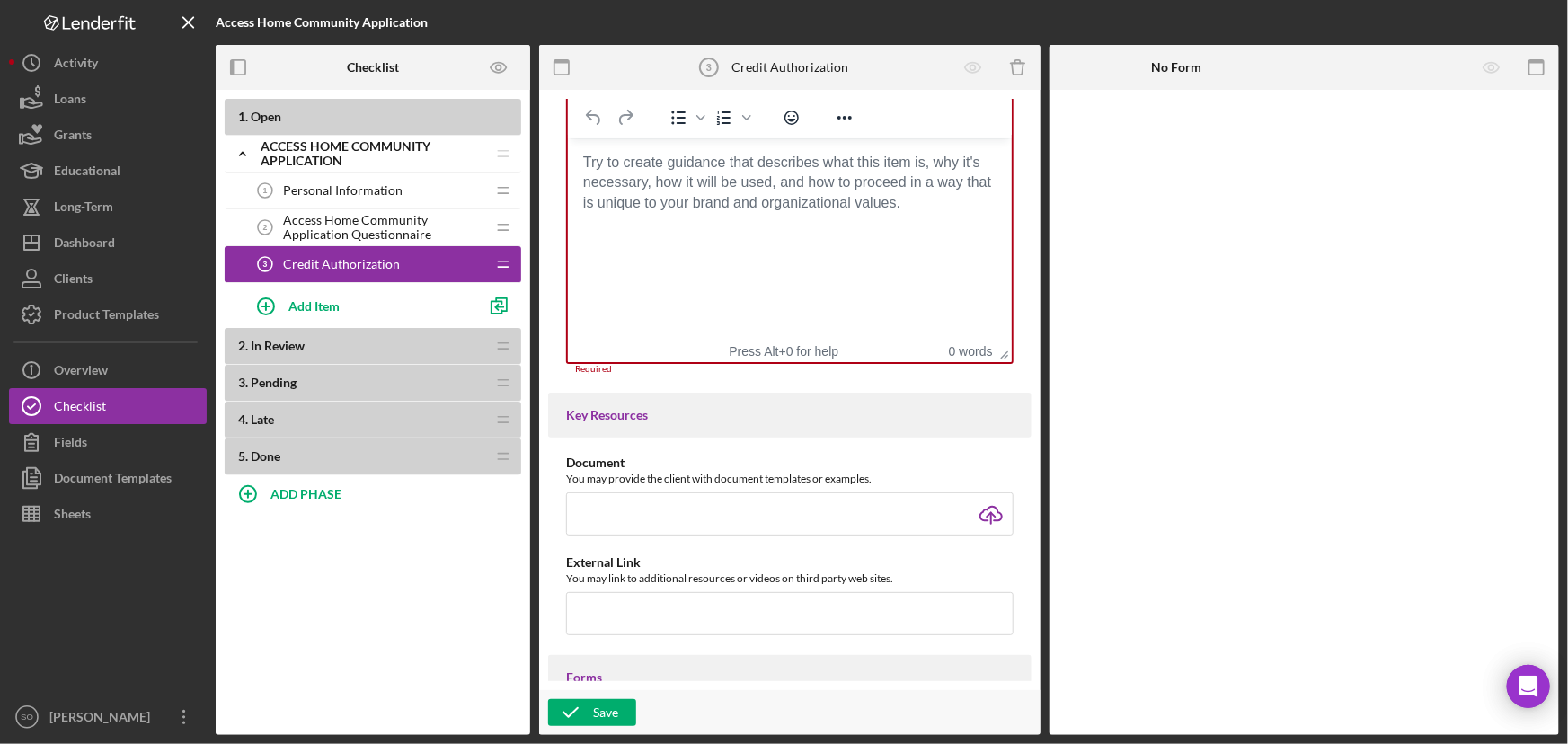
click at [392, 226] on span "Access Home Community Application Questionnaire" at bounding box center [384, 227] width 202 height 29
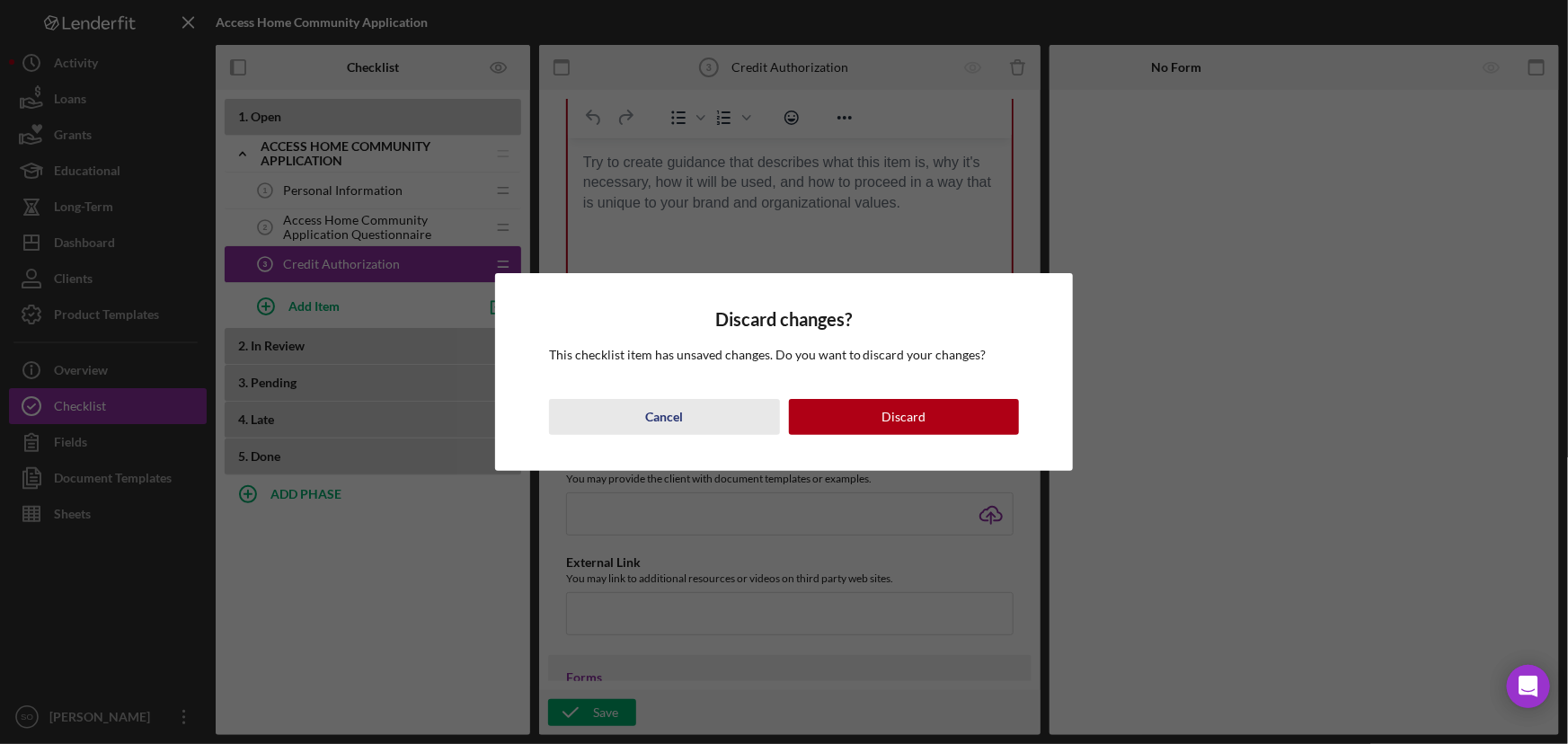
click at [683, 409] on button "Cancel" at bounding box center [665, 417] width 231 height 36
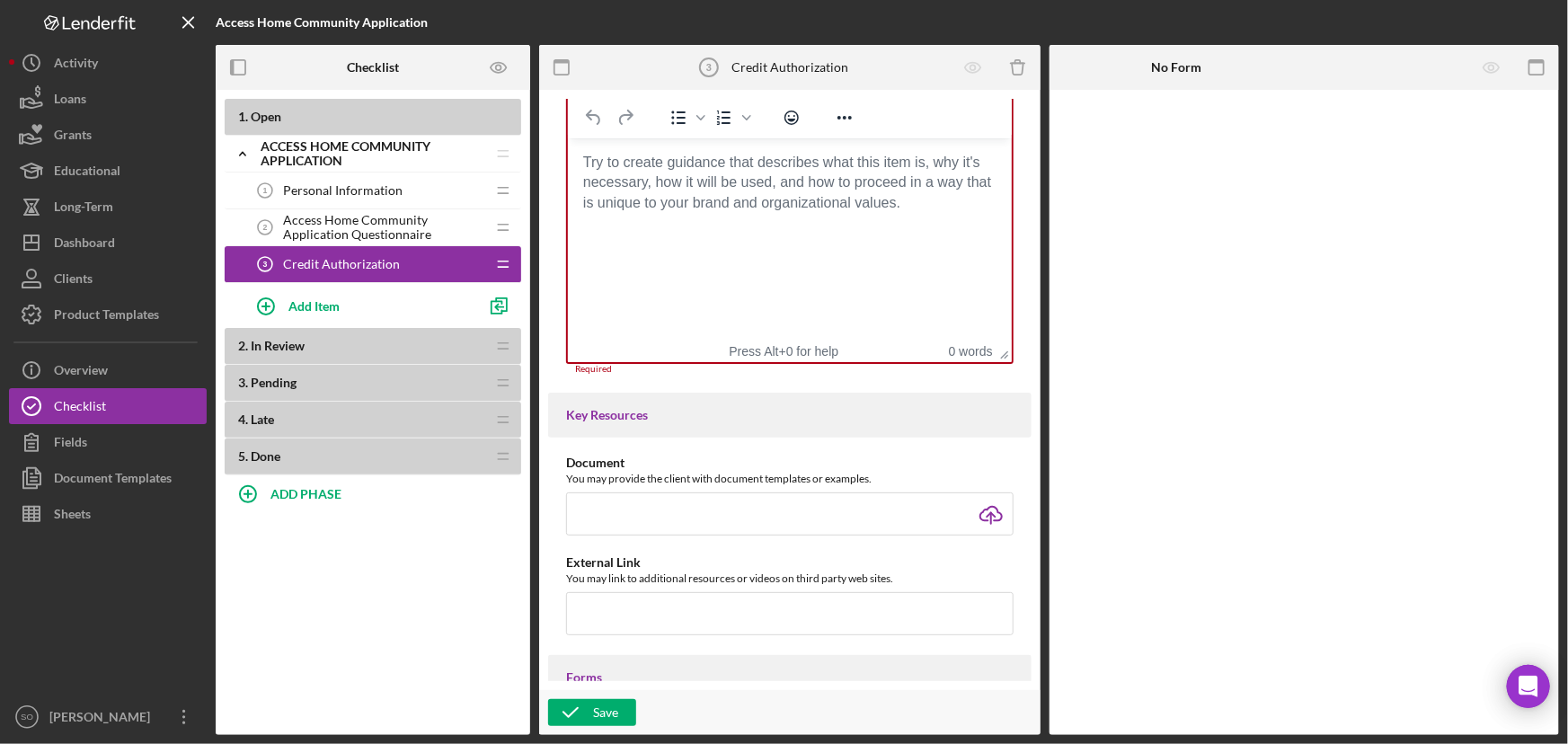
click at [764, 140] on html at bounding box center [789, 162] width 444 height 49
click at [757, 158] on body "Rich Text Area. Press ALT-0 for help." at bounding box center [789, 162] width 415 height 20
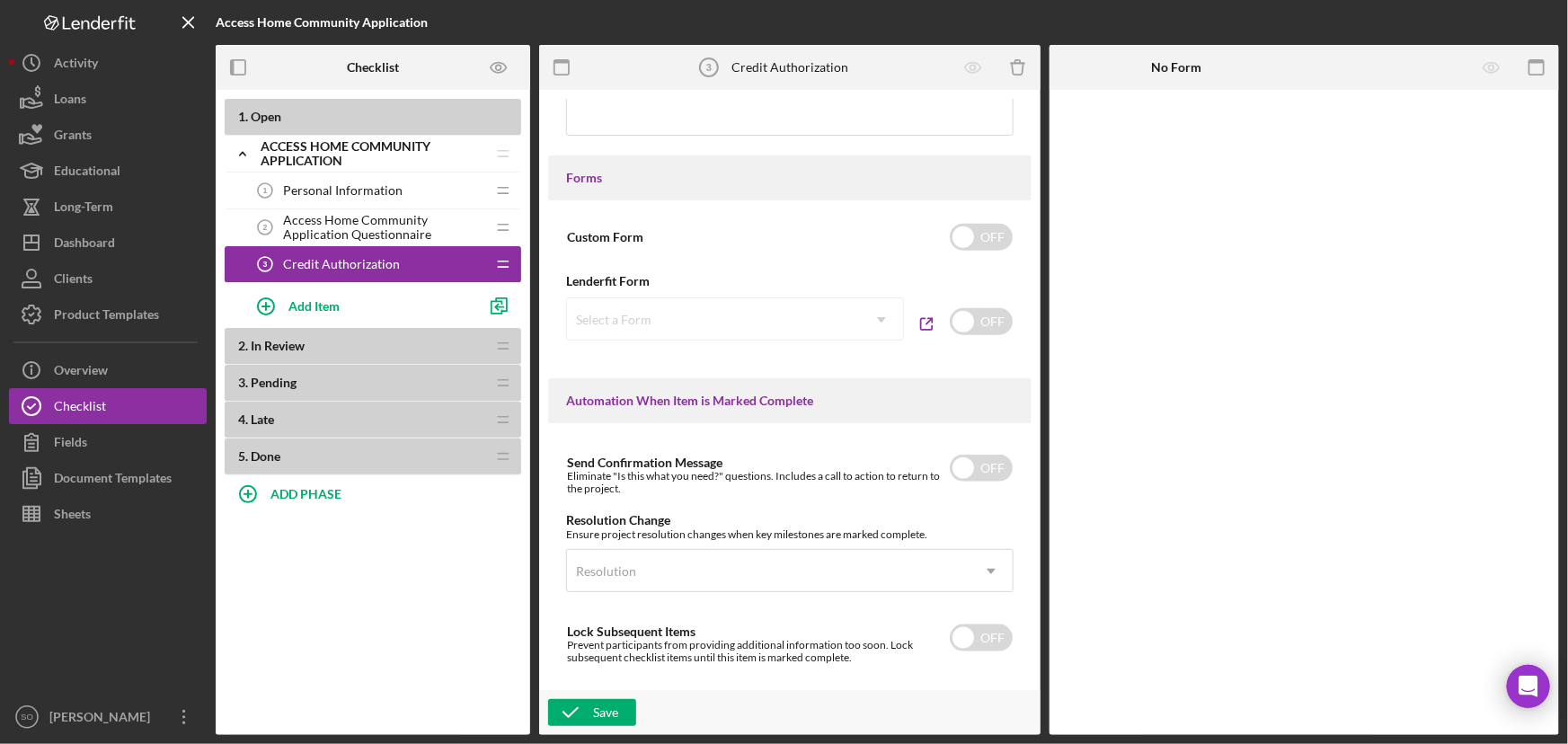
scroll to position [1114, 0]
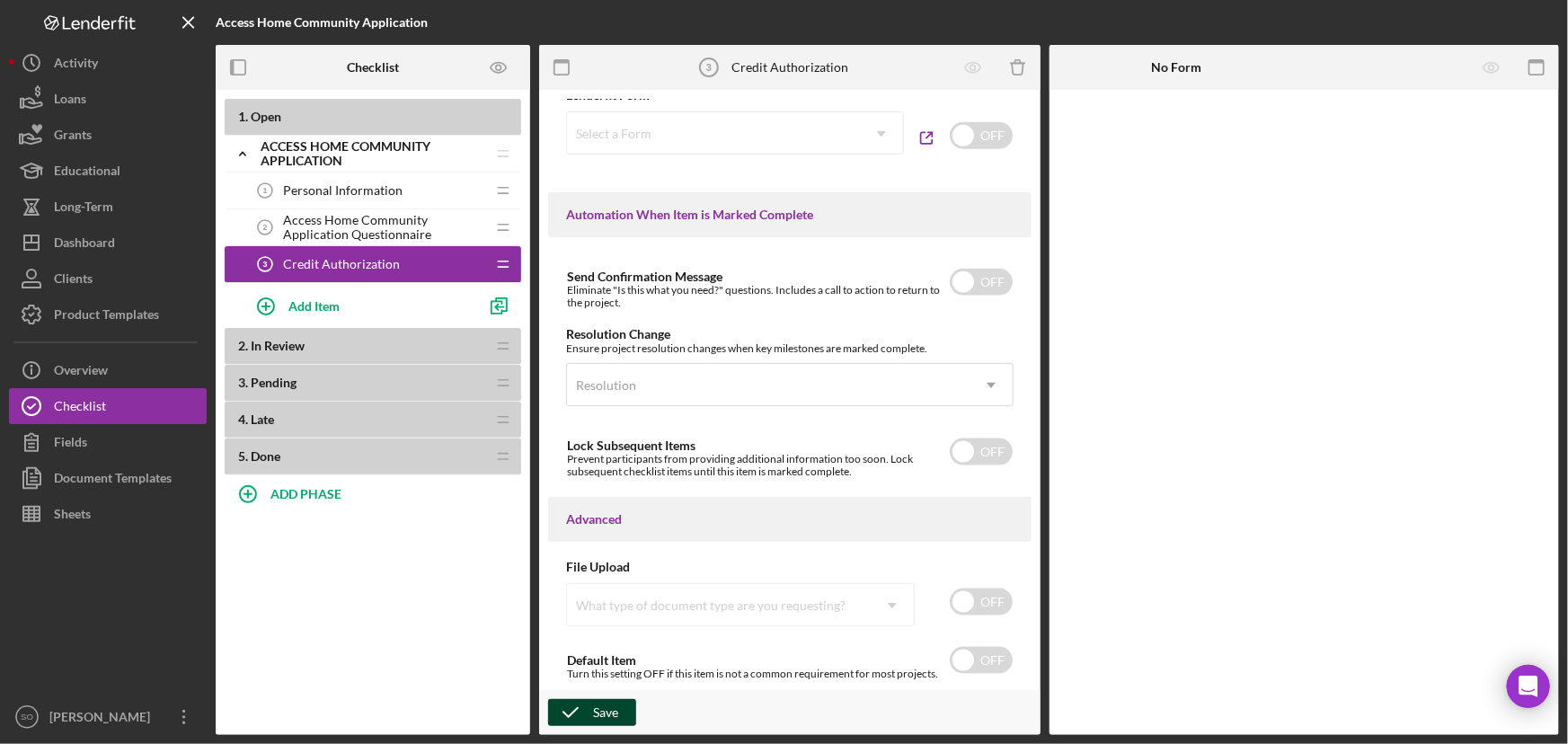
click at [618, 706] on button "Save" at bounding box center [593, 712] width 88 height 27
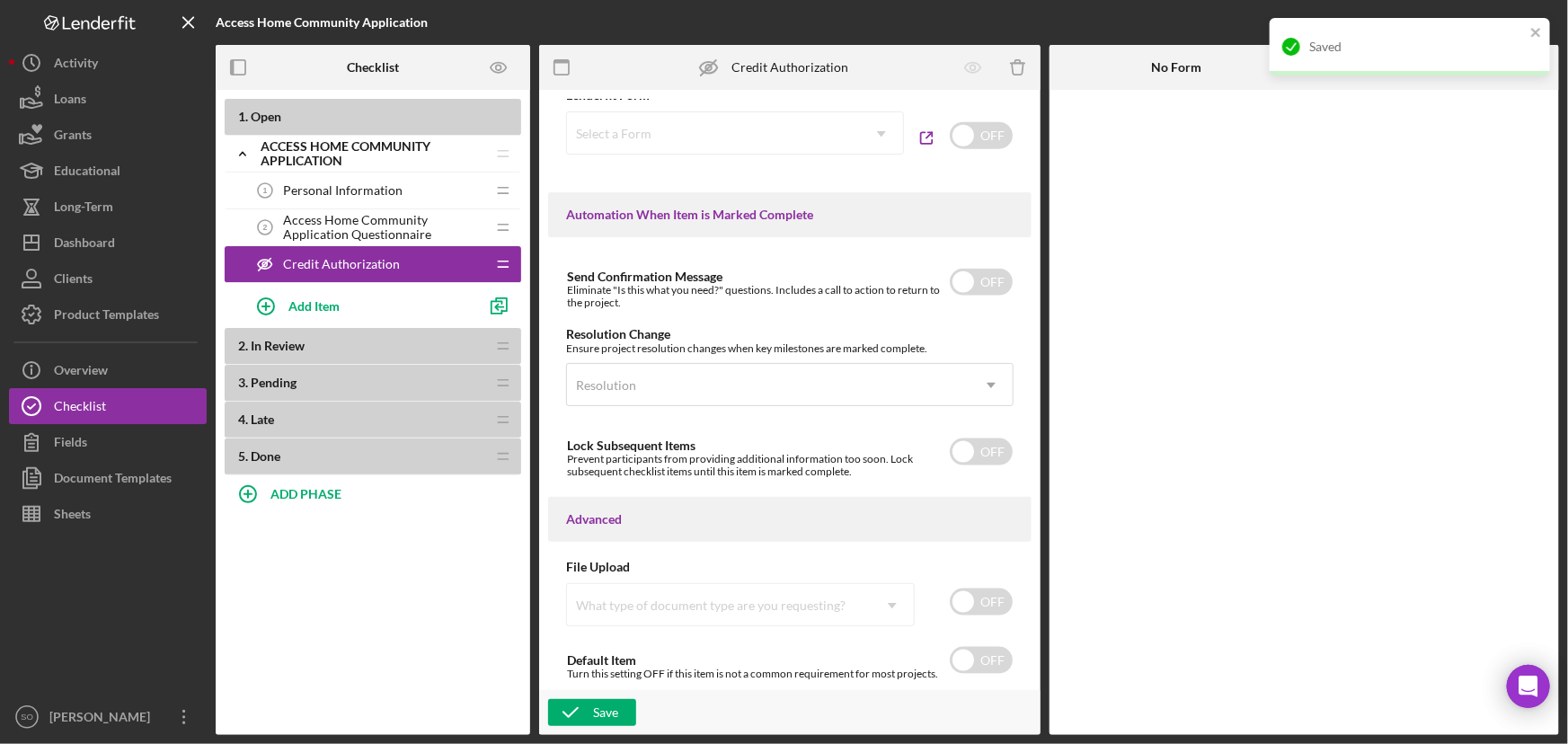
click at [312, 229] on span "Access Home Community Application Questionnaire" at bounding box center [384, 227] width 202 height 29
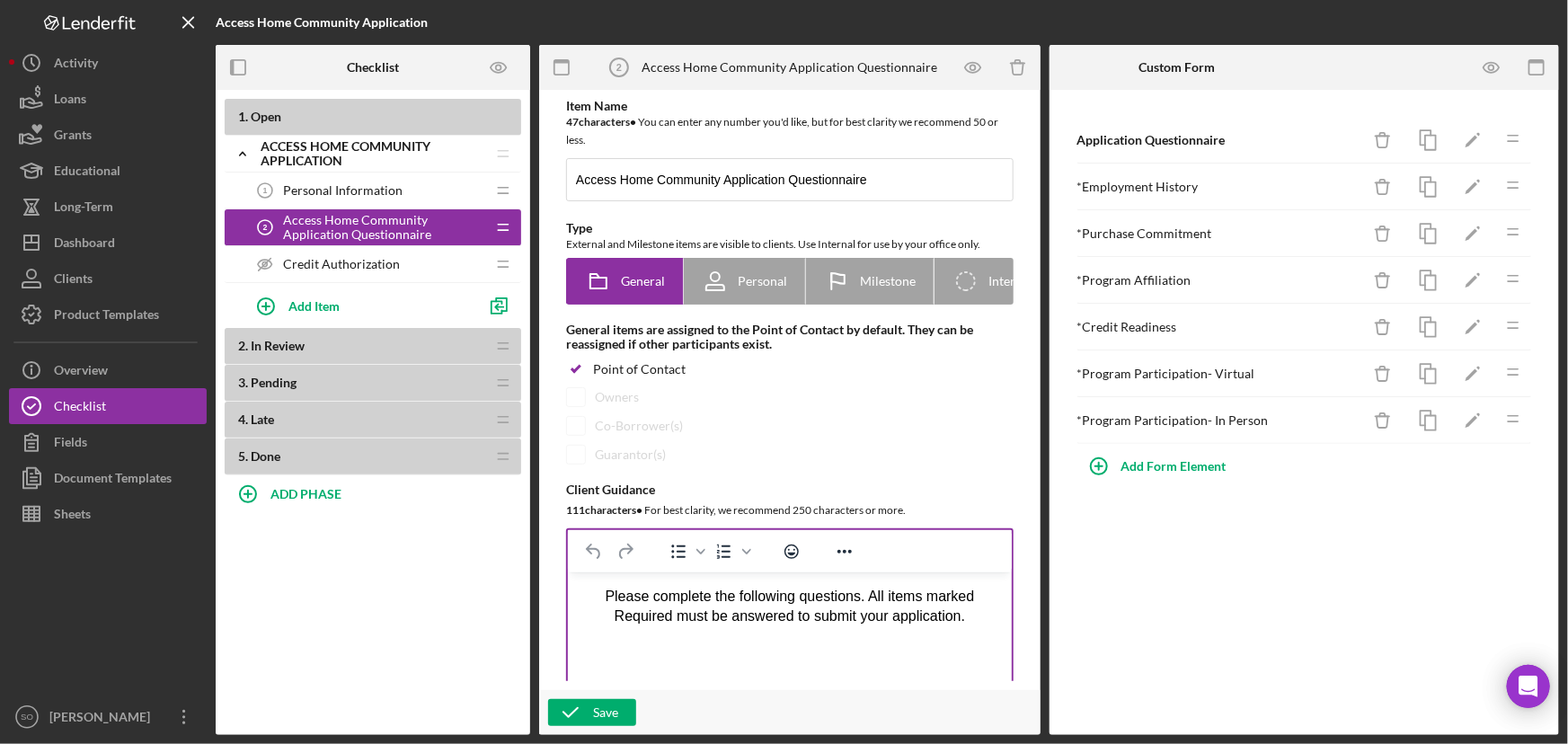
click at [602, 599] on p "Please complete the following questions. All items marked Required must be answ…" at bounding box center [789, 607] width 415 height 41
click at [567, 713] on polyline "button" at bounding box center [571, 712] width 14 height 9
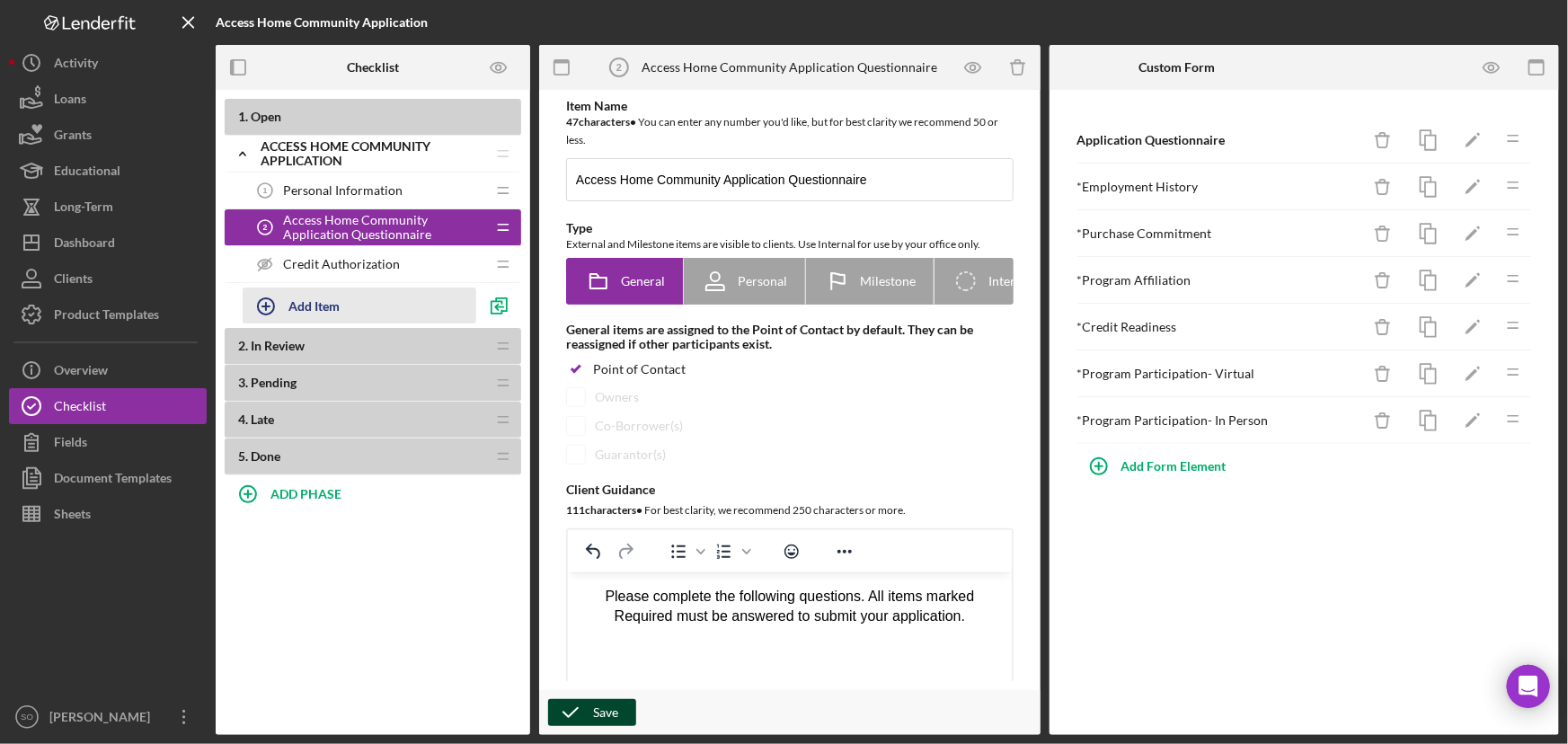
click at [358, 314] on button "Add Item" at bounding box center [359, 306] width 234 height 36
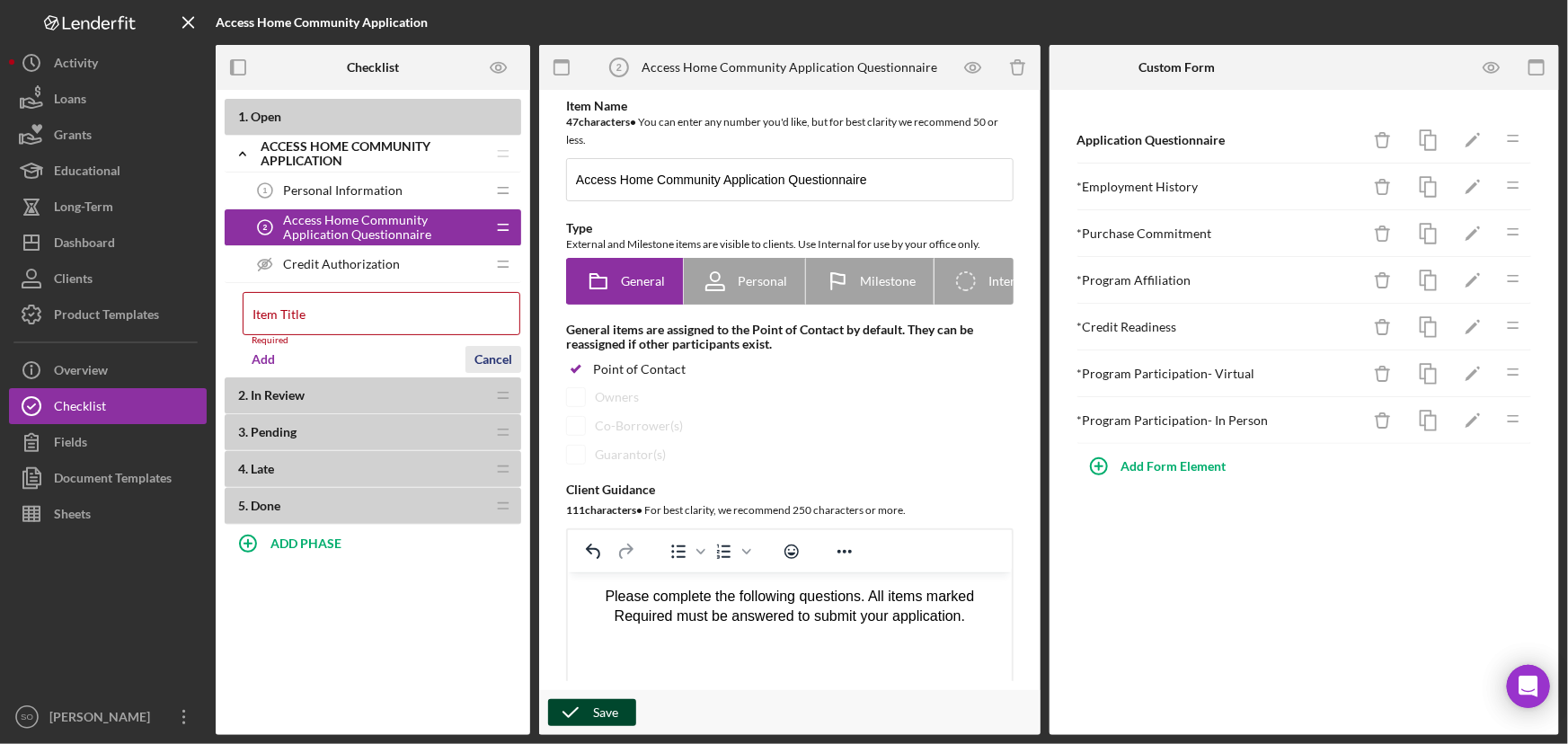
click at [502, 352] on div "Cancel" at bounding box center [493, 360] width 38 height 27
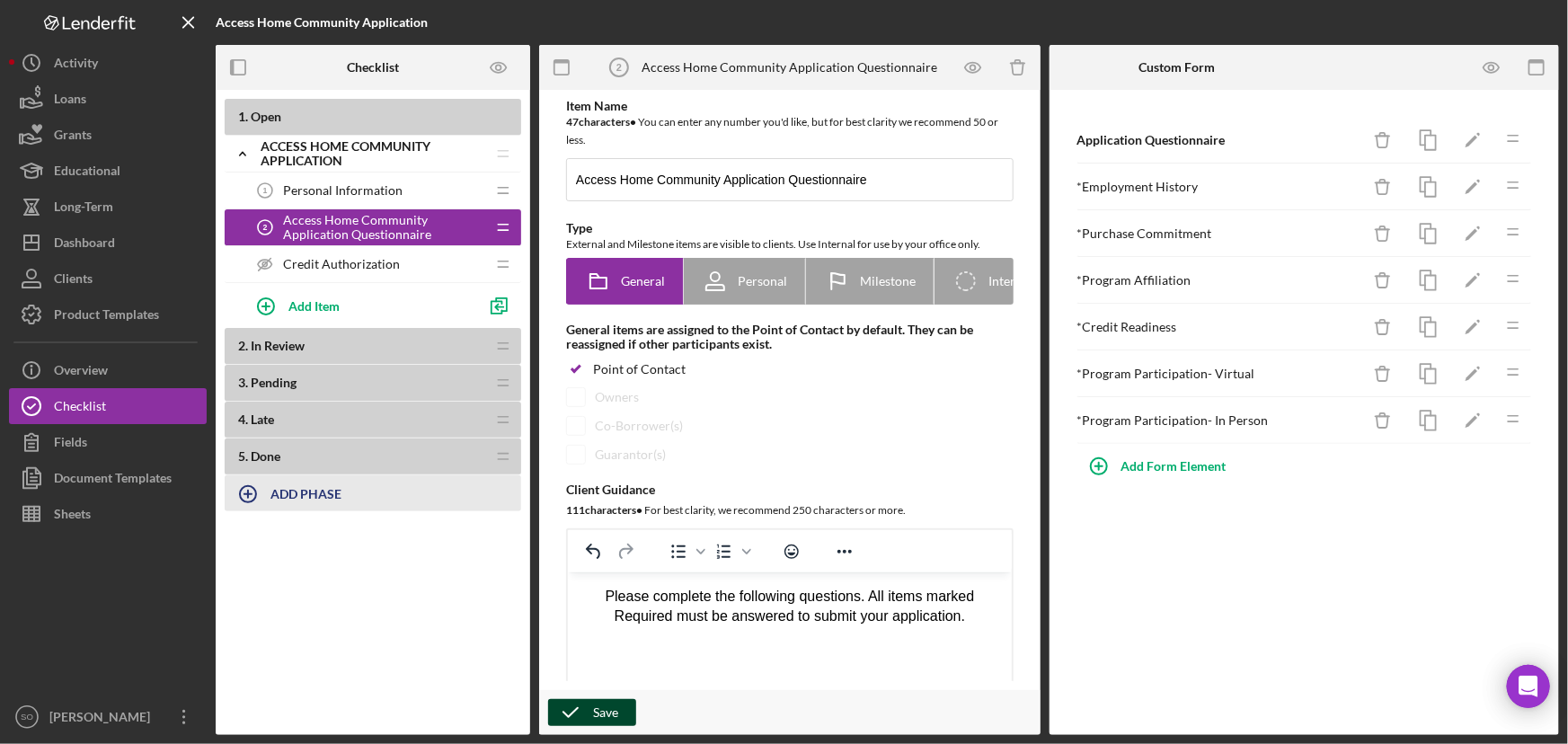
click at [306, 494] on b "ADD PHASE" at bounding box center [306, 493] width 71 height 15
click at [492, 547] on div "Cancel" at bounding box center [493, 543] width 38 height 27
click at [260, 492] on icon "button" at bounding box center [248, 494] width 45 height 45
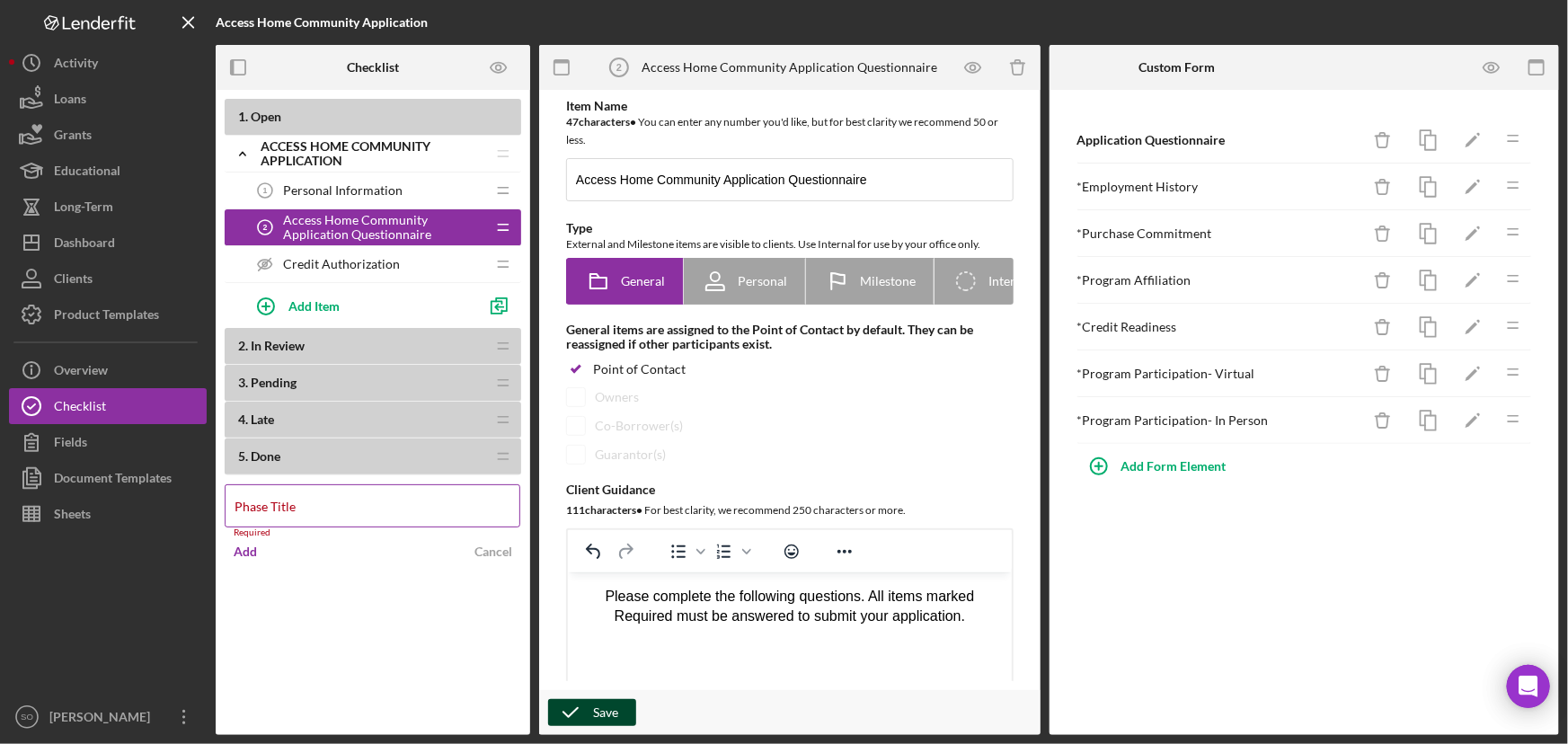
click at [296, 511] on label "Phase Title" at bounding box center [265, 507] width 61 height 14
click at [330, 511] on input "Phase Title" at bounding box center [373, 506] width 296 height 43
type input "Application Complete"
click at [239, 538] on div "Add" at bounding box center [245, 543] width 23 height 27
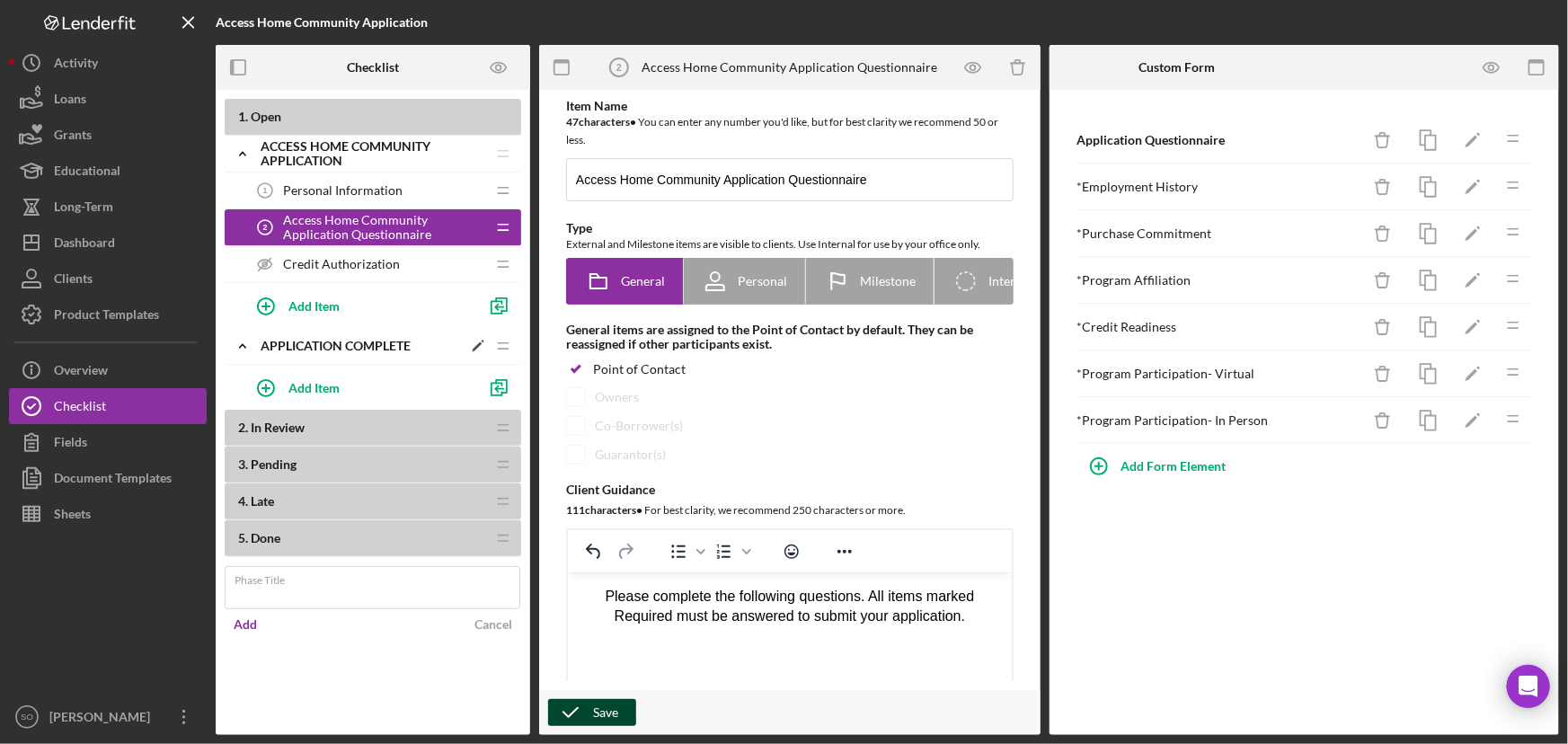
click at [407, 344] on div "Application Complete" at bounding box center [361, 346] width 201 height 14
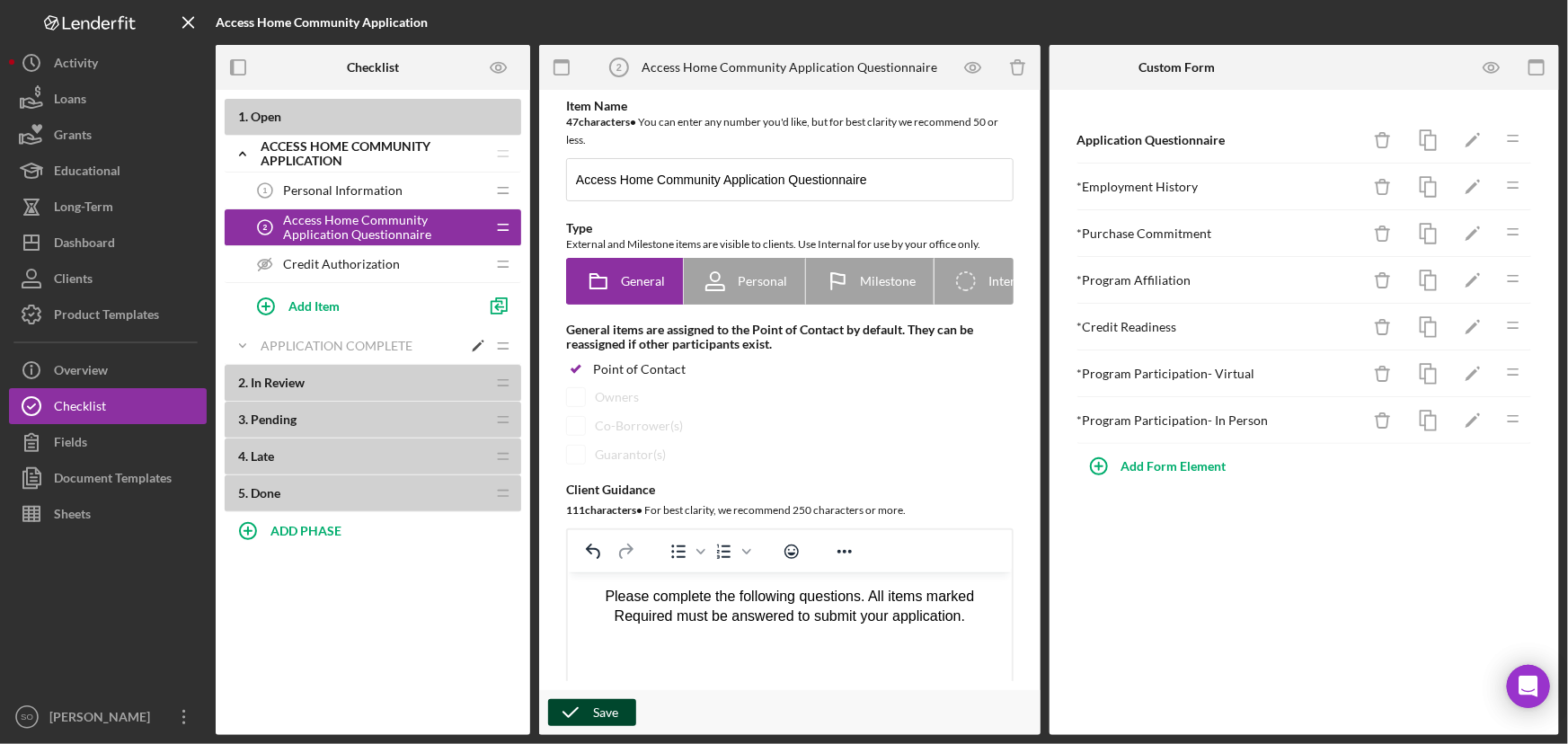
click at [475, 344] on icon "Icon/Edit" at bounding box center [478, 346] width 32 height 32
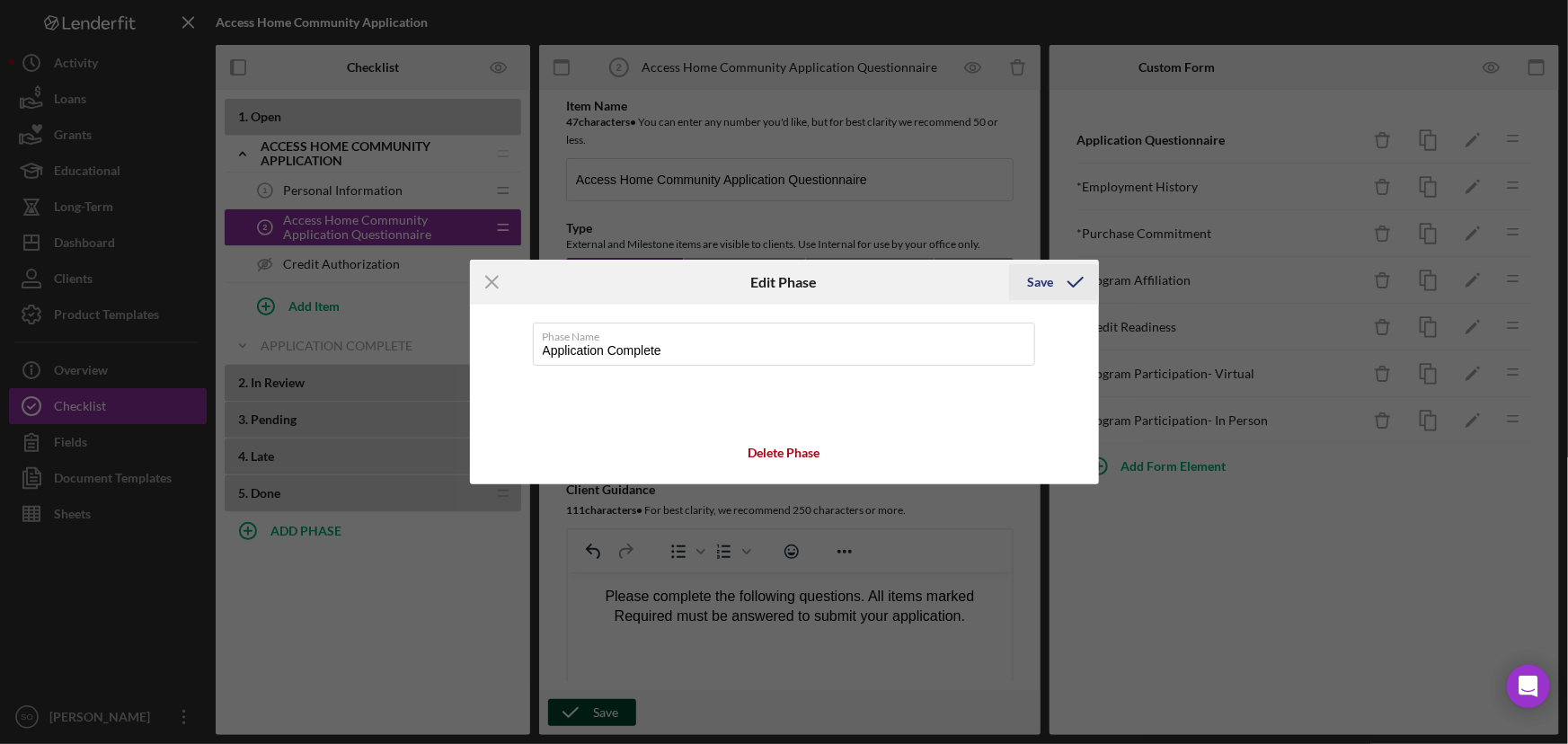
click at [1050, 280] on div "Save" at bounding box center [1040, 282] width 26 height 36
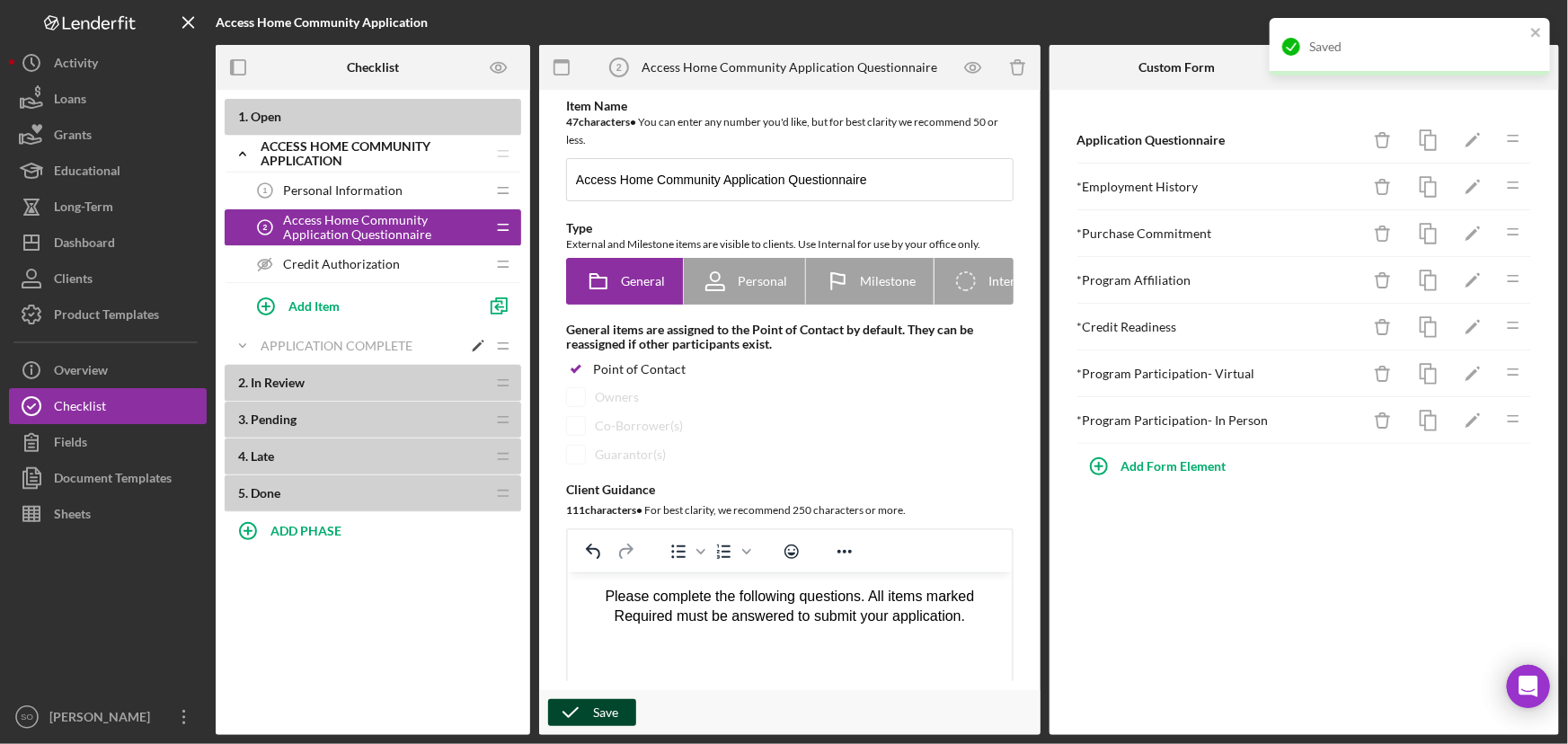
click at [368, 348] on div "Application Complete" at bounding box center [361, 346] width 201 height 14
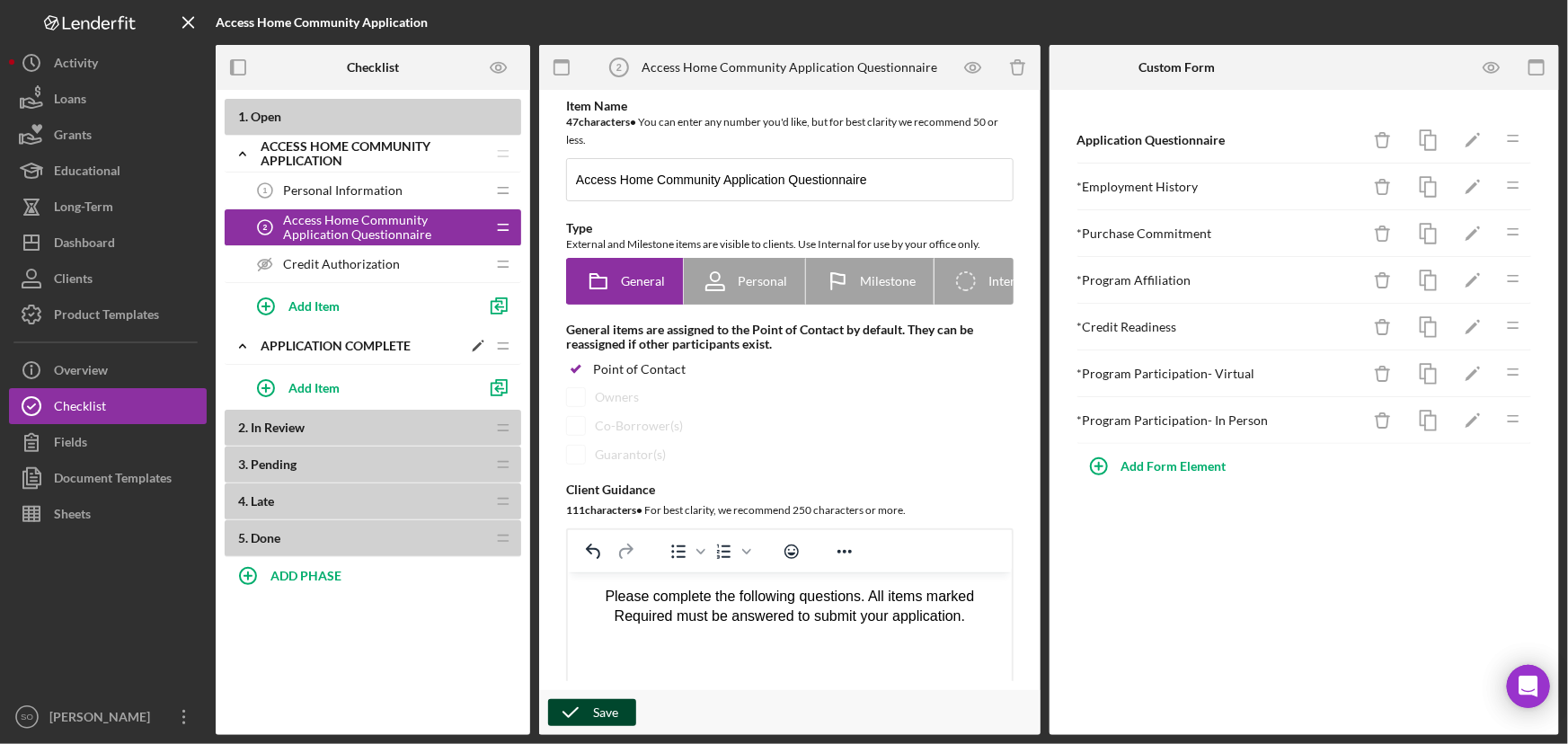
click at [476, 344] on icon "Icon/Edit" at bounding box center [478, 346] width 32 height 32
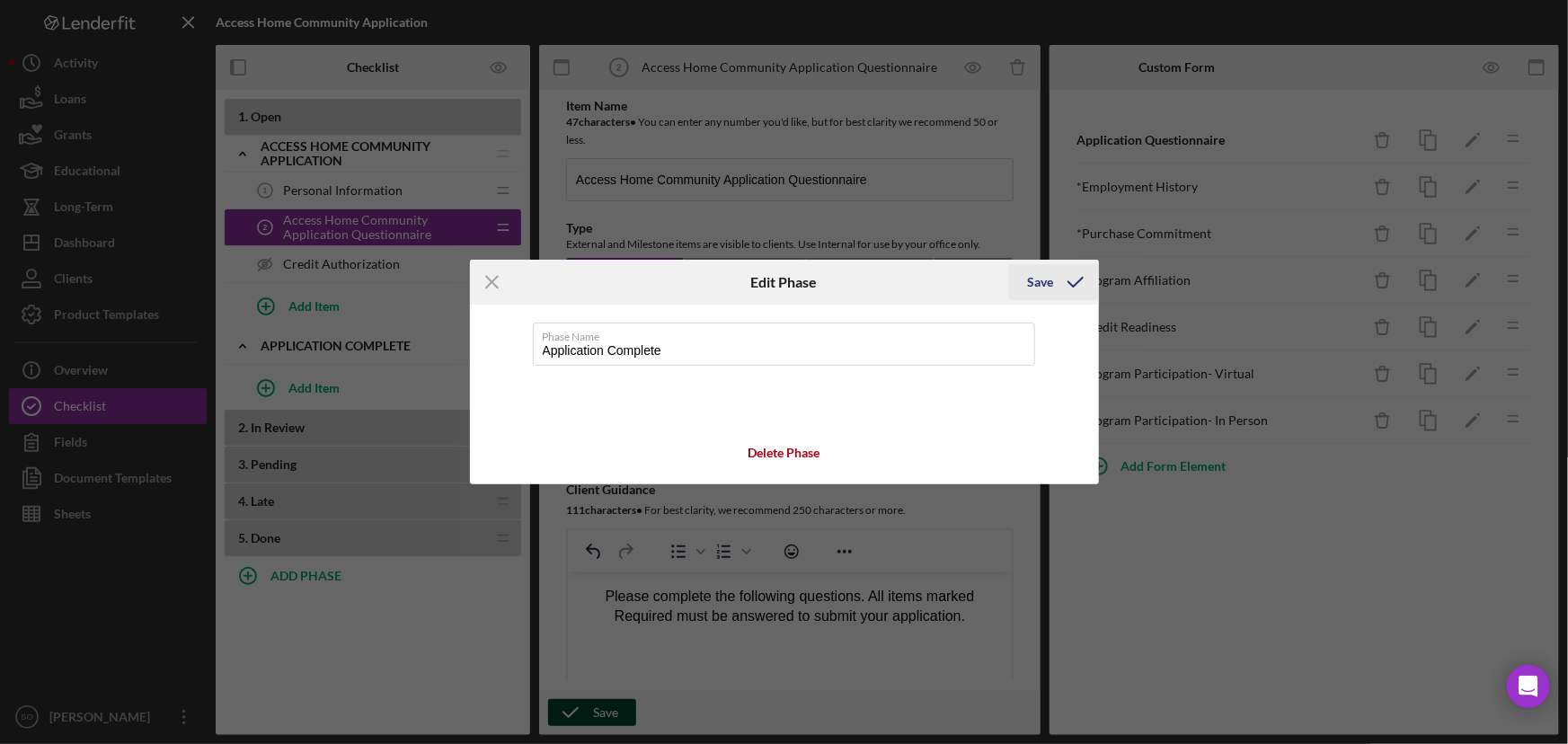
click at [1055, 284] on icon "submit" at bounding box center [1076, 282] width 45 height 45
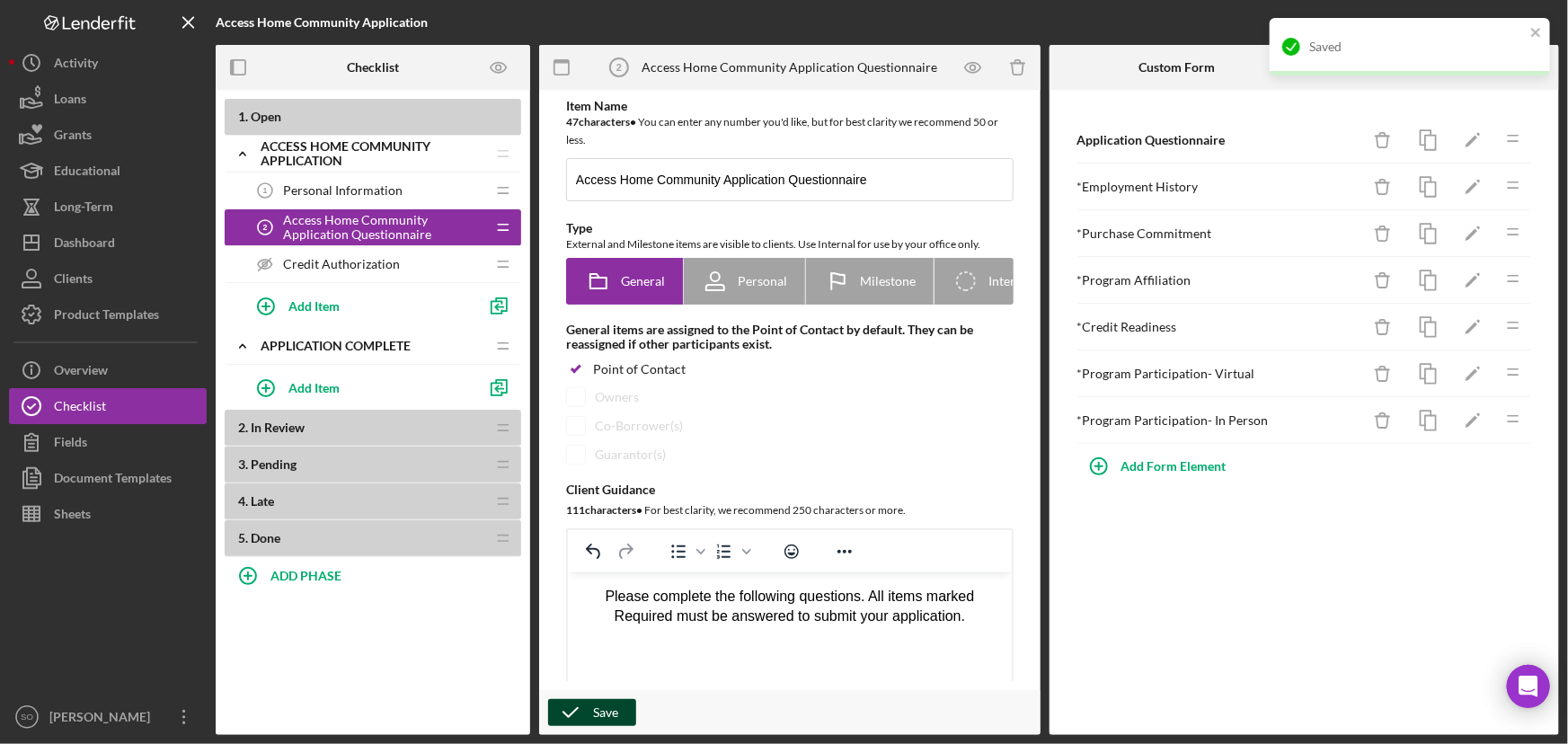
click at [580, 714] on icon "button" at bounding box center [571, 712] width 45 height 45
click at [364, 353] on div "Icon/Expander Application Complete Icon/Edit Icon/Drag" at bounding box center [373, 346] width 297 height 37
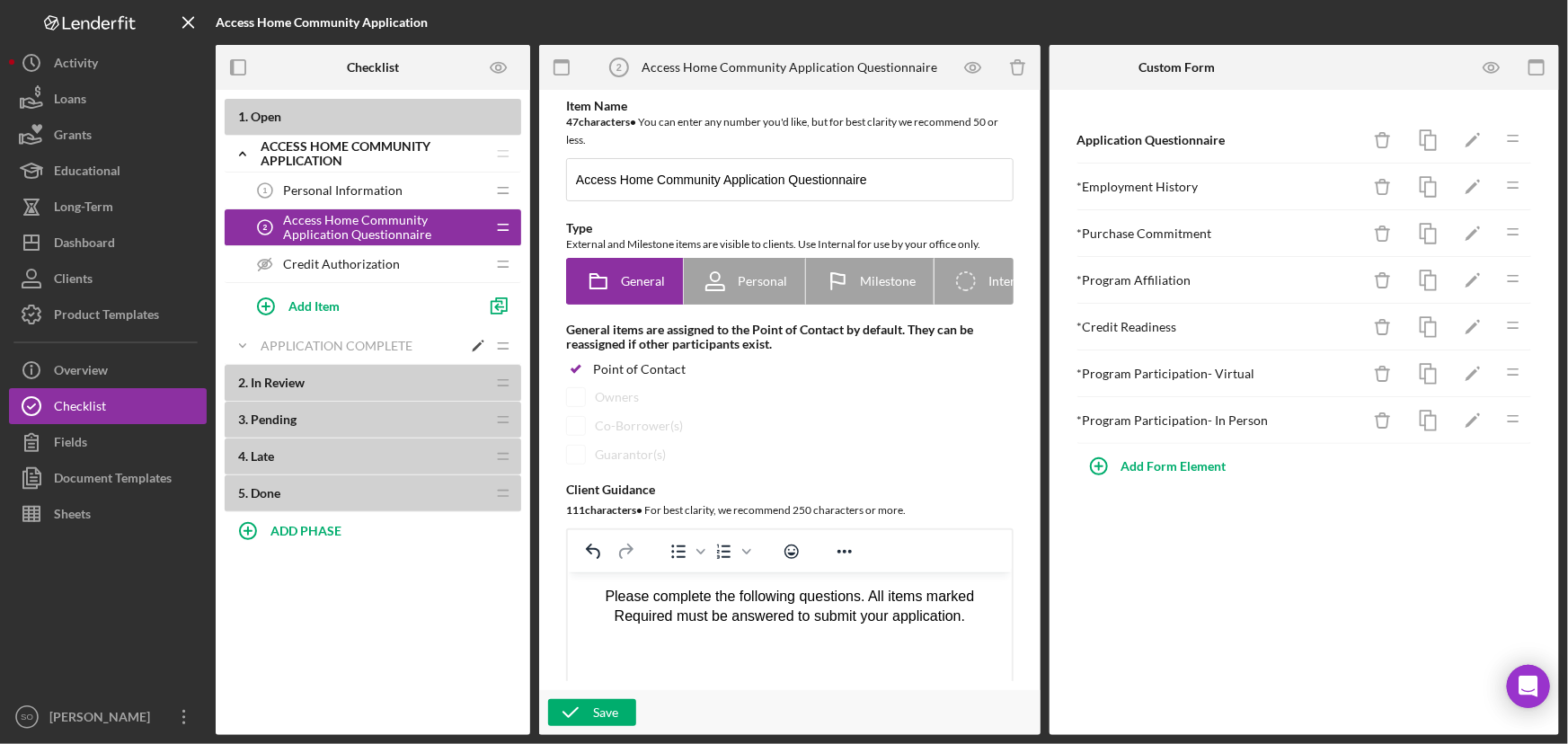
click at [325, 343] on div "Application Complete" at bounding box center [361, 346] width 201 height 14
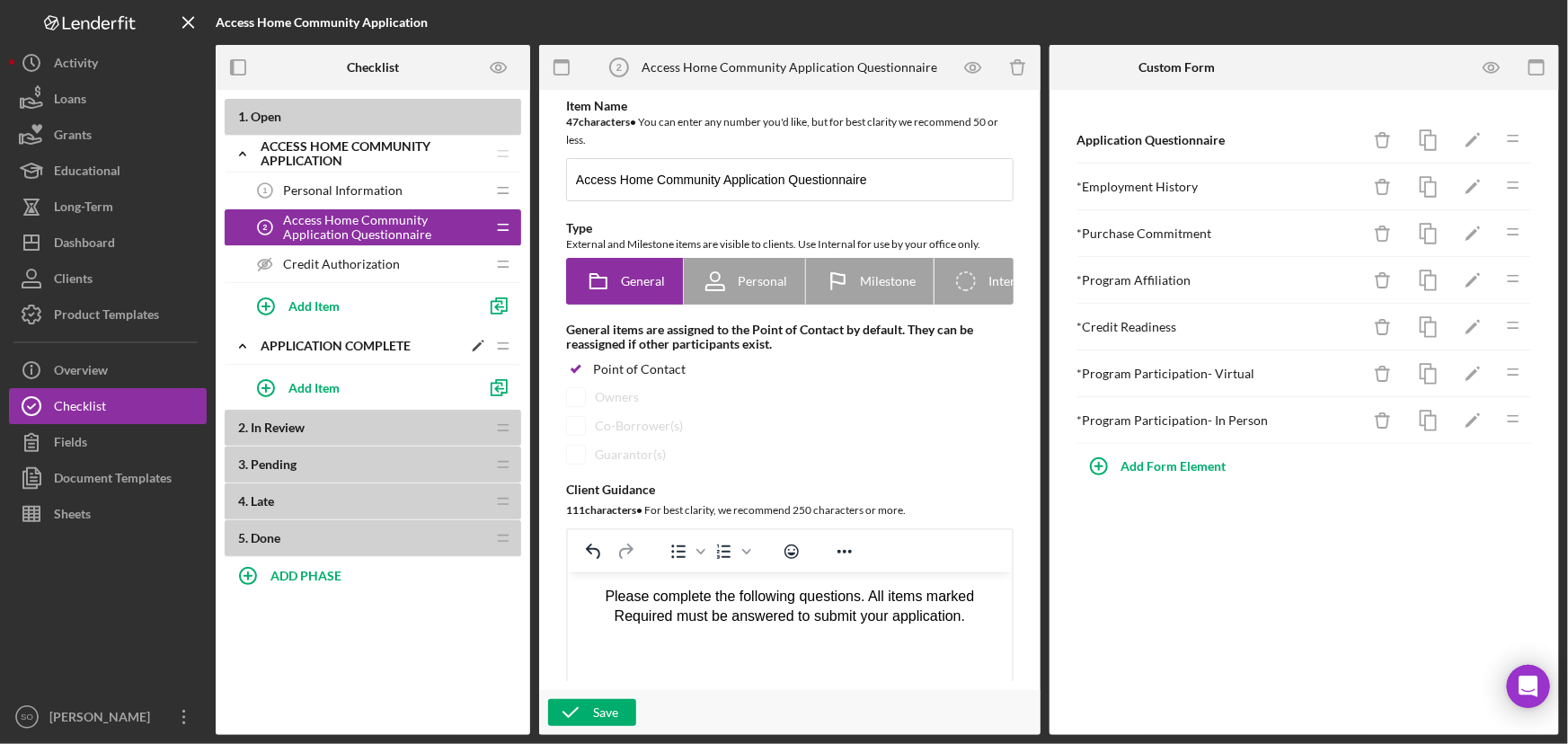
click at [476, 344] on icon "Icon/Edit" at bounding box center [478, 346] width 32 height 32
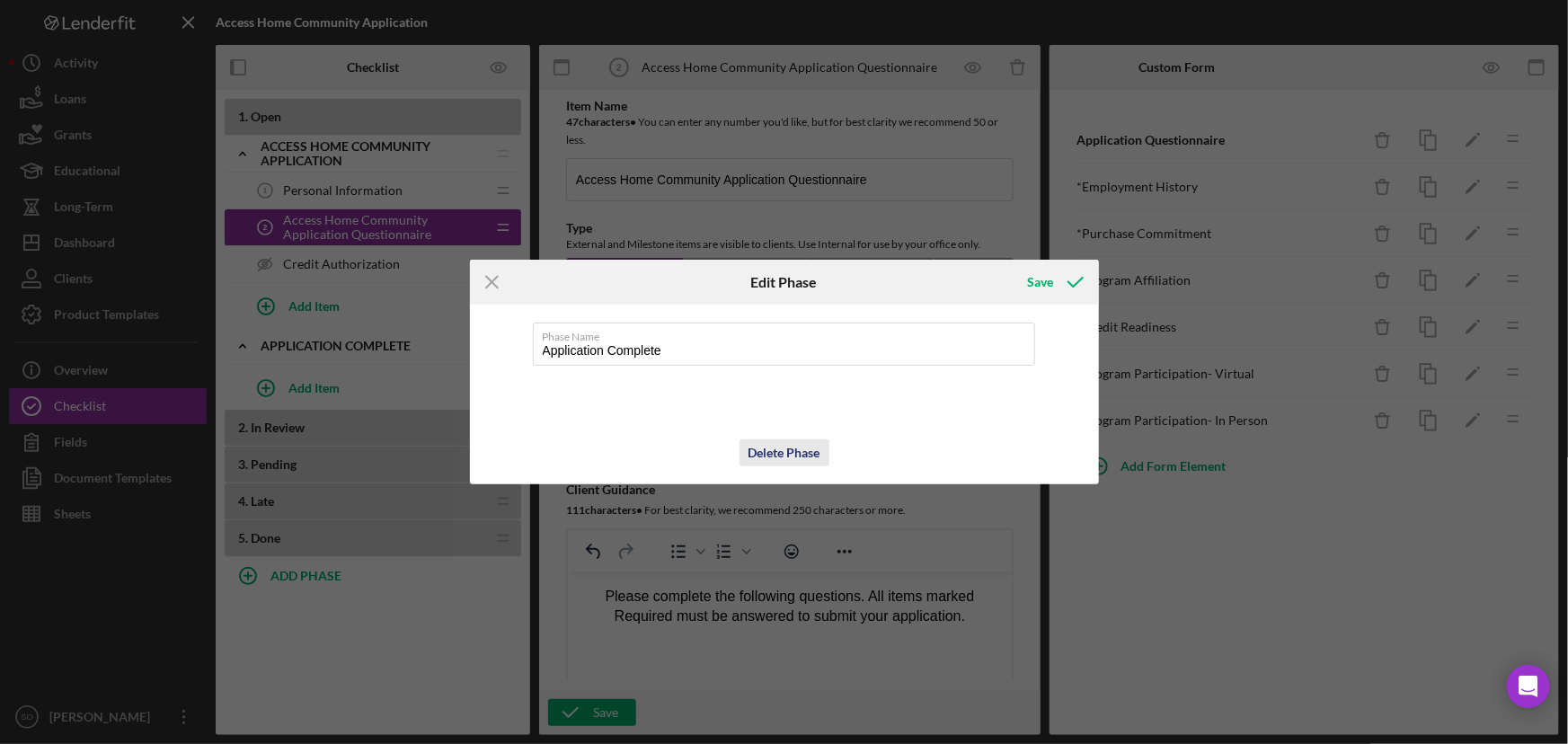
click at [804, 457] on div "Delete Phase" at bounding box center [785, 453] width 72 height 27
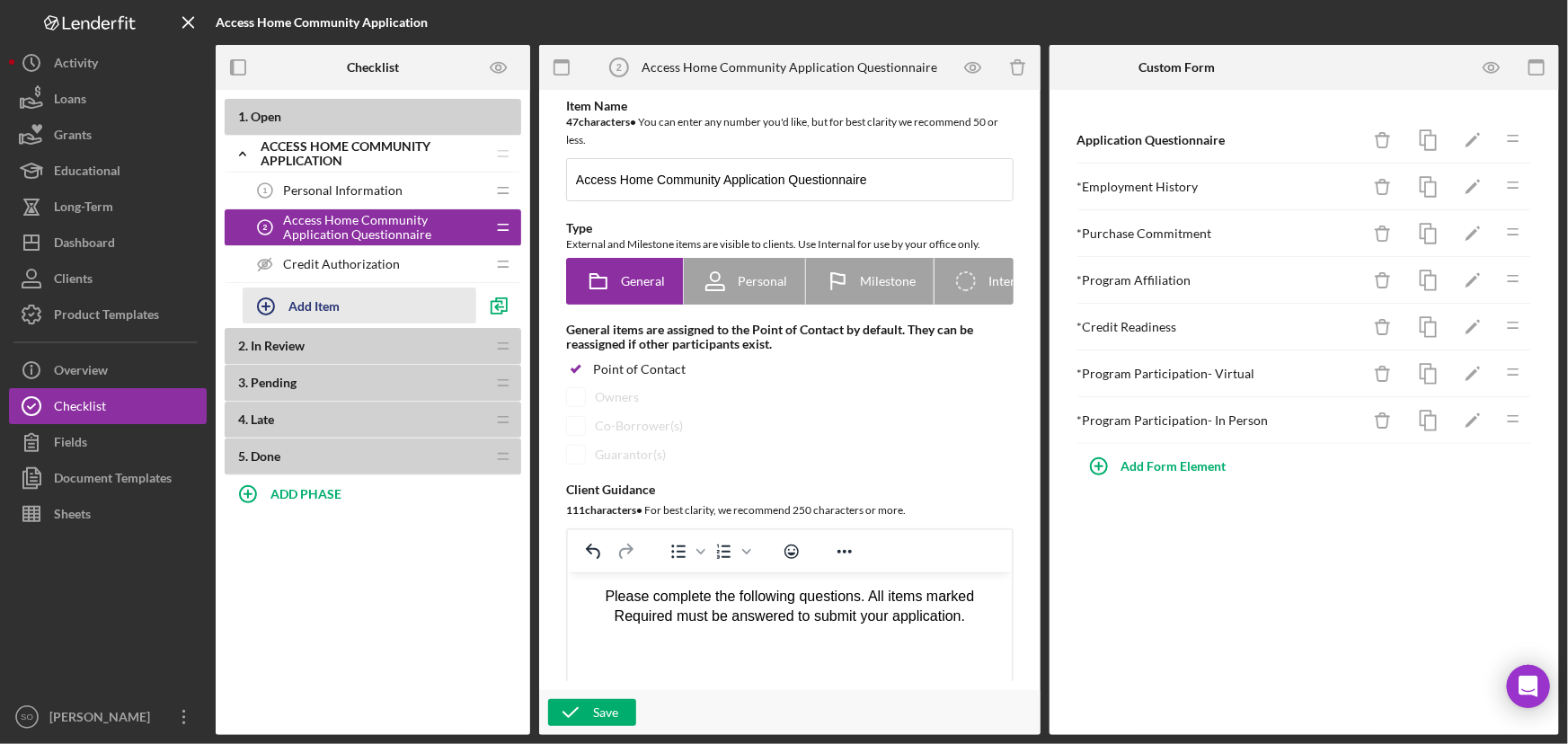
click at [310, 302] on div "Add Item" at bounding box center [314, 306] width 51 height 34
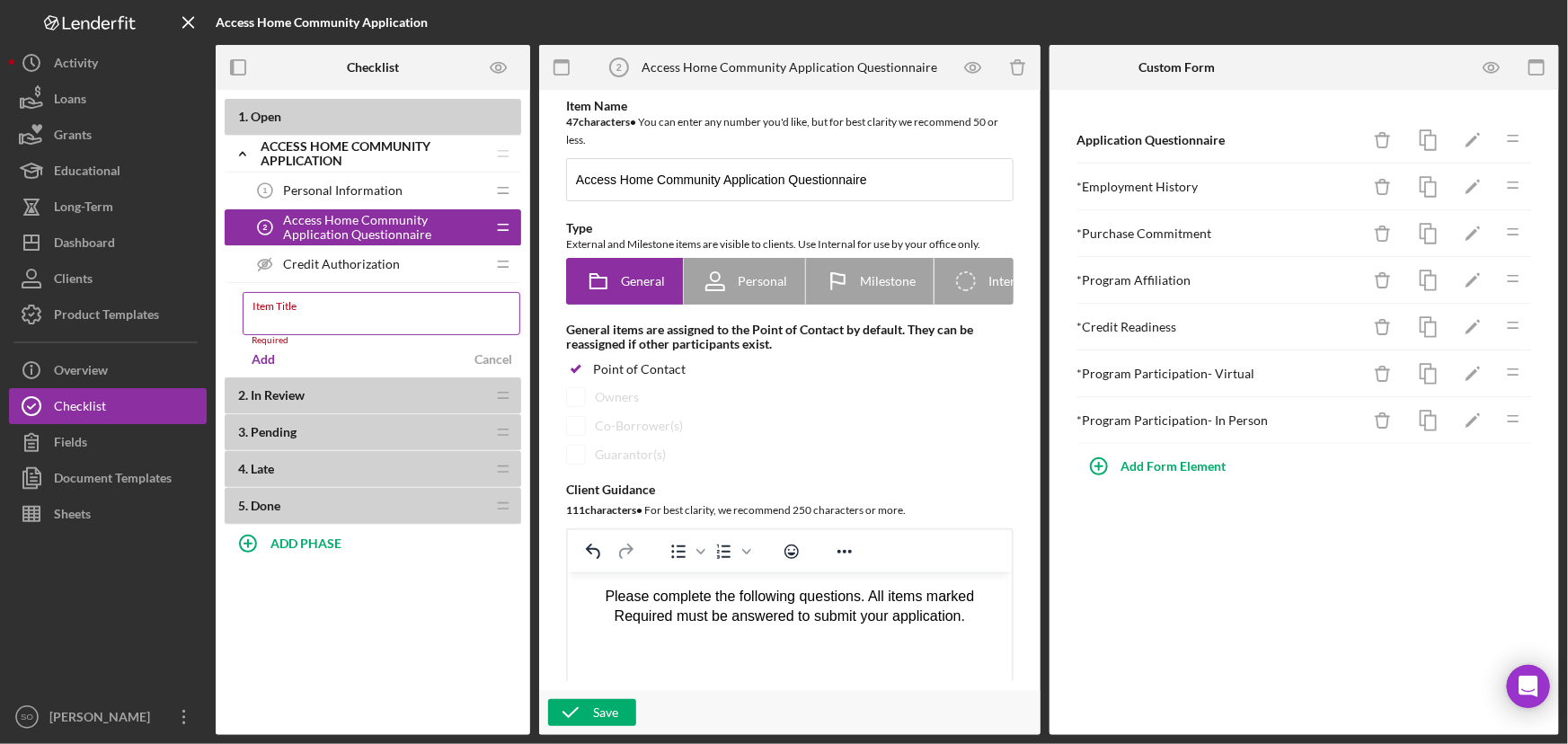
click at [315, 313] on label "Item Title" at bounding box center [386, 303] width 268 height 20
click at [315, 316] on input "Item Title" at bounding box center [382, 314] width 278 height 43
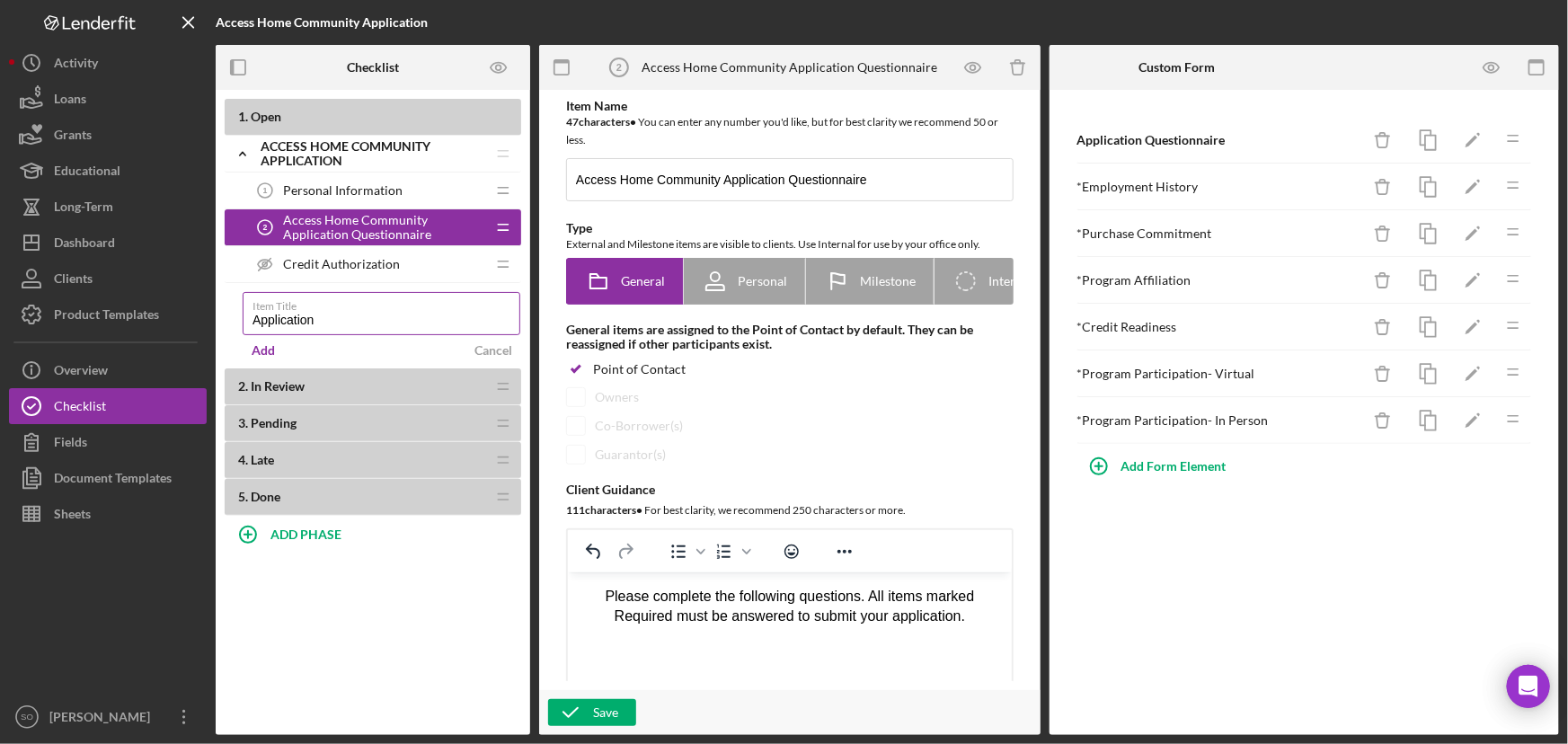
type input "Application Complete"
click at [261, 354] on div "Add" at bounding box center [263, 351] width 23 height 27
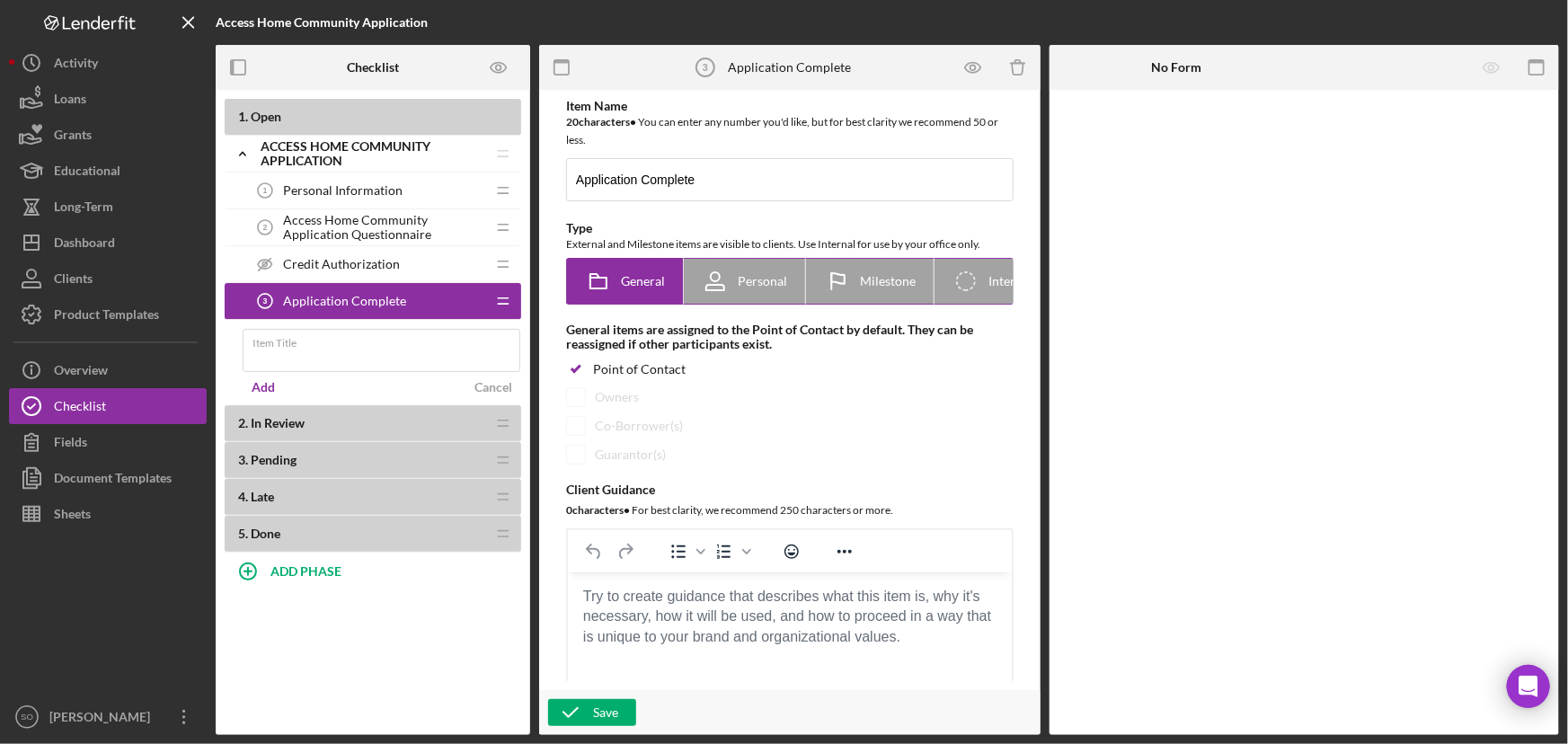
click at [871, 279] on span "Milestone" at bounding box center [888, 281] width 56 height 14
radio input "false"
radio input "true"
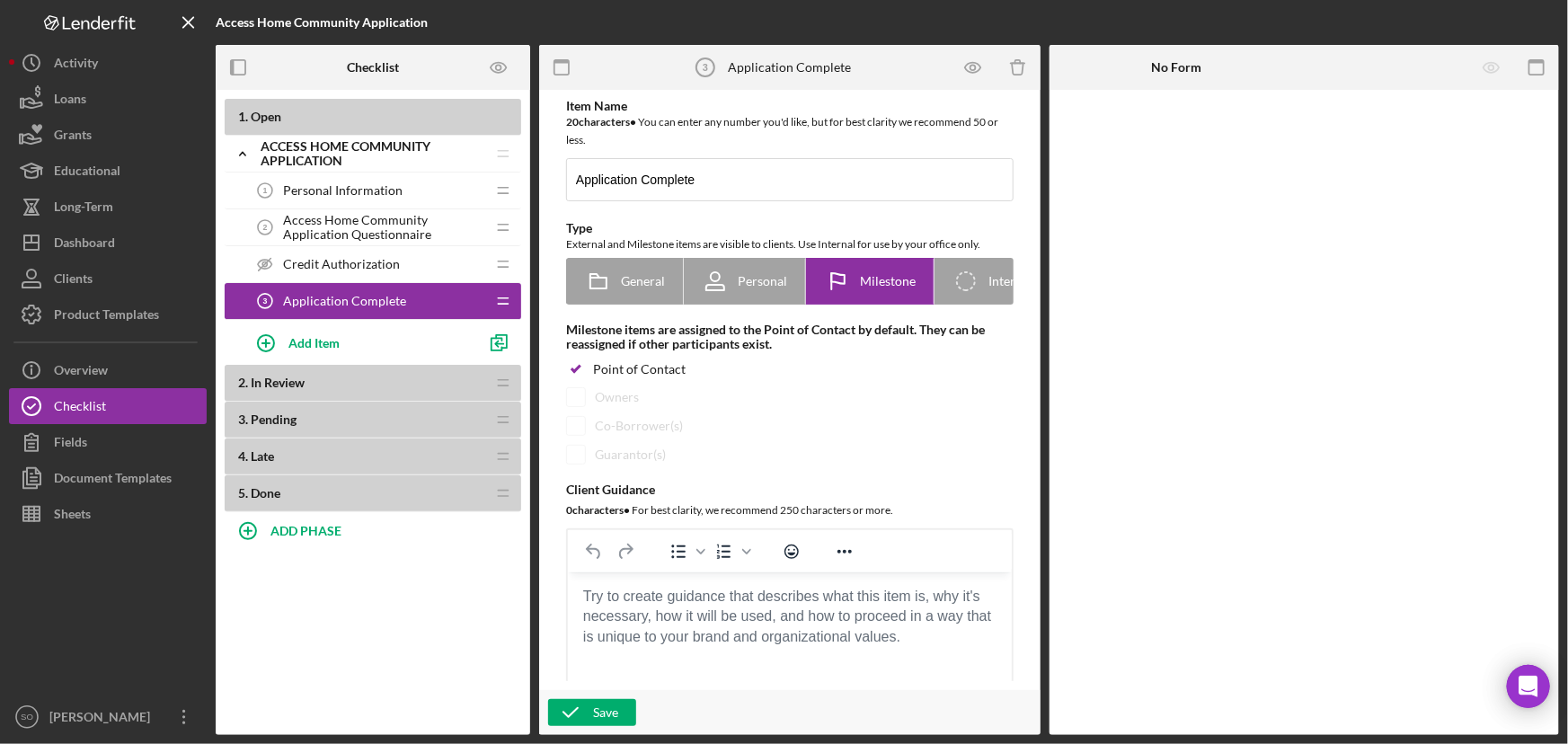
click at [631, 601] on body "Rich Text Area. Press ALT-0 for help." at bounding box center [789, 597] width 415 height 20
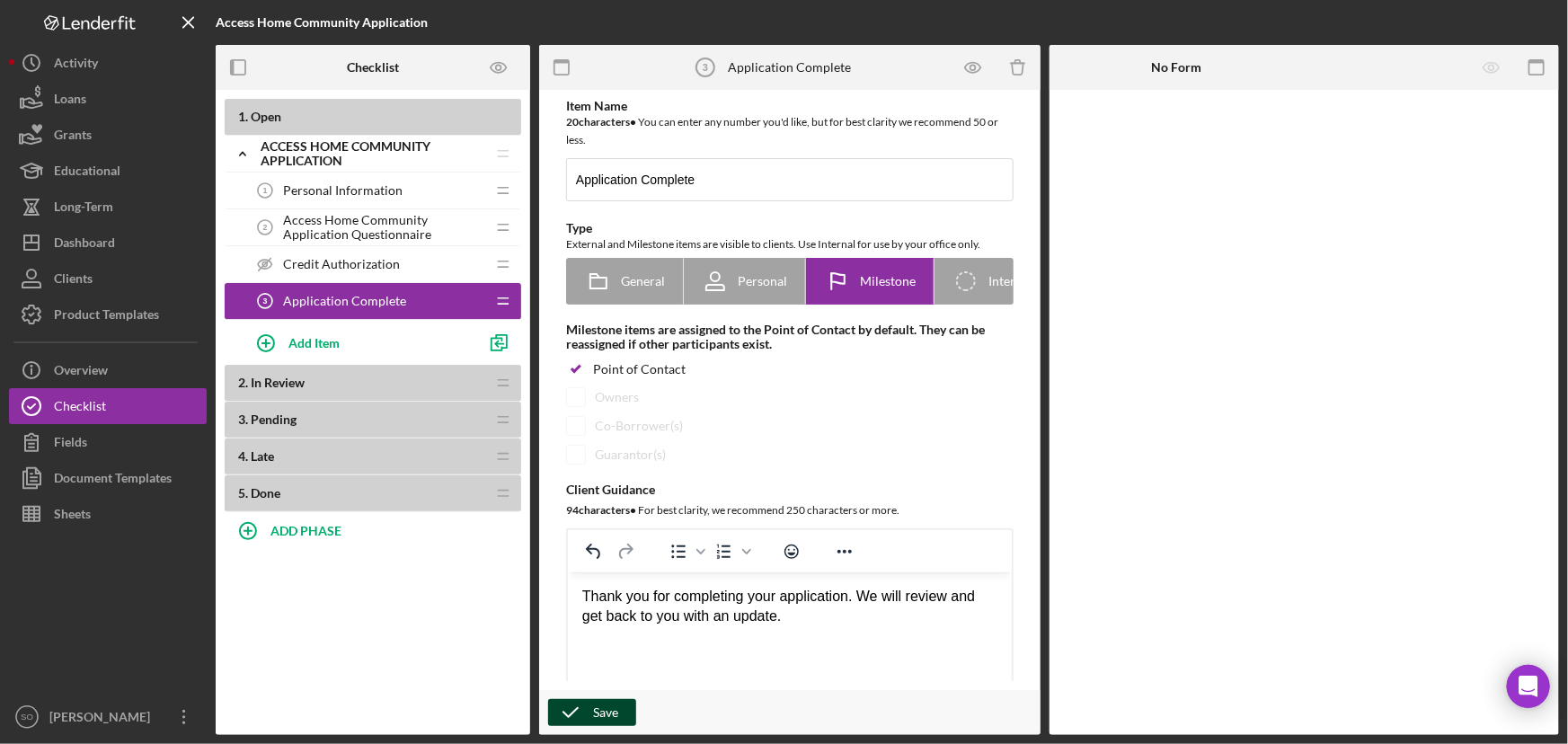
click at [576, 715] on icon "button" at bounding box center [571, 712] width 45 height 45
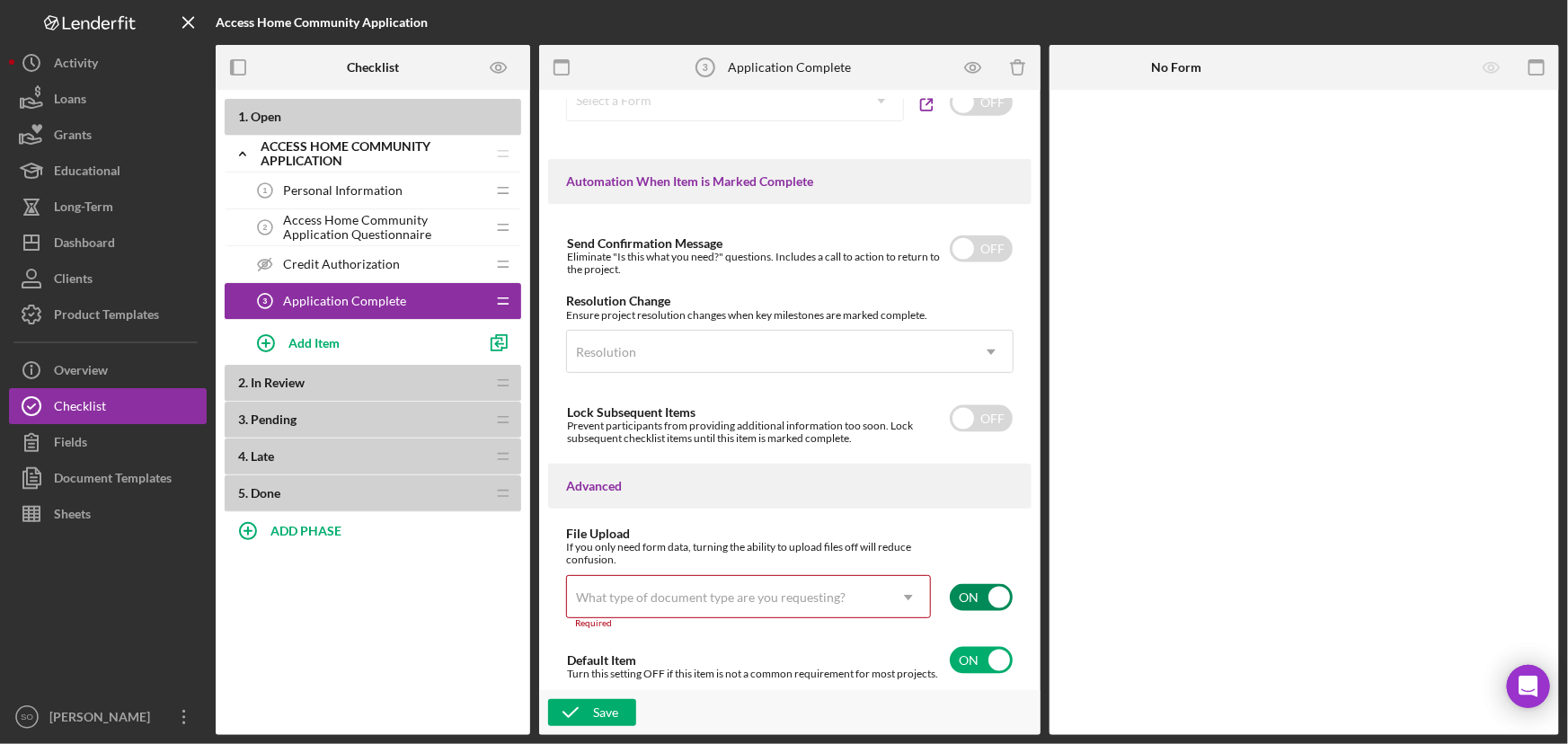
click at [987, 602] on input "checkbox" at bounding box center [982, 598] width 63 height 27
checkbox input "false"
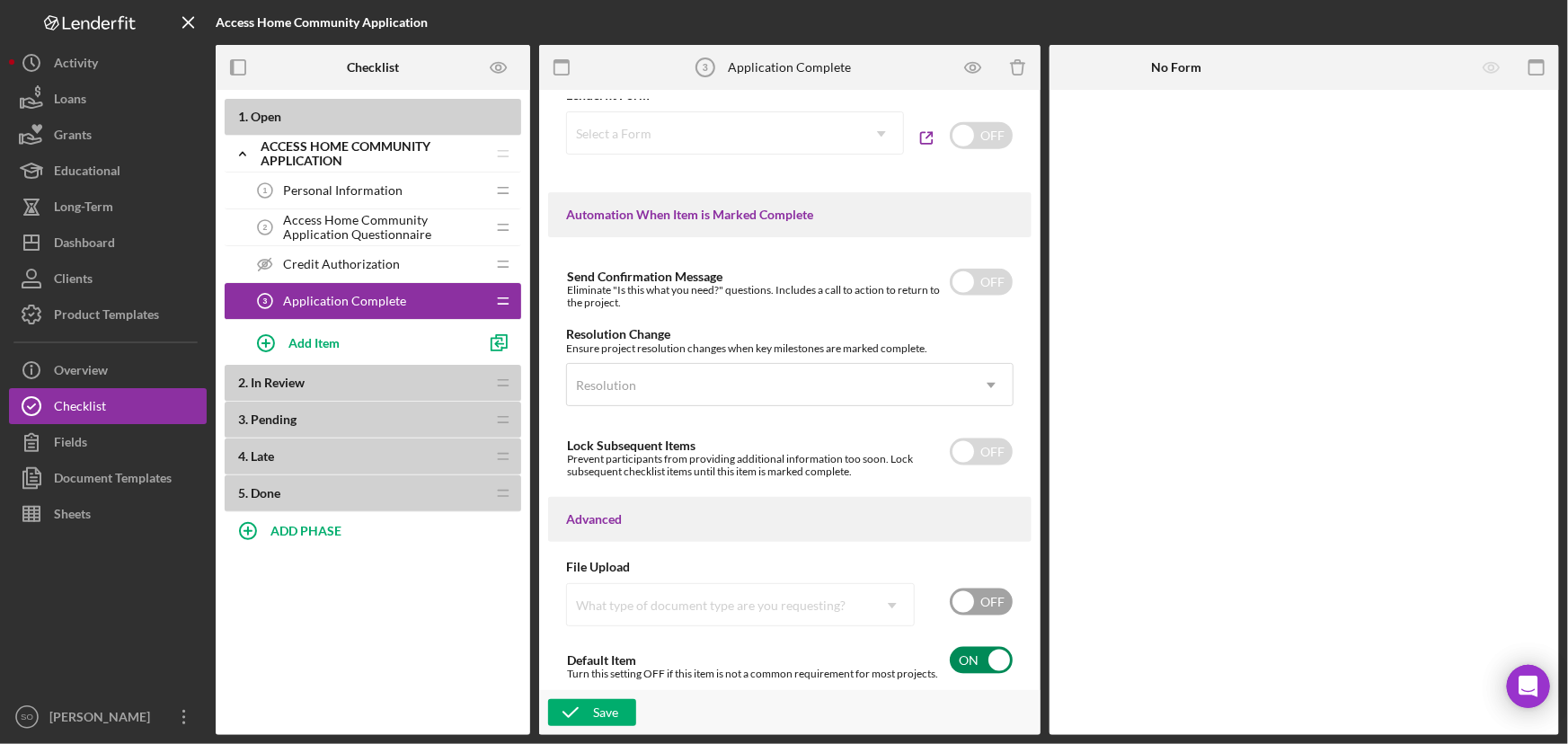
scroll to position [1112, 0]
click at [602, 714] on div "Save" at bounding box center [606, 712] width 25 height 27
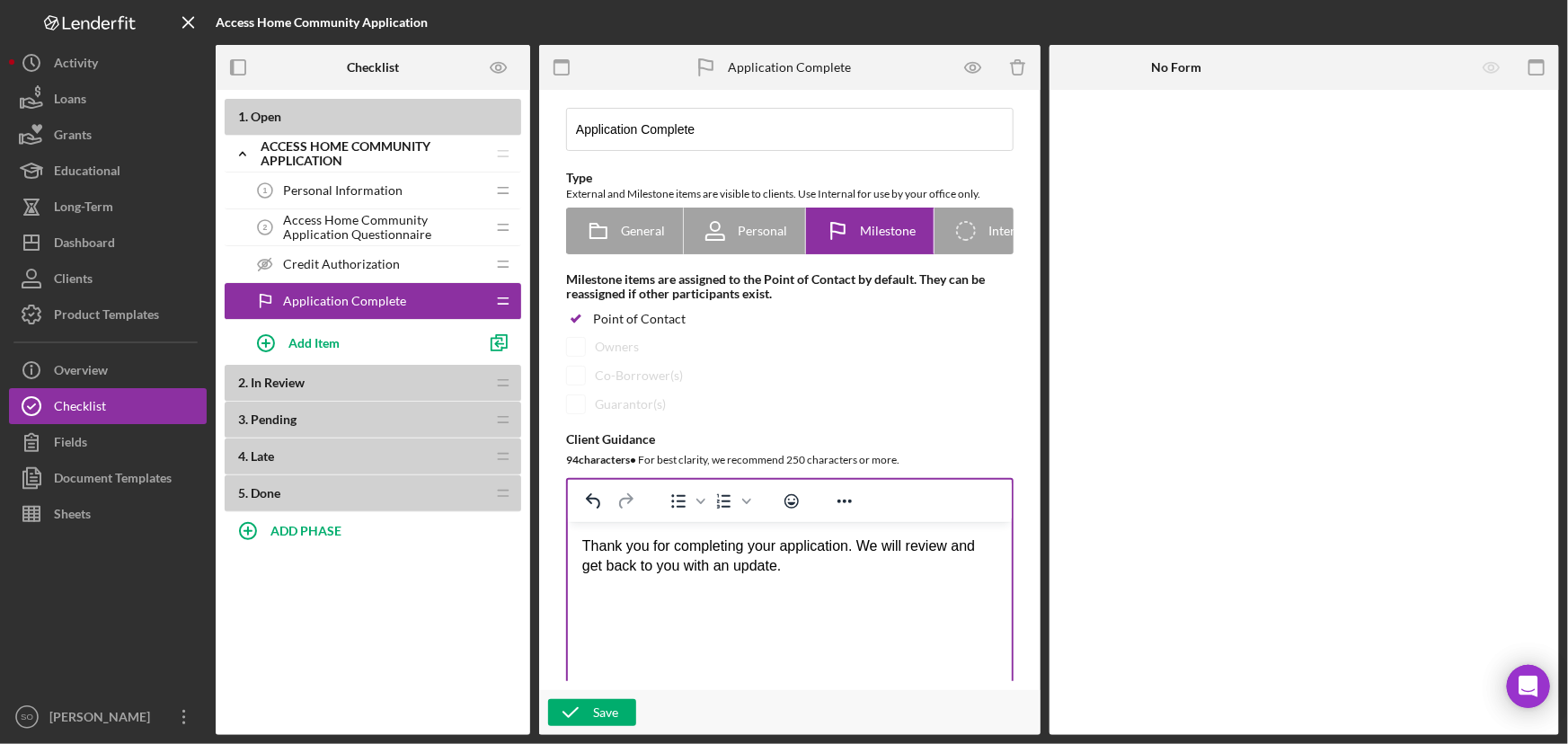
scroll to position [0, 0]
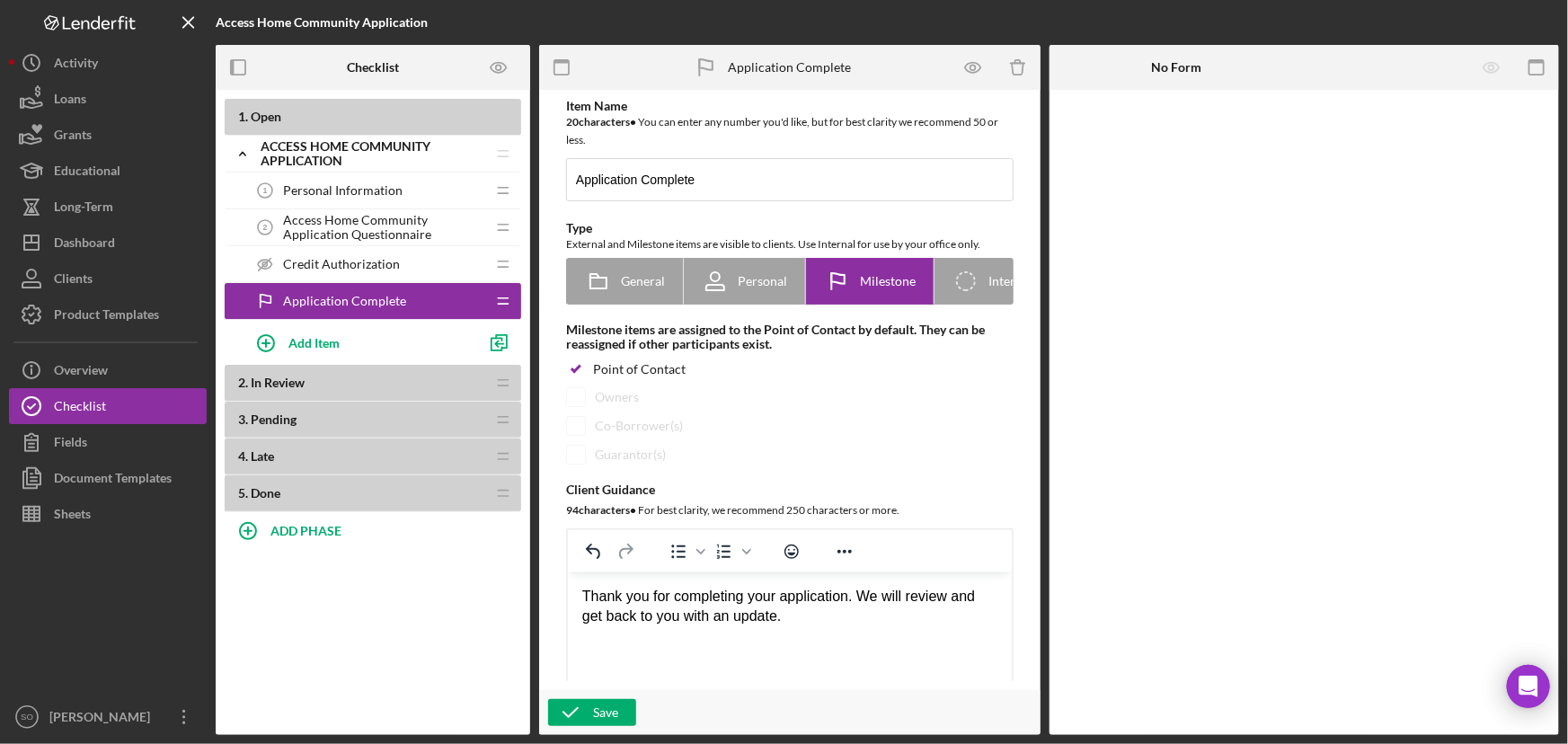
click at [349, 267] on span "Credit Authorization" at bounding box center [342, 264] width 117 height 14
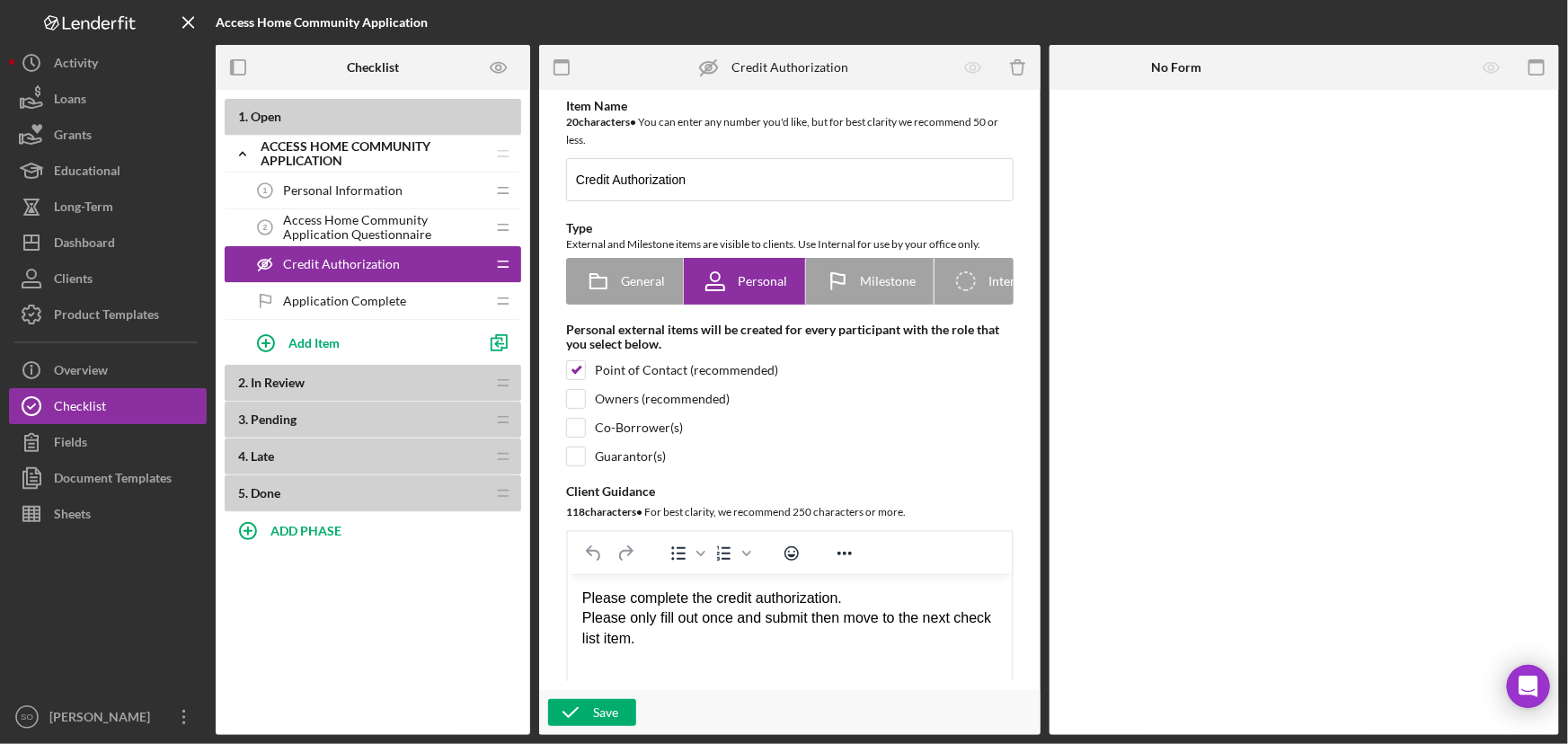
click at [833, 593] on div "Please complete the credit authorization. Please only fill out once and submit …" at bounding box center [789, 619] width 415 height 60
click at [836, 600] on div "Please complete the credit authorization. Please only fill out once and submit …" at bounding box center [789, 619] width 415 height 60
click at [702, 641] on div "Please only fill out once and submit then move to the next check list item." at bounding box center [789, 628] width 415 height 41
drag, startPoint x: 643, startPoint y: 639, endPoint x: 810, endPoint y: 619, distance: 168.2
click at [810, 619] on div "Please only fill out once and submit then move to the next check list item." at bounding box center [789, 628] width 415 height 41
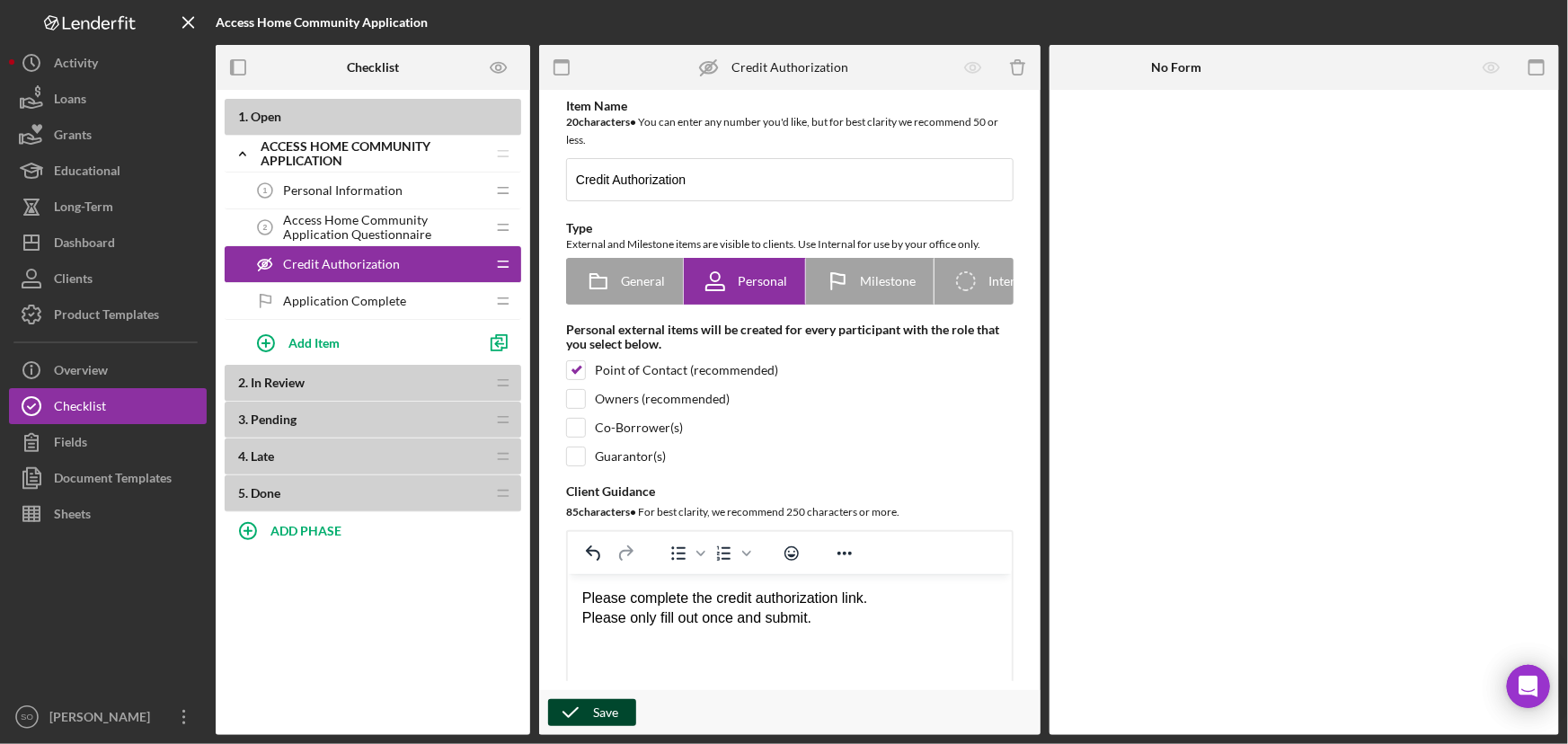
click at [577, 704] on icon "button" at bounding box center [571, 712] width 45 height 45
click at [567, 722] on icon "button" at bounding box center [571, 712] width 45 height 45
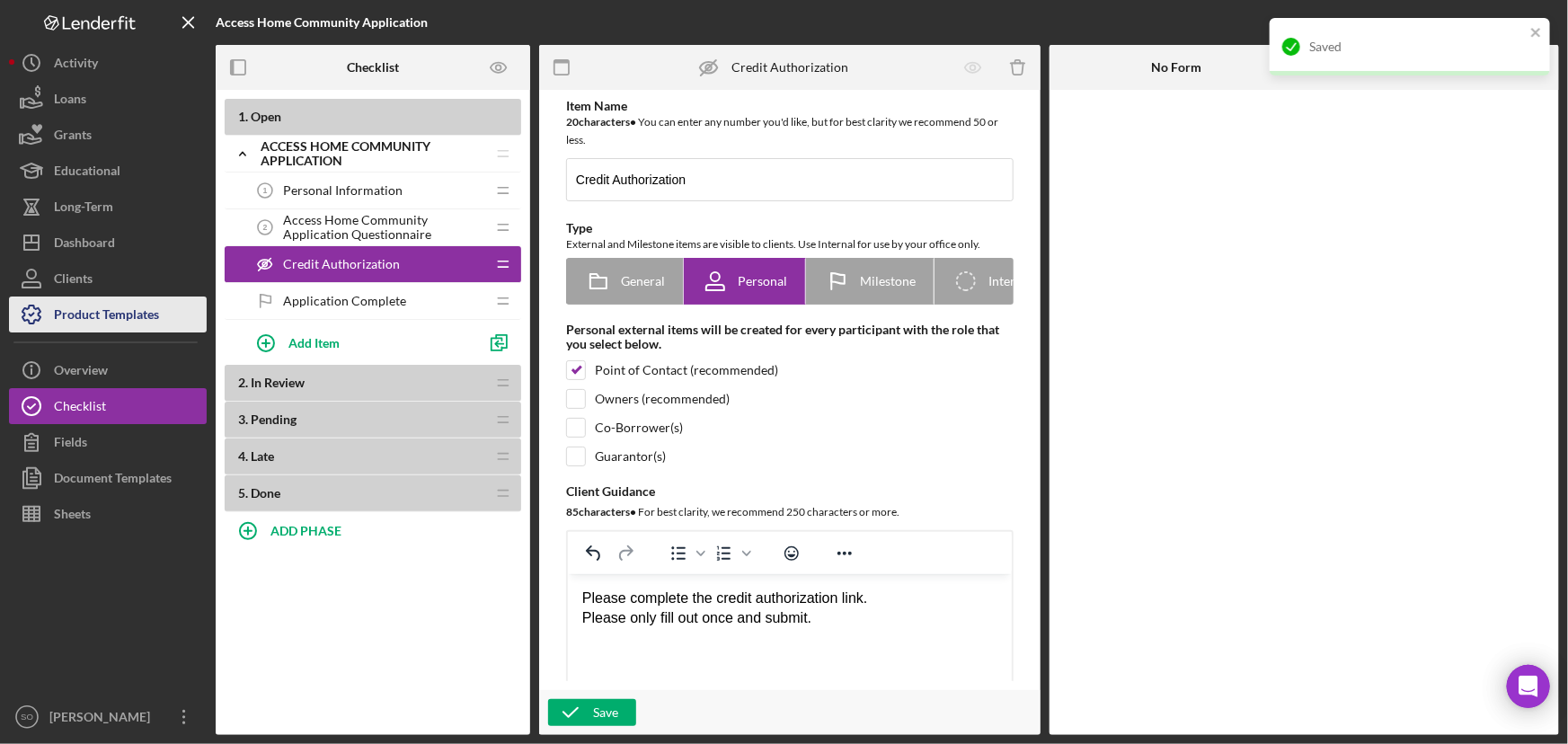
click at [94, 308] on div "Product Templates" at bounding box center [106, 317] width 106 height 41
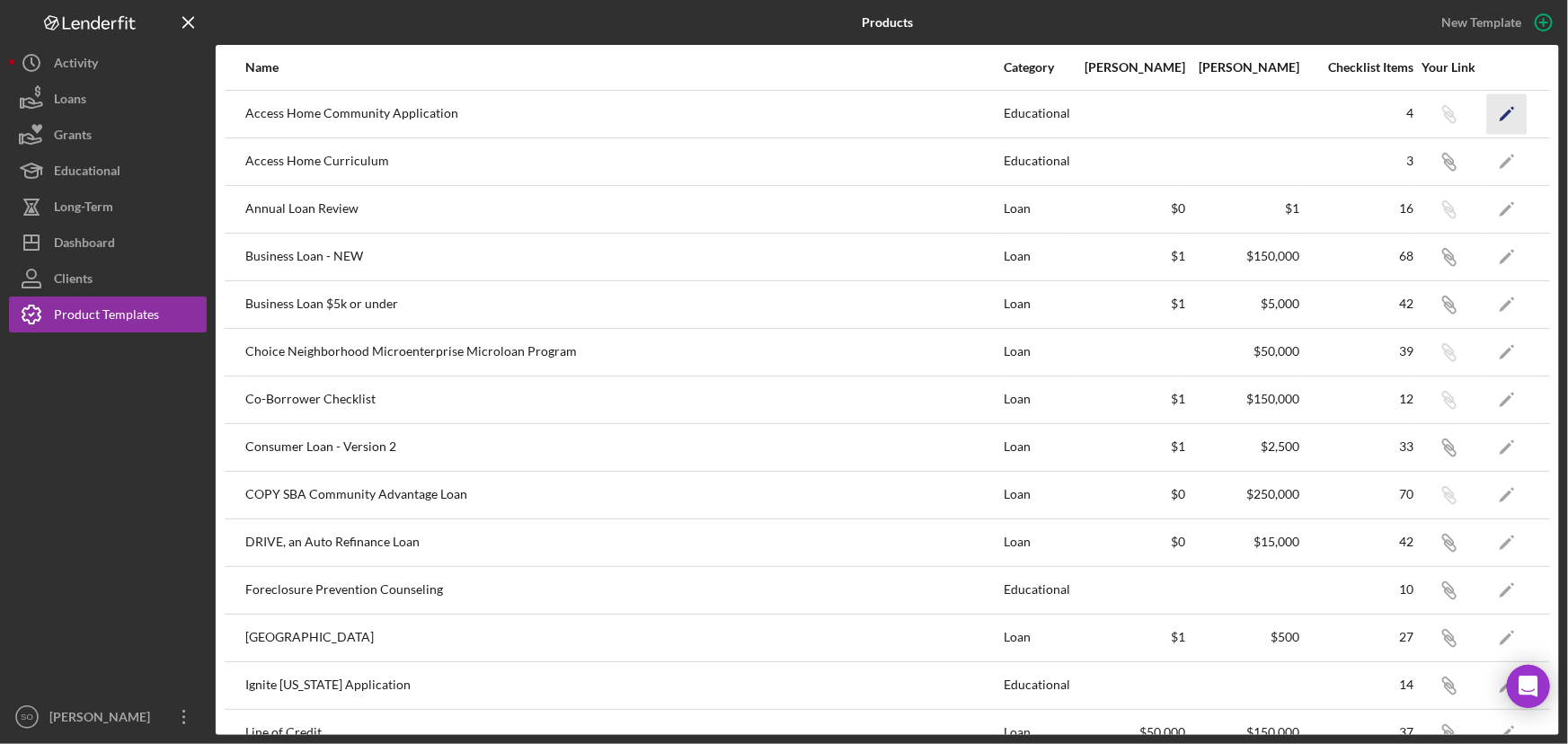
click at [1490, 116] on icon "Icon/Edit" at bounding box center [1508, 114] width 41 height 41
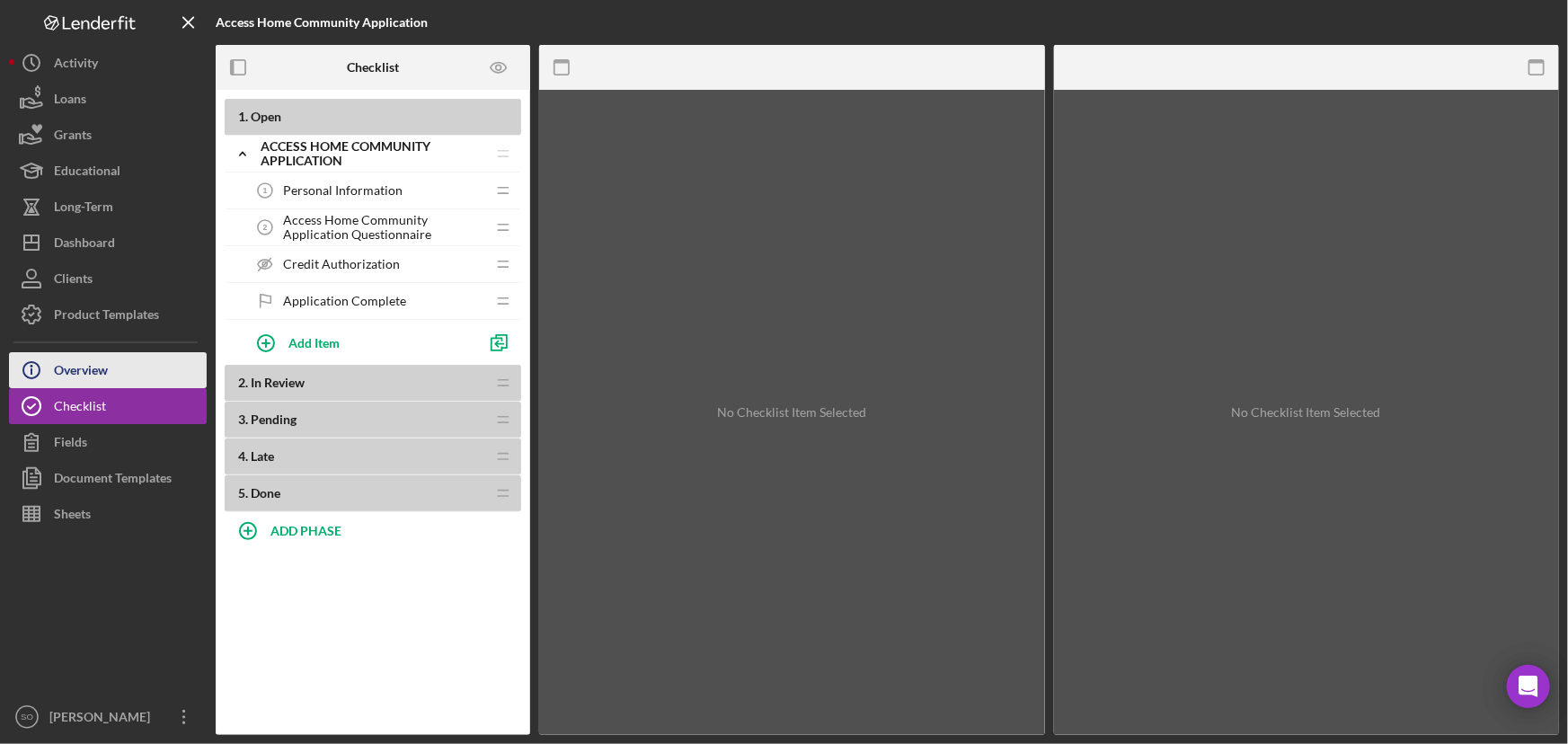
click at [129, 368] on button "Icon/Info Overview" at bounding box center [107, 371] width 198 height 36
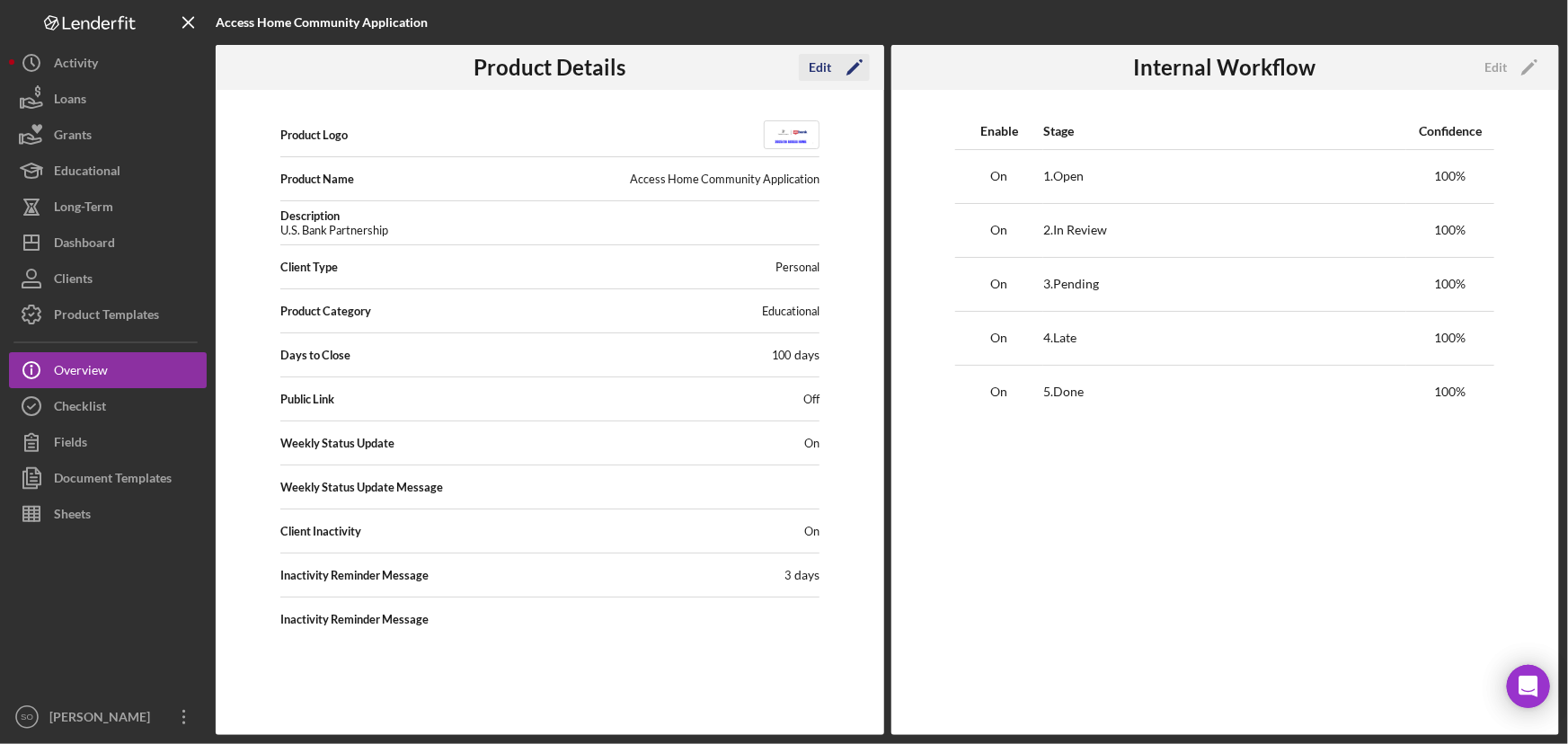
click at [826, 72] on div "Edit" at bounding box center [821, 68] width 23 height 27
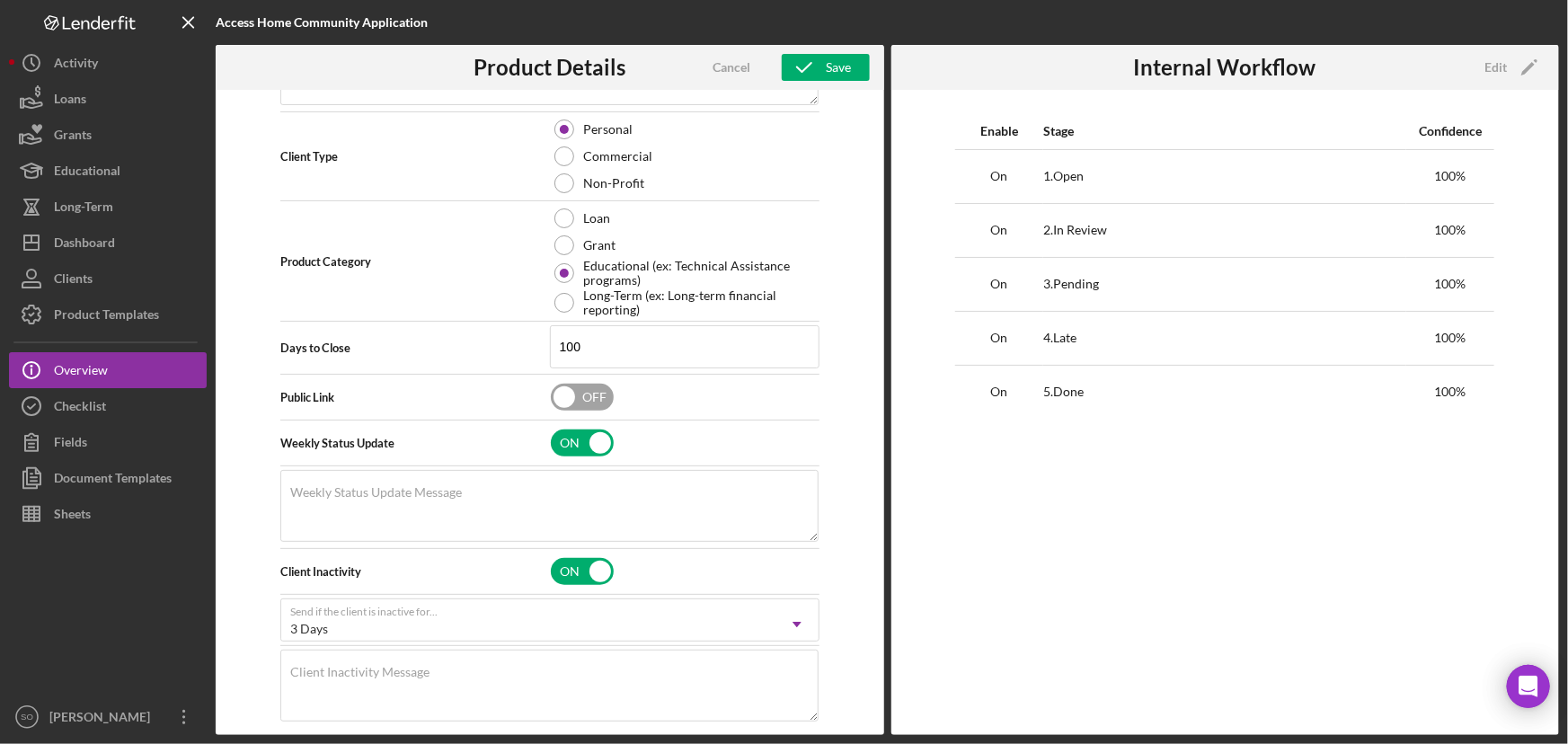
scroll to position [341, 0]
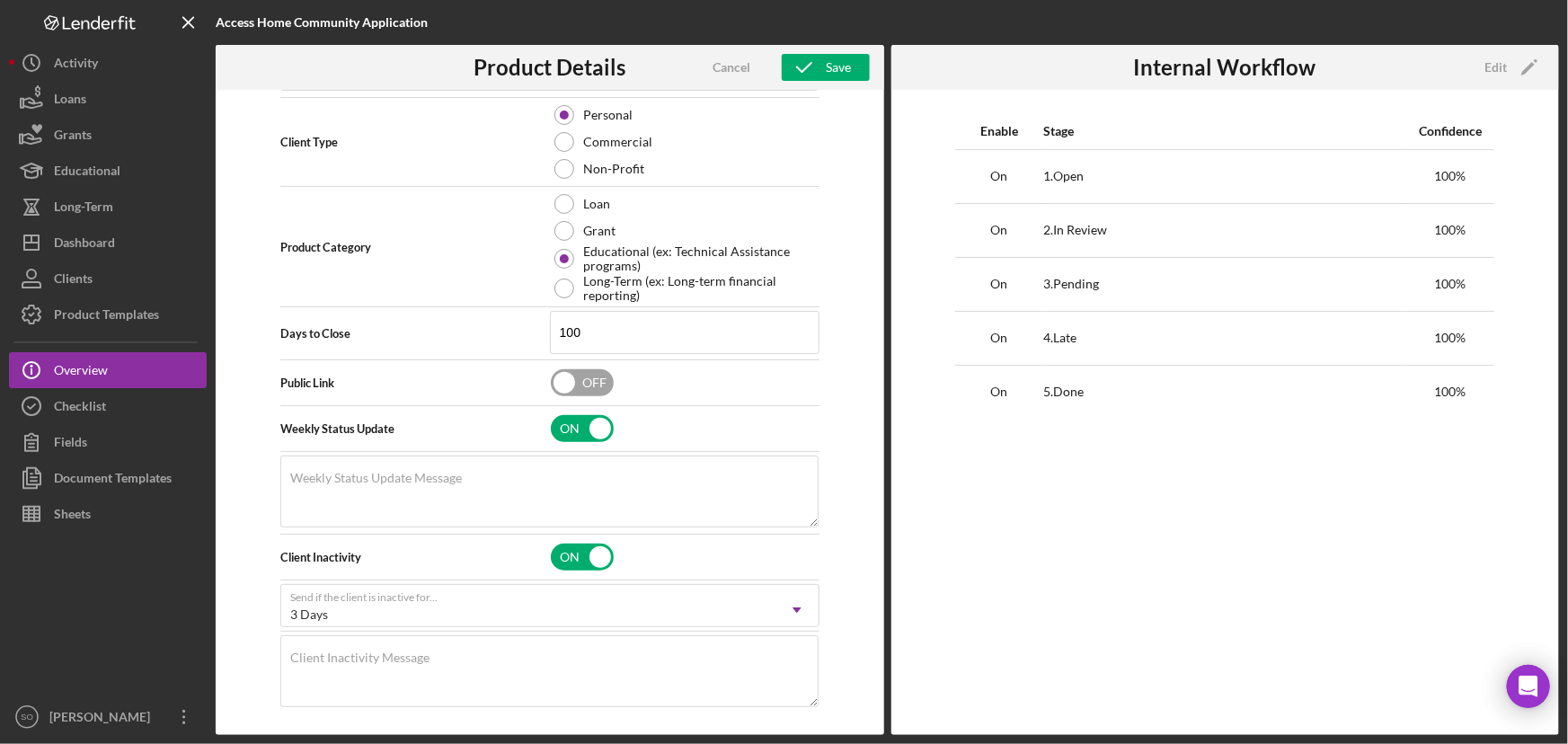
click at [558, 381] on input "checkbox" at bounding box center [583, 382] width 63 height 27
checkbox input "true"
click at [809, 72] on icon "button" at bounding box center [805, 68] width 45 height 45
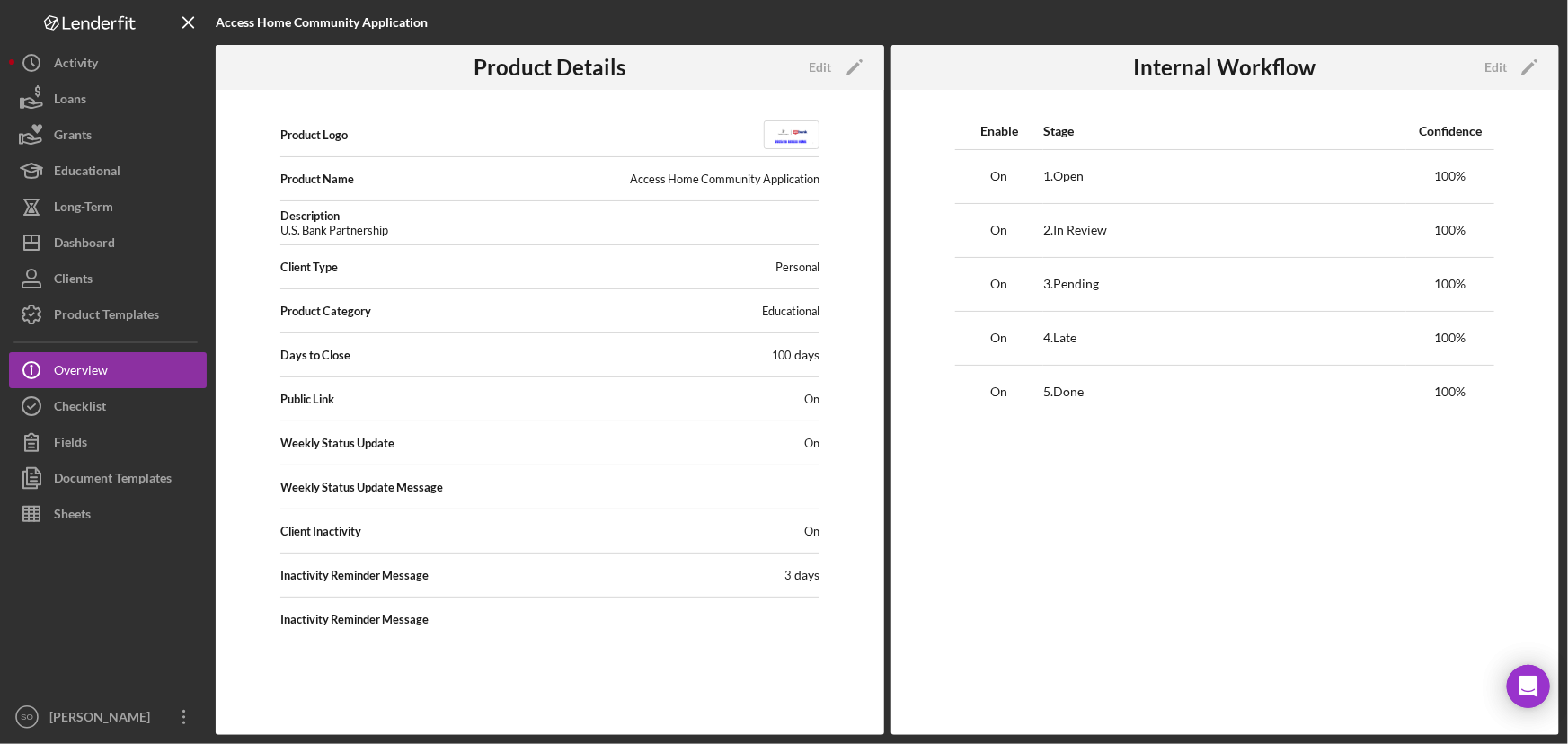
scroll to position [0, 0]
click at [829, 70] on div "Edit" at bounding box center [821, 68] width 23 height 27
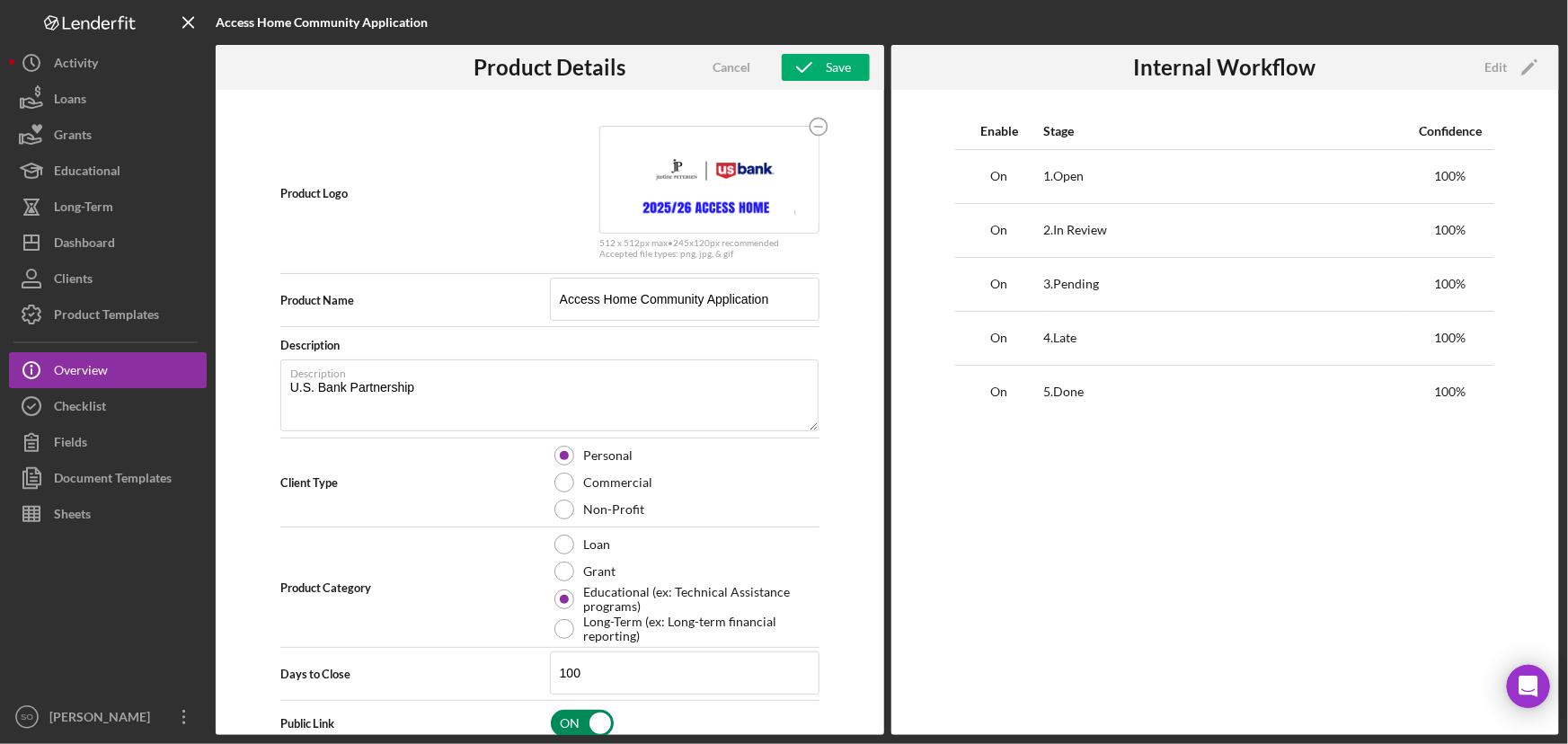
scroll to position [326, 0]
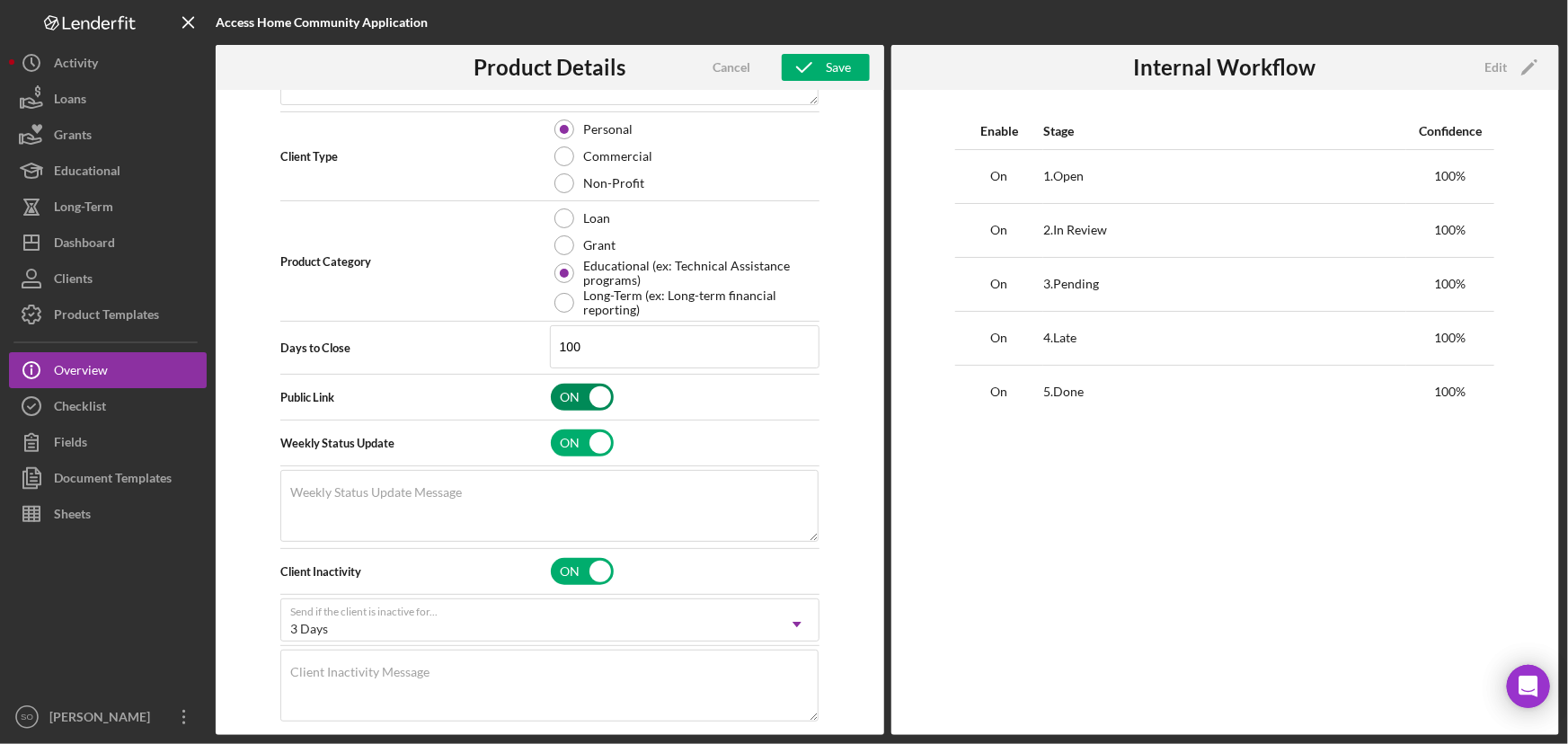
click at [596, 394] on input "checkbox" at bounding box center [583, 397] width 63 height 27
checkbox input "false"
click at [819, 66] on icon "button" at bounding box center [805, 68] width 45 height 45
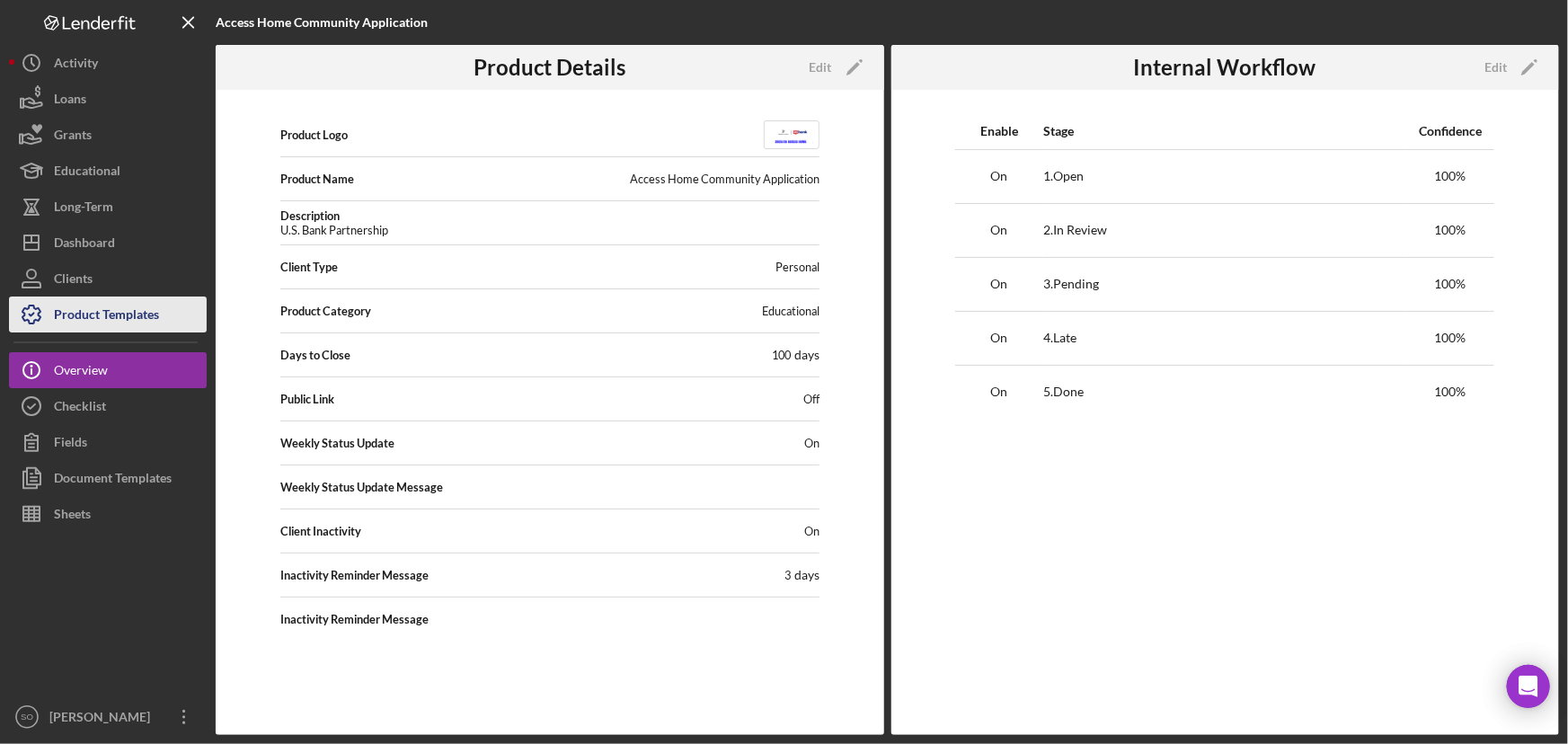
click at [115, 326] on div "Product Templates" at bounding box center [106, 317] width 106 height 41
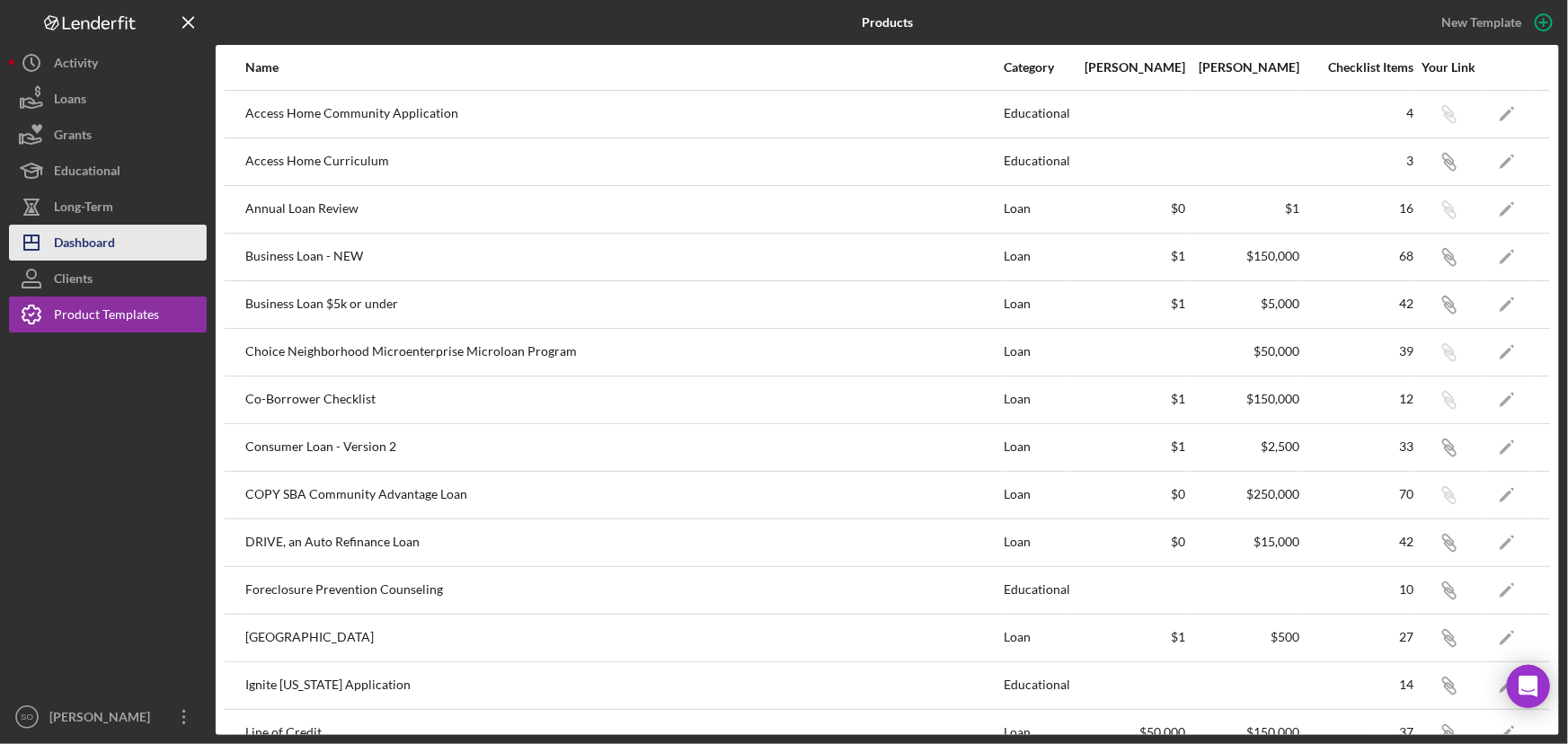
click at [115, 246] on div "Dashboard" at bounding box center [85, 244] width 61 height 41
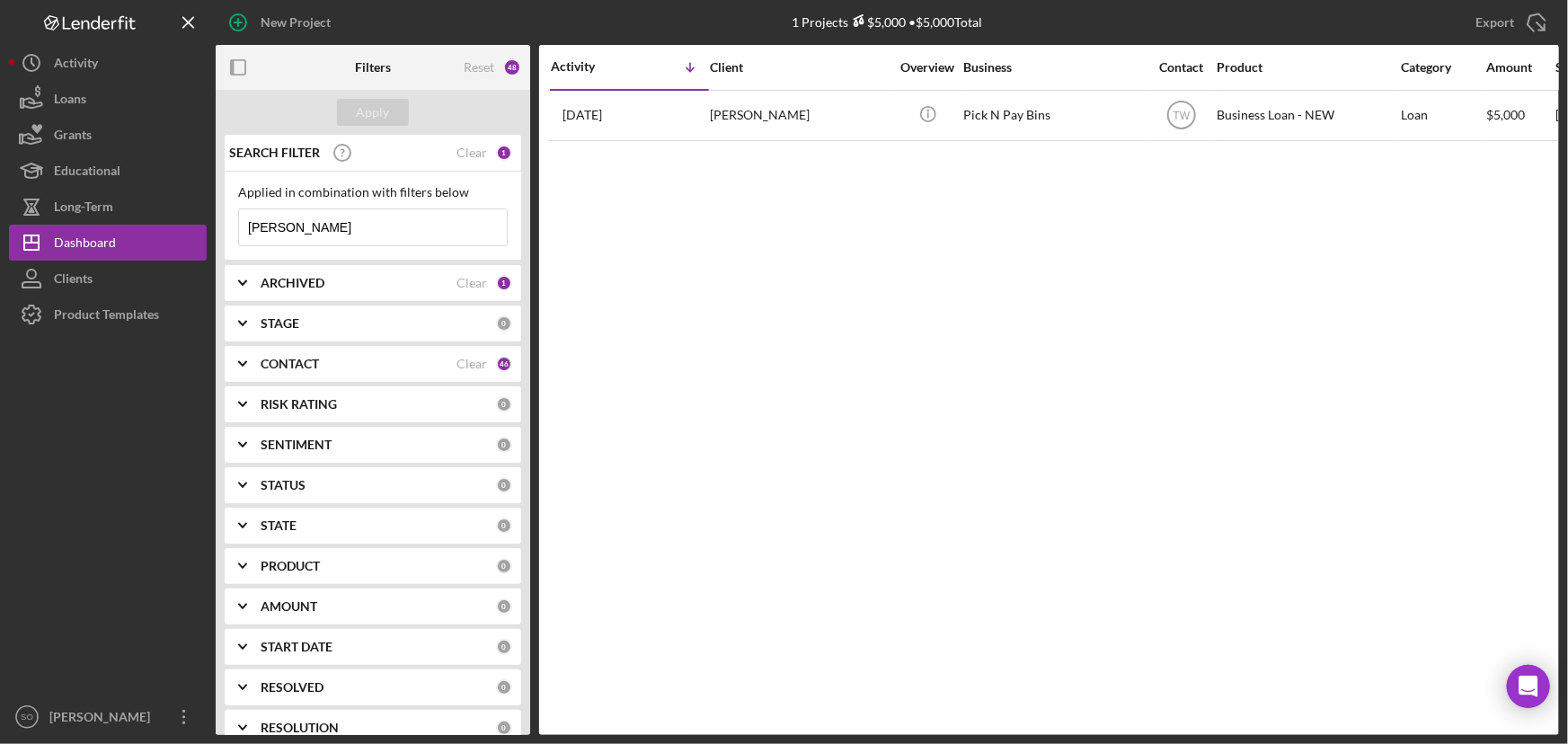
click at [236, 26] on icon "button" at bounding box center [238, 23] width 45 height 45
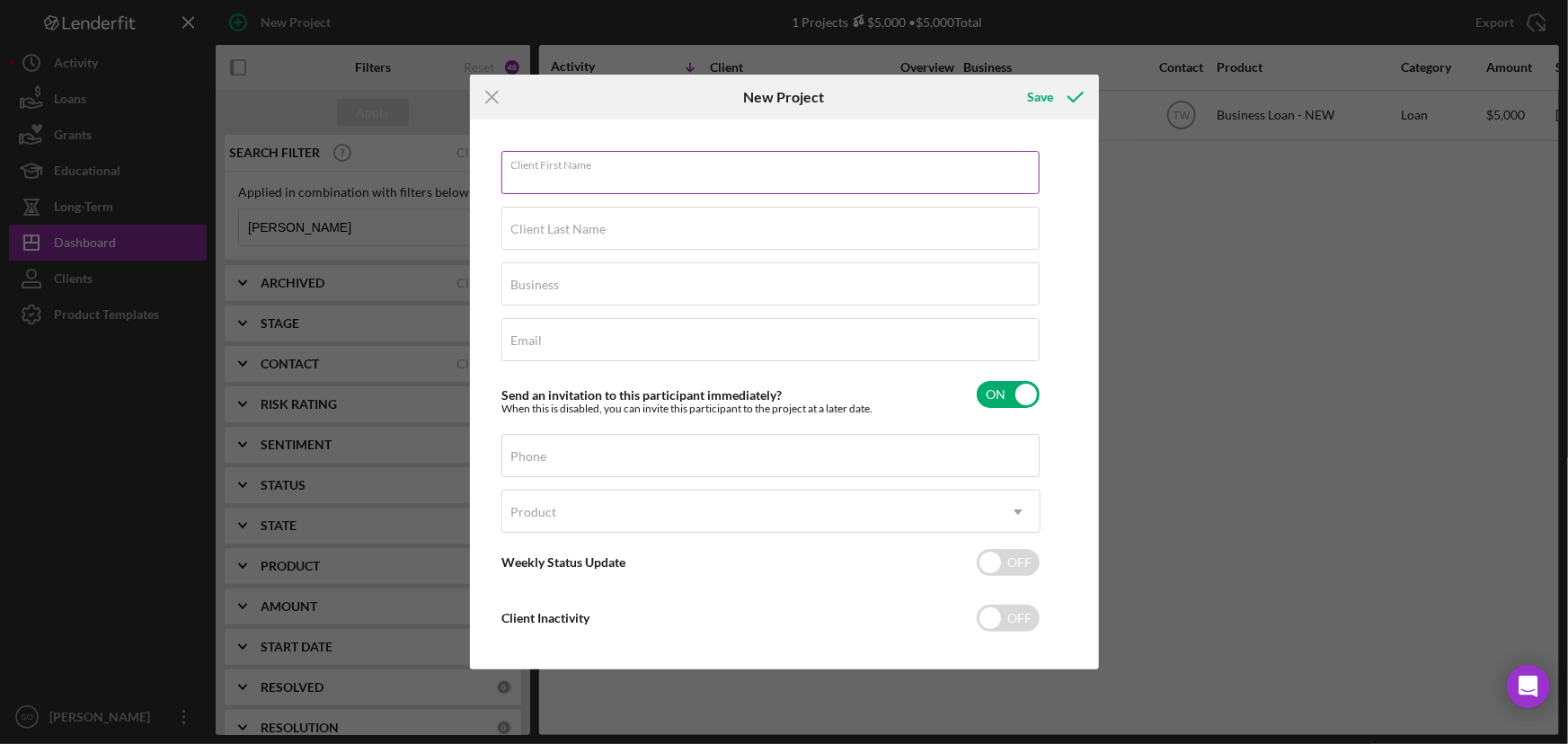
click at [629, 169] on div "Client First Name Required" at bounding box center [771, 173] width 540 height 45
type input "[PERSON_NAME]"
type input "[EMAIL_ADDRESS][DOMAIN_NAME]"
type input "[PHONE_NUMBER]"
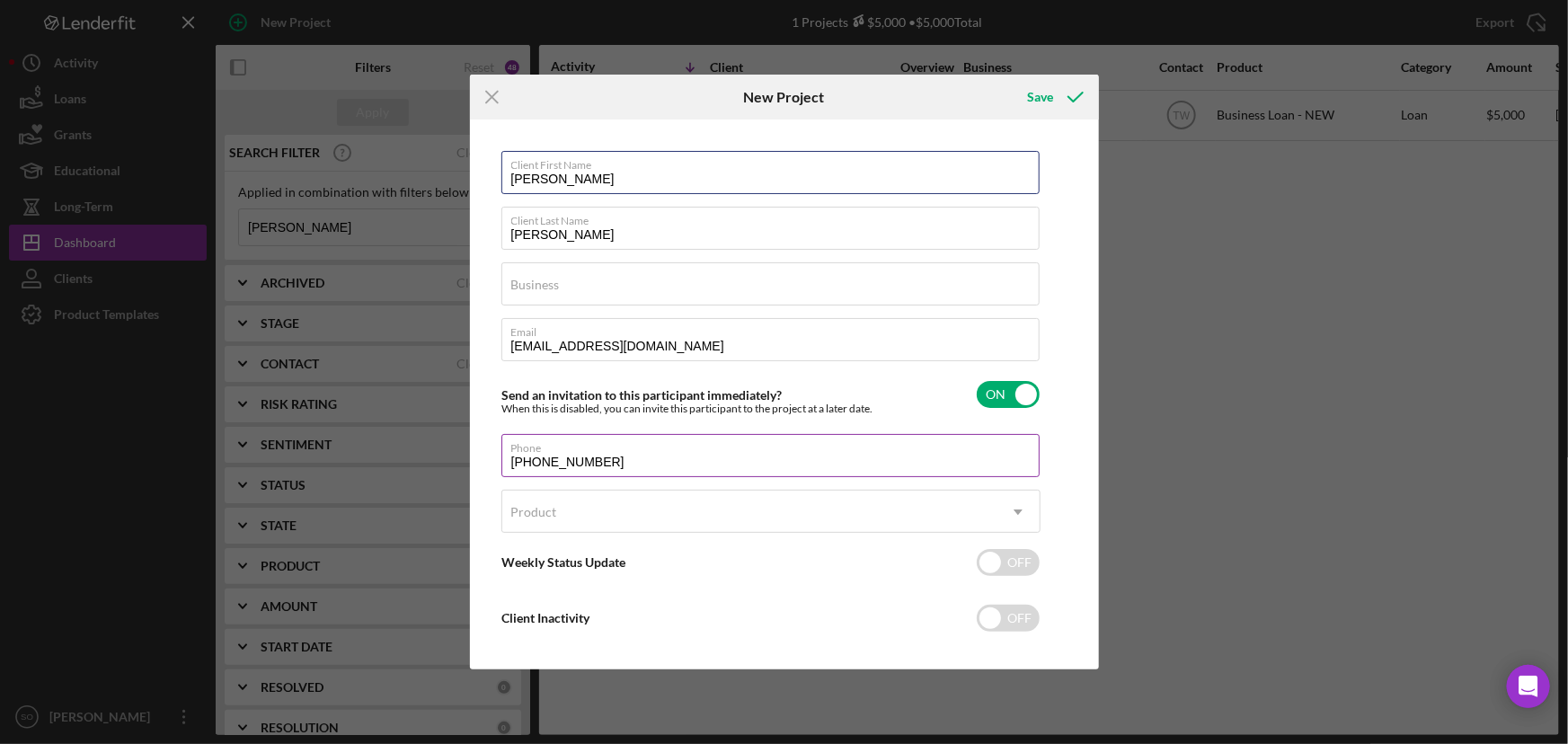
scroll to position [15, 0]
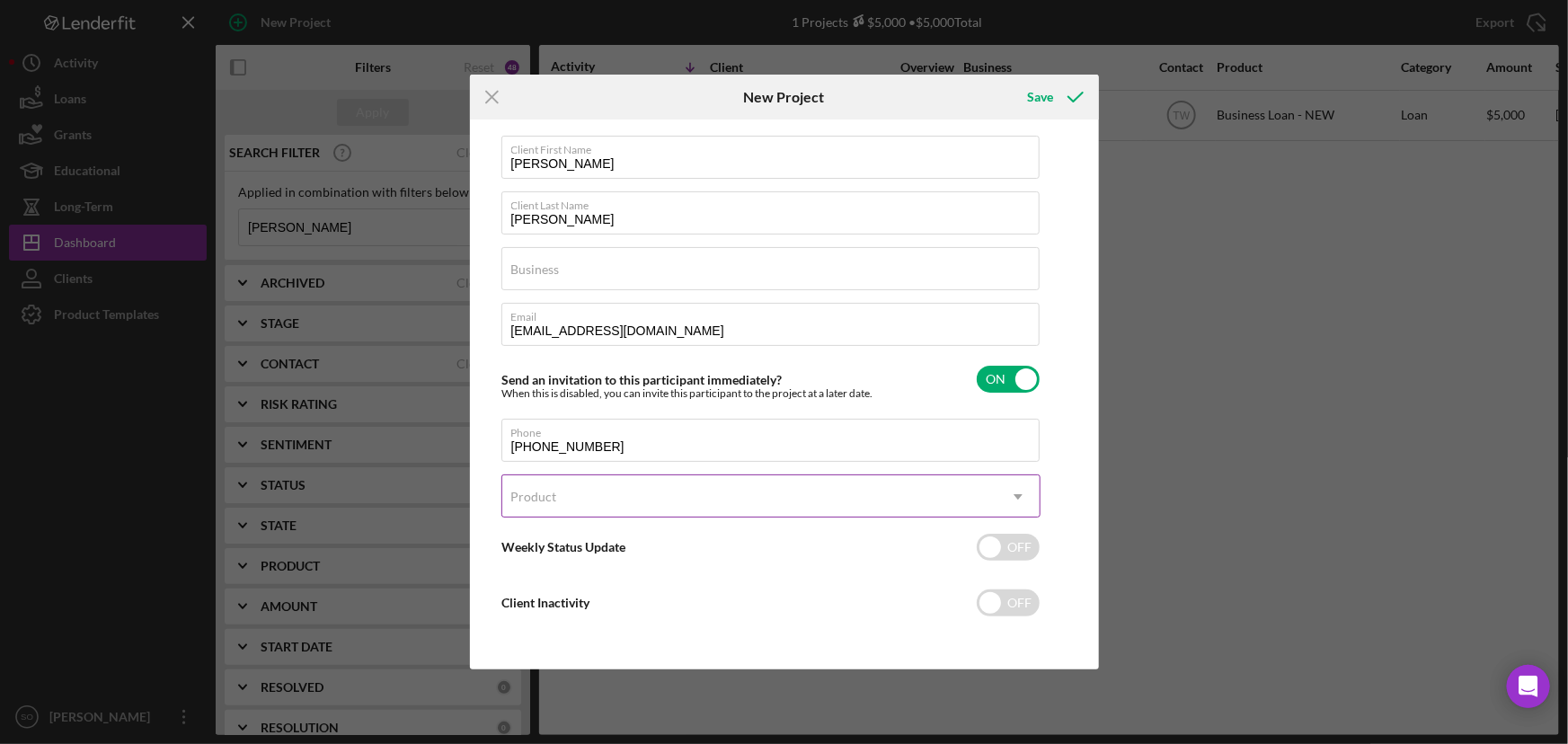
click at [590, 488] on div "Product" at bounding box center [750, 497] width 494 height 41
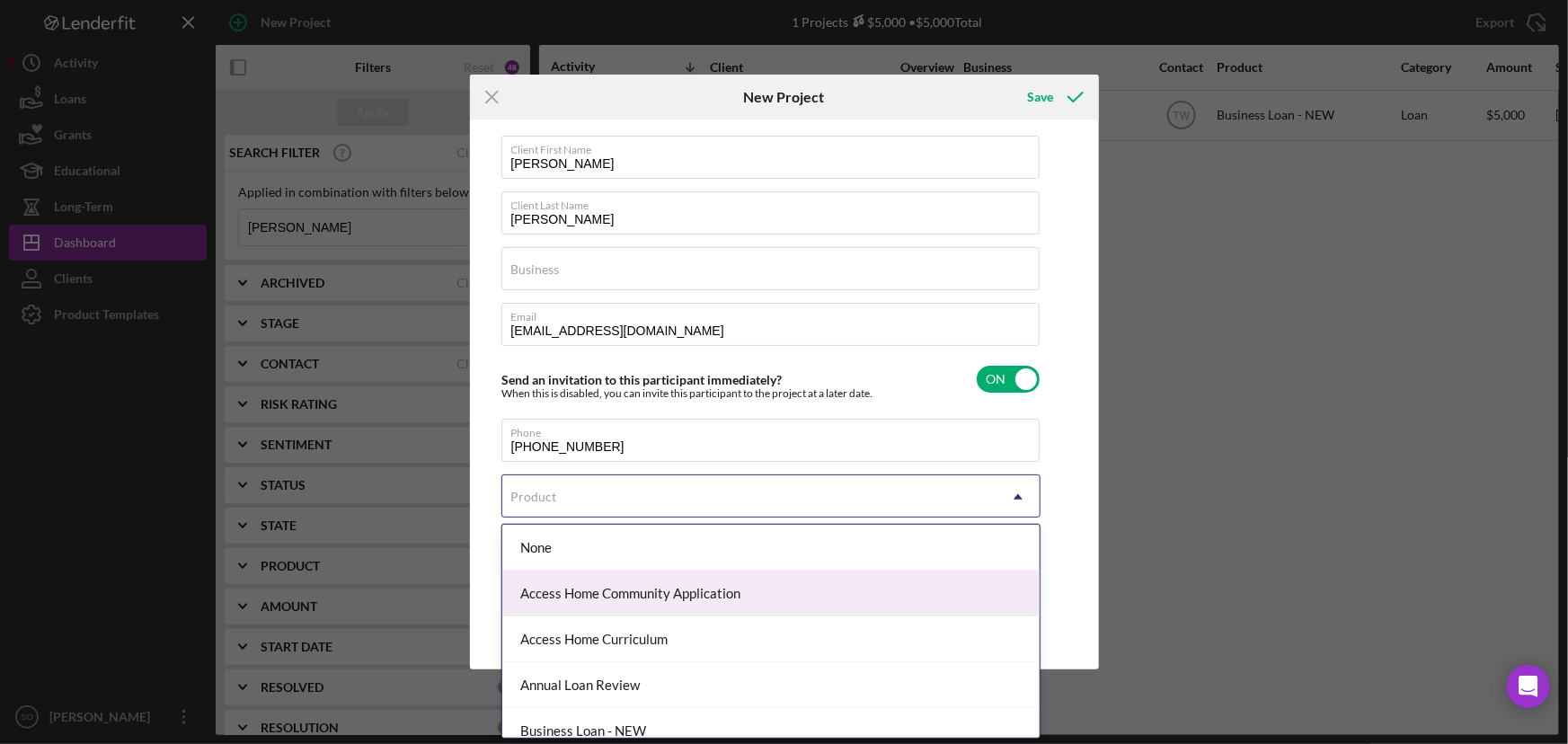
click at [651, 602] on div "Access Home Community Application" at bounding box center [771, 593] width 538 height 46
checkbox input "true"
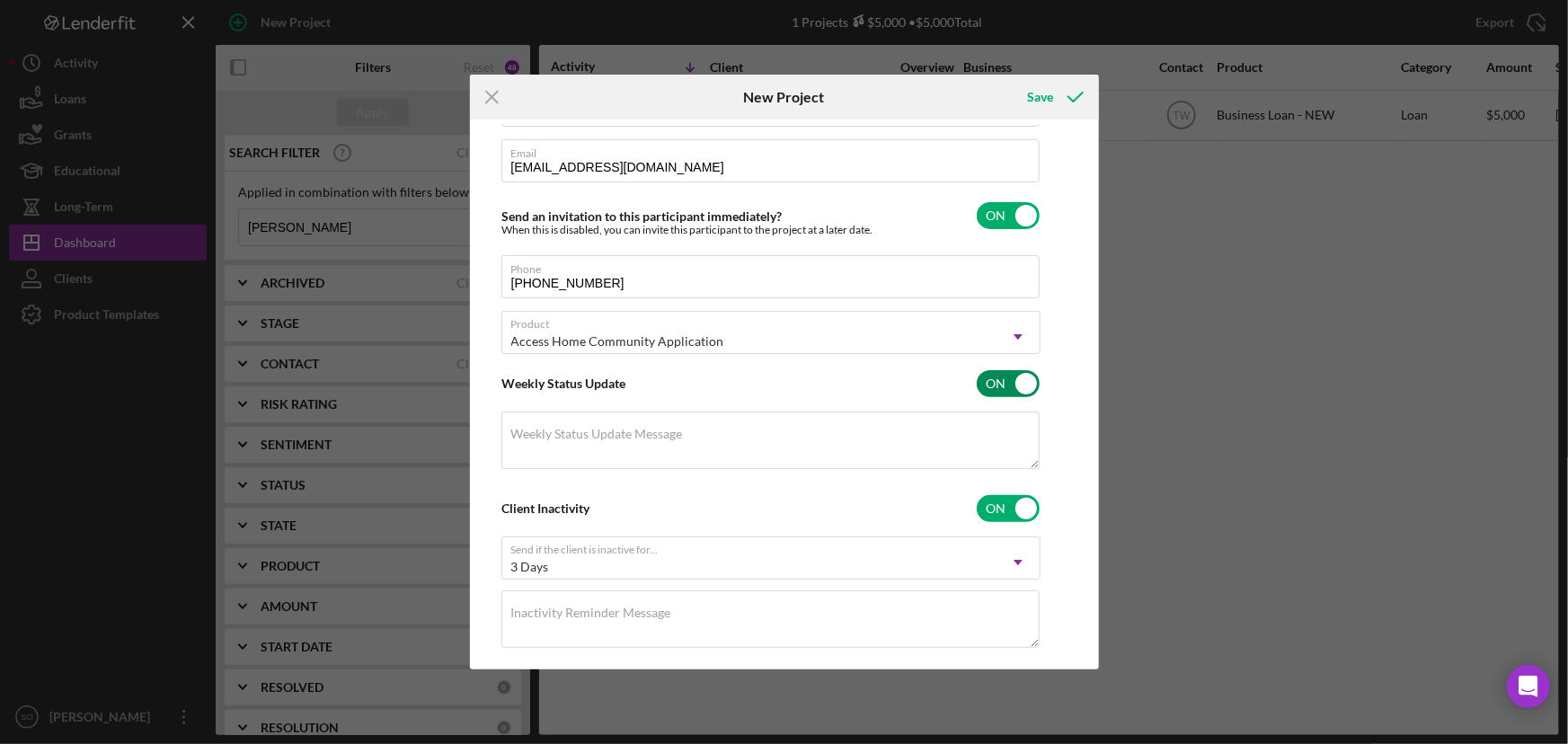
scroll to position [207, 0]
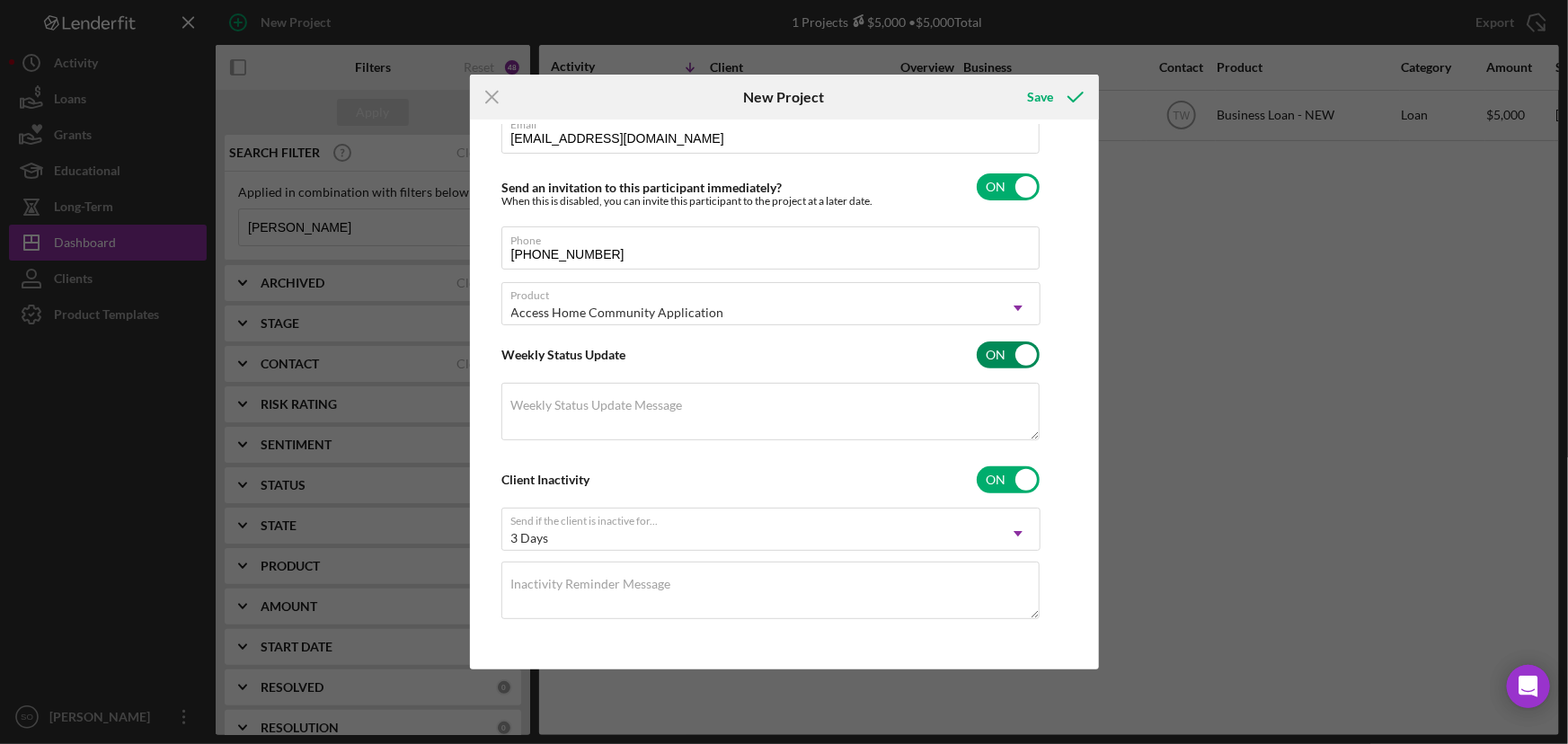
click at [1019, 351] on input "checkbox" at bounding box center [1009, 355] width 63 height 27
checkbox input "false"
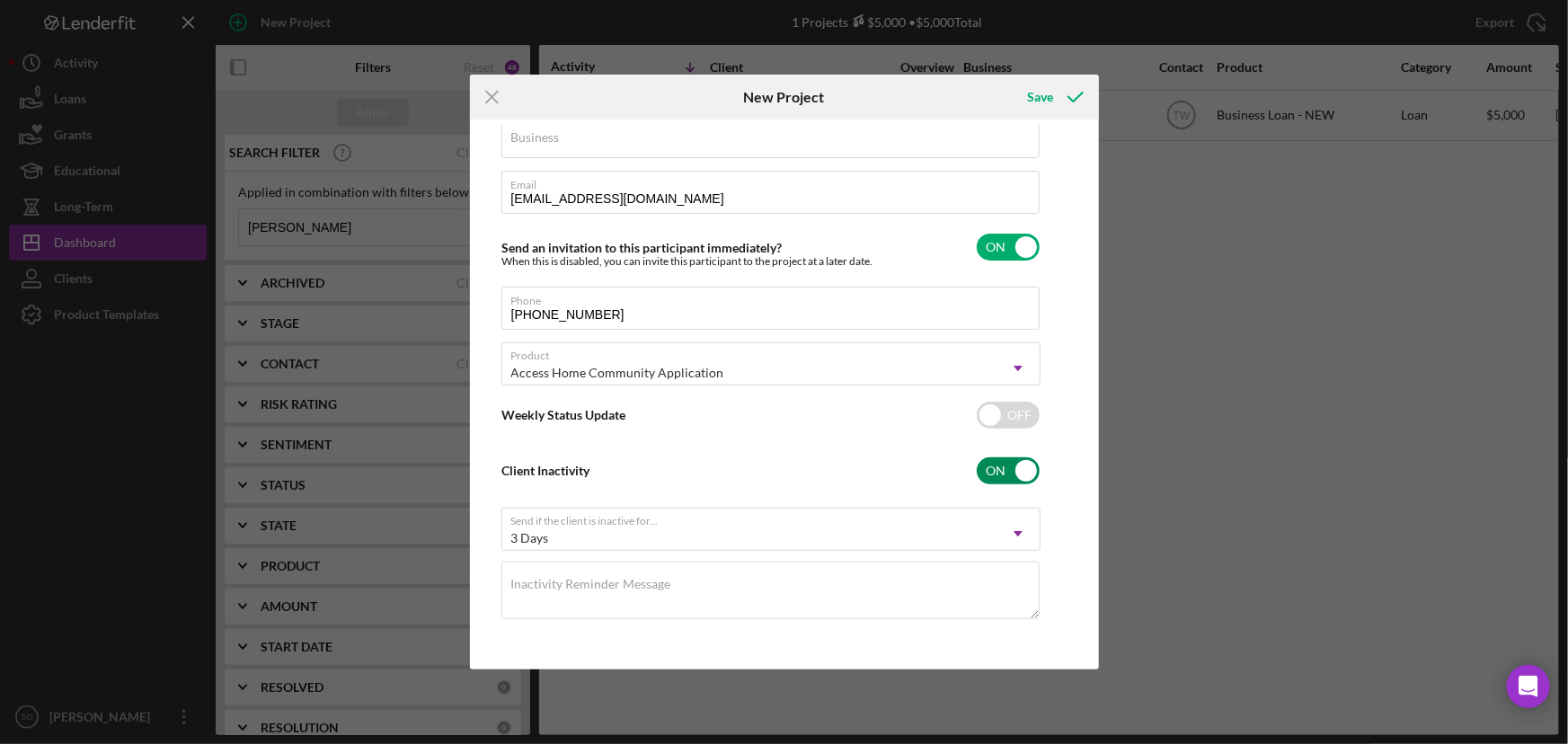
click at [996, 466] on input "checkbox" at bounding box center [1009, 471] width 63 height 27
checkbox input "false"
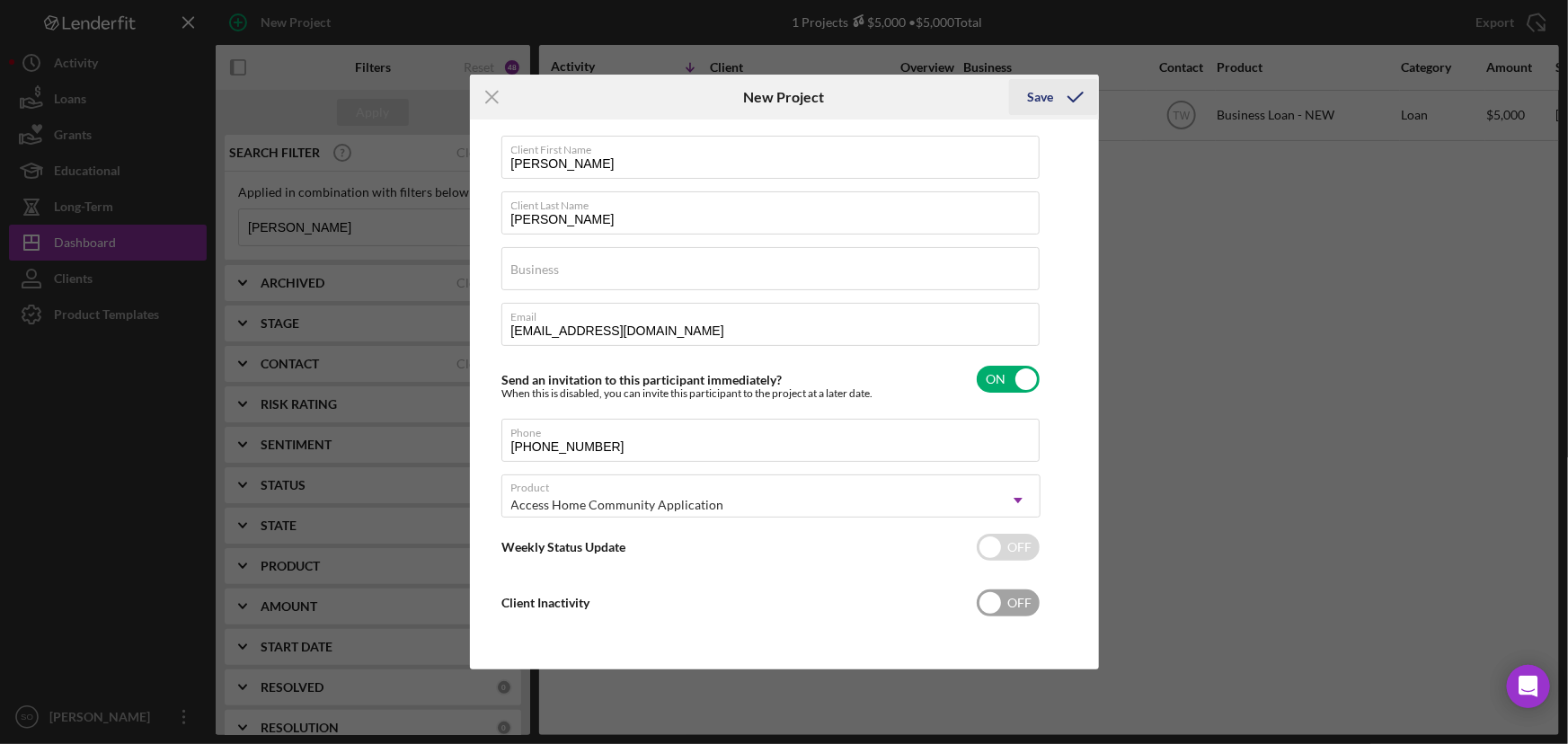
click at [1058, 101] on icon "submit" at bounding box center [1076, 97] width 45 height 45
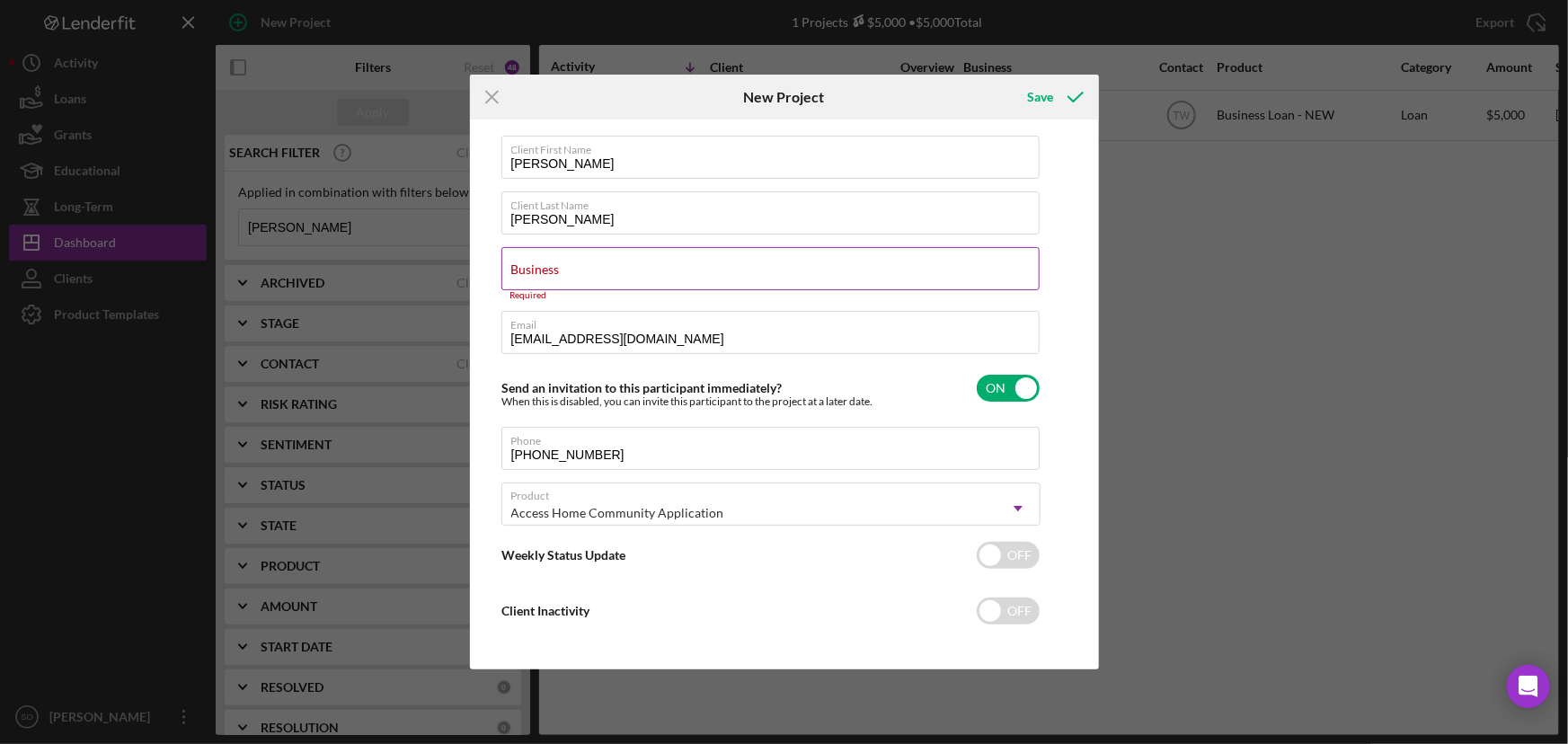
drag, startPoint x: 603, startPoint y: 243, endPoint x: 595, endPoint y: 271, distance: 29.1
click at [602, 249] on div "Client First Name [PERSON_NAME] Client Last Name [PERSON_NAME] Business Require…" at bounding box center [771, 391] width 540 height 512
click at [595, 271] on input "Business" at bounding box center [770, 269] width 539 height 43
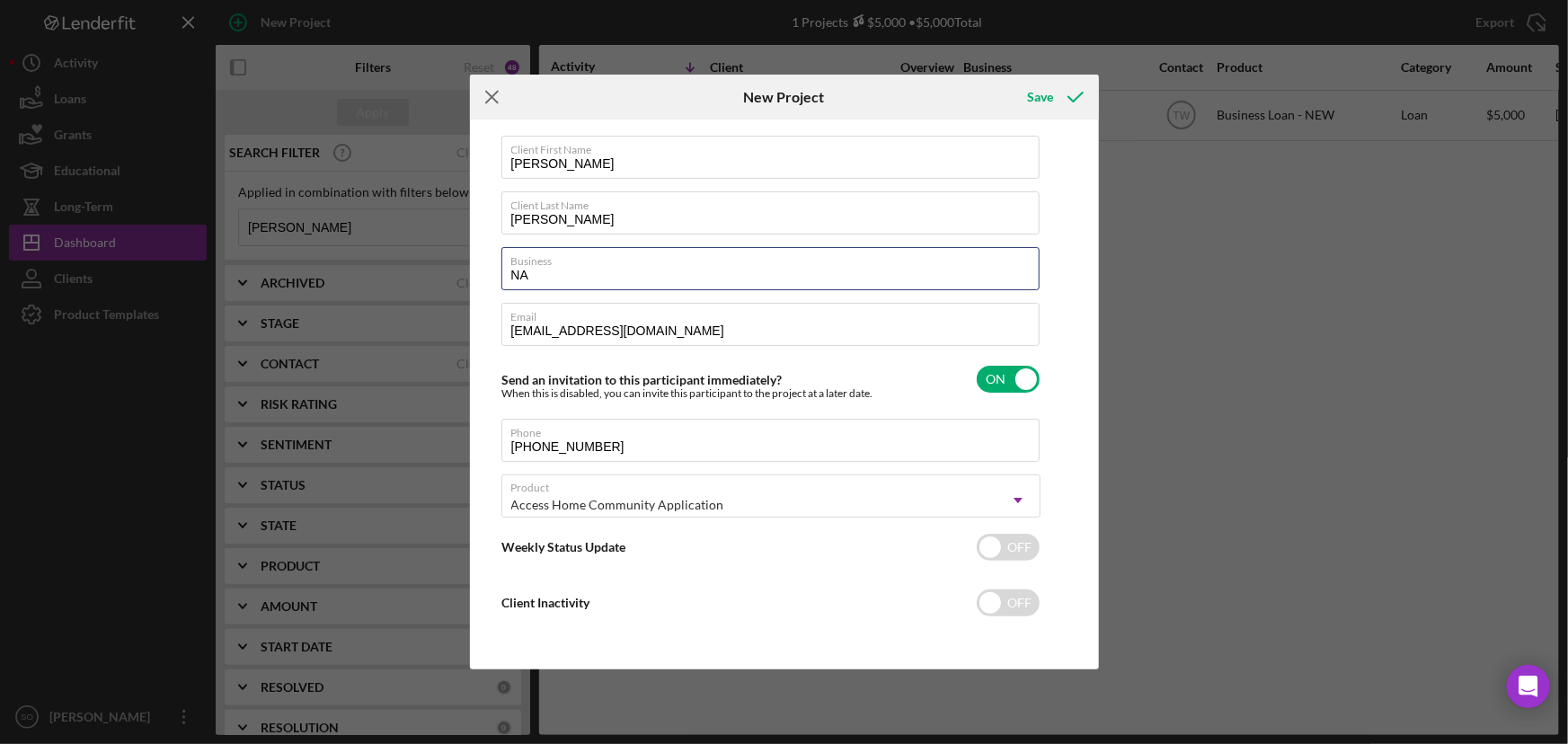
type input "NA"
click at [486, 98] on icon "Icon/Menu Close" at bounding box center [493, 97] width 45 height 45
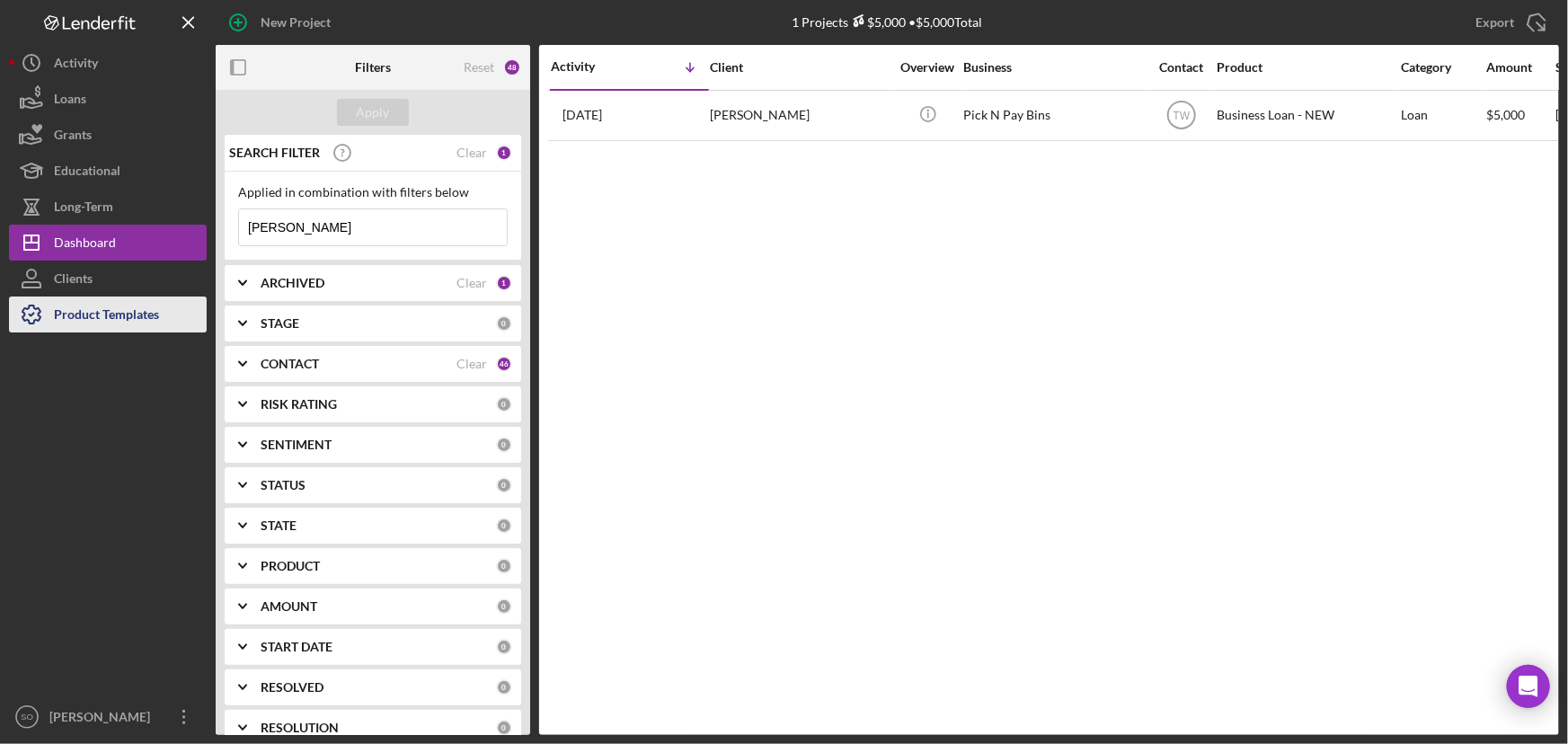
click at [117, 301] on div "Product Templates" at bounding box center [106, 317] width 106 height 41
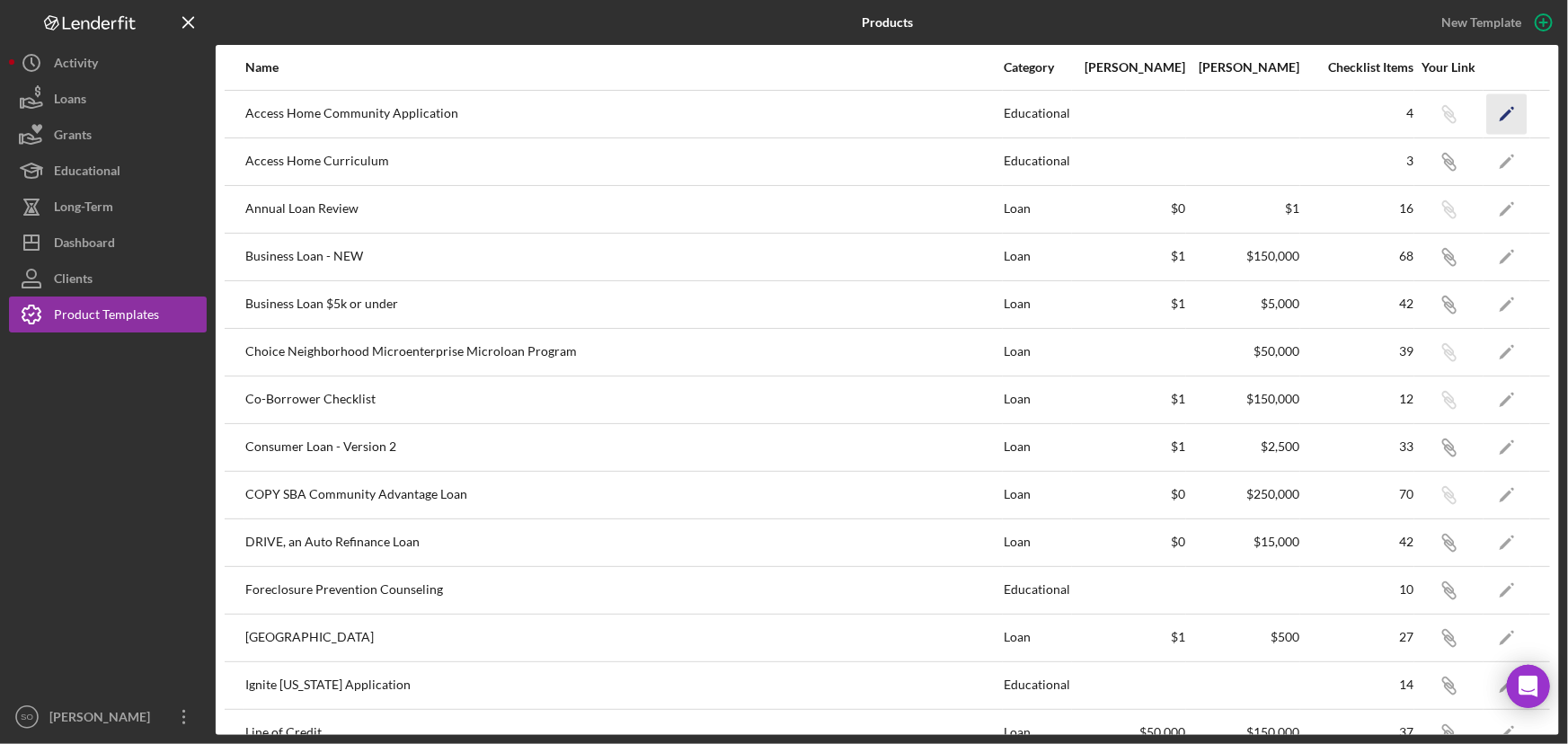
click at [1501, 115] on icon "Icon/Edit" at bounding box center [1508, 114] width 41 height 41
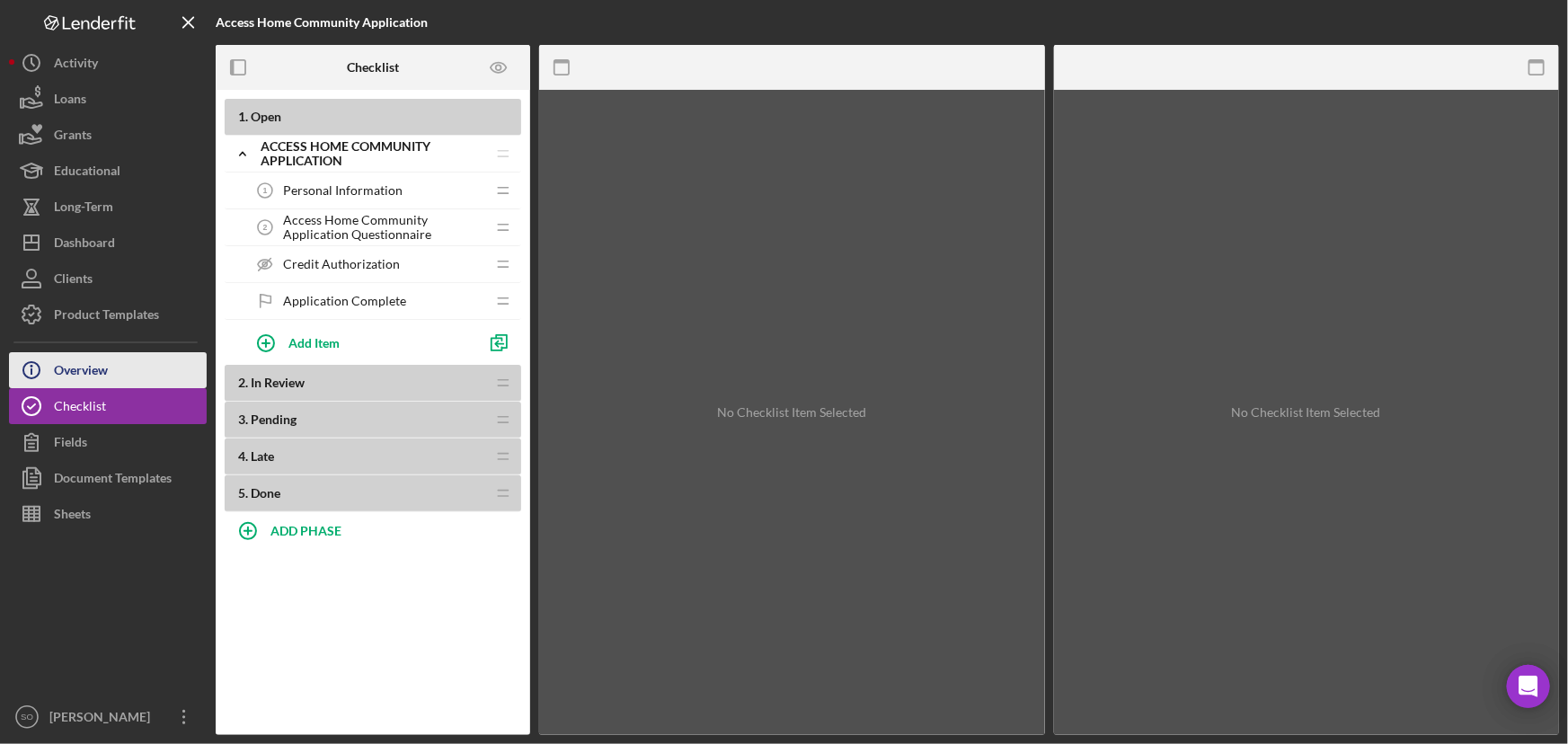
click at [117, 373] on button "Icon/Info Overview" at bounding box center [107, 371] width 198 height 36
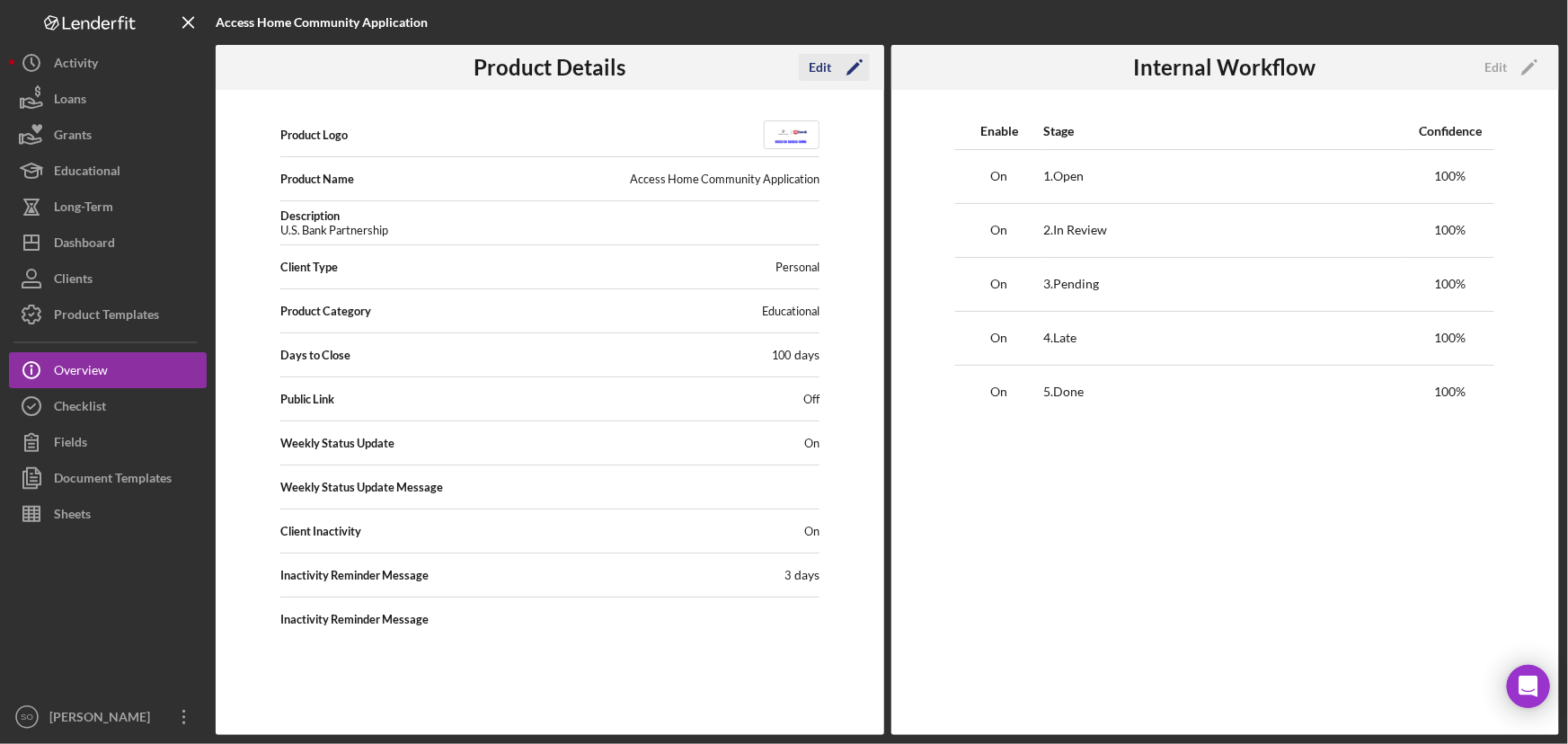
click at [826, 67] on div "Edit" at bounding box center [821, 68] width 23 height 27
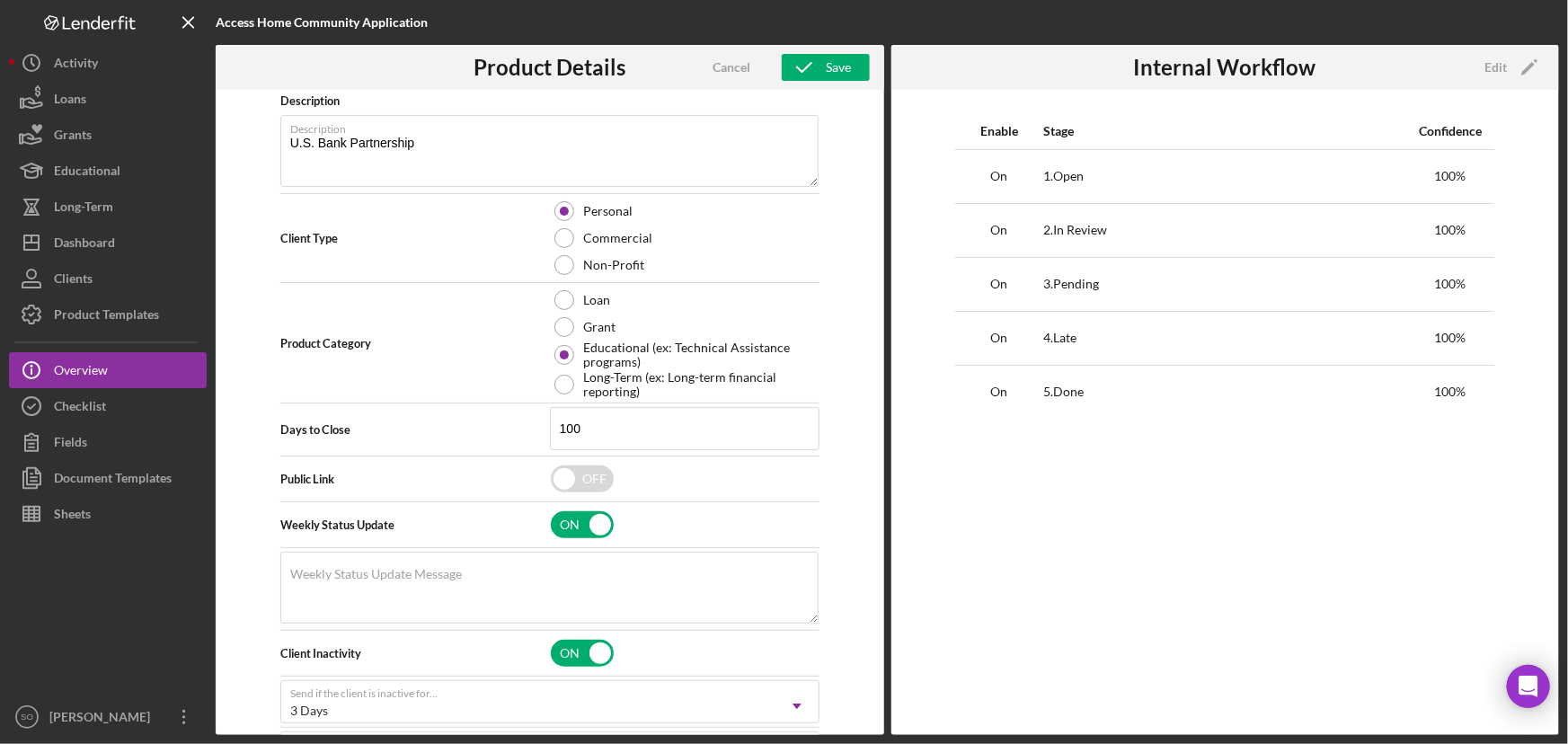
scroll to position [341, 0]
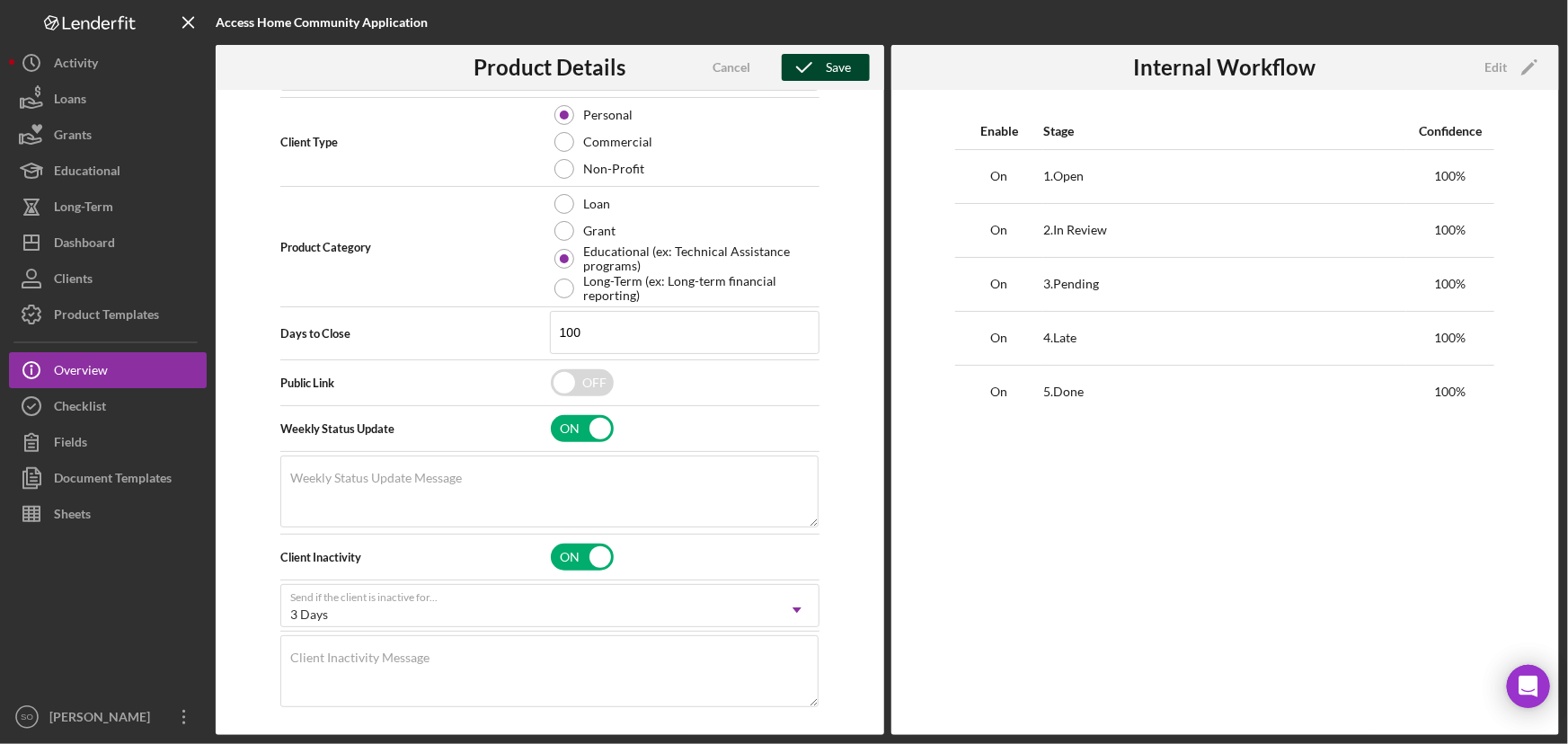
click at [831, 65] on div "Save" at bounding box center [840, 68] width 25 height 27
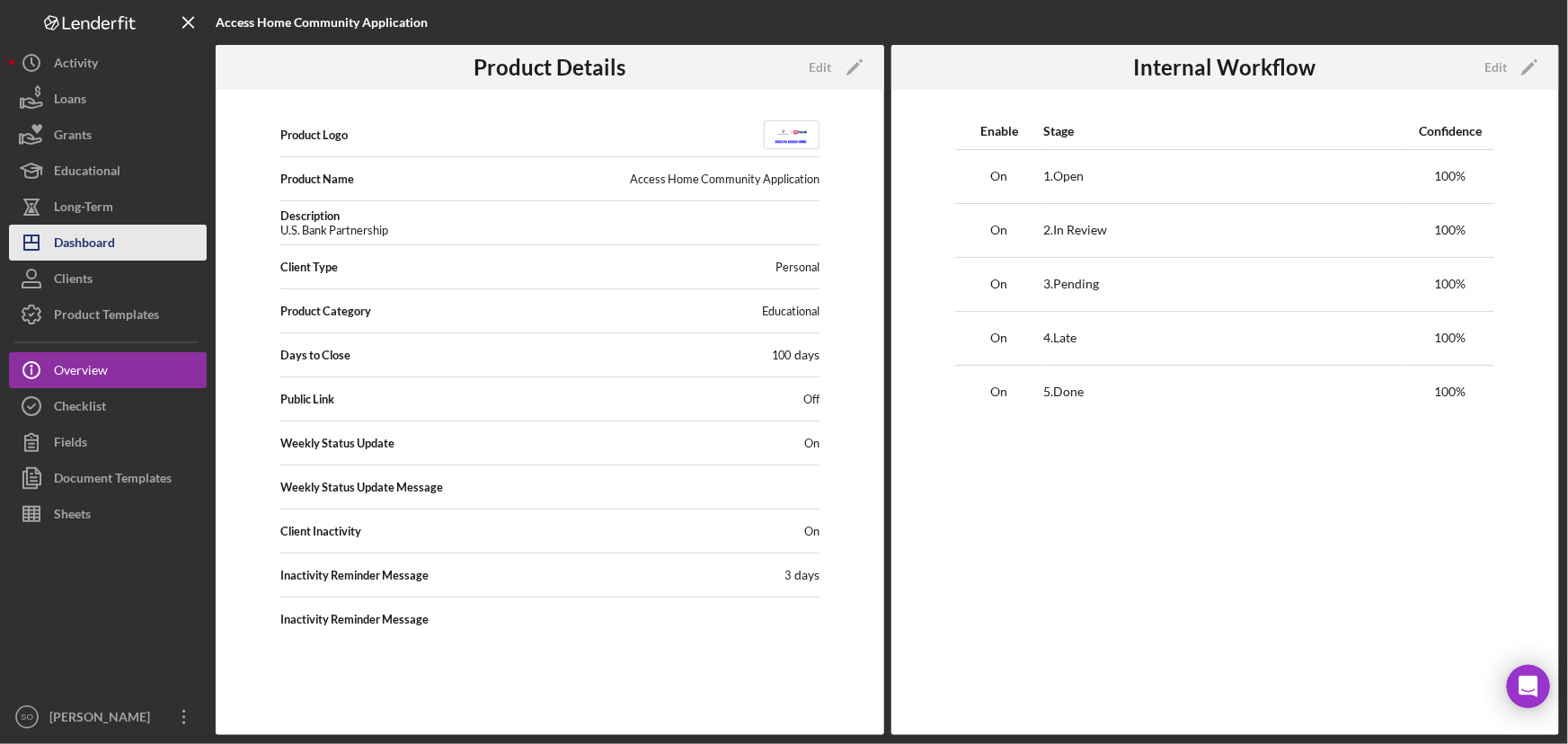
click at [115, 234] on div "Dashboard" at bounding box center [85, 244] width 61 height 41
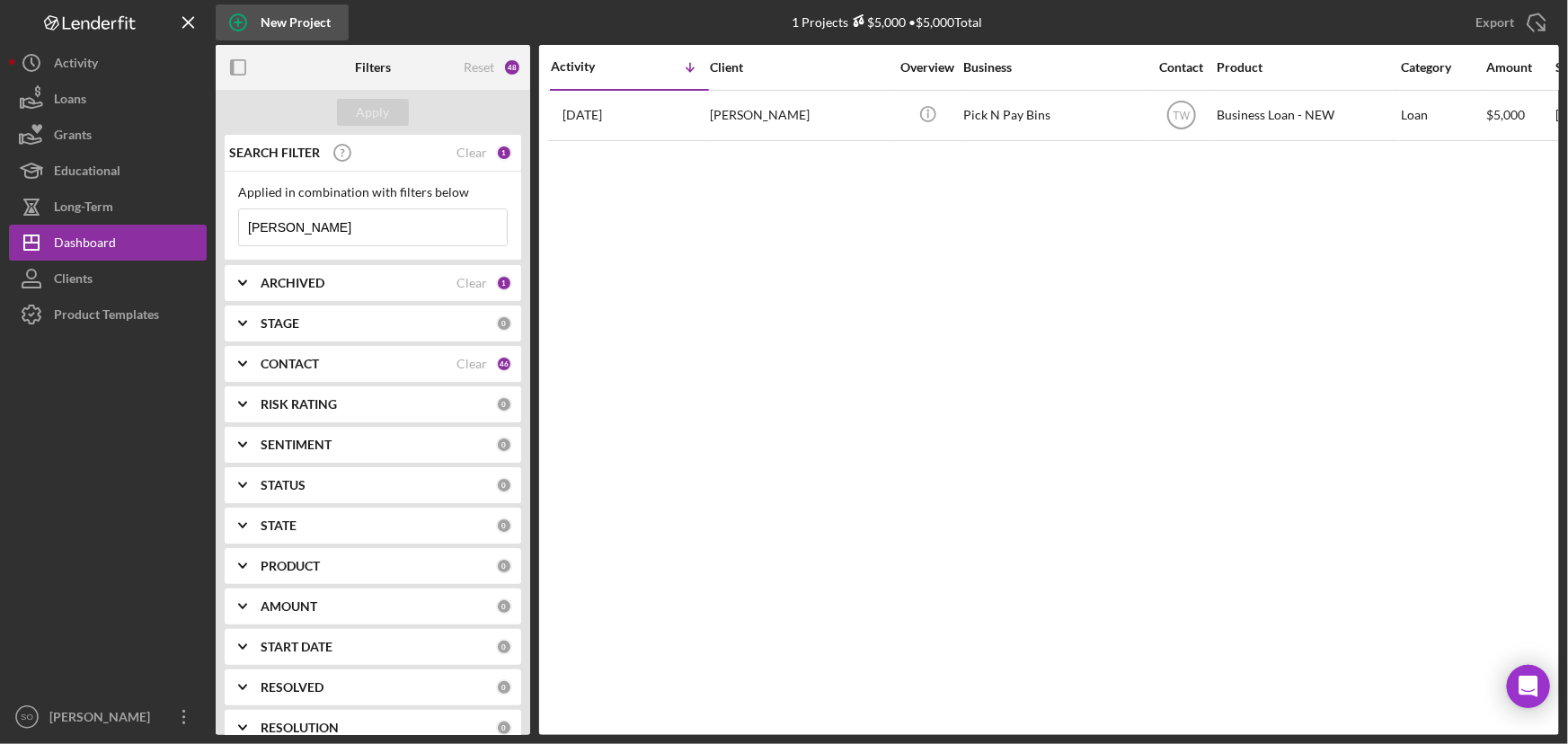
click at [305, 26] on div "New Project" at bounding box center [296, 23] width 70 height 36
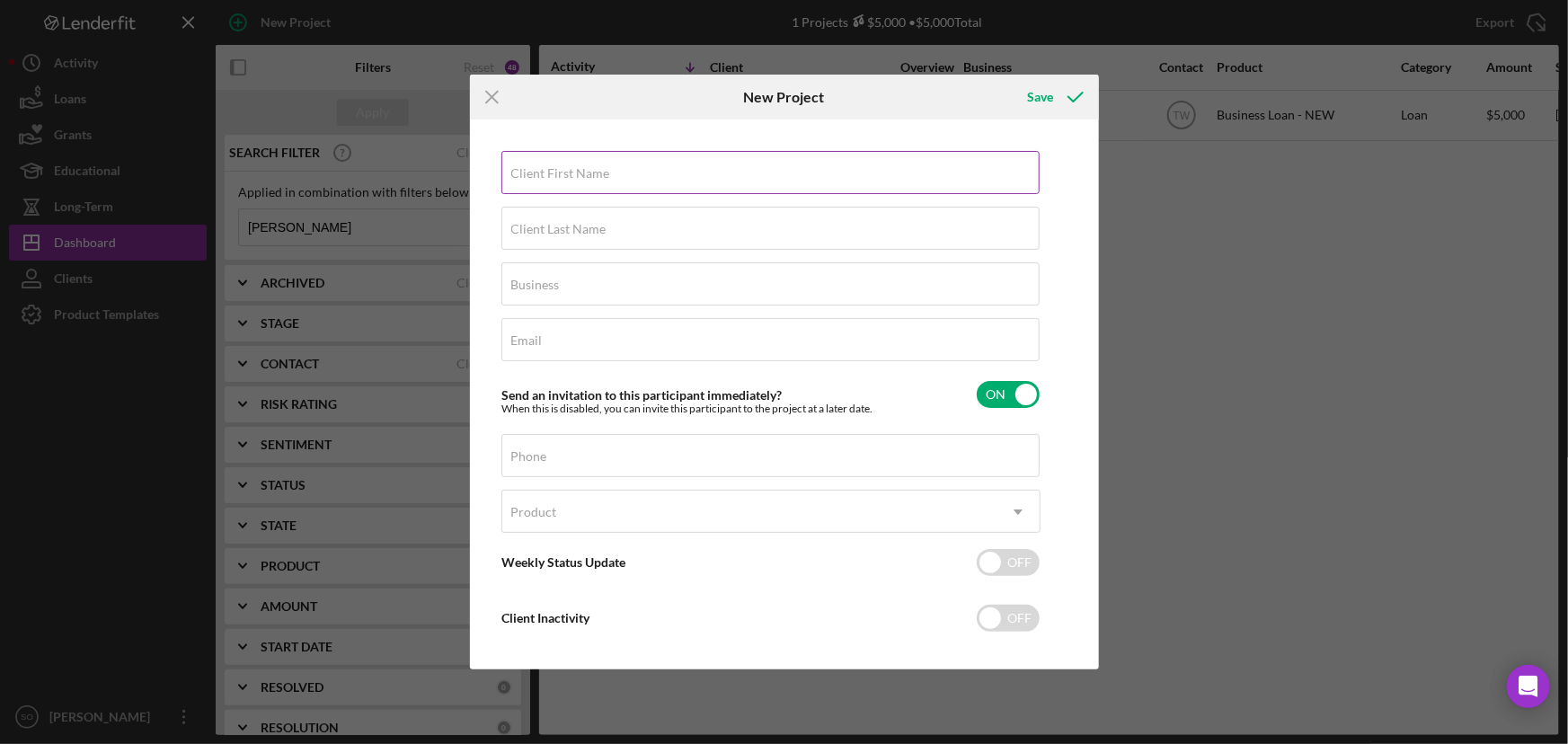
click at [698, 173] on input "Client First Name" at bounding box center [770, 172] width 539 height 43
type input "[PERSON_NAME]"
type input "[EMAIL_ADDRESS][DOMAIN_NAME]"
type input "[PHONE_NUMBER]"
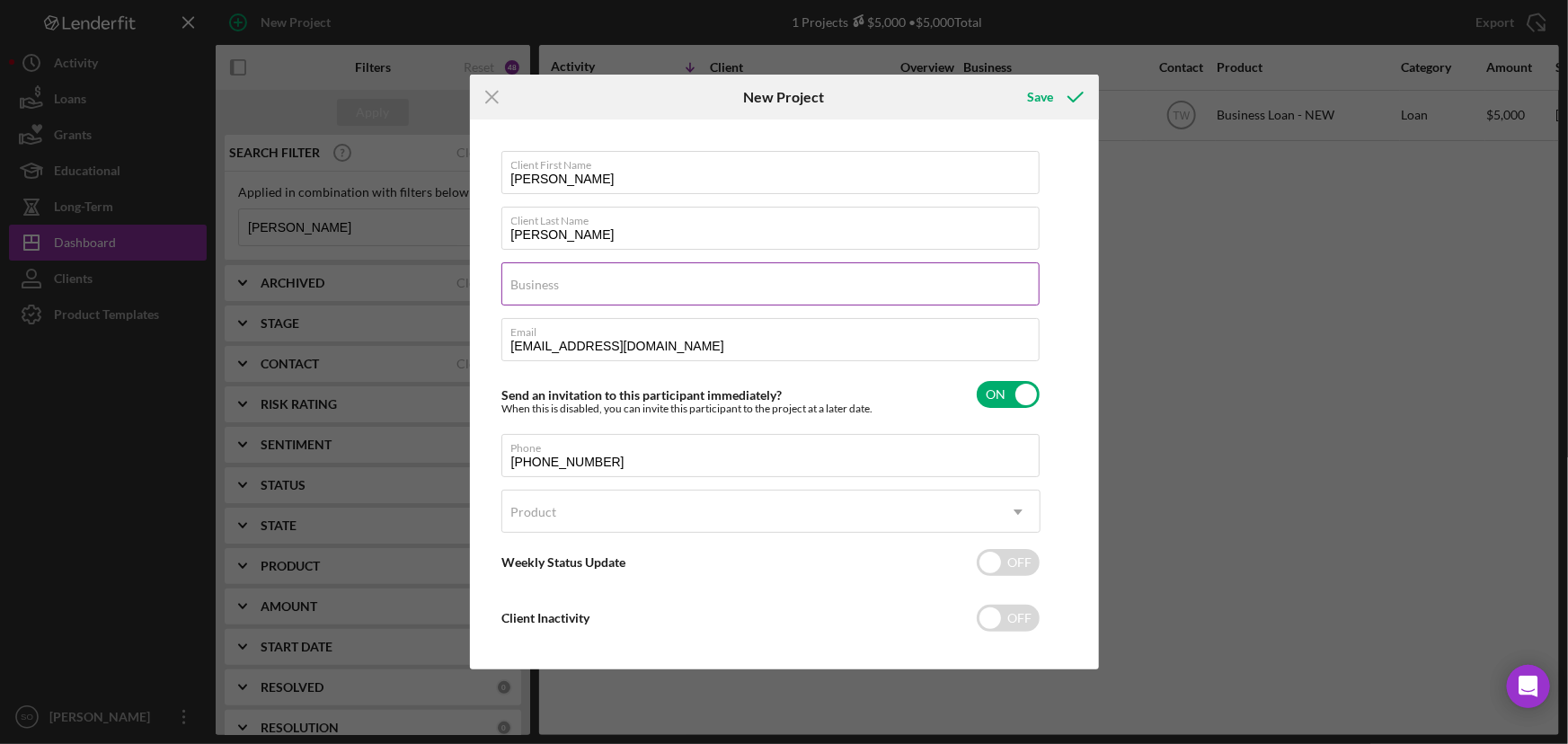
click at [594, 283] on div "Business Required" at bounding box center [771, 285] width 540 height 45
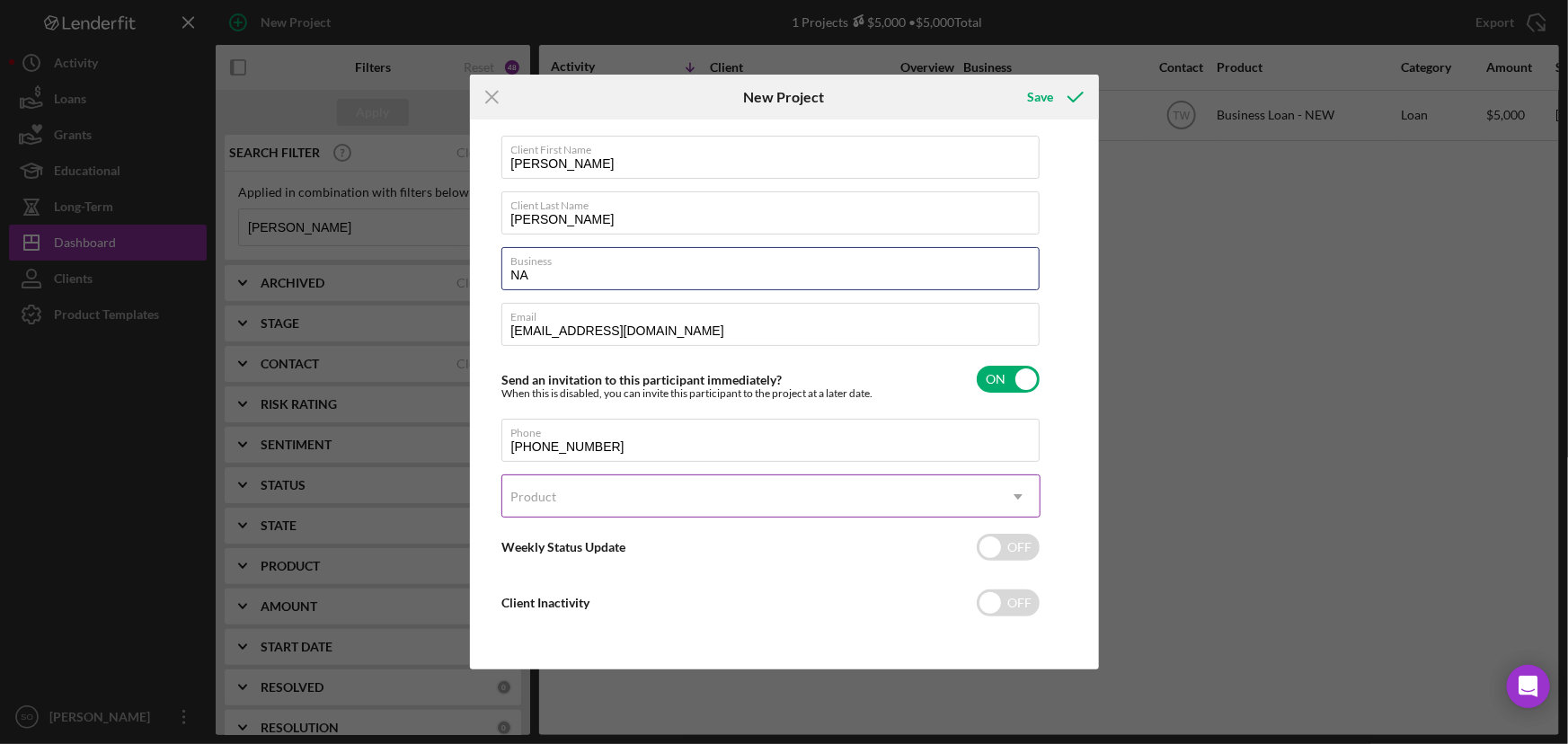
type input "NA"
click at [662, 485] on div "Product" at bounding box center [750, 497] width 494 height 41
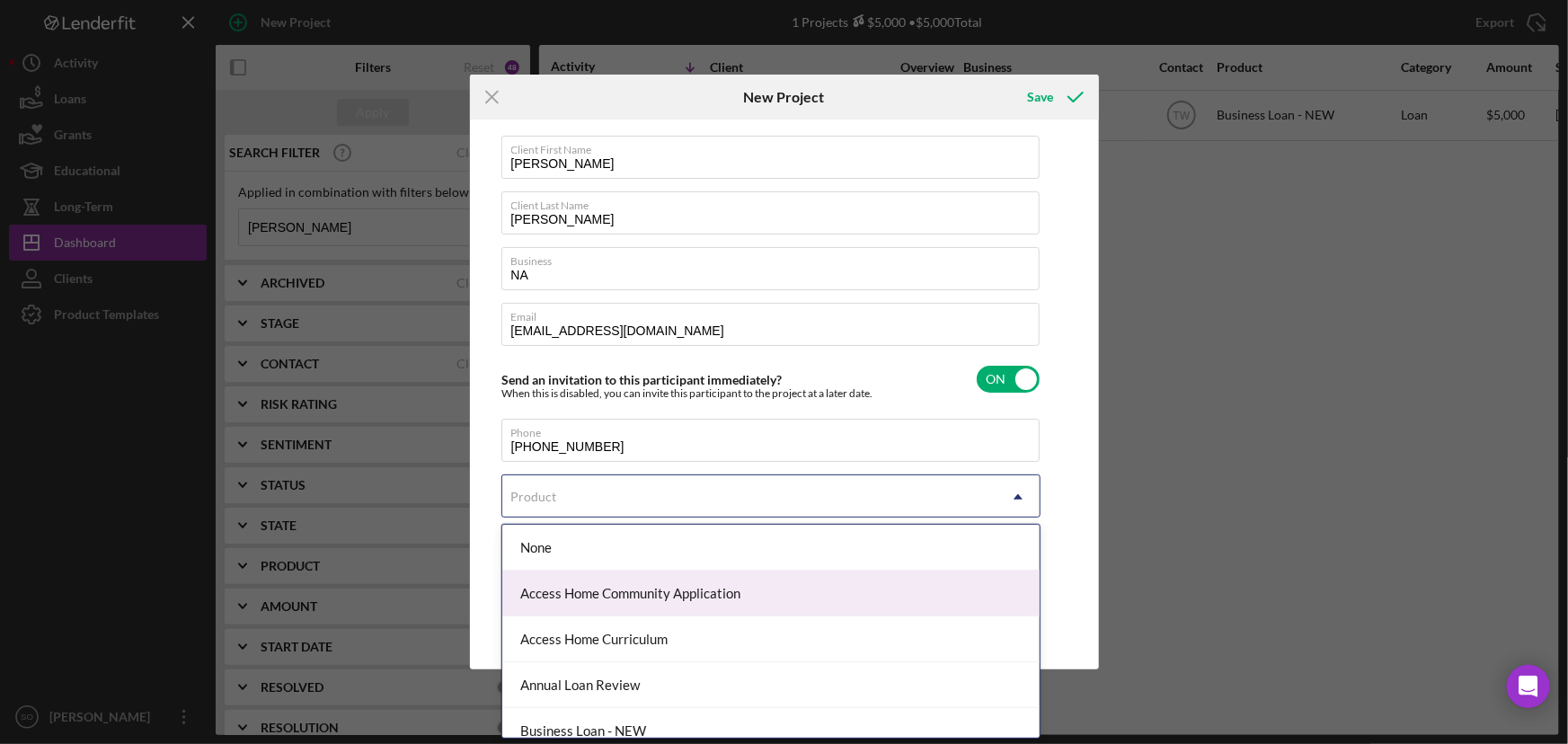
click at [621, 581] on div "Access Home Community Application" at bounding box center [771, 593] width 538 height 46
checkbox input "true"
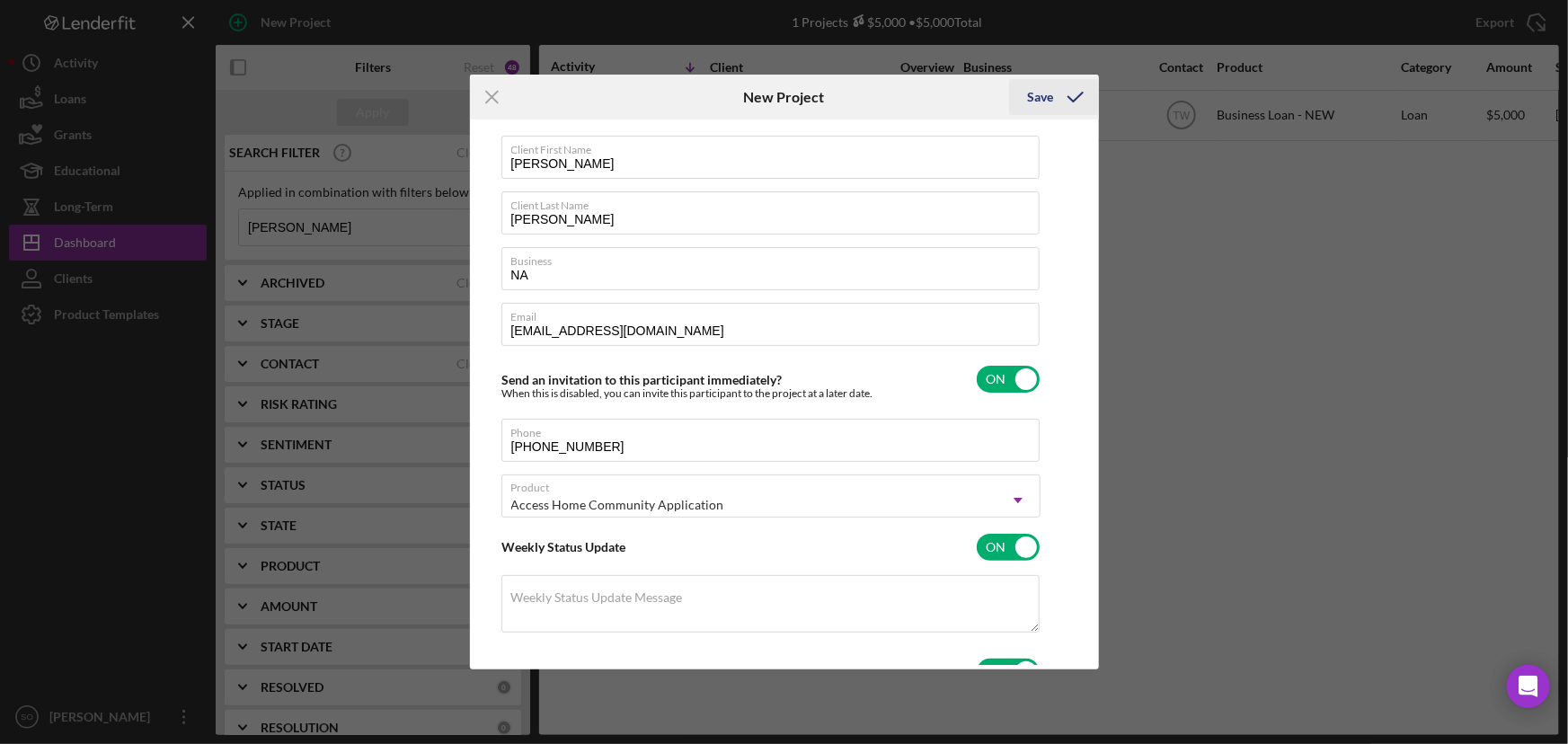
click at [1055, 101] on icon "submit" at bounding box center [1076, 97] width 45 height 45
checkbox input "false"
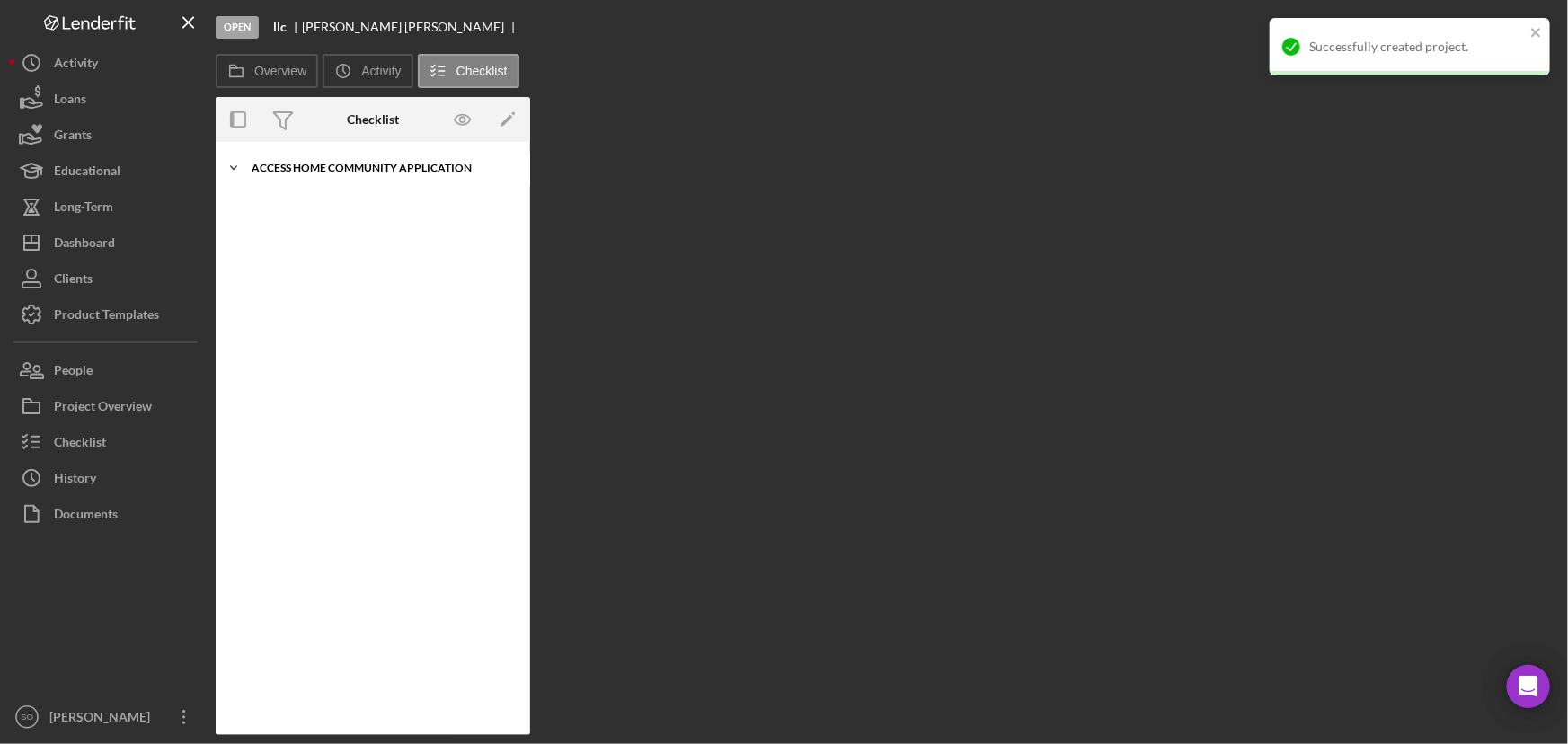
click at [244, 163] on icon "Icon/Expander" at bounding box center [234, 168] width 36 height 36
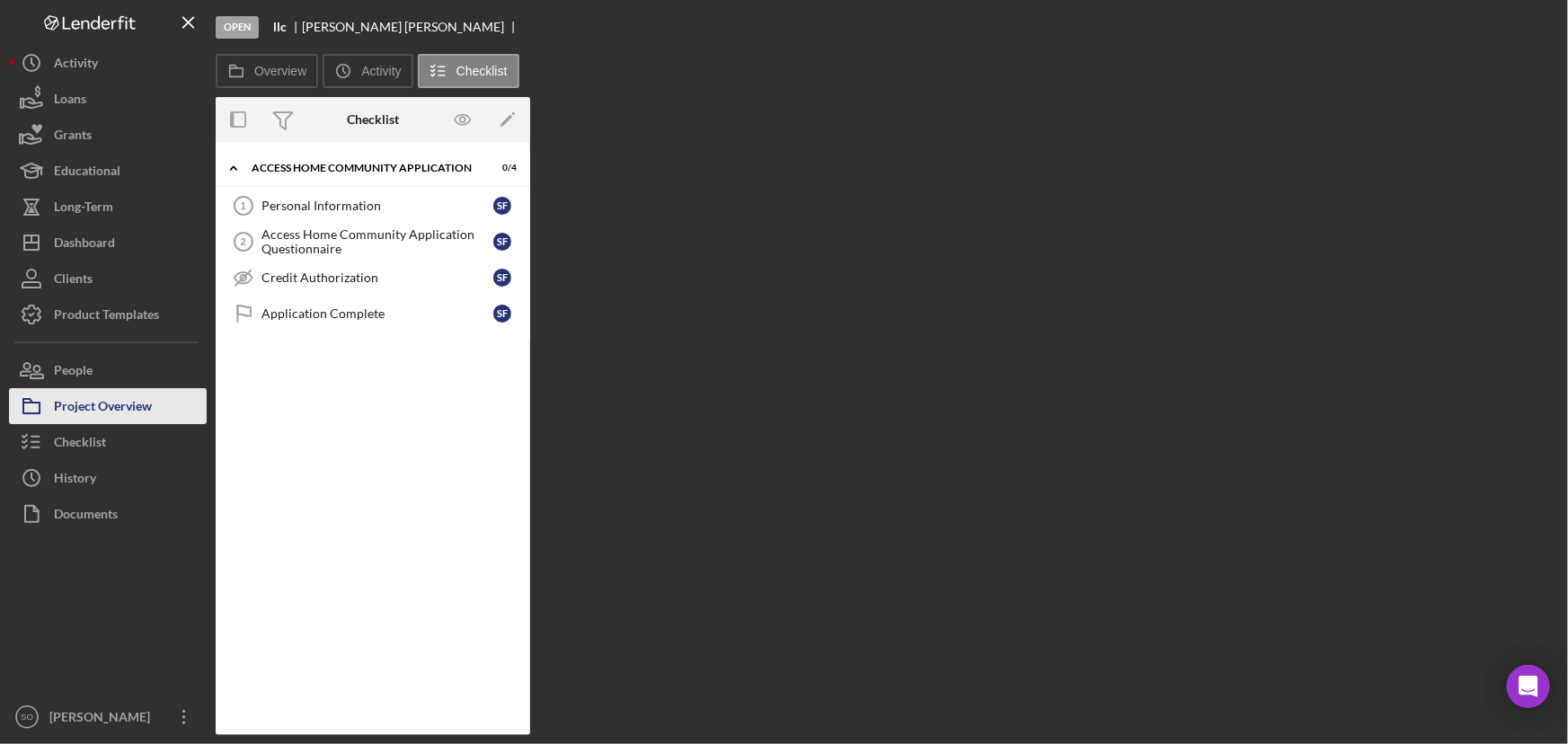
click at [111, 407] on div "Project Overview" at bounding box center [103, 408] width 98 height 41
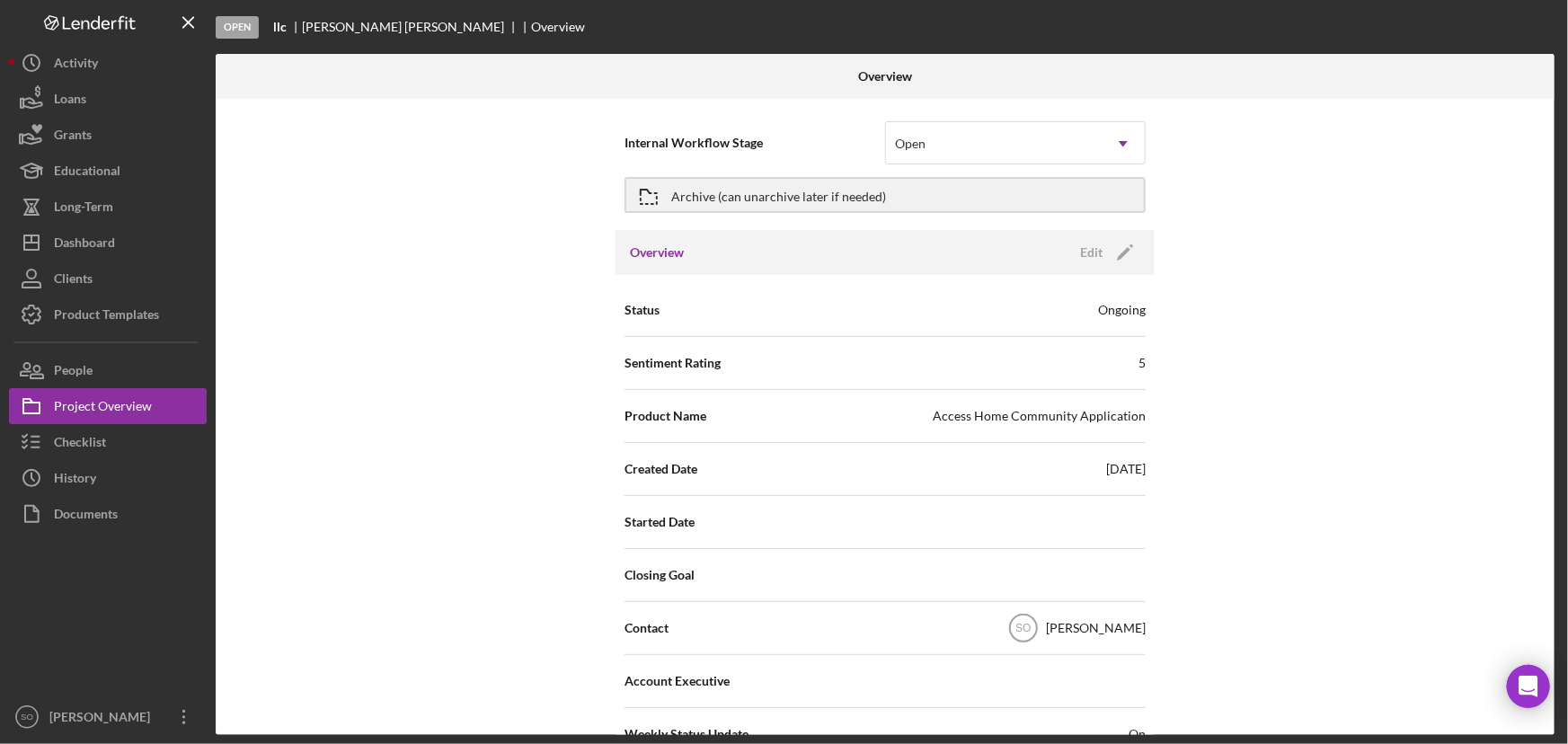
scroll to position [81, 0]
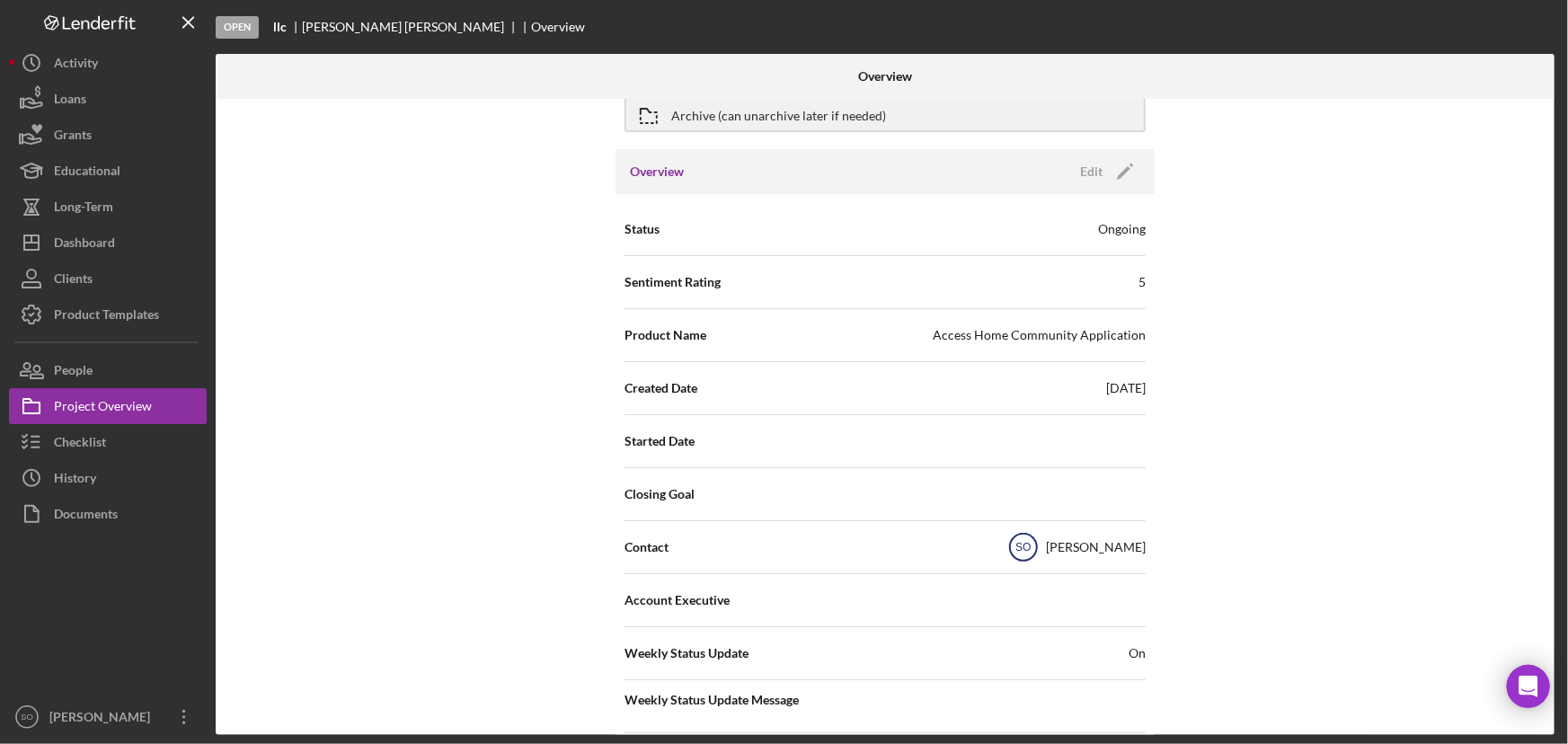
click at [1016, 543] on text "SO" at bounding box center [1023, 548] width 15 height 13
click at [1124, 179] on icon "Icon/Edit" at bounding box center [1125, 171] width 45 height 45
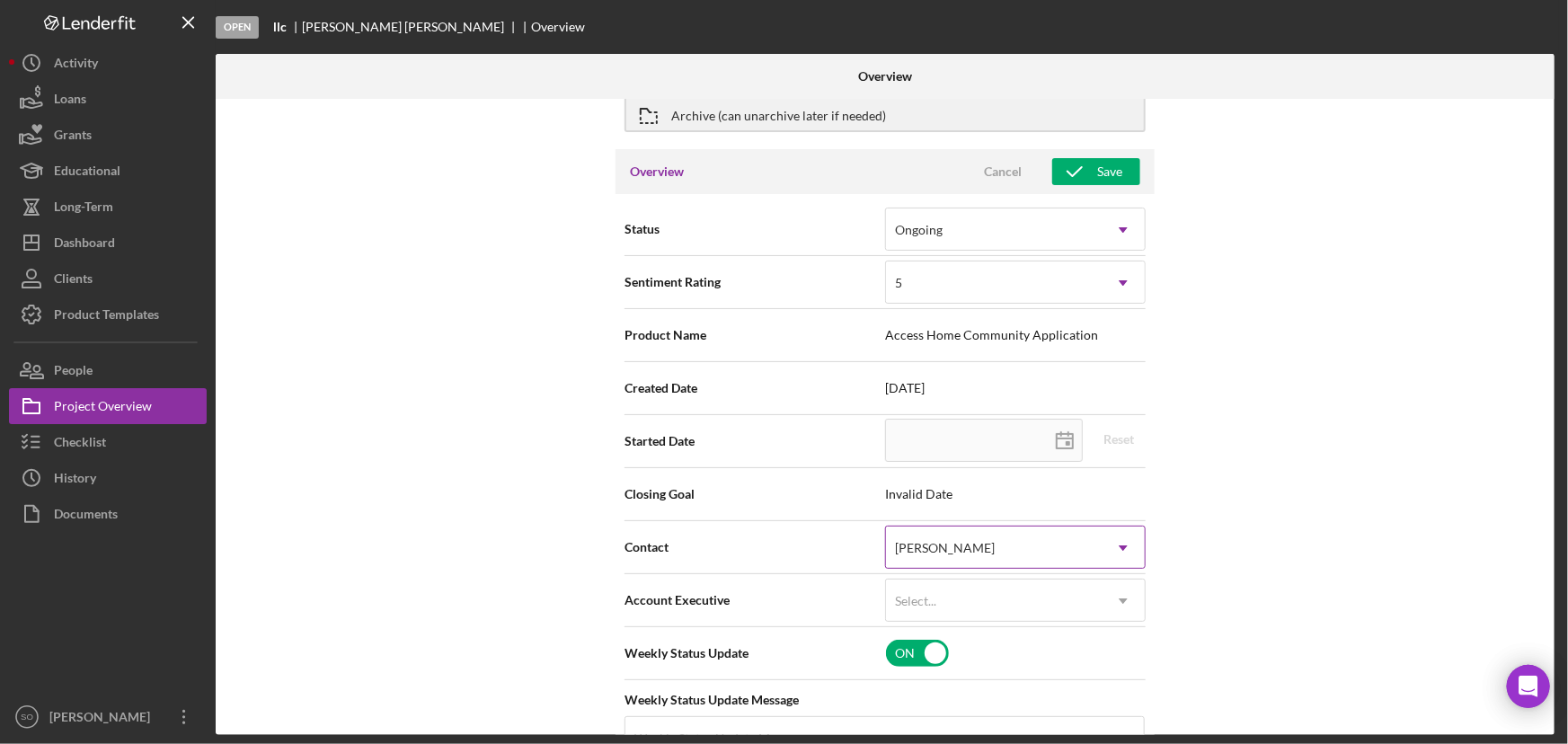
click at [988, 556] on div "[PERSON_NAME]" at bounding box center [993, 548] width 216 height 41
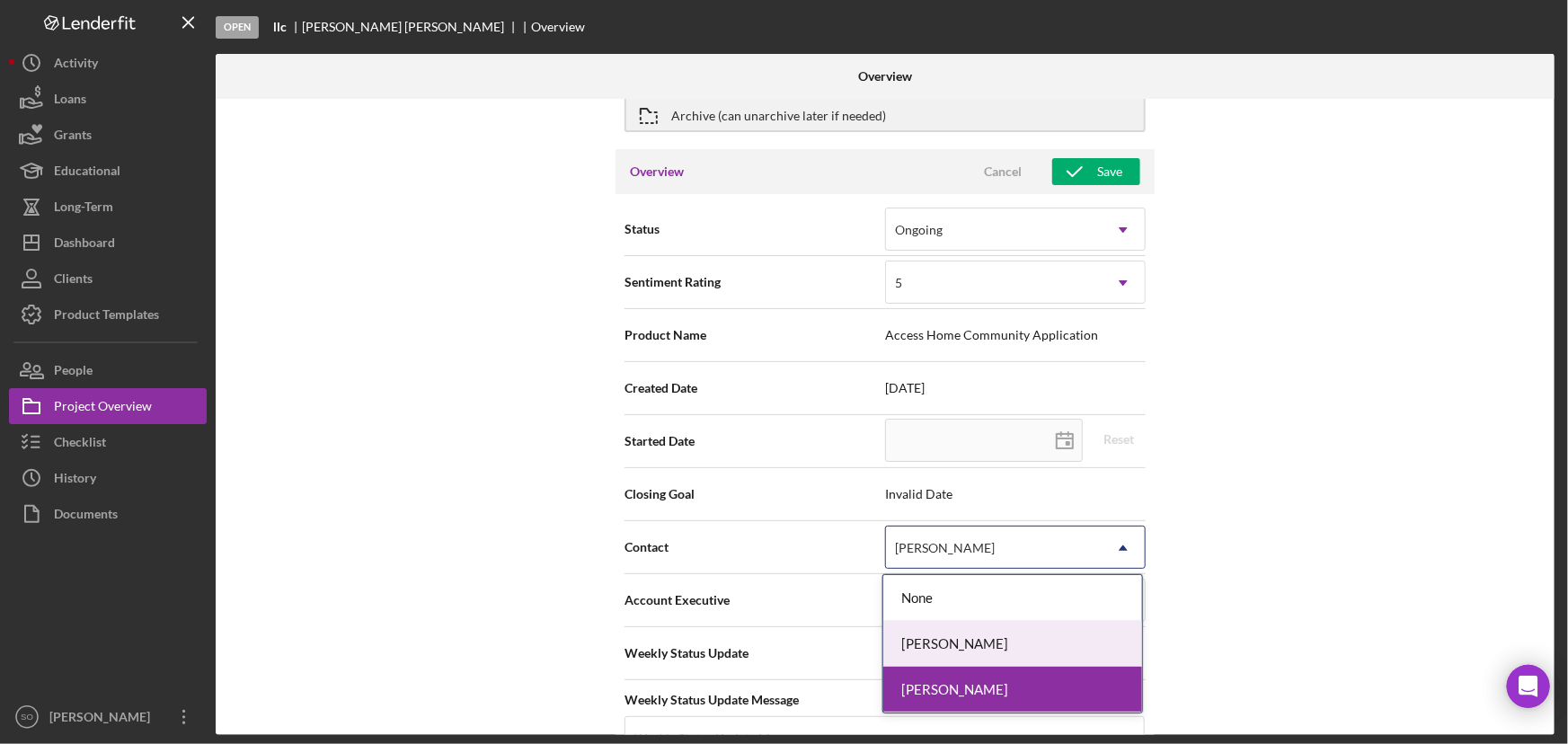
scroll to position [326, 0]
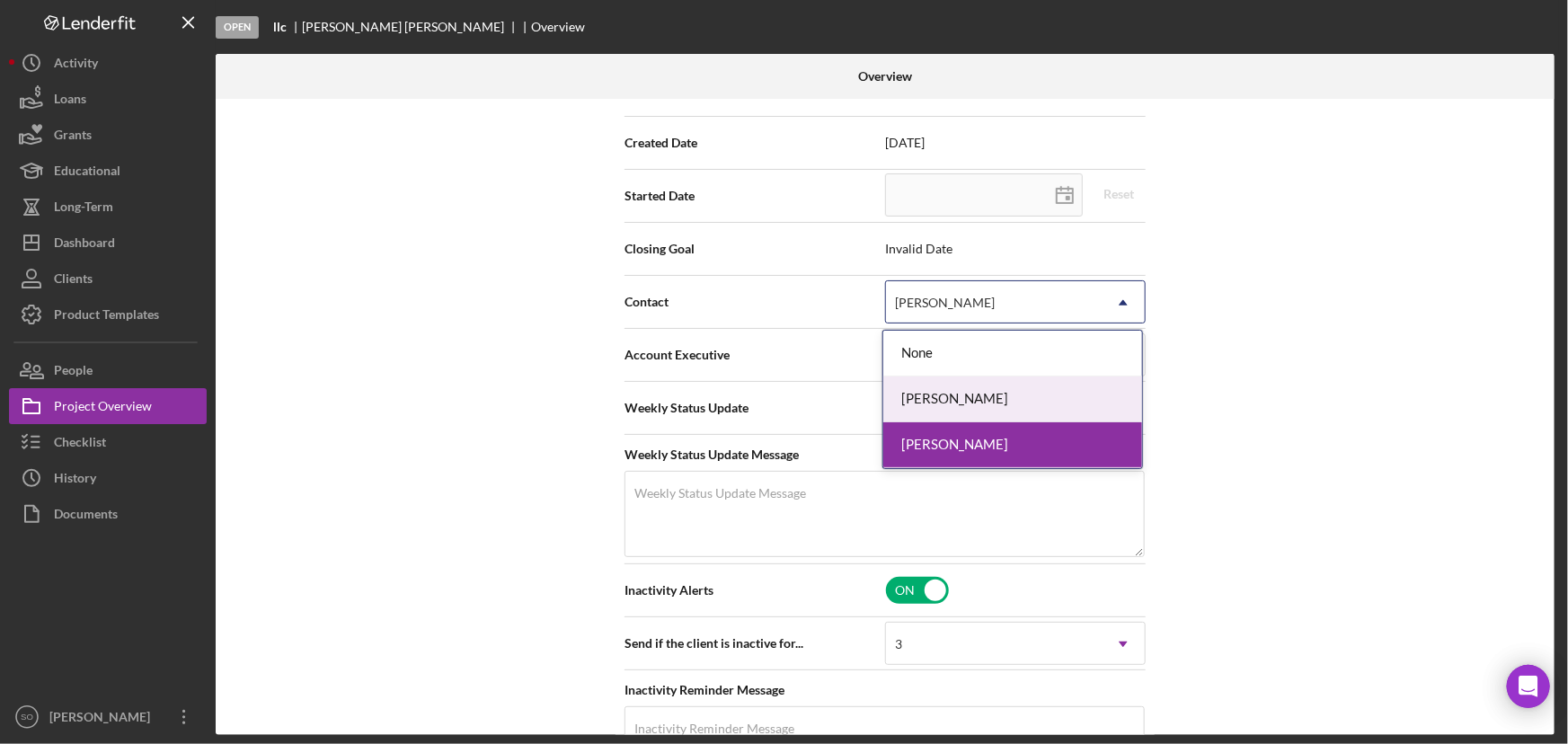
click at [1250, 388] on div "Internal Workflow Stage Open Icon/Dropdown Arrow Archive (can unarchive later i…" at bounding box center [885, 417] width 1339 height 636
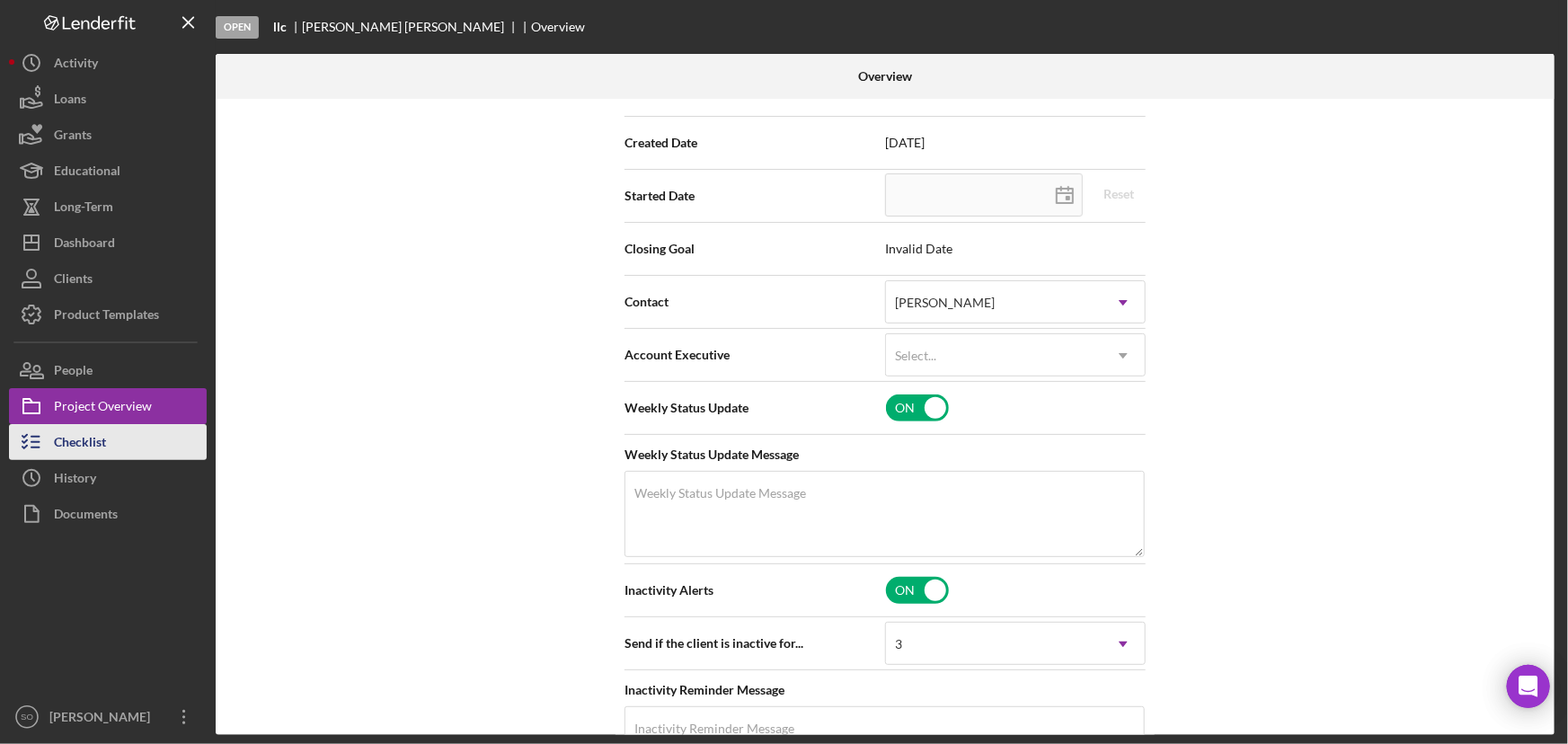
click at [127, 439] on button "Checklist" at bounding box center [107, 442] width 198 height 36
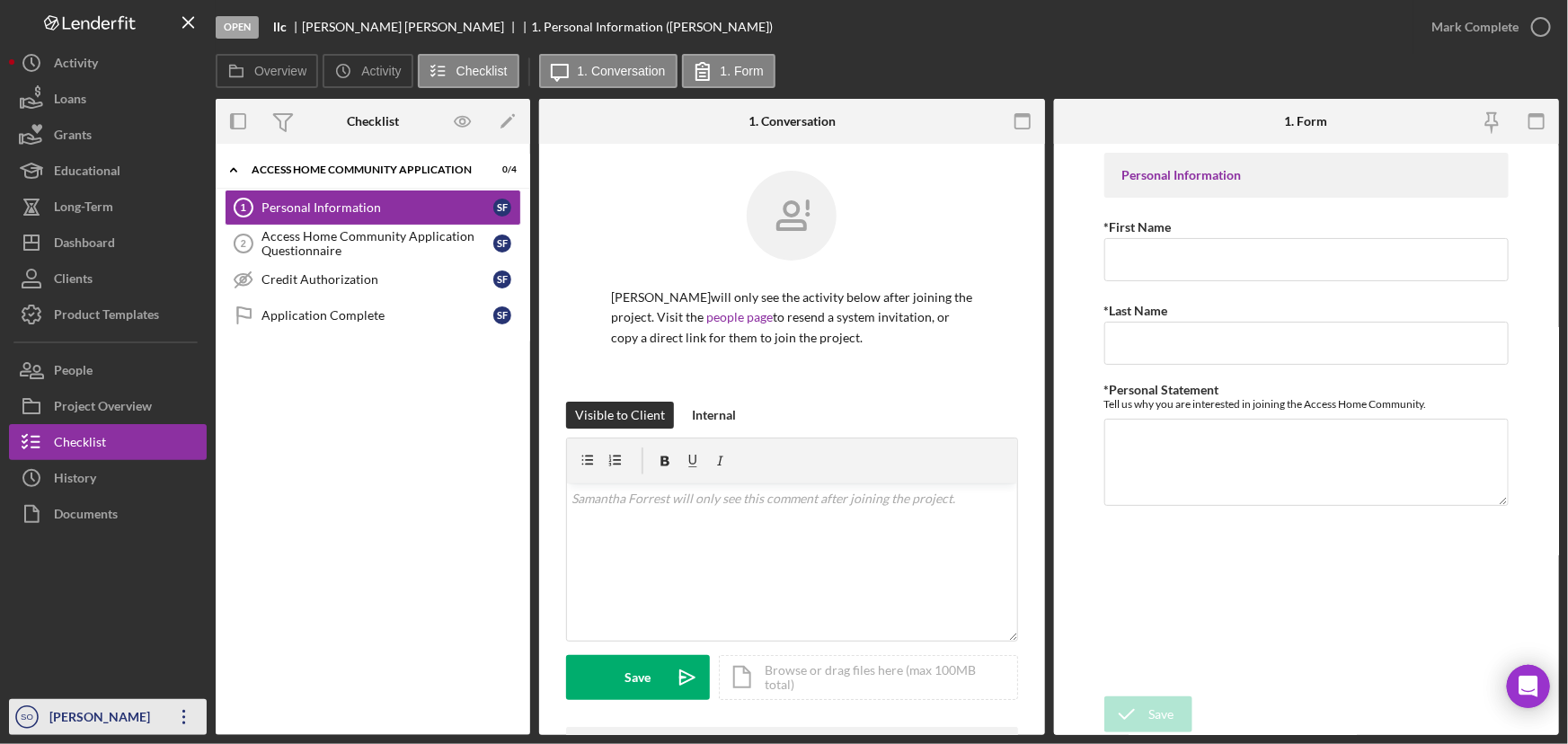
click at [115, 719] on div "[PERSON_NAME]" at bounding box center [104, 719] width 117 height 41
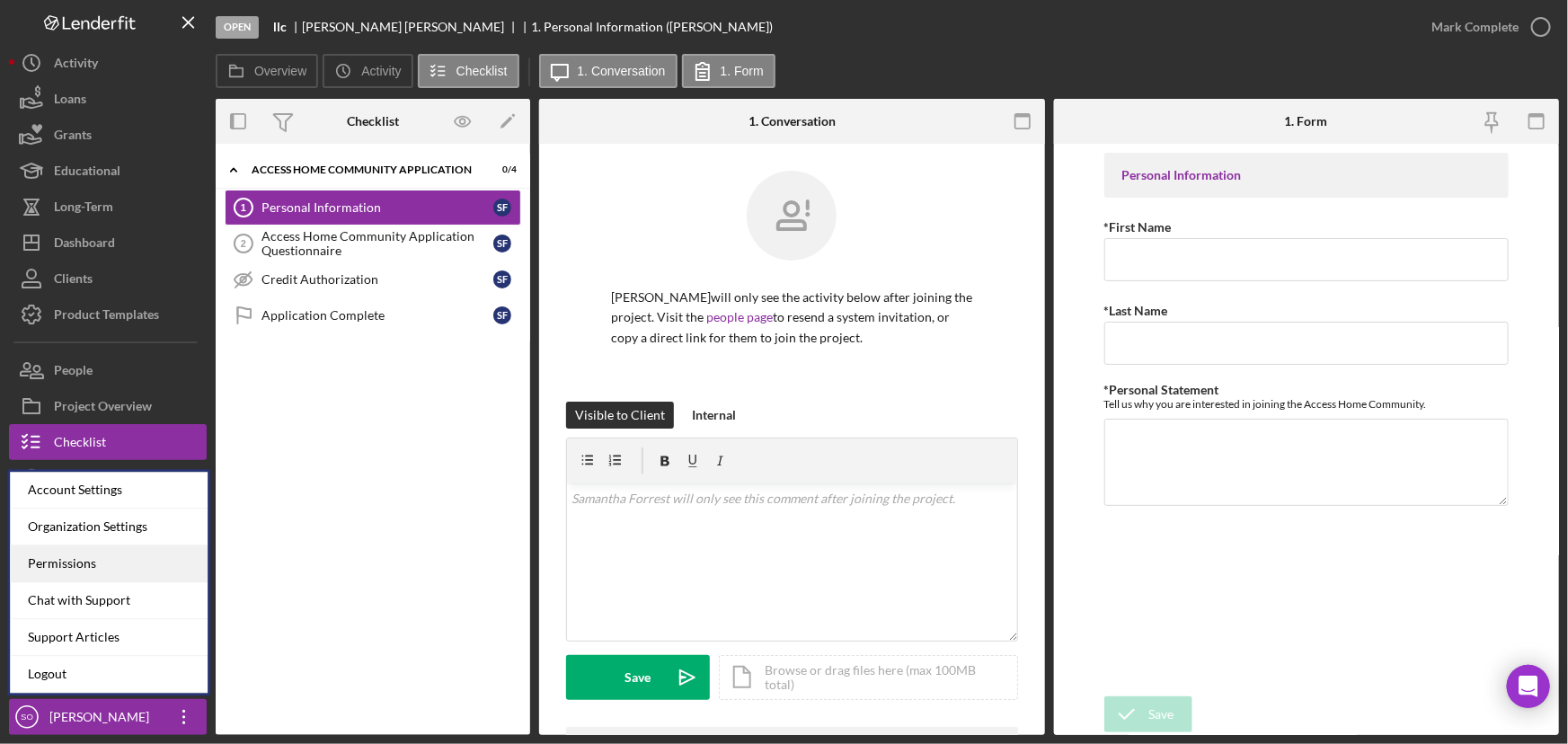
click at [125, 560] on div "Permissions" at bounding box center [108, 564] width 198 height 37
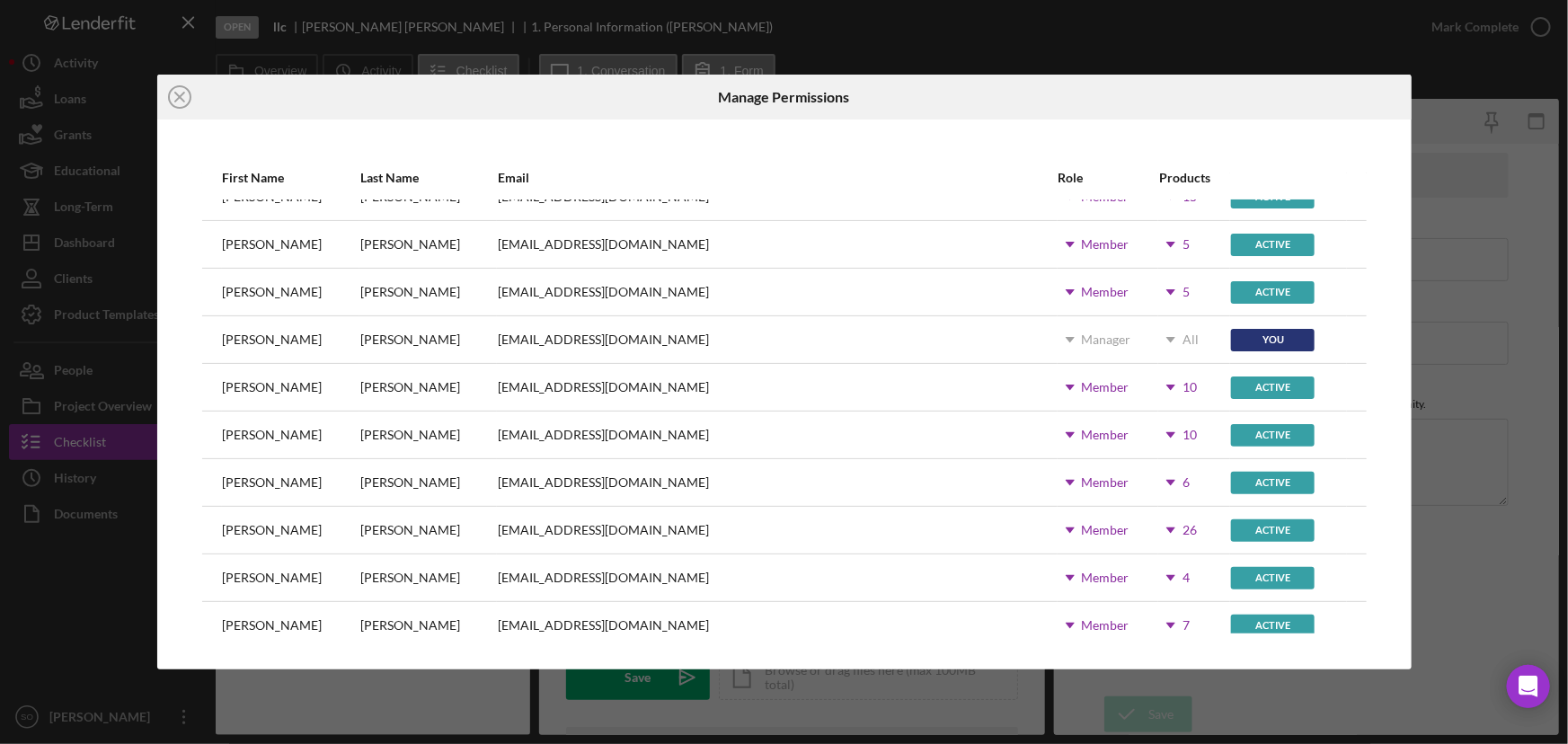
scroll to position [244, 0]
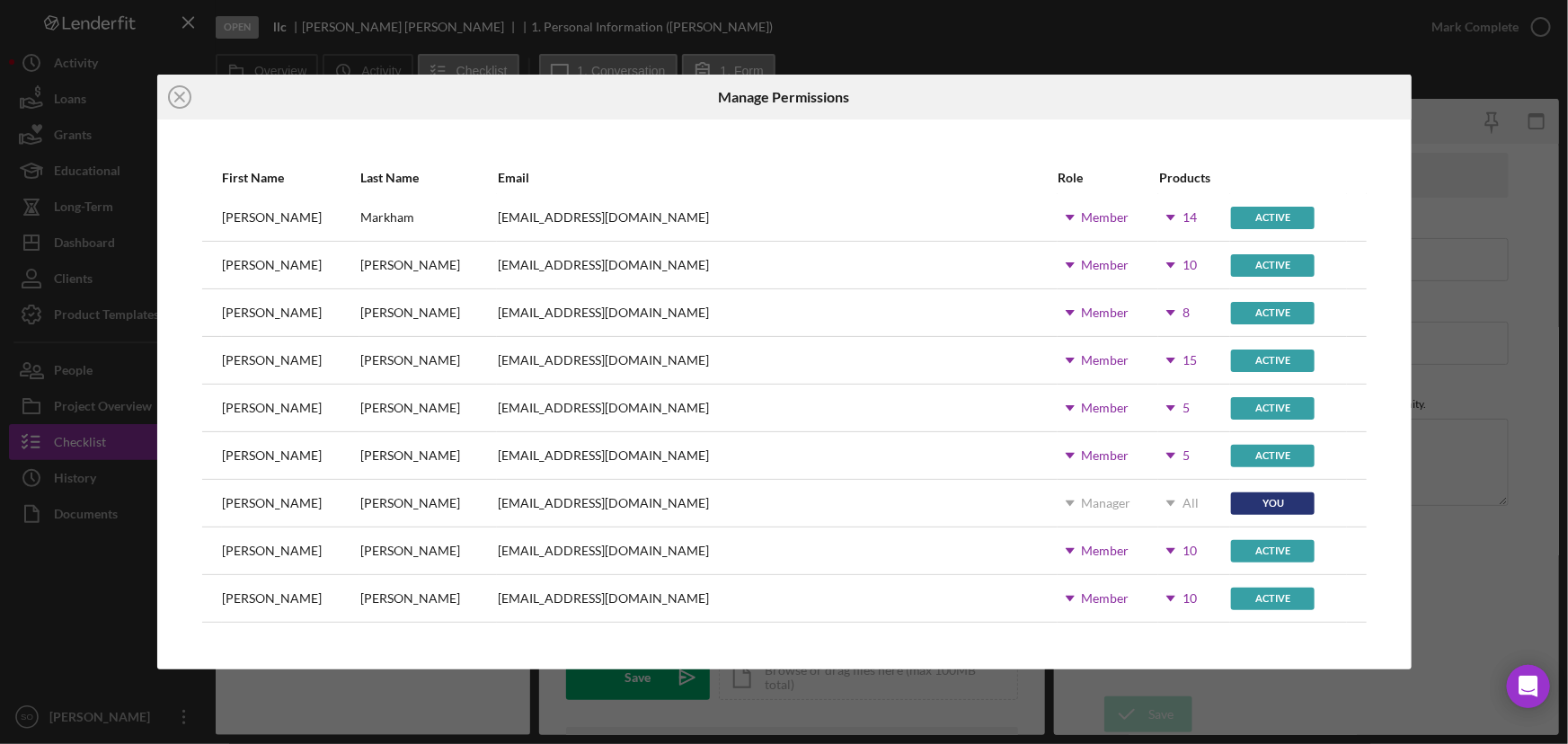
click at [1167, 262] on use at bounding box center [1171, 265] width 9 height 5
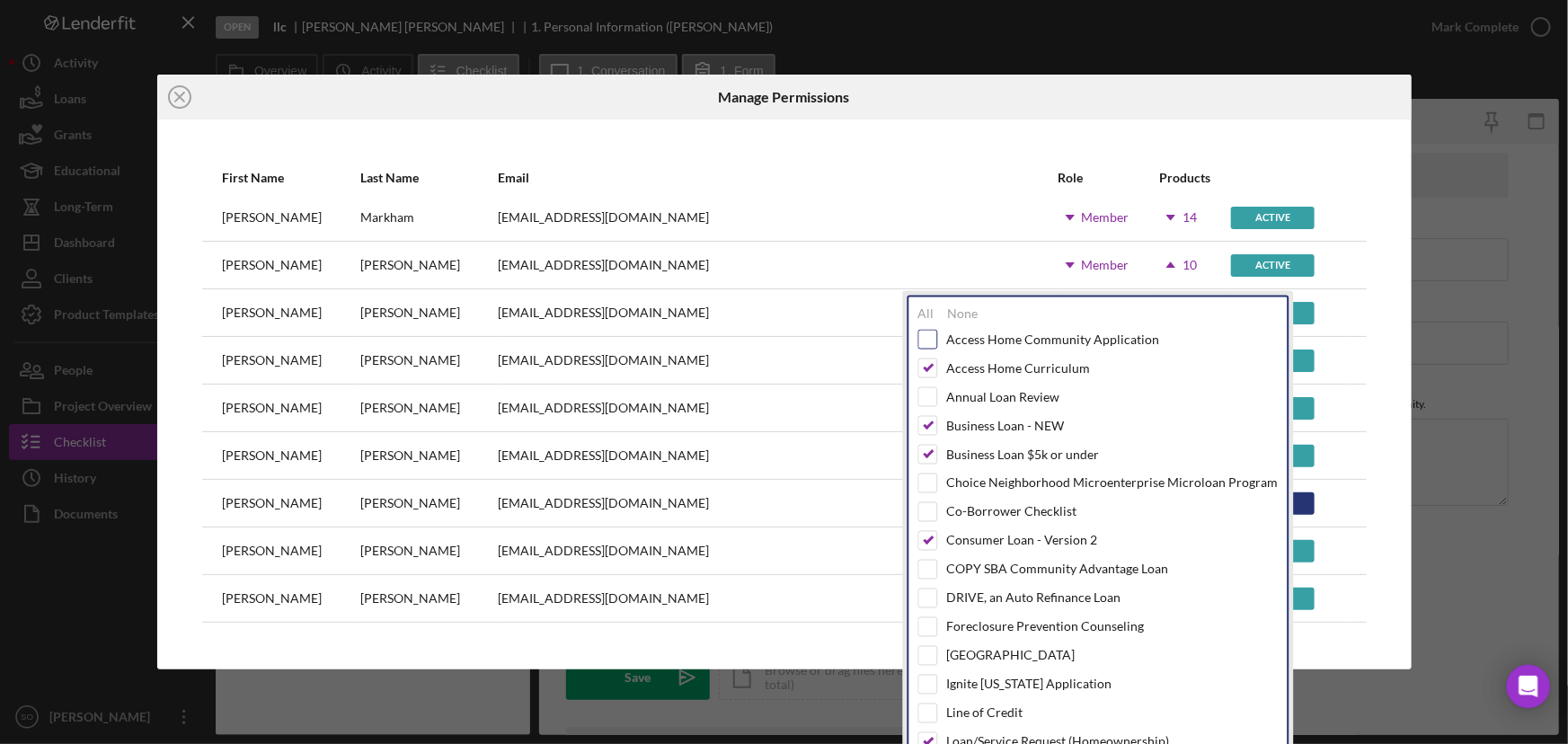
click at [936, 339] on input "checkbox" at bounding box center [928, 340] width 18 height 18
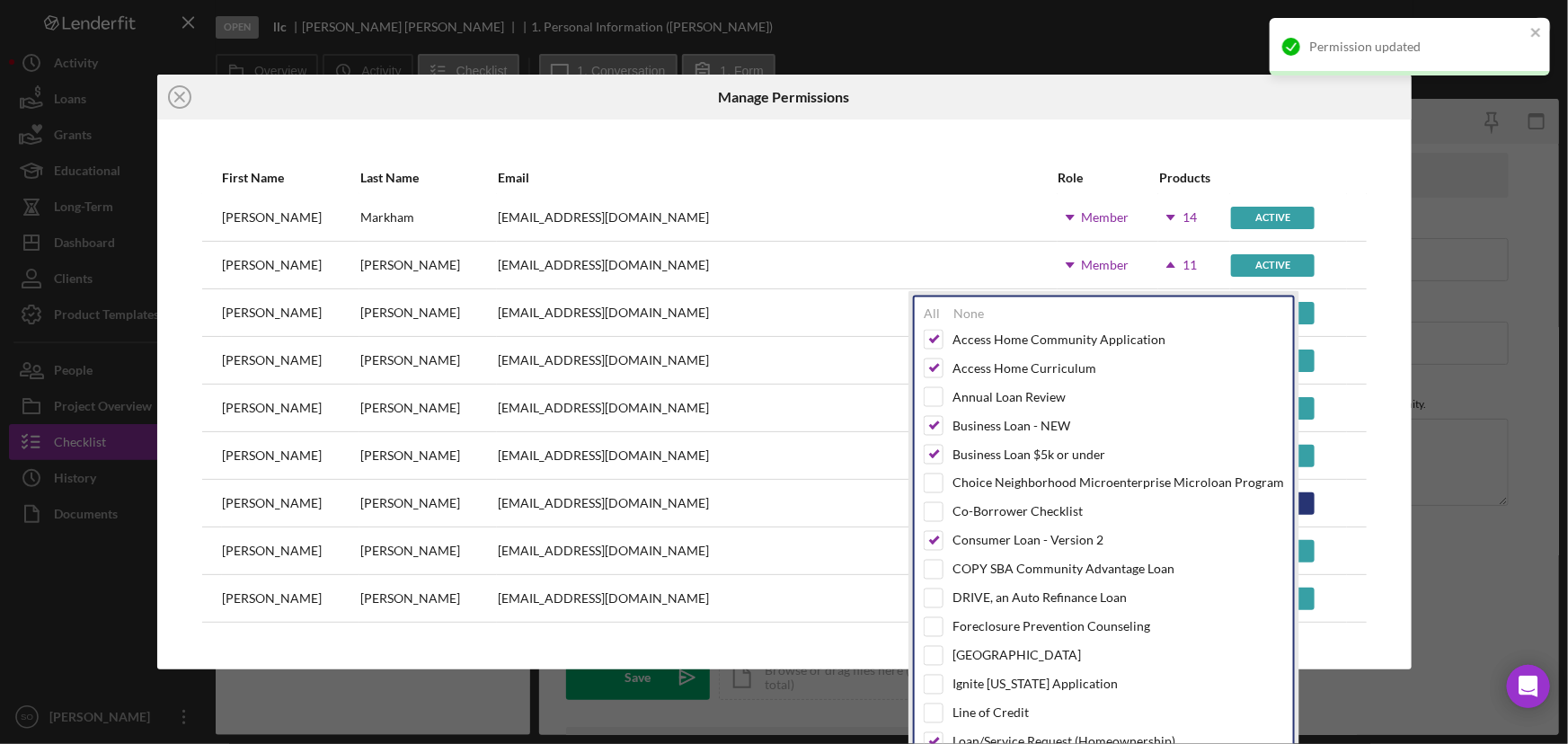
click at [1174, 99] on div at bounding box center [1202, 97] width 418 height 45
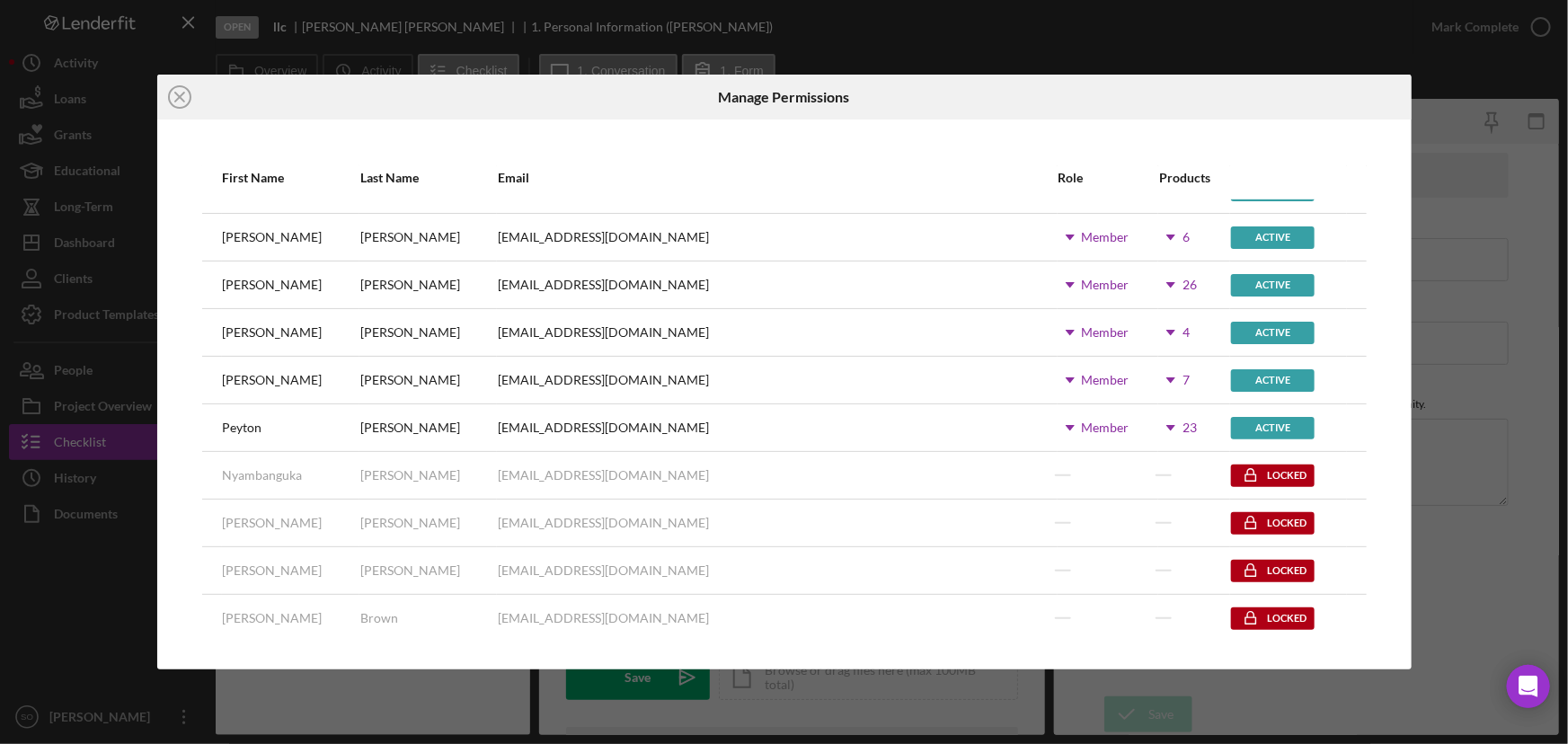
scroll to position [979, 0]
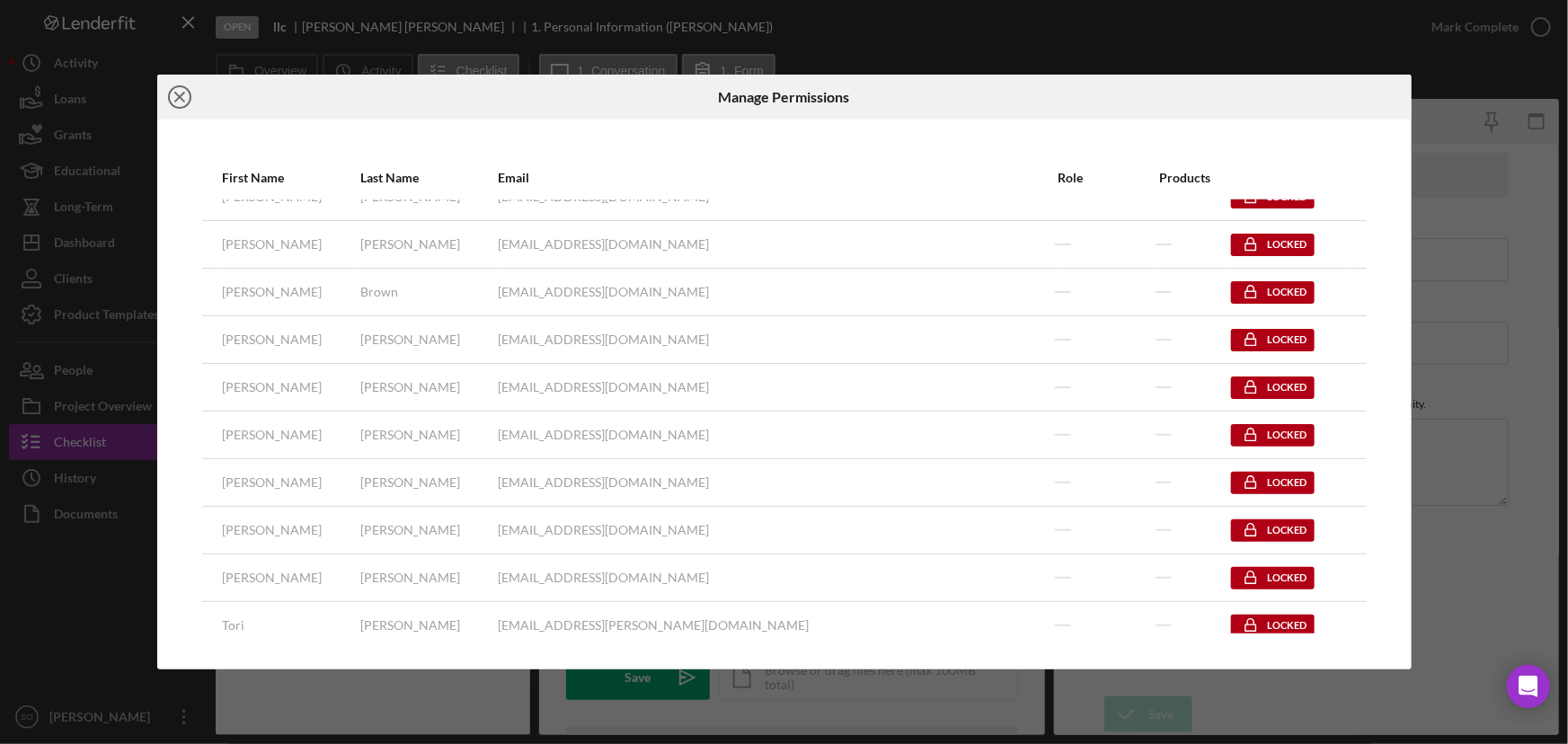
click at [187, 91] on icon "Icon/Close" at bounding box center [180, 97] width 45 height 45
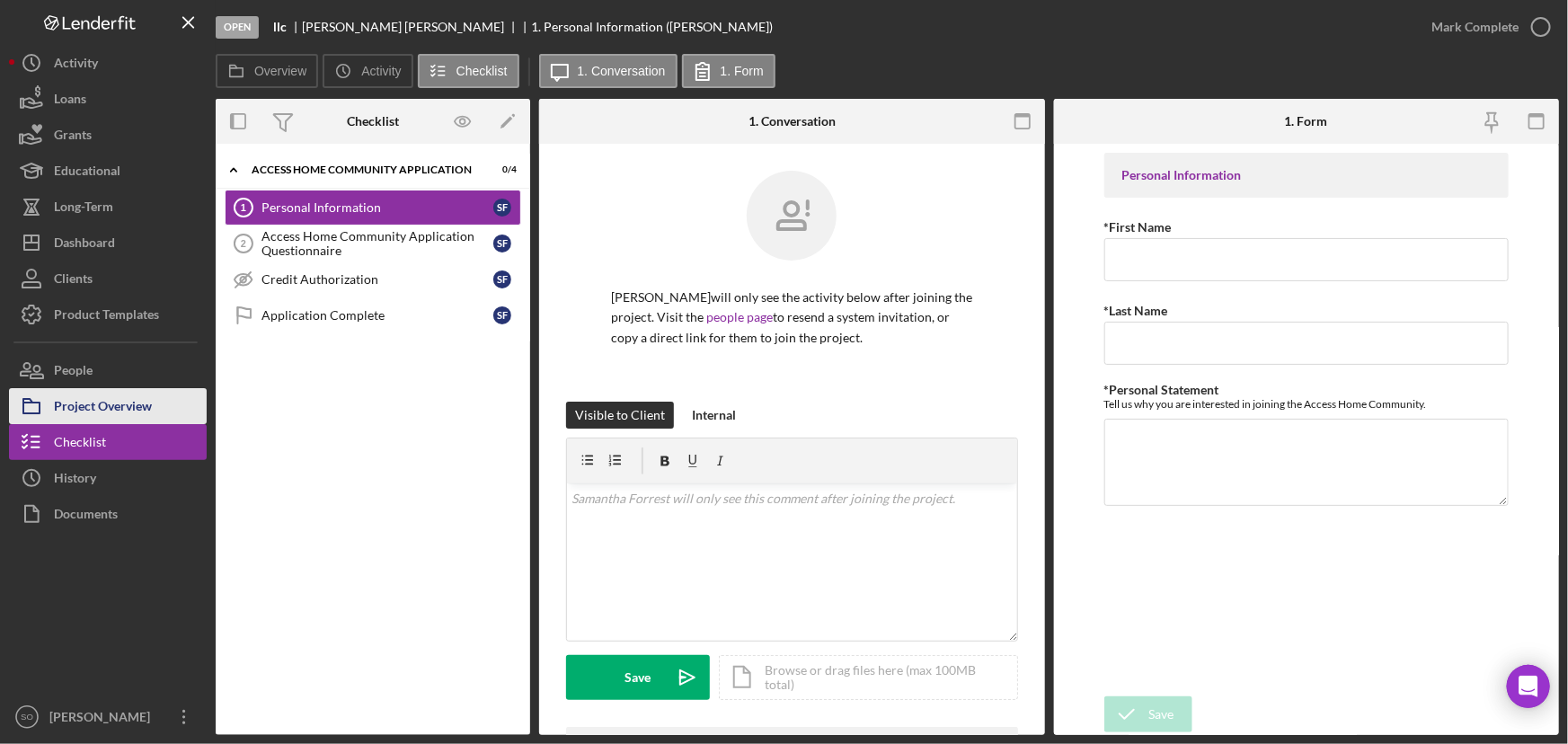
click at [128, 403] on div "Project Overview" at bounding box center [103, 408] width 98 height 41
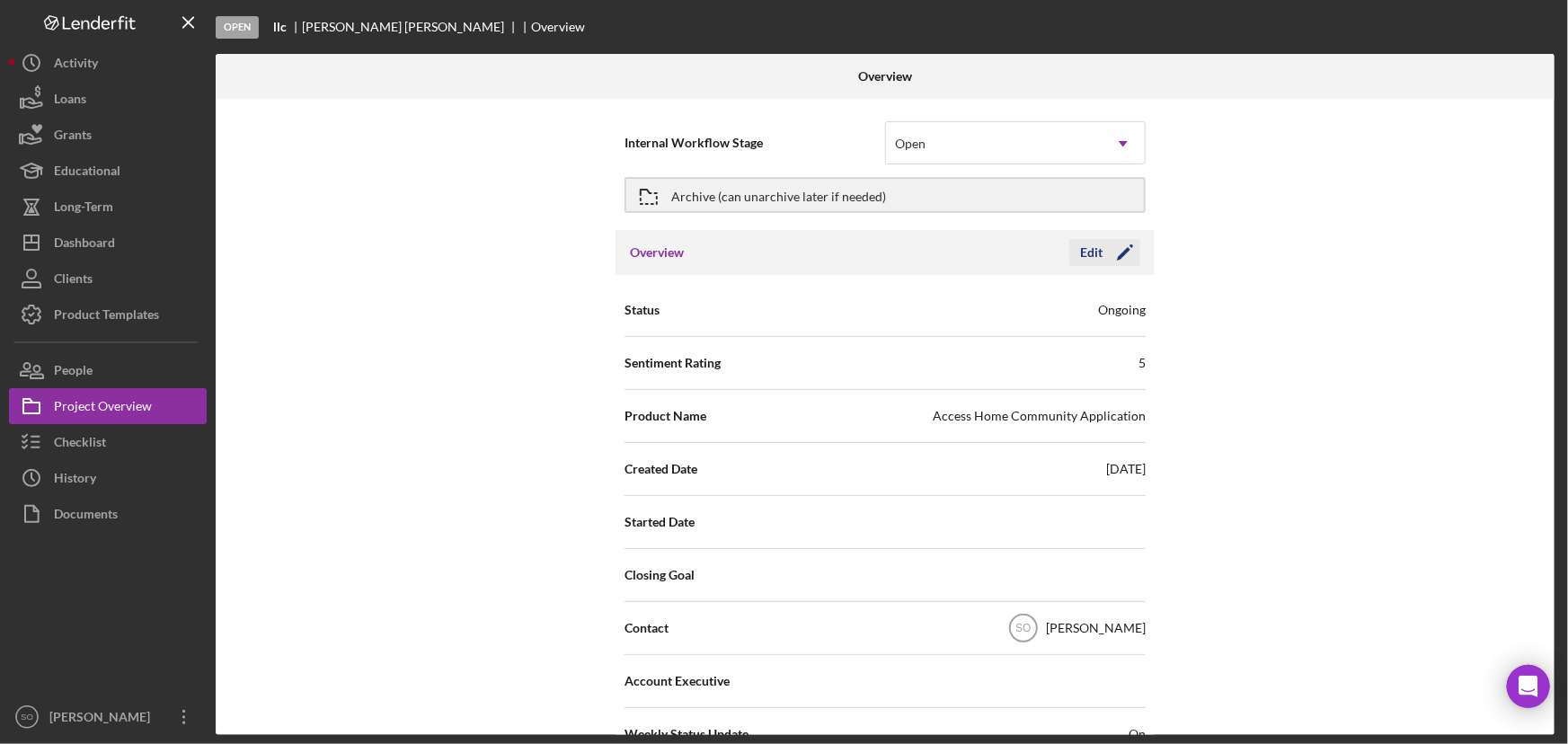
click at [1108, 247] on icon "Icon/Edit" at bounding box center [1125, 253] width 45 height 45
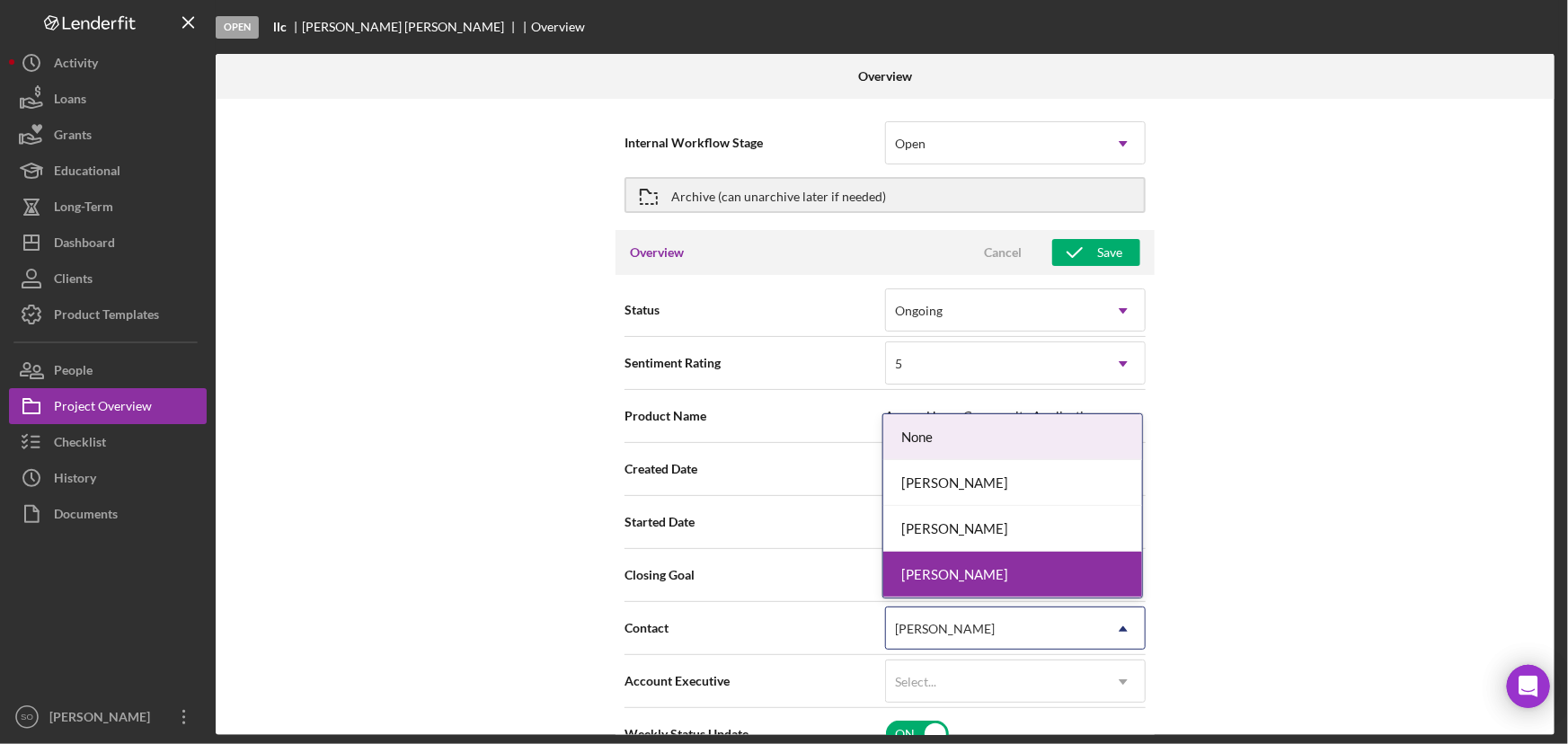
click at [953, 620] on div "[PERSON_NAME]" at bounding box center [993, 629] width 216 height 41
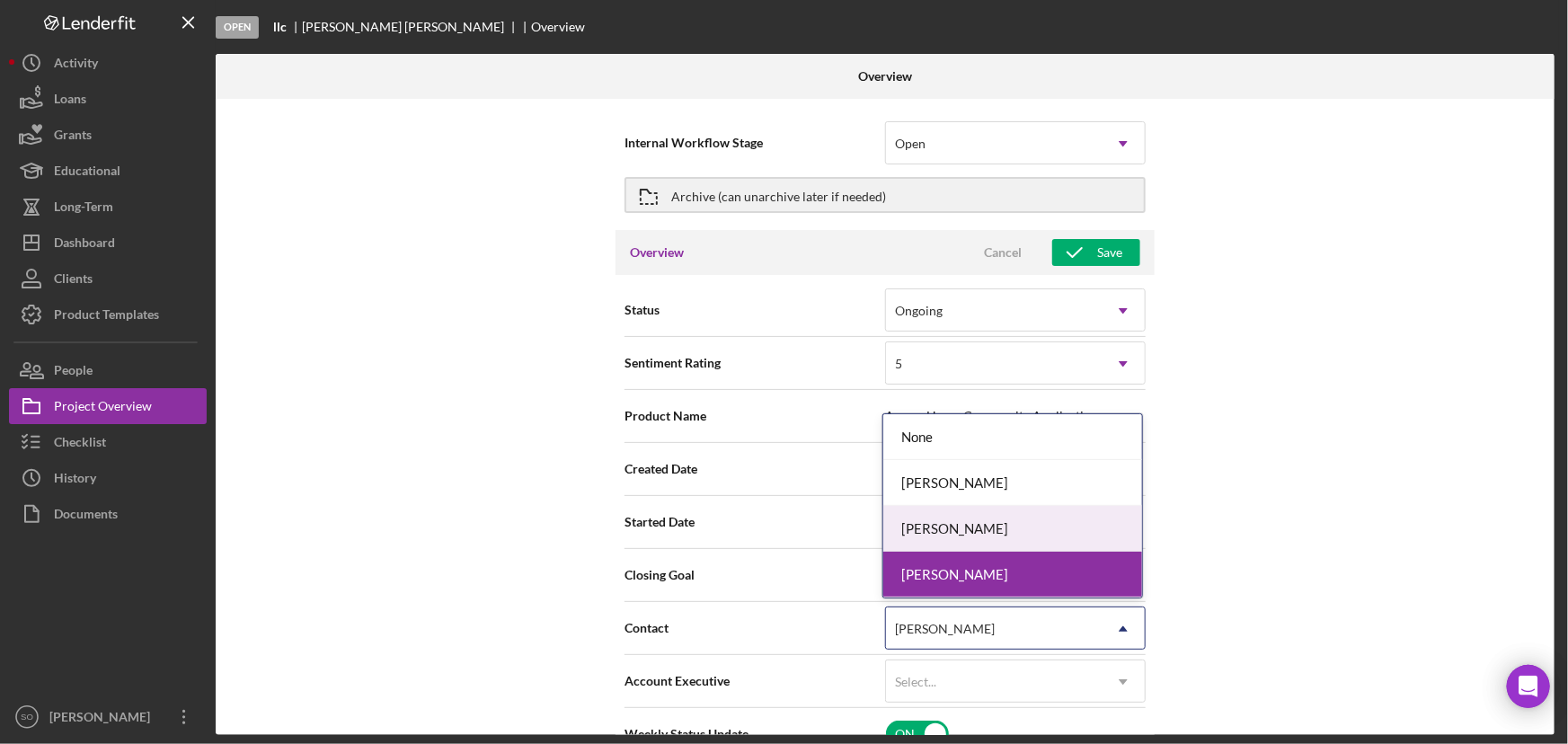
click at [954, 531] on div "[PERSON_NAME]" at bounding box center [1012, 528] width 259 height 46
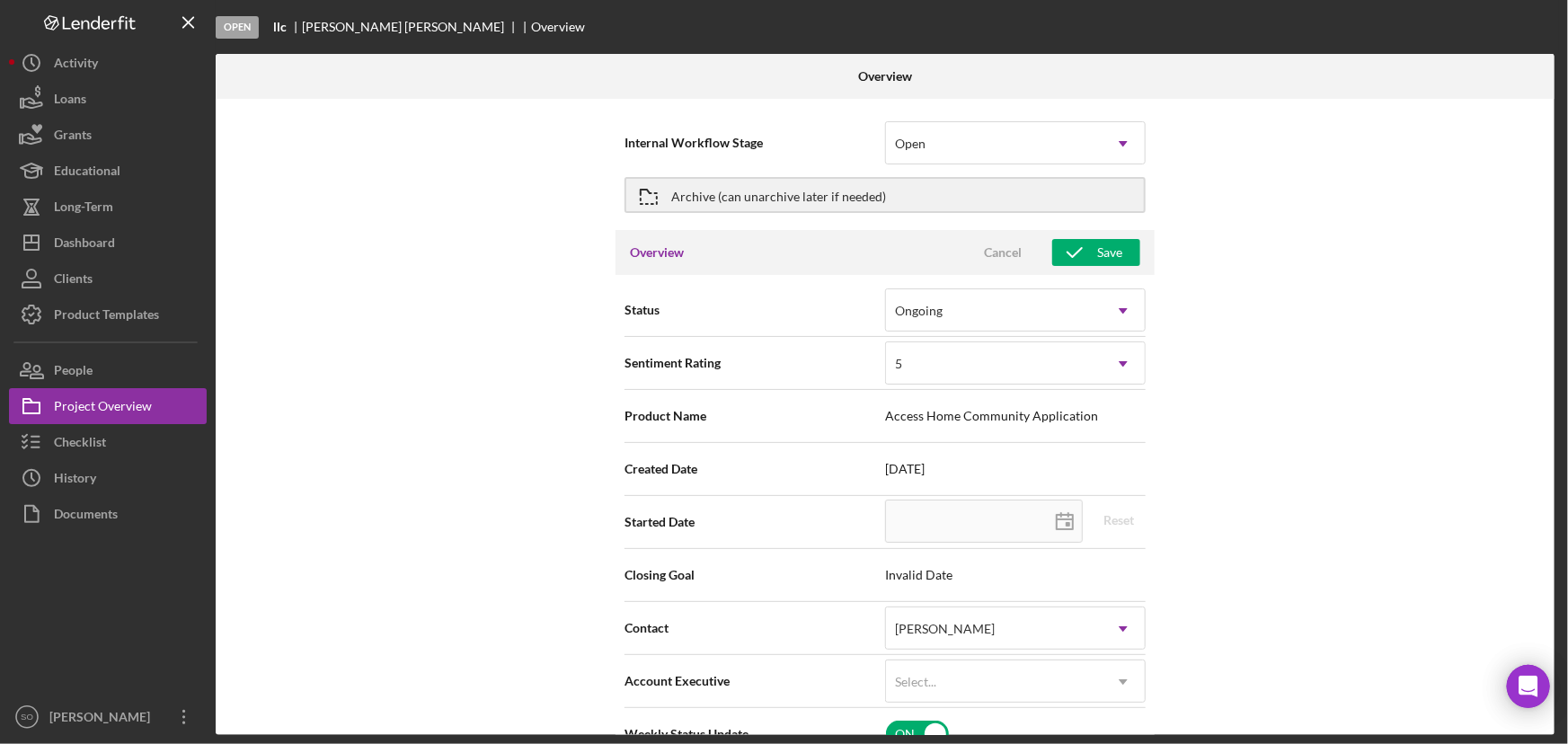
scroll to position [81, 0]
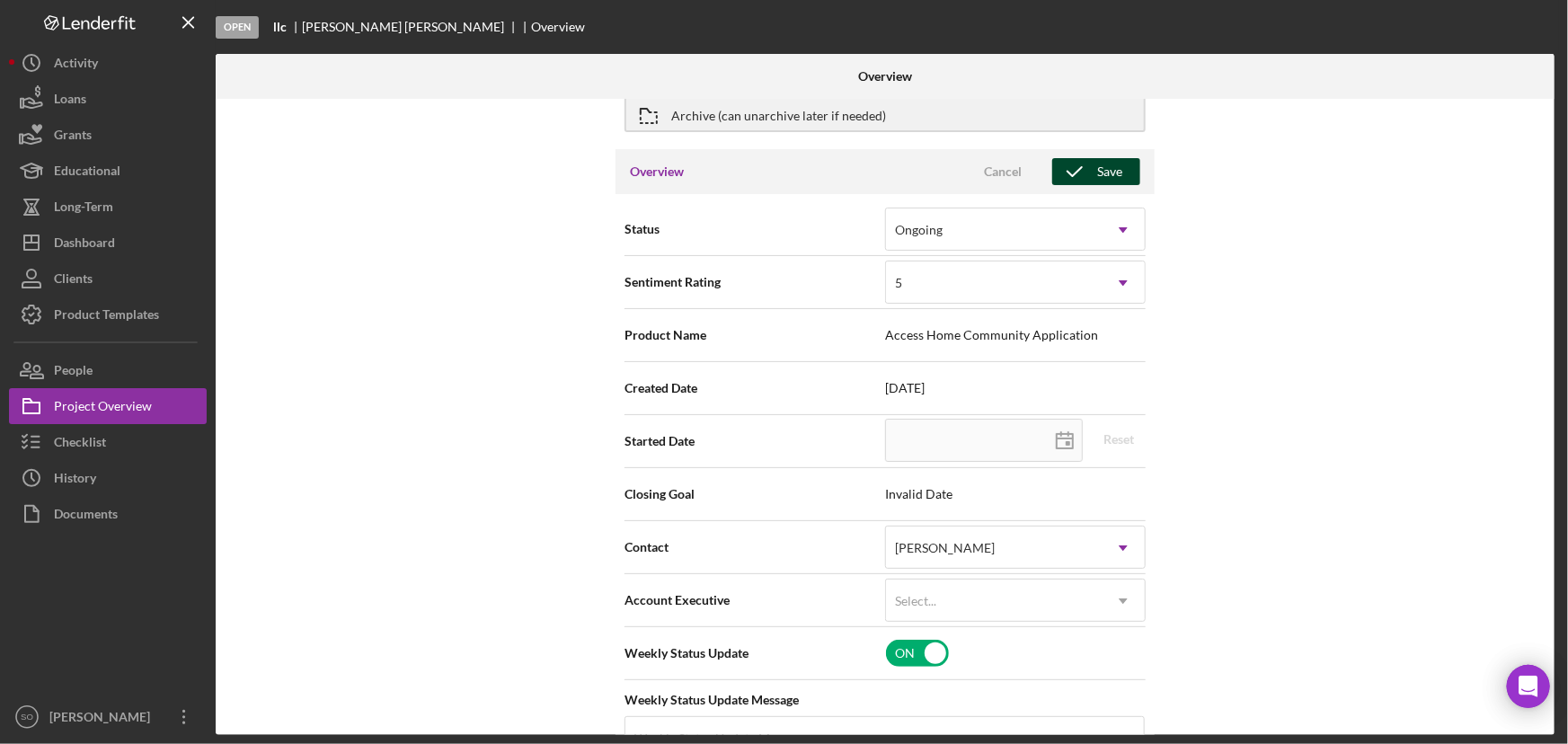
click at [1097, 170] on div "Save" at bounding box center [1110, 171] width 25 height 27
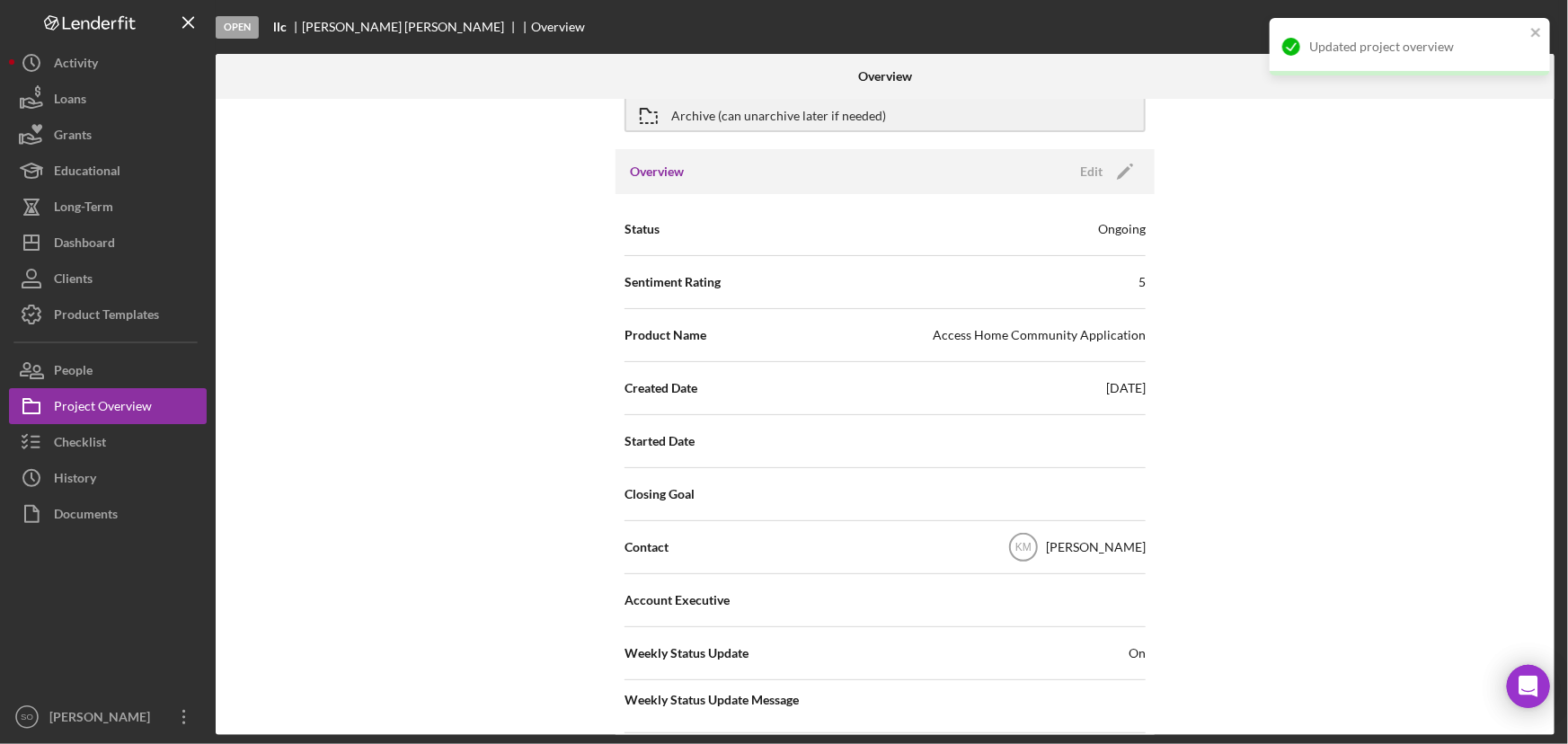
scroll to position [0, 0]
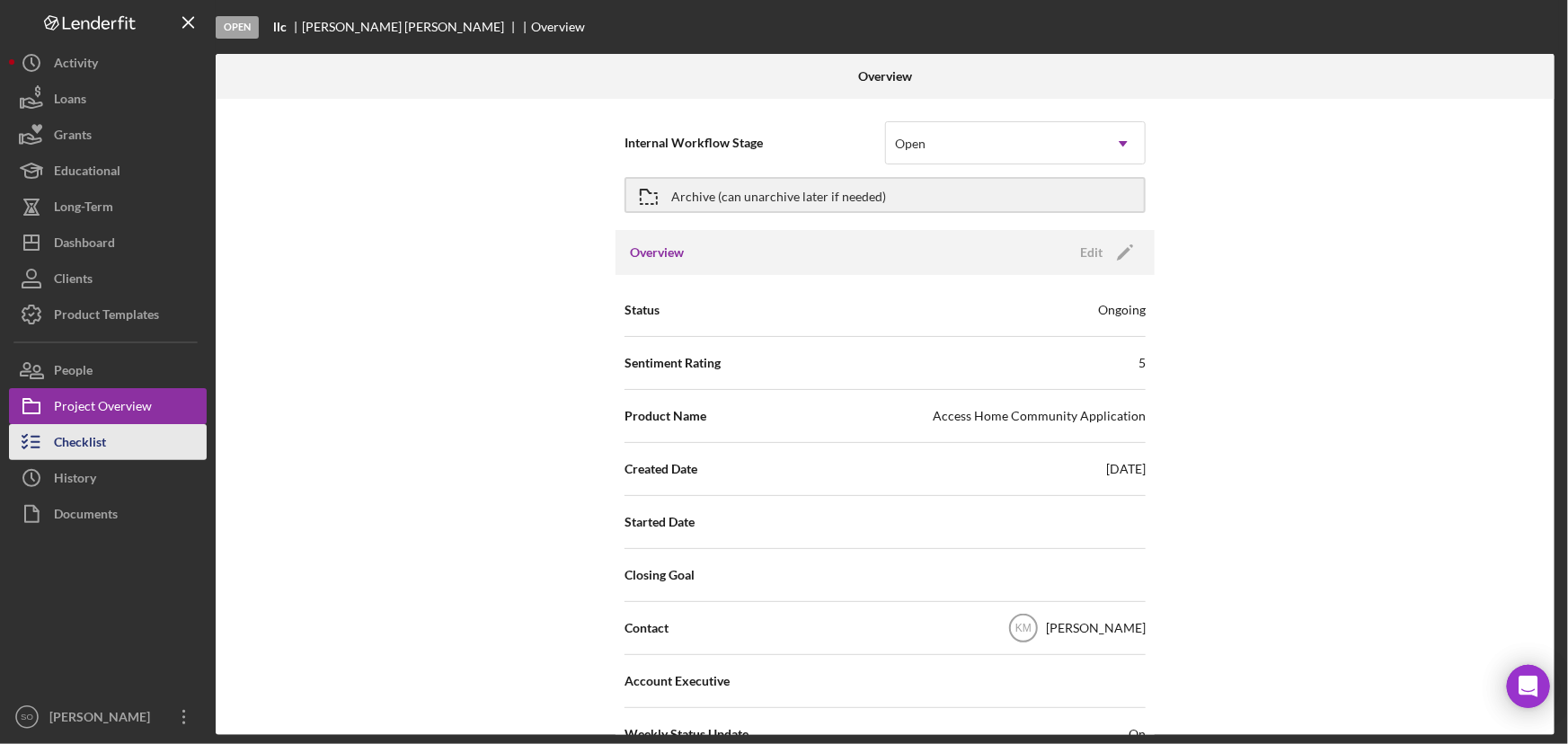
click at [115, 446] on button "Checklist" at bounding box center [107, 442] width 198 height 36
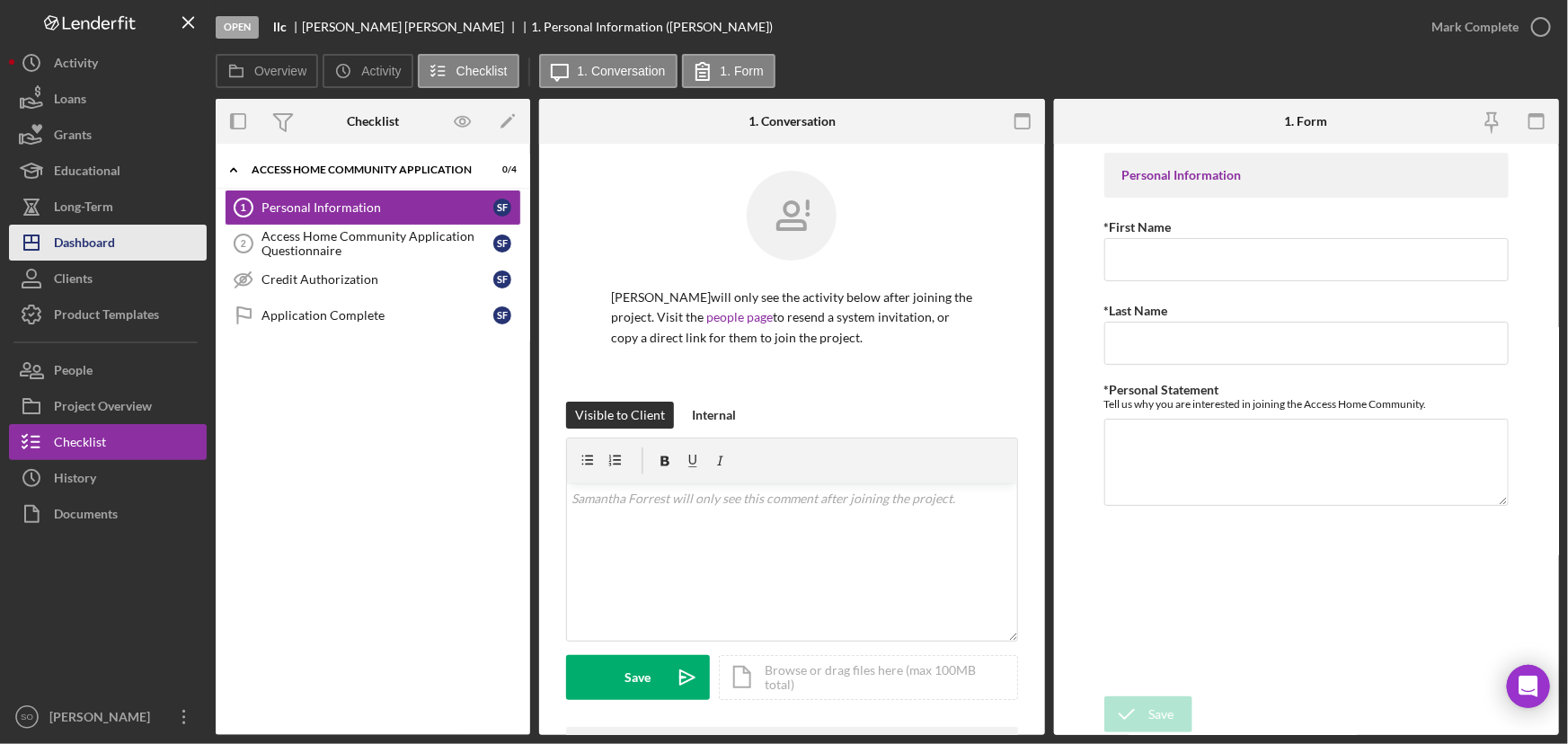
drag, startPoint x: 89, startPoint y: 254, endPoint x: 114, endPoint y: 246, distance: 26.2
click at [89, 254] on div "Dashboard" at bounding box center [85, 244] width 61 height 41
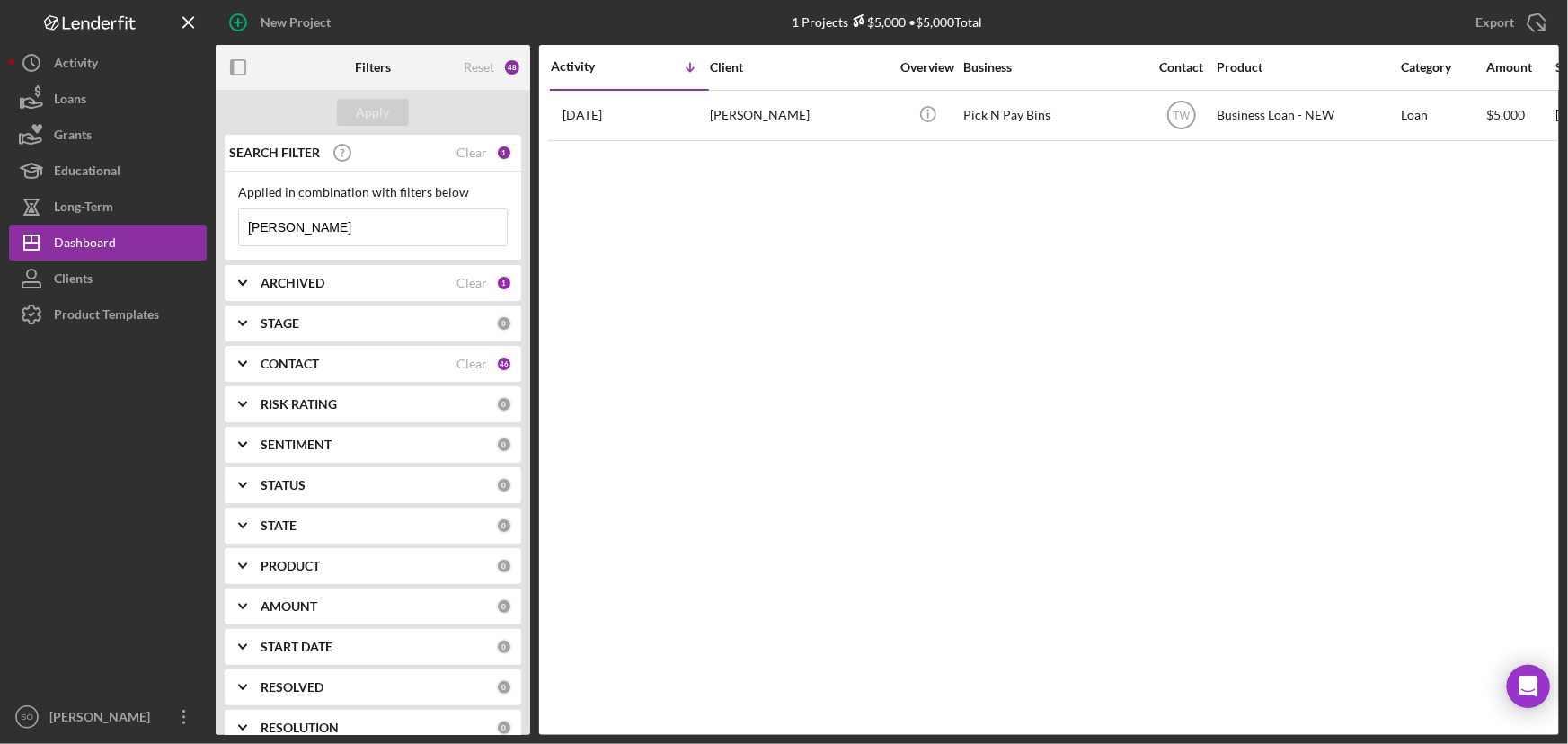
click at [914, 280] on div "Activity Icon/Table Sort Arrow Client Overview Business Contact Product Categor…" at bounding box center [1049, 390] width 1020 height 690
click at [97, 245] on div "Dashboard" at bounding box center [85, 244] width 62 height 41
click at [336, 213] on input "[PERSON_NAME]" at bounding box center [373, 227] width 268 height 36
type input "b"
click at [368, 109] on div "Apply" at bounding box center [374, 113] width 33 height 27
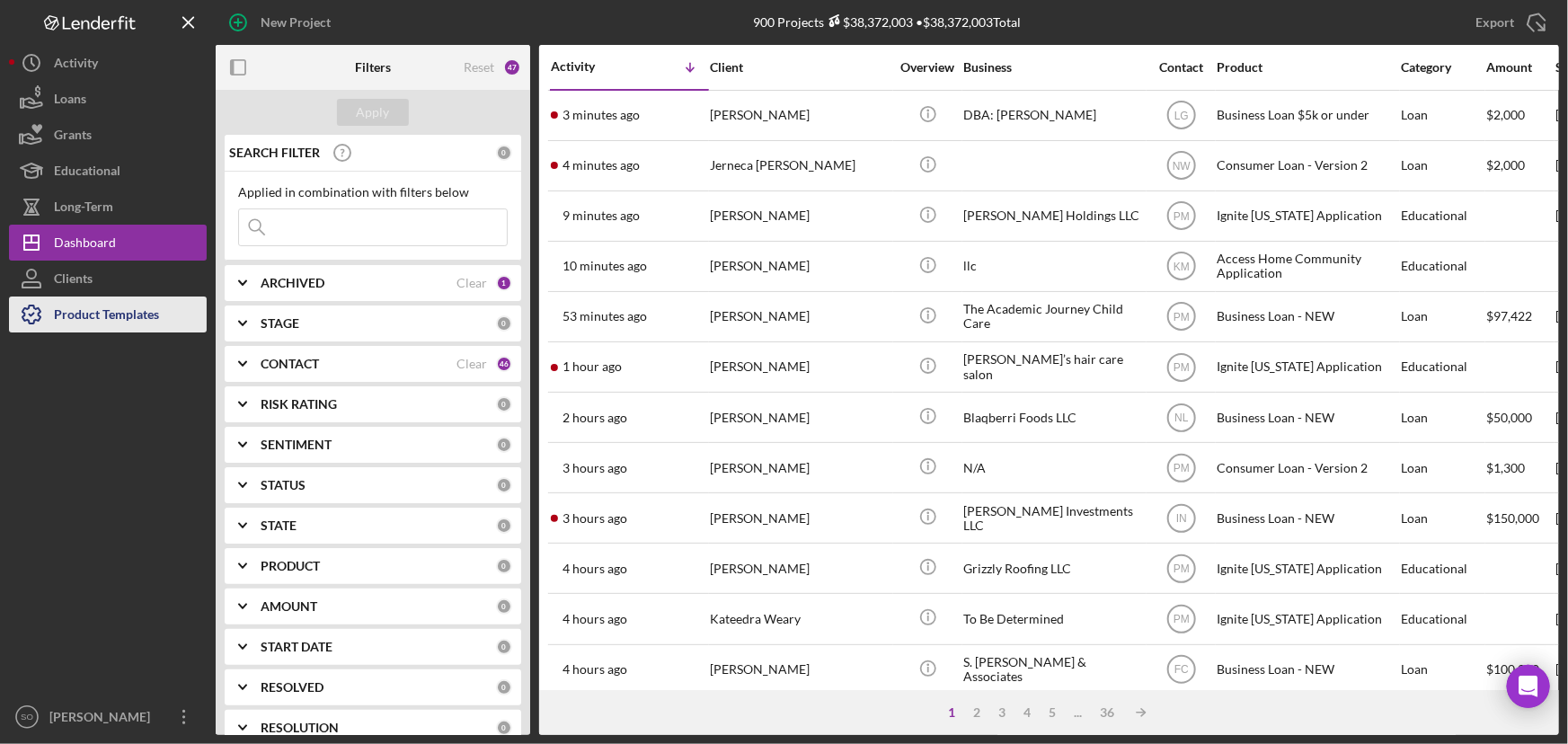
click at [72, 308] on div "Product Templates" at bounding box center [106, 317] width 106 height 41
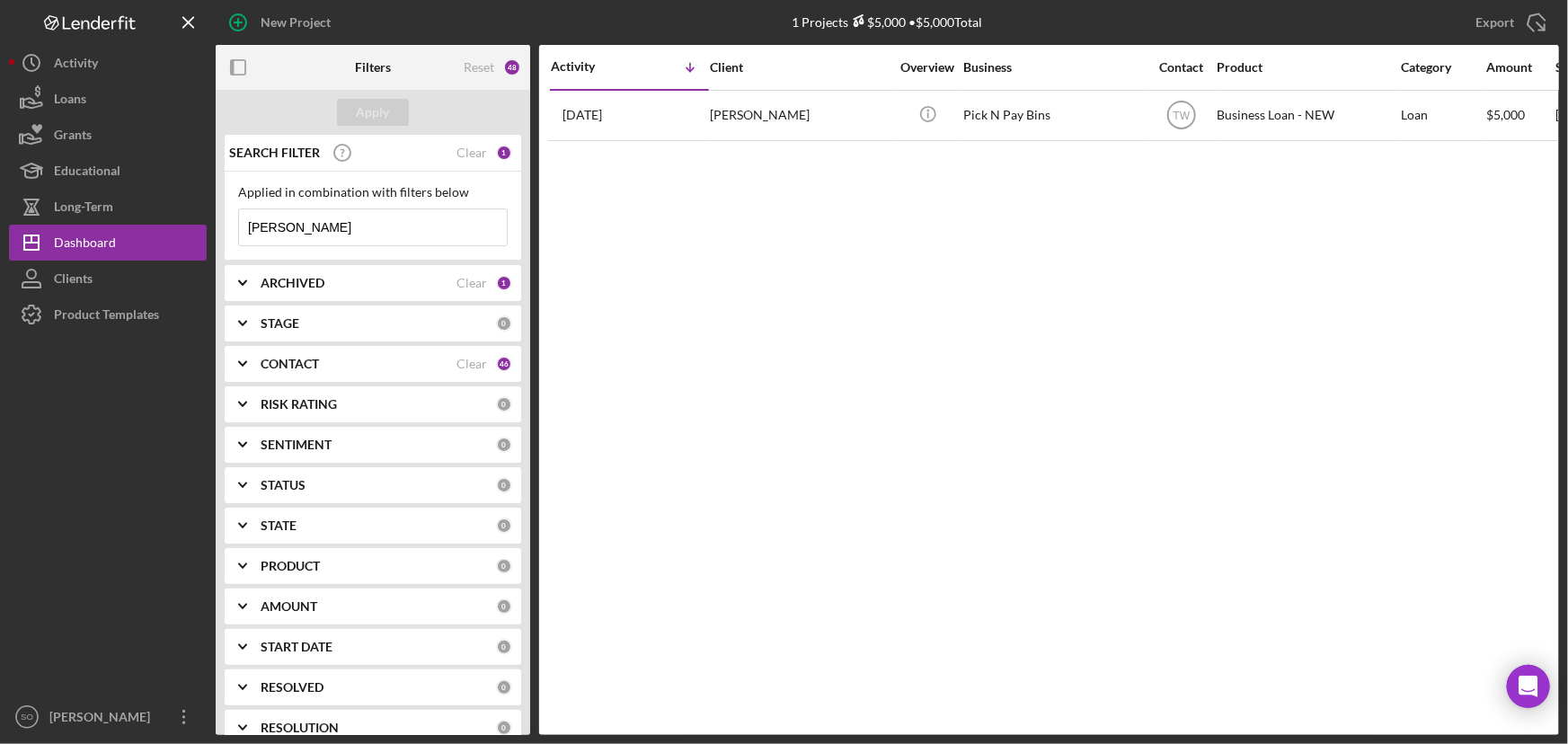
click at [117, 317] on div "Product Templates" at bounding box center [106, 317] width 106 height 41
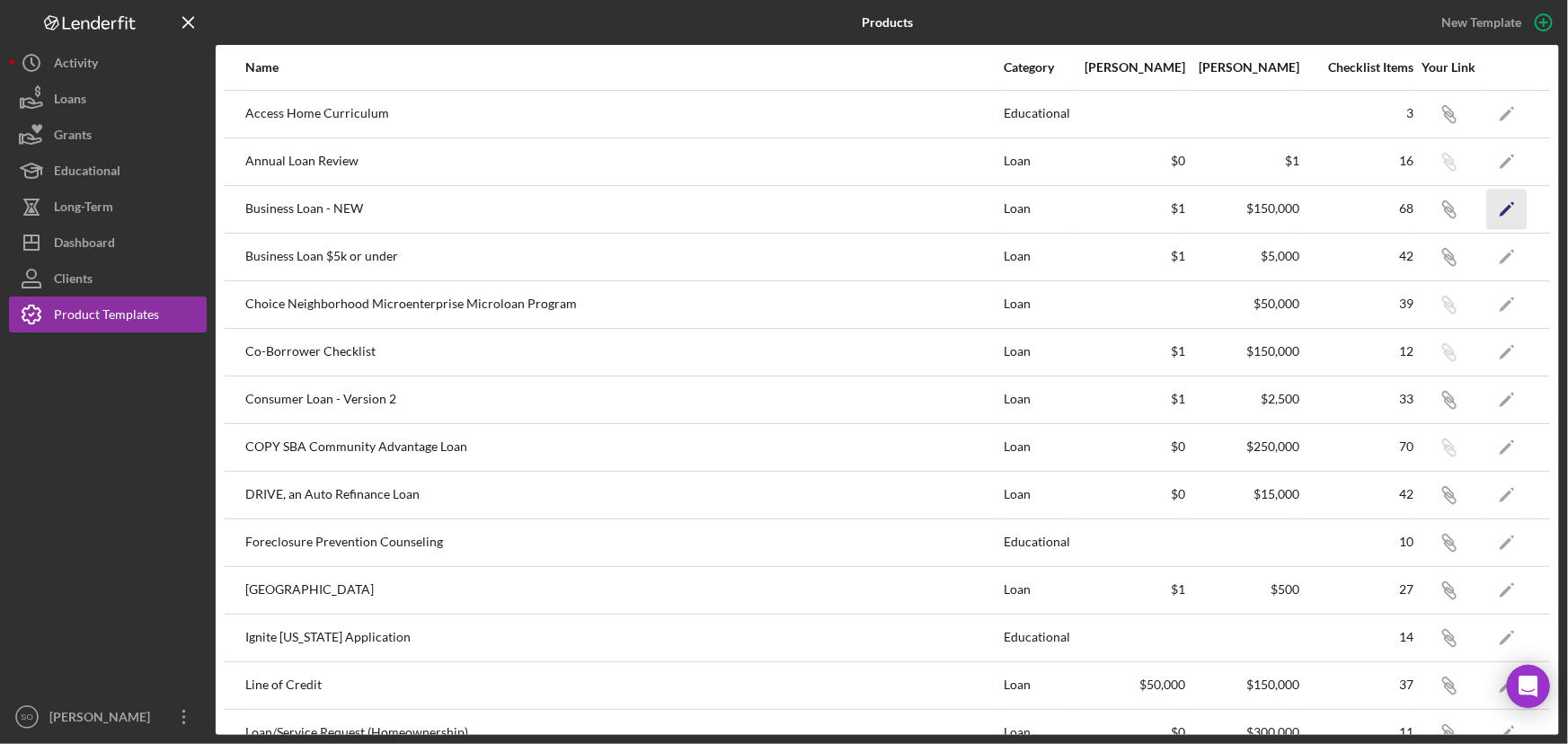
click at [1502, 207] on icon "Icon/Edit" at bounding box center [1508, 208] width 41 height 41
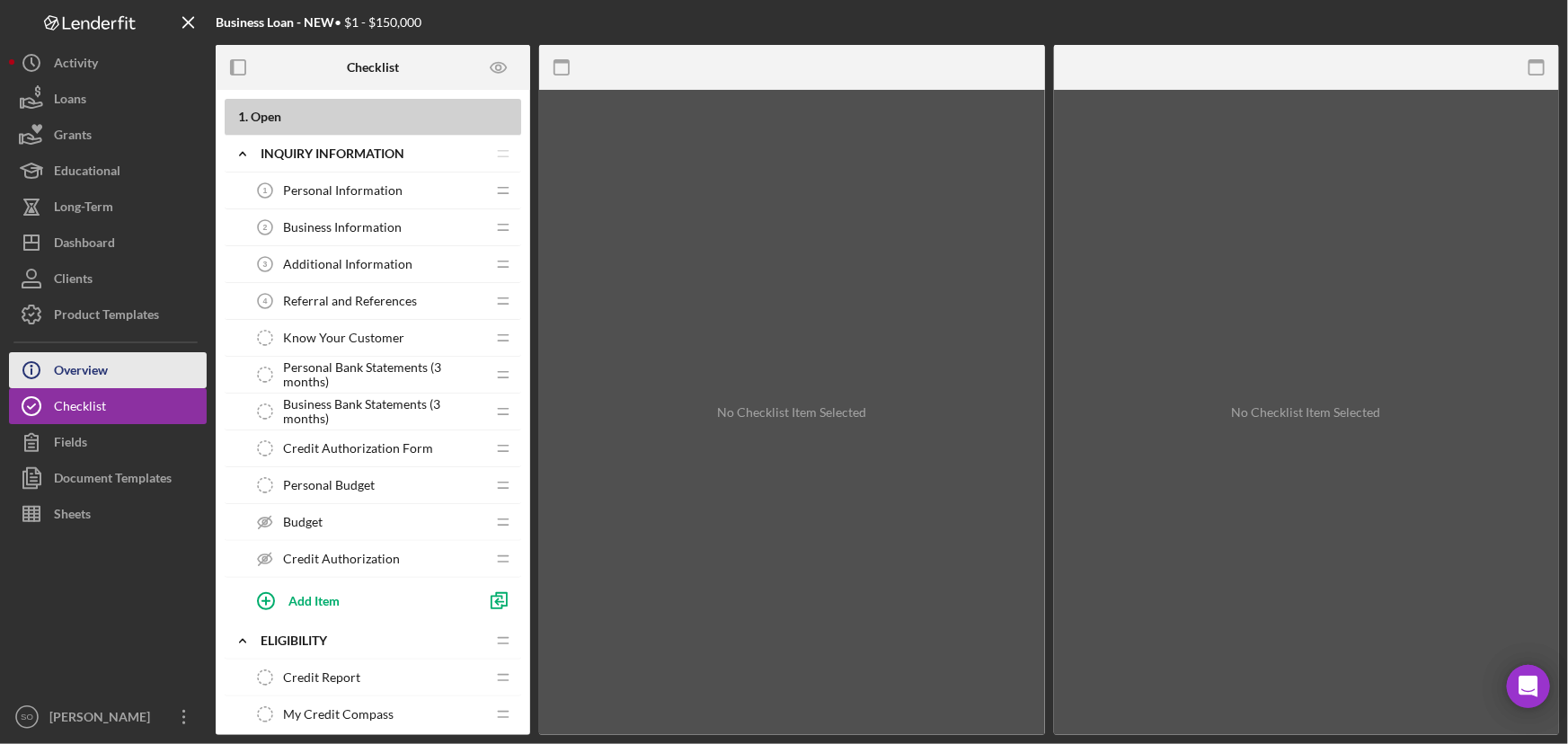
click at [95, 372] on div "Overview" at bounding box center [81, 372] width 54 height 41
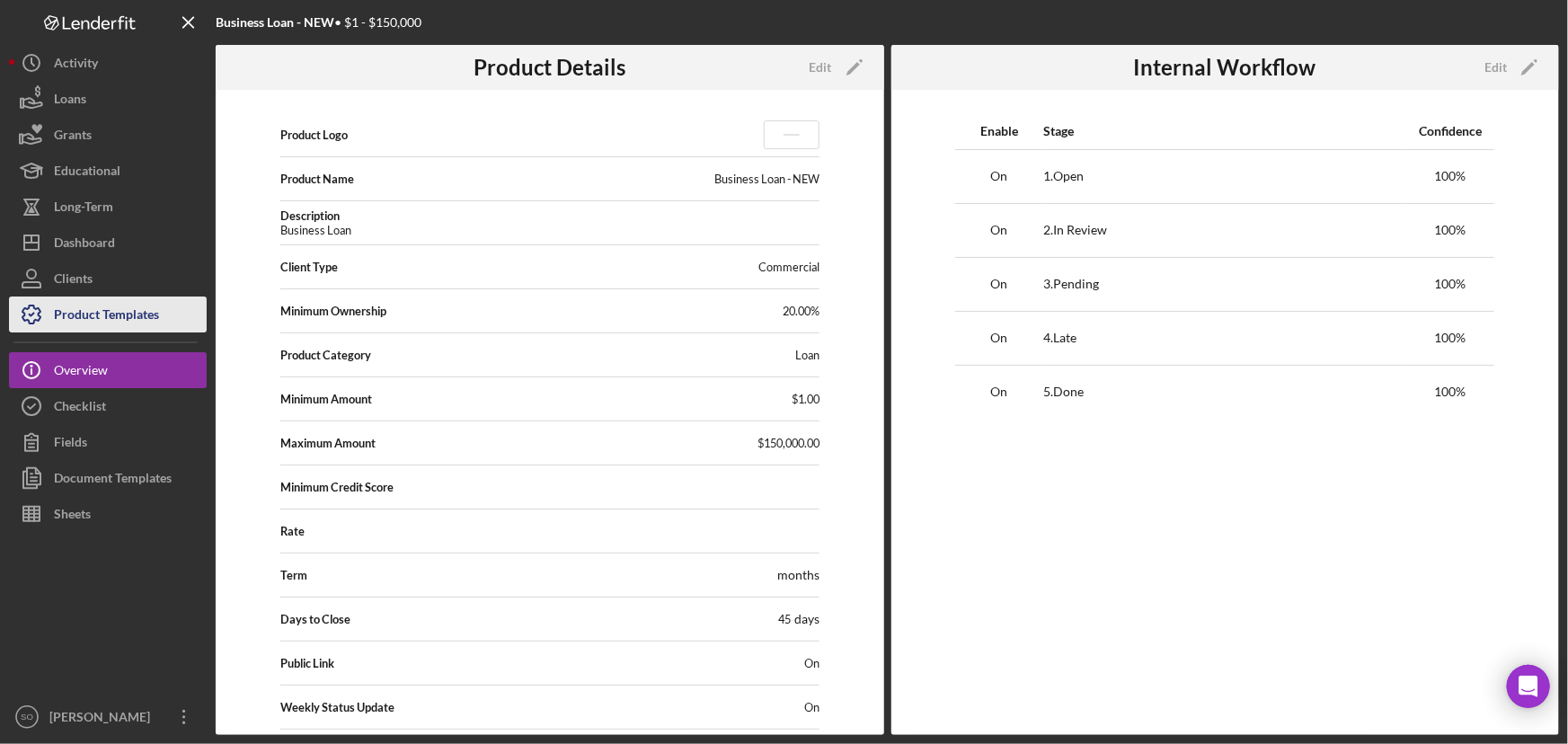
click at [116, 325] on div "Product Templates" at bounding box center [106, 317] width 106 height 41
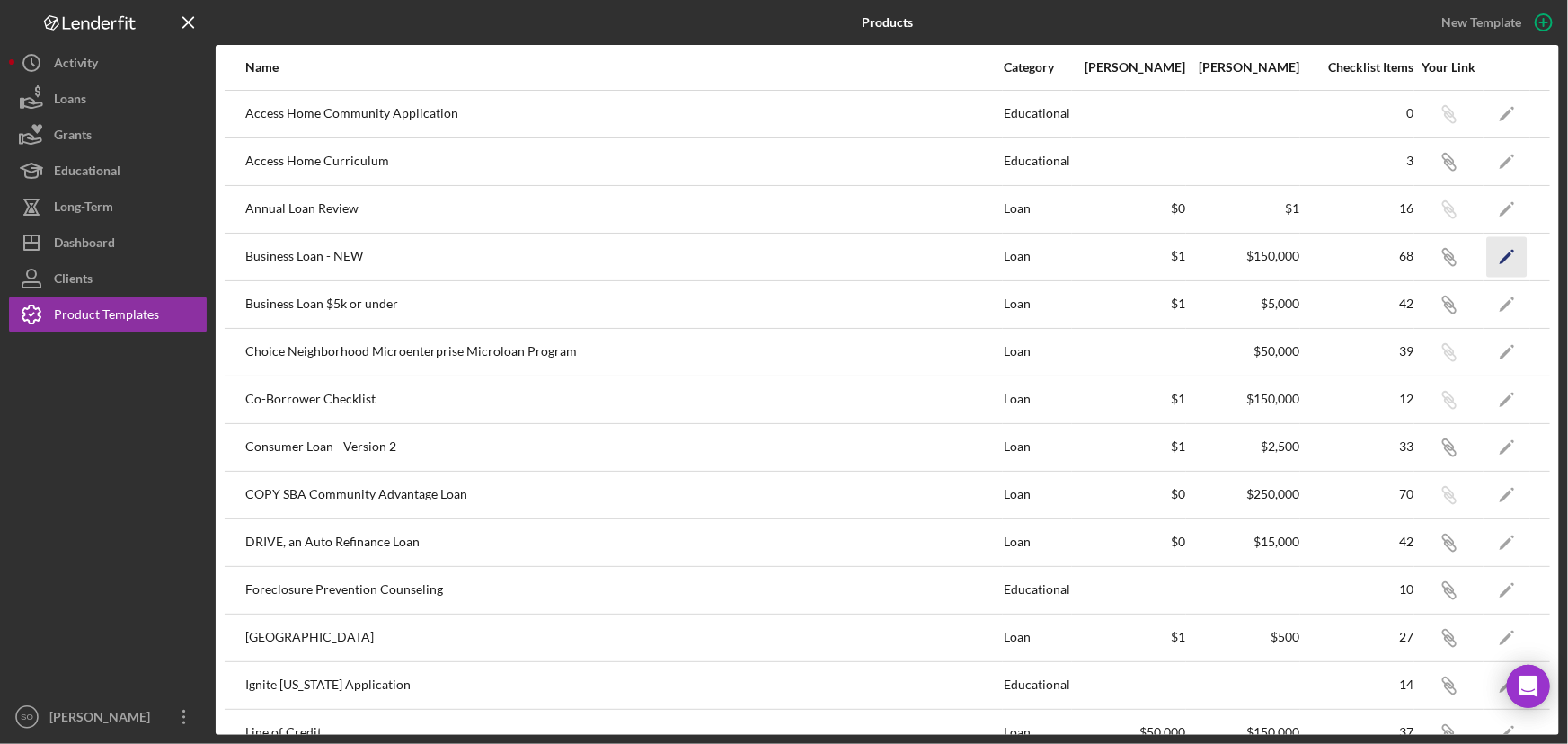
click at [1490, 263] on icon "Icon/Edit" at bounding box center [1508, 256] width 41 height 41
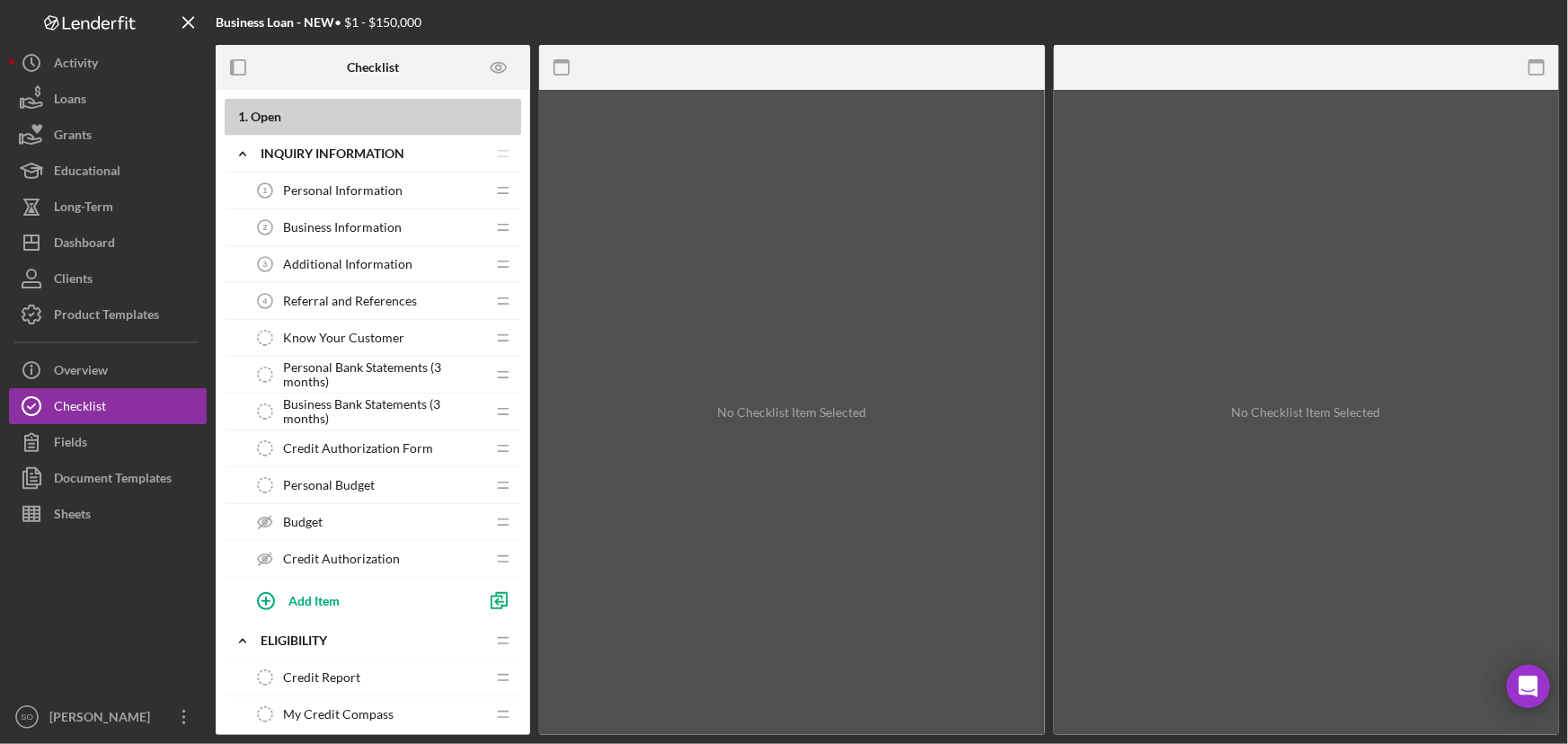
click at [339, 197] on div "Personal Information 1 Personal Information" at bounding box center [366, 190] width 238 height 36
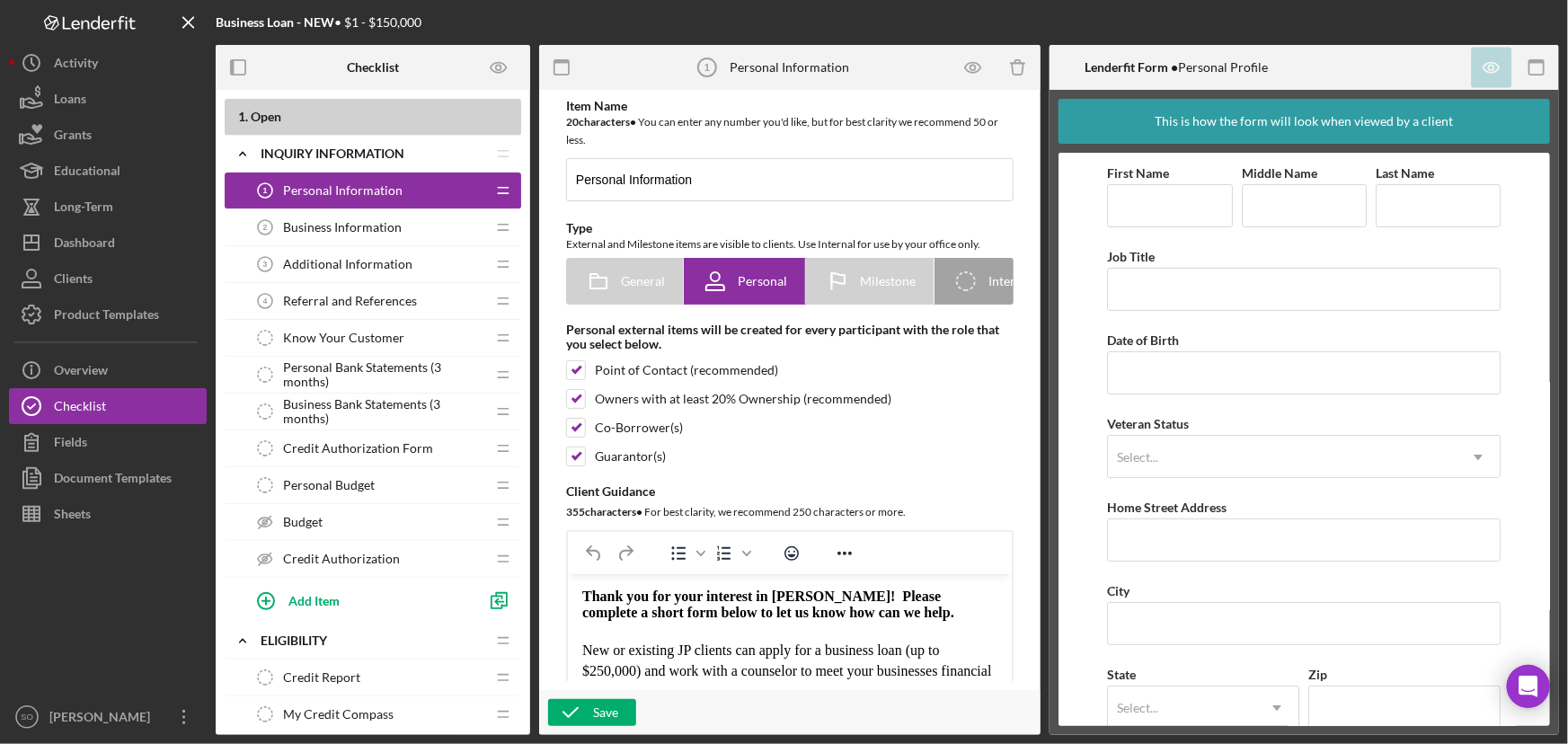
click at [500, 194] on icon "Icon/Drag" at bounding box center [503, 190] width 36 height 36
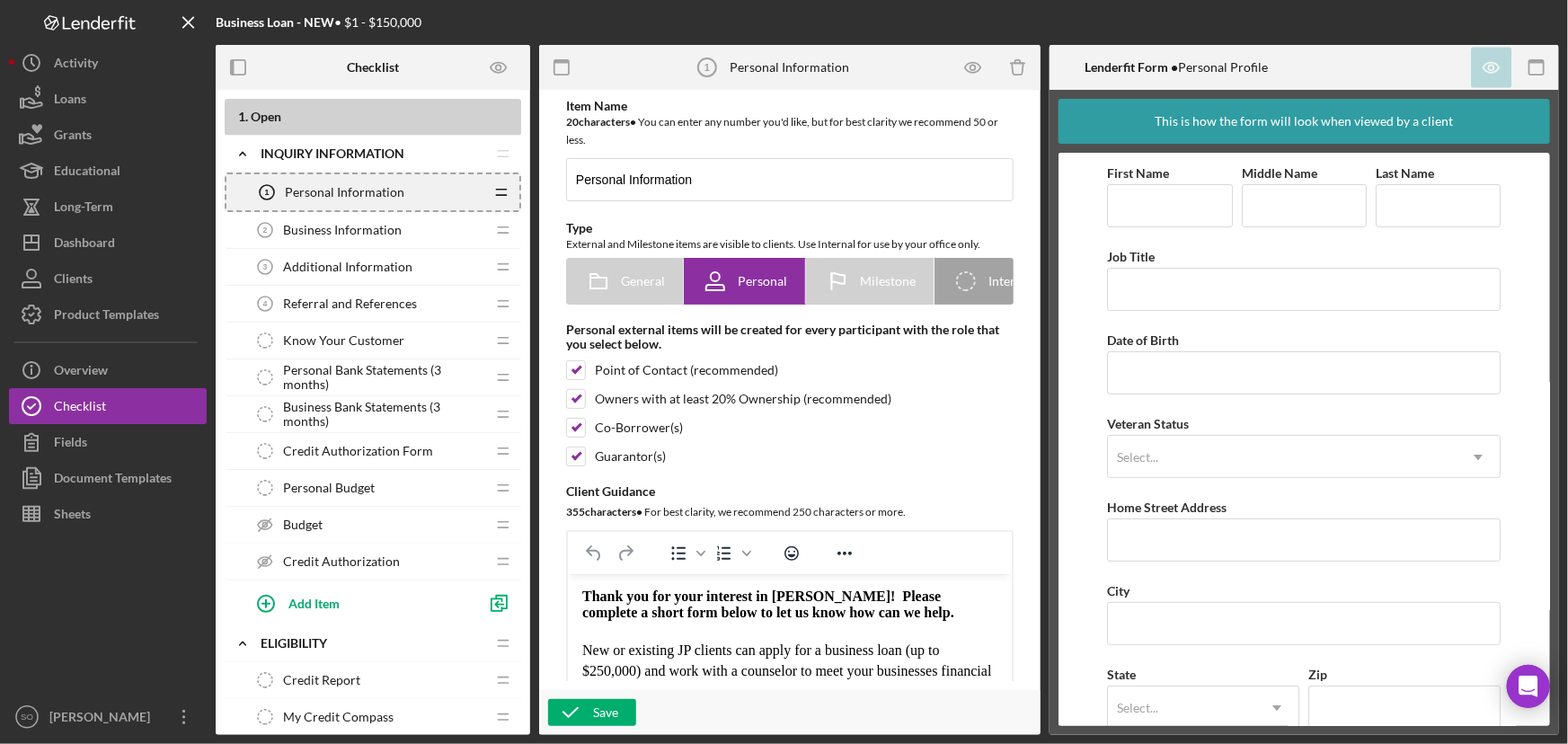
drag, startPoint x: 500, startPoint y: 194, endPoint x: 467, endPoint y: 192, distance: 33.1
click at [467, 192] on div "Personal Information 1 Personal Information" at bounding box center [366, 192] width 235 height 36
click at [499, 192] on icon "Icon/Drag" at bounding box center [502, 192] width 36 height 36
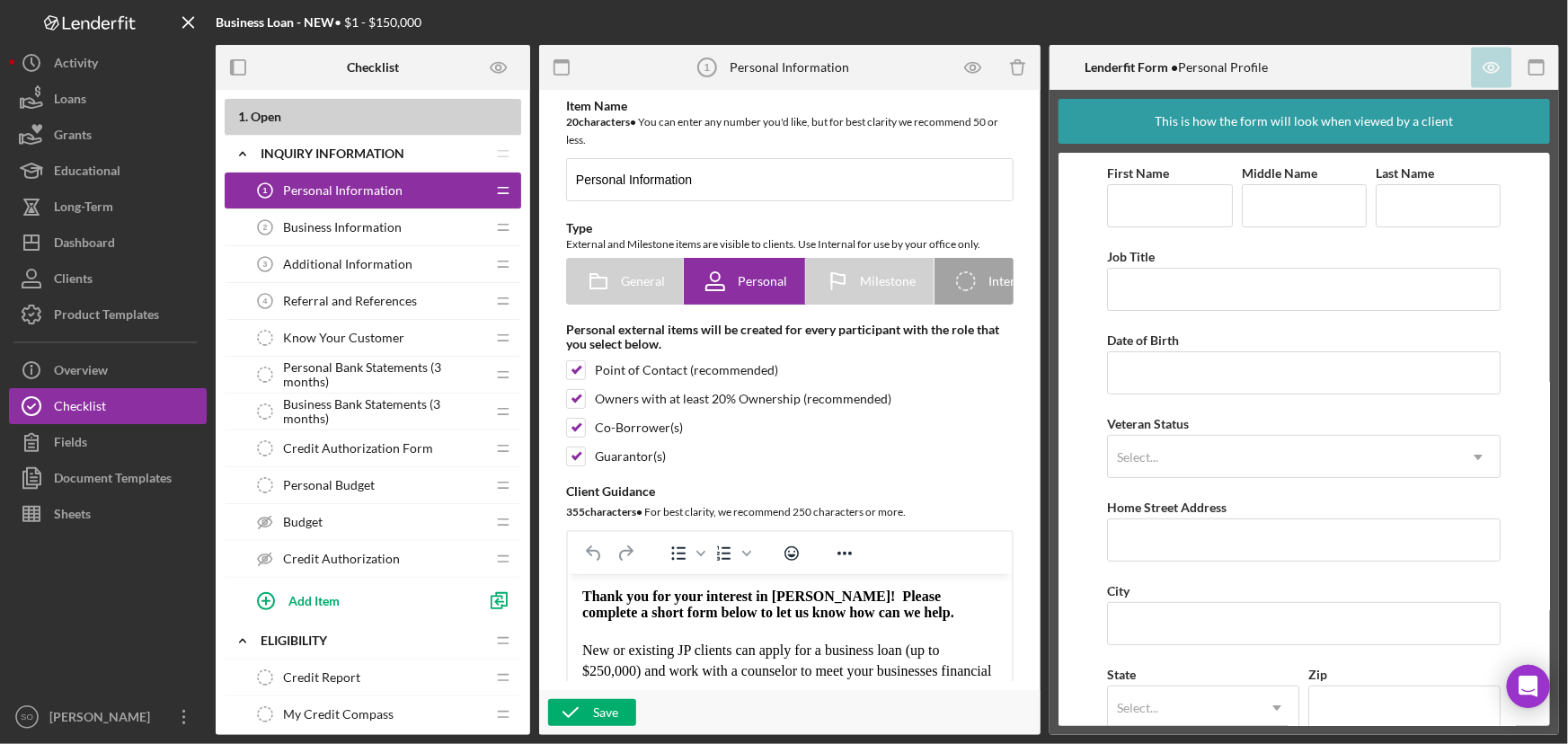
click at [499, 192] on icon "Icon/Drag" at bounding box center [503, 190] width 36 height 36
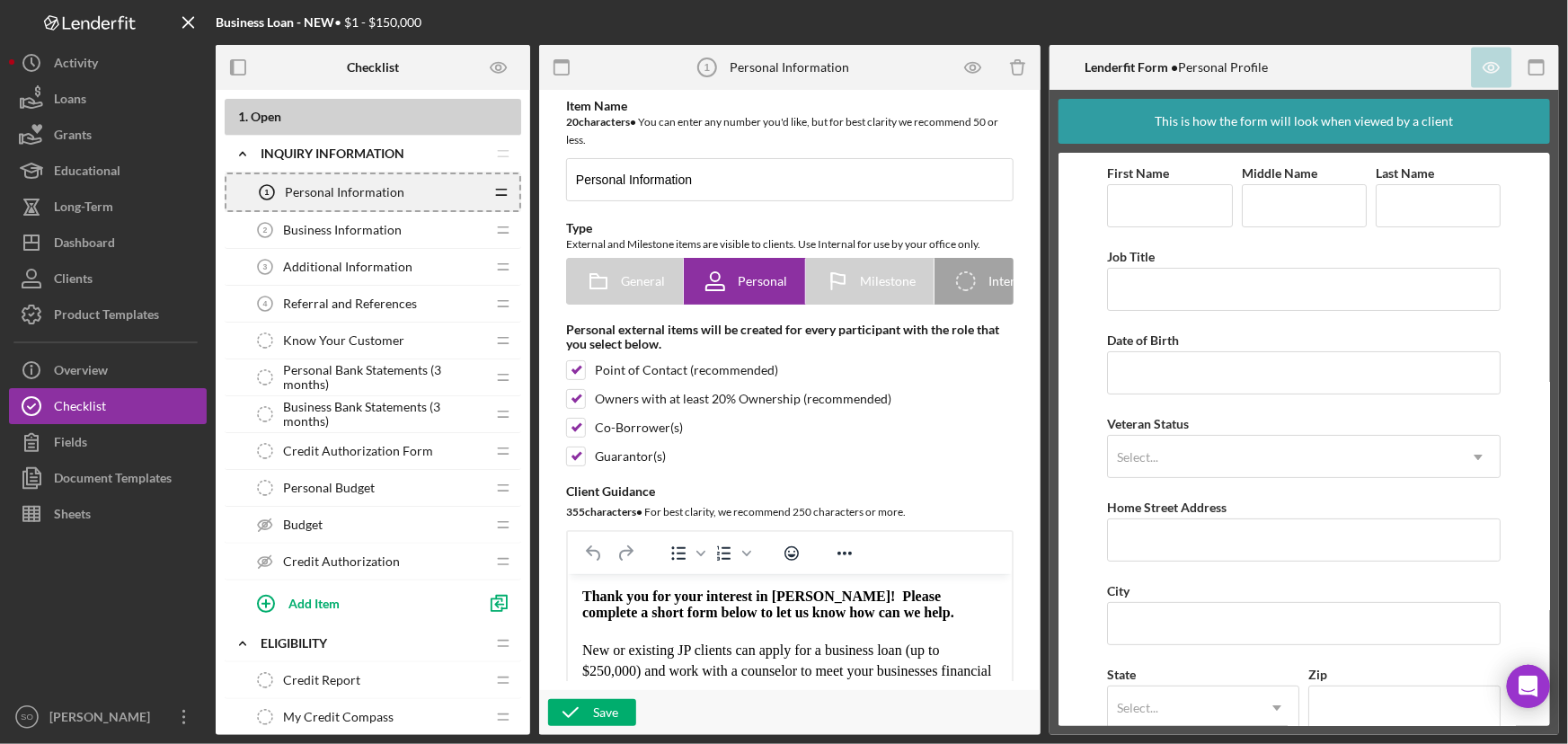
click at [499, 192] on icon "Icon/Drag" at bounding box center [502, 192] width 36 height 36
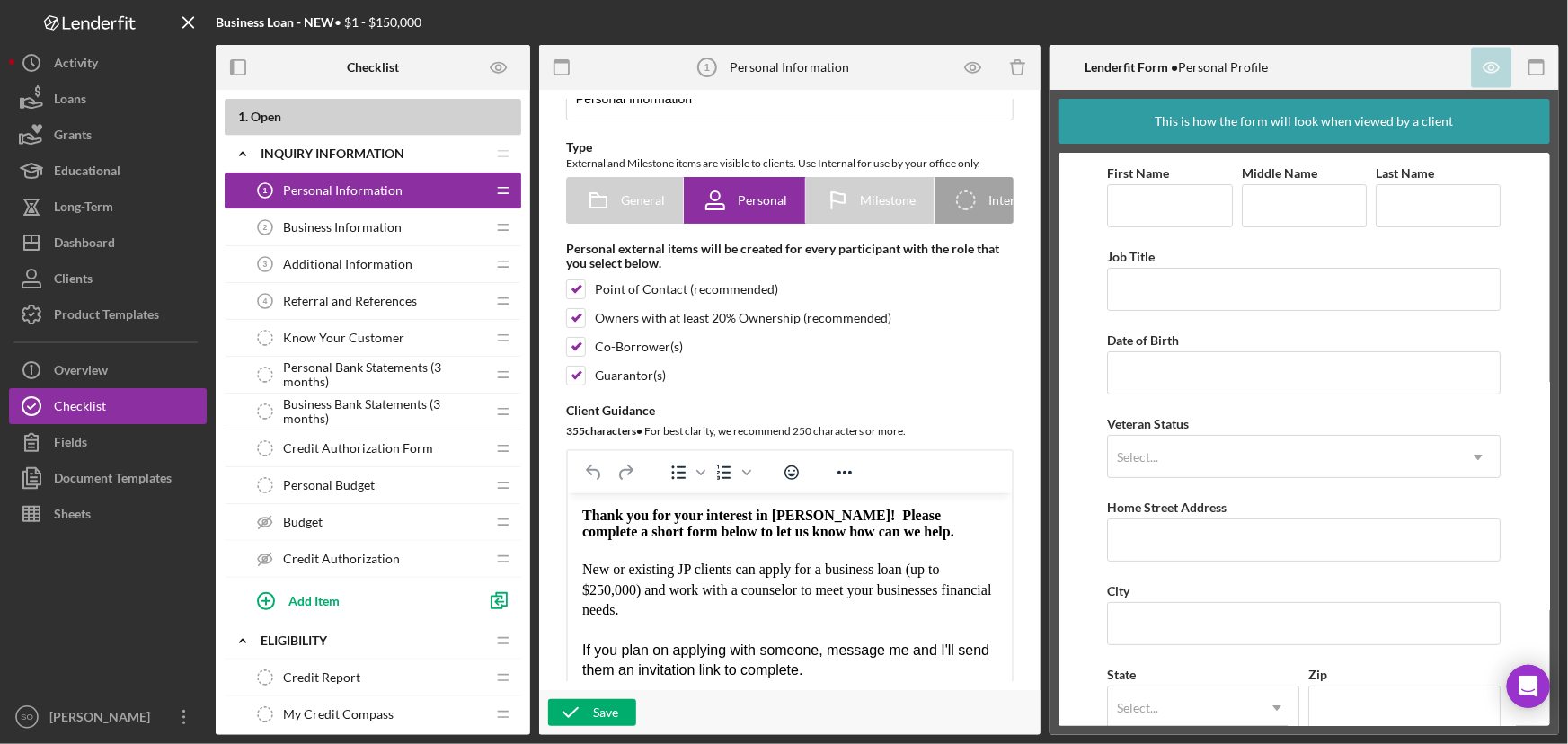
drag, startPoint x: 932, startPoint y: 528, endPoint x: 569, endPoint y: 500, distance: 364.1
click at [569, 500] on html "Thank you for your interest in Justine PETERSEN! Please complete a short form b…" at bounding box center [789, 594] width 444 height 202
copy span "Thank you for your interest in [PERSON_NAME]! Please complete a short form belo…"
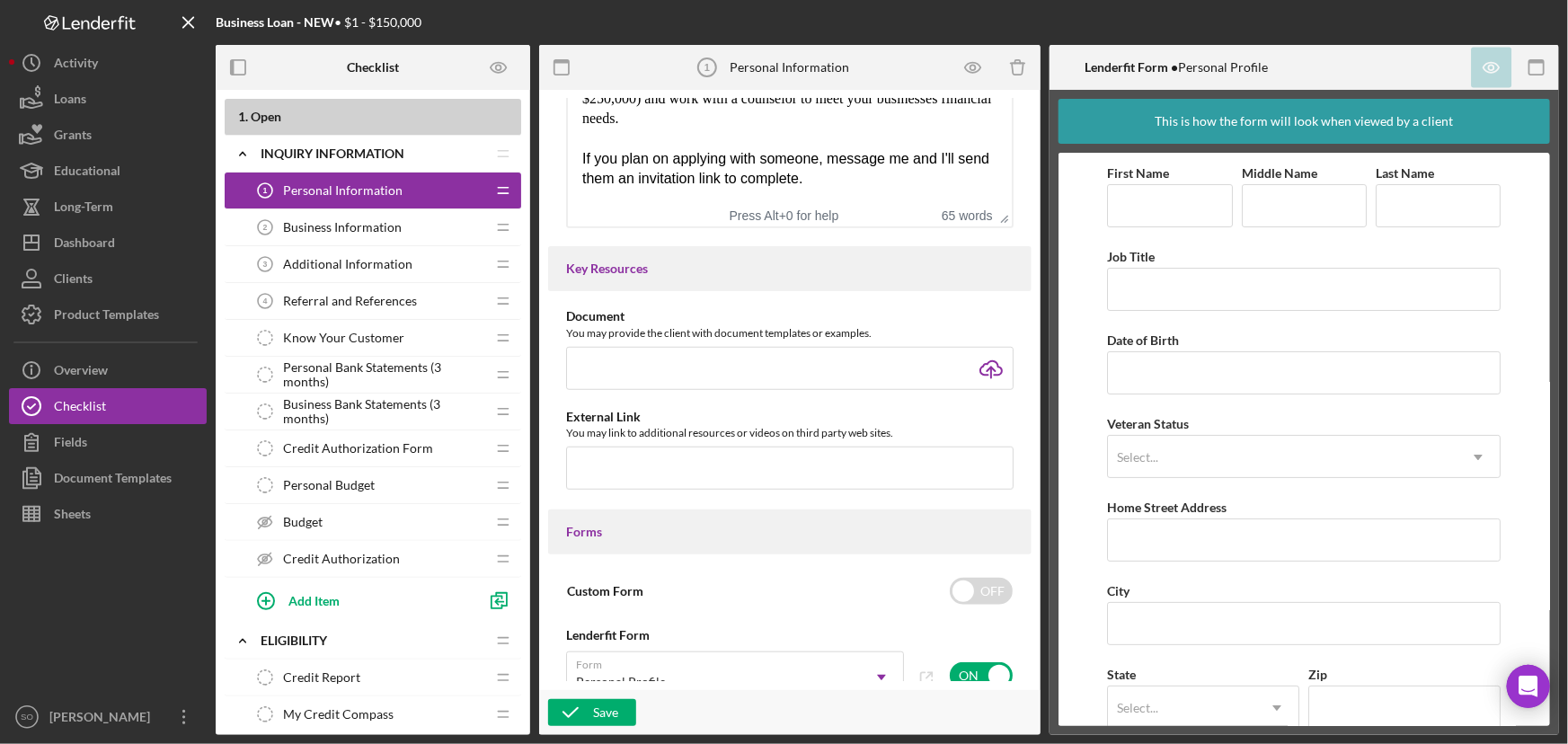
scroll to position [817, 0]
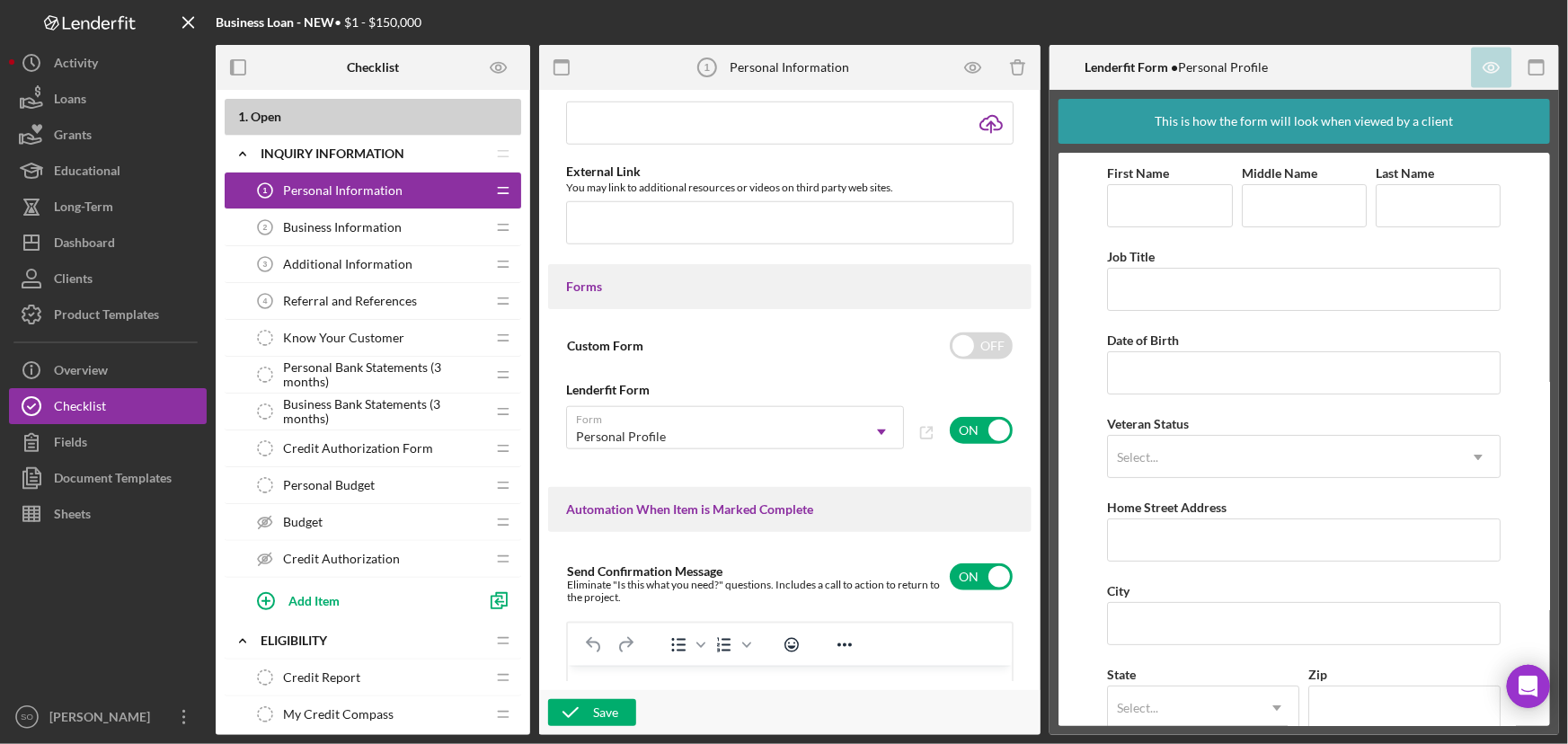
click at [329, 563] on span "Credit Authorization" at bounding box center [342, 559] width 117 height 14
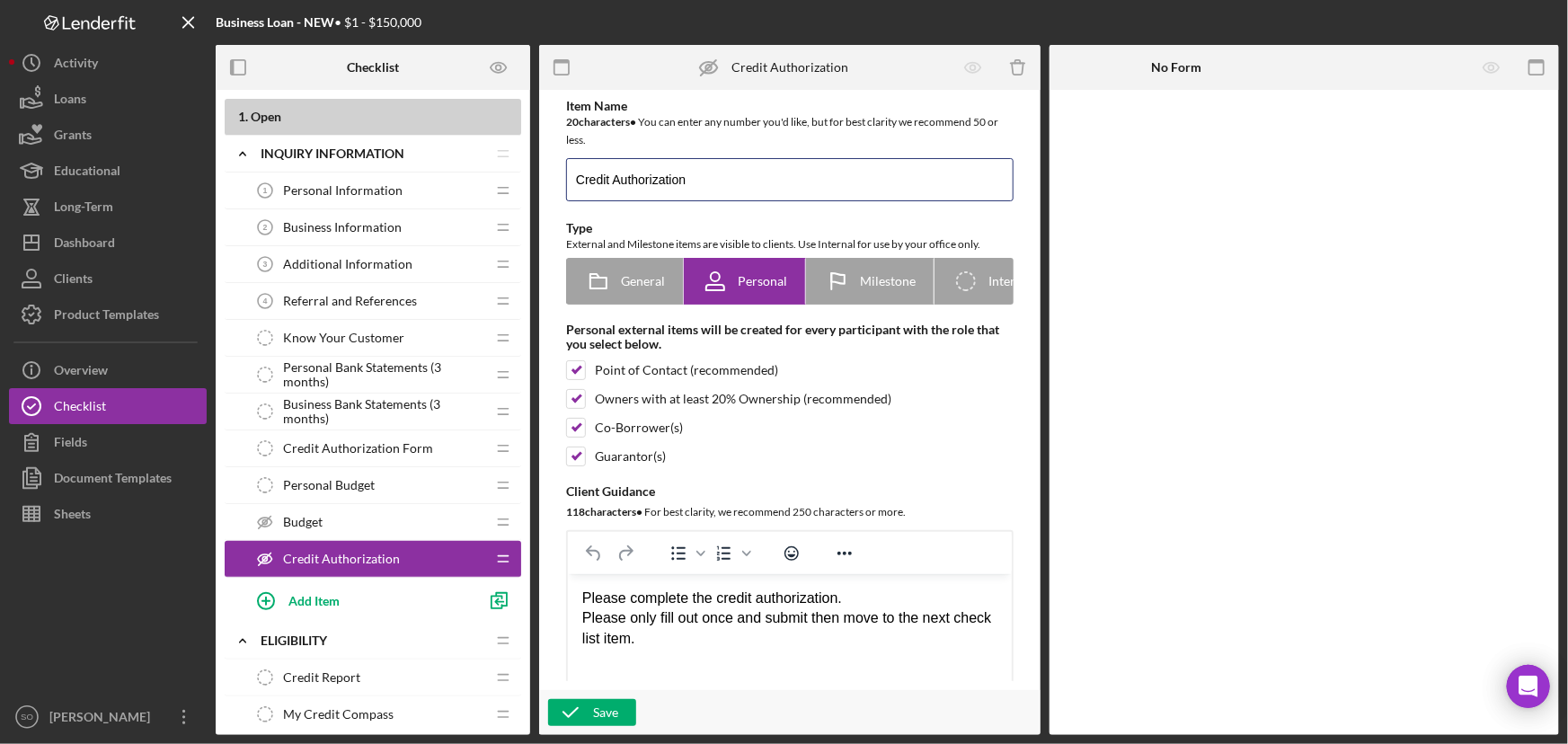
drag, startPoint x: 611, startPoint y: 167, endPoint x: 549, endPoint y: 163, distance: 62.1
click at [549, 163] on div "Item Name 20 character s • You can enter any number you'd like, but for best cl…" at bounding box center [790, 449] width 484 height 701
click at [690, 641] on div "Please only fill out once and submit then move to the next check list item." at bounding box center [789, 628] width 415 height 41
drag, startPoint x: 700, startPoint y: 640, endPoint x: 576, endPoint y: 600, distance: 130.3
click at [576, 600] on html "Please complete the credit authorization. Please only fill out once and submit …" at bounding box center [789, 629] width 444 height 110
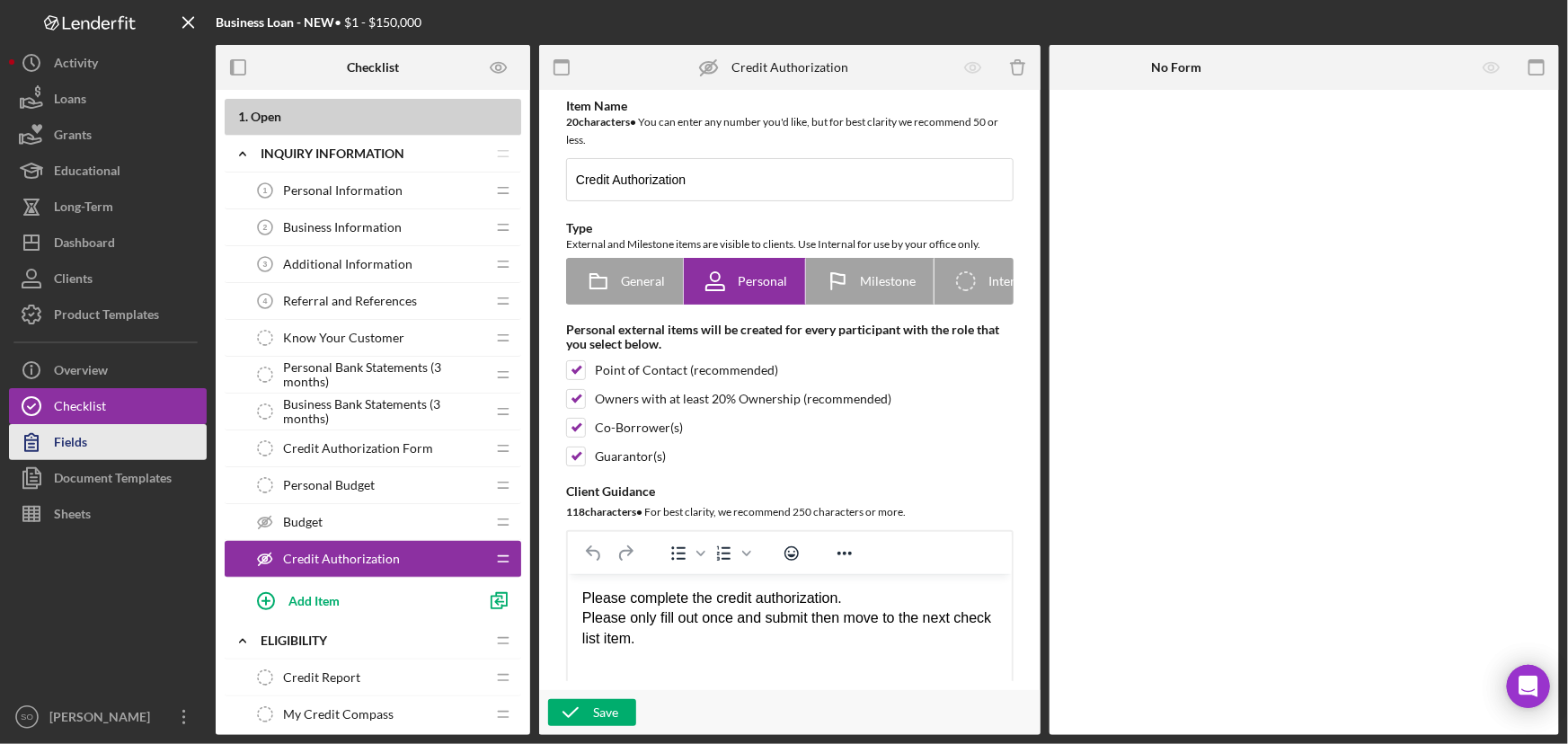
copy div "Please complete the credit authorization. Please only fill out once and submit …"
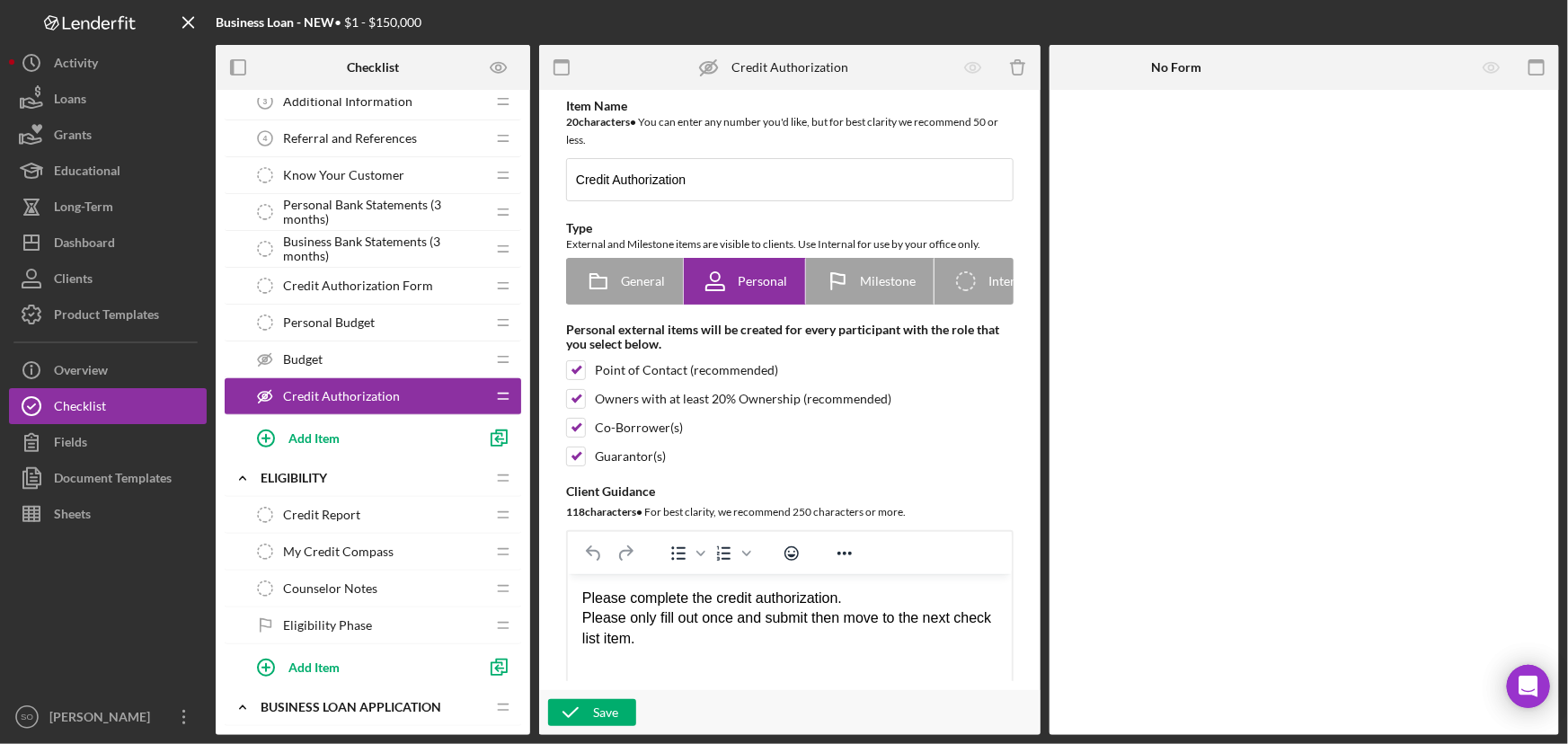
click at [342, 618] on span "Eligibility Phase" at bounding box center [327, 625] width 89 height 14
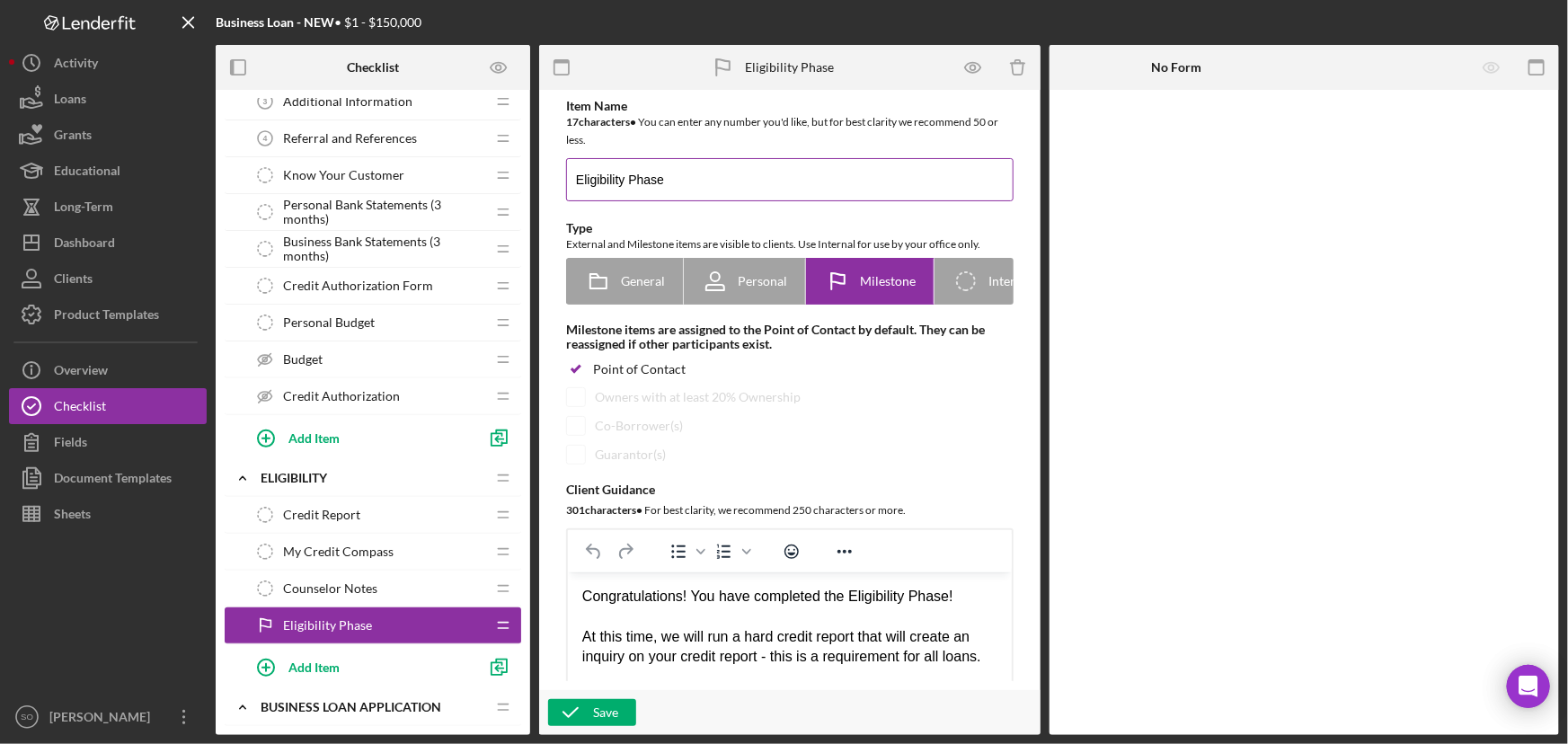
drag, startPoint x: 670, startPoint y: 175, endPoint x: 568, endPoint y: 176, distance: 102.0
click at [568, 176] on input "Eligibility Phase" at bounding box center [790, 179] width 447 height 43
